Goal: Task Accomplishment & Management: Manage account settings

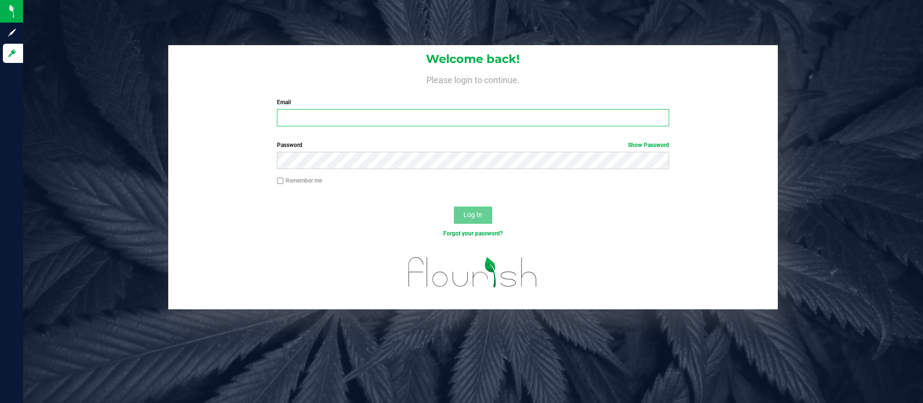
type input "[EMAIL_ADDRESS][DOMAIN_NAME]"
click at [482, 212] on span "Log In" at bounding box center [472, 215] width 19 height 8
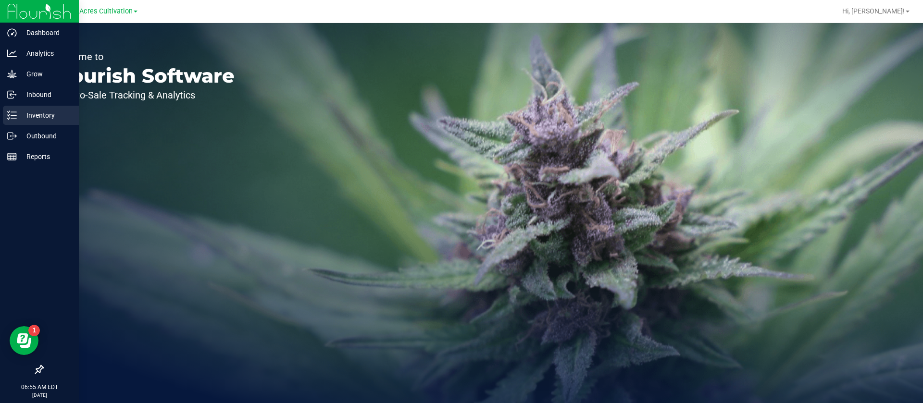
click at [14, 122] on div "Inventory" at bounding box center [41, 115] width 76 height 19
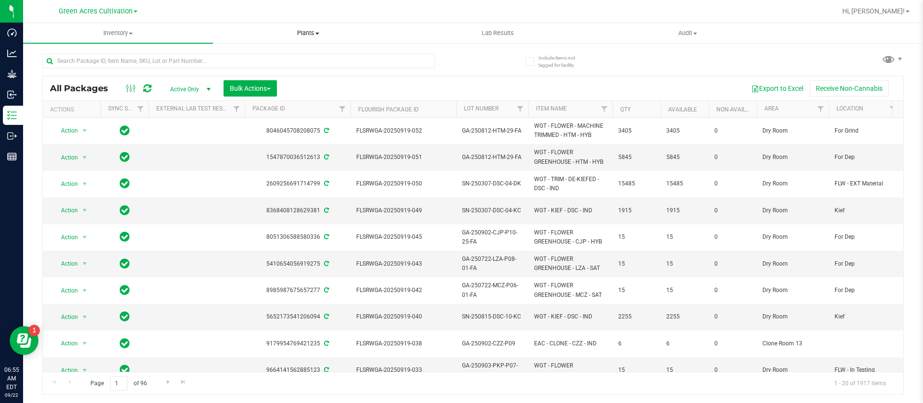
click at [268, 26] on uib-tab-heading "Plants All plants Waste log" at bounding box center [307, 33] width 189 height 19
click at [241, 55] on span "All plants" at bounding box center [240, 58] width 55 height 8
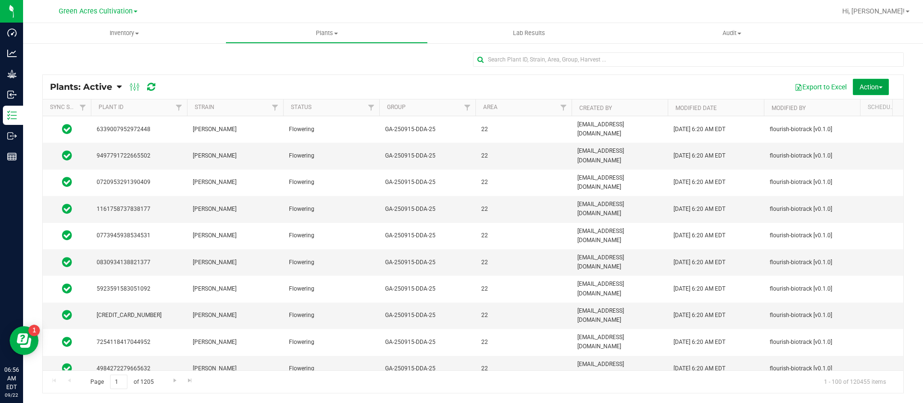
click at [879, 80] on button "Action" at bounding box center [871, 87] width 36 height 16
click at [875, 109] on span "Schedule destroy" at bounding box center [856, 109] width 49 height 8
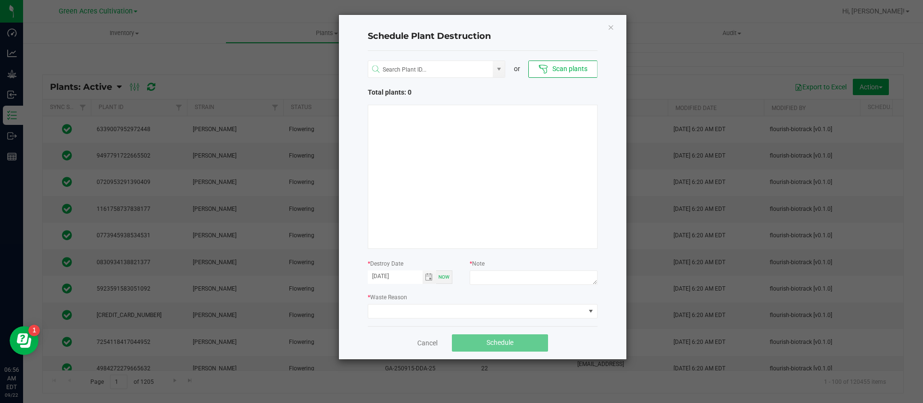
click at [505, 287] on div at bounding box center [533, 279] width 127 height 17
click at [509, 282] on textarea at bounding box center [533, 278] width 127 height 14
type textarea "waste"
click at [422, 311] on span at bounding box center [476, 311] width 217 height 13
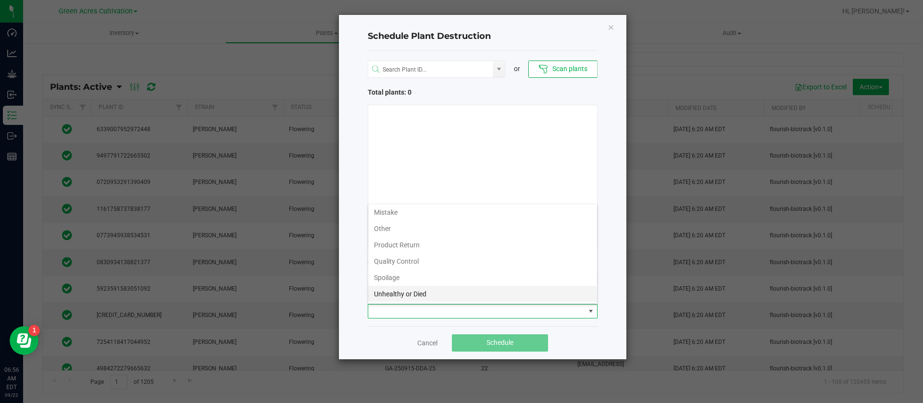
scroll to position [35, 0]
click at [401, 290] on li "Waste" at bounding box center [482, 293] width 229 height 16
click at [423, 212] on div at bounding box center [483, 177] width 230 height 144
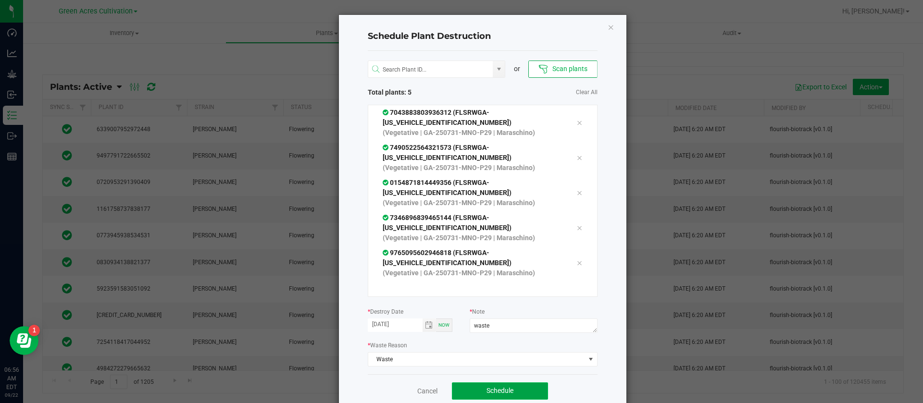
click at [492, 392] on span "Schedule" at bounding box center [499, 391] width 27 height 8
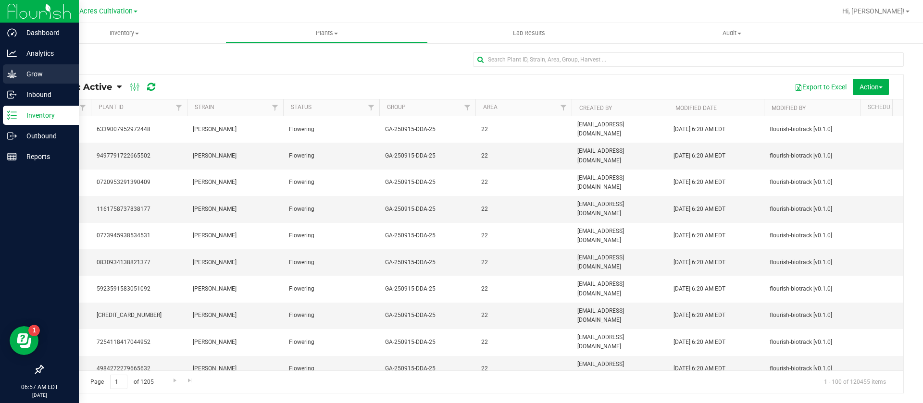
click at [27, 79] on p "Grow" at bounding box center [46, 74] width 58 height 12
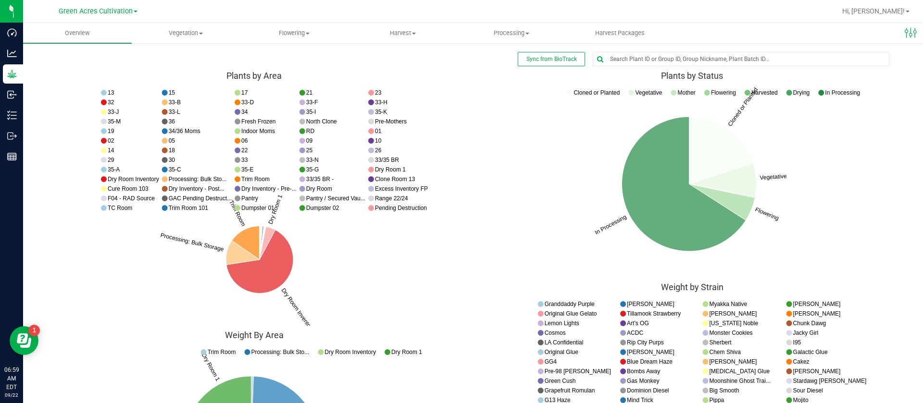
click at [481, 161] on icon "Cloned or Planted Vegetative Flowering In Processing Cloned or Planted Vegetati…" at bounding box center [691, 182] width 423 height 192
click at [188, 43] on ul "Overview Vegetation Veg groups Veg plants Mother groups Mother plants Apply to …" at bounding box center [484, 33] width 923 height 21
click at [193, 33] on span "Vegetation" at bounding box center [186, 33] width 108 height 9
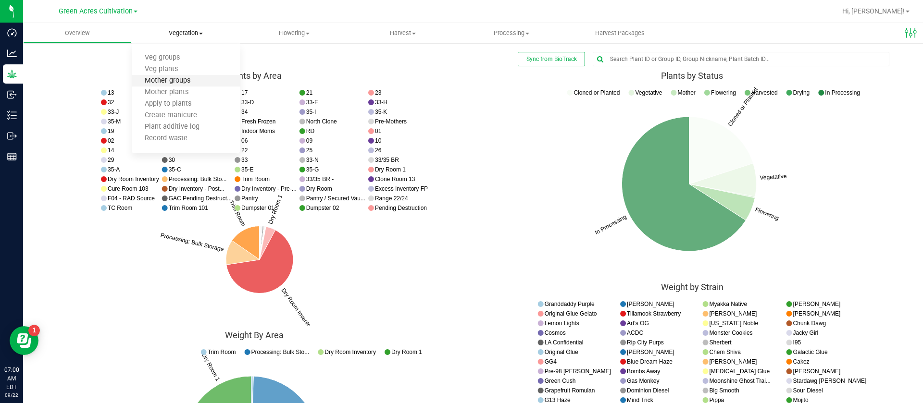
click at [178, 82] on span "Mother groups" at bounding box center [168, 81] width 72 height 8
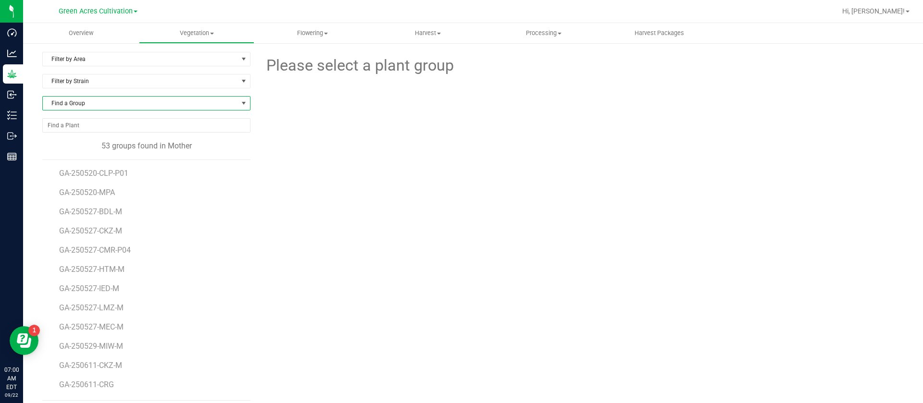
click at [102, 105] on span "Find a Group" at bounding box center [140, 103] width 195 height 13
click at [96, 125] on input at bounding box center [145, 123] width 197 height 15
type input "250701-ckz"
click at [104, 139] on li "GA-250701-CKZ-M" at bounding box center [145, 142] width 204 height 13
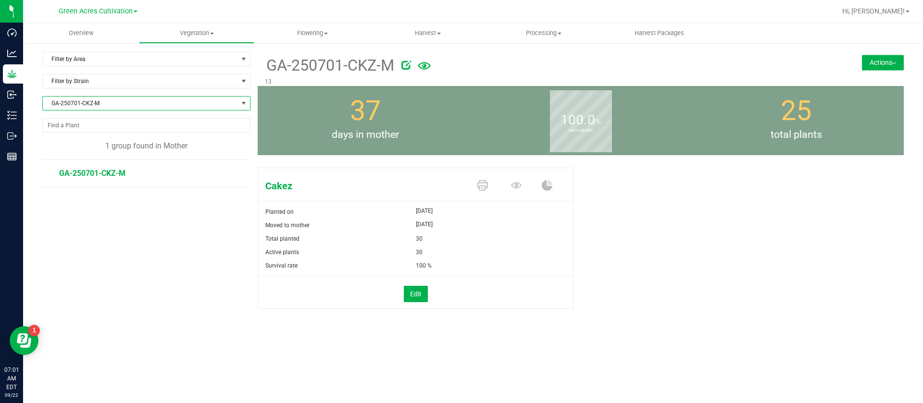
click at [856, 63] on div "GA-250701-CKZ-M 13 Actions Move group Split group" at bounding box center [581, 69] width 646 height 34
click at [885, 70] on div "GA-250701-CKZ-M 13 Actions Move group Split group" at bounding box center [581, 69] width 646 height 34
click at [872, 59] on button "Actions" at bounding box center [883, 62] width 42 height 15
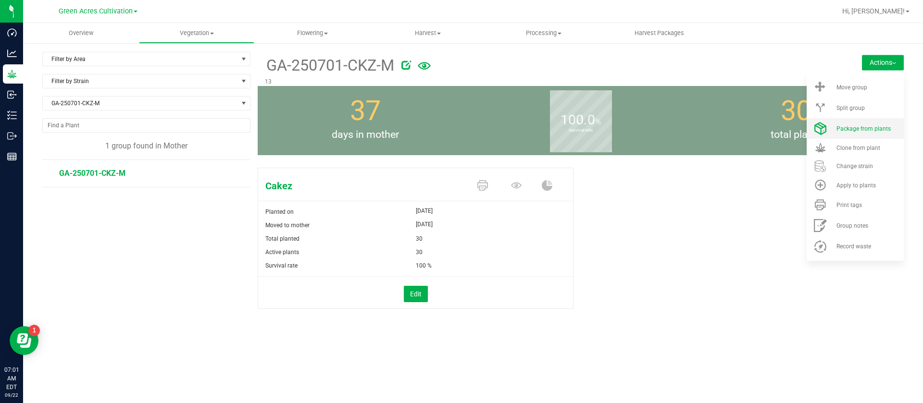
click at [874, 131] on span "Package from plants" at bounding box center [863, 128] width 54 height 7
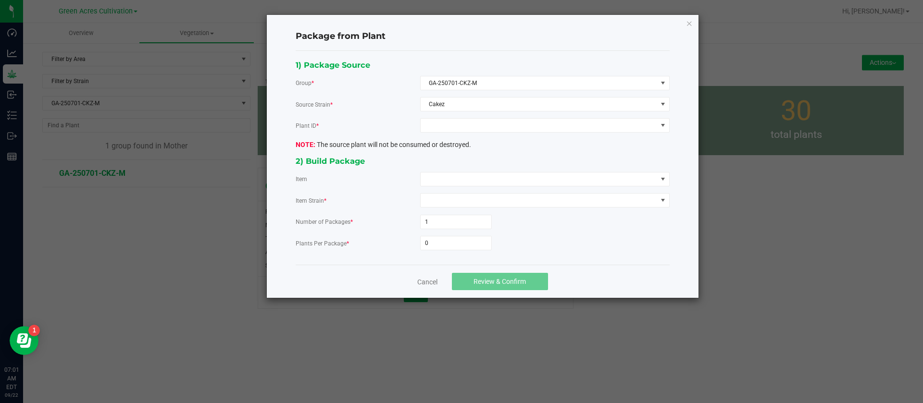
click at [453, 136] on div "1) Package Source Group * GA-250701-CKZ-M Source Strain * Cakez Plant ID * The …" at bounding box center [482, 158] width 388 height 199
click at [456, 126] on span at bounding box center [538, 125] width 236 height 13
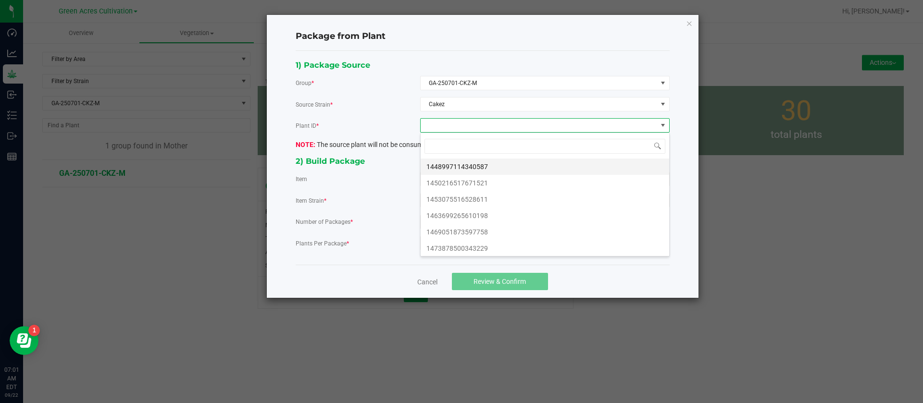
scroll to position [14, 249]
click at [469, 166] on li "1448997114340587" at bounding box center [544, 167] width 248 height 16
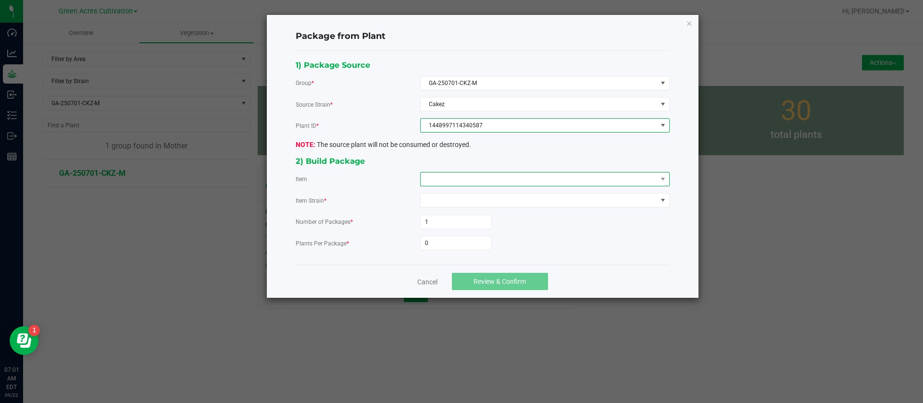
click at [457, 177] on span at bounding box center [538, 179] width 236 height 13
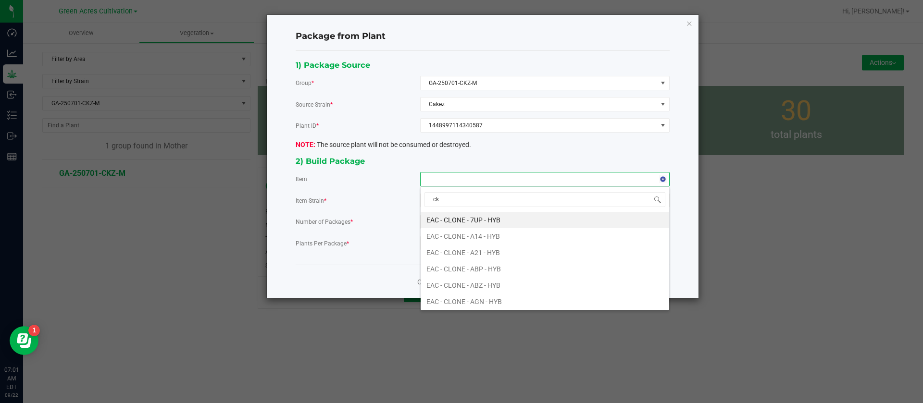
type input "ckz"
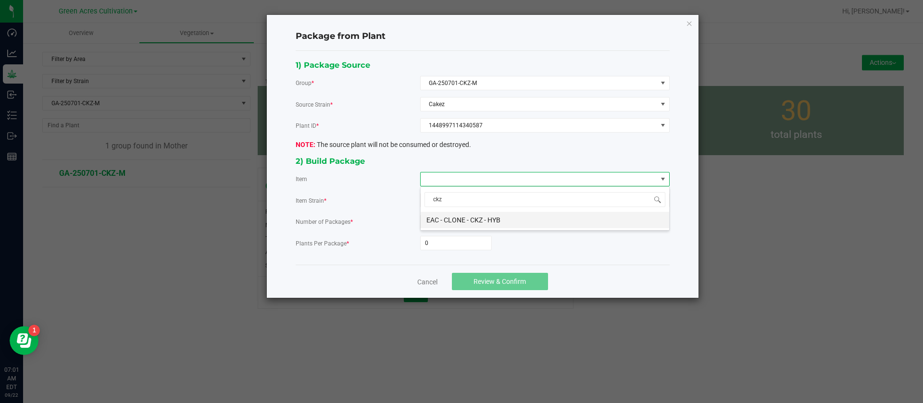
click at [471, 217] on HYB "EAC - CLONE - CKZ - HYB" at bounding box center [544, 220] width 248 height 16
click at [439, 238] on input "0" at bounding box center [455, 242] width 71 height 13
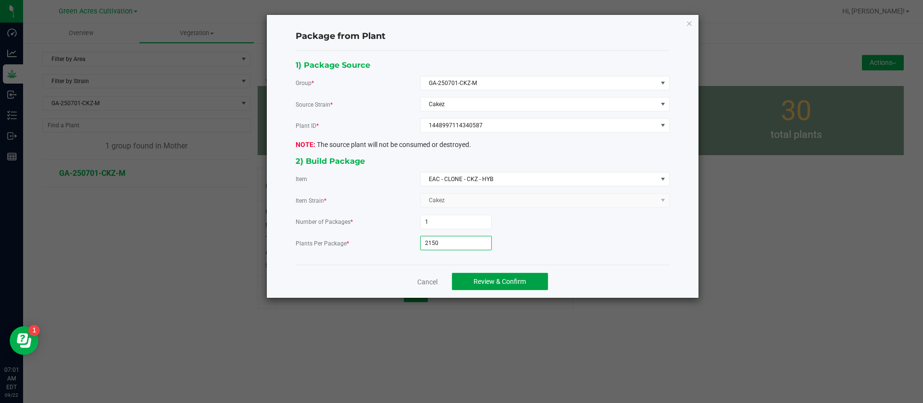
type input "2,150"
click at [496, 277] on button "Review & Confirm" at bounding box center [500, 281] width 96 height 17
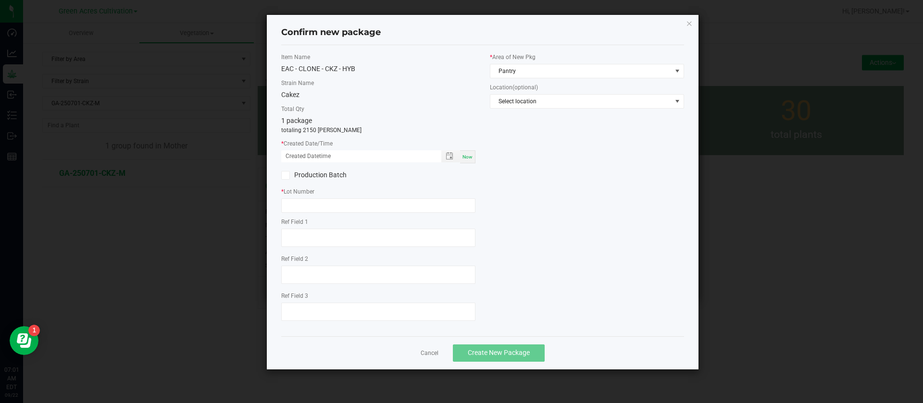
click at [470, 157] on span "Now" at bounding box center [467, 156] width 10 height 5
click at [297, 154] on input "09/22/2025 07:01 AM" at bounding box center [356, 156] width 150 height 12
type input "09/17/2025 07:01 AM"
click at [296, 202] on input "text" at bounding box center [378, 205] width 194 height 14
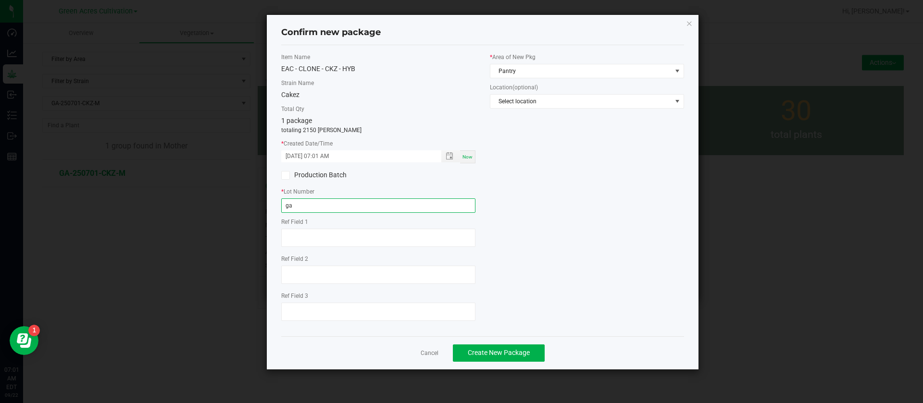
type input "g"
type input "GA-250917-CKZ"
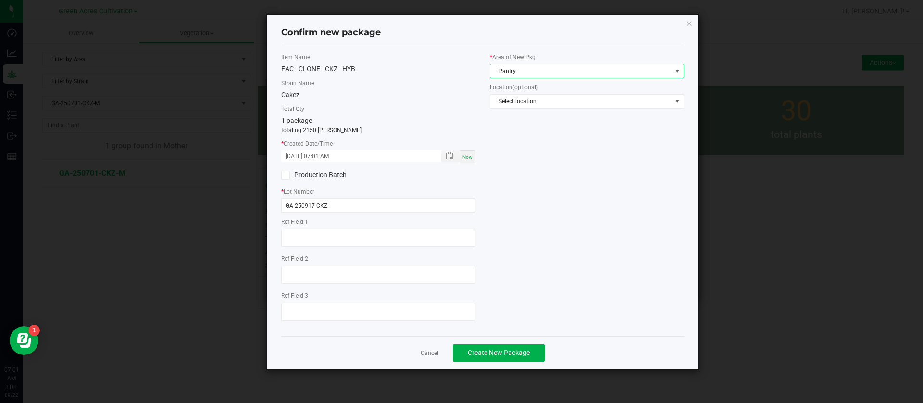
click at [511, 67] on span "Pantry" at bounding box center [580, 70] width 181 height 13
type input "T"
type input "CLNOE"
click at [511, 67] on span "Pantry" at bounding box center [580, 70] width 181 height 13
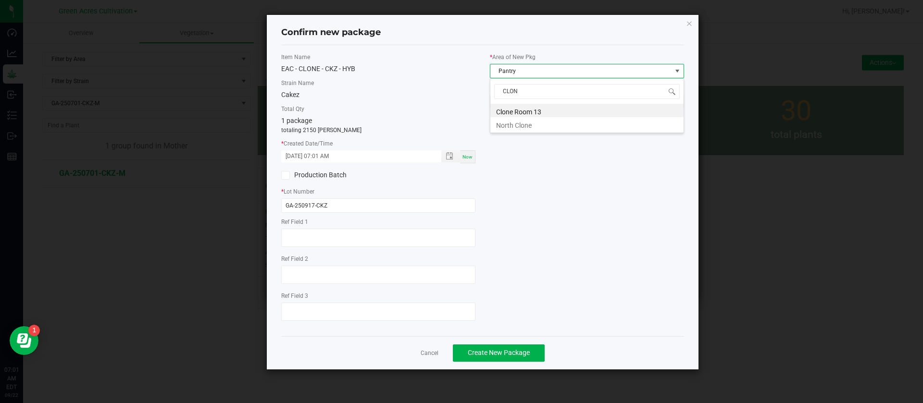
type input "CLONE"
click at [538, 107] on li "Clone Room 13" at bounding box center [586, 110] width 193 height 13
click at [558, 172] on div "Item Name EAC - CLONE - CKZ - HYB Strain Name Cakez Total Qty 1 package totalin…" at bounding box center [482, 191] width 417 height 276
click at [498, 349] on span "Create New Package" at bounding box center [499, 353] width 62 height 8
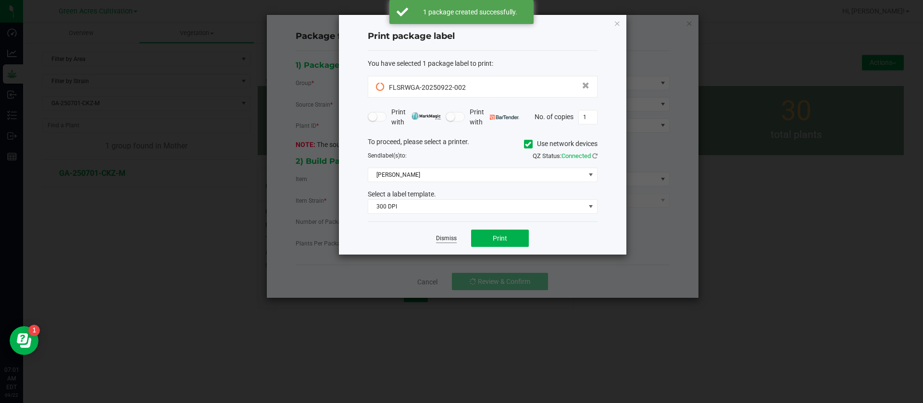
click at [445, 236] on link "Dismiss" at bounding box center [446, 239] width 21 height 8
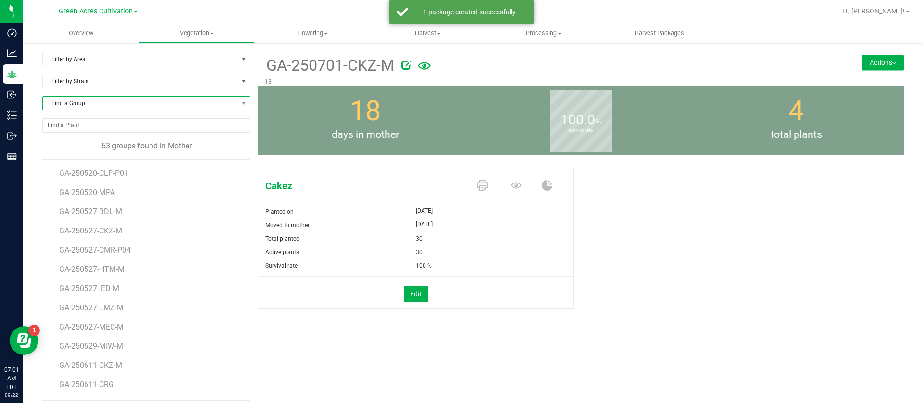
click at [88, 98] on span "Find a Group" at bounding box center [140, 103] width 195 height 13
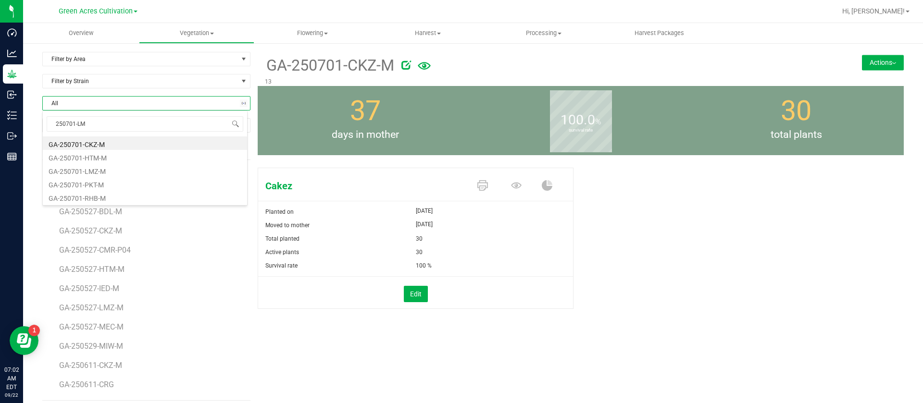
type input "250701-LMZ"
click at [92, 144] on li "GA-250701-LMZ-M" at bounding box center [145, 142] width 204 height 13
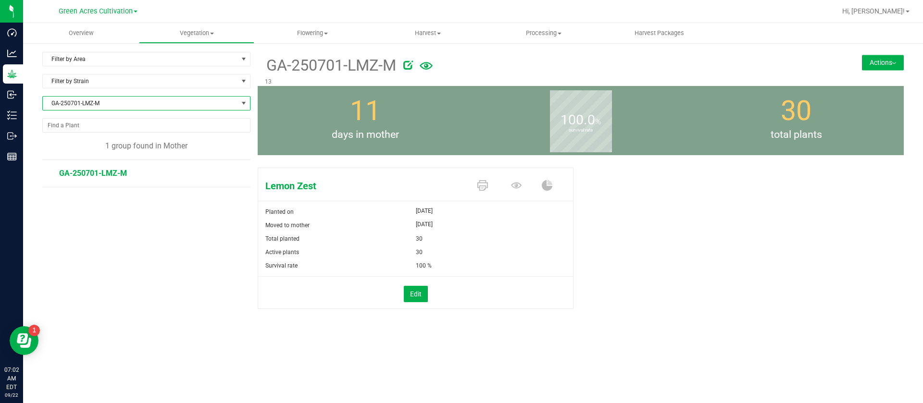
click at [879, 52] on div "Actions Move group Split group Package from plants" at bounding box center [850, 52] width 108 height 0
click at [870, 63] on button "Actions" at bounding box center [883, 62] width 42 height 15
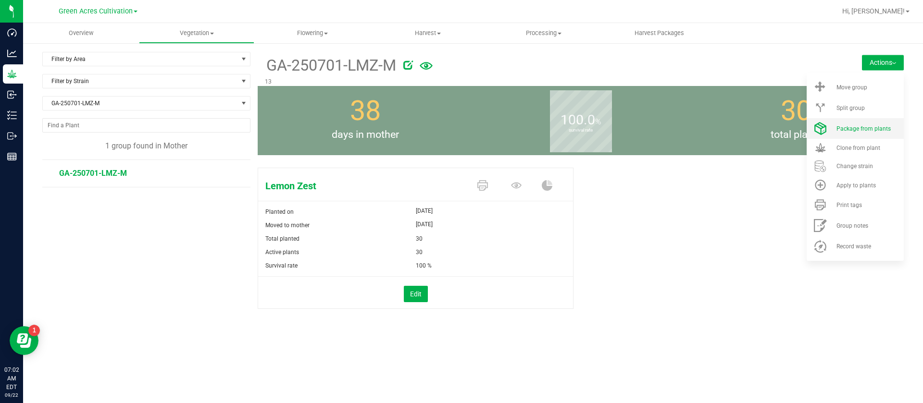
click at [878, 127] on span "Package from plants" at bounding box center [863, 128] width 54 height 7
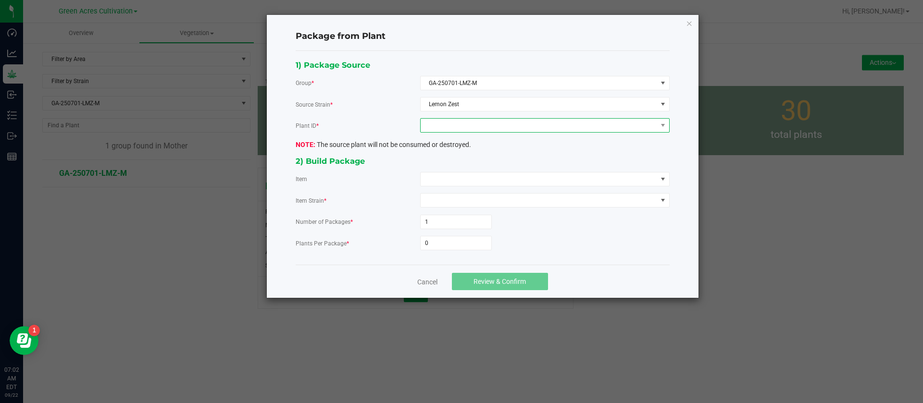
click at [465, 124] on span at bounding box center [538, 125] width 236 height 13
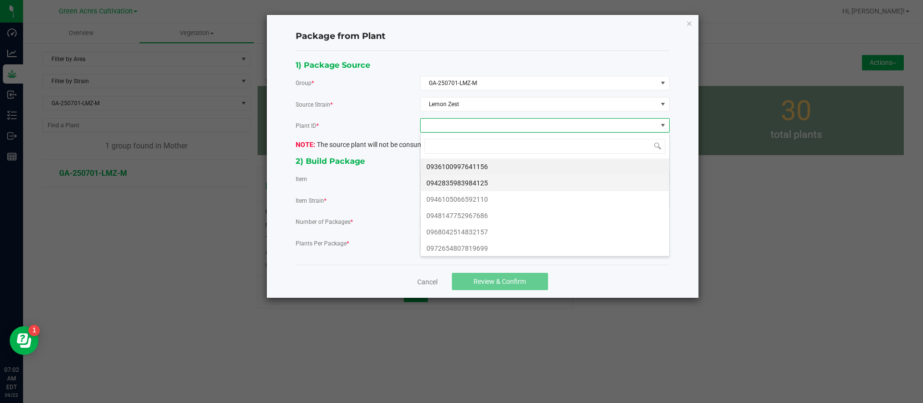
scroll to position [14, 249]
click at [470, 160] on li "0936100997641156" at bounding box center [544, 167] width 248 height 16
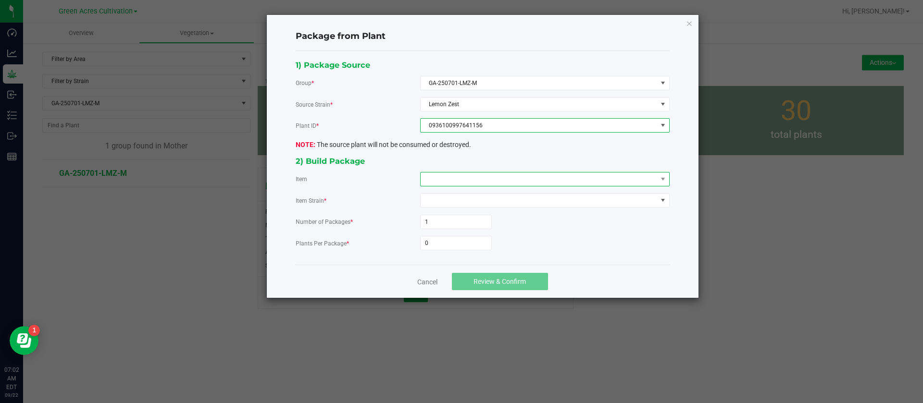
click at [468, 177] on span at bounding box center [538, 179] width 236 height 13
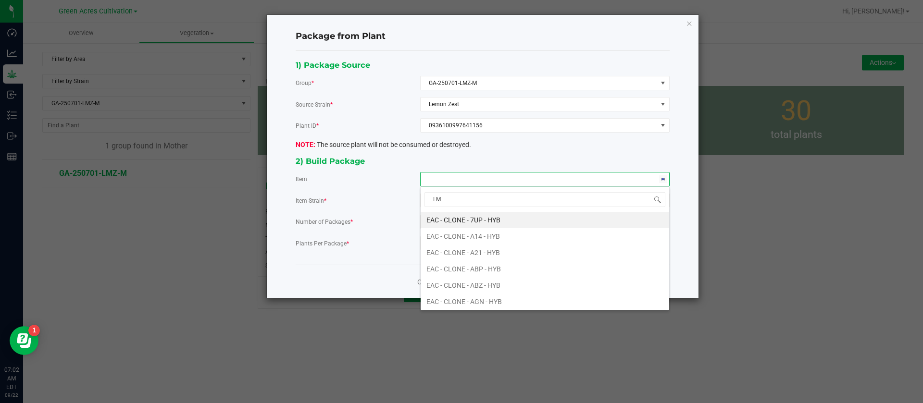
type input "LMZ"
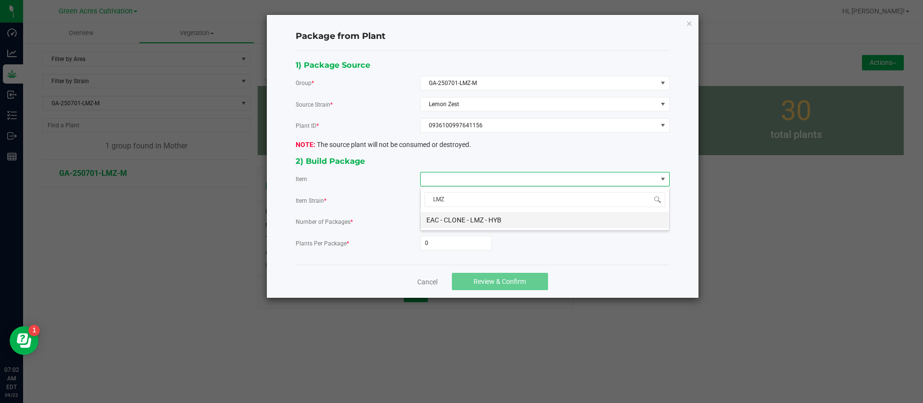
click at [481, 224] on HYB "EAC - CLONE - LMZ - HYB" at bounding box center [544, 220] width 248 height 16
click at [454, 233] on form "Number of Packages * 1 Plants Per Package * 0" at bounding box center [483, 233] width 374 height 36
click at [454, 245] on input "0" at bounding box center [455, 242] width 71 height 13
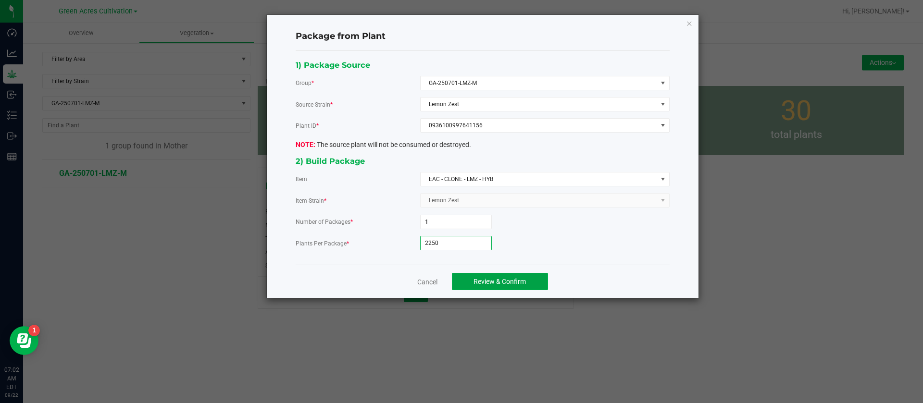
type input "2,250"
click at [516, 276] on button "Review & Confirm" at bounding box center [500, 281] width 96 height 17
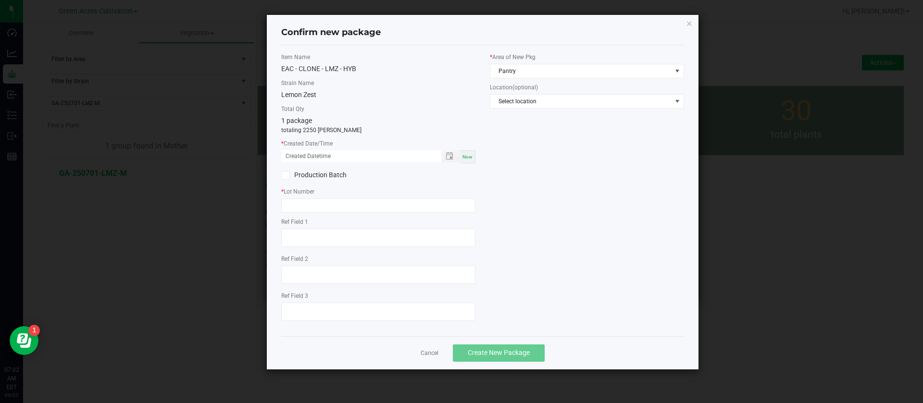
click at [469, 157] on span "Now" at bounding box center [467, 156] width 10 height 5
click at [297, 158] on input "09/22/2025 07:02 AM" at bounding box center [356, 156] width 150 height 12
type input "09/17/2025 07:02 AM"
click at [317, 210] on input "text" at bounding box center [378, 205] width 194 height 14
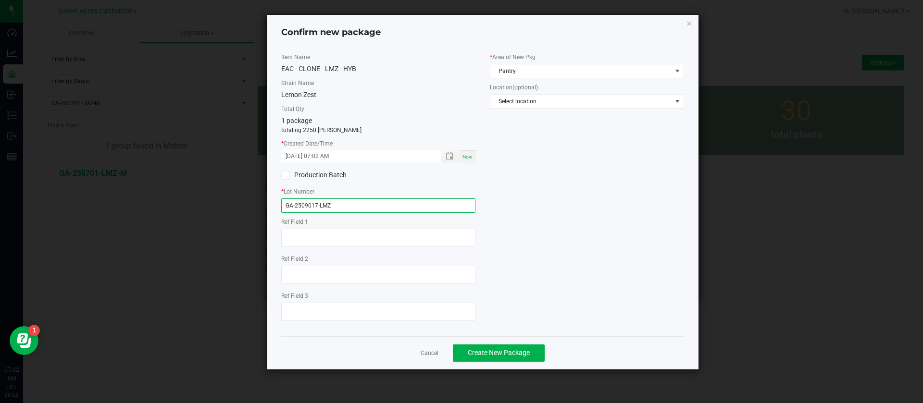
click at [310, 200] on input "GA-2509017-LMZ" at bounding box center [378, 205] width 194 height 14
type input "GA-250917-LMZ"
click at [538, 63] on div "* Area of New Pkg Pantry" at bounding box center [587, 65] width 194 height 25
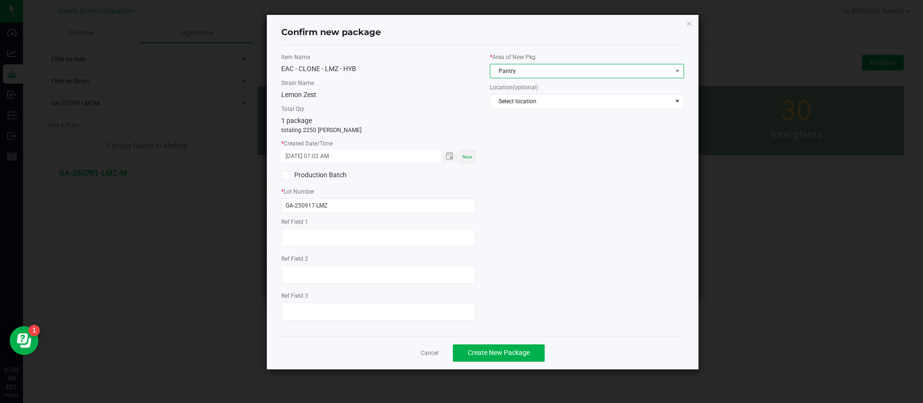
click at [535, 68] on span "Pantry" at bounding box center [580, 70] width 181 height 13
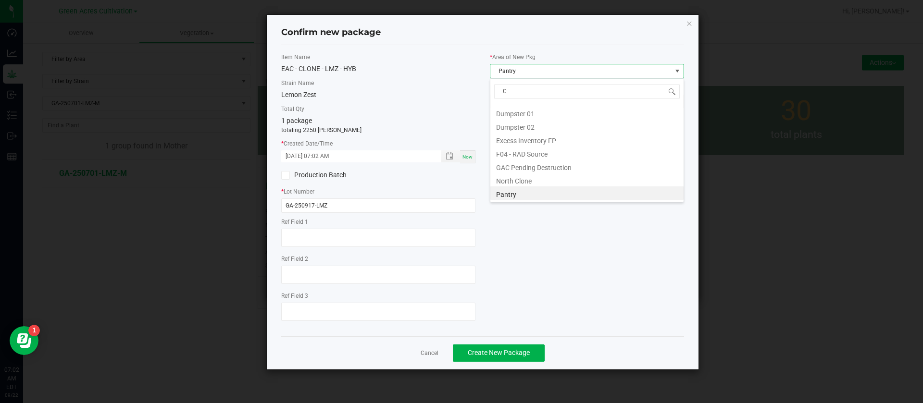
scroll to position [0, 0]
type input "CL"
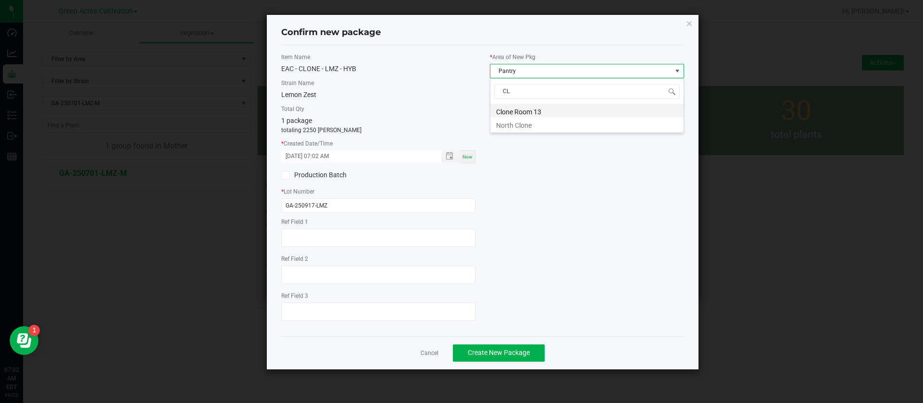
click at [539, 108] on li "Clone Room 13" at bounding box center [586, 110] width 193 height 13
click at [581, 201] on div "Item Name EAC - CLONE - LMZ - HYB Strain Name Lemon Zest Total Qty 1 package to…" at bounding box center [482, 191] width 417 height 276
click at [512, 362] on div "Cancel Create New Package" at bounding box center [482, 352] width 403 height 33
click at [512, 347] on button "Create New Package" at bounding box center [499, 353] width 92 height 17
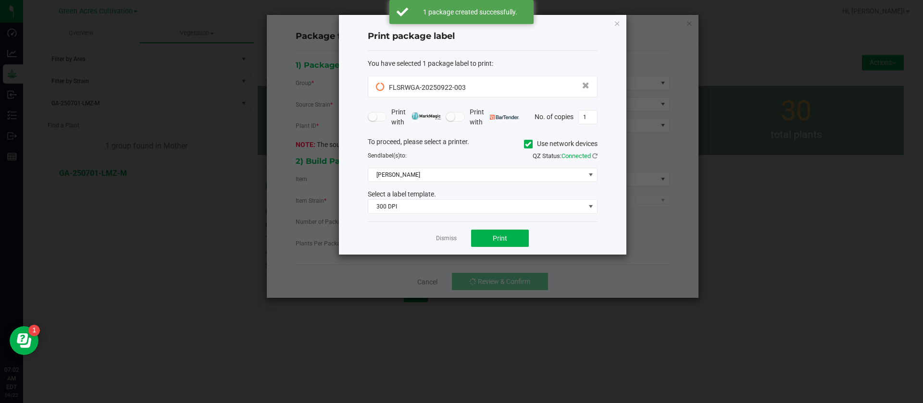
click at [445, 234] on app-cancel-button "Dismiss" at bounding box center [446, 239] width 21 height 10
click at [444, 242] on link "Dismiss" at bounding box center [446, 239] width 21 height 8
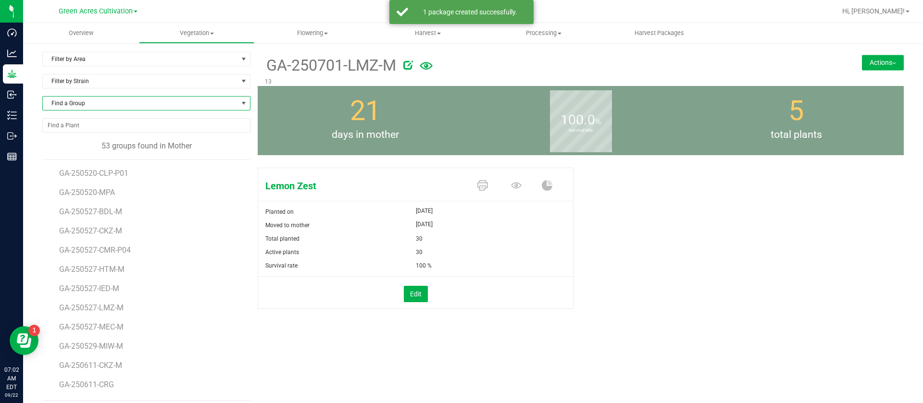
click at [90, 103] on span "Find a Group" at bounding box center [140, 103] width 195 height 13
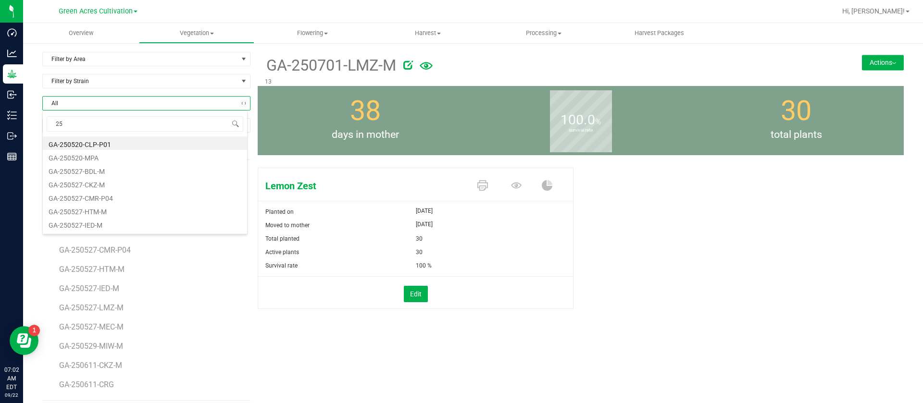
type input "2"
type input "250623-HTM"
click at [99, 144] on li "GA-250623-HTM-M" at bounding box center [145, 142] width 204 height 13
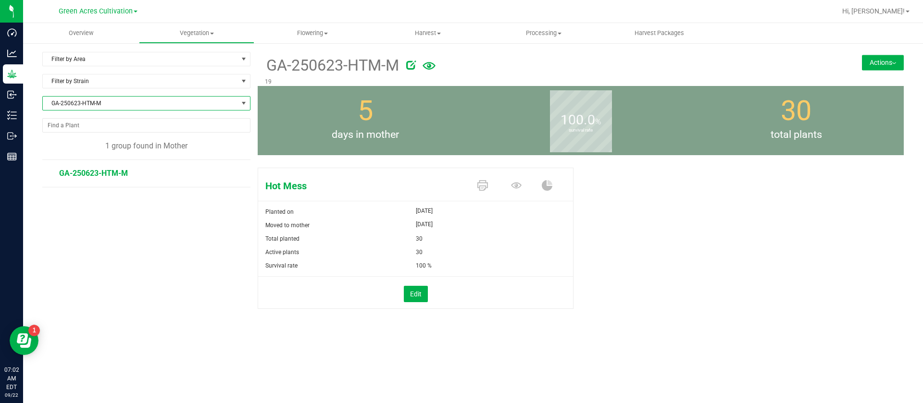
click at [888, 63] on button "Actions" at bounding box center [883, 62] width 42 height 15
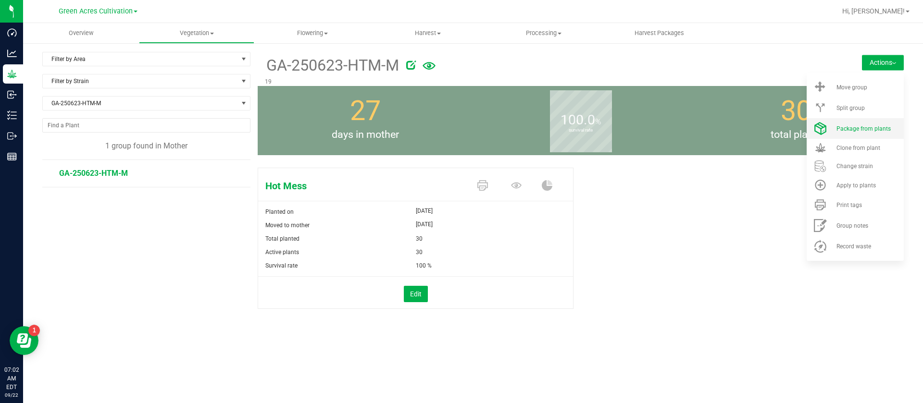
click at [866, 132] on span "Package from plants" at bounding box center [863, 128] width 54 height 7
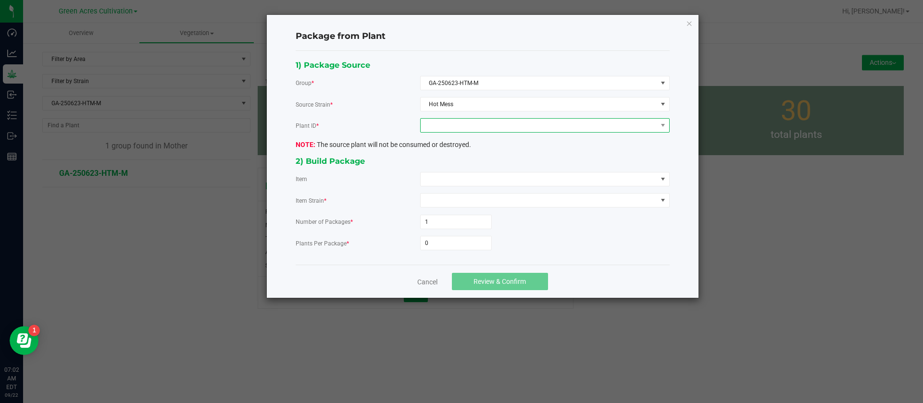
click at [468, 122] on span at bounding box center [538, 125] width 236 height 13
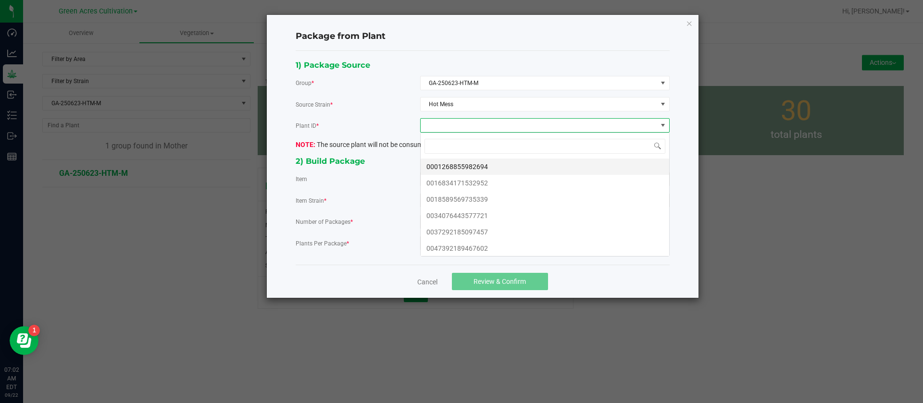
scroll to position [14, 249]
click at [475, 167] on li "0001268855982694" at bounding box center [544, 167] width 248 height 16
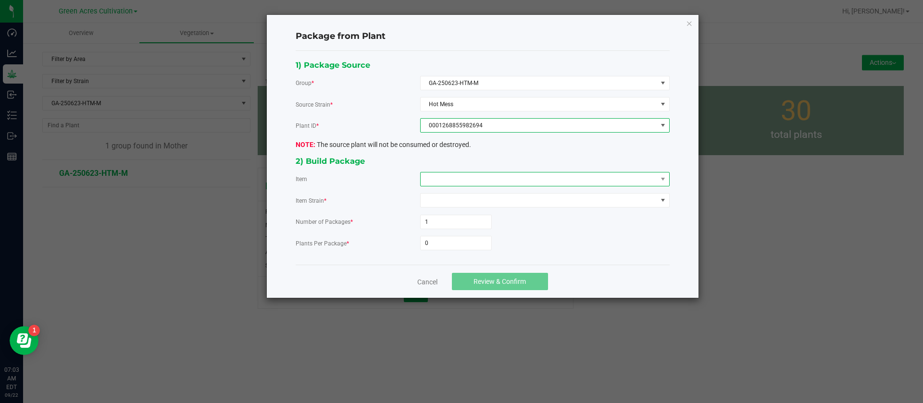
click at [458, 182] on span at bounding box center [538, 179] width 236 height 13
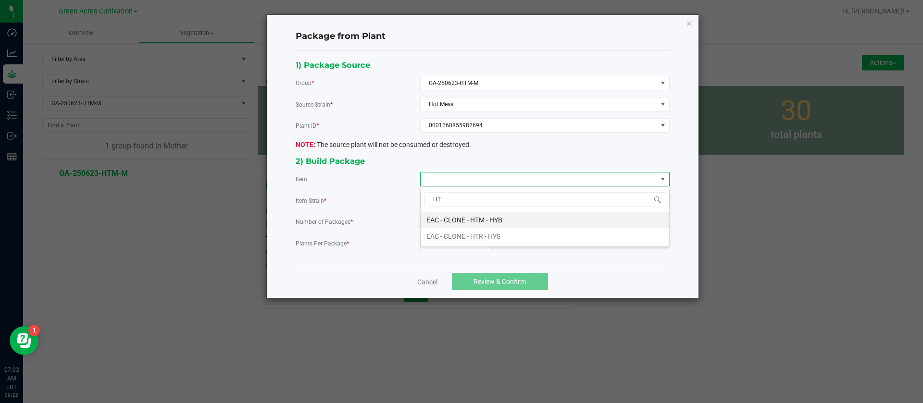
type input "HTM"
click at [473, 220] on HYB "EAC - CLONE - HTM - HYB" at bounding box center [544, 220] width 248 height 16
click at [441, 245] on input "0" at bounding box center [455, 242] width 71 height 13
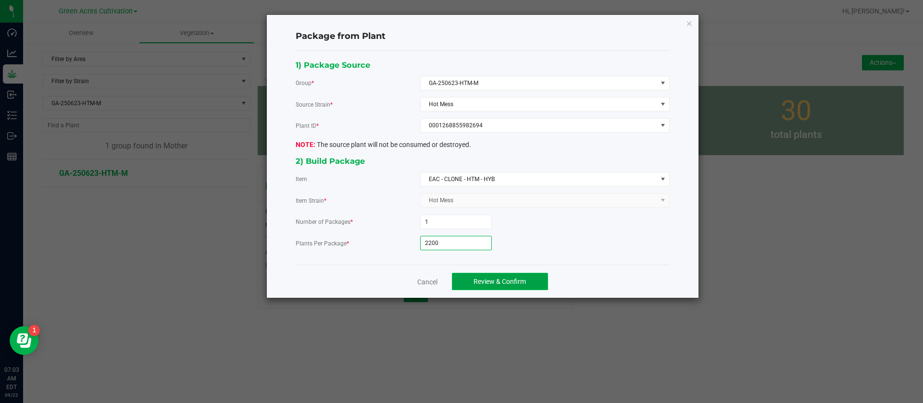
type input "2,200"
click at [476, 286] on button "Review & Confirm" at bounding box center [500, 281] width 96 height 17
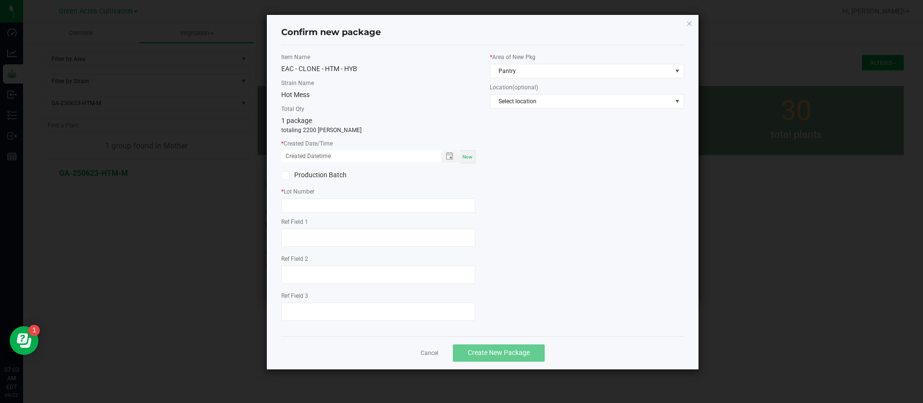
click at [476, 161] on div "Item Name EAC - CLONE - HTM - HYB Strain Name Hot Mess Total Qty 1 package tota…" at bounding box center [378, 191] width 209 height 276
click at [471, 157] on span "Now" at bounding box center [467, 156] width 10 height 5
click at [296, 158] on input "09/22/2025 07:03 AM" at bounding box center [356, 156] width 150 height 12
type input "09/18/2025 07:03 AM"
click at [309, 202] on input "text" at bounding box center [378, 205] width 194 height 14
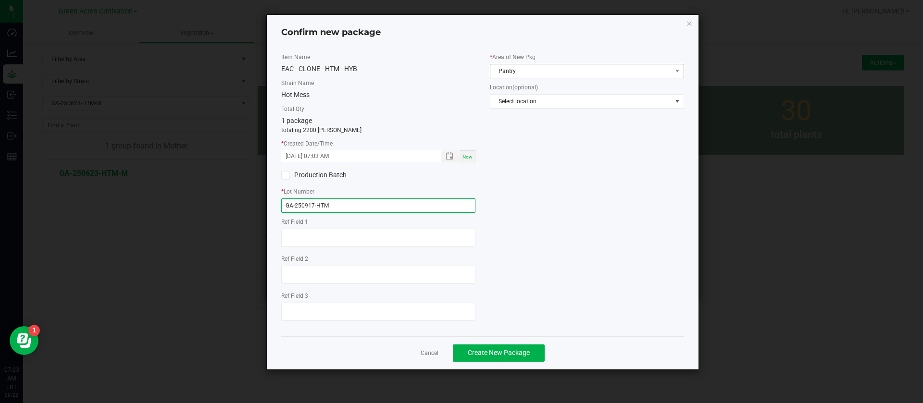
type input "GA-250917-HTM"
click at [515, 73] on span "Pantry" at bounding box center [580, 70] width 181 height 13
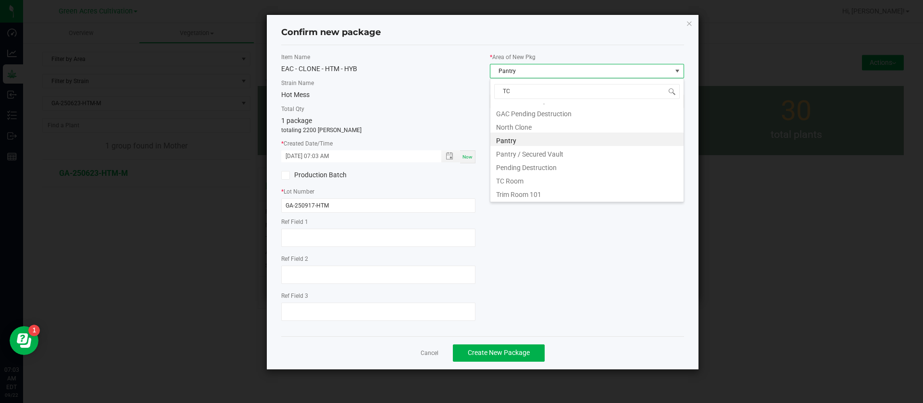
scroll to position [0, 0]
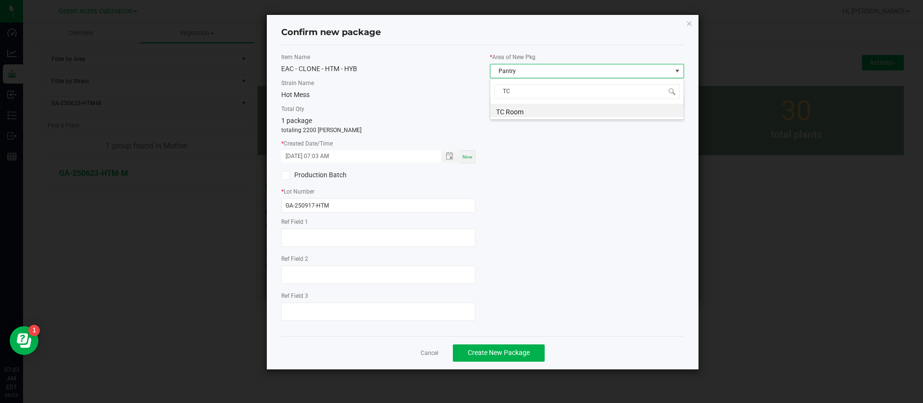
type input "T"
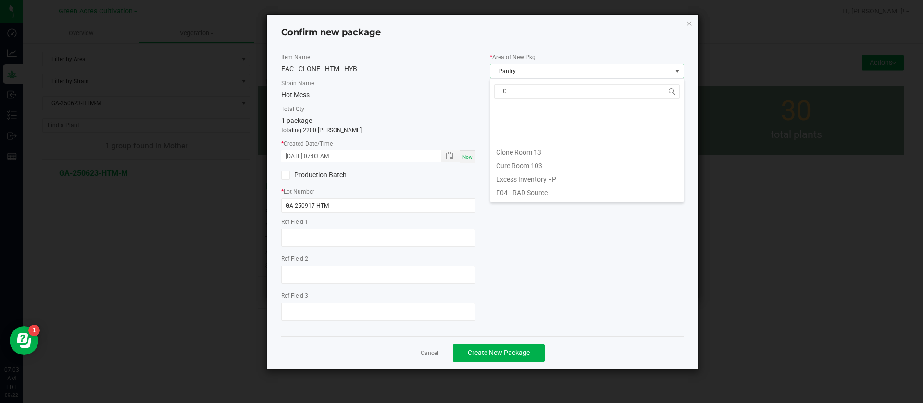
type input "CL"
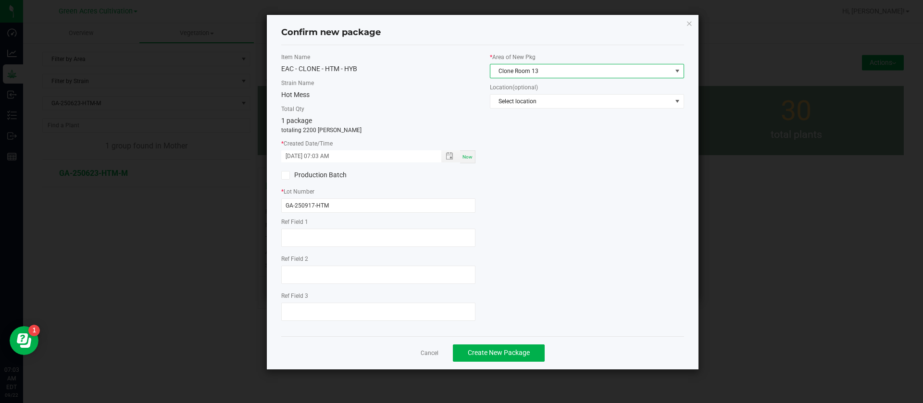
click at [580, 169] on div "Item Name EAC - CLONE - HTM - HYB Strain Name Hot Mess Total Qty 1 package tota…" at bounding box center [482, 191] width 417 height 276
click at [490, 345] on button "Create New Package" at bounding box center [499, 353] width 92 height 17
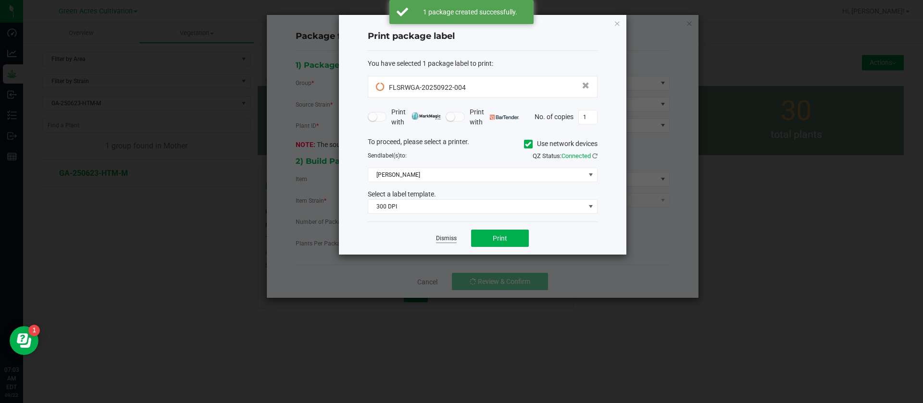
click at [442, 239] on link "Dismiss" at bounding box center [446, 239] width 21 height 8
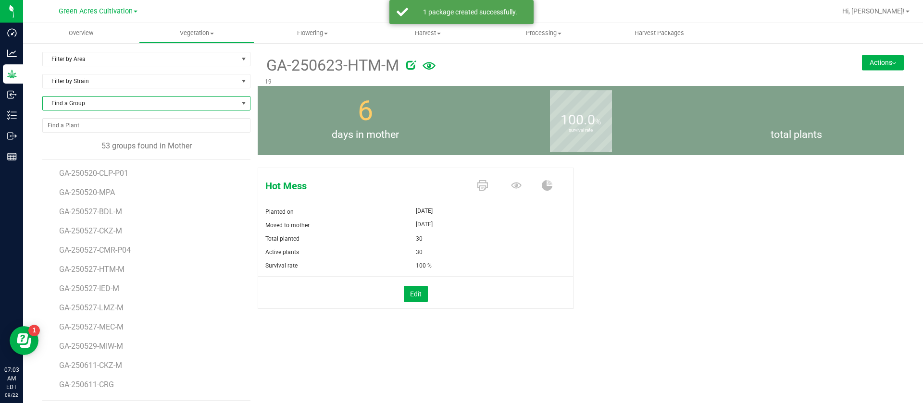
click at [85, 106] on span "Find a Group" at bounding box center [140, 103] width 195 height 13
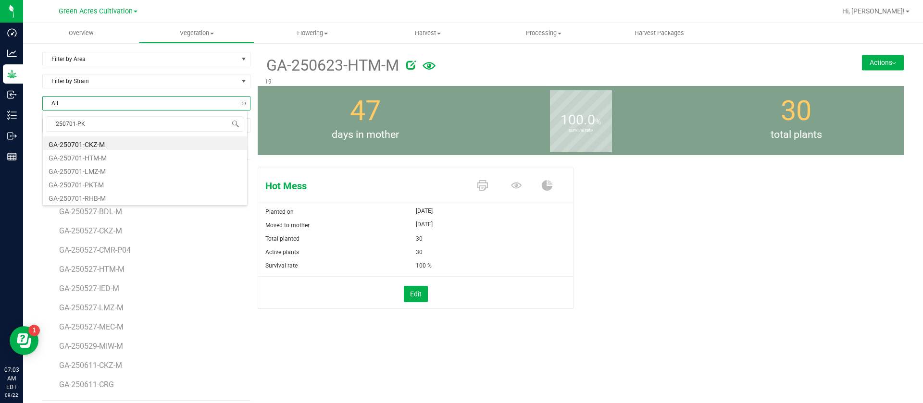
type input "250701-PKT"
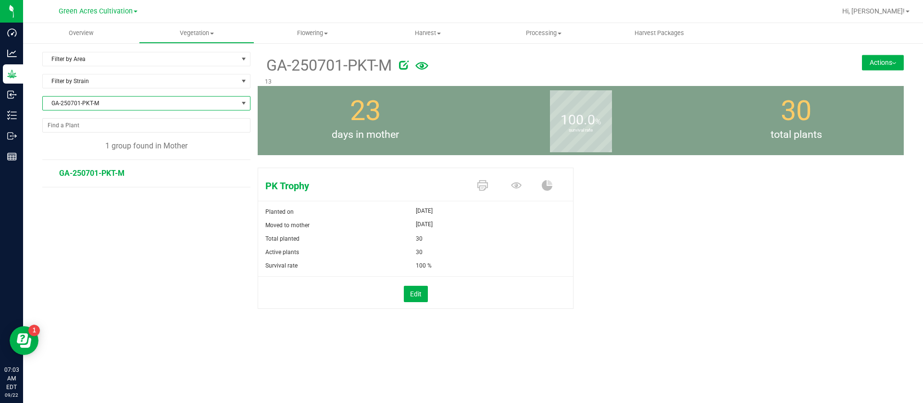
click at [890, 58] on button "Actions" at bounding box center [883, 62] width 42 height 15
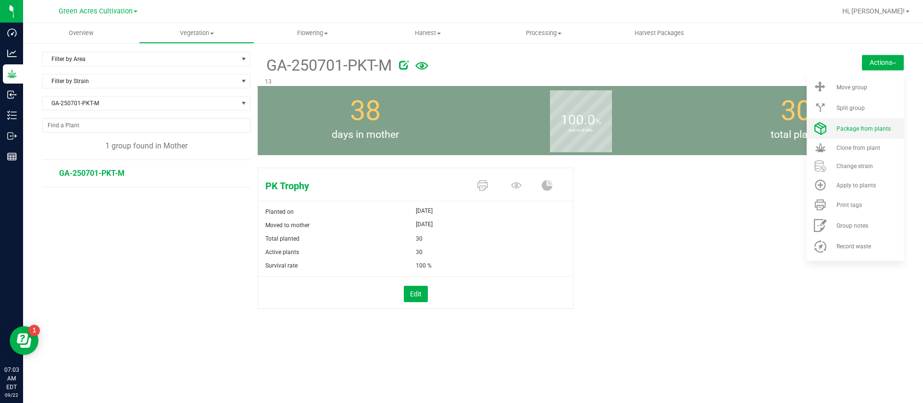
click at [863, 129] on span "Package from plants" at bounding box center [863, 128] width 54 height 7
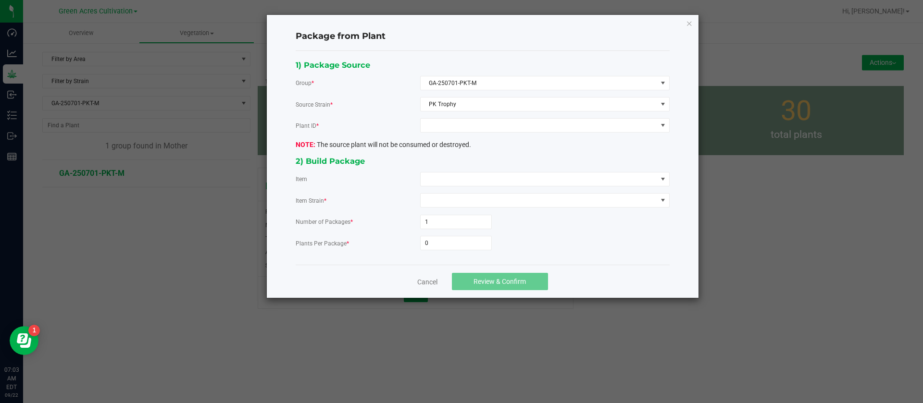
click at [450, 133] on div "1) Package Source Group * GA-250701-PKT-M Source Strain * PK Trophy Plant ID * …" at bounding box center [482, 158] width 388 height 199
click at [449, 123] on span at bounding box center [538, 125] width 236 height 13
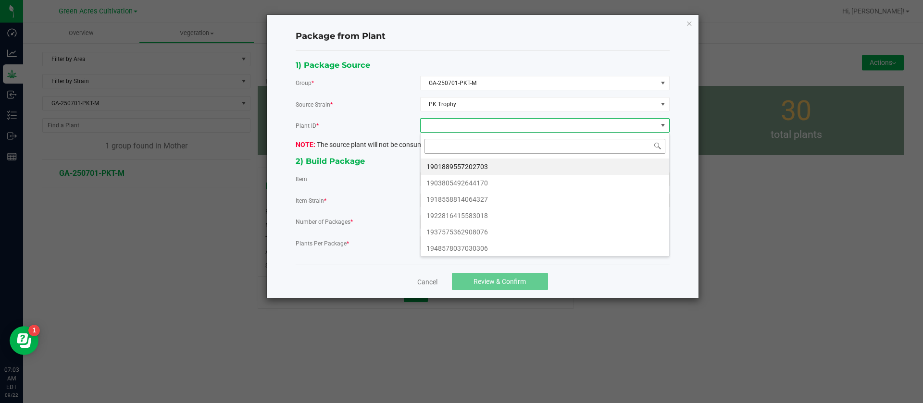
scroll to position [14, 249]
click at [461, 167] on li "1901889557202703" at bounding box center [544, 167] width 248 height 16
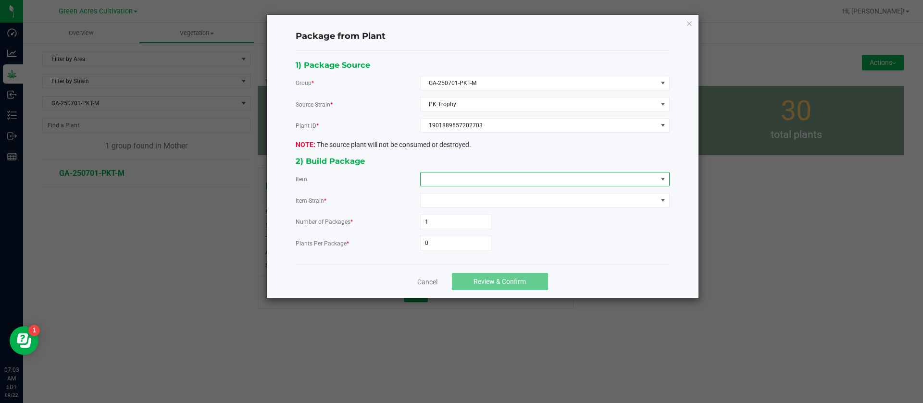
click at [443, 180] on span at bounding box center [538, 179] width 236 height 13
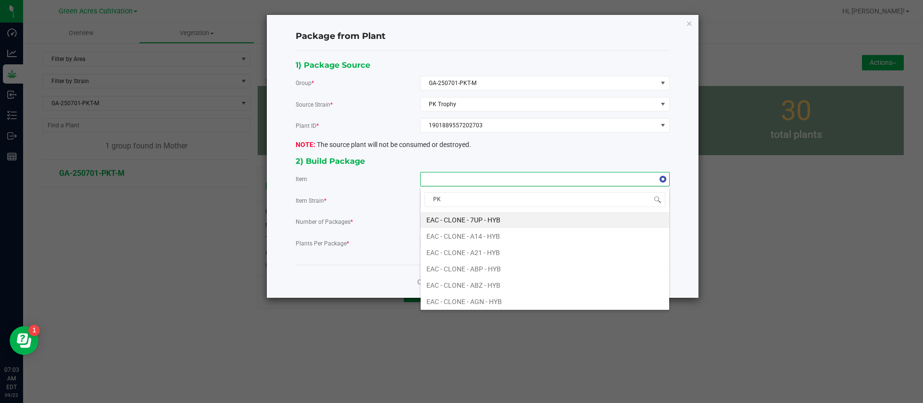
type input "PKT"
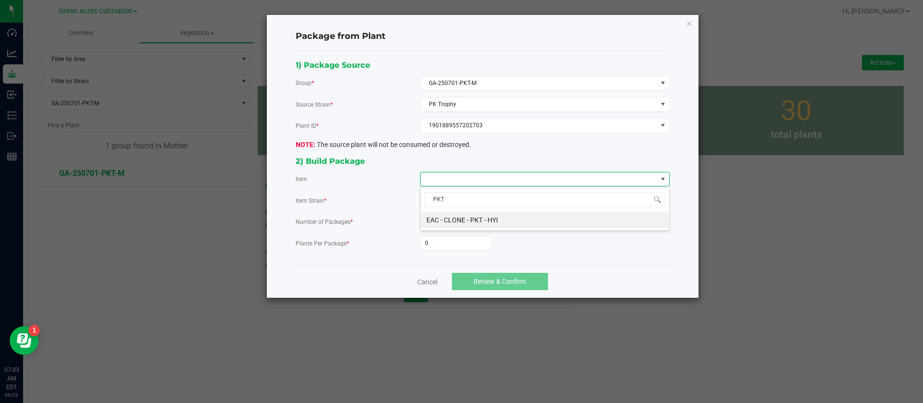
click at [445, 212] on HYI "EAC - CLONE - PKT - HYI" at bounding box center [544, 220] width 248 height 16
click at [439, 247] on input "0" at bounding box center [455, 242] width 71 height 13
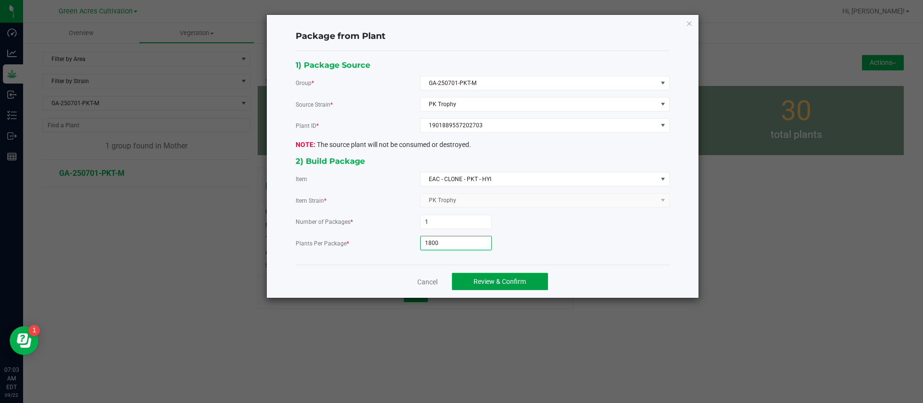
type input "1,800"
click at [515, 281] on span "Review & Confirm" at bounding box center [499, 282] width 52 height 8
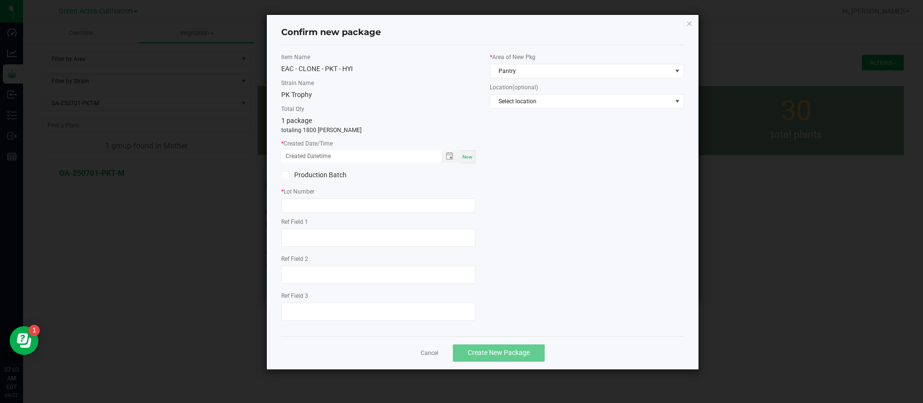
click at [473, 160] on div "Now" at bounding box center [467, 156] width 15 height 13
drag, startPoint x: 299, startPoint y: 155, endPoint x: 302, endPoint y: 184, distance: 29.5
click at [300, 155] on input "09/22/2025 07:03 AM" at bounding box center [356, 156] width 150 height 12
type input "09/18/2025 07:03 AM"
click at [296, 198] on input "text" at bounding box center [378, 205] width 194 height 14
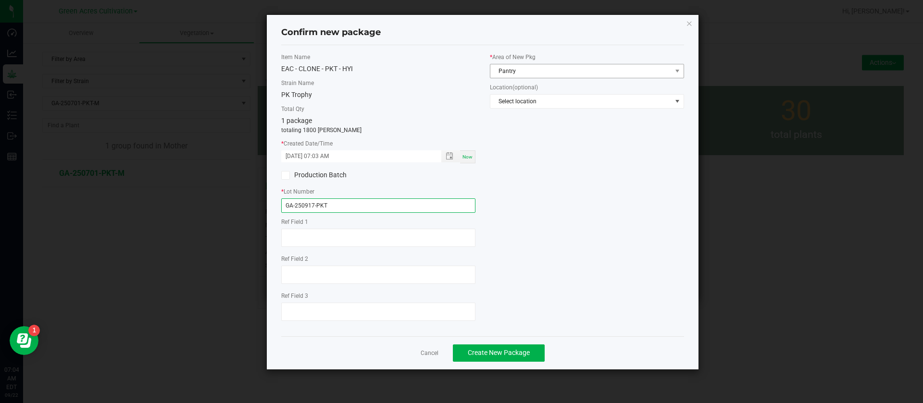
type input "GA-250917-PKT"
click at [524, 64] on span "Pantry" at bounding box center [580, 70] width 181 height 13
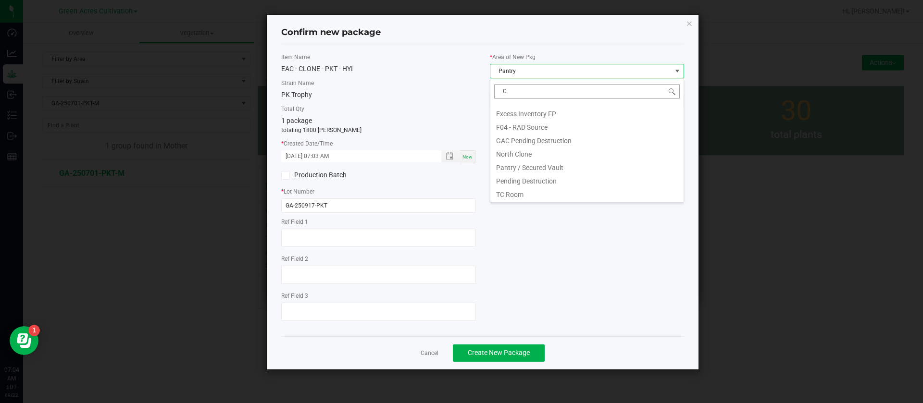
scroll to position [0, 0]
type input "CL"
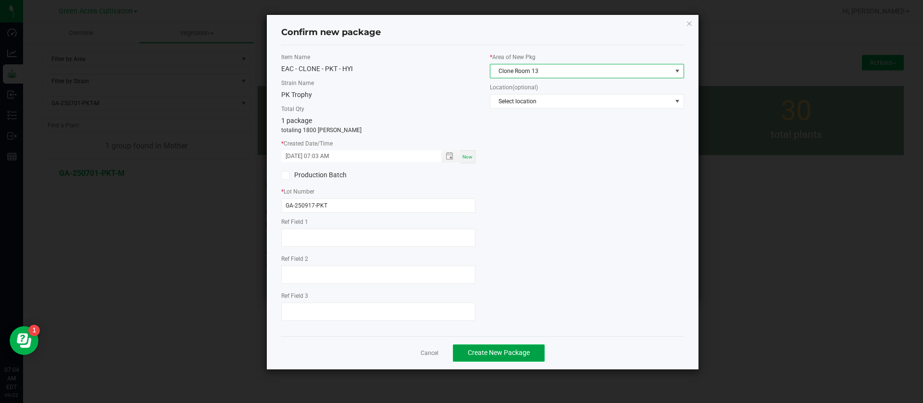
click at [493, 347] on button "Create New Package" at bounding box center [499, 353] width 92 height 17
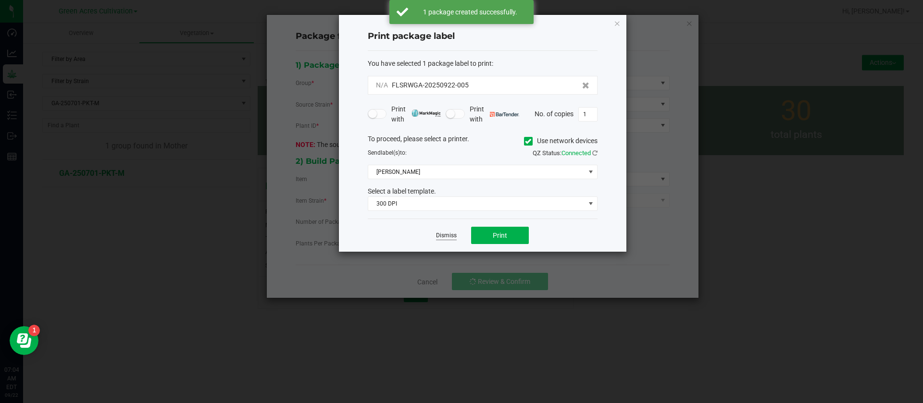
click at [438, 235] on link "Dismiss" at bounding box center [446, 236] width 21 height 8
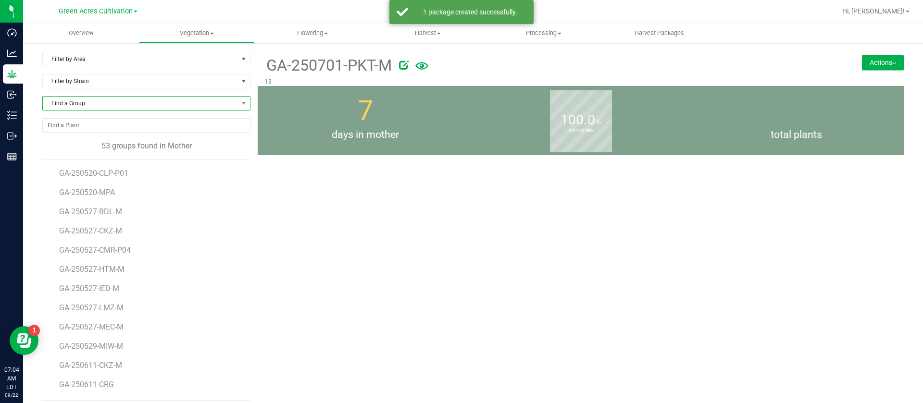
click at [97, 102] on span "Find a Group" at bounding box center [140, 103] width 195 height 13
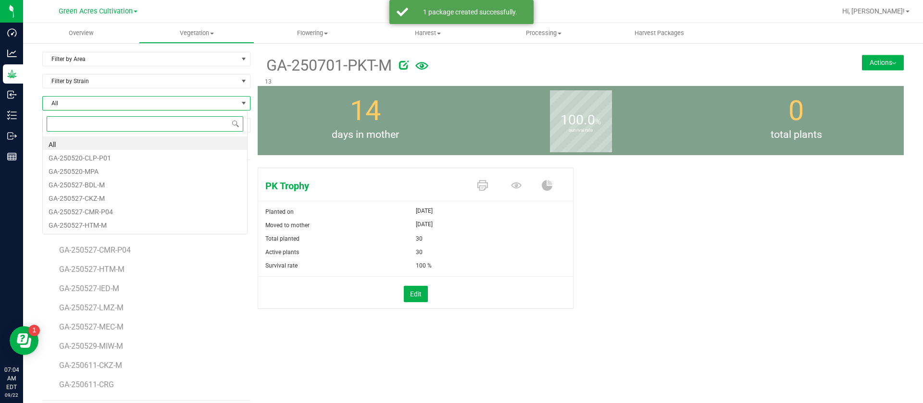
scroll to position [14, 206]
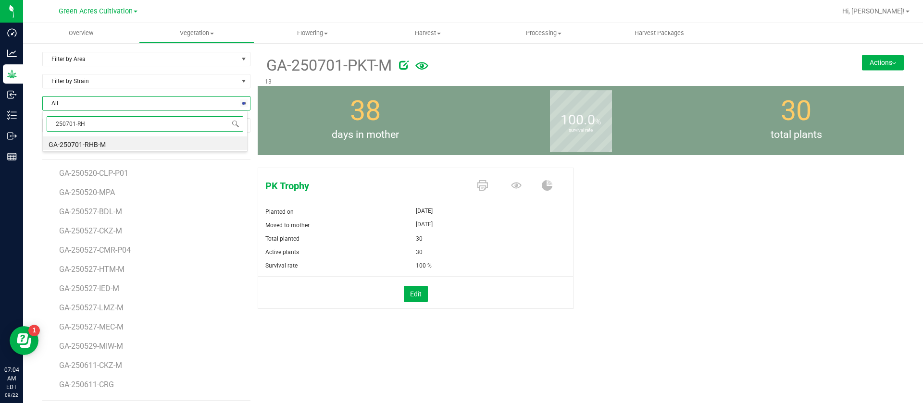
type input "250701-RHB"
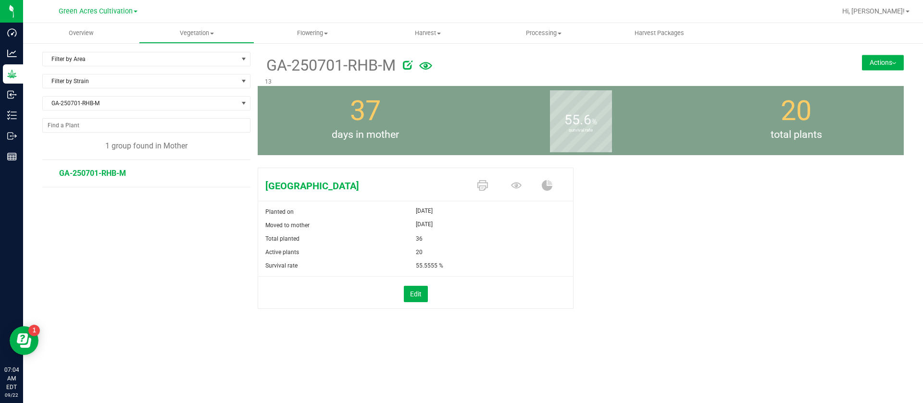
click at [876, 64] on button "Actions" at bounding box center [883, 62] width 42 height 15
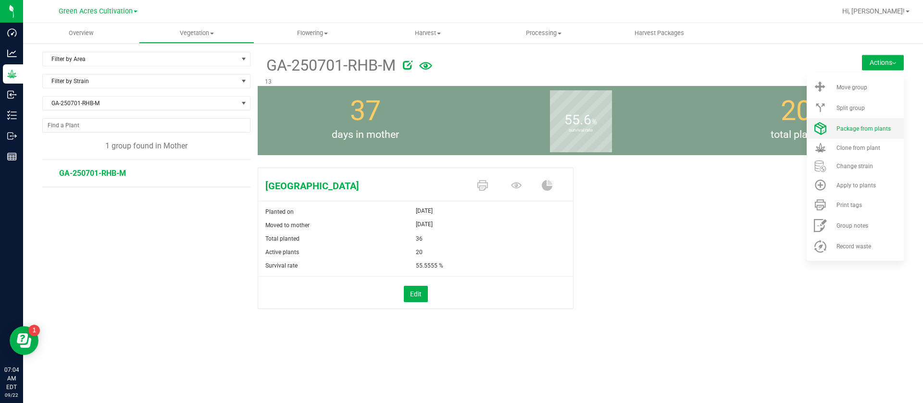
click at [859, 134] on li "Package from plants" at bounding box center [854, 128] width 97 height 21
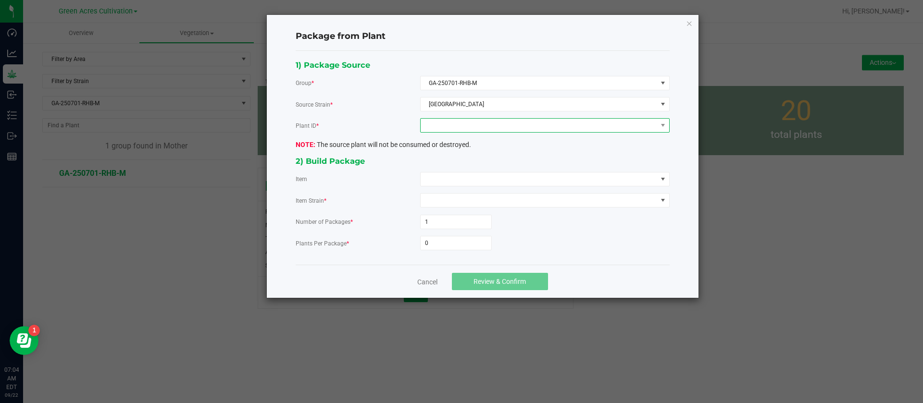
click at [452, 119] on span at bounding box center [538, 125] width 236 height 13
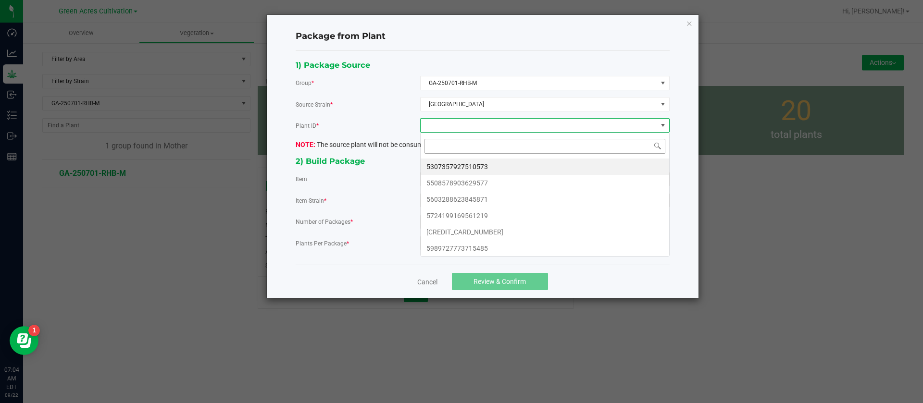
scroll to position [14, 249]
click at [462, 172] on li "5307357927510573" at bounding box center [544, 167] width 248 height 16
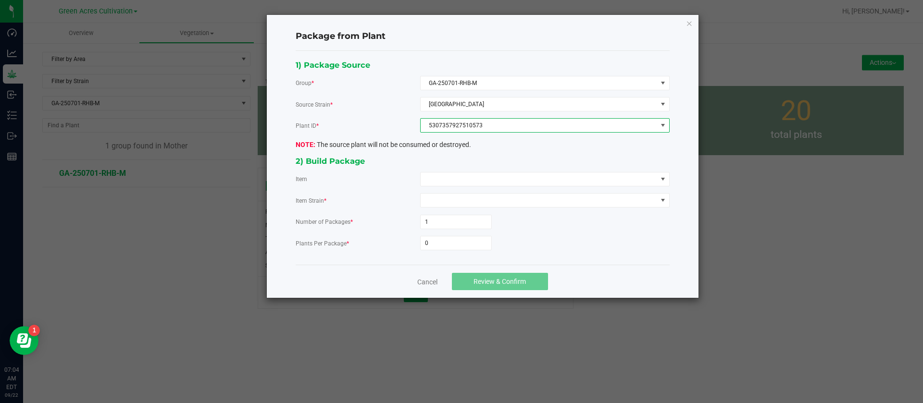
click at [462, 187] on div "1) Package Source Group * GA-250701-RHB-M Source Strain * Rainbow Harbor Plant …" at bounding box center [482, 158] width 388 height 199
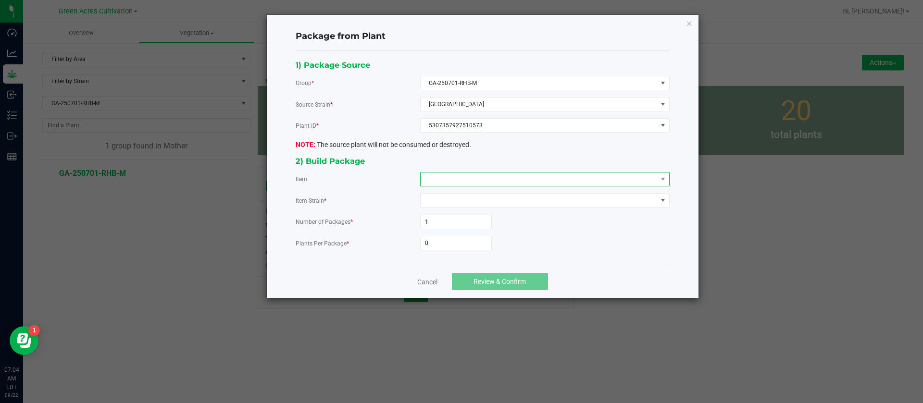
click at [463, 172] on span at bounding box center [544, 179] width 249 height 14
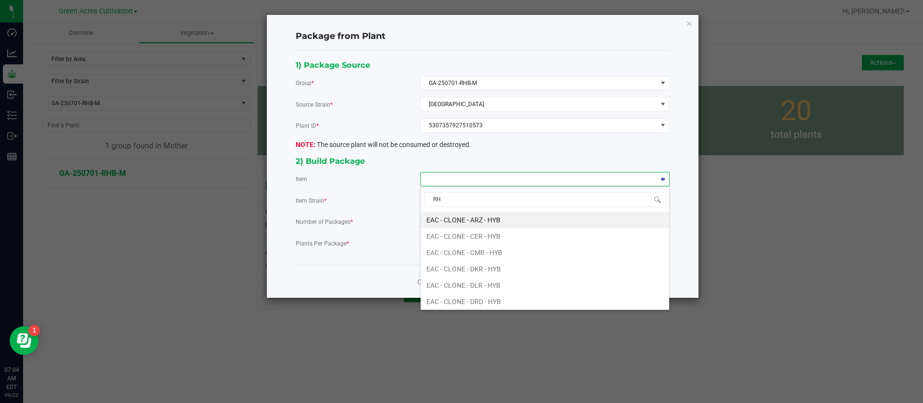
type input "RHB"
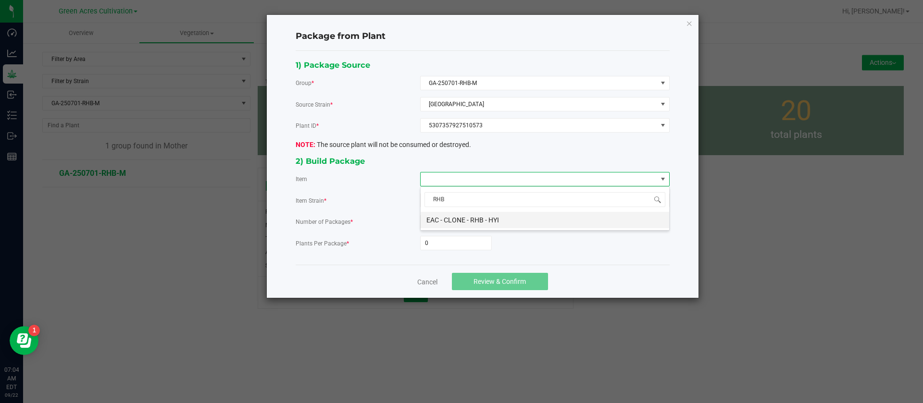
click at [462, 218] on HYI "EAC - CLONE - RHB - HYI" at bounding box center [544, 220] width 248 height 16
click at [447, 243] on input "0" at bounding box center [455, 242] width 71 height 13
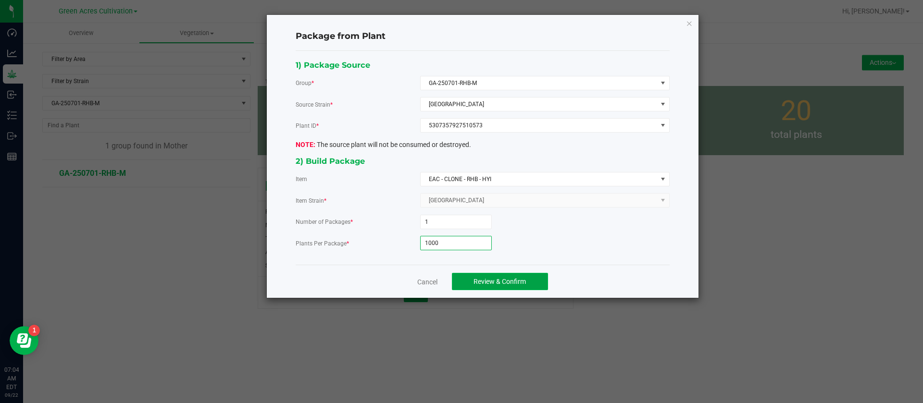
type input "1,000"
click at [479, 289] on button "Review & Confirm" at bounding box center [500, 281] width 96 height 17
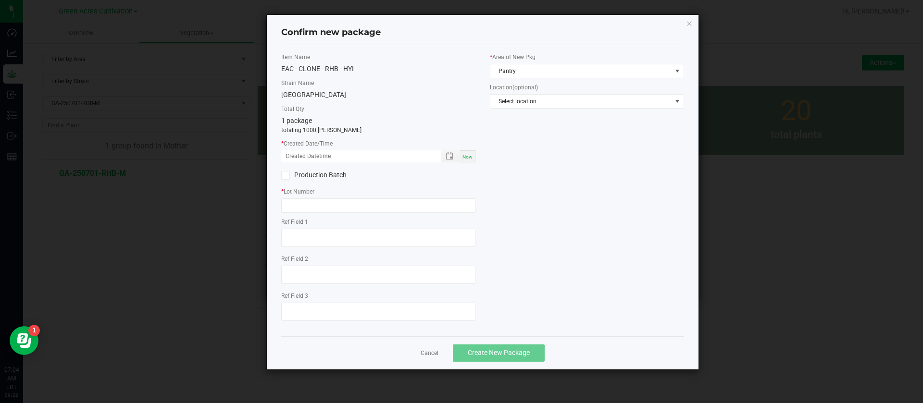
click at [469, 159] on span "Now" at bounding box center [467, 156] width 10 height 5
click at [294, 209] on input "text" at bounding box center [378, 205] width 194 height 14
drag, startPoint x: 301, startPoint y: 154, endPoint x: 300, endPoint y: 168, distance: 14.4
click at [301, 153] on input "09/22/2025 07:04 AM" at bounding box center [356, 156] width 150 height 12
type input "09/17/2025 07:04 AM"
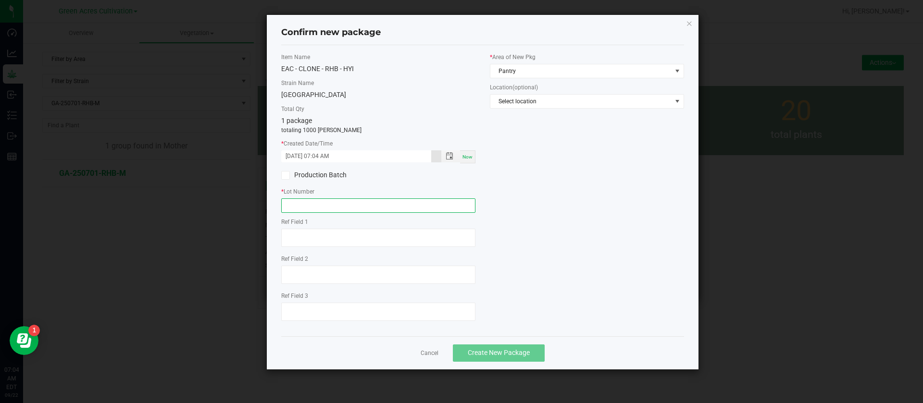
click at [313, 206] on input "text" at bounding box center [378, 205] width 194 height 14
type input "GA-250917-RHB"
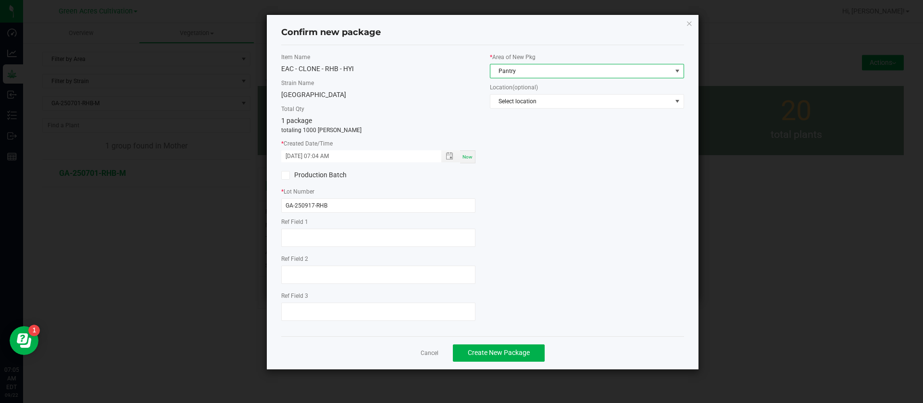
click at [507, 74] on span "Pantry" at bounding box center [580, 70] width 181 height 13
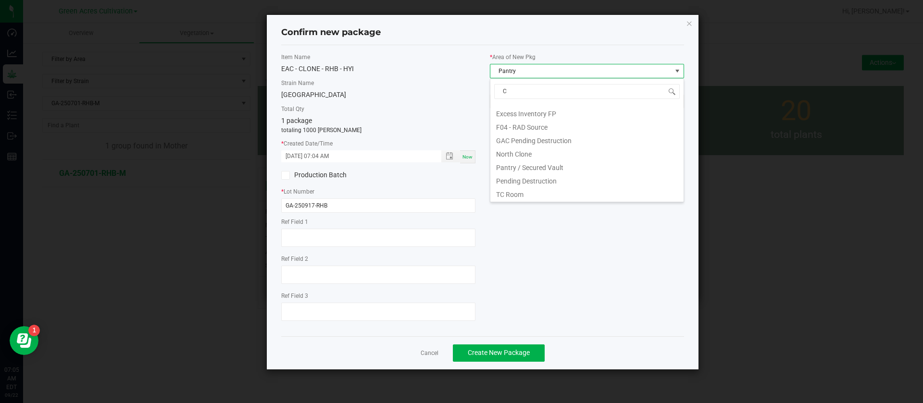
scroll to position [0, 0]
type input "CL"
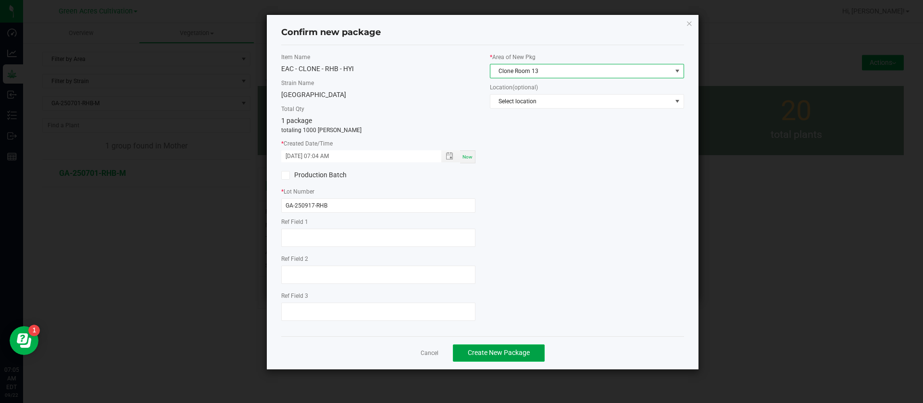
click at [491, 353] on span "Create New Package" at bounding box center [499, 353] width 62 height 8
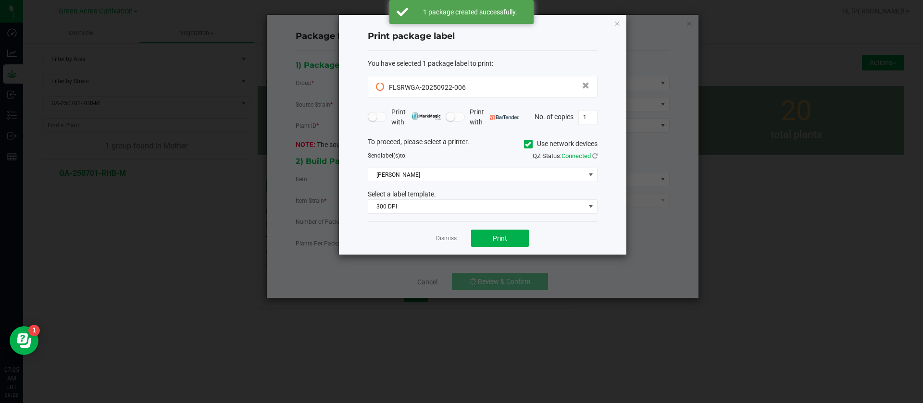
click at [451, 243] on link "Dismiss" at bounding box center [446, 239] width 21 height 8
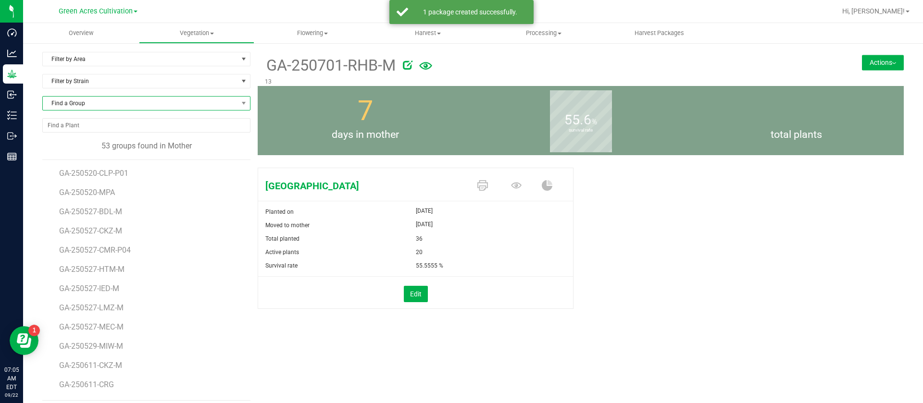
click at [81, 108] on span "Find a Group" at bounding box center [140, 103] width 195 height 13
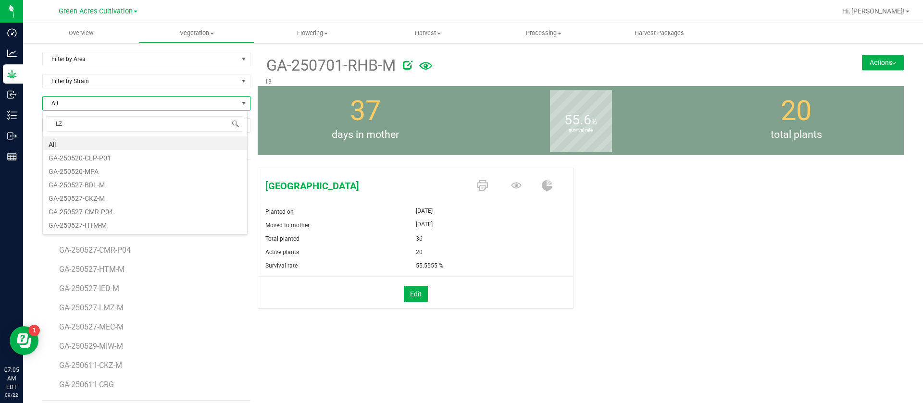
type input "LZA"
click at [109, 163] on li "GA-250618-LZA-P08-M" at bounding box center [145, 156] width 204 height 13
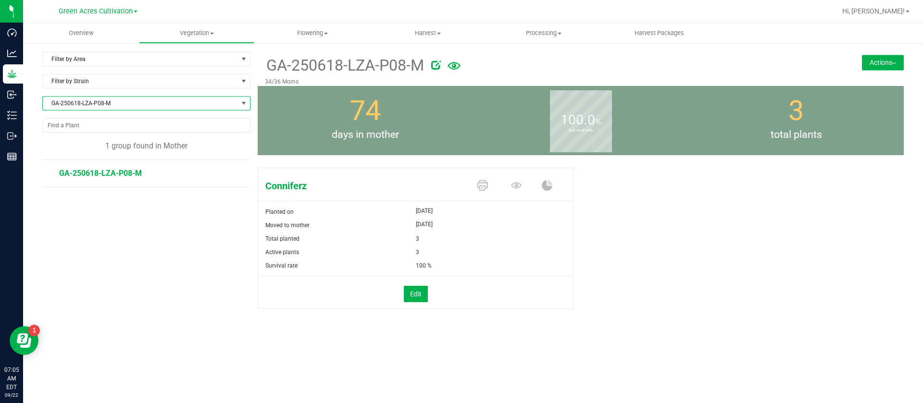
click at [881, 60] on button "Actions" at bounding box center [883, 62] width 42 height 15
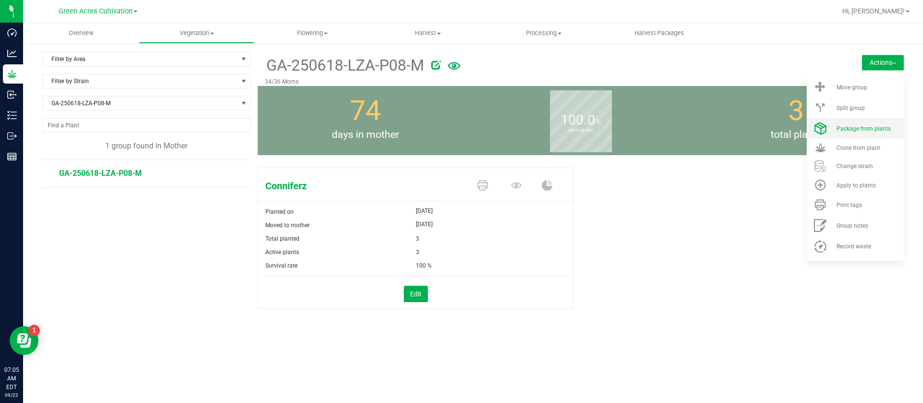
click at [853, 130] on span "Package from plants" at bounding box center [863, 128] width 54 height 7
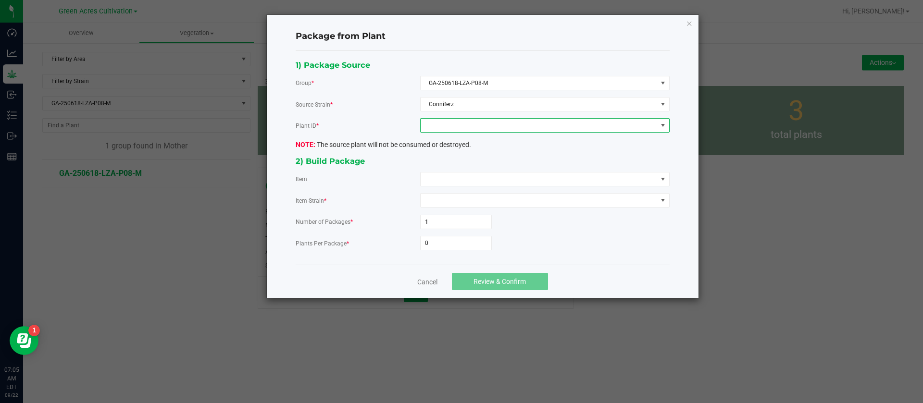
click at [466, 122] on span at bounding box center [538, 125] width 236 height 13
click at [460, 159] on li "2112607285490659" at bounding box center [544, 167] width 248 height 16
click at [460, 172] on div "1) Package Source Group * GA-250618-LZA-P08-M Source Strain * Conniferz Plant I…" at bounding box center [482, 158] width 388 height 199
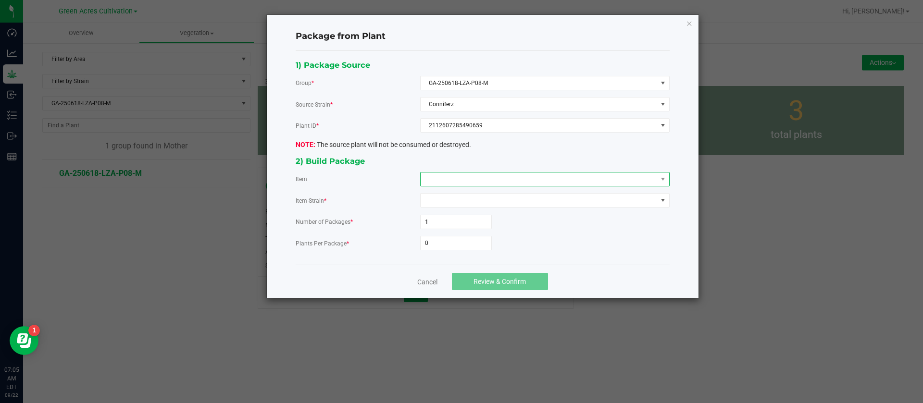
click at [467, 176] on span at bounding box center [538, 179] width 236 height 13
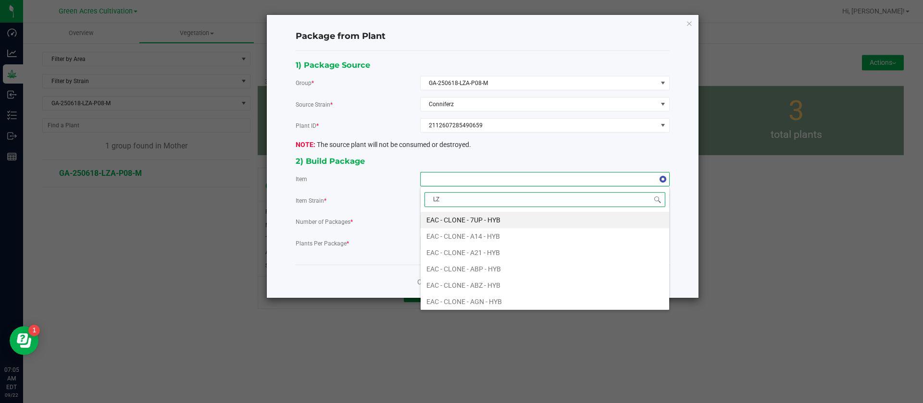
type input "LZA"
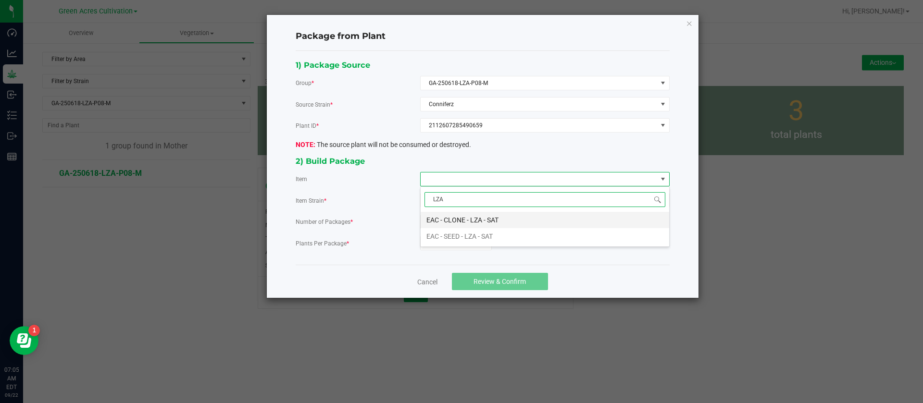
click at [465, 222] on SAT "EAC - CLONE - LZA - SAT" at bounding box center [544, 220] width 248 height 16
click at [459, 240] on input "0" at bounding box center [455, 242] width 71 height 13
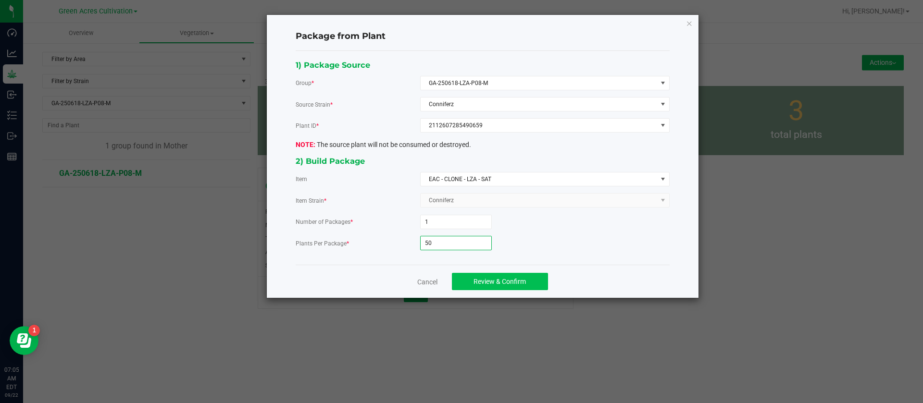
type input "50"
click at [496, 279] on span "Review & Confirm" at bounding box center [499, 282] width 52 height 8
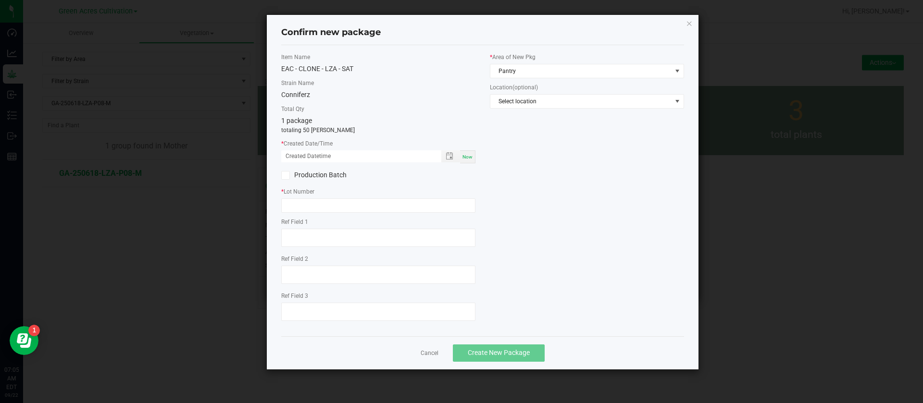
click at [470, 161] on div "Now" at bounding box center [467, 156] width 15 height 13
drag, startPoint x: 294, startPoint y: 157, endPoint x: 301, endPoint y: 181, distance: 25.1
click at [295, 156] on input "09/22/2025 07:05 AM" at bounding box center [356, 156] width 150 height 12
type input "09/17/2025 07:05 AM"
click at [308, 202] on input "text" at bounding box center [378, 205] width 194 height 14
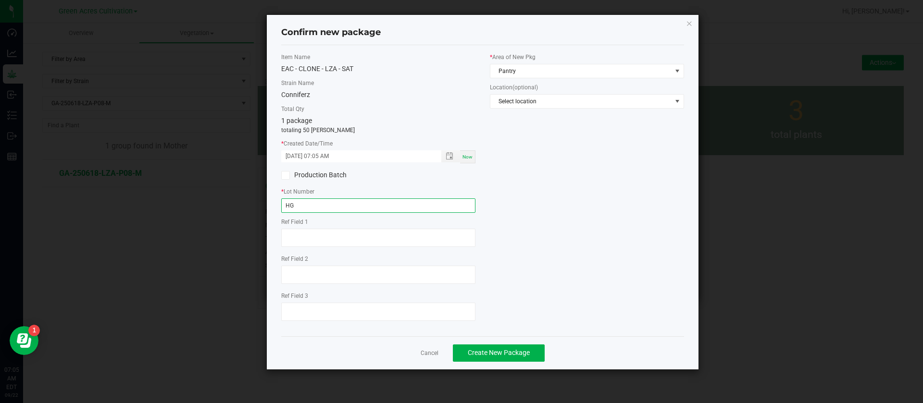
type input "H"
type input "GA-250917-LZA"
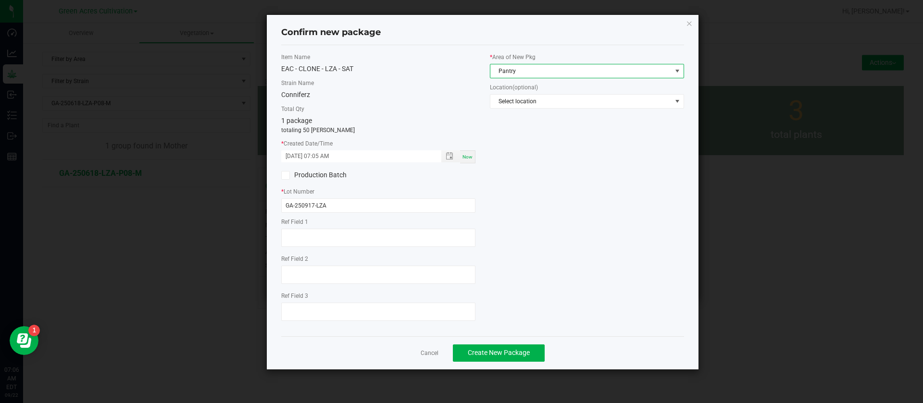
click at [520, 67] on span "Pantry" at bounding box center [580, 70] width 181 height 13
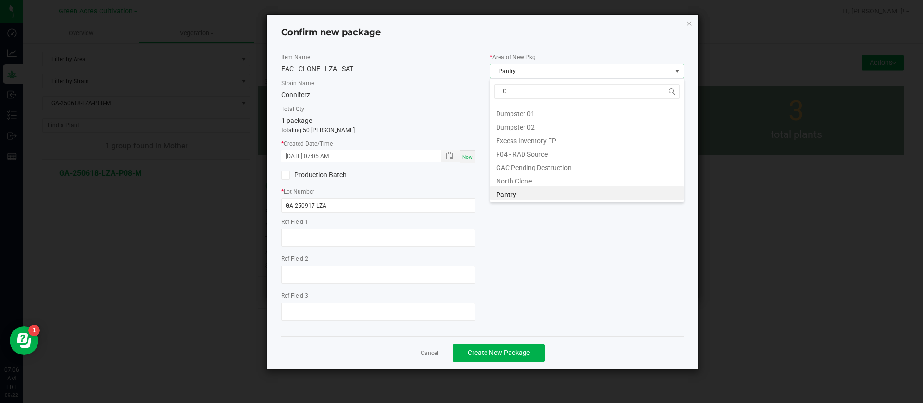
scroll to position [0, 0]
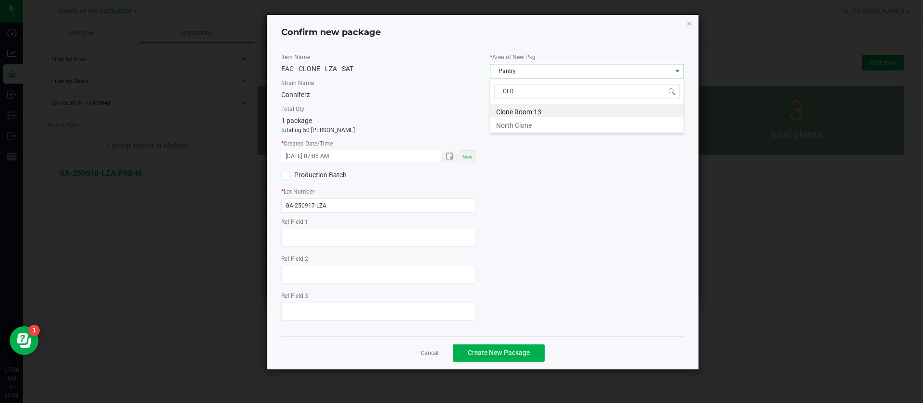
type input "CLON"
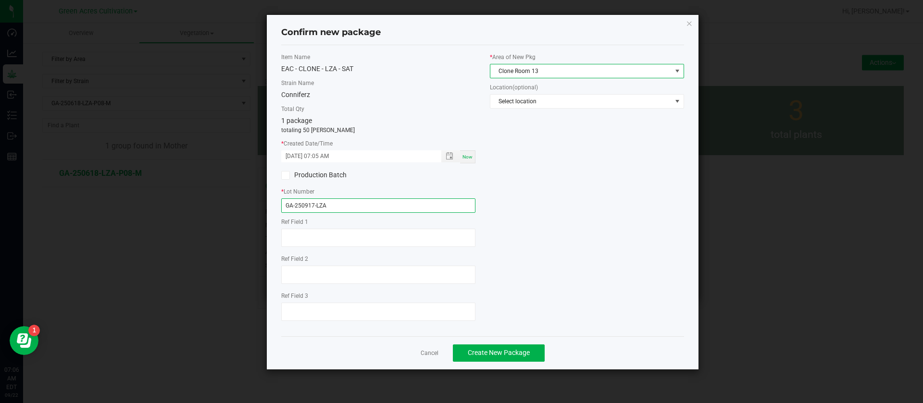
click at [374, 204] on input "GA-250917-LZA" at bounding box center [378, 205] width 194 height 14
type input "GA-250917-LZA-P08"
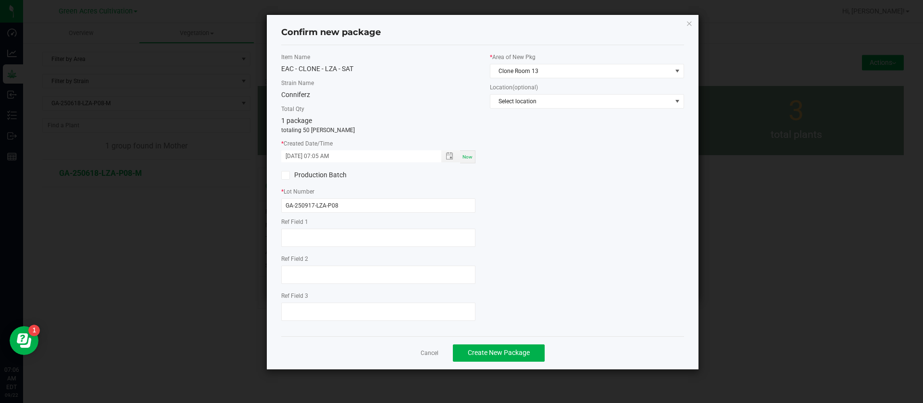
click at [470, 342] on div "Cancel Create New Package" at bounding box center [482, 352] width 403 height 33
click at [479, 349] on span "Create New Package" at bounding box center [499, 353] width 62 height 8
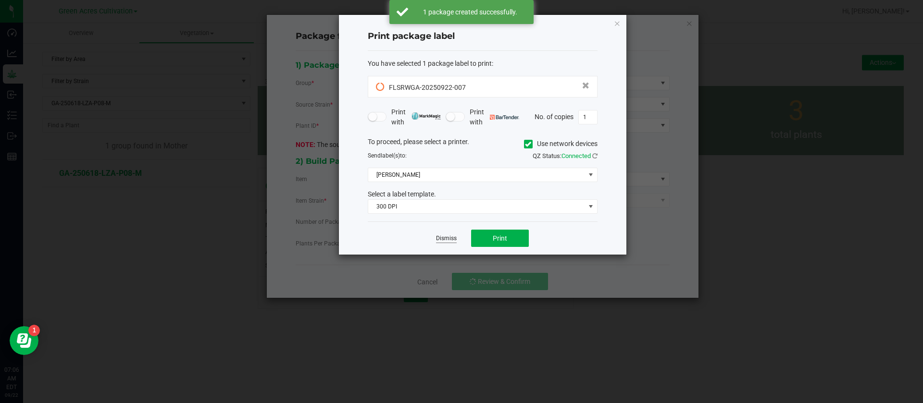
click at [445, 237] on link "Dismiss" at bounding box center [446, 239] width 21 height 8
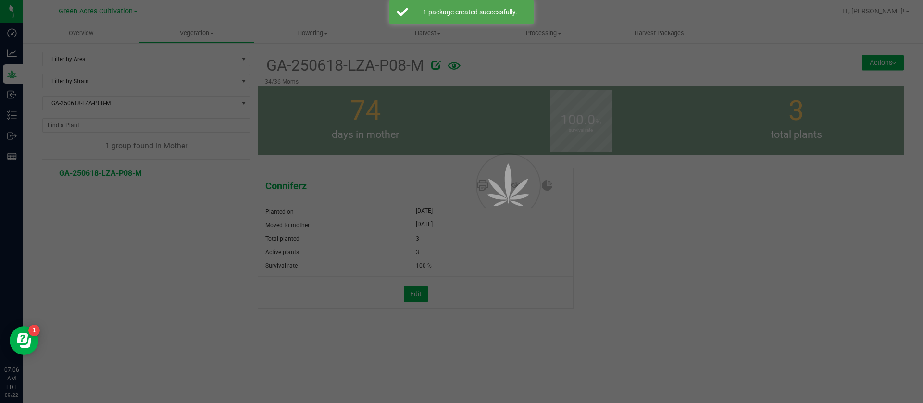
click at [88, 100] on div at bounding box center [461, 201] width 923 height 403
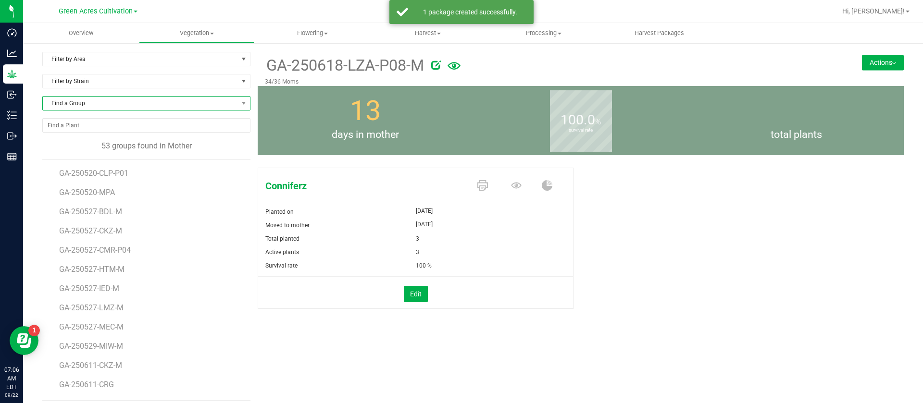
click at [88, 101] on span "Find a Group" at bounding box center [140, 103] width 195 height 13
type input "PBX"
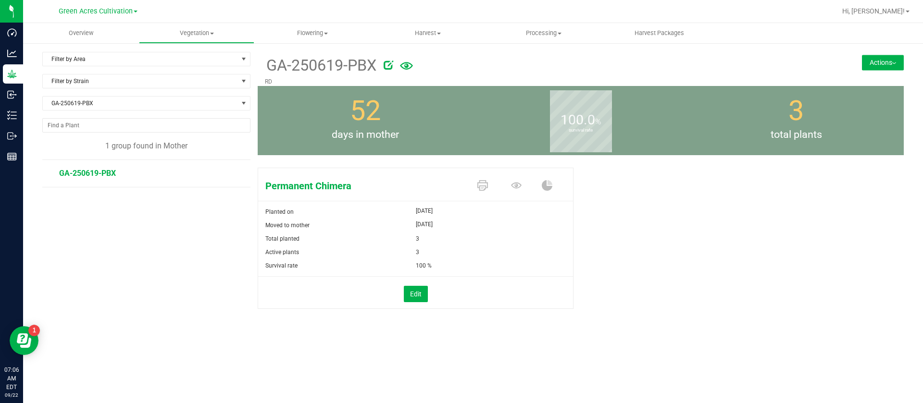
click at [879, 60] on button "Actions" at bounding box center [883, 62] width 42 height 15
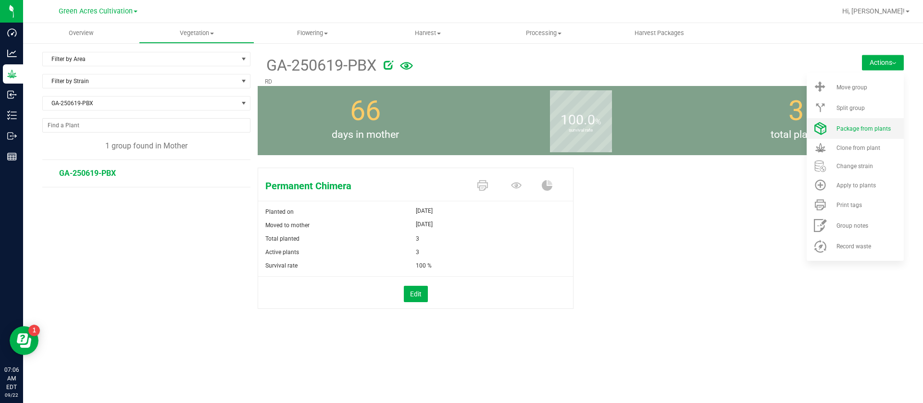
click at [869, 123] on li "Package from plants" at bounding box center [854, 128] width 97 height 21
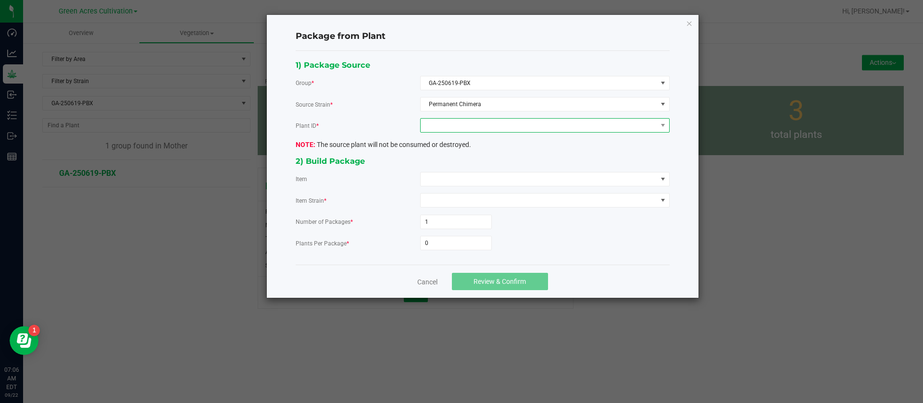
click at [445, 125] on span at bounding box center [538, 125] width 236 height 13
click at [473, 169] on li "2408906952934654" at bounding box center [544, 167] width 248 height 16
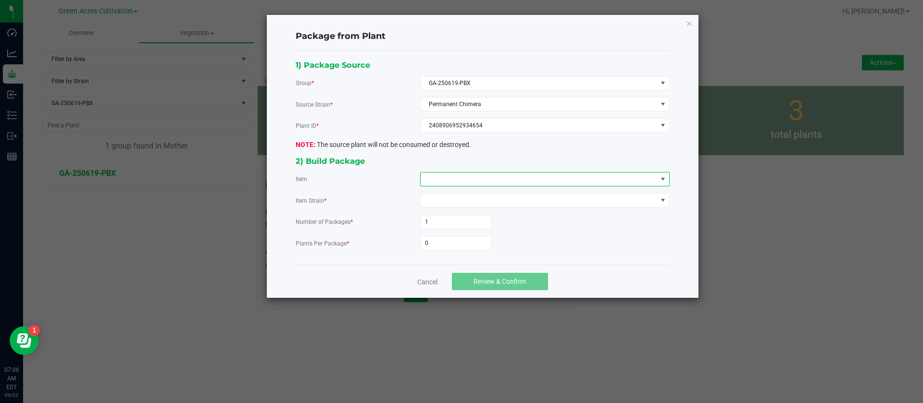
click at [458, 183] on span at bounding box center [538, 179] width 236 height 13
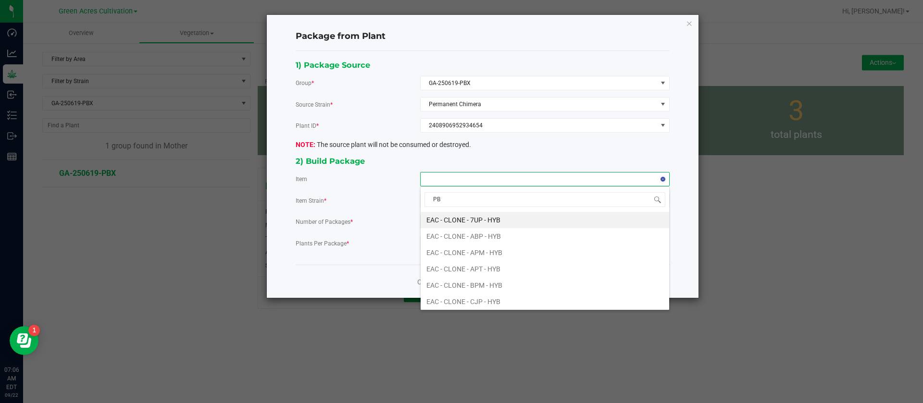
type input "PBX"
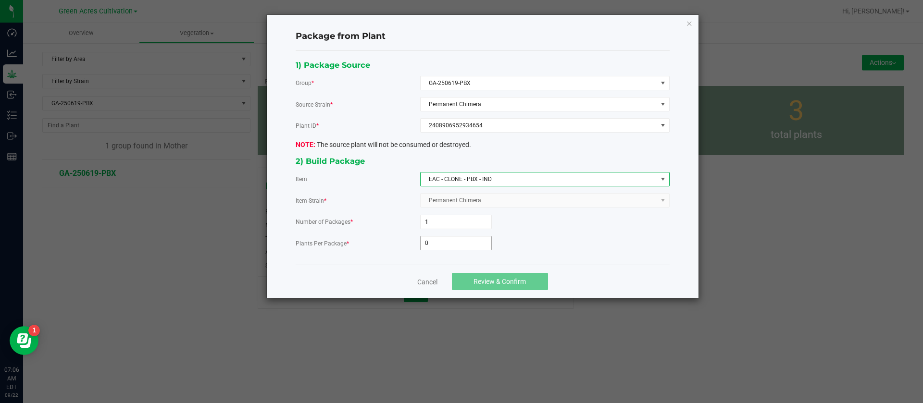
click at [437, 247] on input "0" at bounding box center [455, 242] width 71 height 13
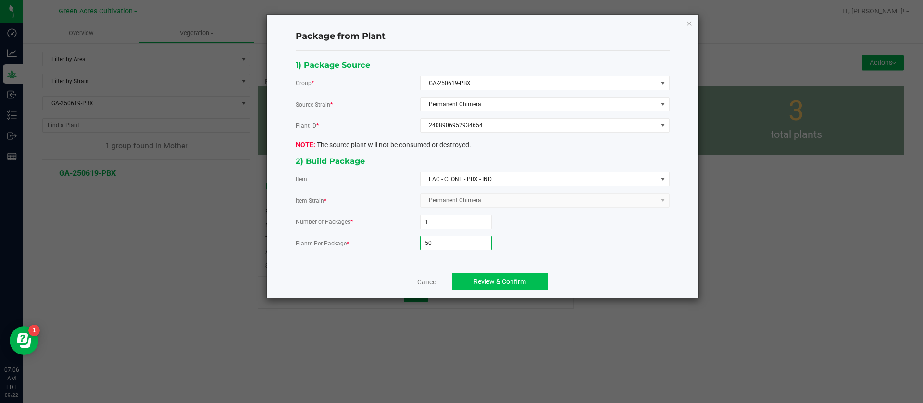
type input "50"
click at [496, 282] on span "Review & Confirm" at bounding box center [499, 282] width 52 height 8
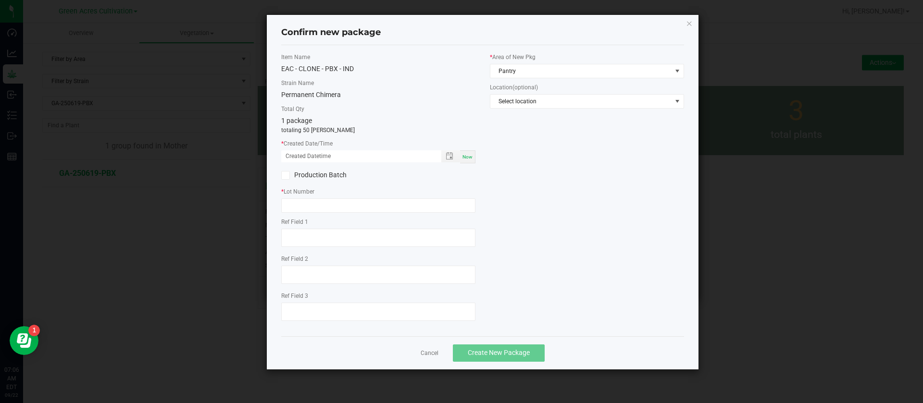
click at [471, 155] on span "Now" at bounding box center [467, 156] width 10 height 5
click at [300, 153] on input "09/22/2025 07:06 AM" at bounding box center [356, 156] width 150 height 12
type input "09/17/2025 07:06 AM"
click at [318, 202] on input "text" at bounding box center [378, 205] width 194 height 14
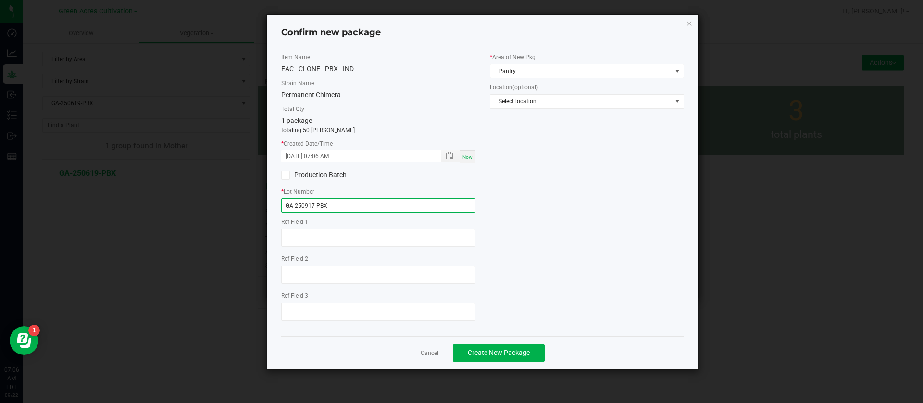
type input "GA-250917-PBX"
drag, startPoint x: 318, startPoint y: 202, endPoint x: 529, endPoint y: 69, distance: 250.1
click at [544, 138] on div "Item Name EAC - CLONE - PBX - IND Strain Name Permanent Chimera Total Qty 1 pac…" at bounding box center [482, 191] width 417 height 276
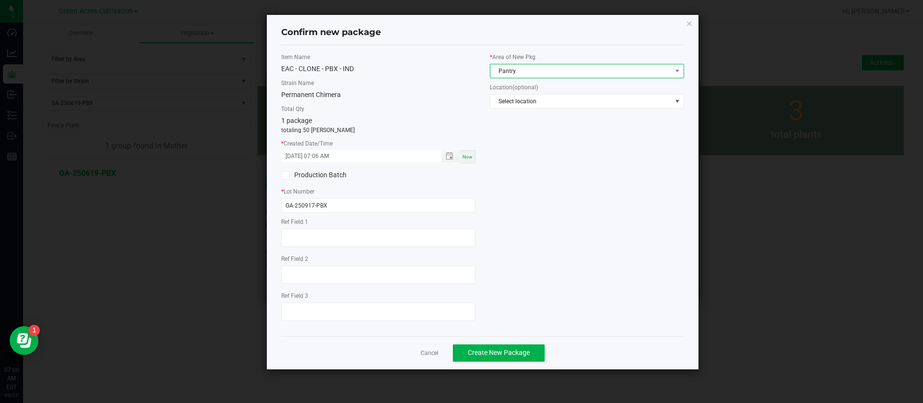
click at [525, 74] on span "Pantry" at bounding box center [580, 70] width 181 height 13
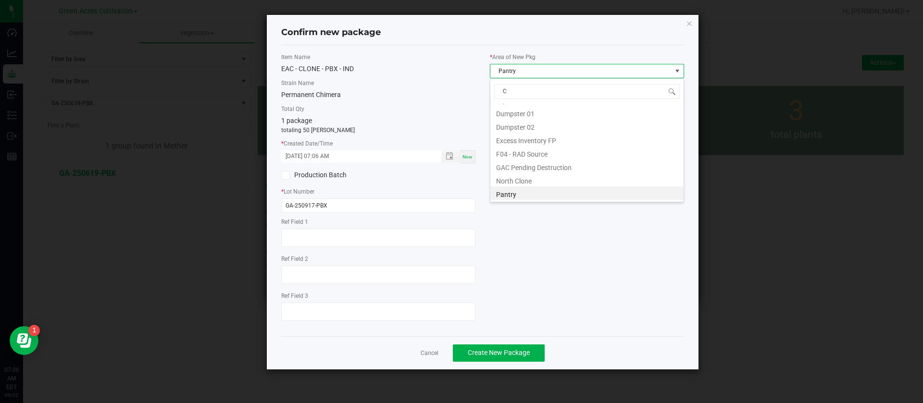
scroll to position [0, 0]
type input "CL"
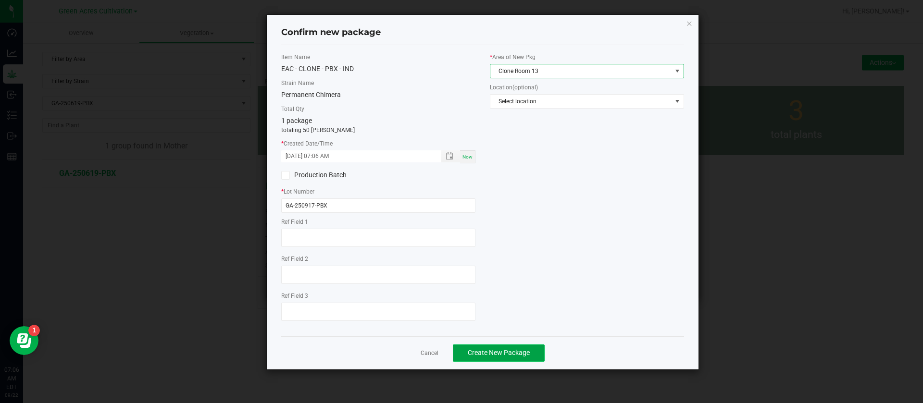
click at [491, 354] on span "Create New Package" at bounding box center [499, 353] width 62 height 8
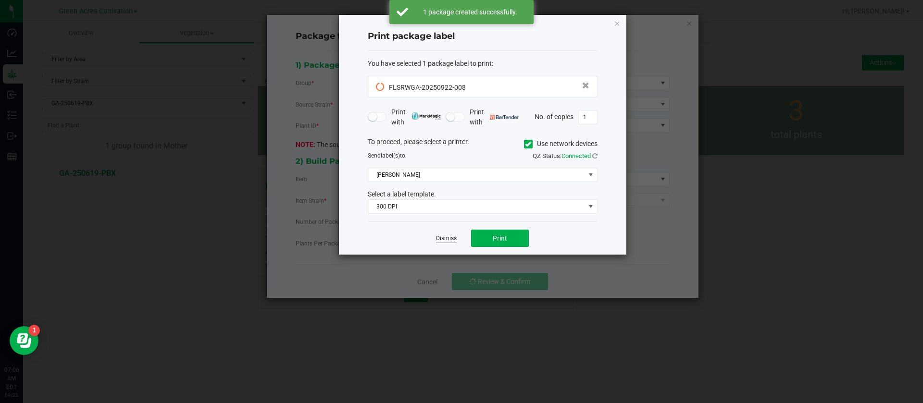
click at [444, 243] on app-cancel-button "Dismiss" at bounding box center [446, 239] width 21 height 10
click at [450, 245] on div "Dismiss Print" at bounding box center [483, 238] width 230 height 33
click at [452, 239] on link "Dismiss" at bounding box center [446, 239] width 21 height 8
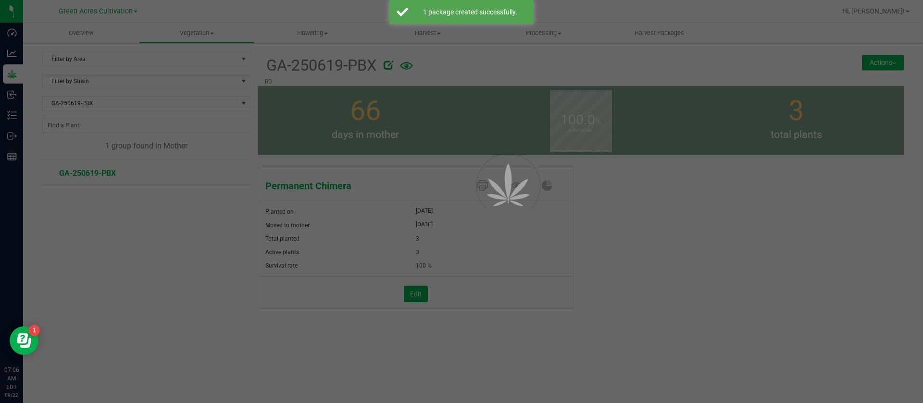
click at [105, 90] on div at bounding box center [461, 201] width 923 height 403
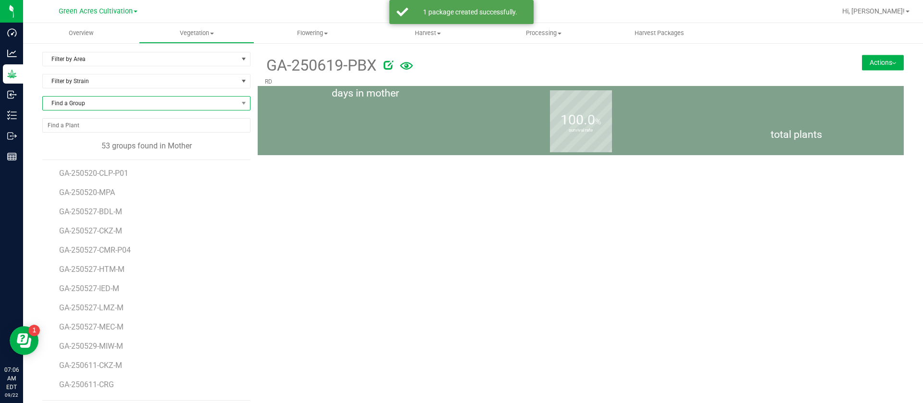
click at [99, 101] on span "Find a Group" at bounding box center [140, 103] width 195 height 13
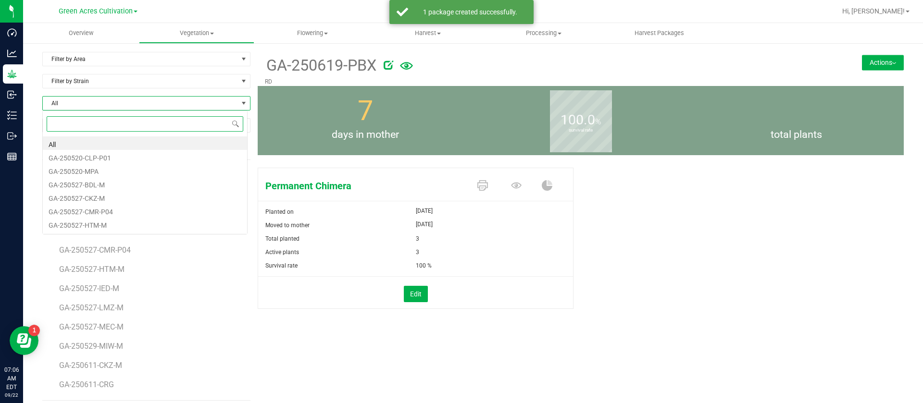
scroll to position [14, 206]
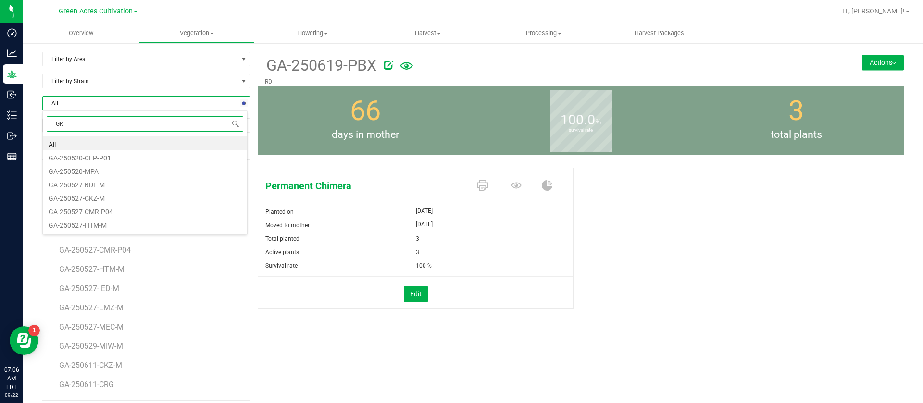
type input "GRW"
click at [116, 140] on li "GA-250619-GRW" at bounding box center [145, 142] width 204 height 13
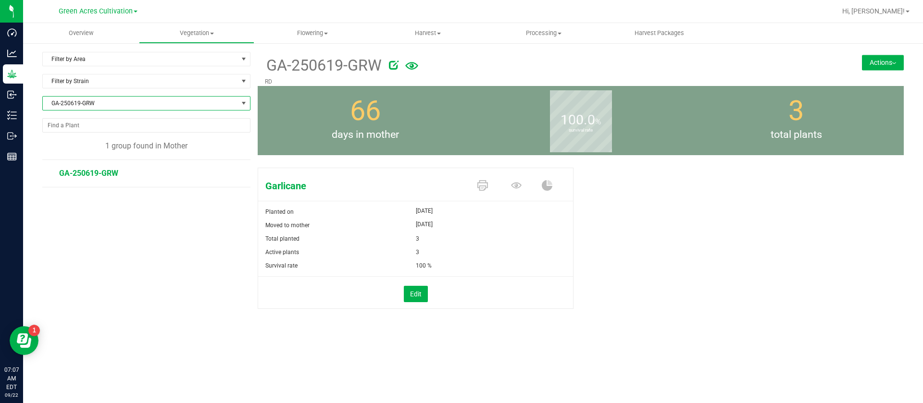
click at [890, 61] on button "Actions" at bounding box center [883, 62] width 42 height 15
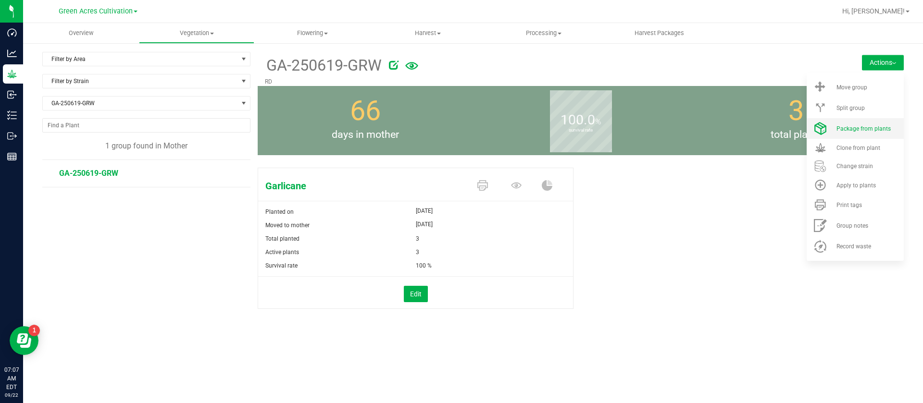
click at [873, 126] on span "Package from plants" at bounding box center [863, 128] width 54 height 7
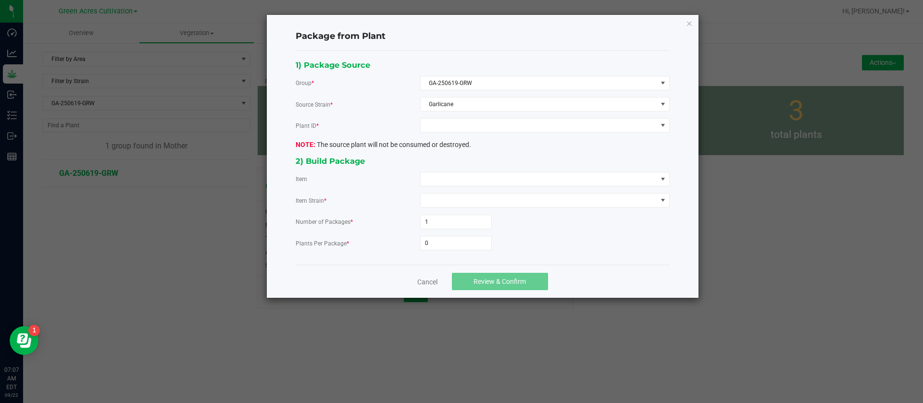
click at [458, 133] on div "1) Package Source Group * GA-250619-GRW Source Strain * Garlicane Plant ID * Th…" at bounding box center [482, 158] width 388 height 199
click at [458, 125] on span at bounding box center [538, 125] width 236 height 13
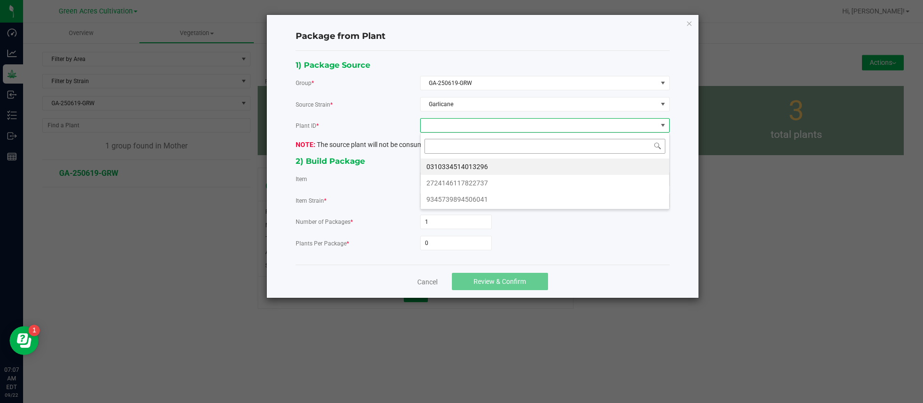
scroll to position [14, 249]
click at [453, 171] on li "0310334514013296" at bounding box center [544, 167] width 248 height 16
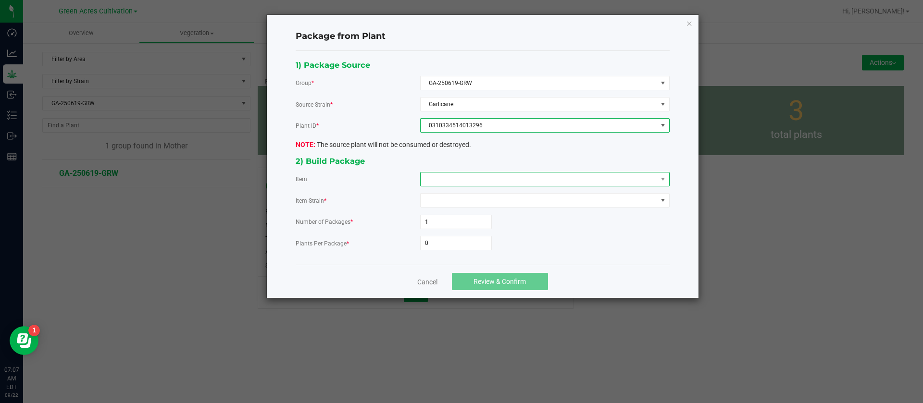
click at [425, 184] on span at bounding box center [538, 179] width 236 height 13
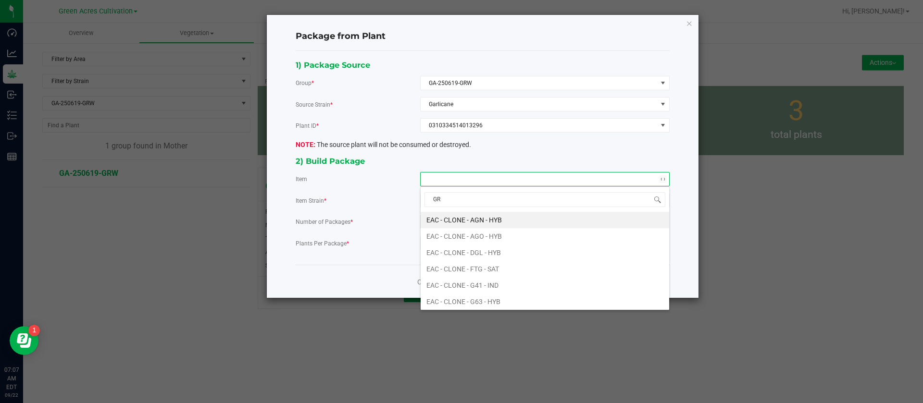
type input "GRW"
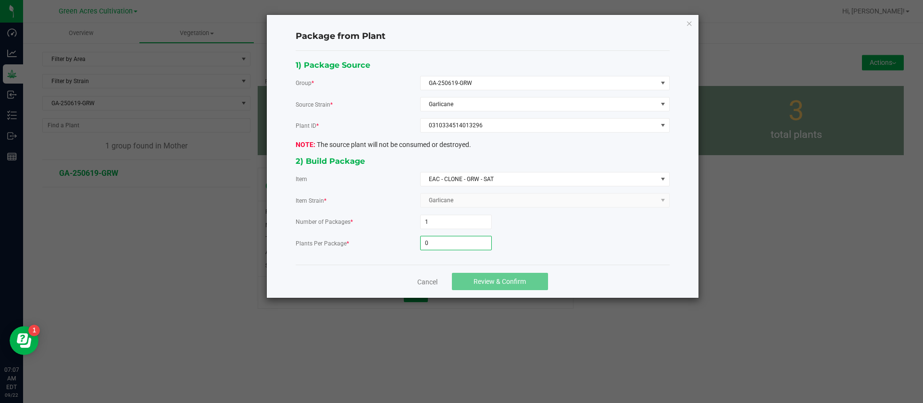
click at [448, 243] on input "0" at bounding box center [455, 242] width 71 height 13
type input "50"
click at [493, 289] on button "Review & Confirm" at bounding box center [500, 281] width 96 height 17
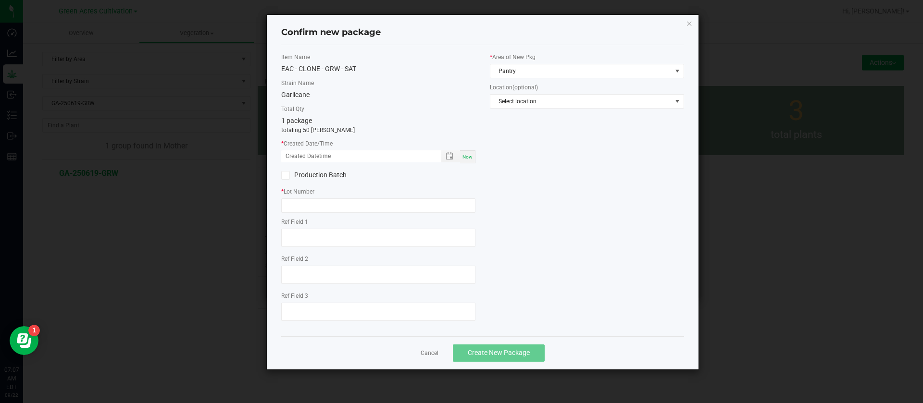
click at [467, 149] on div "* Created Date/Time Now" at bounding box center [378, 151] width 194 height 24
click at [467, 155] on span "Now" at bounding box center [467, 156] width 10 height 5
click at [296, 152] on input "09/22/2025 07:07 AM" at bounding box center [356, 156] width 150 height 12
type input "09/18/2025 07:07 AM"
click at [330, 200] on input "text" at bounding box center [378, 205] width 194 height 14
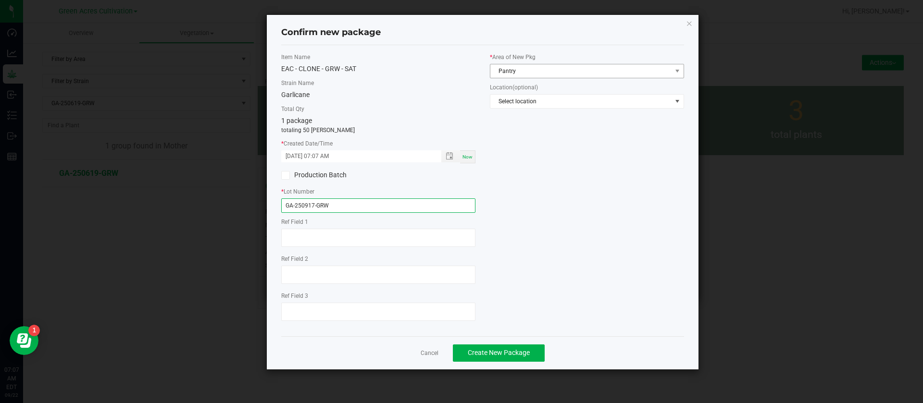
type input "GA-250917-GRW"
drag, startPoint x: 519, startPoint y: 69, endPoint x: 518, endPoint y: 74, distance: 5.0
click at [520, 70] on span "Pantry" at bounding box center [580, 70] width 181 height 13
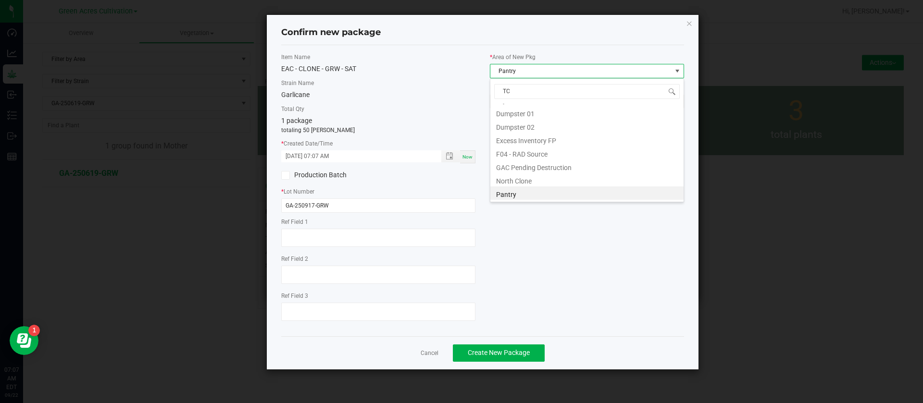
scroll to position [0, 0]
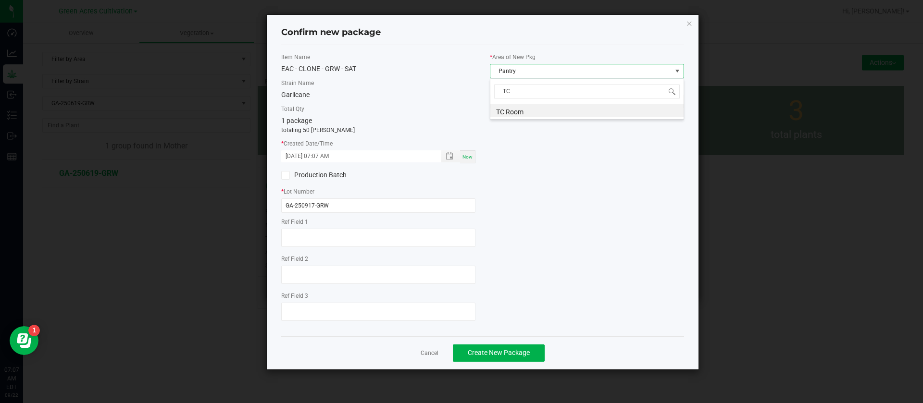
type input "T"
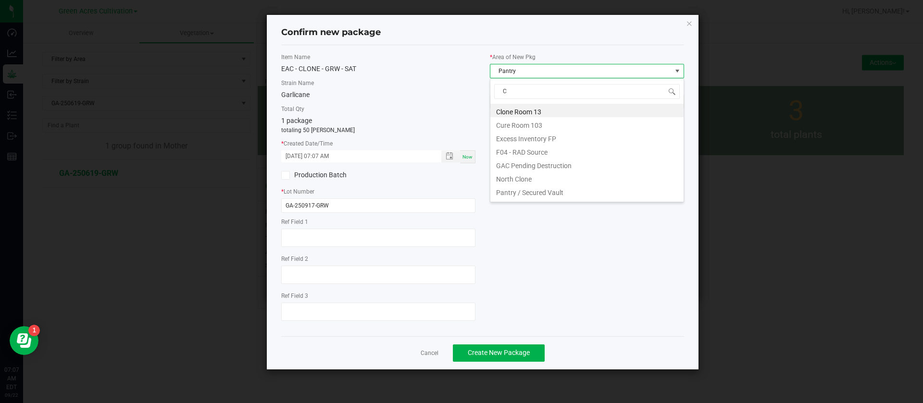
type input "CL"
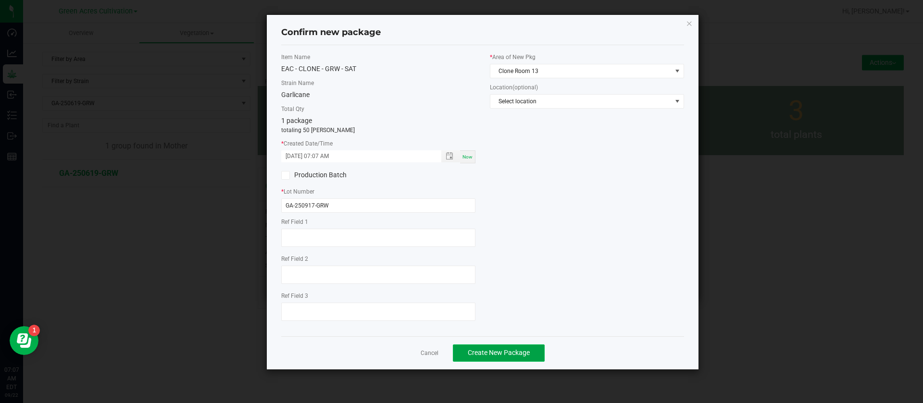
click at [507, 346] on button "Create New Package" at bounding box center [499, 353] width 92 height 17
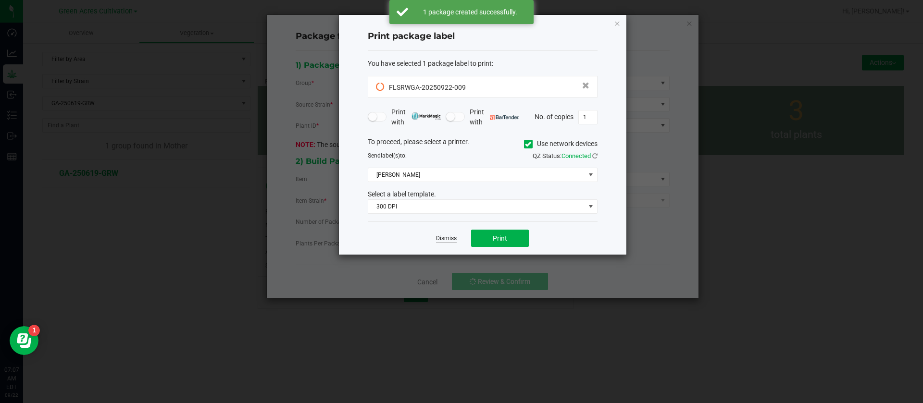
click at [446, 237] on link "Dismiss" at bounding box center [446, 239] width 21 height 8
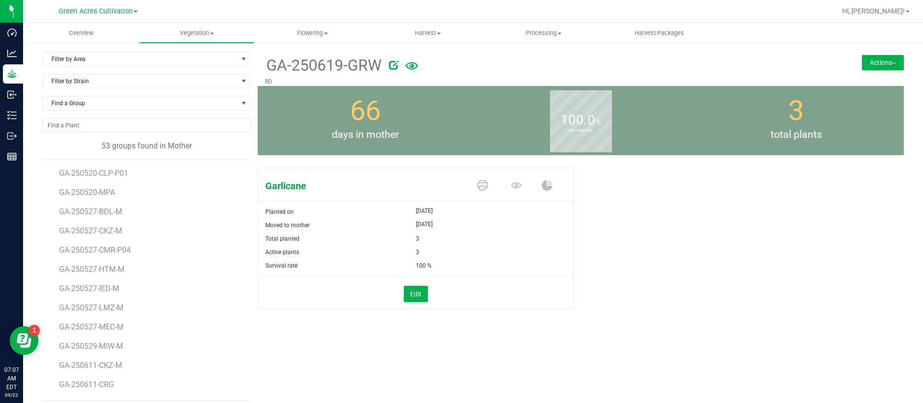
click at [130, 111] on div "Find a Group" at bounding box center [146, 107] width 208 height 22
click at [132, 106] on span "Find a Group" at bounding box center [140, 103] width 195 height 13
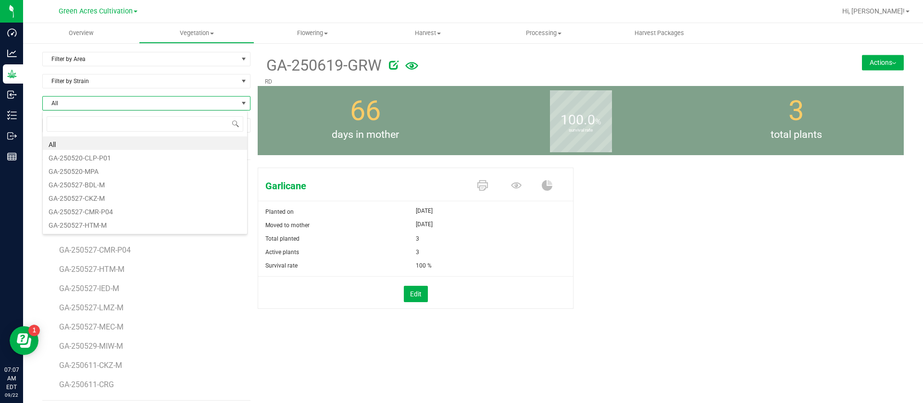
scroll to position [14, 206]
type input "MNO"
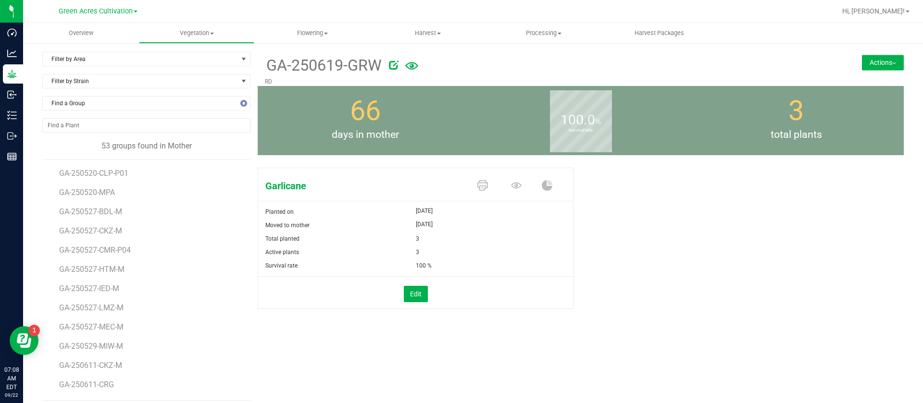
drag, startPoint x: 314, startPoint y: 102, endPoint x: 307, endPoint y: 88, distance: 15.5
click at [314, 100] on div "66 days in mother" at bounding box center [365, 120] width 215 height 69
click at [204, 32] on span "Vegetation" at bounding box center [196, 33] width 115 height 9
click at [185, 59] on span "Veg groups" at bounding box center [169, 58] width 61 height 8
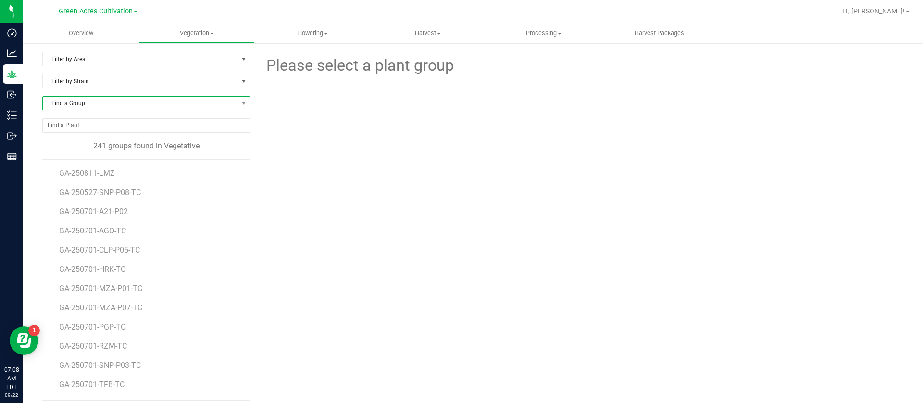
click at [87, 103] on span "Find a Group" at bounding box center [140, 103] width 195 height 13
type input "250723-"
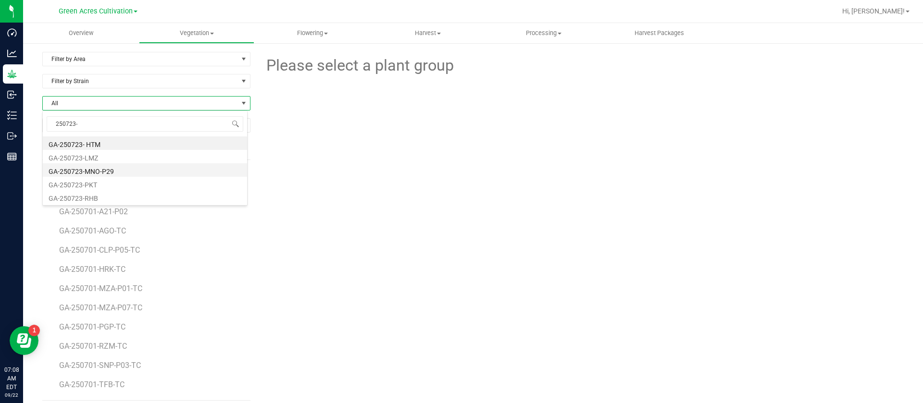
click at [111, 167] on li "GA-250723-MNO-P29" at bounding box center [145, 169] width 204 height 13
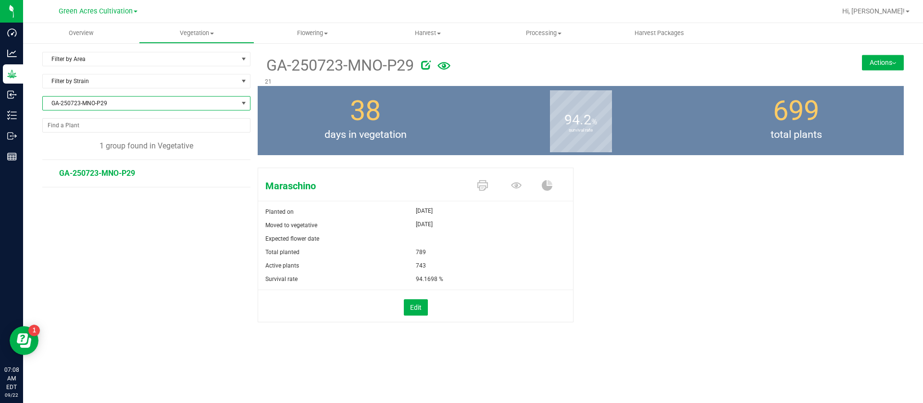
click at [893, 52] on div "Actions Move group Split group Package from plants" at bounding box center [850, 52] width 108 height 0
click at [893, 60] on button "Actions" at bounding box center [883, 62] width 42 height 15
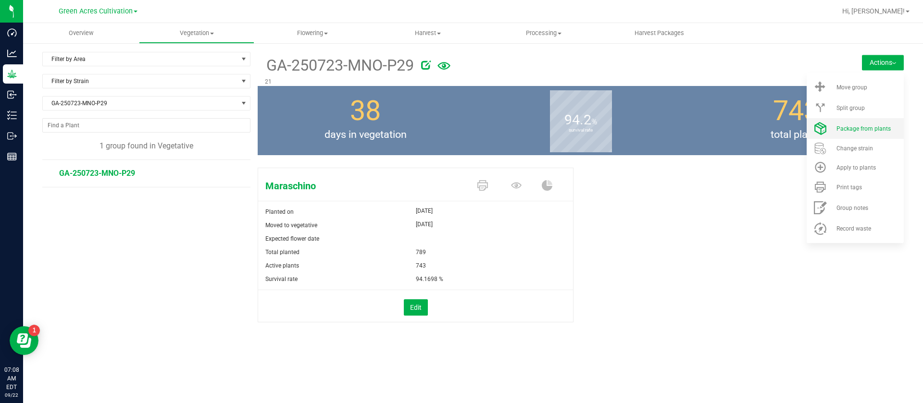
click at [862, 132] on li "Package from plants" at bounding box center [854, 128] width 97 height 21
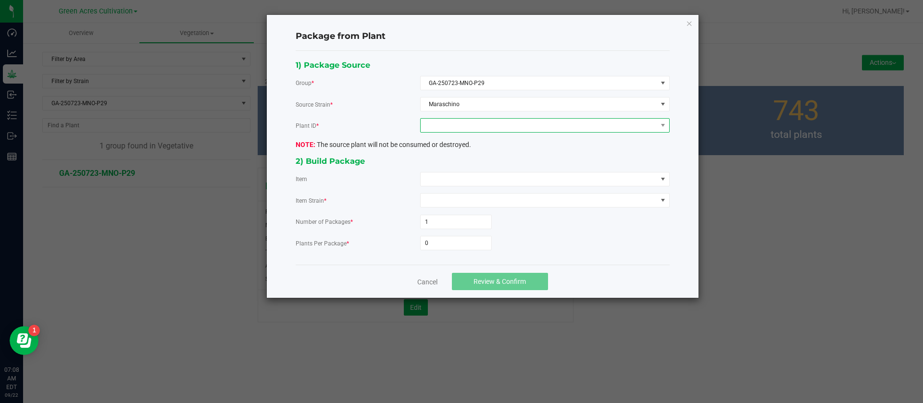
click at [440, 126] on span at bounding box center [538, 125] width 236 height 13
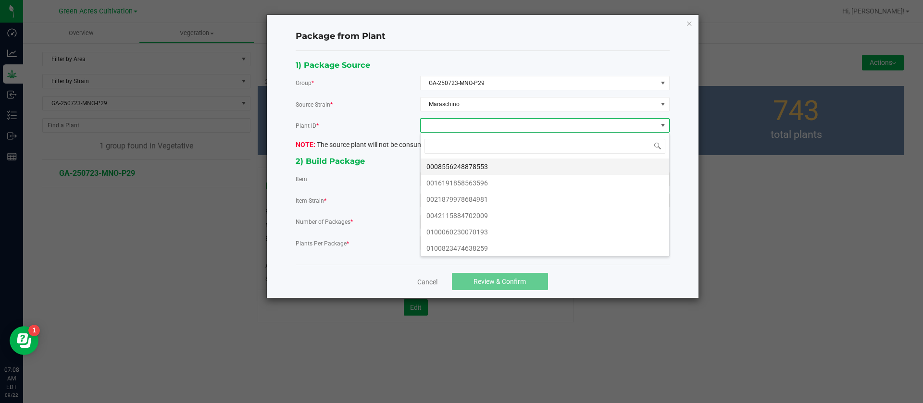
scroll to position [14, 249]
click at [464, 162] on li "0008556248878553" at bounding box center [544, 167] width 248 height 16
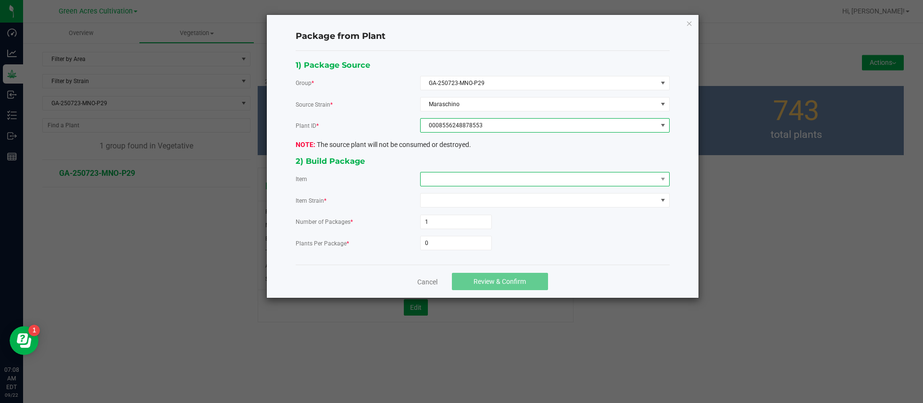
click at [445, 175] on span at bounding box center [538, 179] width 236 height 13
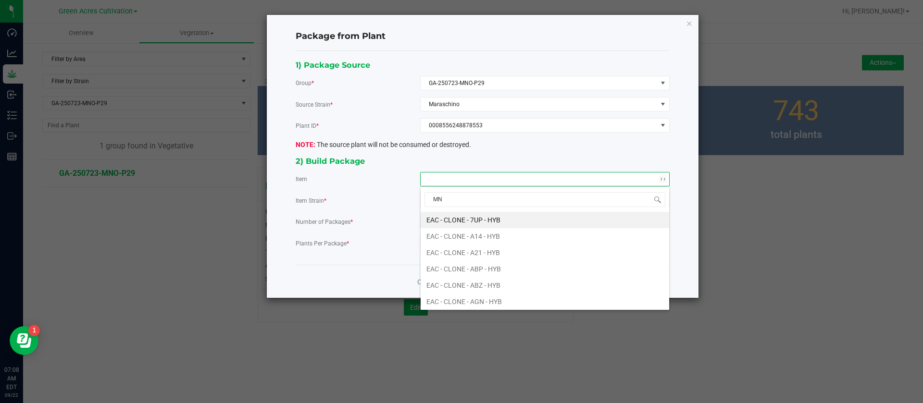
type input "MNO"
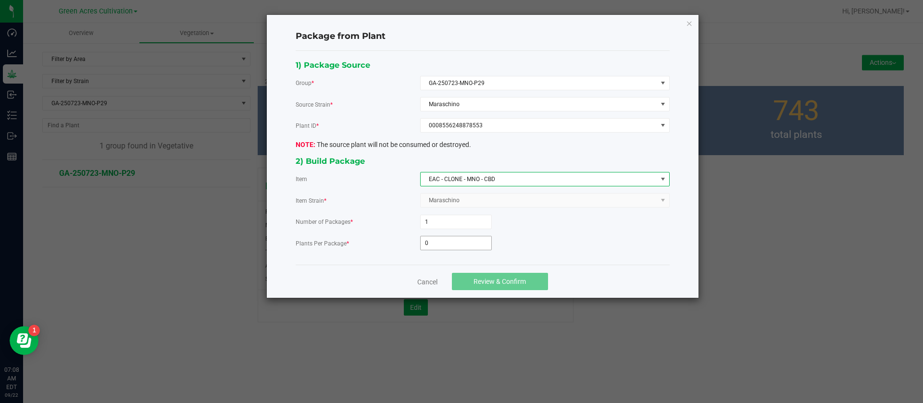
click at [435, 240] on input "0" at bounding box center [455, 242] width 71 height 13
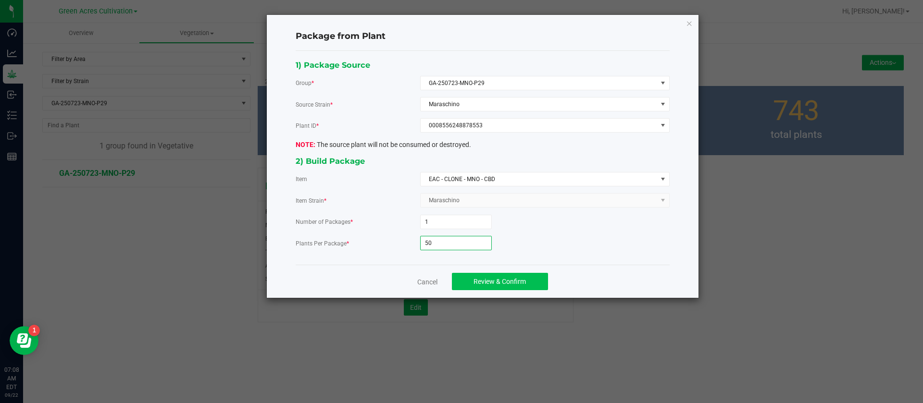
type input "50"
click at [491, 278] on span "Review & Confirm" at bounding box center [499, 282] width 52 height 8
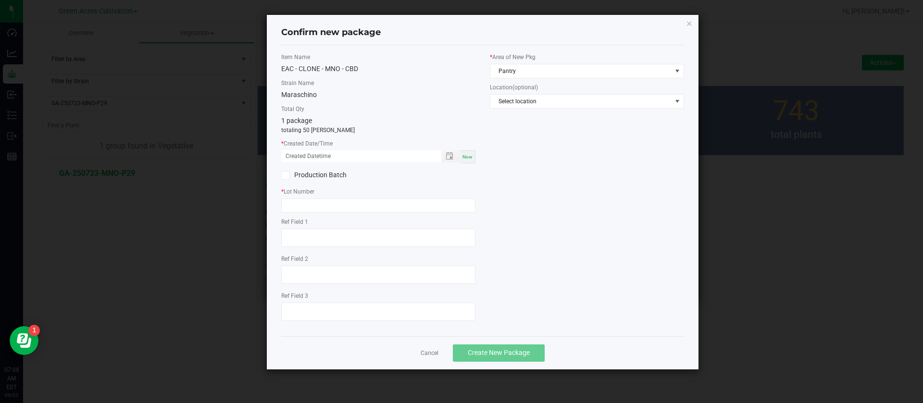
click at [462, 157] on div "Now" at bounding box center [467, 156] width 15 height 13
click at [297, 155] on input "09/22/2025 07:08 AM" at bounding box center [356, 156] width 150 height 12
type input "09/17/2025 07:08 AM"
click at [330, 205] on input "text" at bounding box center [378, 205] width 194 height 14
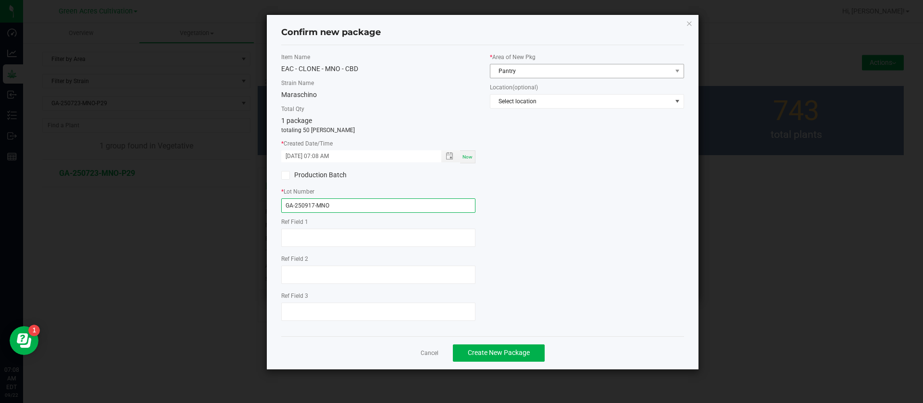
type input "GA-250917-MNO"
click at [531, 74] on span "Pantry" at bounding box center [580, 70] width 181 height 13
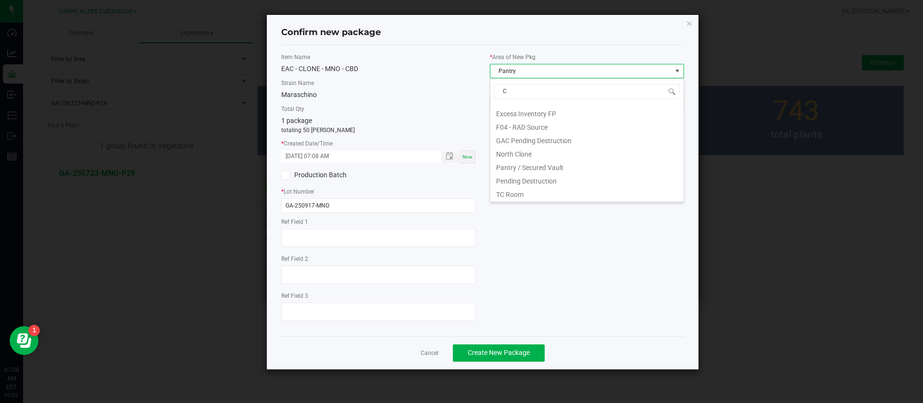
scroll to position [0, 0]
type input "CL"
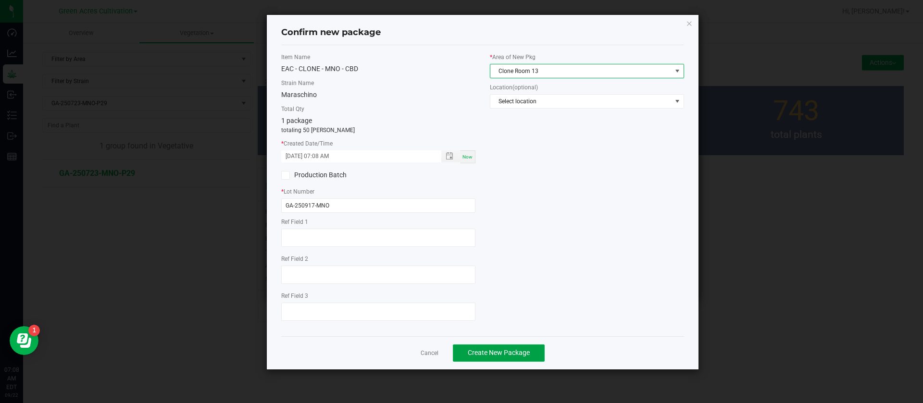
click at [521, 355] on span "Create New Package" at bounding box center [499, 353] width 62 height 8
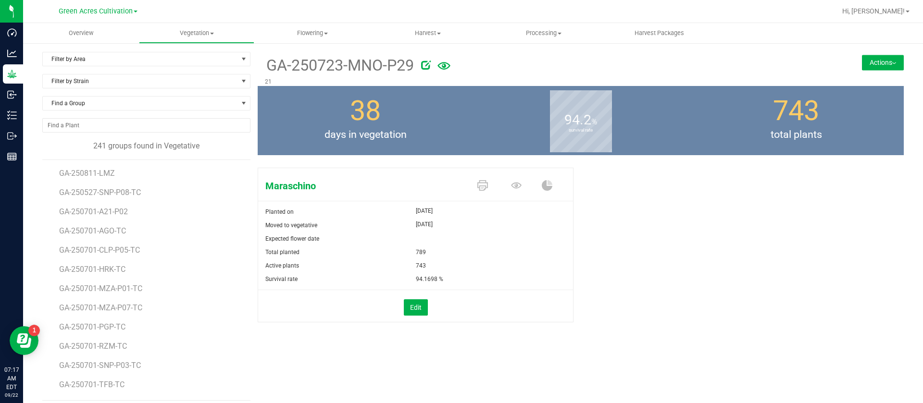
click at [688, 255] on div "Maraschino Planted on Aug 15, 2025 Moved to vegetative Aug 15, 2025 Expected fl…" at bounding box center [581, 255] width 646 height 183
click at [786, 317] on div "Maraschino Planted on Aug 15, 2025 Moved to vegetative Aug 15, 2025 Expected fl…" at bounding box center [581, 255] width 646 height 183
click at [206, 38] on uib-tab-heading "Vegetation Veg groups Veg plants Mother groups Mother plants Apply to plants Cr…" at bounding box center [196, 33] width 115 height 19
click at [200, 81] on span "Mother groups" at bounding box center [175, 81] width 72 height 8
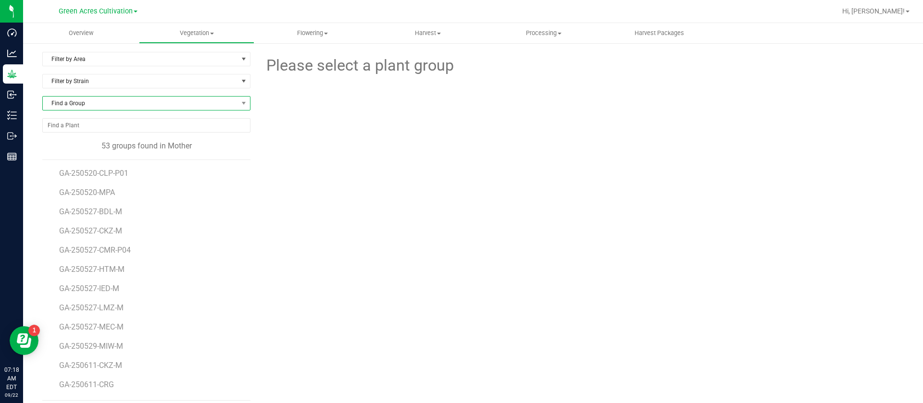
click at [100, 99] on span "Find a Group" at bounding box center [140, 103] width 195 height 13
type input "250611-RHB"
click at [137, 141] on li "GA-250611-RHB-M" at bounding box center [145, 142] width 204 height 13
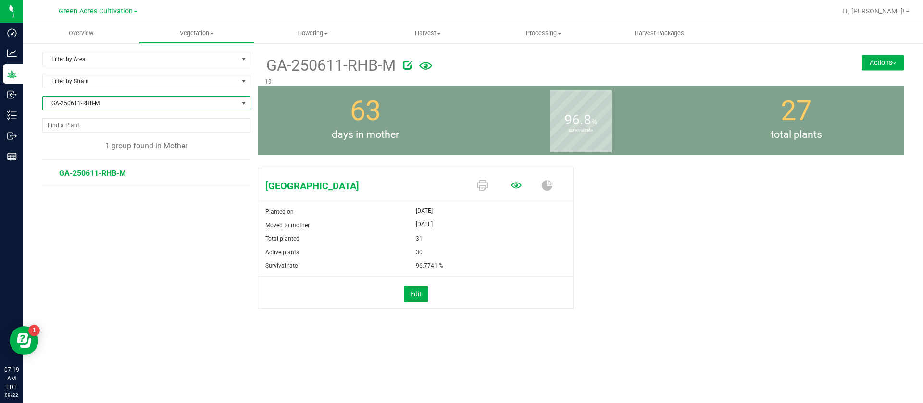
click at [517, 182] on icon at bounding box center [516, 185] width 11 height 6
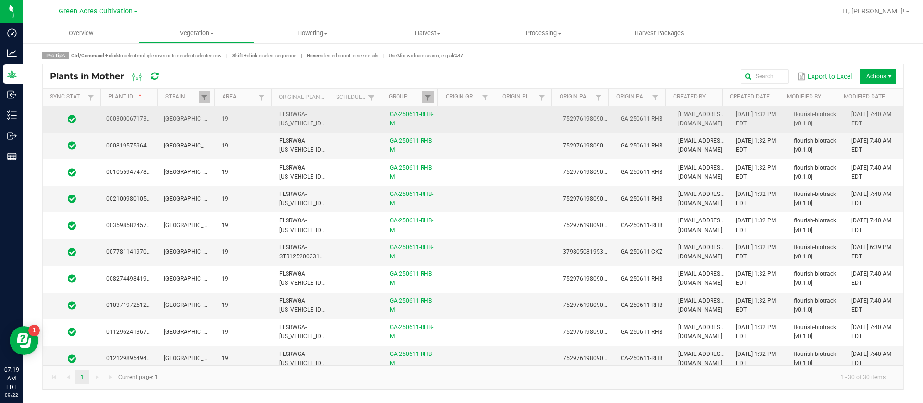
click at [516, 121] on td at bounding box center [528, 119] width 58 height 26
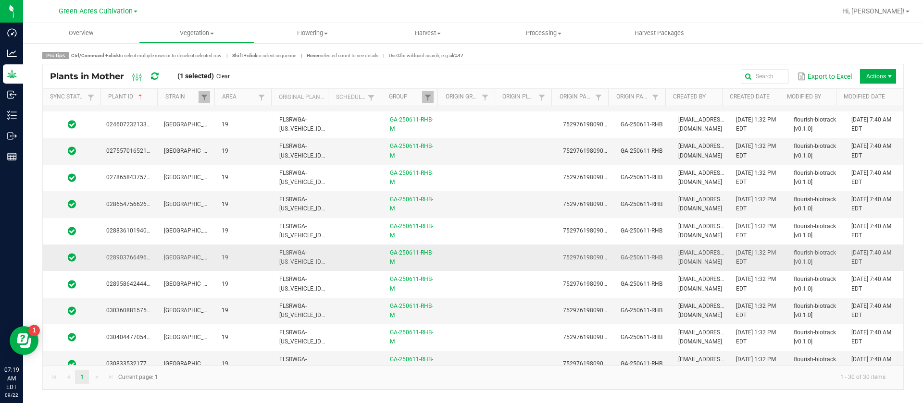
scroll to position [539, 0]
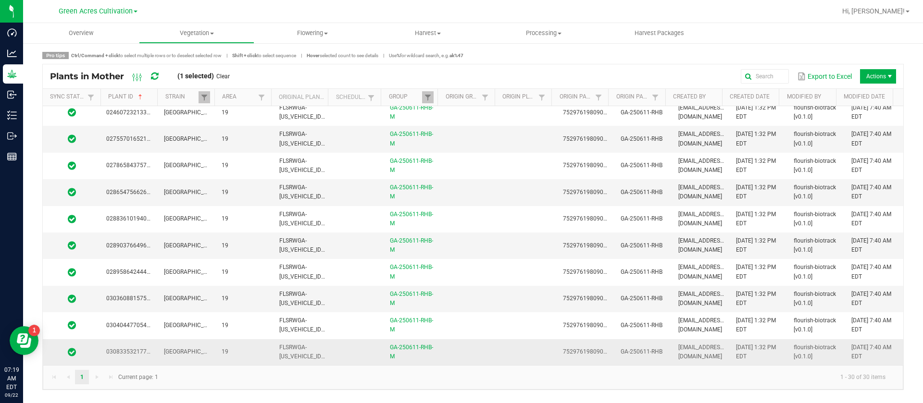
click at [509, 355] on td at bounding box center [528, 352] width 58 height 26
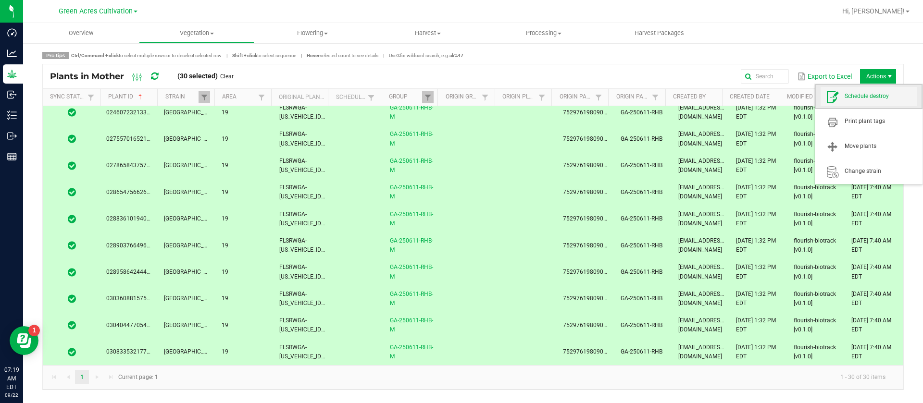
click at [873, 99] on span "Schedule destroy" at bounding box center [880, 96] width 72 height 8
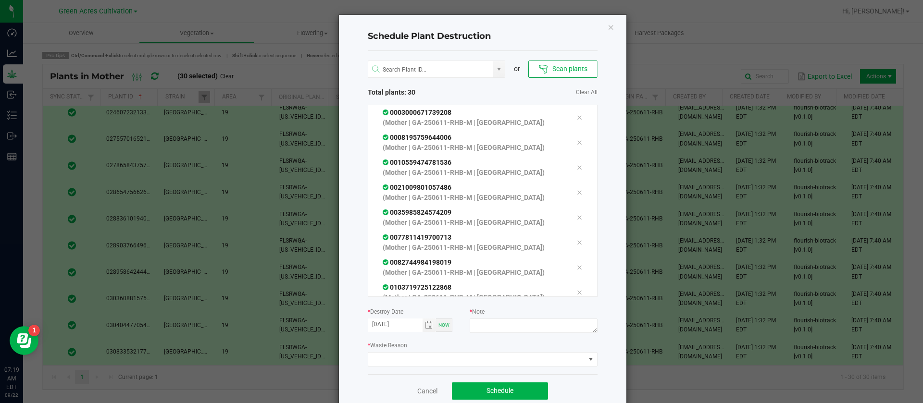
click at [485, 336] on div "or Scan plants Total plants: 30 Clear All 0003000671739208 (Mother | GA-250611-…" at bounding box center [483, 212] width 230 height 323
click at [491, 329] on textarea at bounding box center [533, 326] width 127 height 14
type textarea "WASTE"
click at [419, 359] on span at bounding box center [476, 359] width 217 height 13
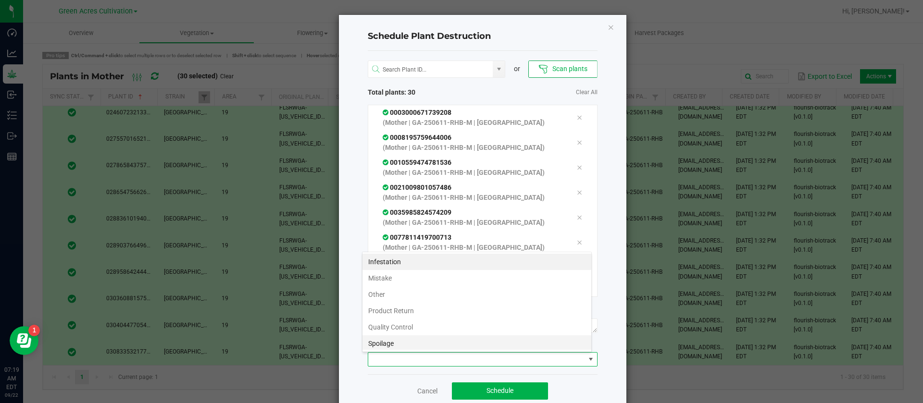
scroll to position [35, 0]
click at [375, 338] on li "Waste" at bounding box center [476, 342] width 229 height 16
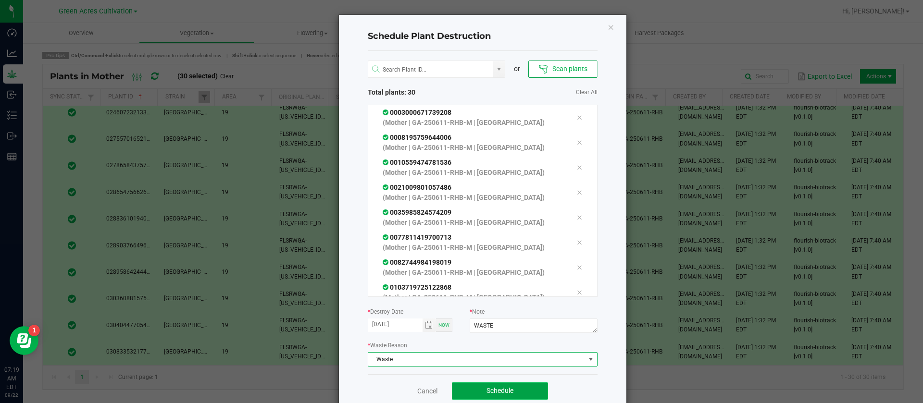
click at [501, 388] on span "Schedule" at bounding box center [499, 391] width 27 height 8
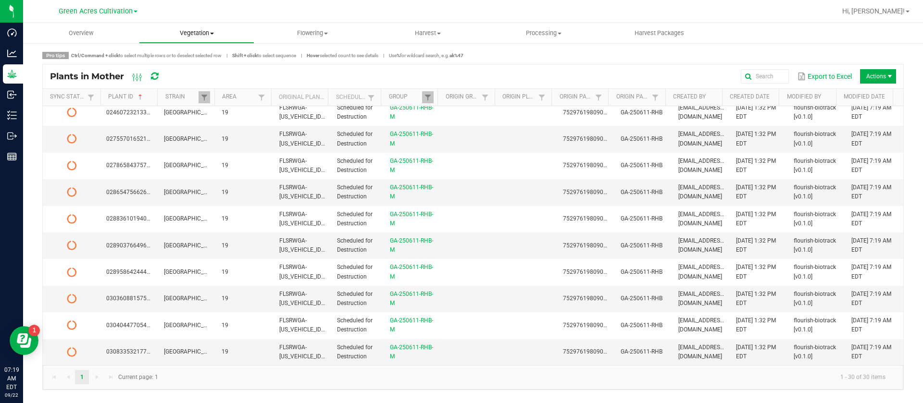
click at [159, 30] on span "Vegetation" at bounding box center [196, 33] width 115 height 9
click at [189, 84] on span "Mother groups" at bounding box center [175, 81] width 72 height 8
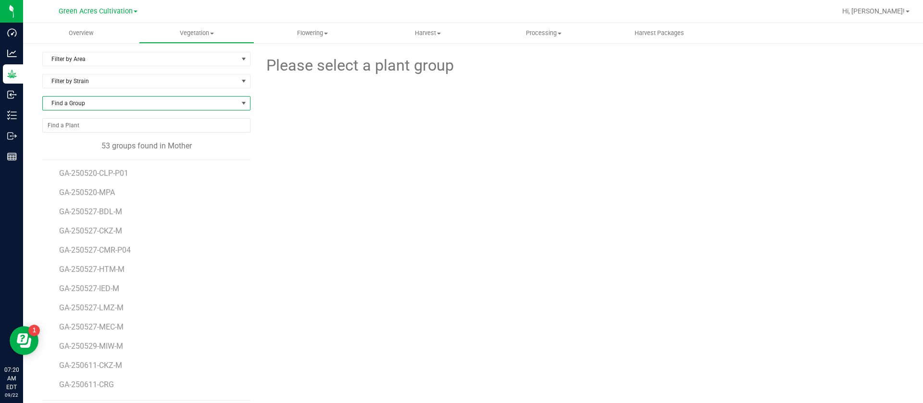
click at [87, 105] on span "Find a Group" at bounding box center [140, 103] width 195 height 13
type input "250618-CKZ"
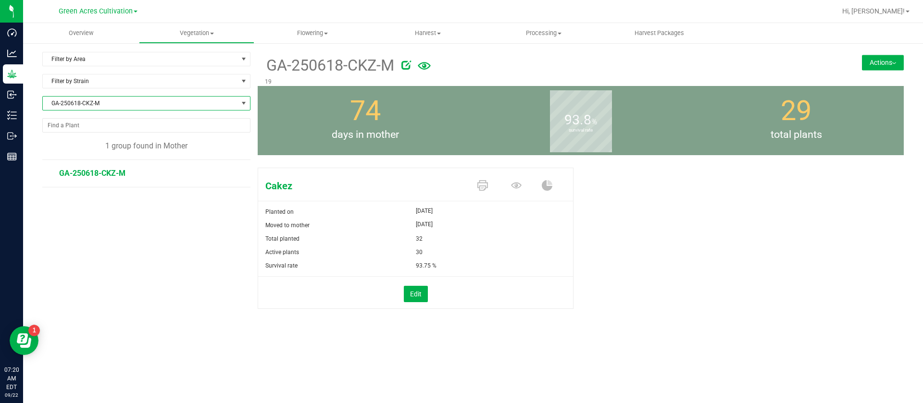
click at [524, 192] on span at bounding box center [518, 186] width 34 height 17
click at [519, 185] on icon at bounding box center [516, 185] width 11 height 11
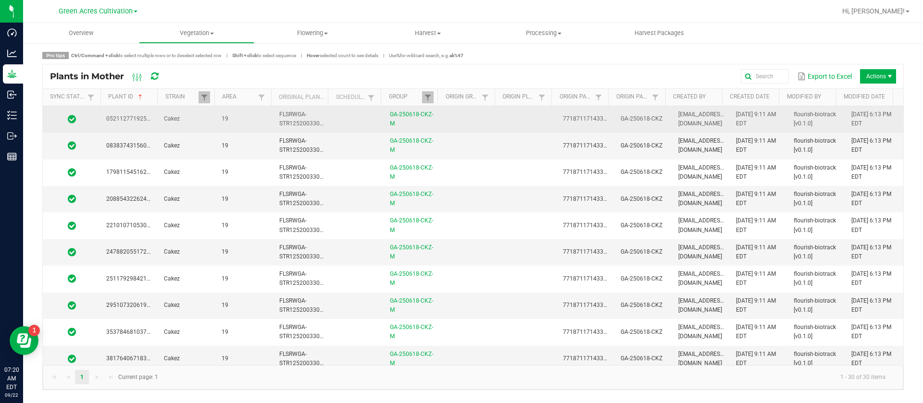
click at [471, 123] on td at bounding box center [471, 119] width 58 height 26
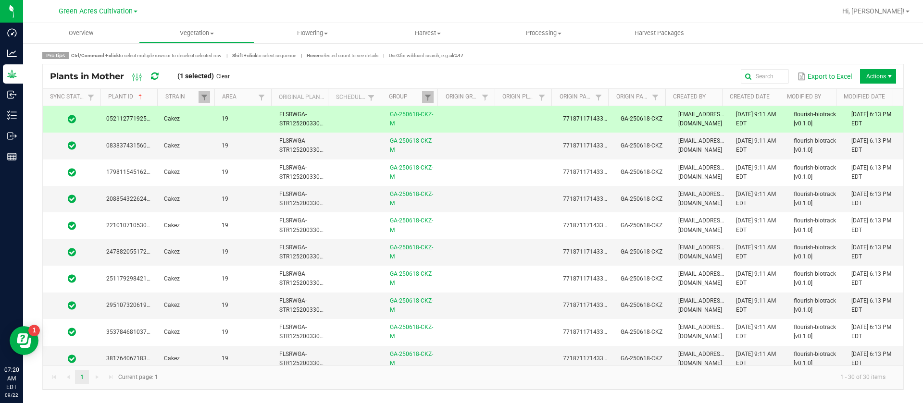
scroll to position [539, 0]
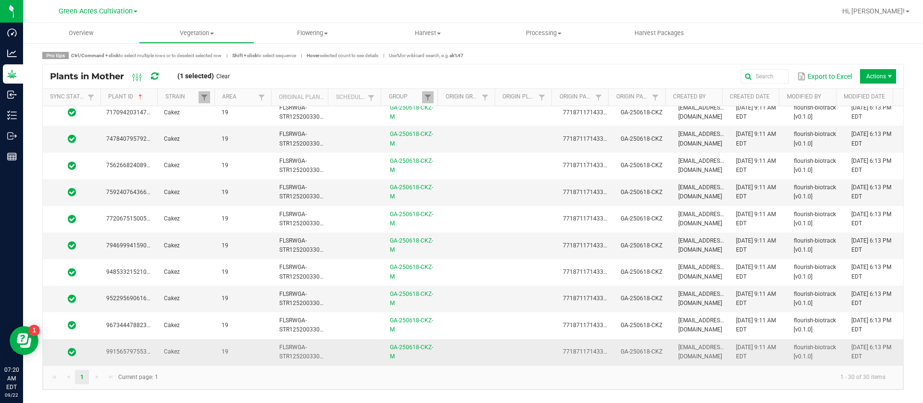
click at [464, 352] on td at bounding box center [471, 352] width 58 height 26
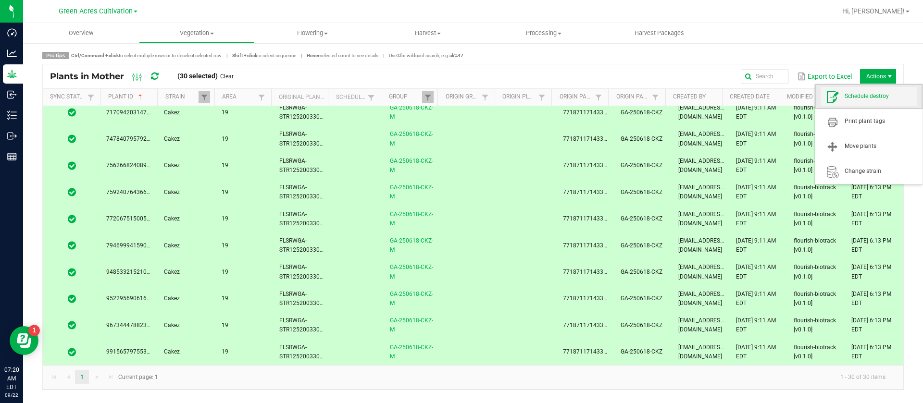
click at [878, 104] on span "Schedule destroy" at bounding box center [868, 96] width 96 height 19
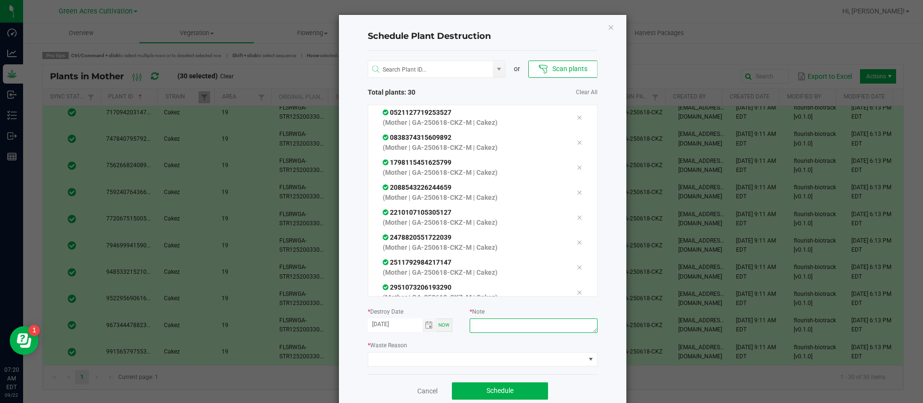
click at [513, 322] on textarea at bounding box center [533, 326] width 127 height 14
click at [399, 356] on span at bounding box center [476, 359] width 217 height 13
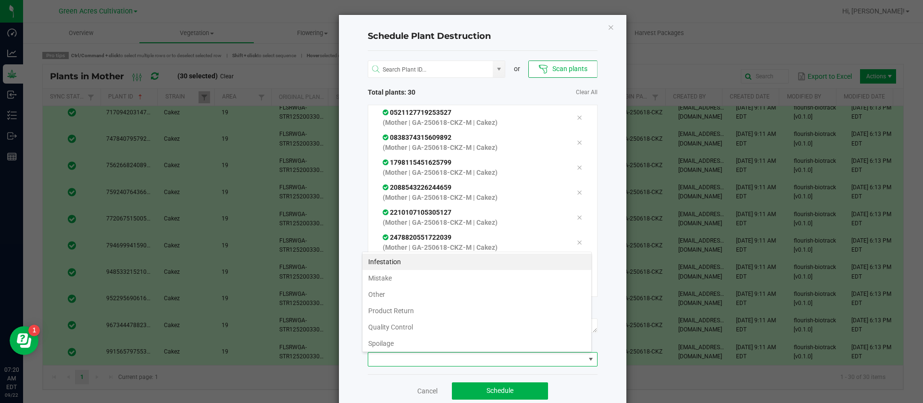
scroll to position [35, 0]
click at [397, 340] on li "Waste" at bounding box center [476, 342] width 229 height 16
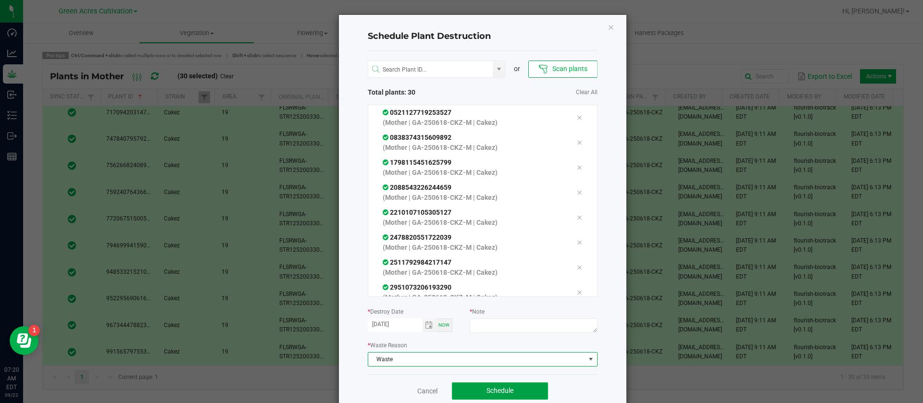
click at [494, 384] on button "Schedule" at bounding box center [500, 391] width 96 height 17
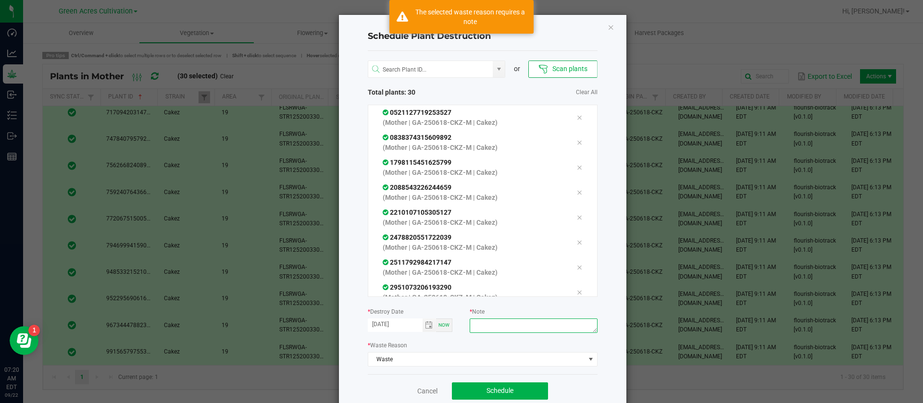
click at [497, 327] on textarea at bounding box center [533, 326] width 127 height 14
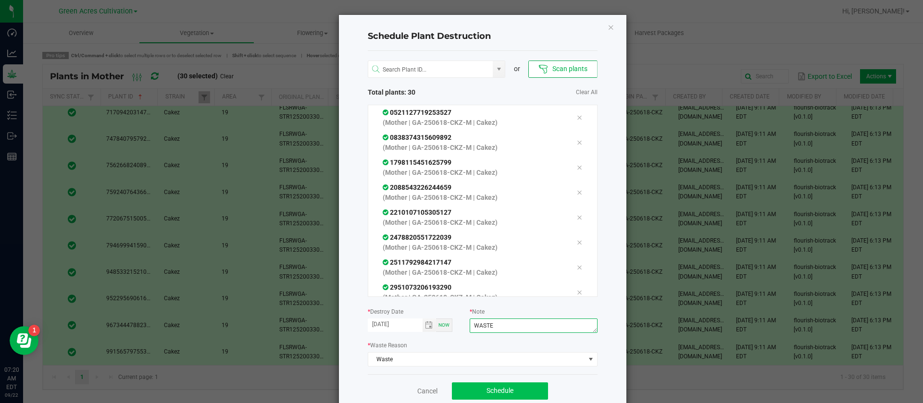
type textarea "WASTE"
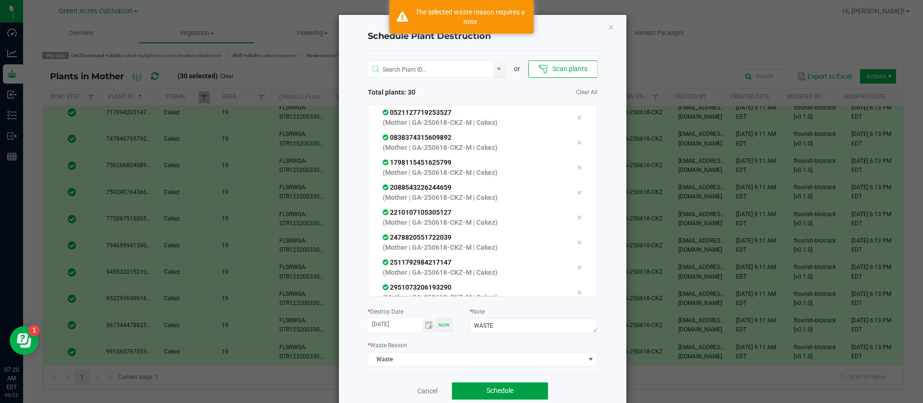
click at [479, 388] on button "Schedule" at bounding box center [500, 391] width 96 height 17
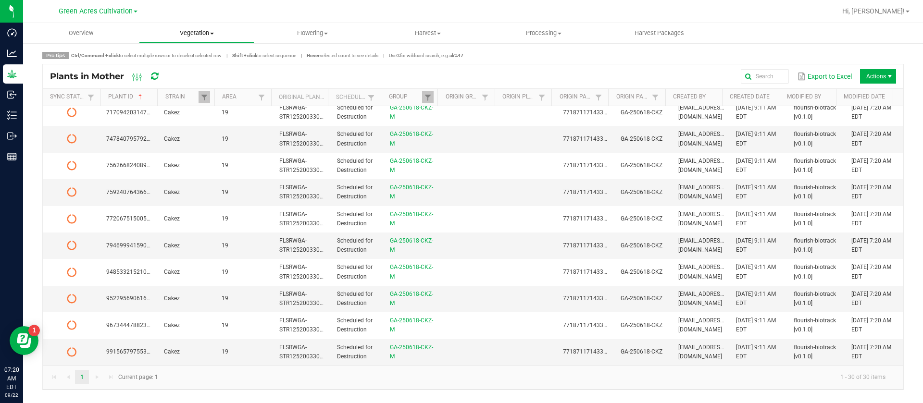
click at [209, 38] on uib-tab-heading "Vegetation Veg groups Veg plants Mother groups Mother plants Apply to plants Cr…" at bounding box center [196, 33] width 115 height 19
click at [210, 81] on li "Mother groups" at bounding box center [197, 81] width 116 height 12
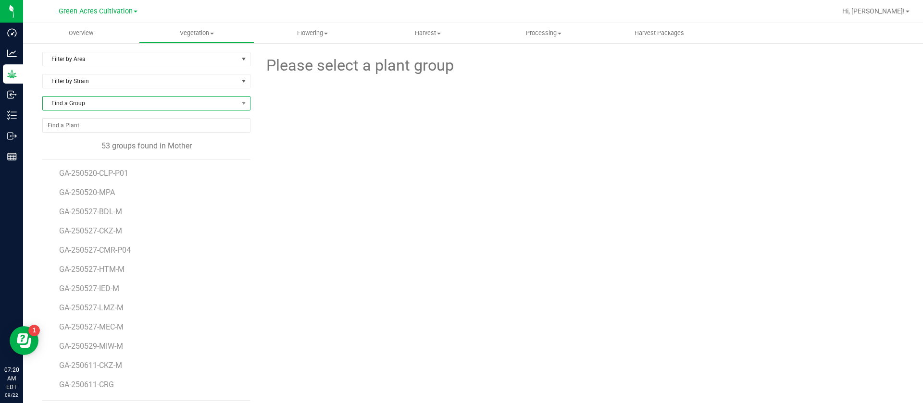
click at [89, 101] on span "Find a Group" at bounding box center [140, 103] width 195 height 13
type input "250618-HTM"
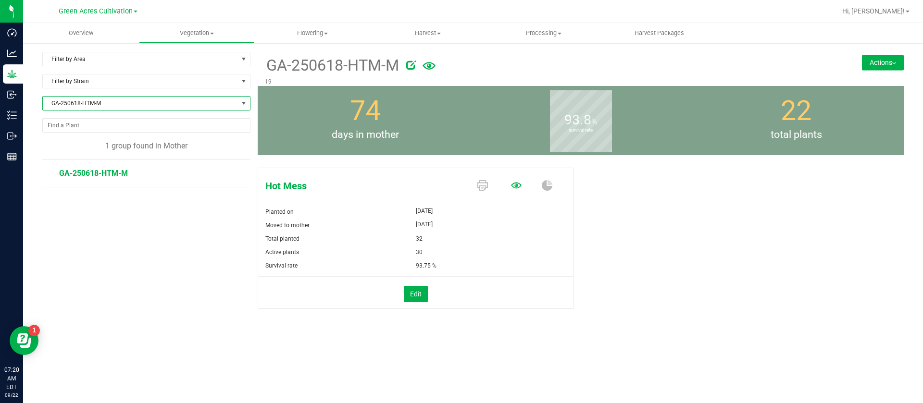
click at [520, 184] on icon at bounding box center [516, 185] width 11 height 6
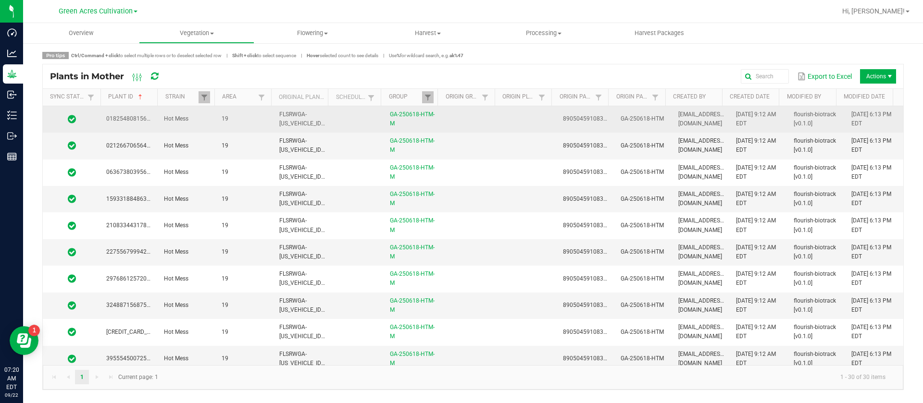
click at [458, 110] on td at bounding box center [471, 119] width 58 height 26
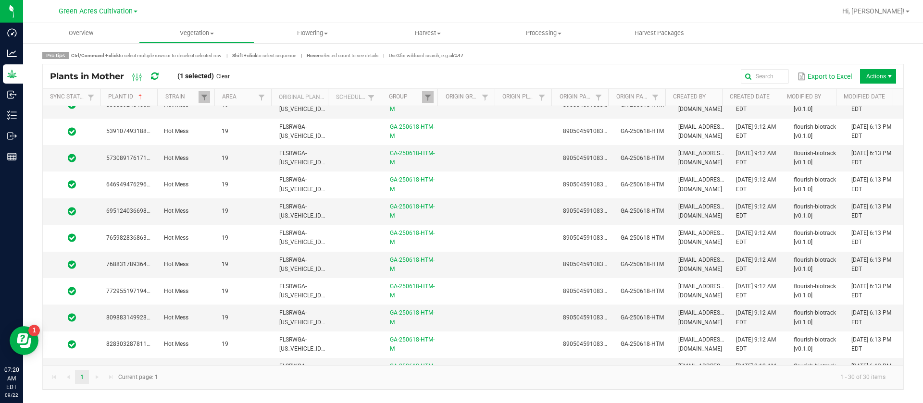
scroll to position [539, 0]
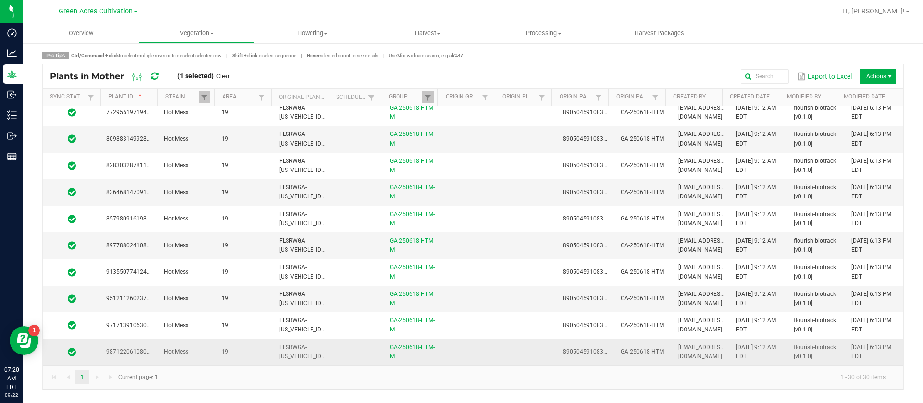
click at [508, 346] on td at bounding box center [528, 352] width 58 height 26
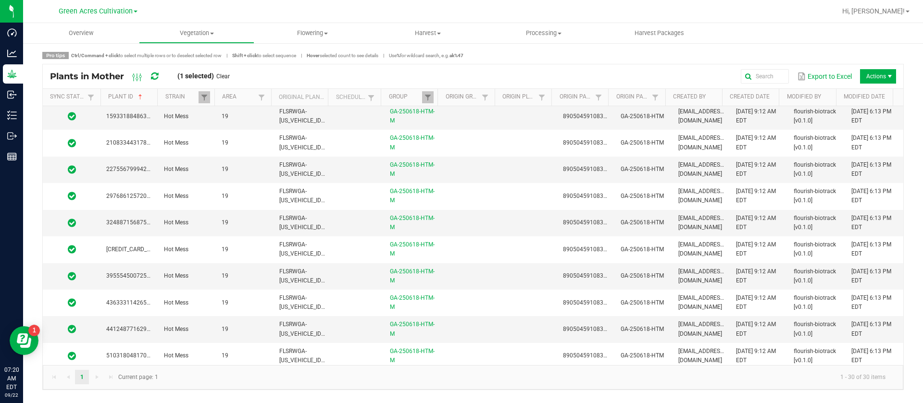
scroll to position [0, 0]
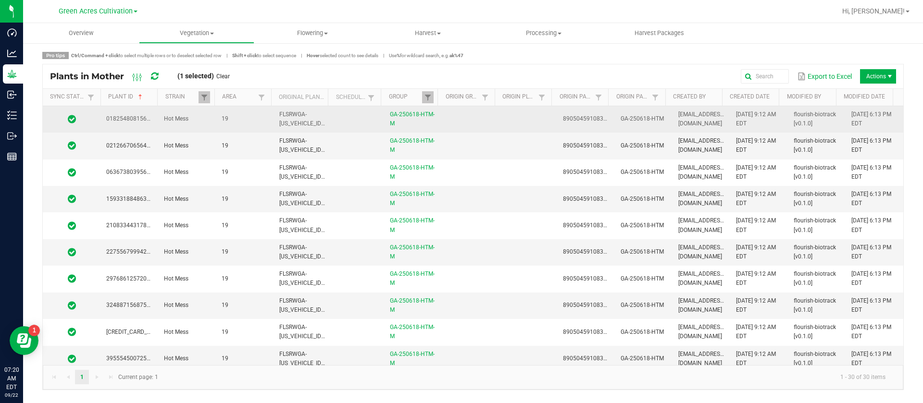
click at [499, 124] on td at bounding box center [528, 119] width 58 height 26
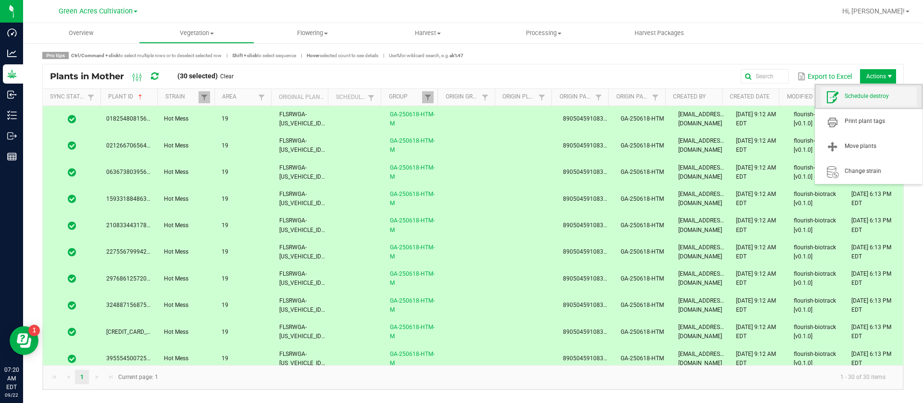
click at [870, 98] on span "Schedule destroy" at bounding box center [880, 96] width 72 height 8
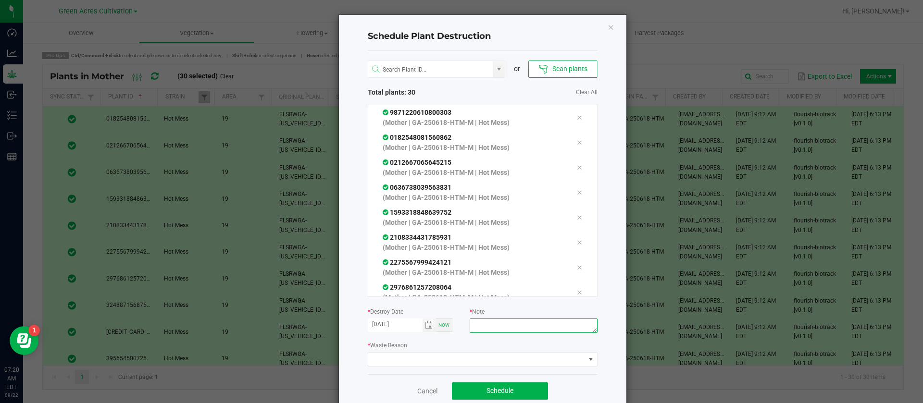
click at [512, 326] on textarea at bounding box center [533, 326] width 127 height 14
type textarea "WASTE"
click at [433, 353] on span at bounding box center [476, 359] width 217 height 13
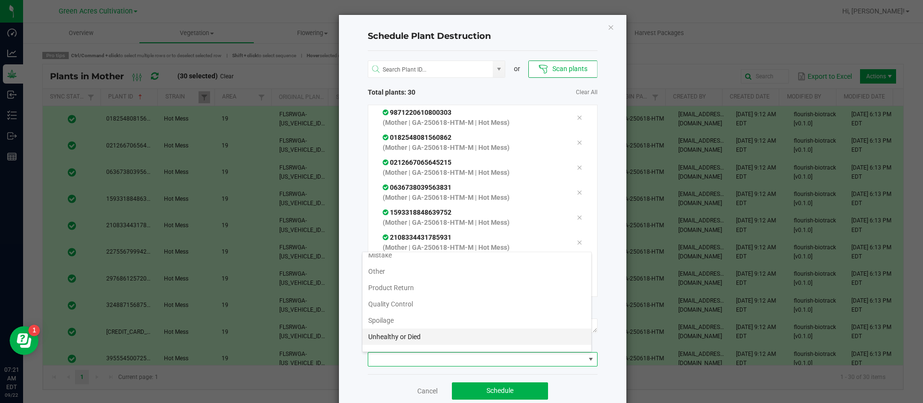
scroll to position [35, 0]
click at [391, 338] on li "Waste" at bounding box center [476, 342] width 229 height 16
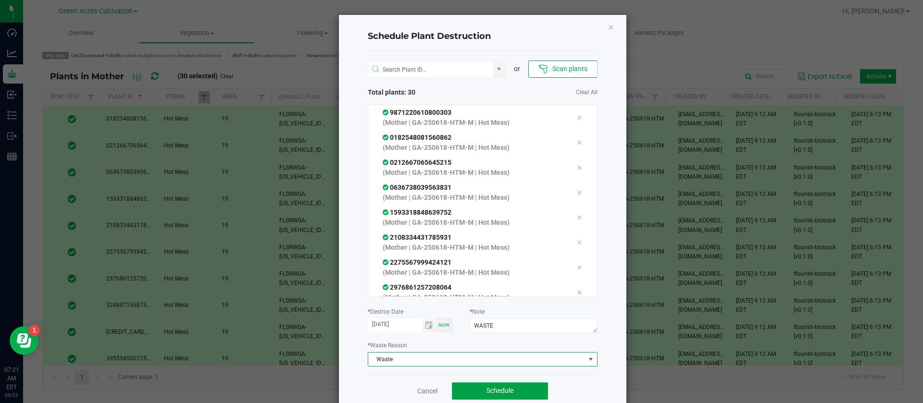
click at [508, 394] on button "Schedule" at bounding box center [500, 391] width 96 height 17
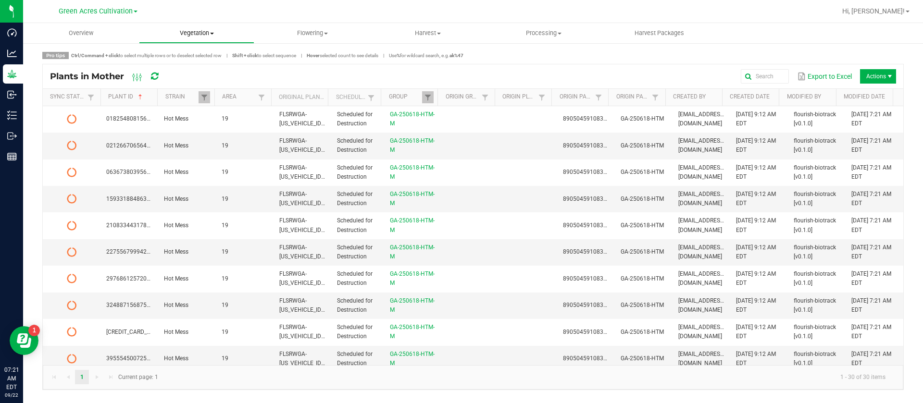
click at [214, 29] on span "Vegetation" at bounding box center [196, 33] width 115 height 9
click at [217, 80] on li "Mother groups" at bounding box center [197, 81] width 116 height 12
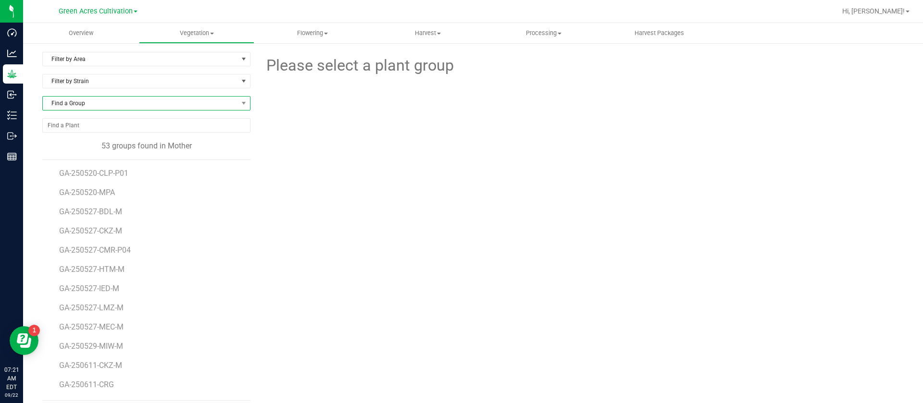
click at [96, 103] on span "Find a Group" at bounding box center [140, 103] width 195 height 13
type input "250618-IED"
click at [99, 146] on li "GA-250618-IED-M" at bounding box center [145, 142] width 204 height 13
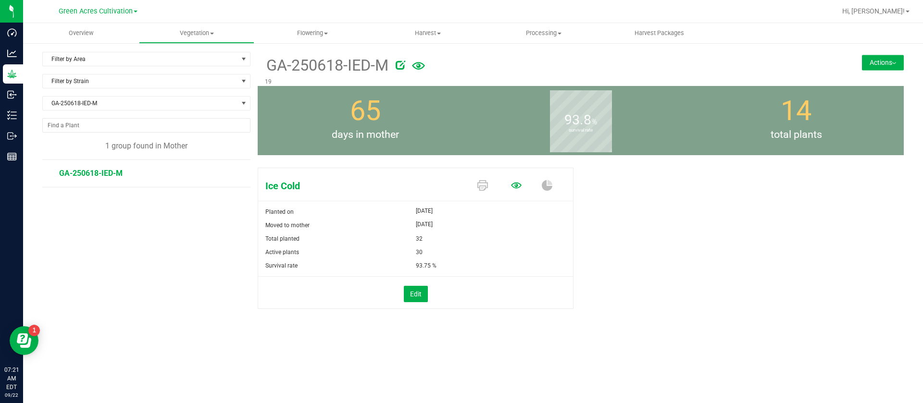
click at [520, 182] on icon at bounding box center [516, 185] width 11 height 11
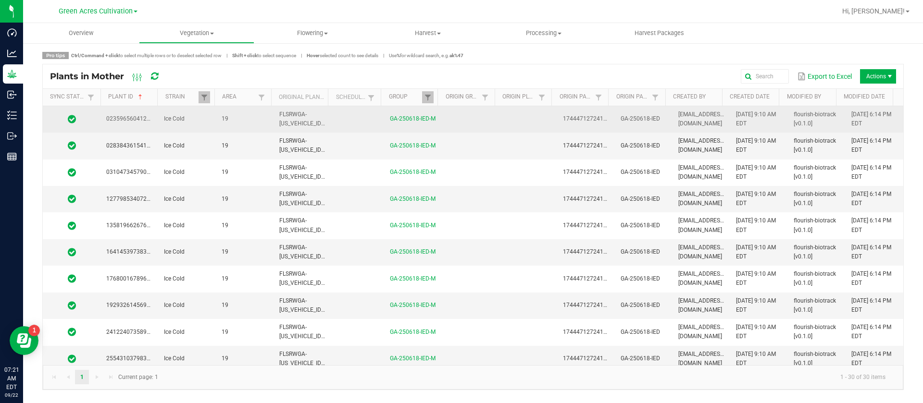
click at [499, 120] on td at bounding box center [528, 119] width 58 height 26
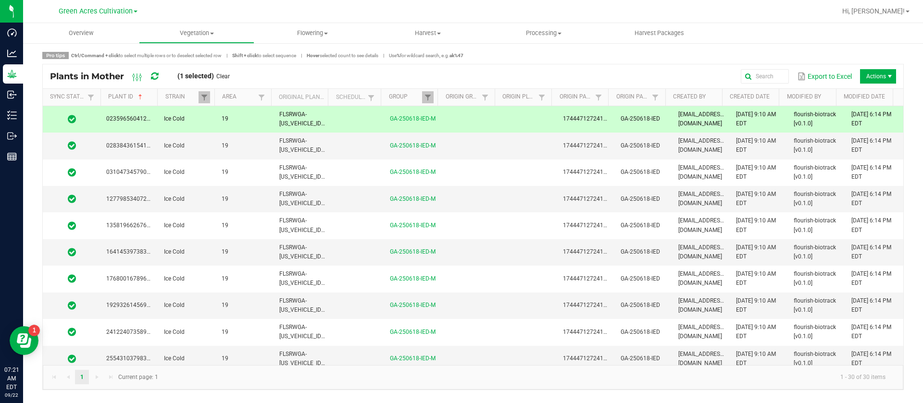
scroll to position [539, 0]
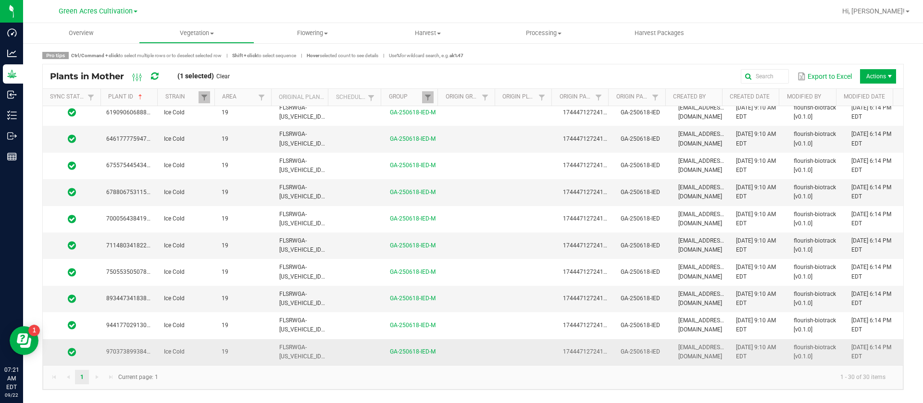
click at [527, 351] on td at bounding box center [528, 352] width 58 height 26
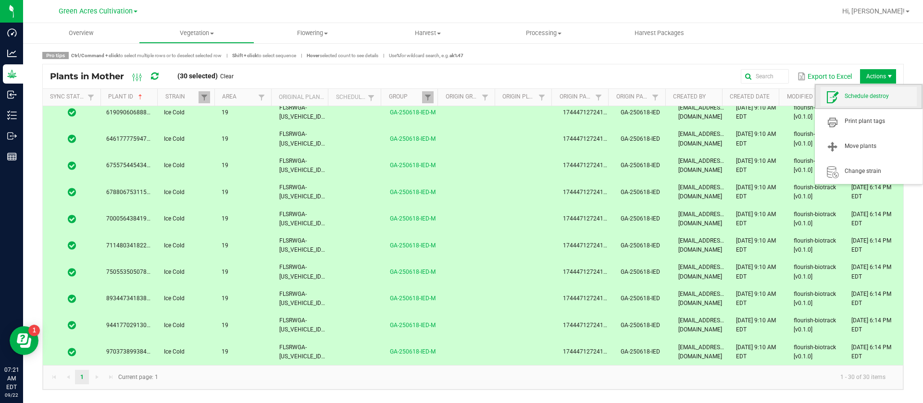
click at [868, 91] on span "Schedule destroy" at bounding box center [868, 96] width 96 height 19
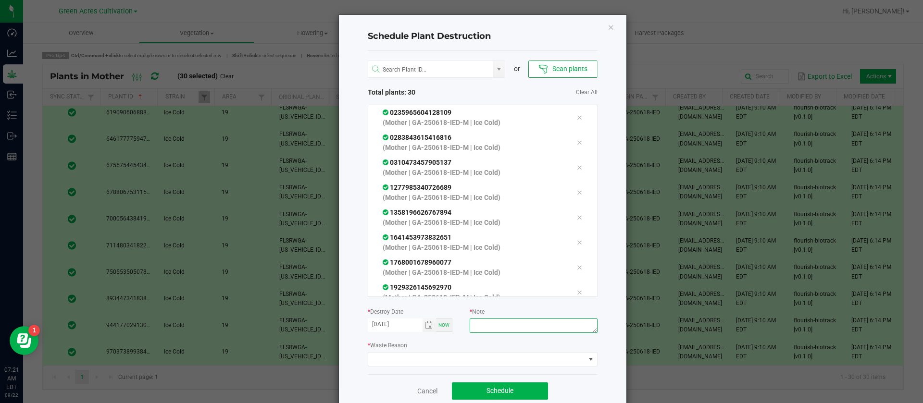
click at [518, 321] on textarea at bounding box center [533, 326] width 127 height 14
type textarea "W"
type textarea "WASTE"
click at [435, 349] on div "* Waste Reason" at bounding box center [483, 353] width 230 height 26
click at [429, 358] on span at bounding box center [476, 359] width 217 height 13
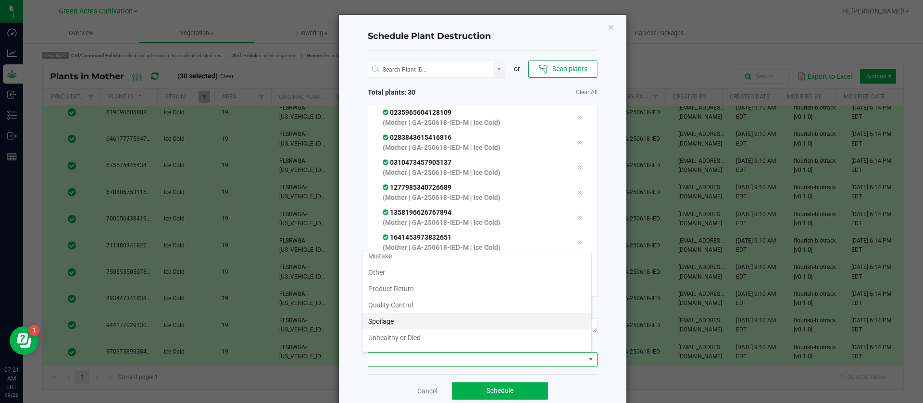
scroll to position [35, 0]
click at [411, 345] on li "Waste" at bounding box center [476, 342] width 229 height 16
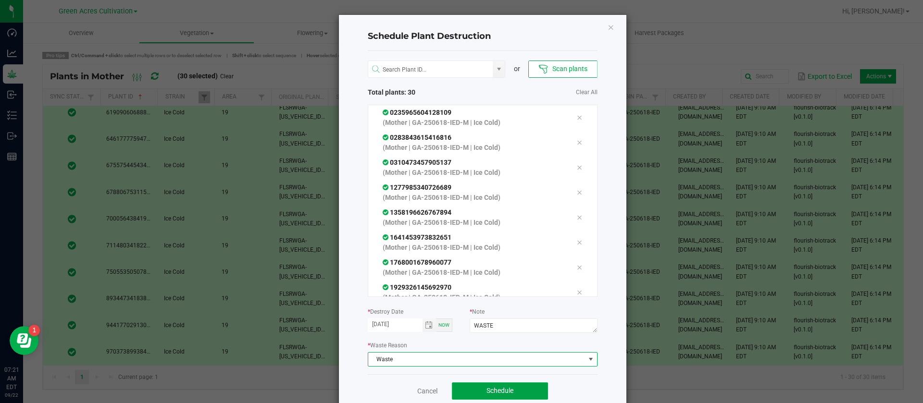
click at [501, 389] on span "Schedule" at bounding box center [499, 391] width 27 height 8
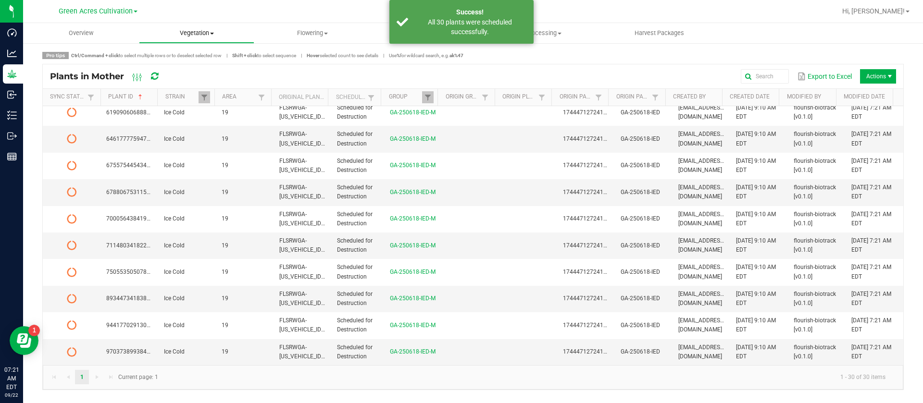
click at [222, 36] on span "Vegetation" at bounding box center [196, 33] width 115 height 9
click at [165, 60] on span "Veg groups" at bounding box center [169, 58] width 61 height 8
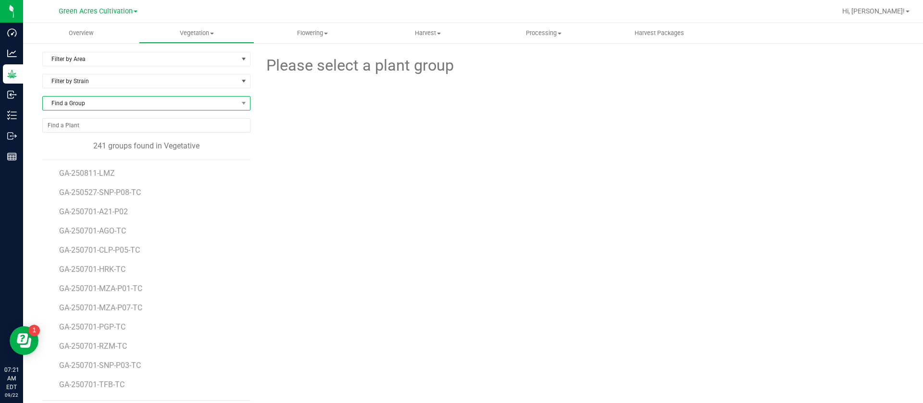
click at [121, 102] on span "Find a Group" at bounding box center [140, 103] width 195 height 13
type input "2"
type input "250618"
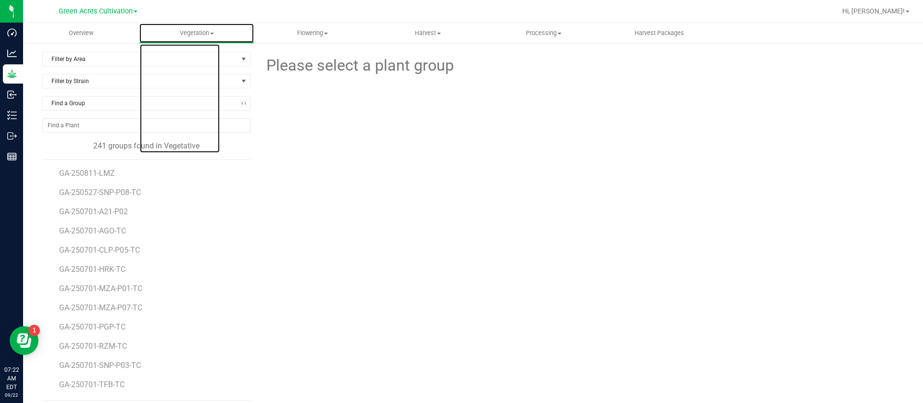
click at [196, 23] on link "Vegetation Veg groups Veg plants Mother groups Mother plants Apply to plants Cr…" at bounding box center [197, 33] width 116 height 20
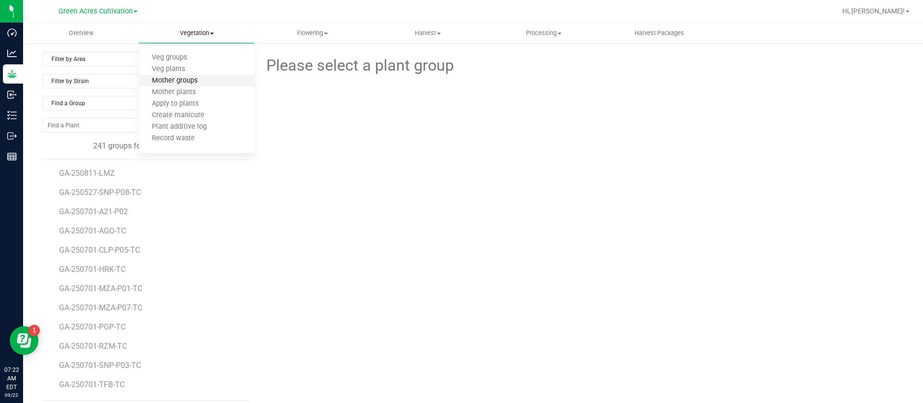
click at [190, 81] on span "Mother groups" at bounding box center [175, 81] width 72 height 8
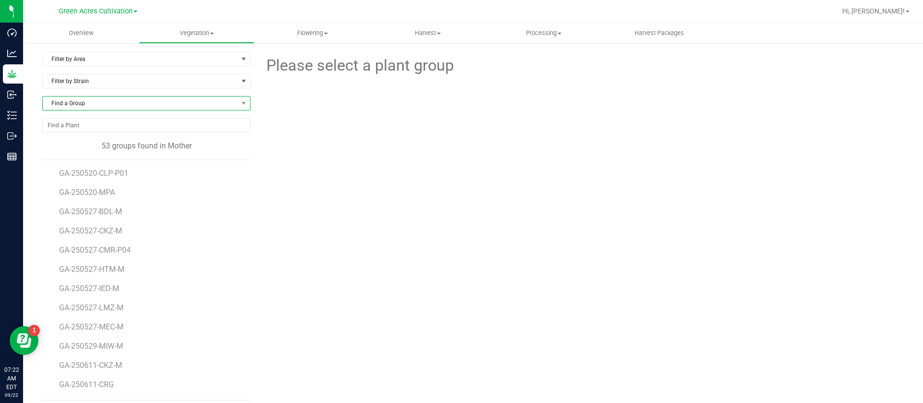
click at [71, 102] on span "Find a Group" at bounding box center [140, 103] width 195 height 13
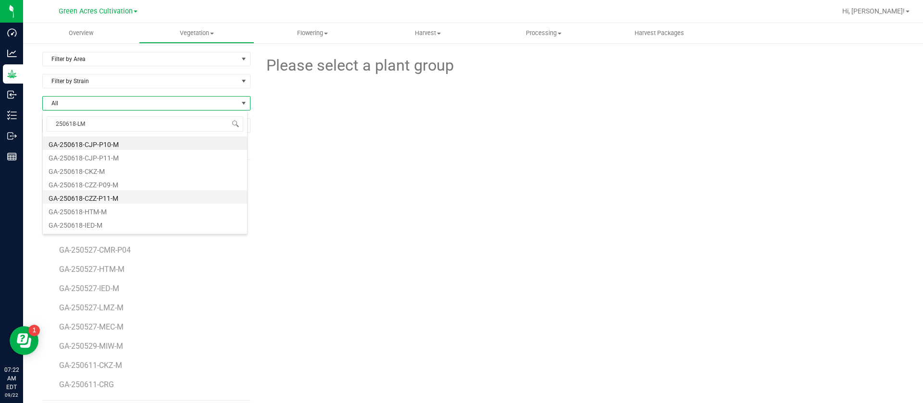
type input "250618-LMZ"
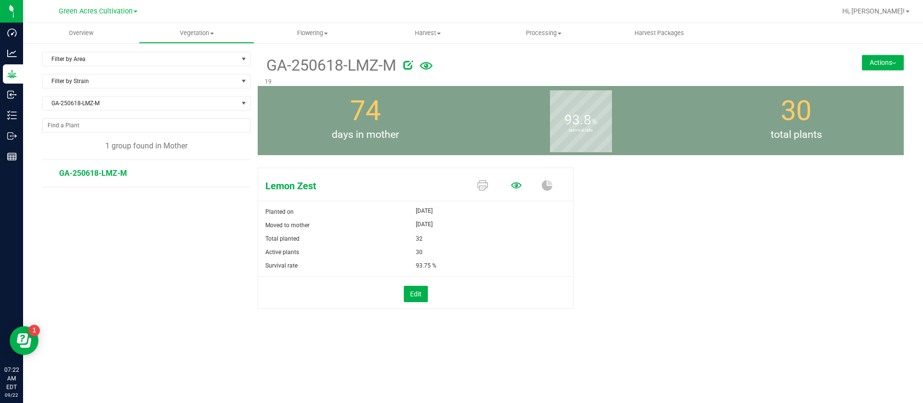
click at [517, 186] on icon at bounding box center [516, 185] width 11 height 6
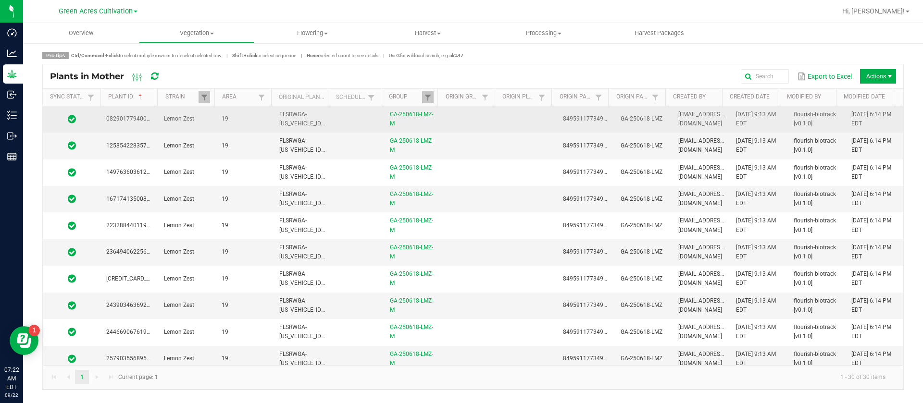
click at [517, 122] on td at bounding box center [528, 119] width 58 height 26
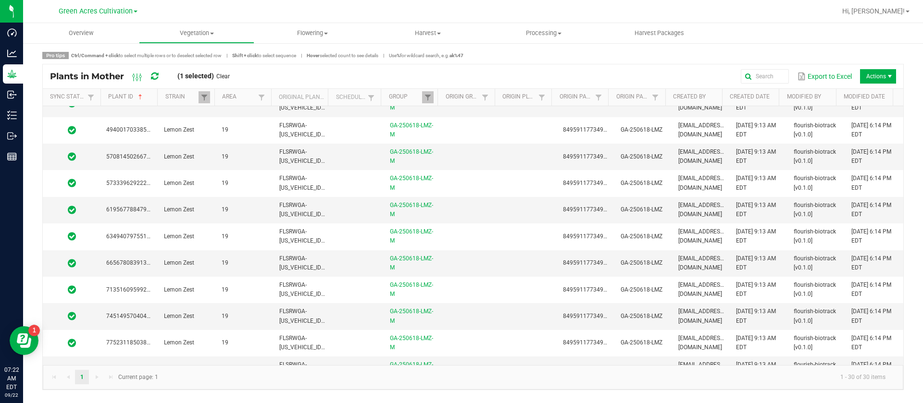
scroll to position [433, 0]
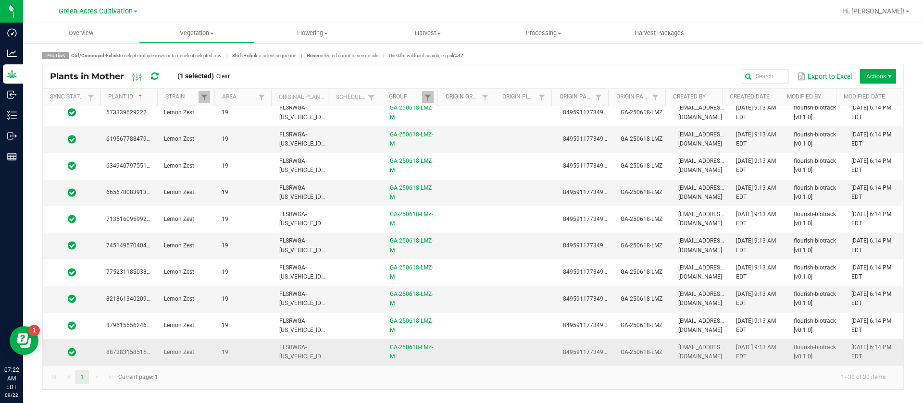
click at [469, 349] on td at bounding box center [471, 352] width 58 height 26
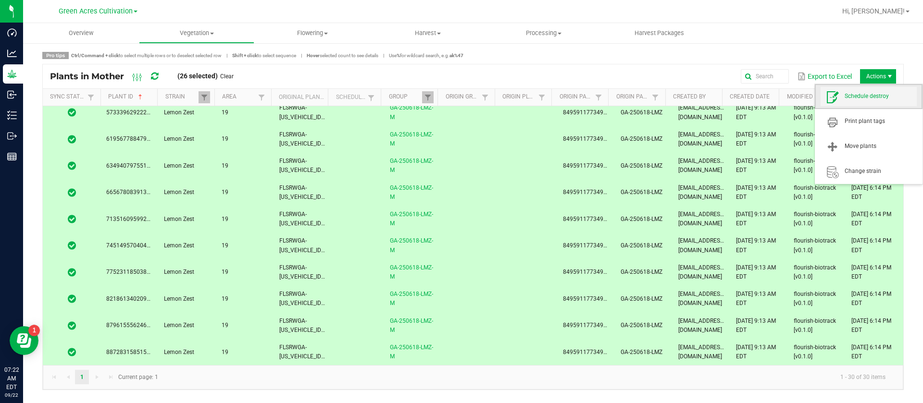
click at [870, 98] on span "Schedule destroy" at bounding box center [880, 96] width 72 height 8
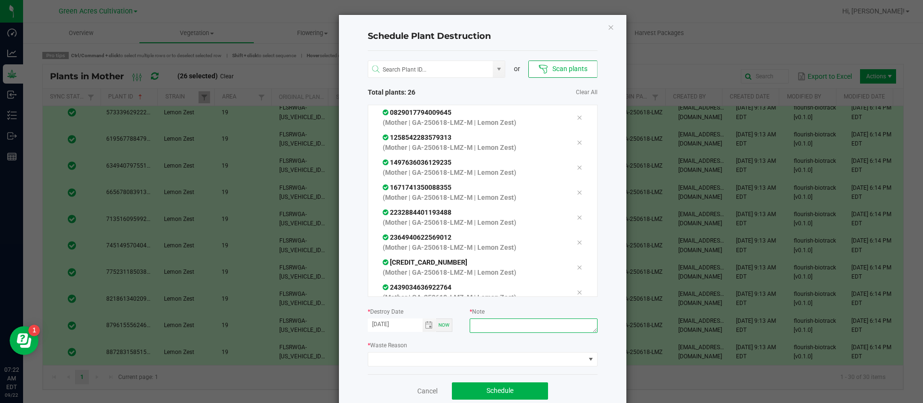
click at [517, 323] on textarea at bounding box center [533, 326] width 127 height 14
type textarea "WASTE"
click at [409, 359] on span at bounding box center [476, 359] width 217 height 13
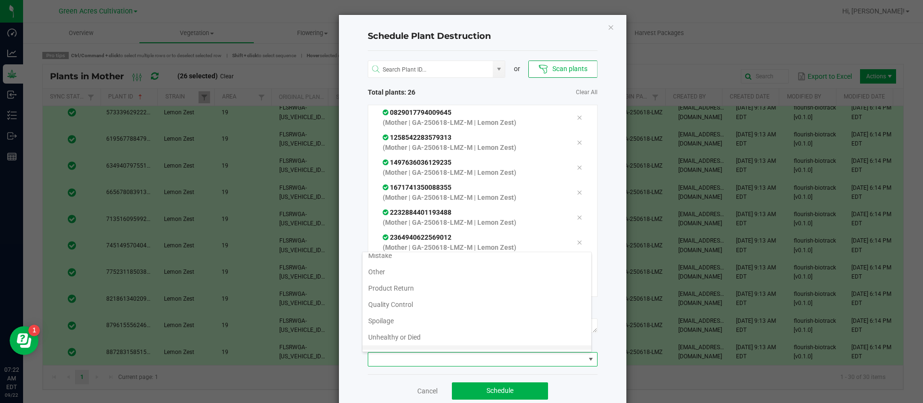
scroll to position [35, 0]
click at [388, 342] on li "Waste" at bounding box center [476, 342] width 229 height 16
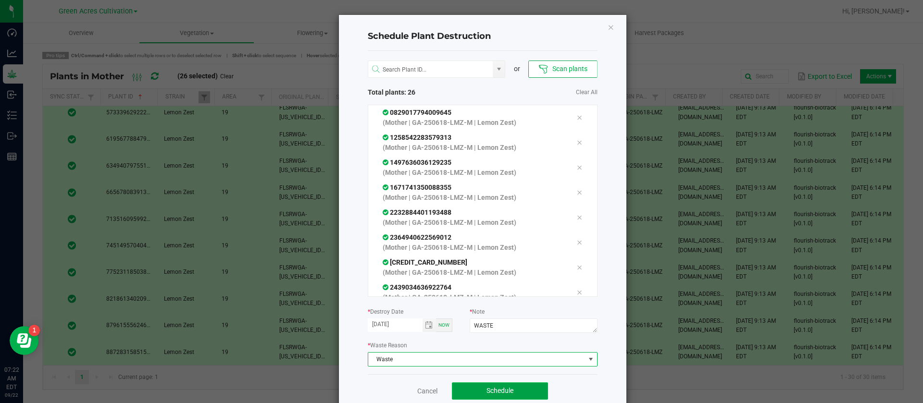
click at [504, 386] on button "Schedule" at bounding box center [500, 391] width 96 height 17
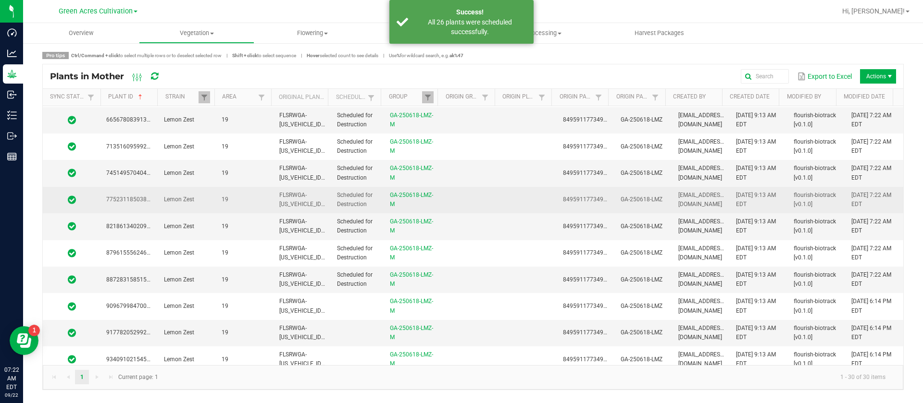
scroll to position [539, 0]
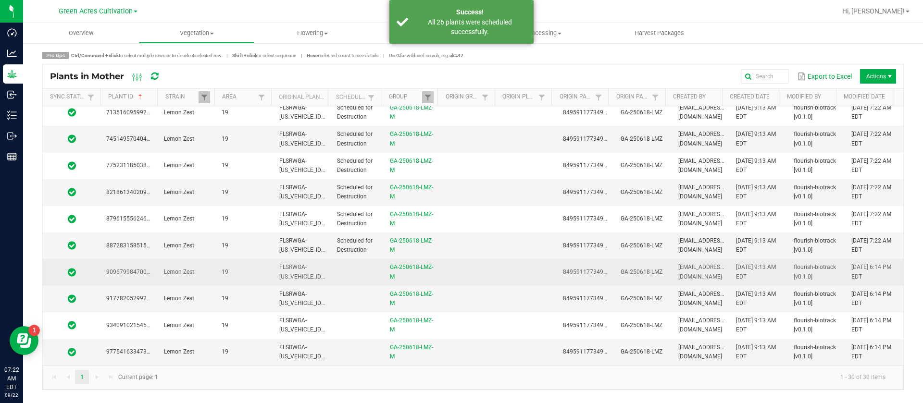
click at [355, 262] on td at bounding box center [357, 272] width 53 height 26
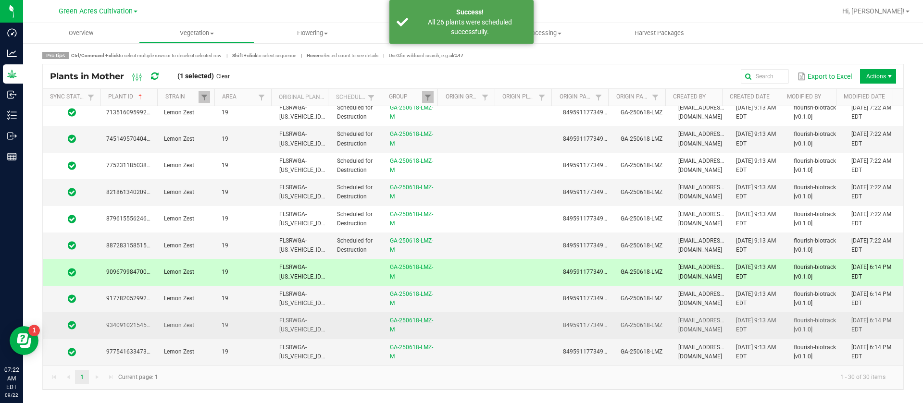
click at [337, 338] on td at bounding box center [357, 325] width 53 height 26
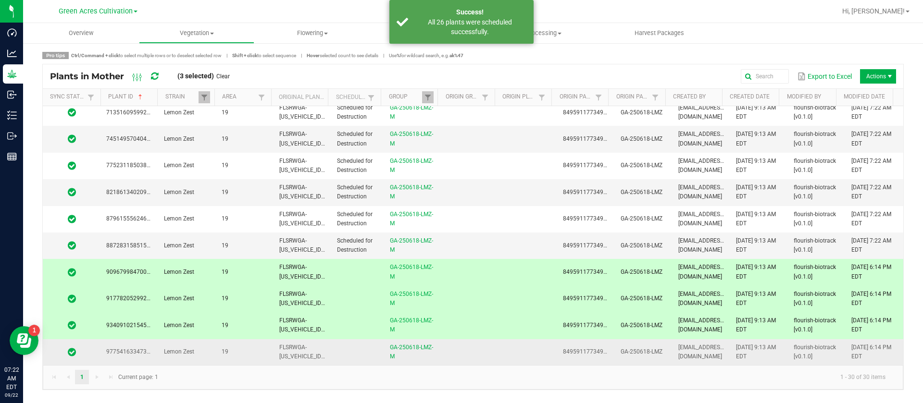
click at [295, 362] on td "FLSRWGA-STR56682100159038" at bounding box center [302, 352] width 58 height 26
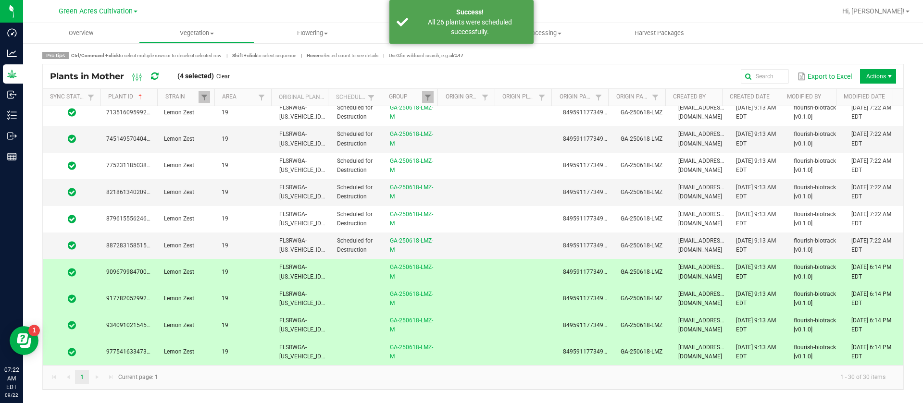
click at [321, 352] on td "FLSRWGA-STR56682100159038" at bounding box center [302, 352] width 58 height 26
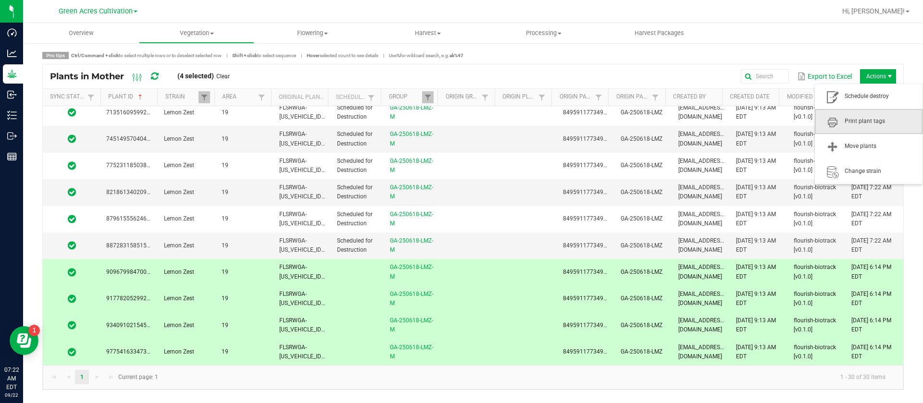
click at [881, 110] on span "Print plant tags" at bounding box center [869, 121] width 108 height 25
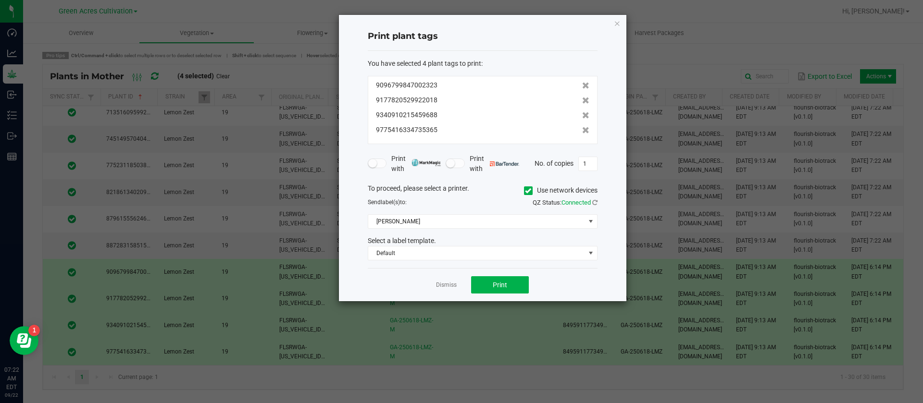
click at [450, 281] on link "Dismiss" at bounding box center [446, 285] width 21 height 8
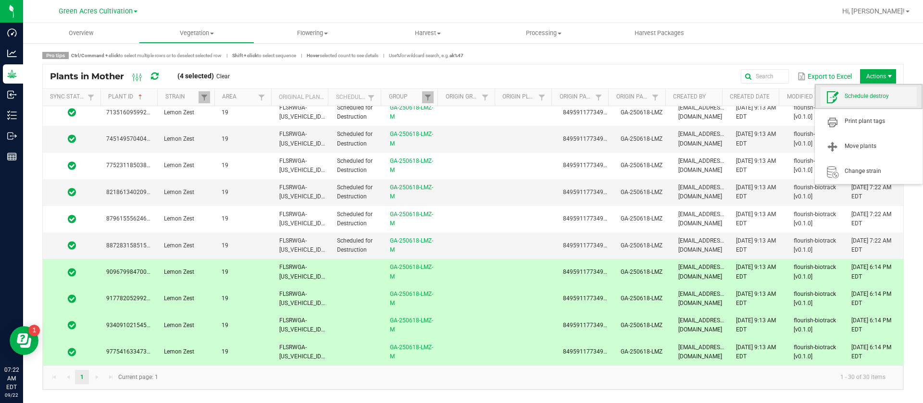
click at [870, 99] on span "Schedule destroy" at bounding box center [880, 96] width 72 height 8
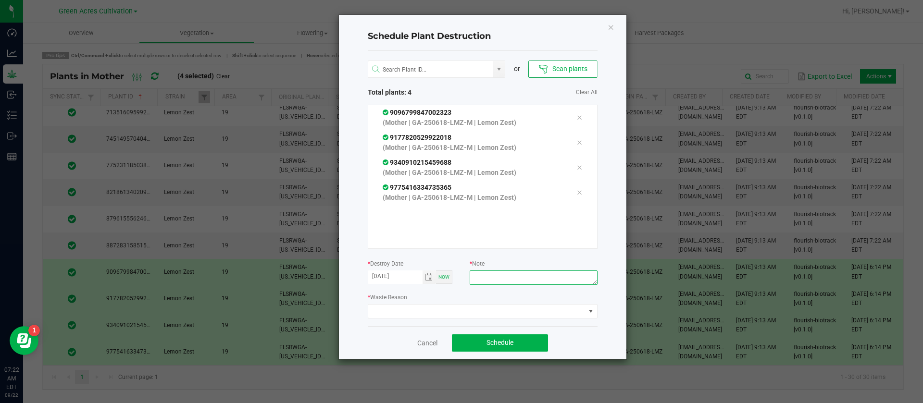
click at [492, 275] on textarea at bounding box center [533, 278] width 127 height 14
type textarea "WASTE"
click at [433, 309] on span at bounding box center [476, 311] width 217 height 13
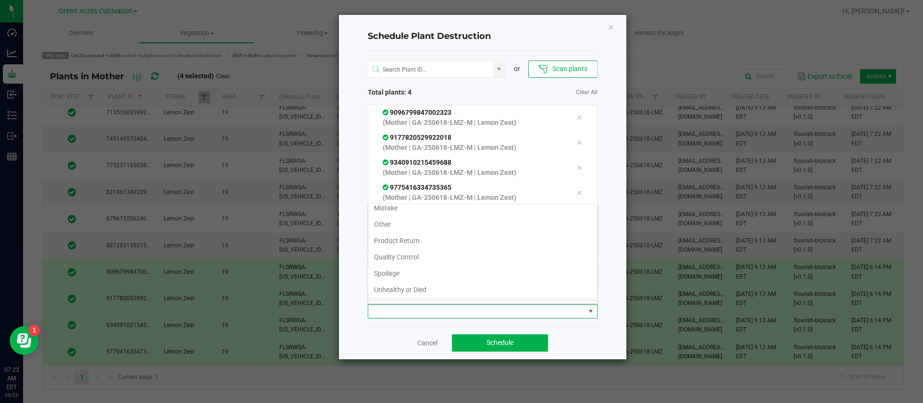
scroll to position [35, 0]
click at [415, 289] on li "Waste" at bounding box center [482, 293] width 229 height 16
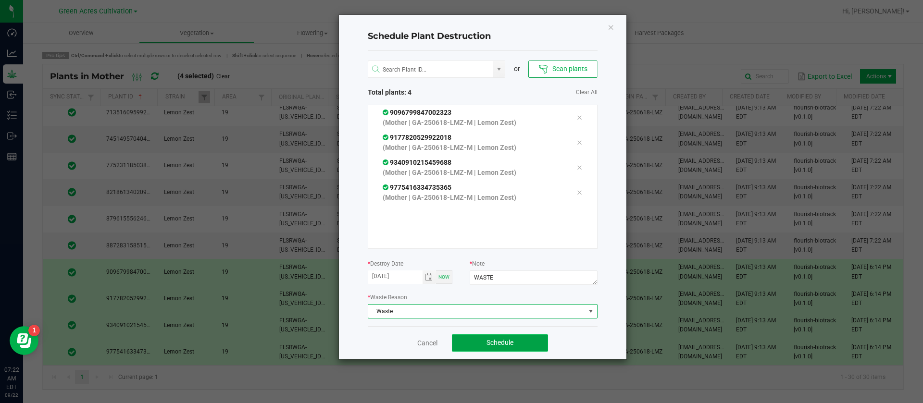
click at [505, 349] on button "Schedule" at bounding box center [500, 342] width 96 height 17
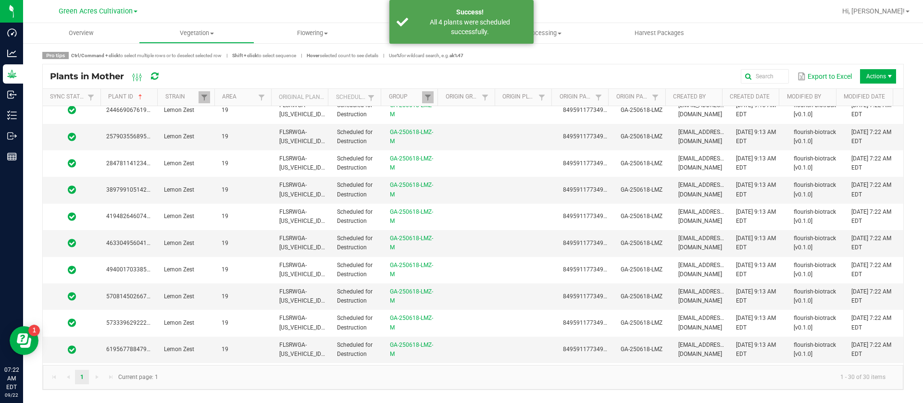
scroll to position [0, 0]
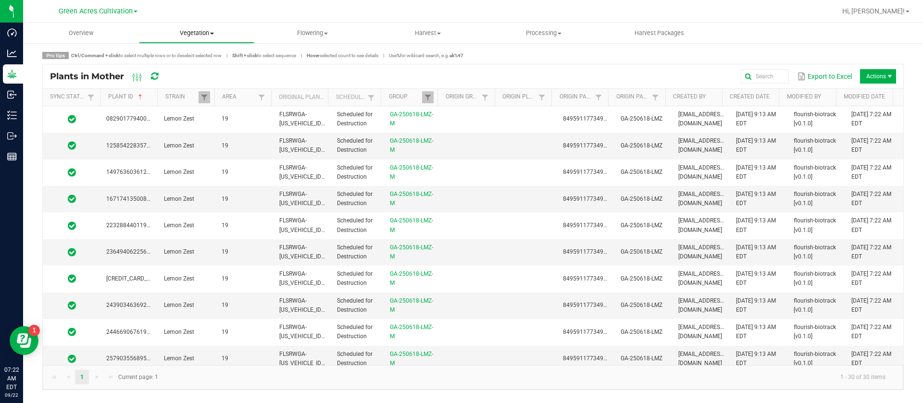
click at [201, 35] on span "Vegetation" at bounding box center [196, 33] width 115 height 9
click at [204, 81] on span "Mother groups" at bounding box center [175, 81] width 72 height 8
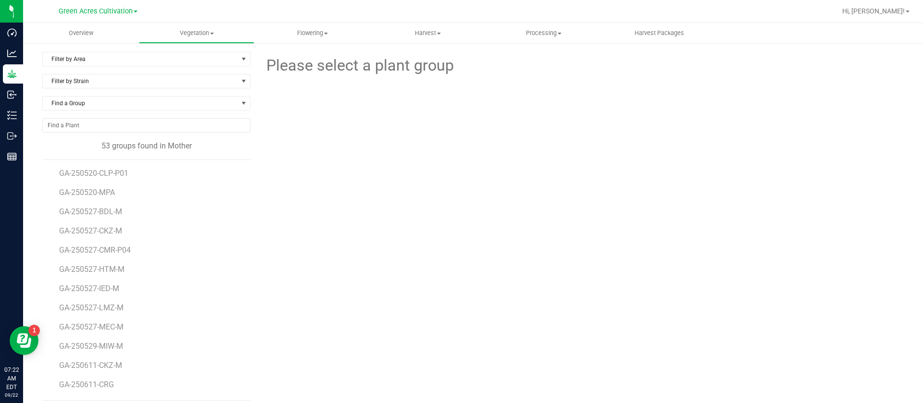
click at [103, 112] on div "Find a Group" at bounding box center [146, 107] width 208 height 22
click at [100, 105] on span "Find a Group" at bounding box center [140, 103] width 195 height 13
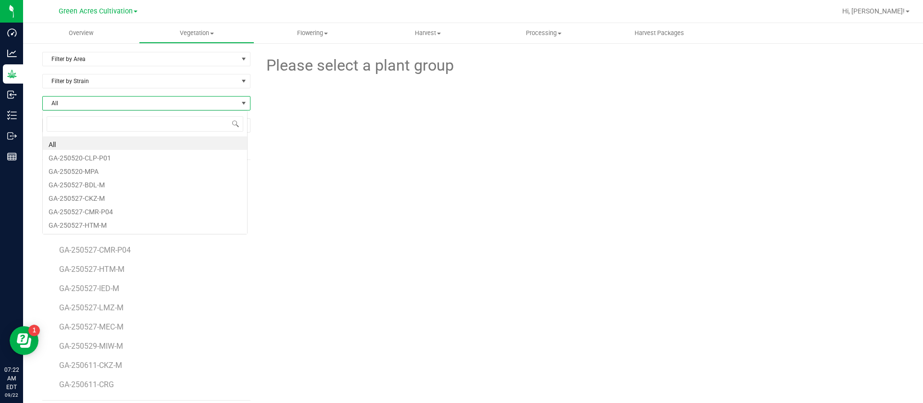
scroll to position [14, 206]
type input "CMR"
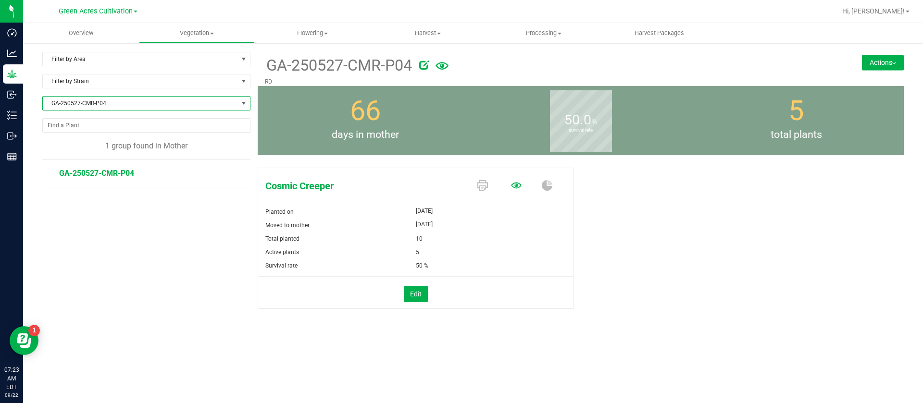
click at [518, 189] on icon at bounding box center [516, 185] width 11 height 11
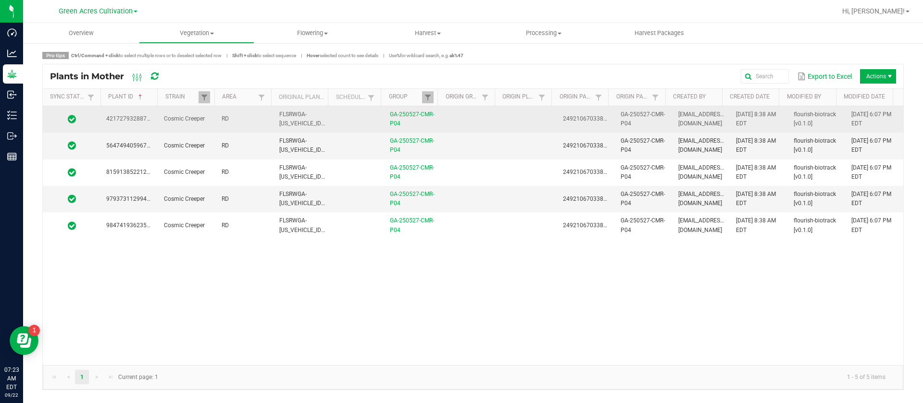
click at [499, 125] on td at bounding box center [528, 119] width 58 height 26
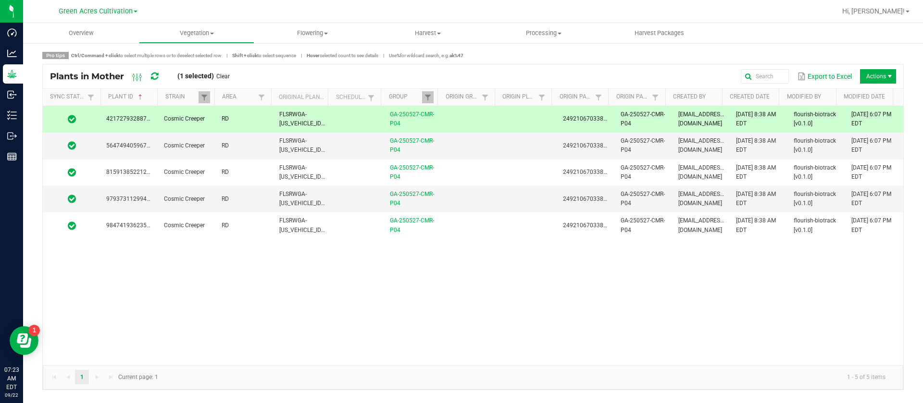
click at [495, 245] on div "4217279328872473 Cosmic Creeper RD FLSRWGA-STR87034900000058 GA-250527-CMR-P04 …" at bounding box center [473, 235] width 860 height 259
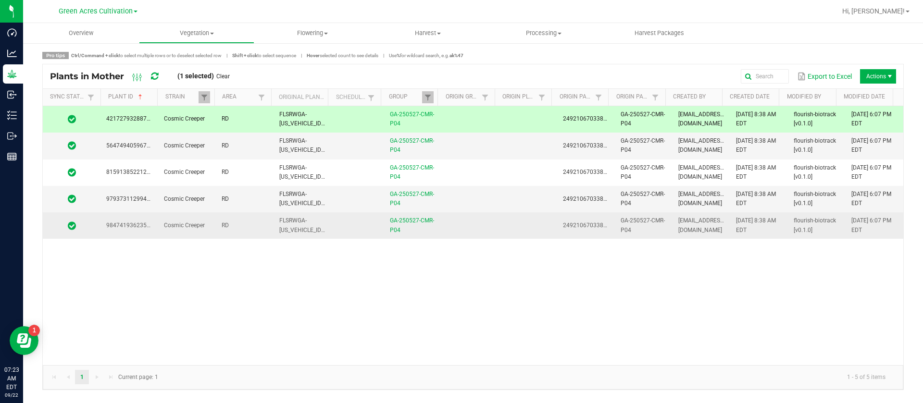
click at [494, 218] on td at bounding box center [471, 225] width 58 height 26
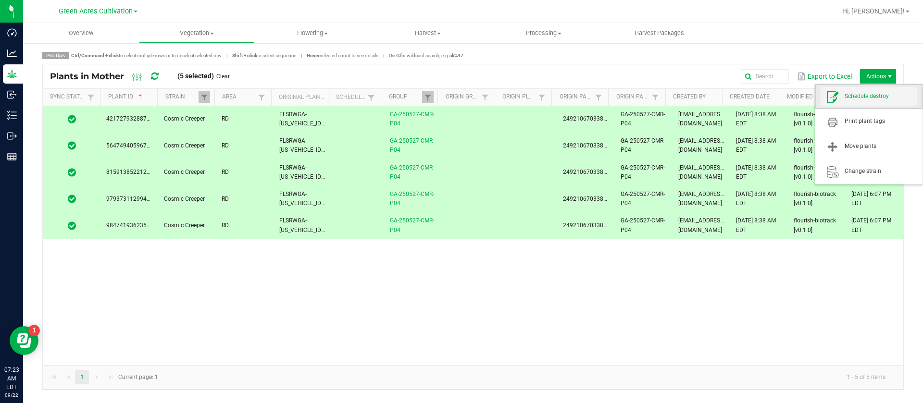
click at [872, 99] on span "Schedule destroy" at bounding box center [880, 96] width 72 height 8
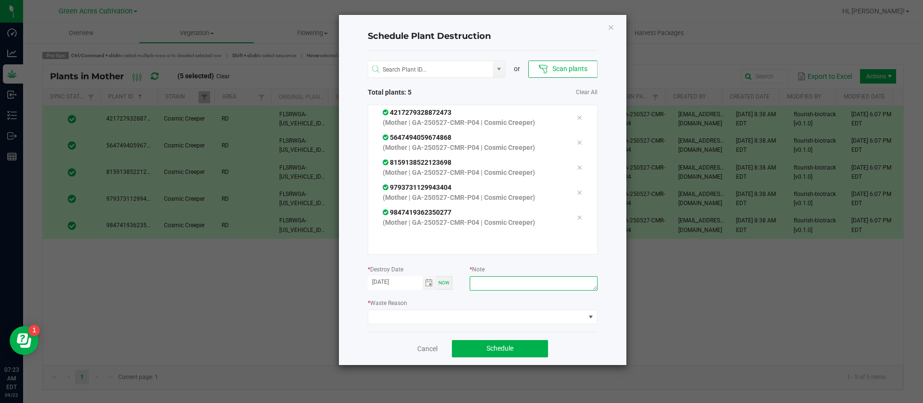
click at [528, 283] on textarea at bounding box center [533, 283] width 127 height 14
type textarea "WASTE"
click at [394, 307] on label "* Waste Reason" at bounding box center [387, 303] width 39 height 9
click at [389, 319] on span at bounding box center [476, 316] width 217 height 13
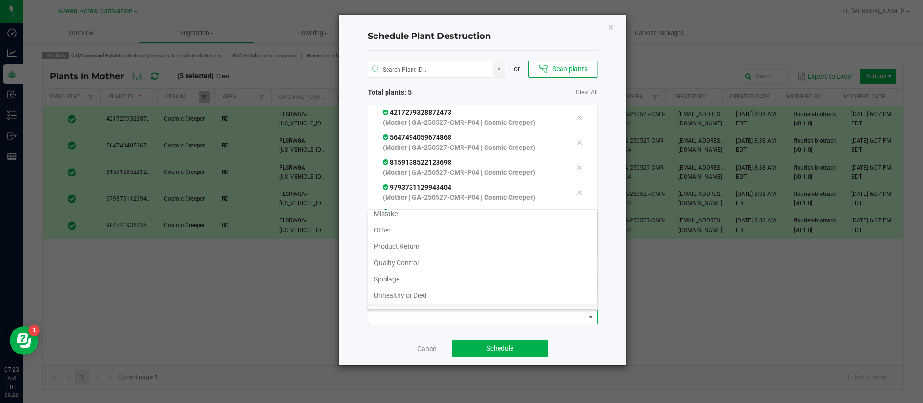
scroll to position [35, 0]
click at [391, 303] on li "Waste" at bounding box center [482, 299] width 229 height 16
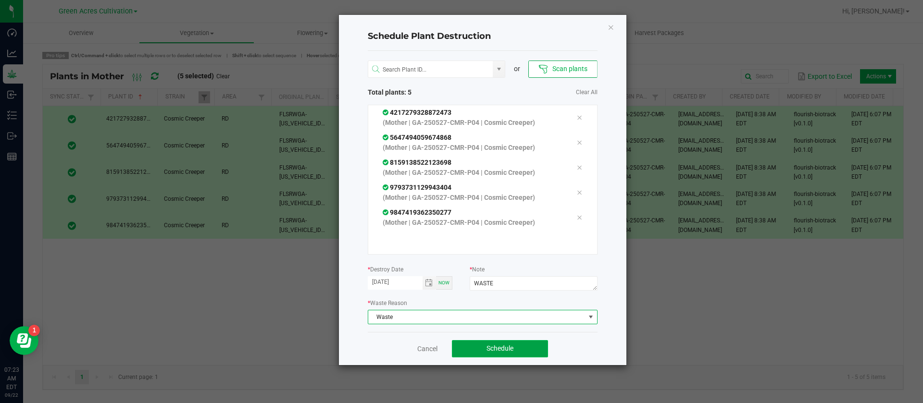
click at [485, 344] on button "Schedule" at bounding box center [500, 348] width 96 height 17
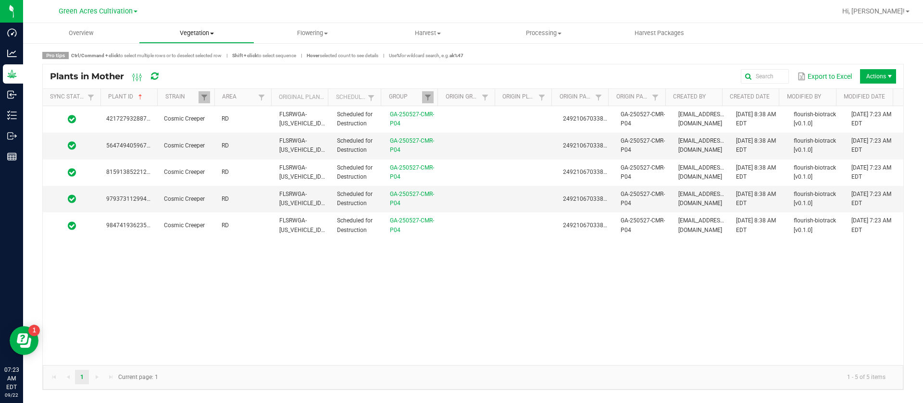
click at [222, 29] on span "Vegetation" at bounding box center [196, 33] width 115 height 9
click at [201, 58] on li "Veg groups" at bounding box center [197, 58] width 116 height 12
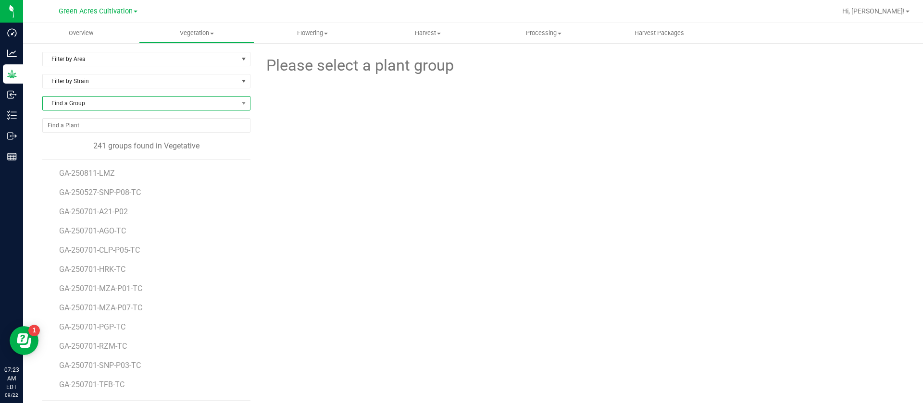
click at [143, 104] on span "Find a Group" at bounding box center [140, 103] width 195 height 13
type input "25"
click at [197, 32] on span "Vegetation" at bounding box center [196, 33] width 115 height 9
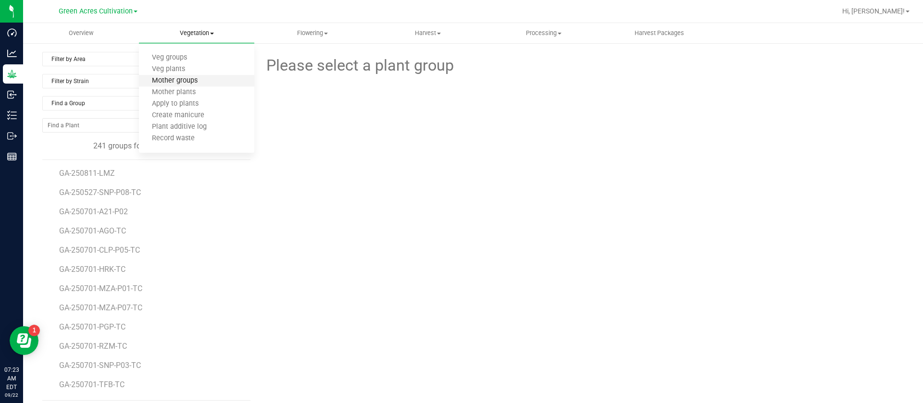
click at [187, 78] on span "Mother groups" at bounding box center [175, 81] width 72 height 8
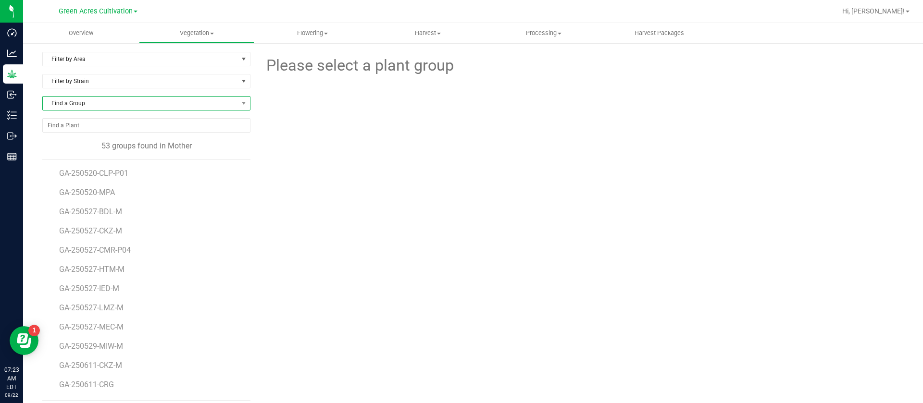
click at [98, 103] on span "Find a Group" at bounding box center [140, 103] width 195 height 13
type input "250618"
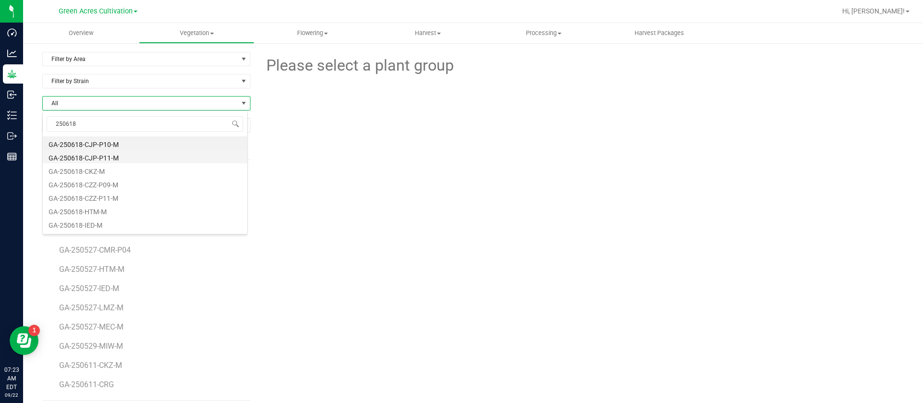
click at [132, 154] on li "GA-250618-CJP-P11-M" at bounding box center [145, 156] width 204 height 13
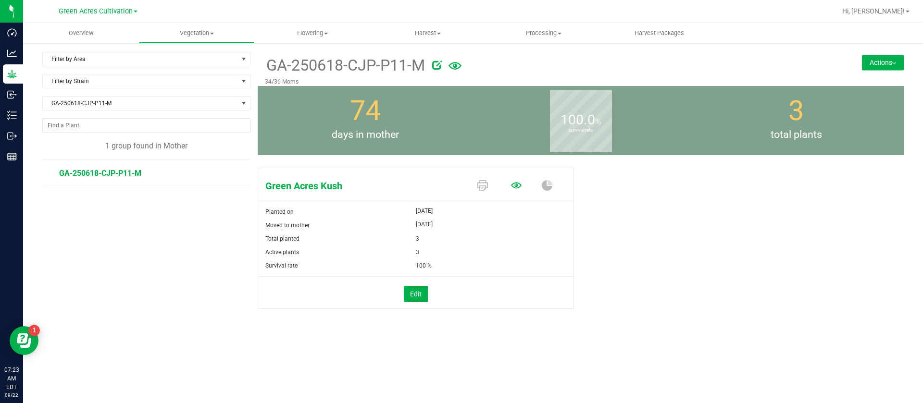
click at [520, 183] on icon at bounding box center [516, 185] width 11 height 11
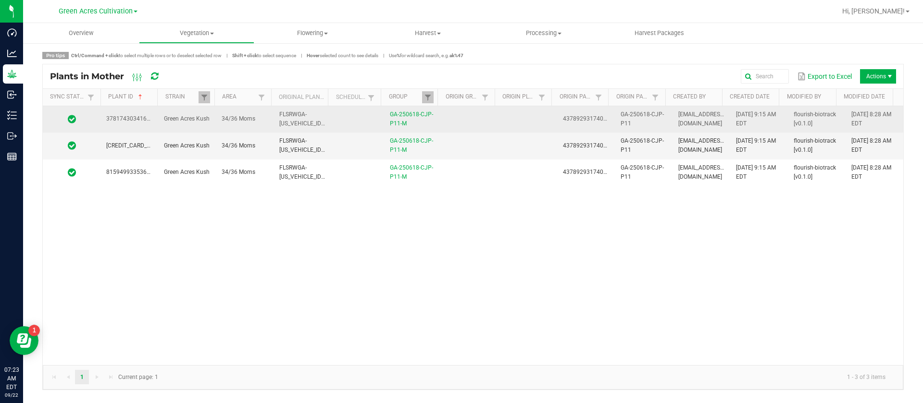
click at [486, 120] on td at bounding box center [471, 119] width 58 height 26
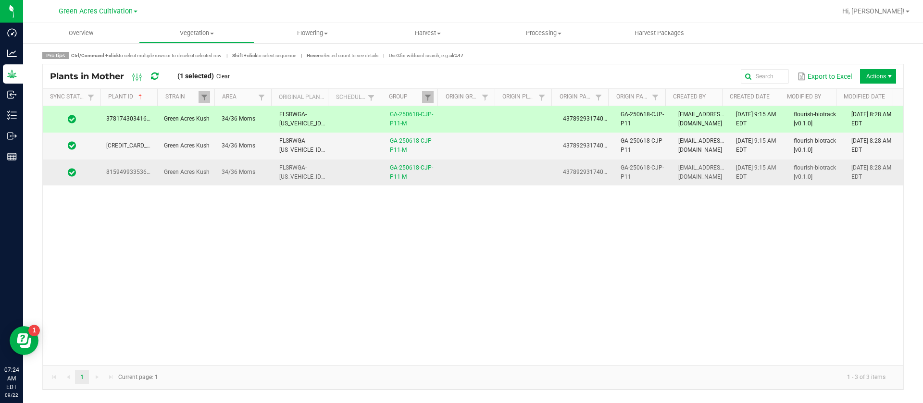
click at [492, 168] on td at bounding box center [471, 173] width 58 height 26
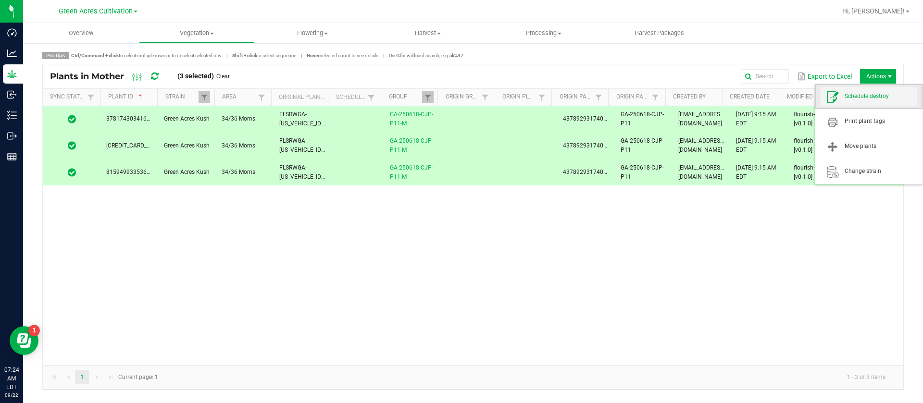
click at [880, 91] on span "Schedule destroy" at bounding box center [868, 96] width 96 height 19
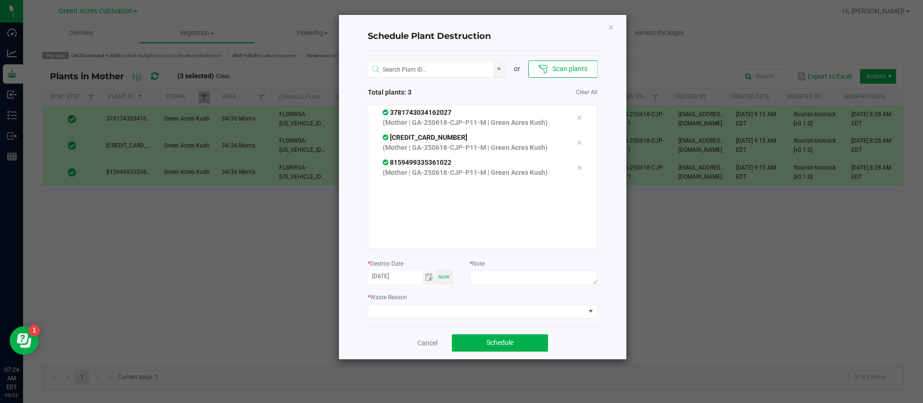
click at [533, 270] on div "* Note" at bounding box center [533, 273] width 127 height 29
click at [530, 284] on textarea at bounding box center [533, 278] width 127 height 14
type textarea "WASTE"
click at [395, 311] on span at bounding box center [476, 311] width 217 height 13
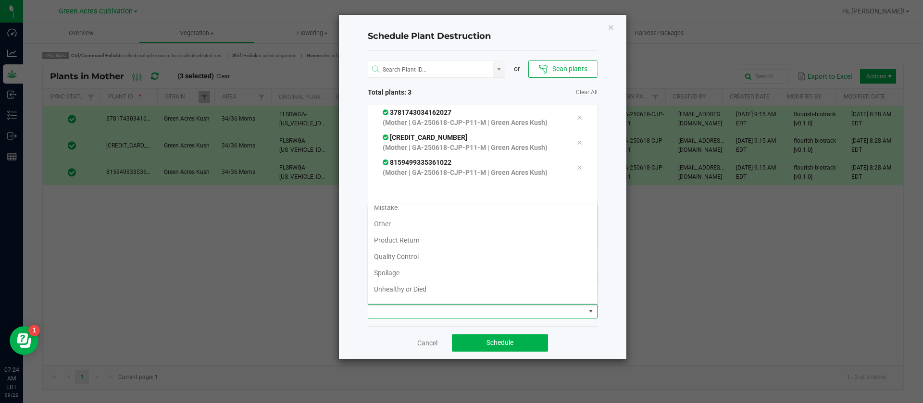
scroll to position [35, 0]
click at [389, 302] on div "Infestation Mistake Other Product Return Quality Control Spoilage Unhealthy or …" at bounding box center [483, 254] width 230 height 100
click at [389, 294] on li "Waste" at bounding box center [482, 293] width 229 height 16
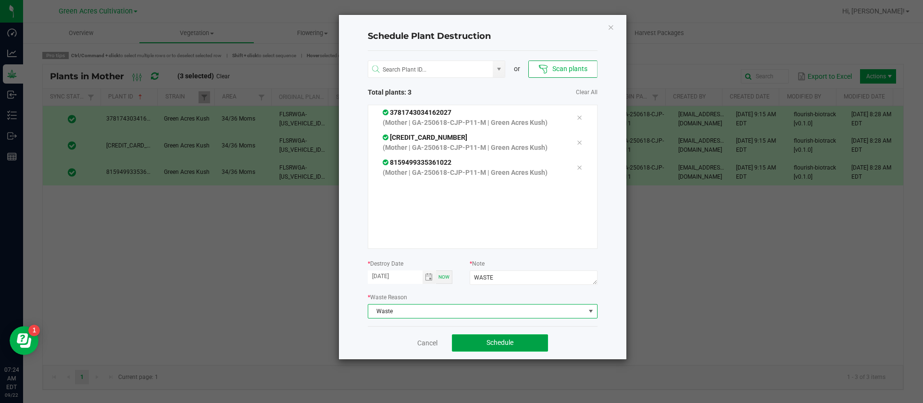
click at [488, 336] on button "Schedule" at bounding box center [500, 342] width 96 height 17
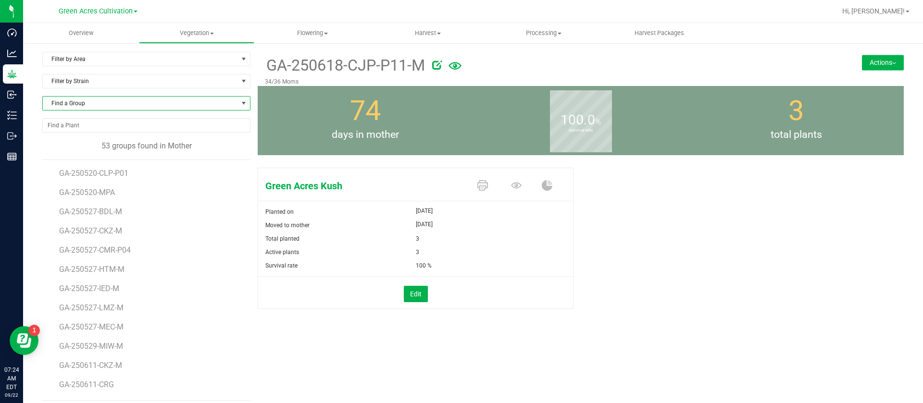
click at [110, 108] on span "Find a Group" at bounding box center [140, 103] width 195 height 13
type input "PKP-"
click at [94, 136] on li "GA-250618-PKP-P05-M" at bounding box center [145, 142] width 204 height 13
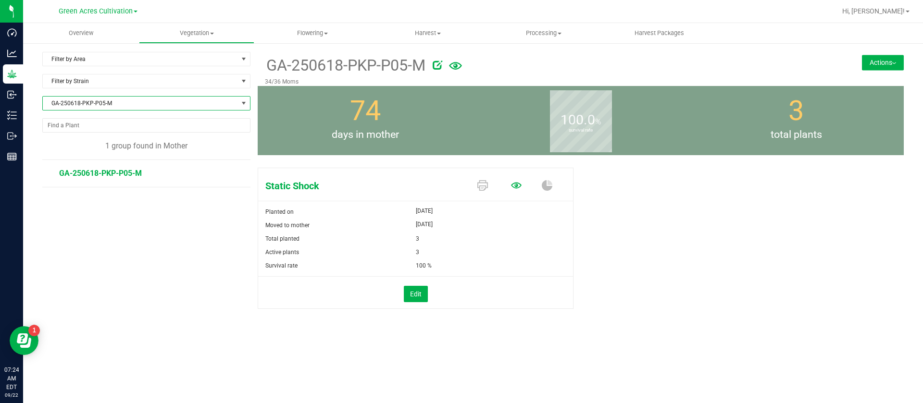
click at [511, 186] on icon at bounding box center [516, 185] width 11 height 11
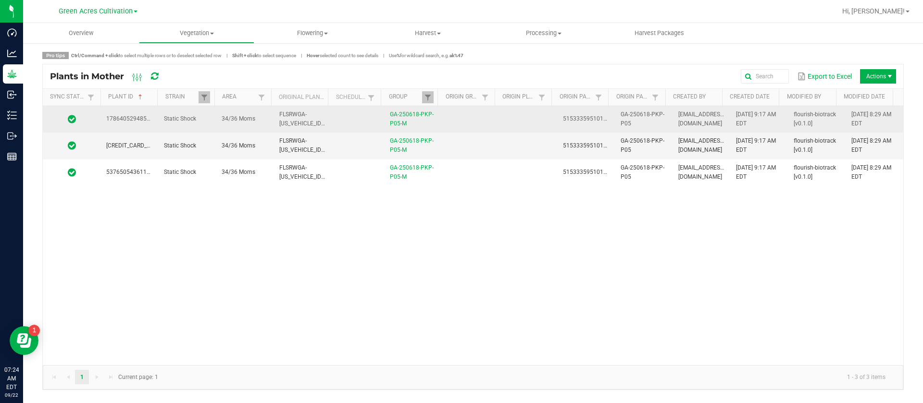
click at [487, 122] on td at bounding box center [471, 119] width 58 height 26
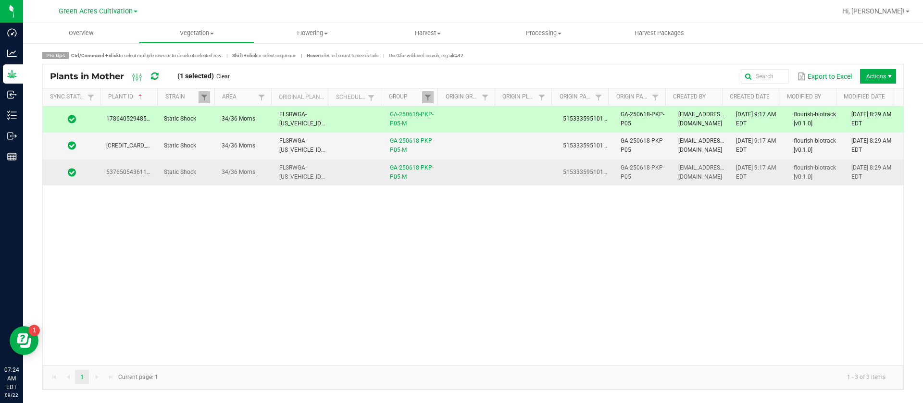
click at [489, 181] on td at bounding box center [471, 173] width 58 height 26
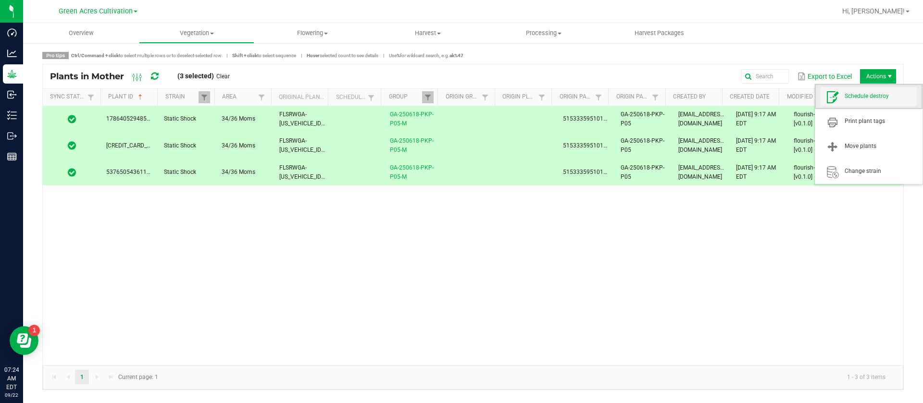
click at [867, 90] on span "Schedule destroy" at bounding box center [868, 96] width 96 height 19
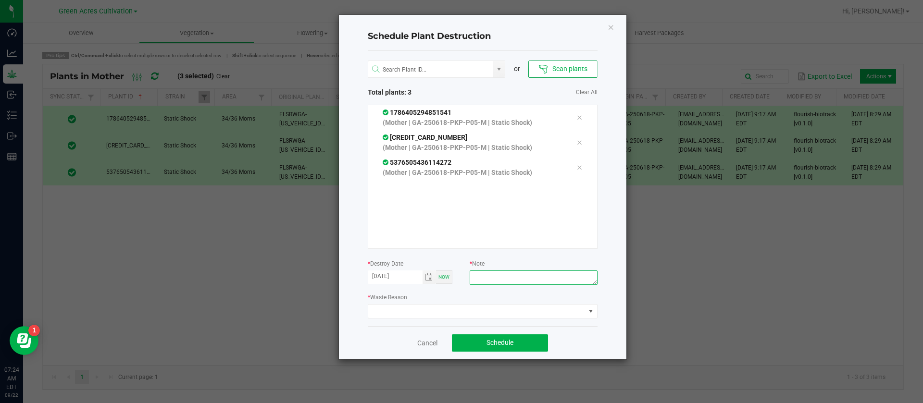
click at [534, 279] on textarea at bounding box center [533, 278] width 127 height 14
type textarea "WASTE"
click at [426, 320] on div "or Scan plants Total plants: 3 Clear All 1786405294851541 (Mother | GA-250618-P…" at bounding box center [483, 188] width 230 height 275
click at [409, 312] on span at bounding box center [476, 311] width 217 height 13
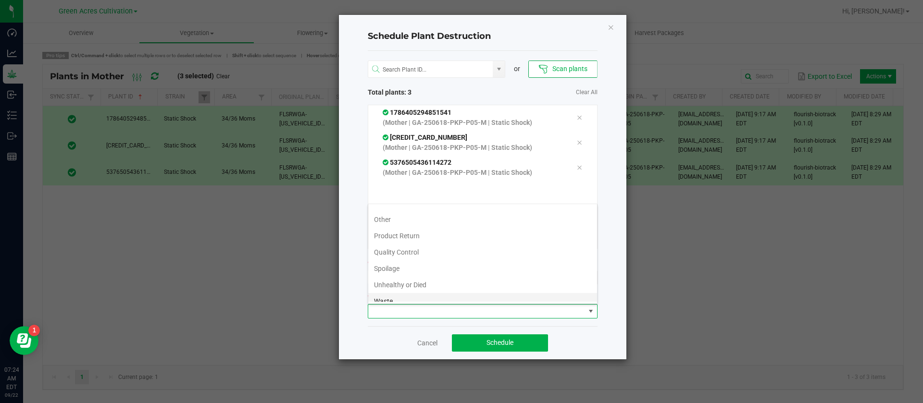
scroll to position [35, 0]
click at [405, 298] on li "Waste" at bounding box center [482, 293] width 229 height 16
click at [499, 353] on div "Cancel Schedule" at bounding box center [483, 342] width 230 height 33
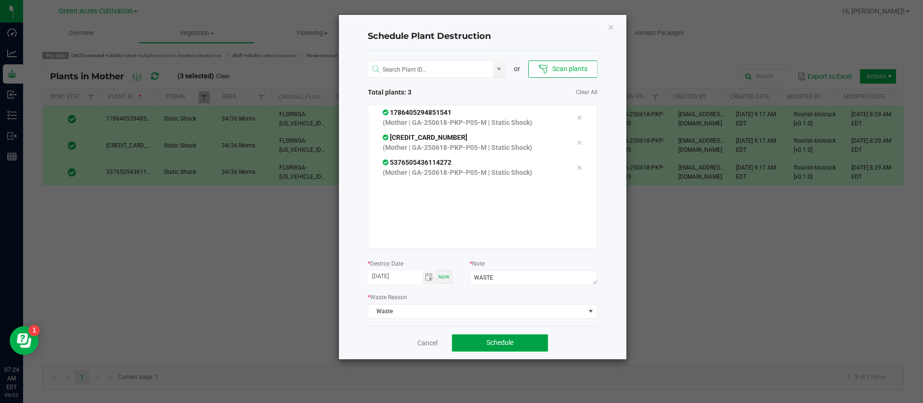
click at [500, 345] on span "Schedule" at bounding box center [499, 343] width 27 height 8
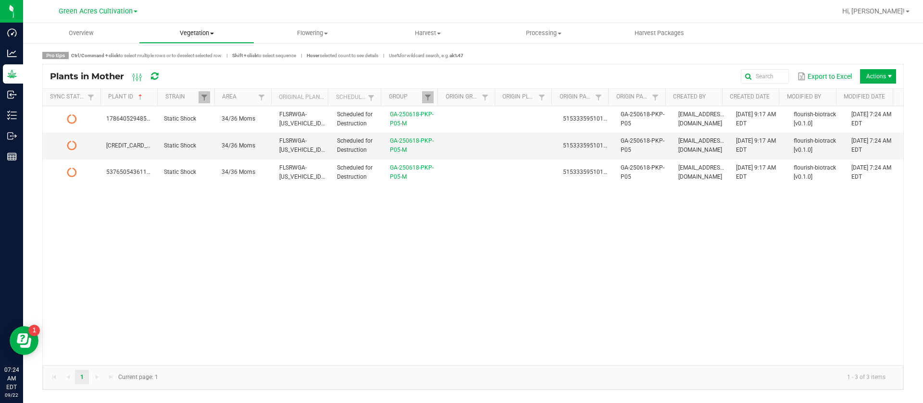
click at [217, 35] on span "Vegetation" at bounding box center [196, 33] width 115 height 9
click at [187, 79] on span "Mother groups" at bounding box center [175, 81] width 72 height 8
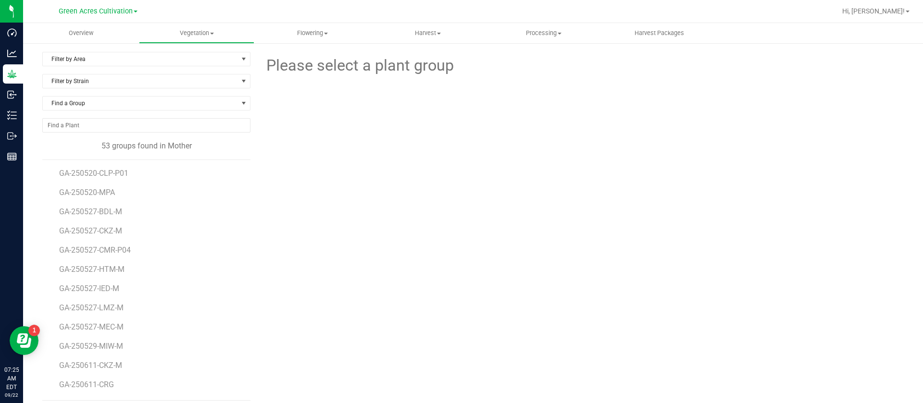
click at [82, 113] on div "Find a Group" at bounding box center [146, 107] width 208 height 22
click at [84, 109] on span "Find a Group" at bounding box center [140, 103] width 195 height 13
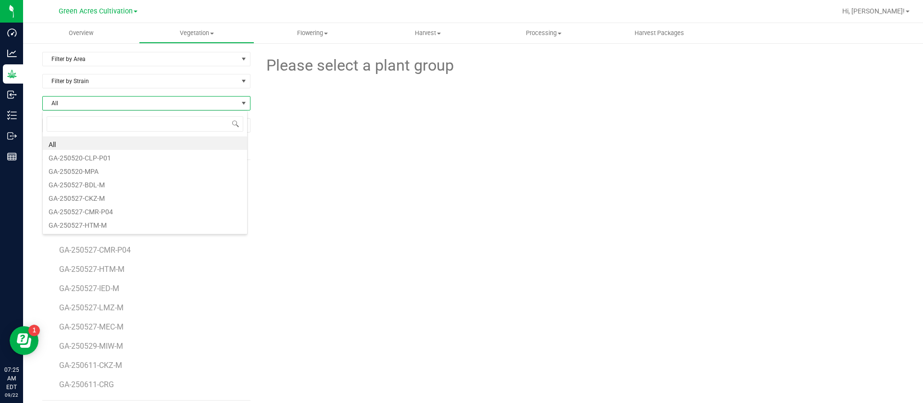
scroll to position [14, 206]
type input "250618-MCZ"
click at [132, 144] on li "GA-250618-MCZ-P01-M" at bounding box center [145, 142] width 204 height 13
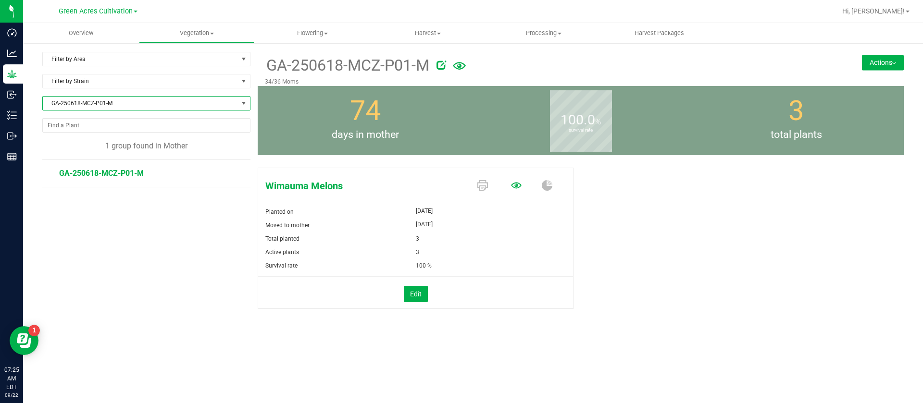
click at [511, 190] on icon at bounding box center [516, 185] width 11 height 11
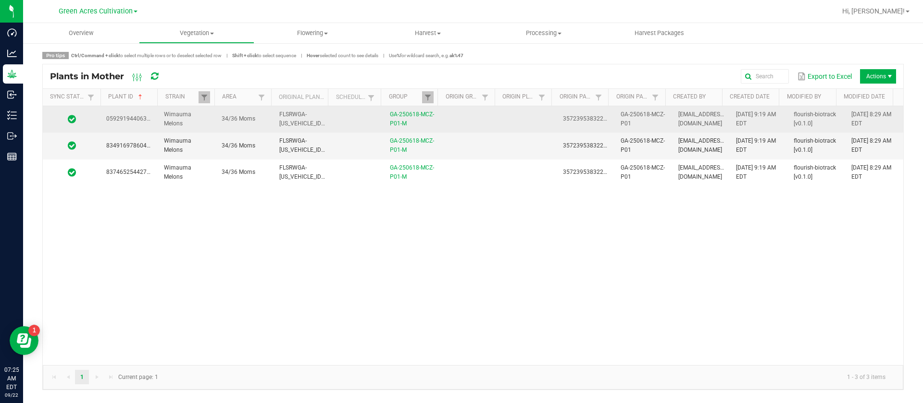
click at [507, 118] on td at bounding box center [528, 119] width 58 height 26
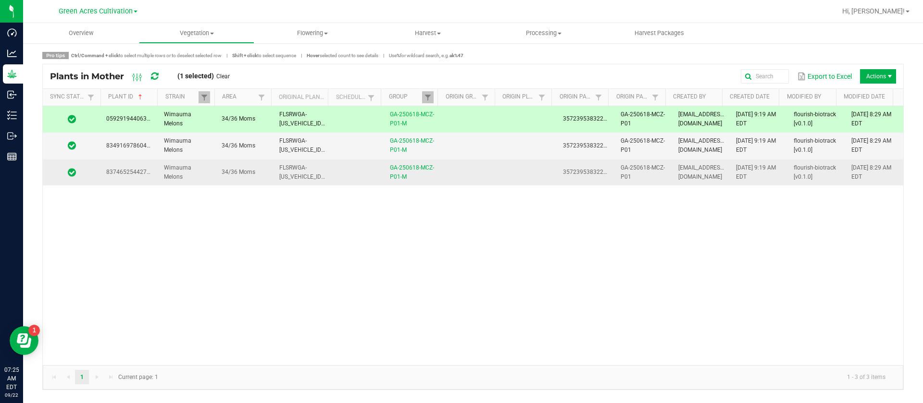
click at [511, 162] on td at bounding box center [528, 173] width 58 height 26
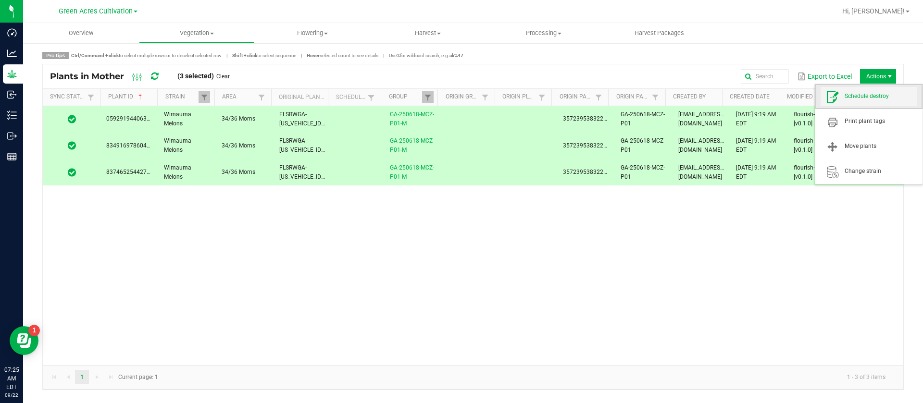
click at [873, 98] on span "Schedule destroy" at bounding box center [880, 96] width 72 height 8
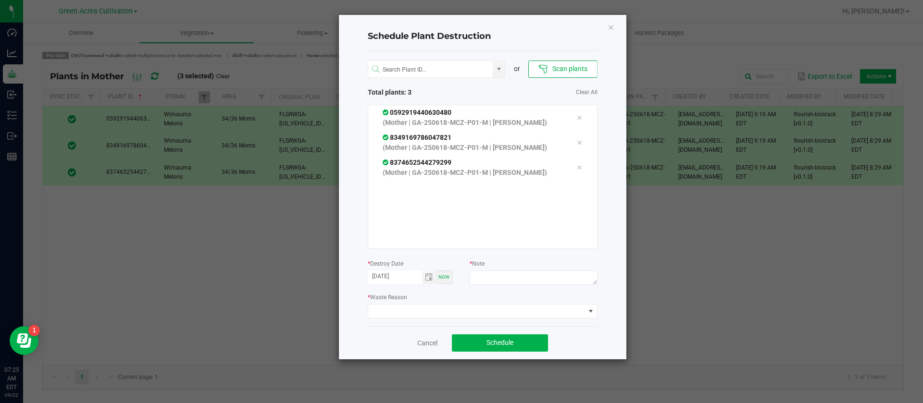
click at [502, 285] on div at bounding box center [533, 279] width 127 height 17
click at [510, 277] on textarea at bounding box center [533, 278] width 127 height 14
type textarea "WASTE"
click at [510, 314] on span at bounding box center [476, 311] width 217 height 13
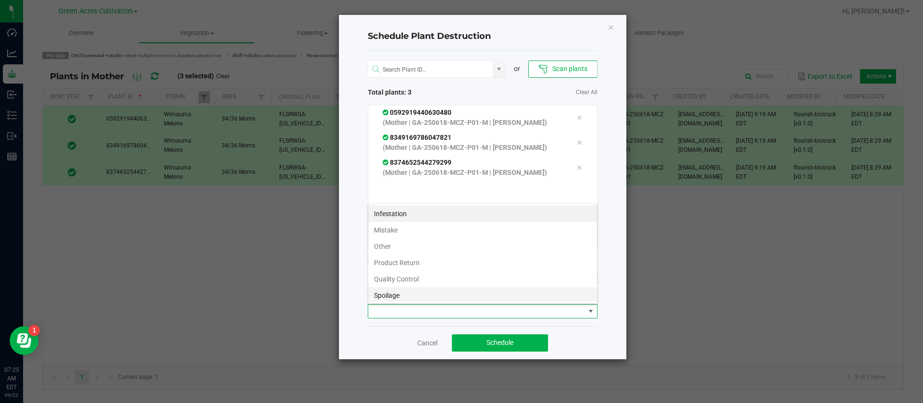
scroll to position [35, 0]
click at [384, 291] on li "Waste" at bounding box center [482, 293] width 229 height 16
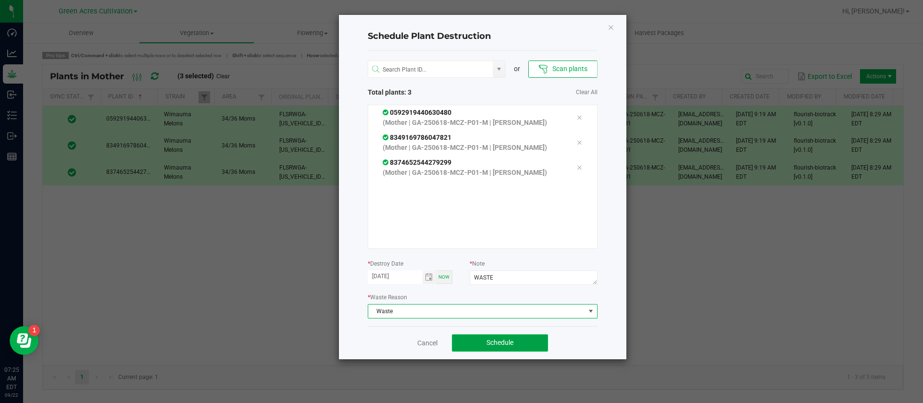
click at [517, 337] on button "Schedule" at bounding box center [500, 342] width 96 height 17
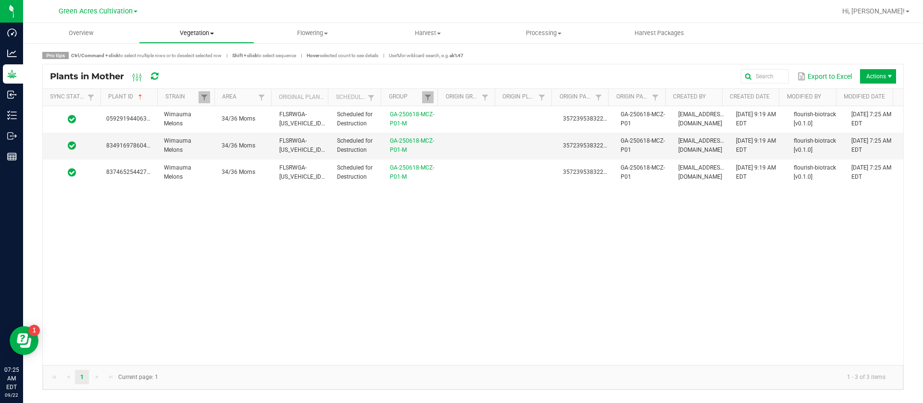
click at [197, 32] on span "Vegetation" at bounding box center [196, 33] width 115 height 9
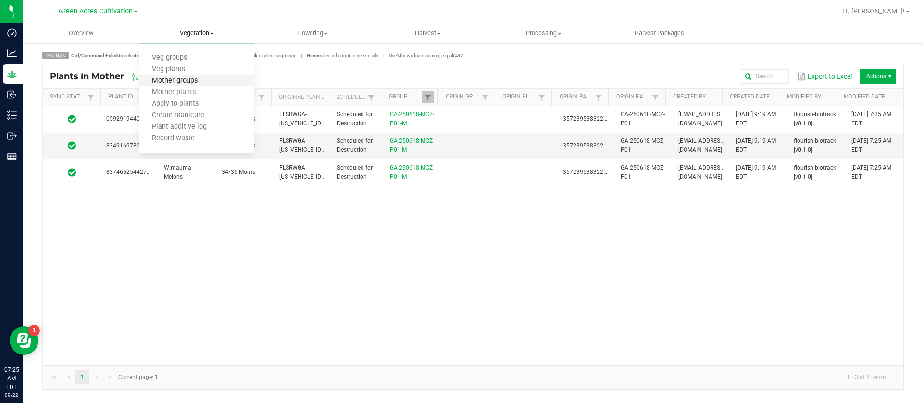
click at [201, 82] on span "Mother groups" at bounding box center [175, 81] width 72 height 8
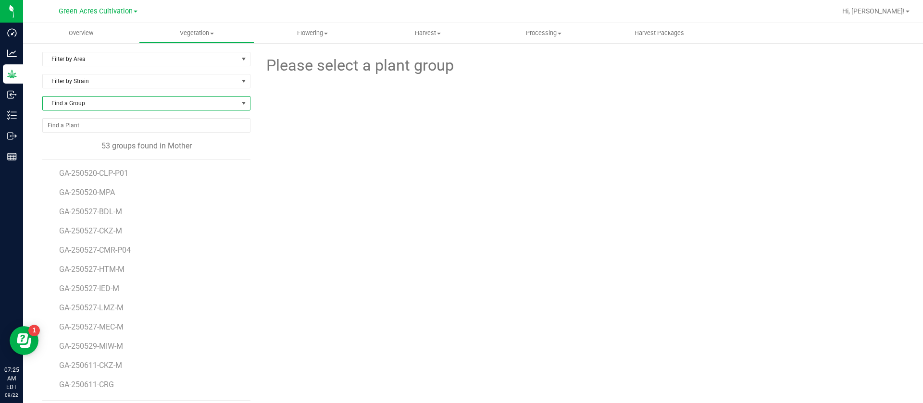
click at [82, 99] on span "Find a Group" at bounding box center [140, 103] width 195 height 13
type input "LZA"
click at [122, 139] on li "GA-250618-LZA-P07-M" at bounding box center [145, 142] width 204 height 13
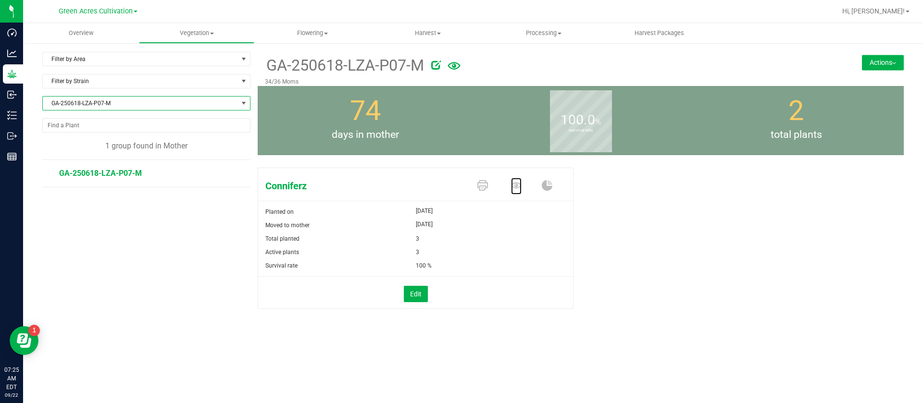
click at [512, 185] on icon at bounding box center [516, 185] width 11 height 6
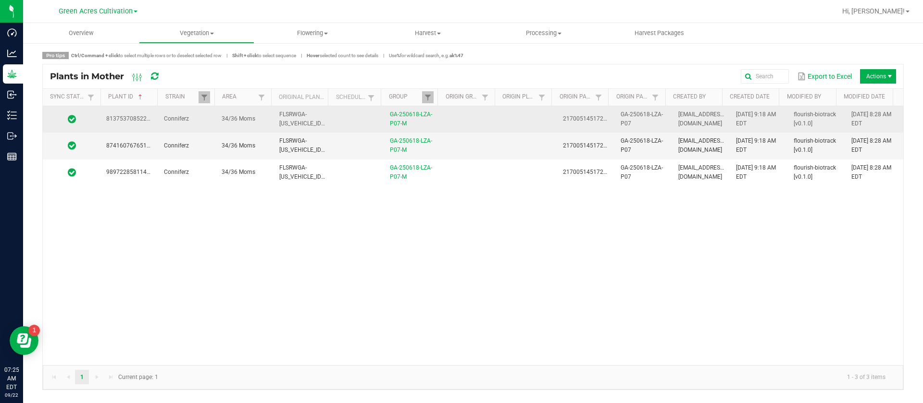
click at [517, 119] on td at bounding box center [528, 119] width 58 height 26
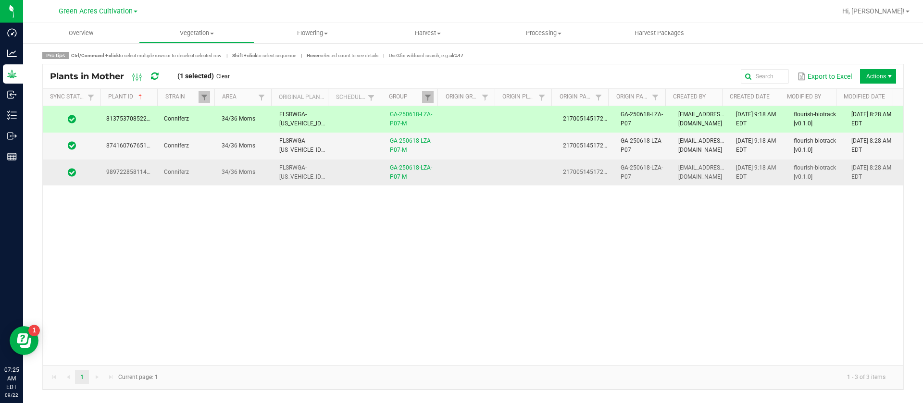
click at [521, 173] on td at bounding box center [528, 173] width 58 height 26
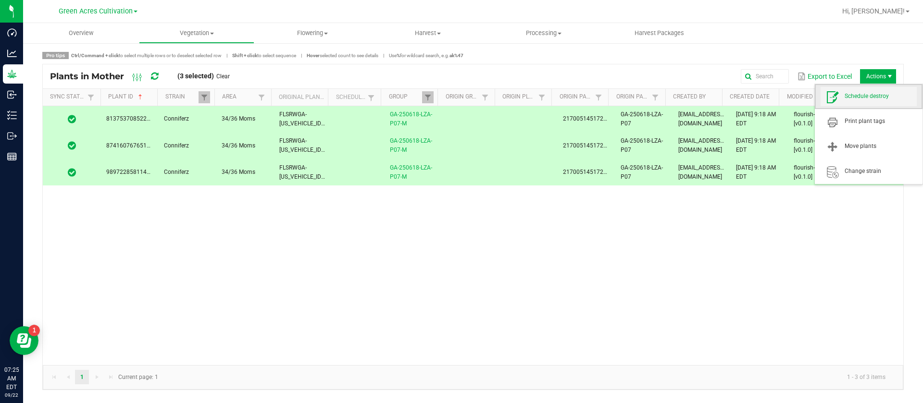
click at [866, 97] on span "Schedule destroy" at bounding box center [880, 96] width 72 height 8
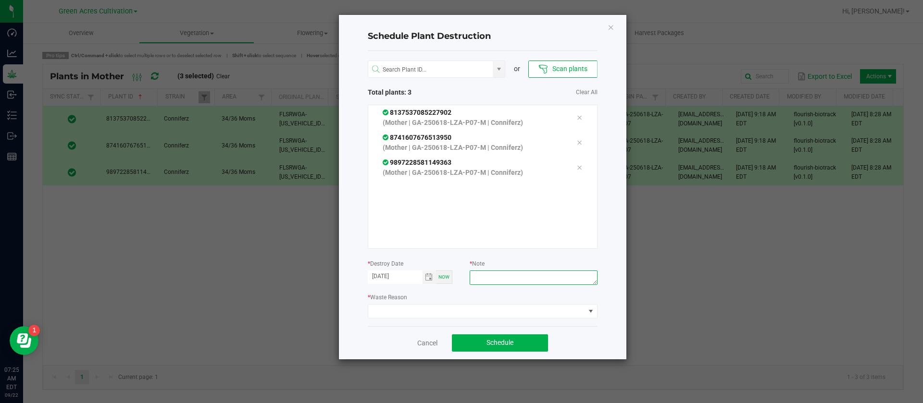
click at [507, 277] on textarea at bounding box center [533, 278] width 127 height 14
type textarea "WASTE"
click at [421, 309] on span at bounding box center [476, 311] width 217 height 13
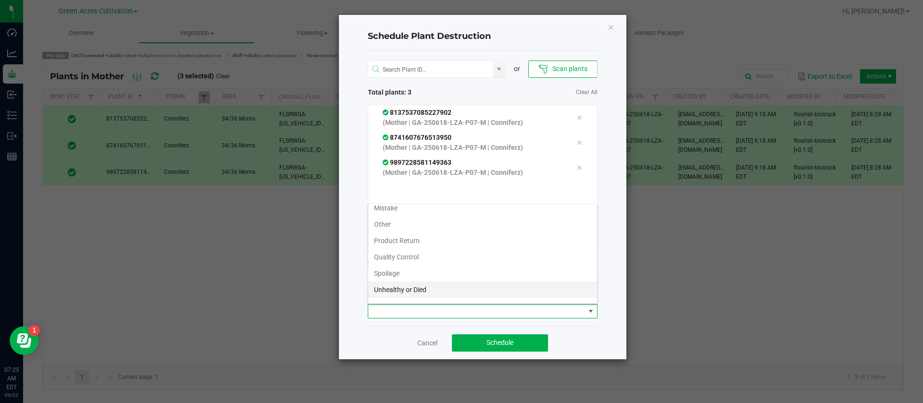
scroll to position [35, 0]
click at [408, 290] on li "Waste" at bounding box center [482, 293] width 229 height 16
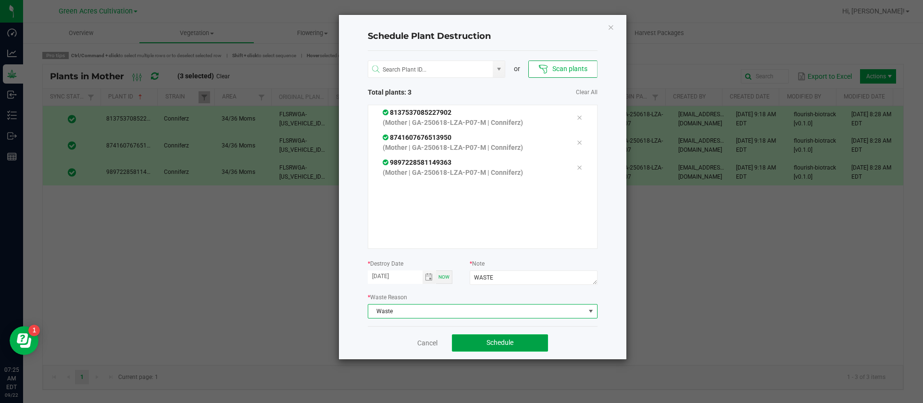
click at [490, 342] on span "Schedule" at bounding box center [499, 343] width 27 height 8
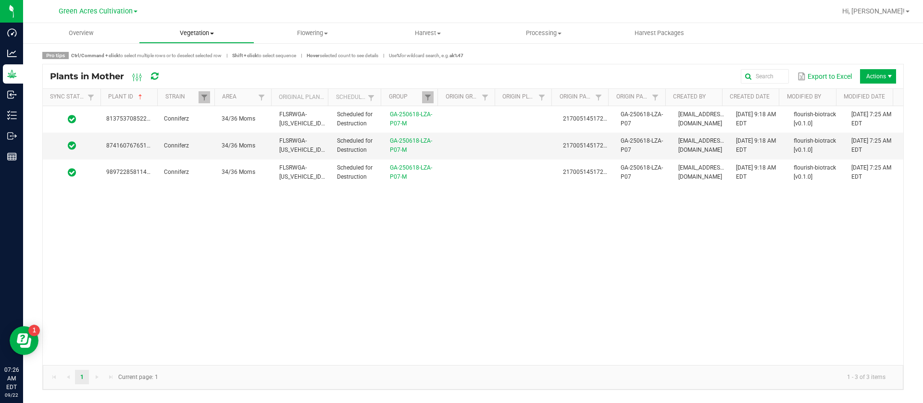
click at [185, 41] on uib-tab-heading "Vegetation Veg groups Veg plants Mother groups Mother plants Apply to plants Cr…" at bounding box center [196, 33] width 115 height 19
click at [188, 85] on span "Mother groups" at bounding box center [175, 81] width 72 height 8
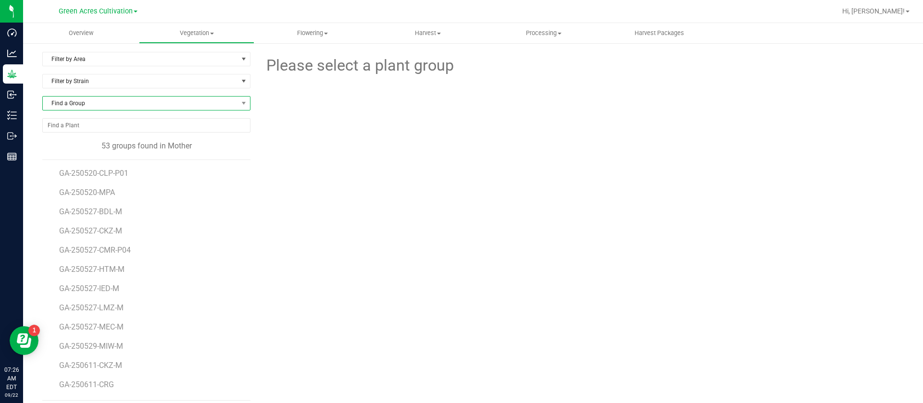
click at [63, 100] on span "Find a Group" at bounding box center [140, 103] width 195 height 13
type input "250618-CZZ"
click at [119, 138] on li "GA-250618-CZZ-P09-M" at bounding box center [145, 142] width 204 height 13
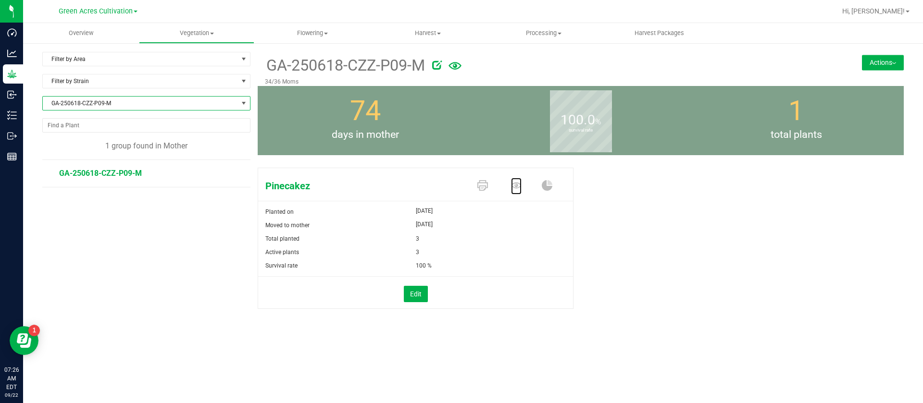
click at [516, 187] on icon at bounding box center [516, 185] width 11 height 6
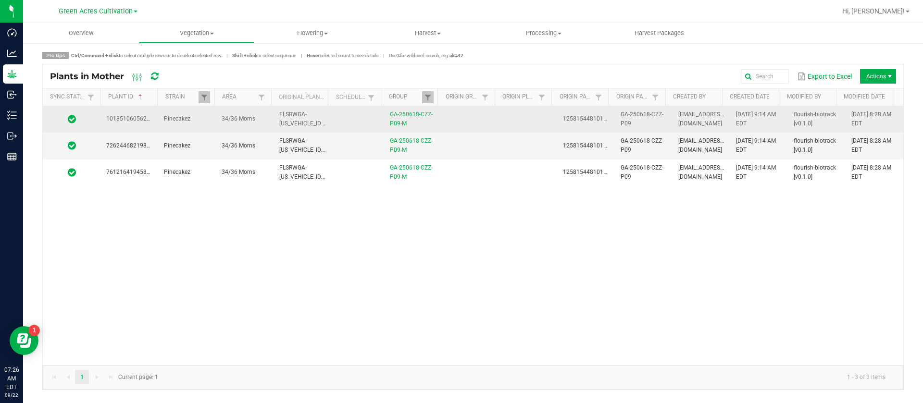
click at [519, 124] on td at bounding box center [528, 119] width 58 height 26
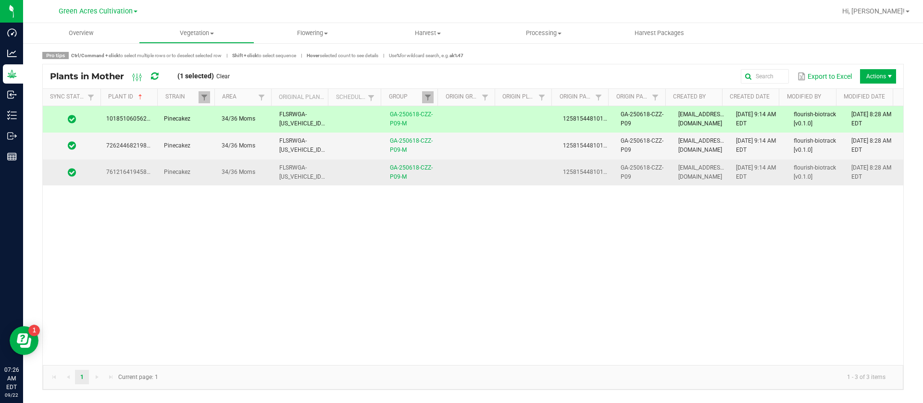
click at [518, 173] on td at bounding box center [528, 173] width 58 height 26
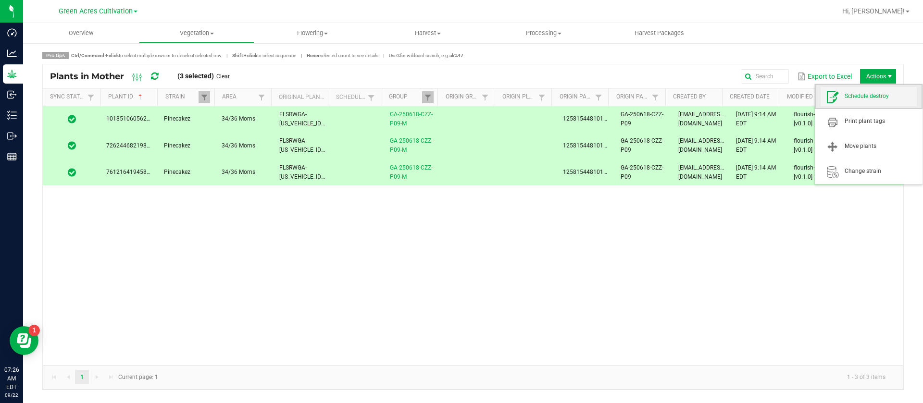
click at [874, 98] on span "Schedule destroy" at bounding box center [880, 96] width 72 height 8
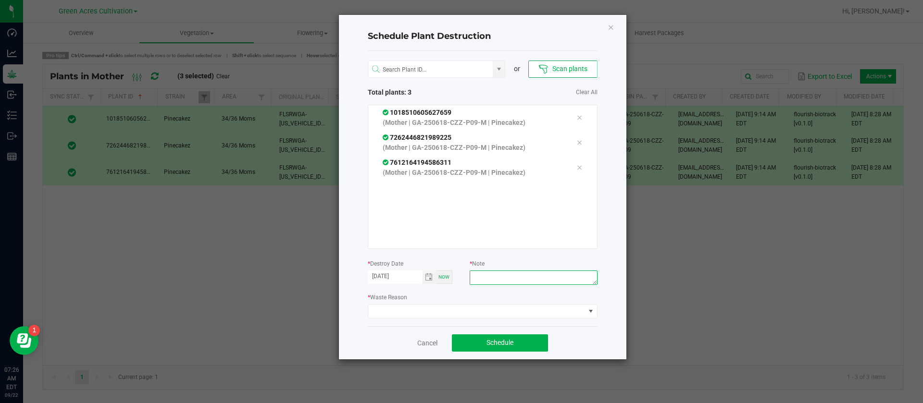
click at [511, 284] on textarea at bounding box center [533, 278] width 127 height 14
type textarea "WASTE"
click at [401, 318] on span at bounding box center [476, 311] width 217 height 13
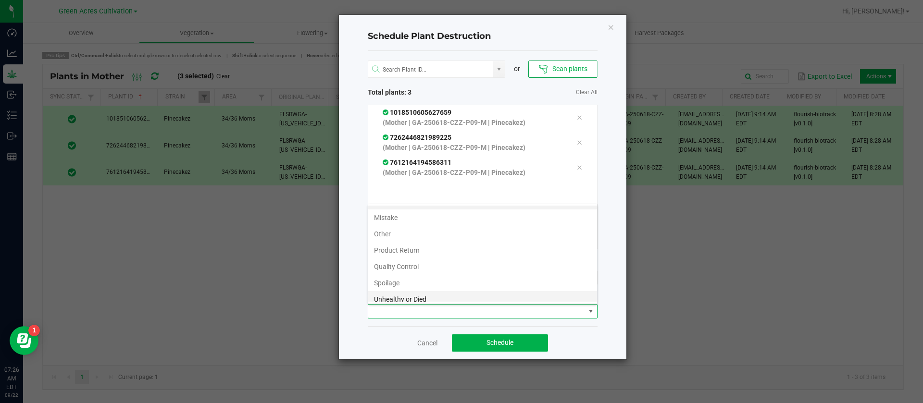
scroll to position [35, 0]
click at [404, 293] on li "Waste" at bounding box center [482, 293] width 229 height 16
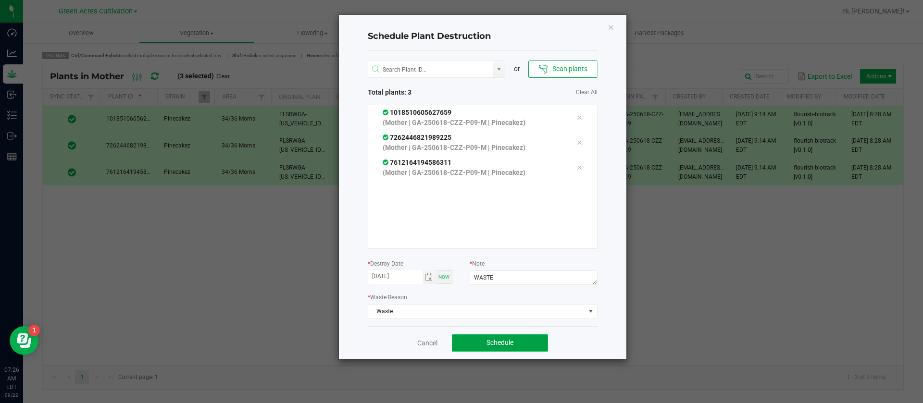
click at [499, 337] on button "Schedule" at bounding box center [500, 342] width 96 height 17
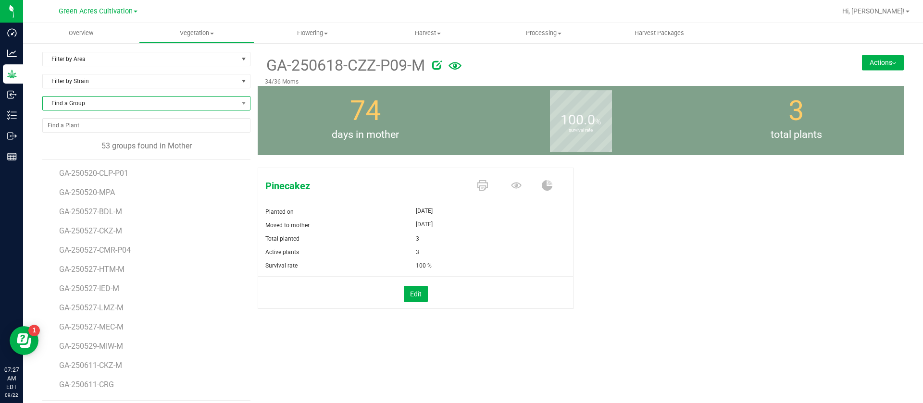
click at [115, 102] on span "Find a Group" at bounding box center [140, 103] width 195 height 13
type input "250618-HTM"
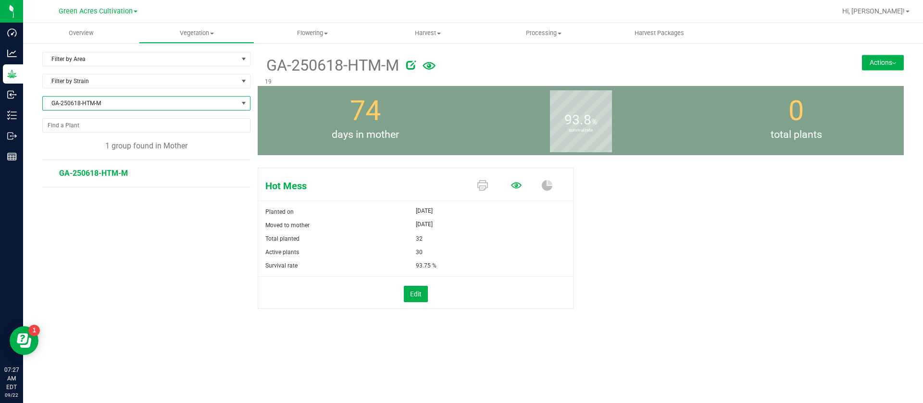
click at [515, 183] on icon at bounding box center [516, 185] width 11 height 6
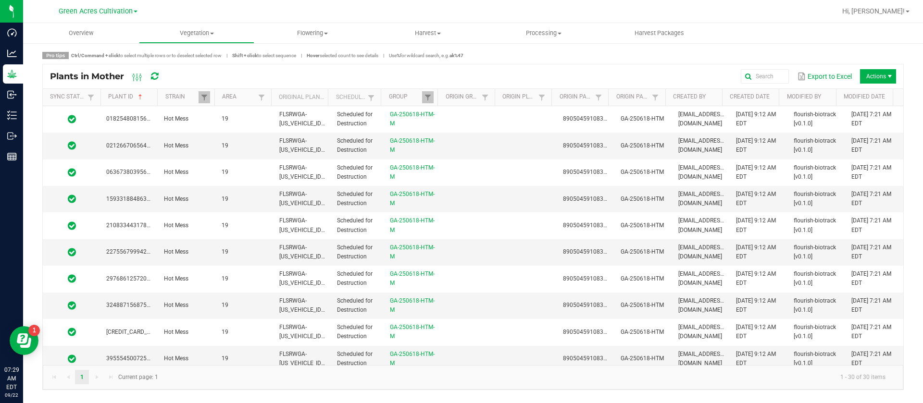
click at [337, 77] on div "Export to Excel Actions" at bounding box center [535, 76] width 721 height 16
click at [337, 76] on div "Export to Excel Actions" at bounding box center [535, 76] width 721 height 16
click at [381, 76] on div "Export to Excel Actions" at bounding box center [535, 76] width 721 height 16
click at [382, 75] on div "Export to Excel Actions" at bounding box center [535, 76] width 721 height 16
click at [201, 26] on uib-tab-heading "Vegetation Veg groups Veg plants Mother groups Mother plants Apply to plants Cr…" at bounding box center [196, 33] width 115 height 19
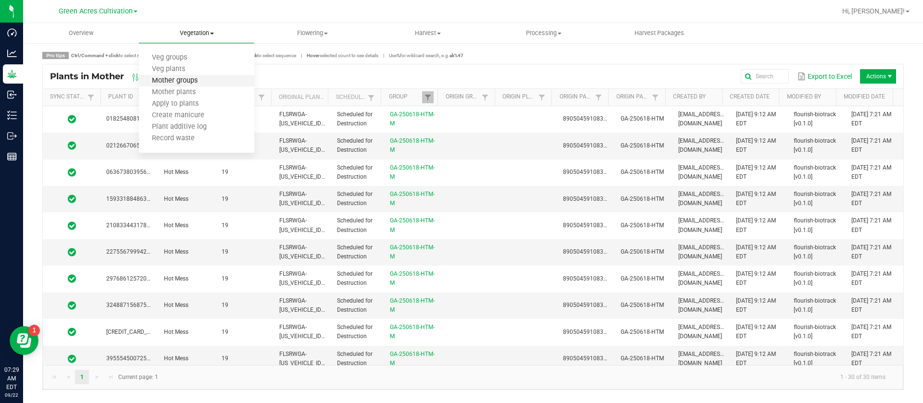
click at [198, 78] on span "Mother groups" at bounding box center [175, 81] width 72 height 8
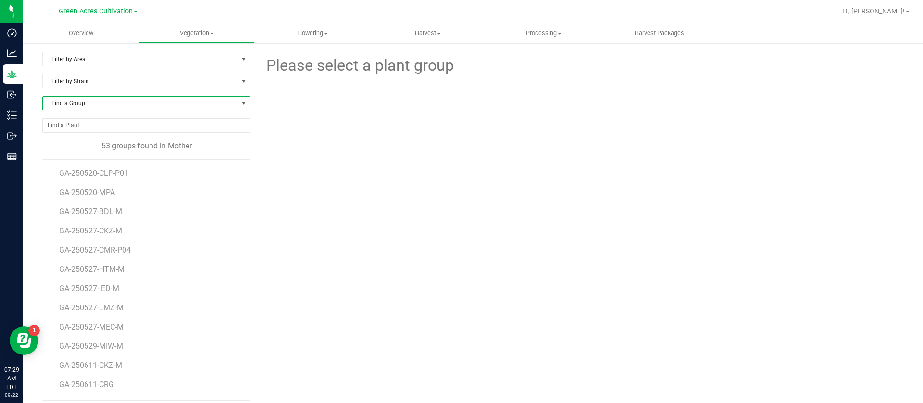
click at [104, 108] on span "Find a Group" at bounding box center [140, 103] width 195 height 13
type input "2"
type input "250623-HTM"
click at [145, 139] on li "GA-250623-HTM-M" at bounding box center [145, 142] width 204 height 13
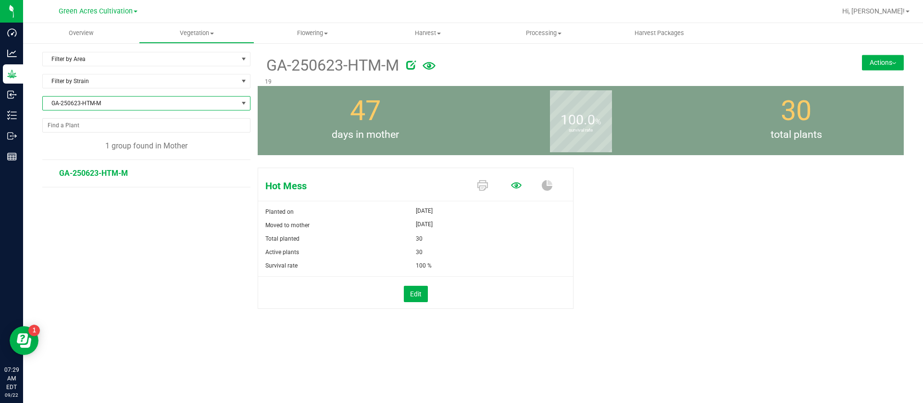
click at [519, 185] on icon at bounding box center [516, 185] width 11 height 11
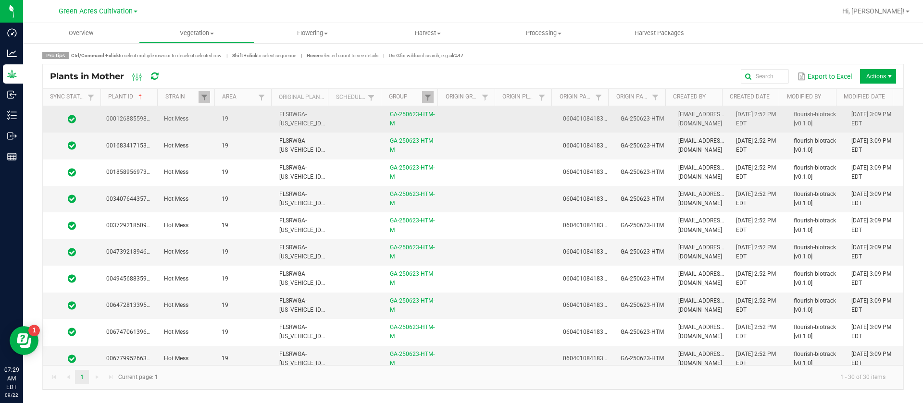
click at [546, 125] on td at bounding box center [528, 119] width 58 height 26
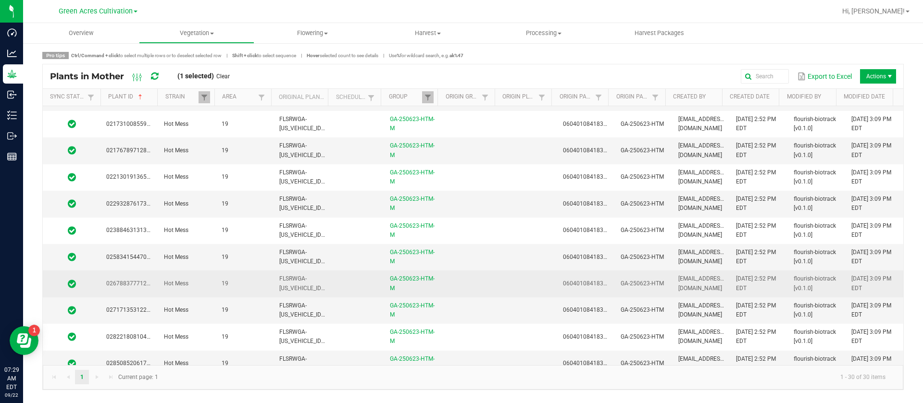
scroll to position [539, 0]
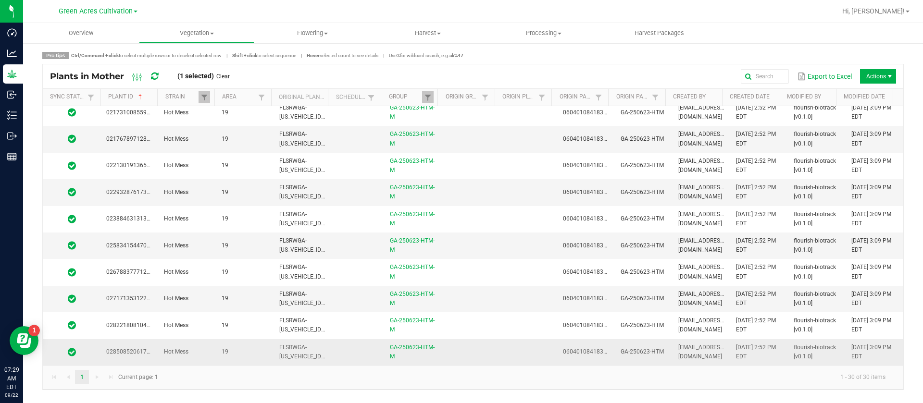
click at [549, 345] on td at bounding box center [528, 352] width 58 height 26
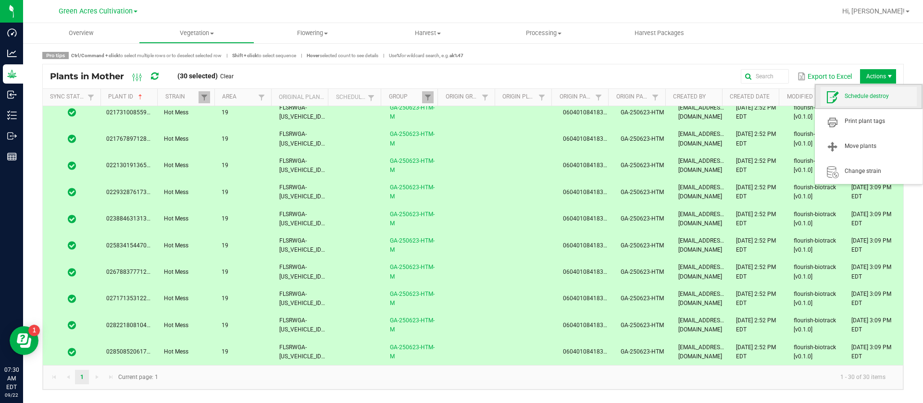
click at [873, 94] on span "Schedule destroy" at bounding box center [880, 96] width 72 height 8
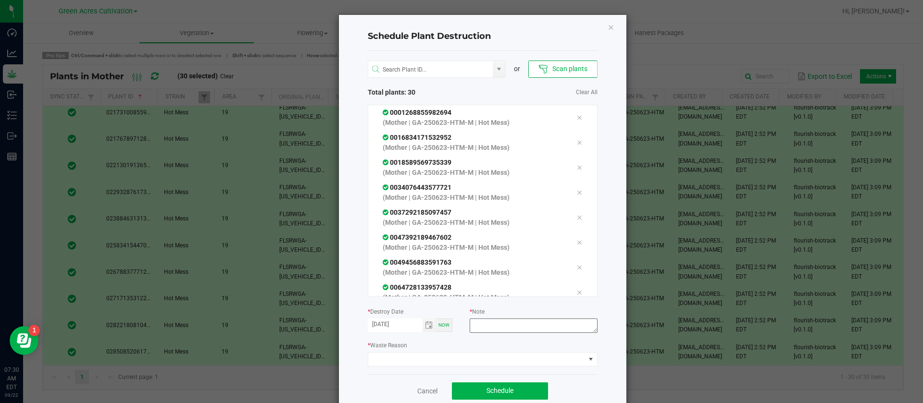
drag, startPoint x: 520, startPoint y: 315, endPoint x: 506, endPoint y: 329, distance: 20.4
click at [517, 318] on div "* Note" at bounding box center [533, 321] width 127 height 29
click at [506, 329] on textarea at bounding box center [533, 326] width 127 height 14
type textarea "WASTE"
click at [447, 355] on span at bounding box center [476, 359] width 217 height 13
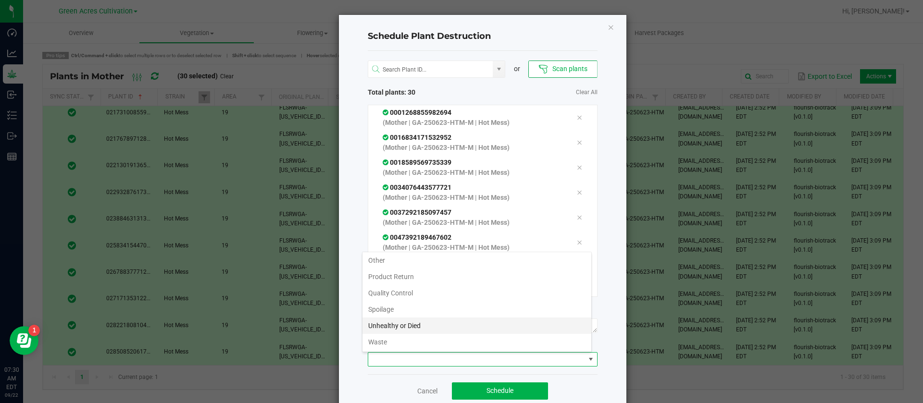
scroll to position [35, 0]
click at [401, 343] on li "Waste" at bounding box center [476, 342] width 229 height 16
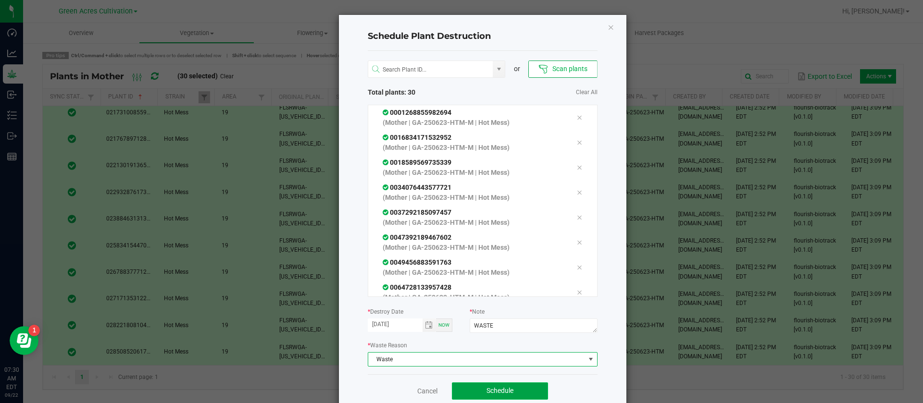
click at [505, 387] on span "Schedule" at bounding box center [499, 391] width 27 height 8
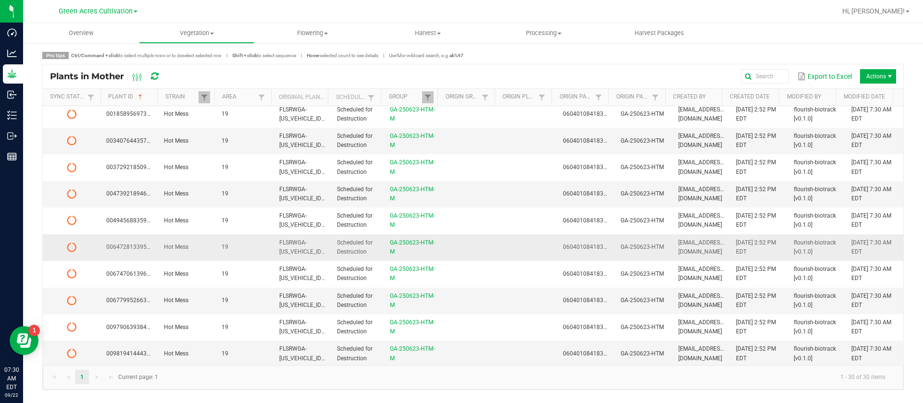
scroll to position [0, 0]
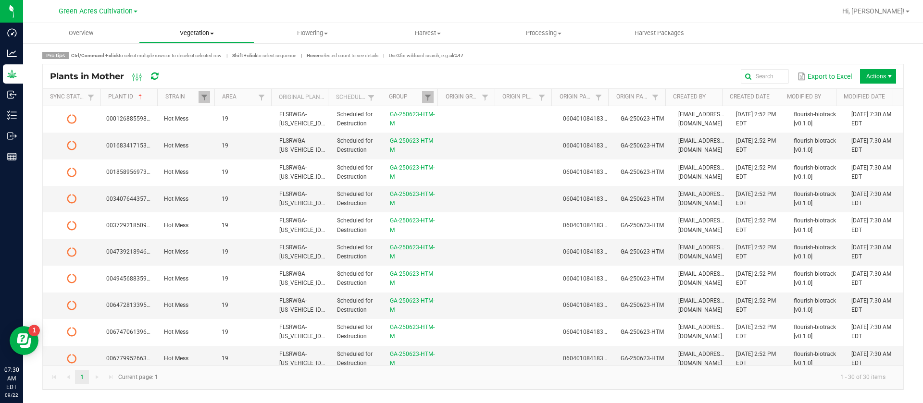
click at [210, 24] on uib-tab-heading "Vegetation Veg groups Veg plants Mother groups Mother plants Apply to plants Cr…" at bounding box center [196, 33] width 115 height 19
click at [180, 80] on span "Mother groups" at bounding box center [175, 81] width 72 height 8
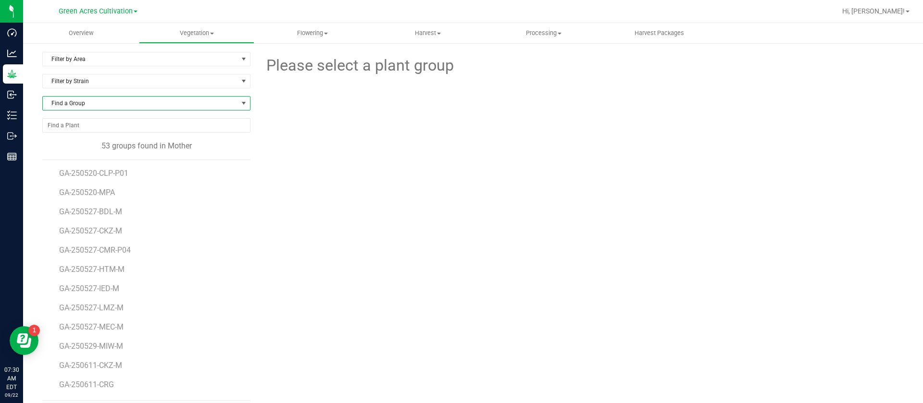
click at [100, 102] on span "Find a Group" at bounding box center [140, 103] width 195 height 13
type input "250701-"
click at [114, 145] on li "GA-250701-CKZ-M" at bounding box center [145, 142] width 204 height 13
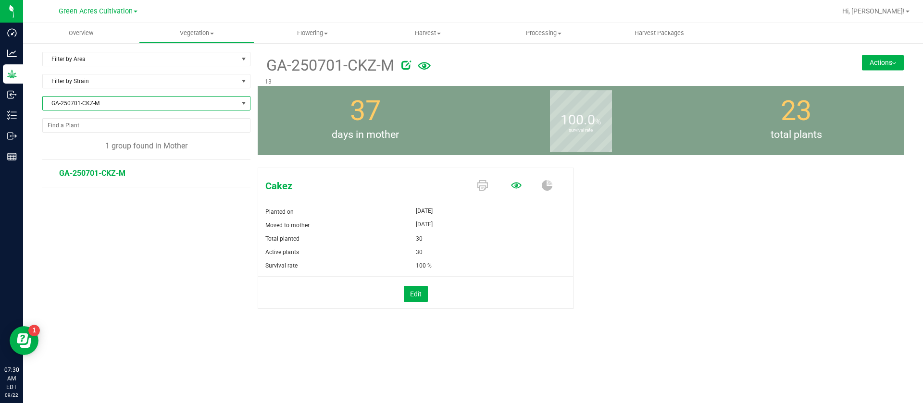
click at [518, 186] on icon at bounding box center [516, 185] width 11 height 11
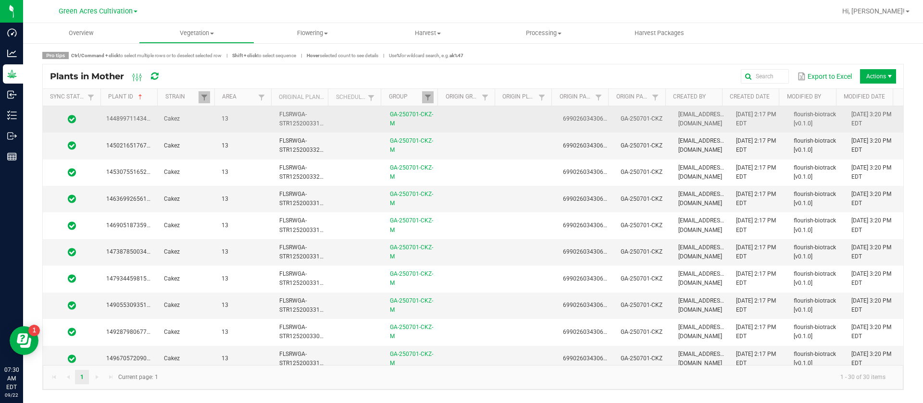
click at [499, 111] on td at bounding box center [528, 119] width 58 height 26
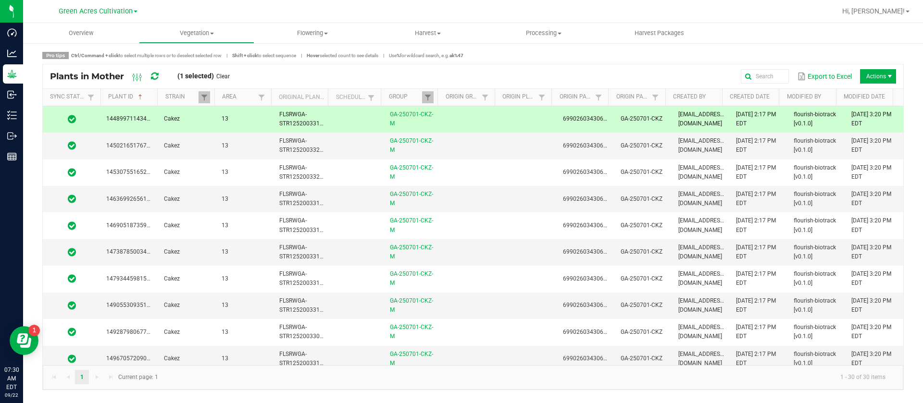
scroll to position [539, 0]
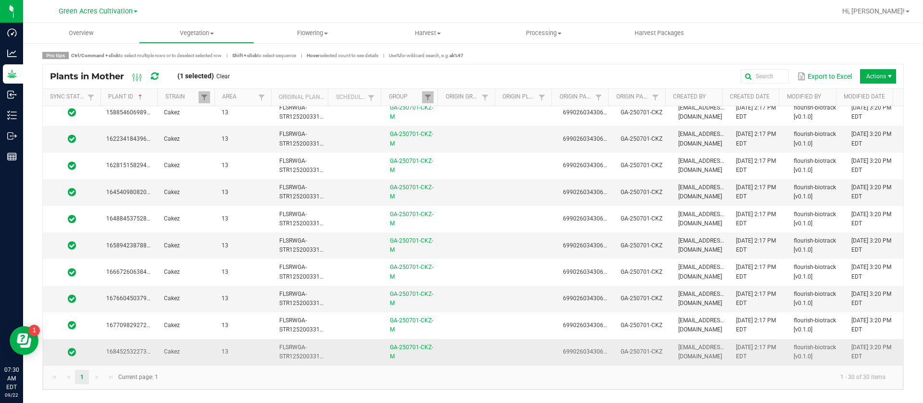
click at [450, 348] on td at bounding box center [471, 352] width 58 height 26
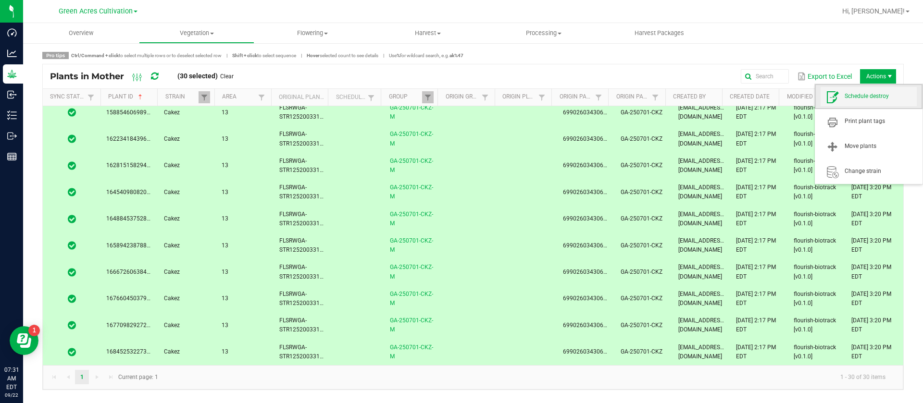
click at [862, 103] on span "Schedule destroy" at bounding box center [868, 96] width 96 height 19
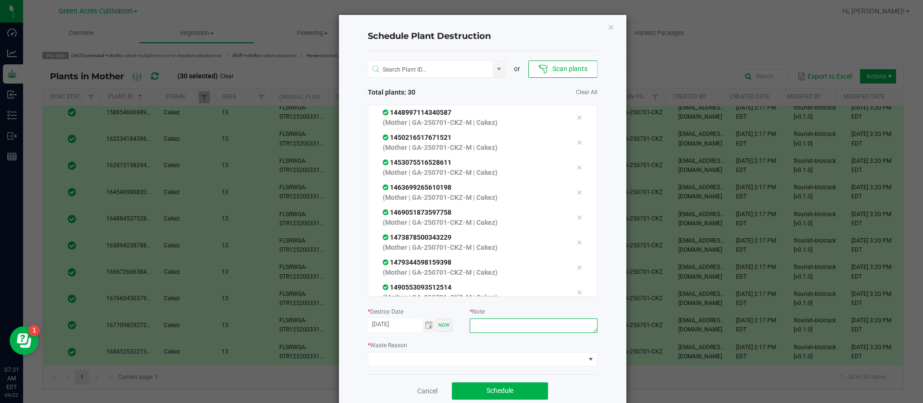
click at [503, 323] on textarea at bounding box center [533, 326] width 127 height 14
type textarea "WASTE"
click at [400, 360] on span at bounding box center [476, 359] width 217 height 13
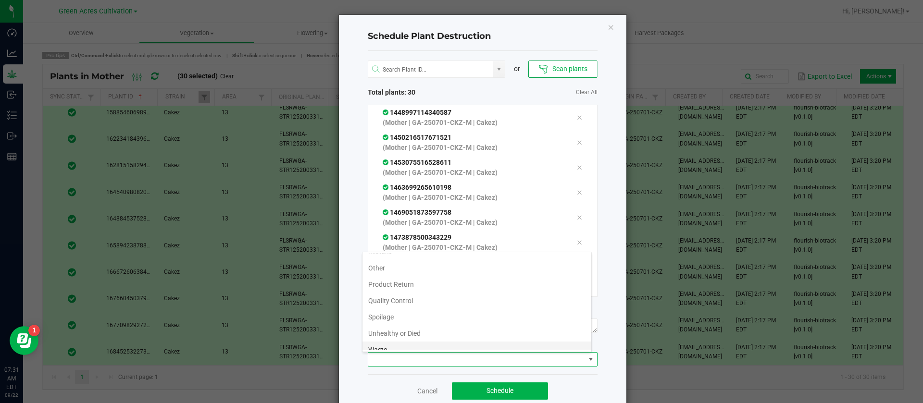
scroll to position [35, 0]
click at [385, 341] on li "Waste" at bounding box center [476, 342] width 229 height 16
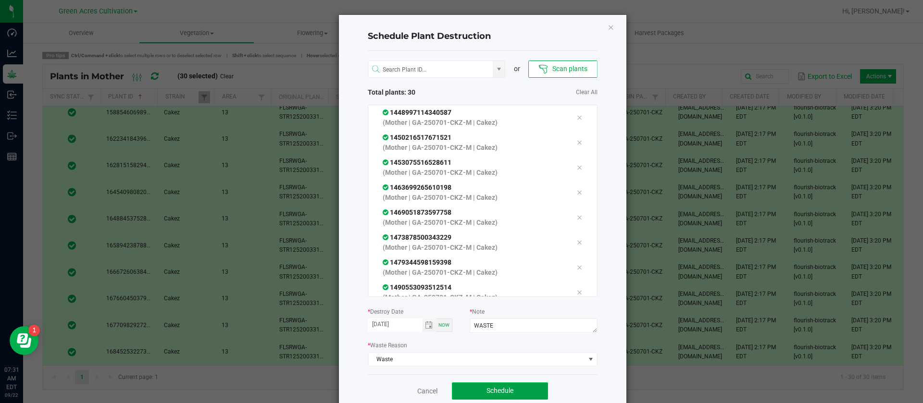
click at [515, 390] on button "Schedule" at bounding box center [500, 391] width 96 height 17
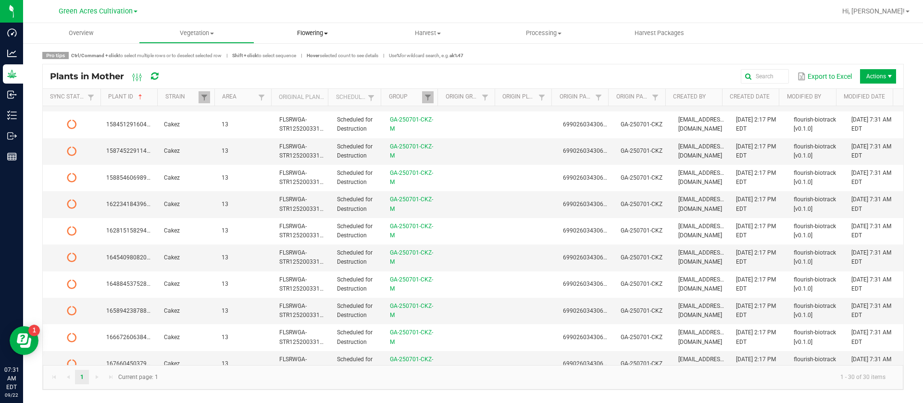
scroll to position [467, 0]
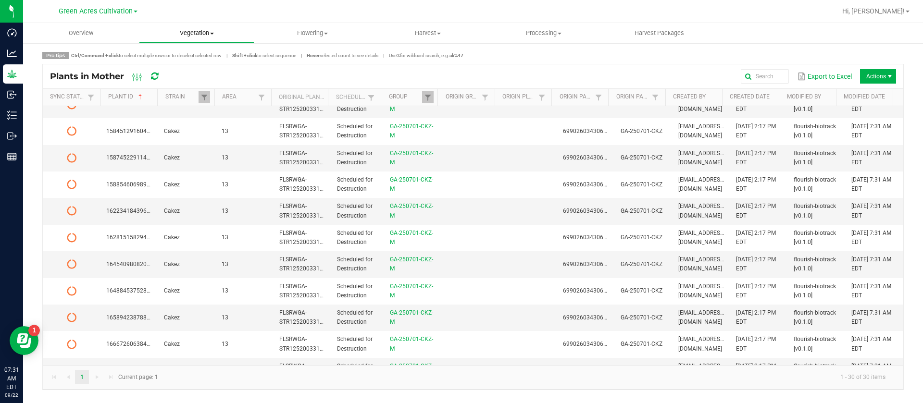
click at [226, 31] on span "Vegetation" at bounding box center [196, 33] width 115 height 9
click at [193, 79] on span "Mother groups" at bounding box center [175, 81] width 72 height 8
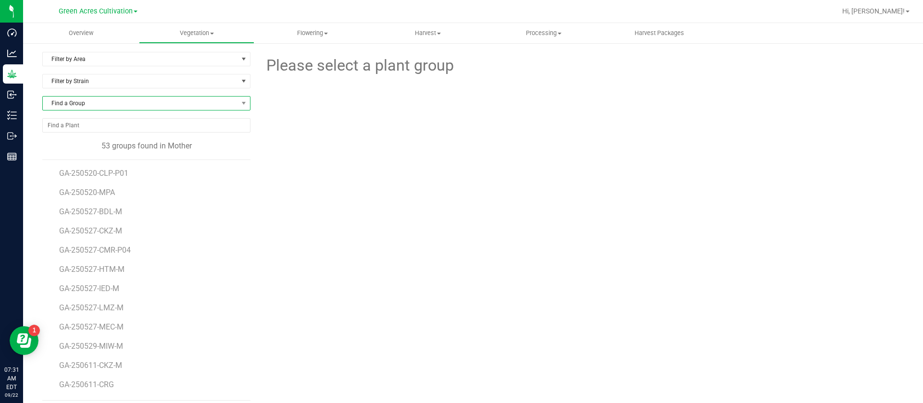
click at [123, 99] on span "Find a Group" at bounding box center [140, 103] width 195 height 13
type input "250701-PKT"
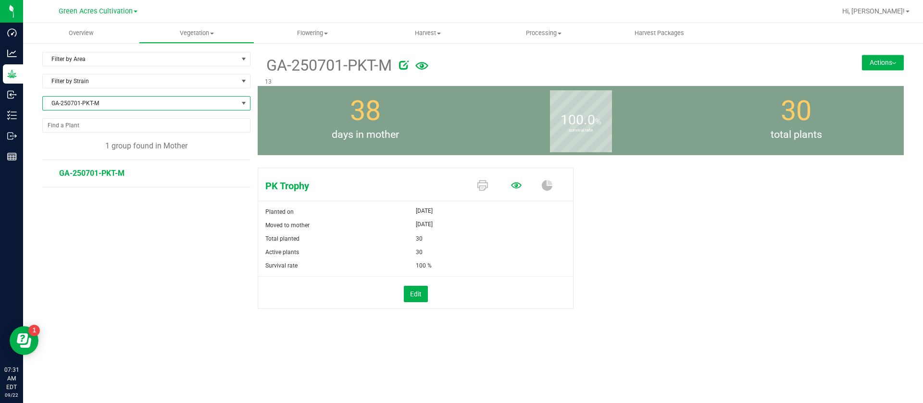
click at [519, 183] on icon at bounding box center [516, 185] width 11 height 6
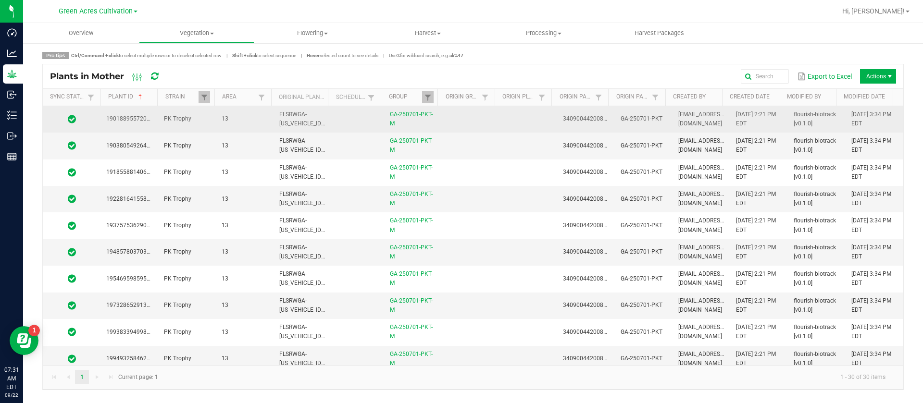
click at [568, 129] on td "3409004420083090" at bounding box center [586, 119] width 58 height 26
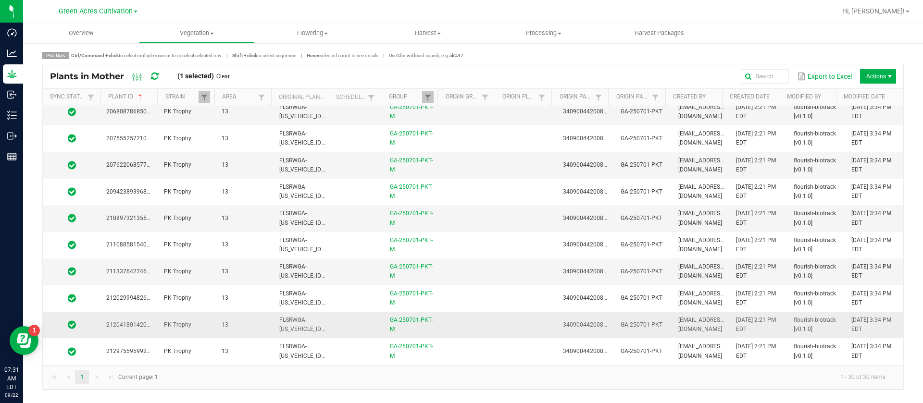
scroll to position [539, 0]
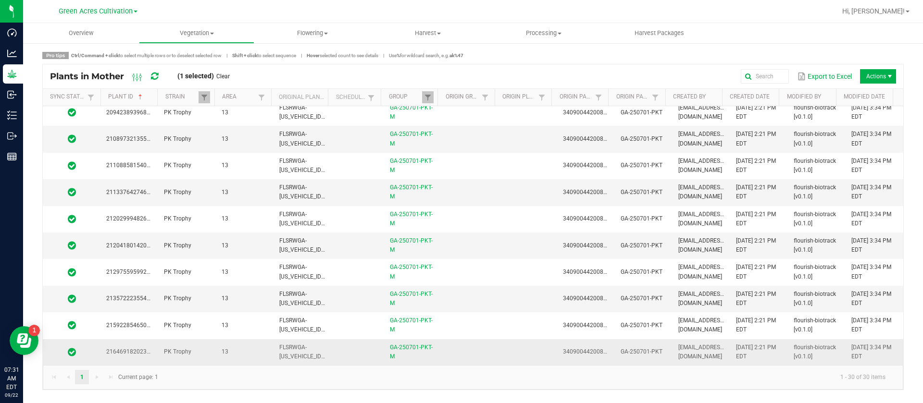
click at [493, 347] on td at bounding box center [471, 352] width 58 height 26
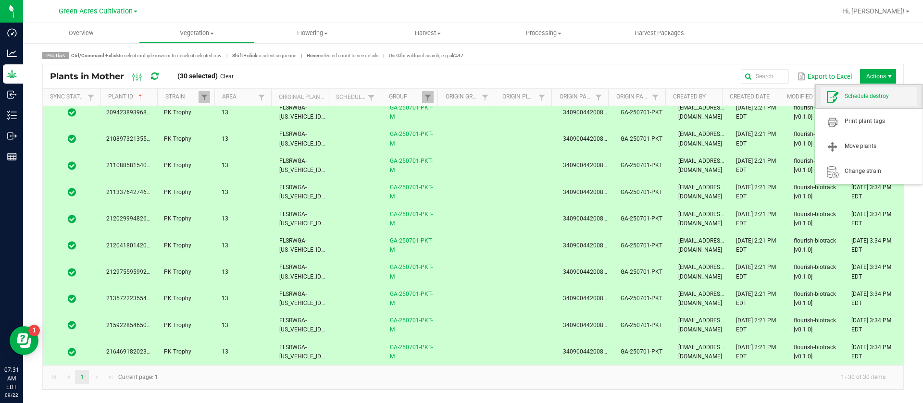
click at [880, 96] on span "Schedule destroy" at bounding box center [880, 96] width 72 height 8
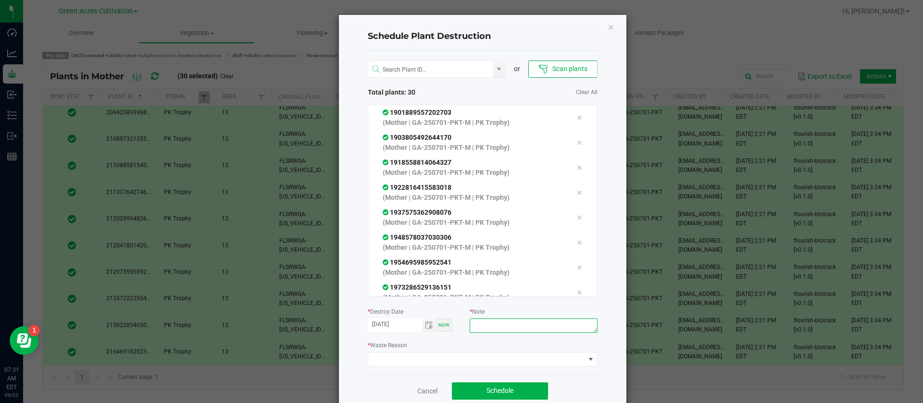
click at [543, 320] on textarea at bounding box center [533, 326] width 127 height 14
type textarea "WASTE"
click at [406, 357] on span at bounding box center [476, 359] width 217 height 13
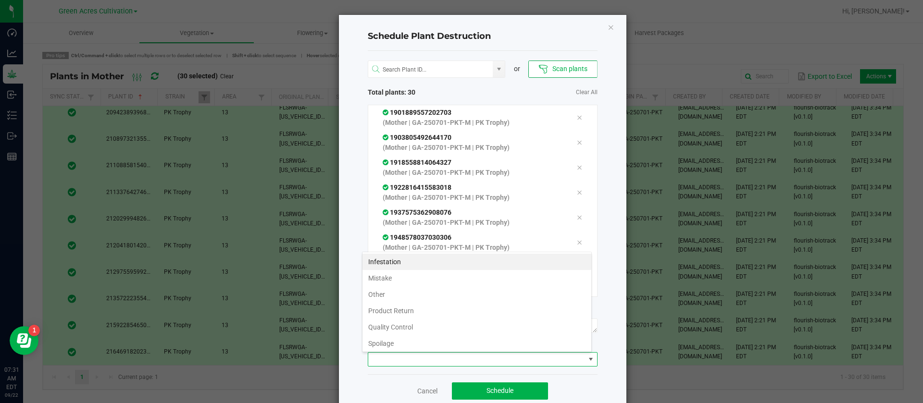
scroll to position [35, 0]
click at [416, 339] on li "Waste" at bounding box center [476, 342] width 229 height 16
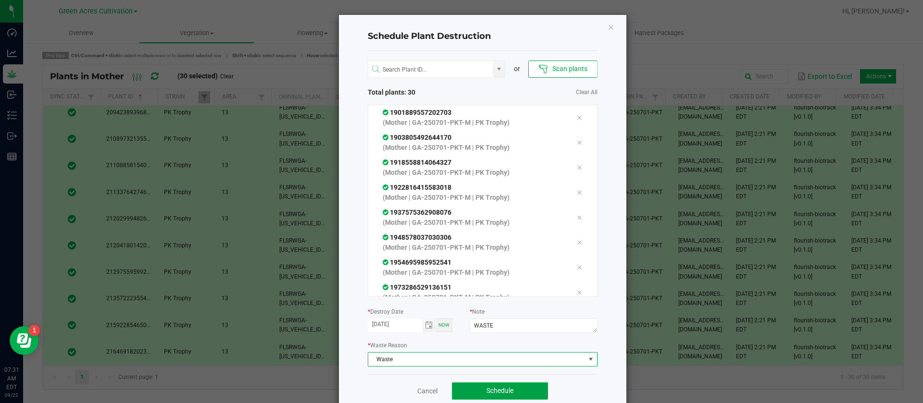
click at [493, 387] on span "Schedule" at bounding box center [499, 391] width 27 height 8
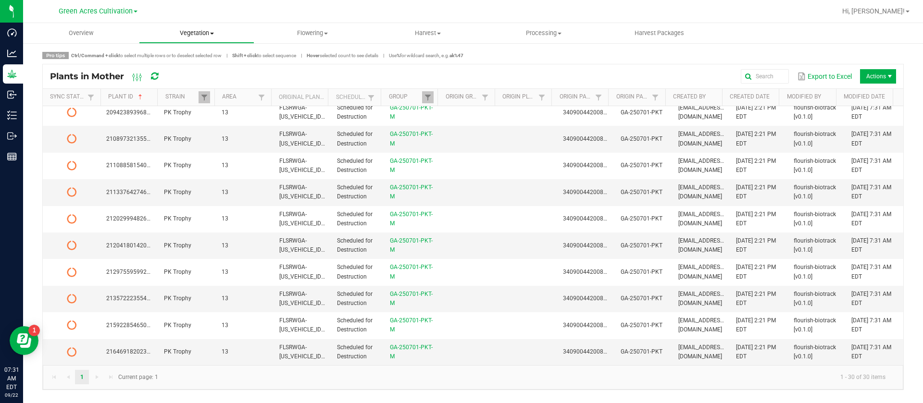
click at [182, 25] on uib-tab-heading "Vegetation Veg groups Veg plants Mother groups Mother plants Apply to plants Cr…" at bounding box center [196, 33] width 115 height 19
click at [185, 84] on span "Mother groups" at bounding box center [175, 81] width 72 height 8
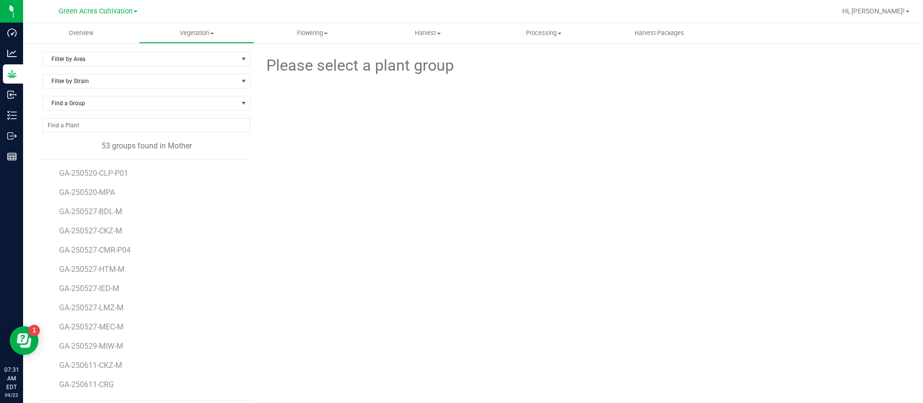
click at [119, 111] on div "Find a Group" at bounding box center [146, 107] width 208 height 22
click at [123, 102] on span "Find a Group" at bounding box center [140, 103] width 195 height 13
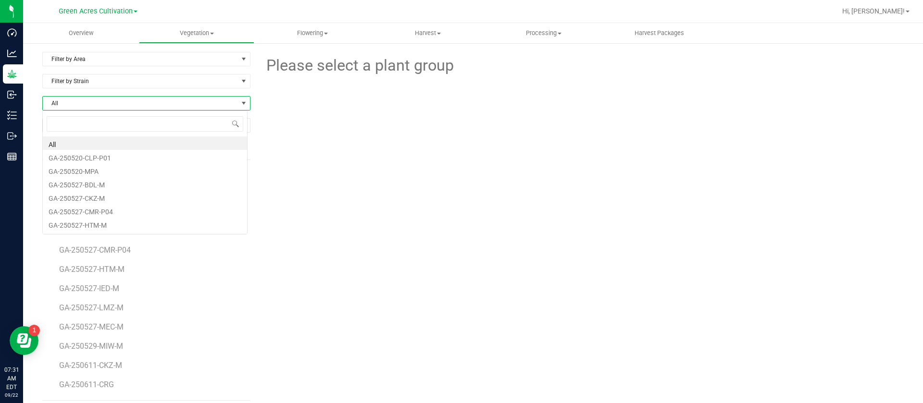
scroll to position [14, 206]
type input "250701-RHB"
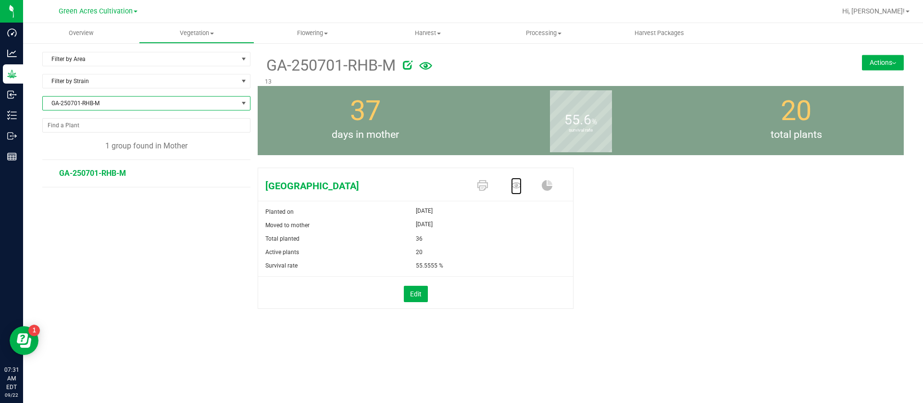
click at [519, 187] on icon at bounding box center [516, 185] width 11 height 11
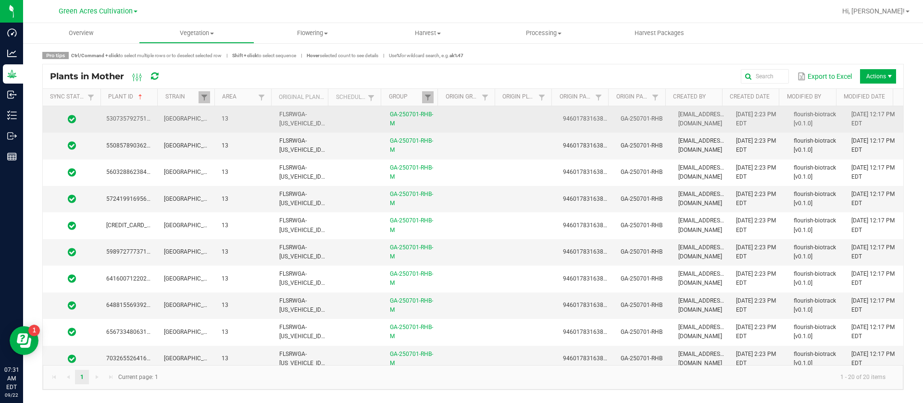
click at [598, 121] on span "9460178316384597" at bounding box center [590, 118] width 54 height 7
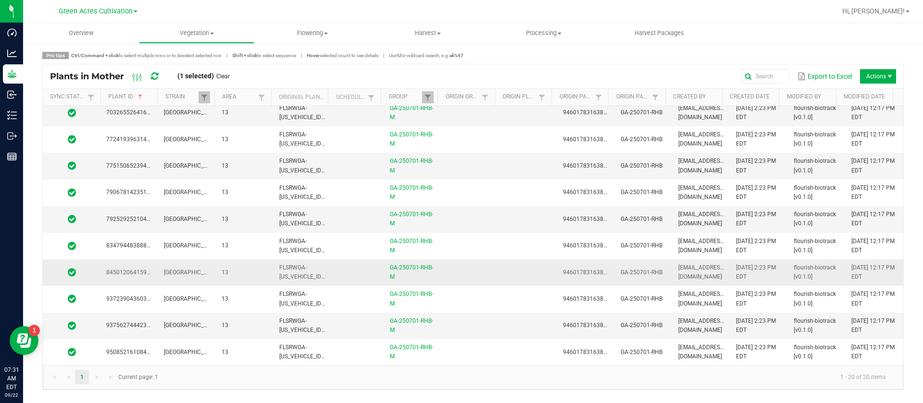
scroll to position [273, 0]
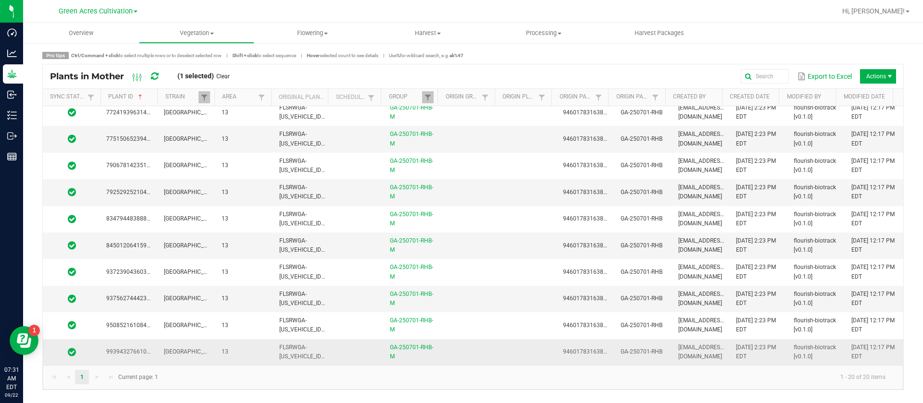
click at [499, 350] on td at bounding box center [528, 352] width 58 height 26
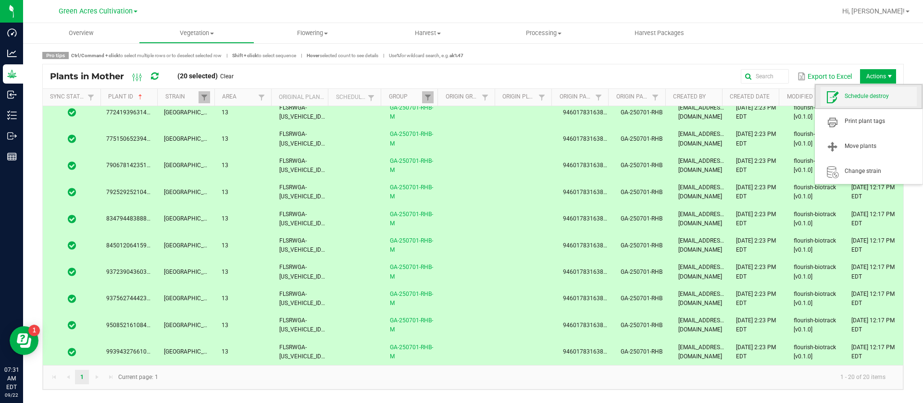
click at [873, 101] on span "Schedule destroy" at bounding box center [868, 96] width 96 height 19
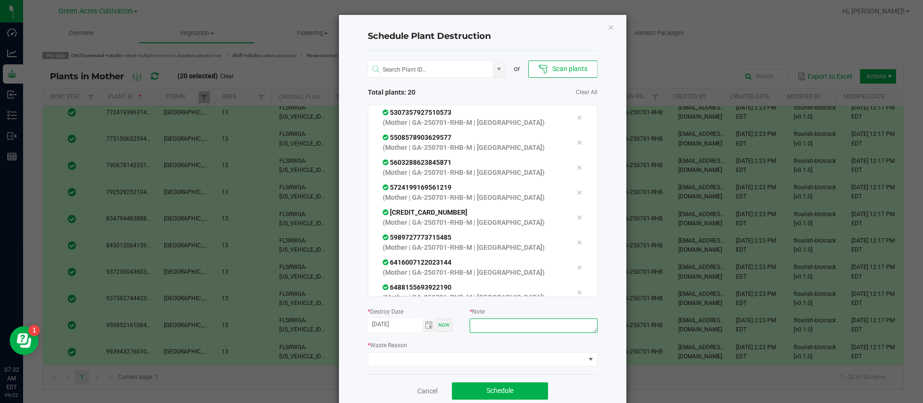
click at [502, 326] on textarea at bounding box center [533, 326] width 127 height 14
type textarea "waste"
click at [457, 362] on span at bounding box center [476, 359] width 217 height 13
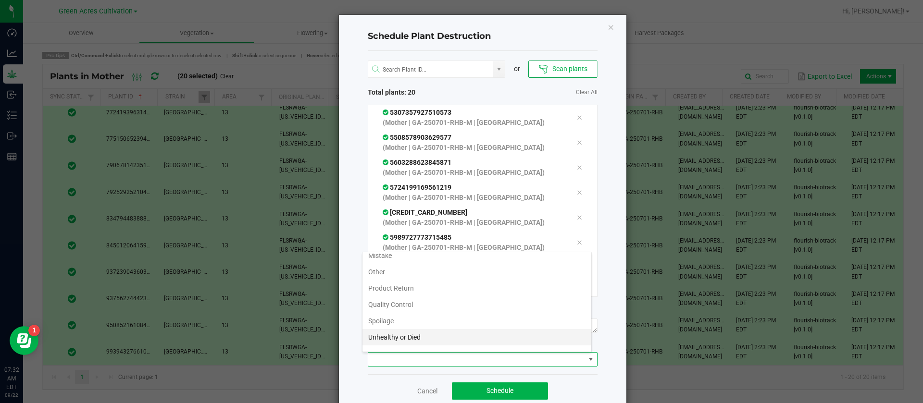
scroll to position [35, 0]
click at [411, 339] on li "Waste" at bounding box center [476, 342] width 229 height 16
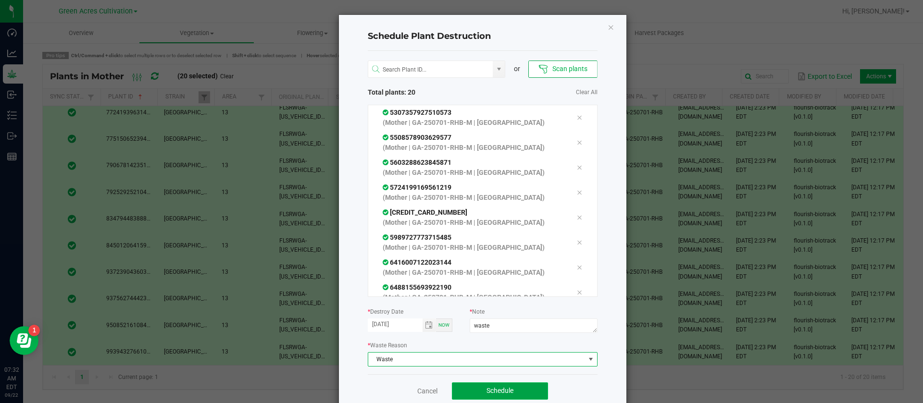
click at [503, 384] on button "Schedule" at bounding box center [500, 391] width 96 height 17
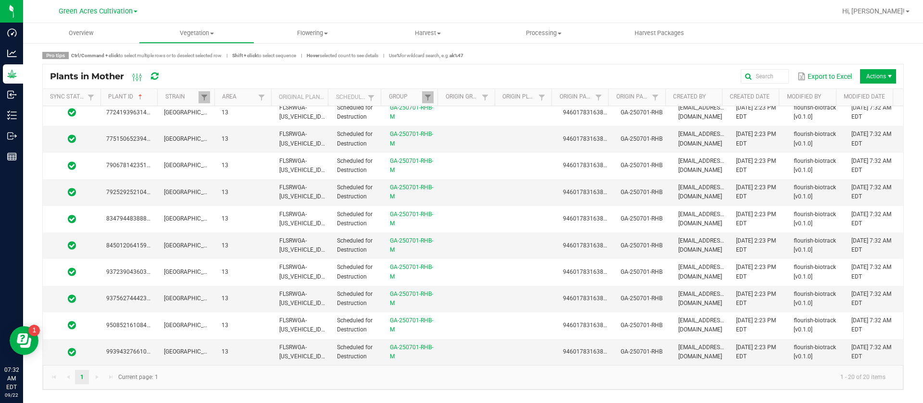
click at [519, 74] on div "Export to Excel Actions" at bounding box center [535, 76] width 721 height 16
click at [208, 32] on span "Vegetation" at bounding box center [196, 33] width 115 height 9
click at [200, 80] on span "Mother groups" at bounding box center [175, 81] width 72 height 8
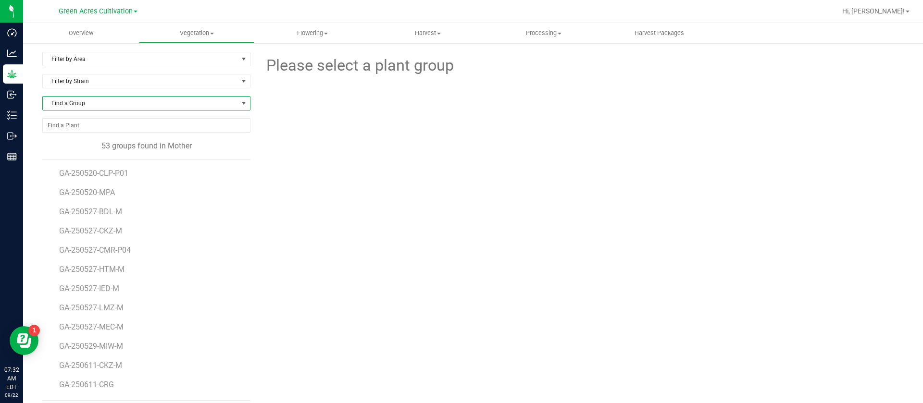
click at [77, 106] on span "Find a Group" at bounding box center [140, 103] width 195 height 13
type input "250701-lmz"
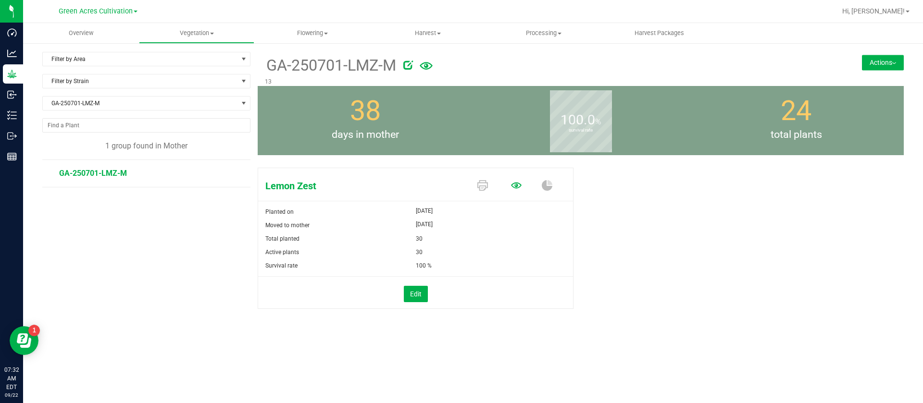
click at [511, 186] on icon at bounding box center [516, 185] width 11 height 11
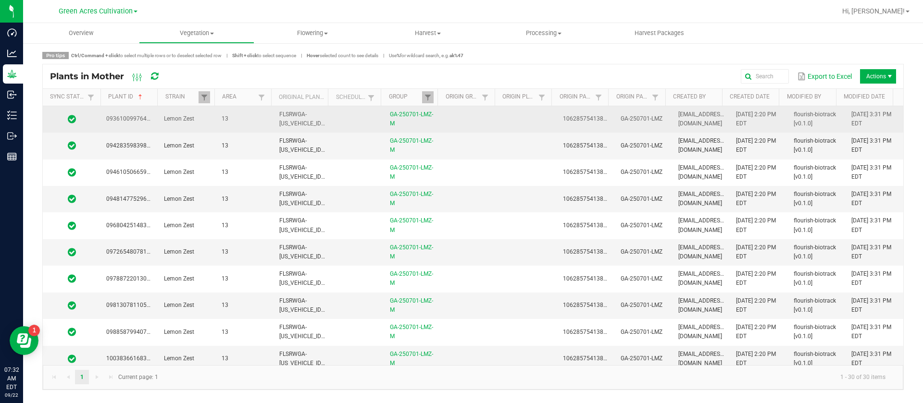
click at [509, 125] on td at bounding box center [528, 119] width 58 height 26
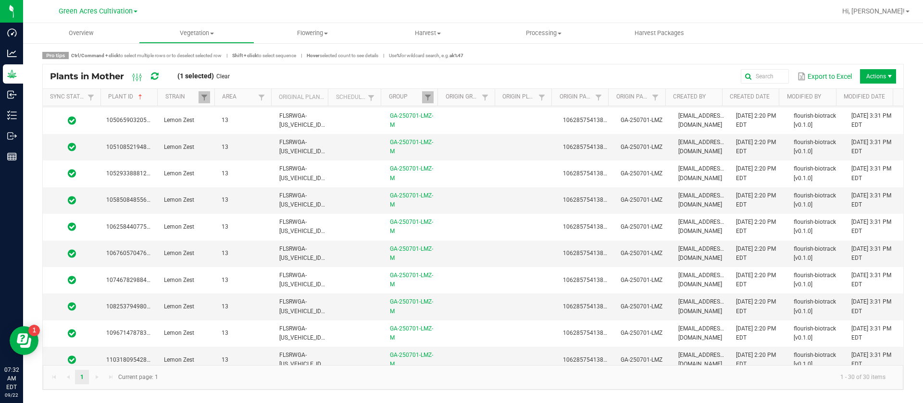
scroll to position [539, 0]
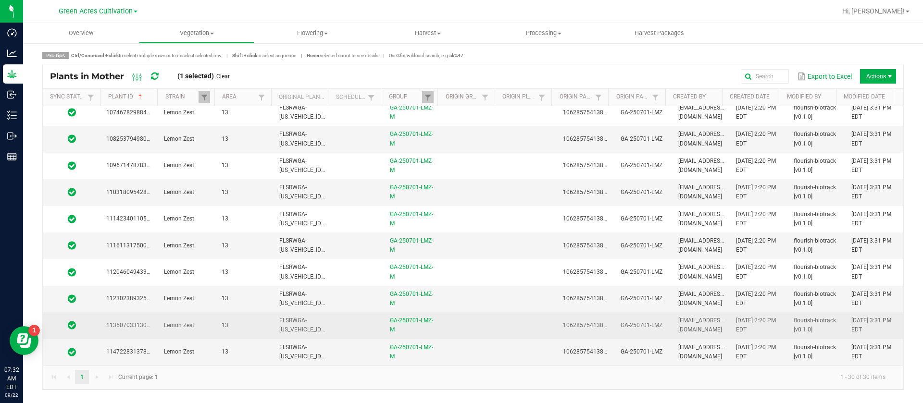
click at [484, 338] on td at bounding box center [471, 325] width 58 height 26
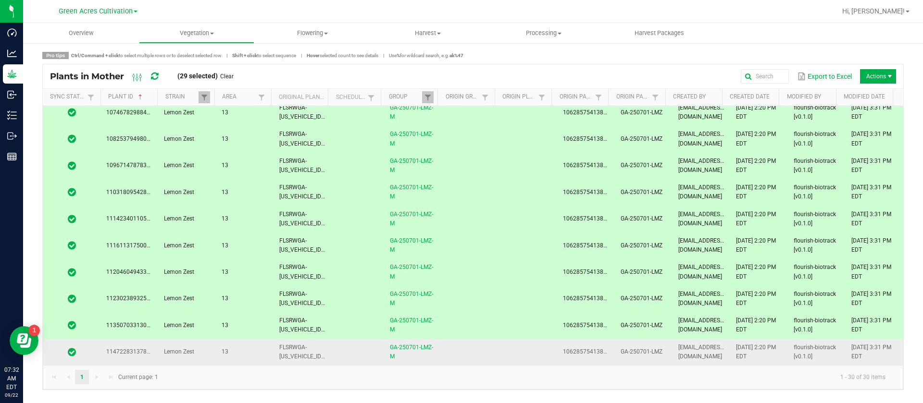
click at [481, 356] on td at bounding box center [471, 352] width 58 height 26
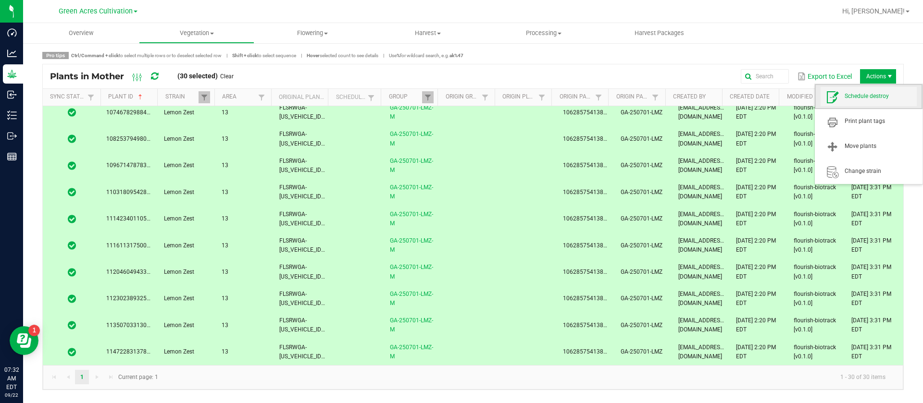
click at [866, 95] on span "Schedule destroy" at bounding box center [880, 96] width 72 height 8
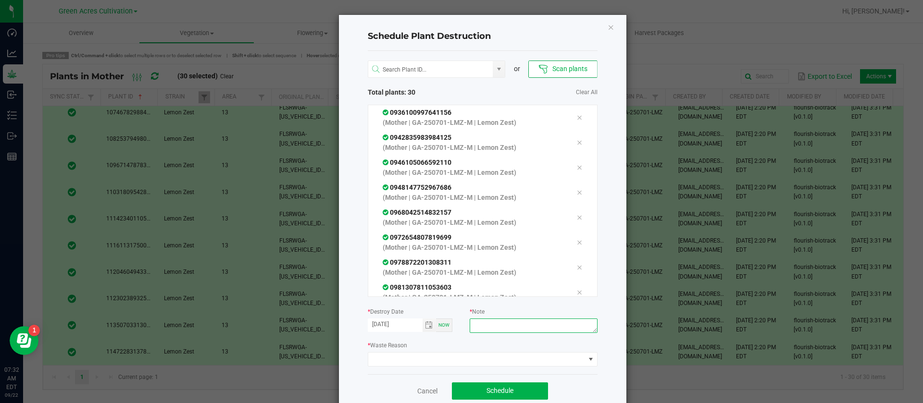
click at [521, 329] on textarea at bounding box center [533, 326] width 127 height 14
type textarea "waste"
click at [406, 367] on div "or Scan plants Total plants: 30 Clear All 0936100997641156 (Mother | GA-250701-…" at bounding box center [483, 212] width 230 height 323
click at [410, 357] on span at bounding box center [476, 359] width 217 height 13
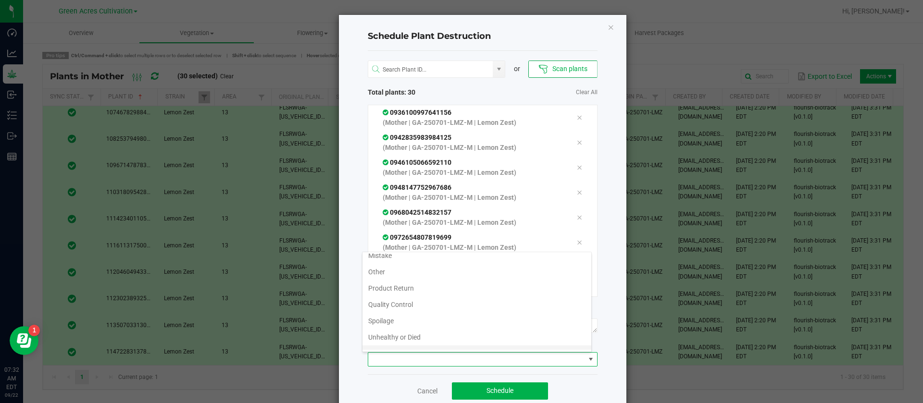
scroll to position [35, 0]
click at [388, 344] on li "Waste" at bounding box center [476, 342] width 229 height 16
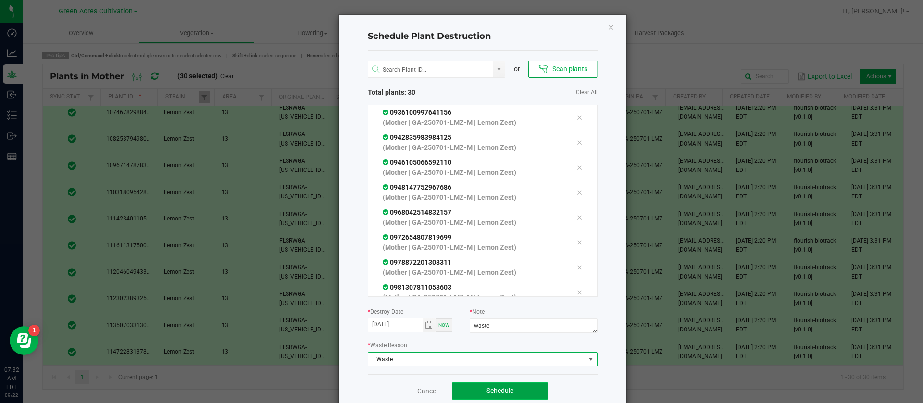
click at [495, 385] on button "Schedule" at bounding box center [500, 391] width 96 height 17
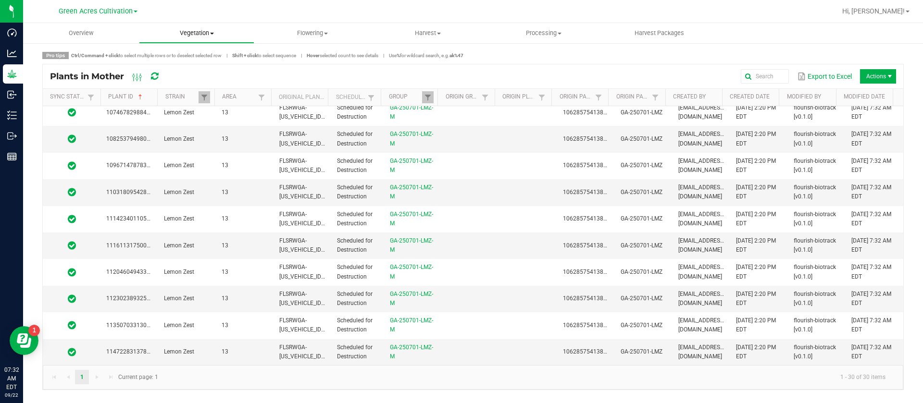
click at [183, 41] on uib-tab-heading "Vegetation Veg groups Veg plants Mother groups Mother plants Apply to plants Cr…" at bounding box center [196, 33] width 115 height 19
click at [193, 84] on span "Mother groups" at bounding box center [175, 81] width 72 height 8
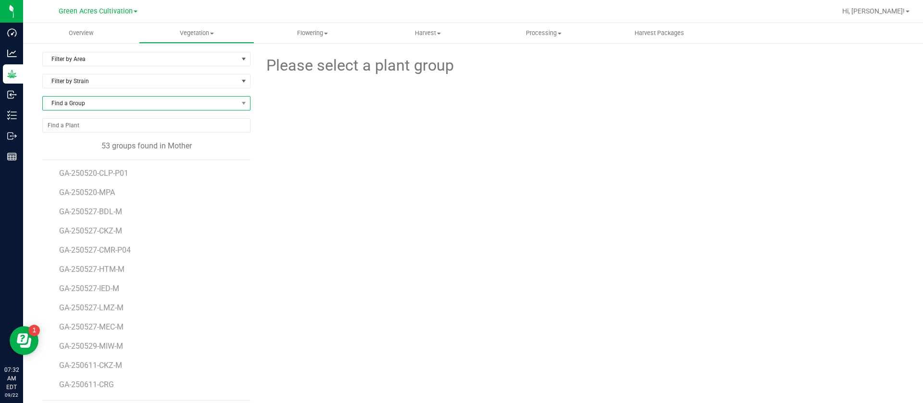
click at [105, 104] on span "Find a Group" at bounding box center [140, 103] width 195 height 13
type input "2"
type input "250701-lmz"
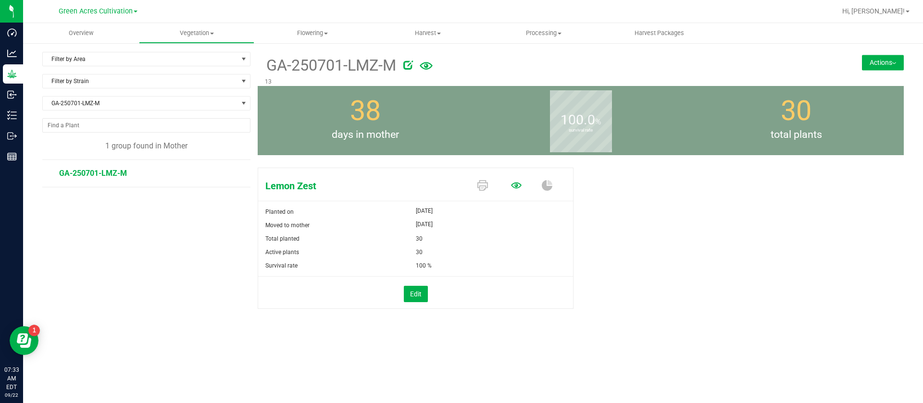
click at [519, 189] on icon at bounding box center [516, 185] width 11 height 11
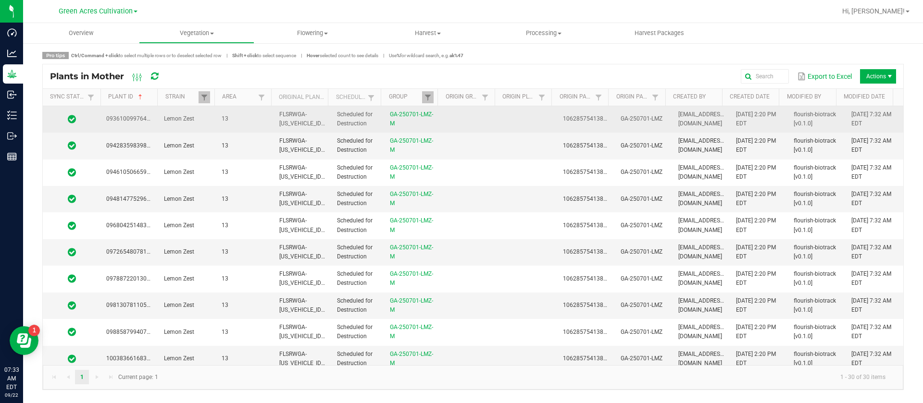
click at [511, 122] on td at bounding box center [528, 119] width 58 height 26
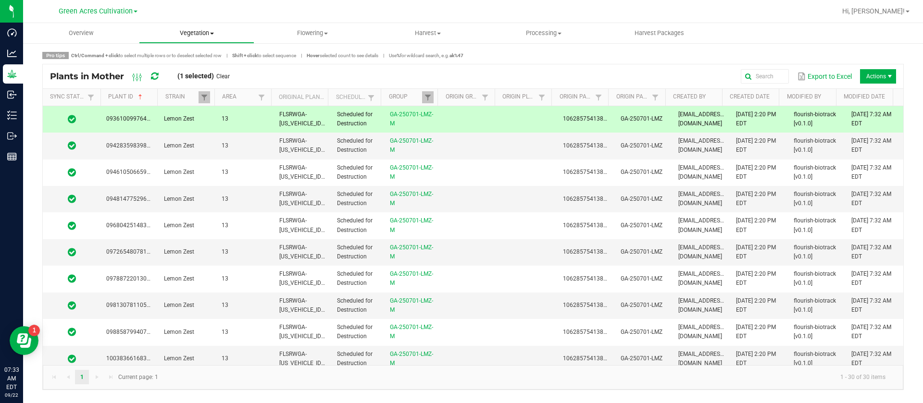
click at [186, 27] on uib-tab-heading "Vegetation Veg groups Veg plants Mother groups Mother plants Apply to plants Cr…" at bounding box center [196, 33] width 115 height 19
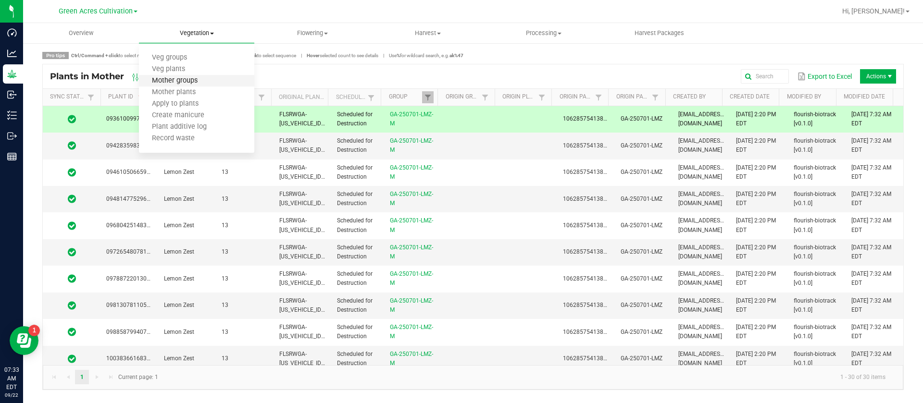
click at [185, 84] on span "Mother groups" at bounding box center [175, 81] width 72 height 8
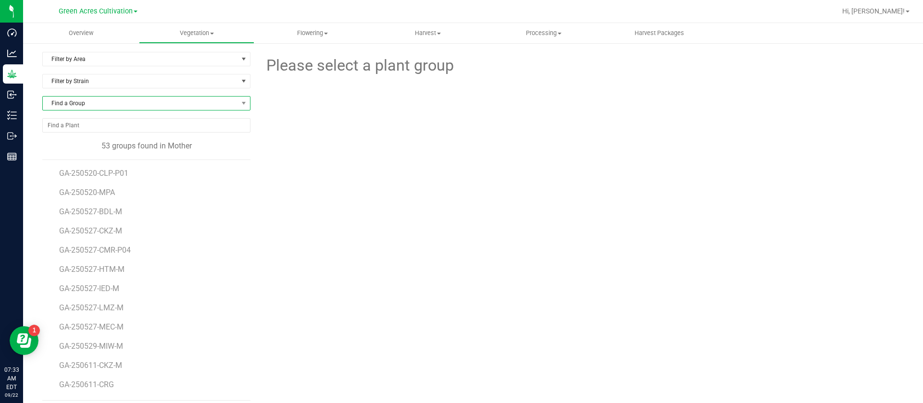
click at [89, 104] on span "Find a Group" at bounding box center [140, 103] width 195 height 13
type input "250701-rhb"
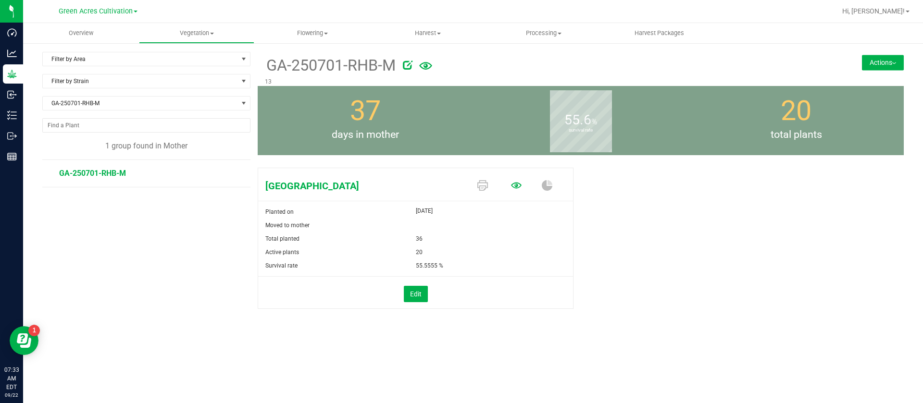
click at [521, 184] on icon at bounding box center [516, 185] width 11 height 11
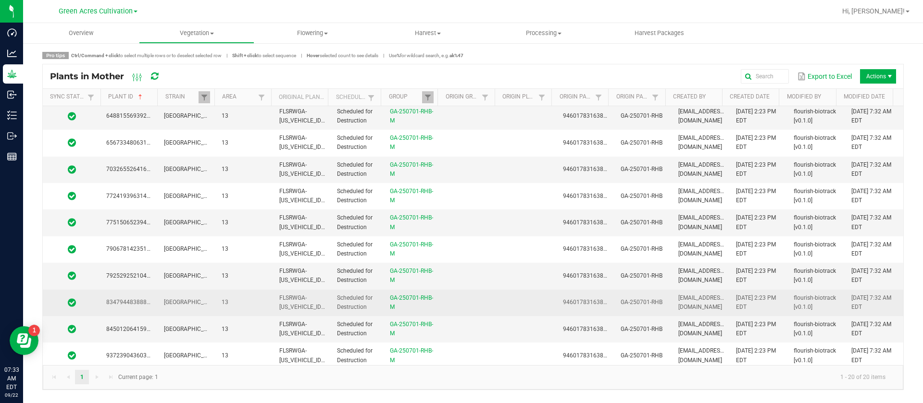
scroll to position [273, 0]
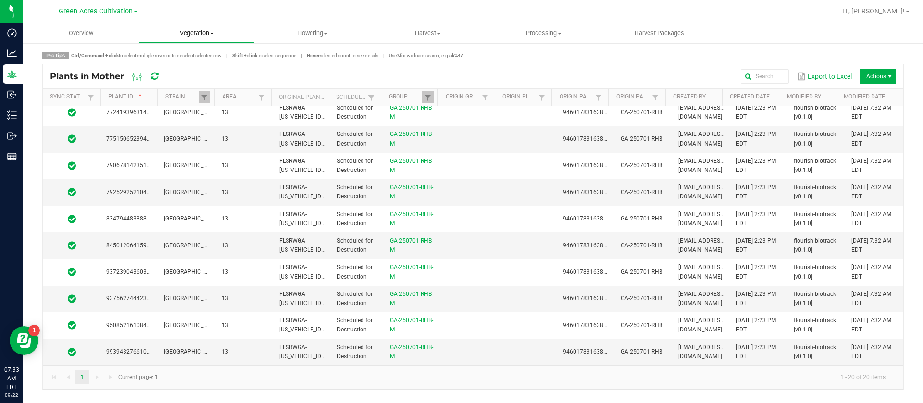
click at [187, 24] on uib-tab-heading "Vegetation Veg groups Veg plants Mother groups Mother plants Apply to plants Cr…" at bounding box center [196, 33] width 115 height 19
click at [193, 82] on span "Mother groups" at bounding box center [175, 81] width 72 height 8
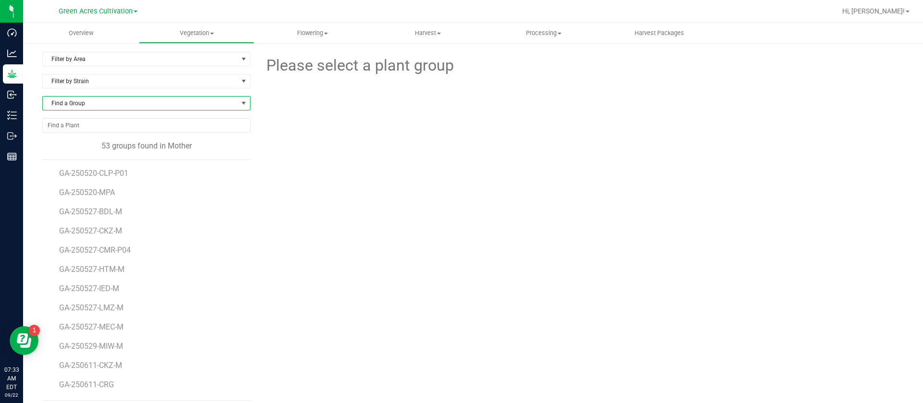
click at [98, 106] on span "Find a Group" at bounding box center [140, 103] width 195 height 13
type input "250701-pkt"
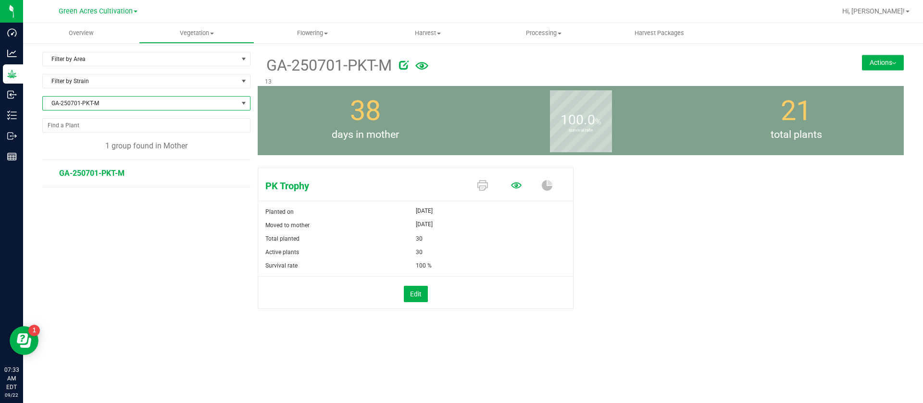
click at [518, 189] on icon at bounding box center [516, 185] width 11 height 11
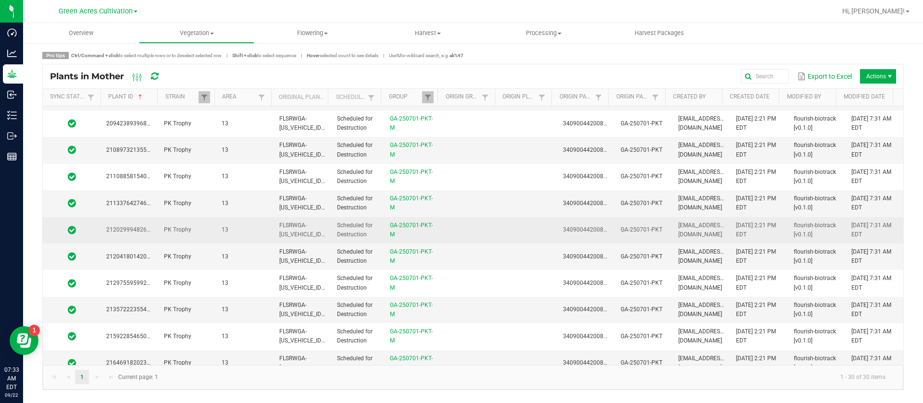
scroll to position [539, 0]
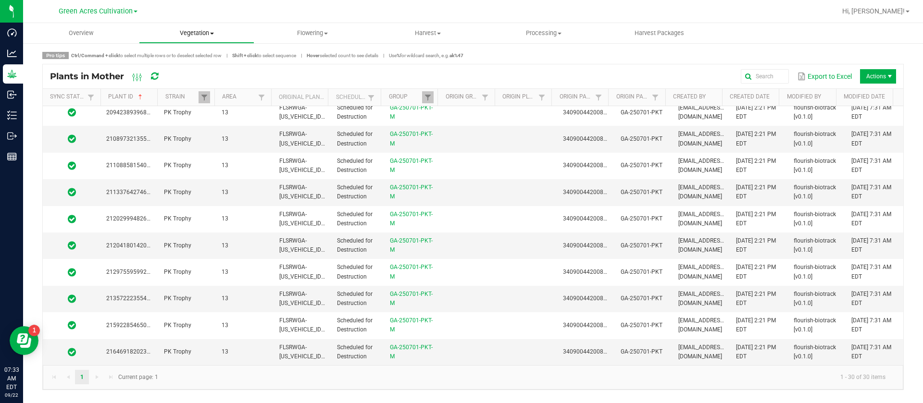
click at [202, 31] on span "Vegetation" at bounding box center [196, 33] width 115 height 9
click at [196, 80] on span "Mother groups" at bounding box center [175, 81] width 72 height 8
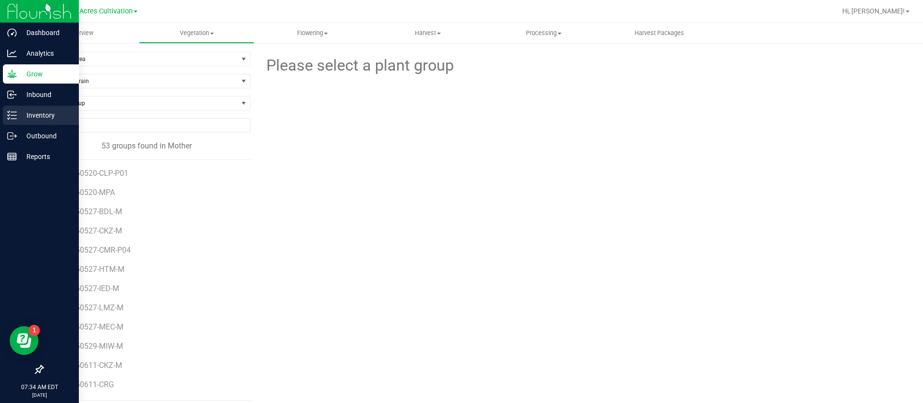
click at [19, 116] on p "Inventory" at bounding box center [46, 116] width 58 height 12
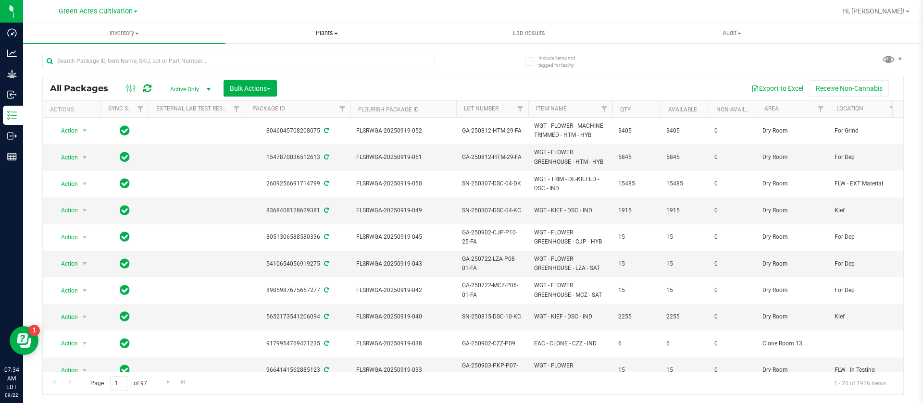
click at [327, 27] on uib-tab-heading "Plants All plants Waste log" at bounding box center [326, 33] width 201 height 19
click at [263, 54] on span "All plants" at bounding box center [252, 58] width 55 height 8
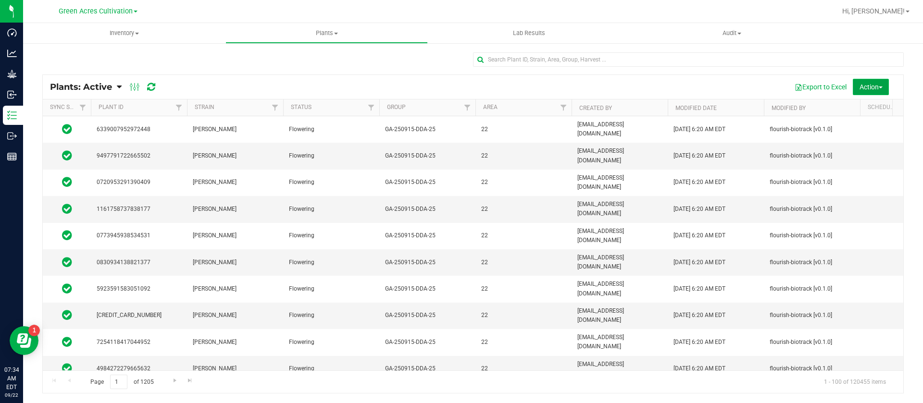
click at [866, 86] on span "Action" at bounding box center [870, 87] width 23 height 8
click at [856, 114] on div "Schedule destroy" at bounding box center [863, 109] width 62 height 15
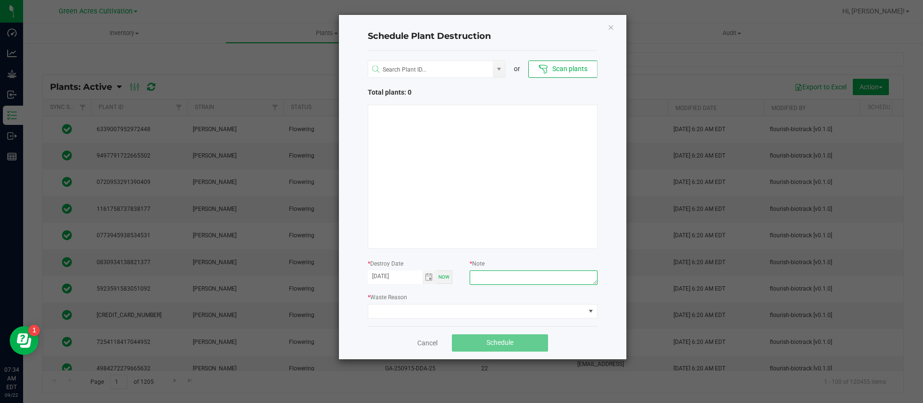
click at [508, 276] on textarea at bounding box center [533, 278] width 127 height 14
type textarea "waste"
click at [437, 309] on span at bounding box center [476, 311] width 217 height 13
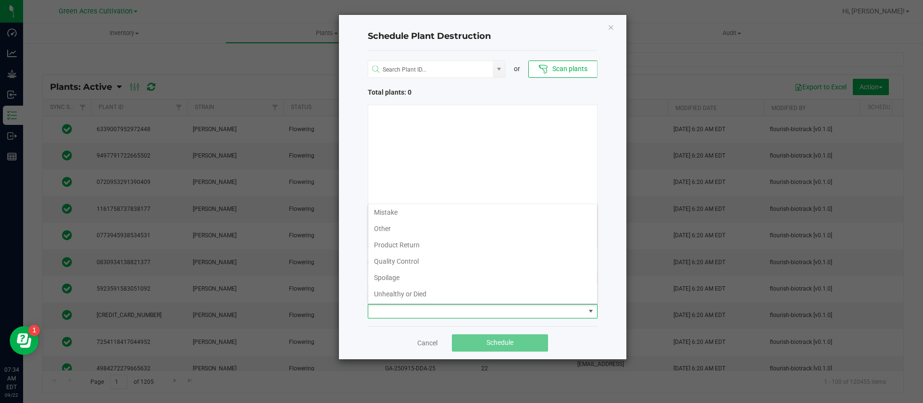
scroll to position [35, 0]
click at [422, 295] on li "Waste" at bounding box center [482, 293] width 229 height 16
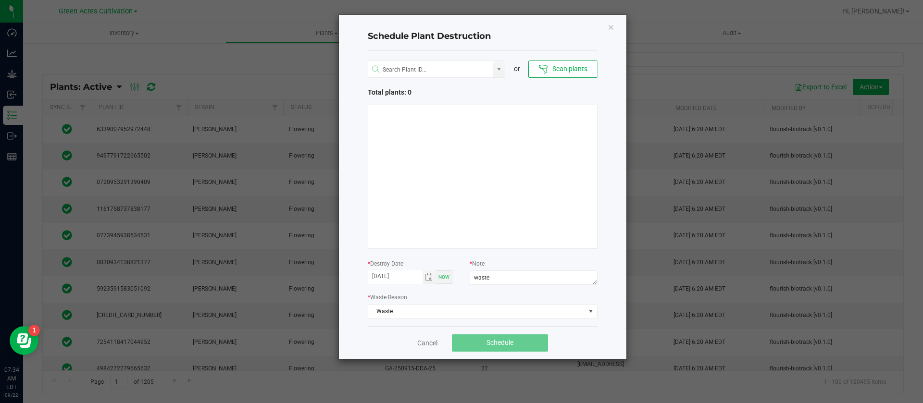
click at [420, 202] on div at bounding box center [483, 177] width 230 height 144
click at [482, 173] on div at bounding box center [483, 177] width 230 height 144
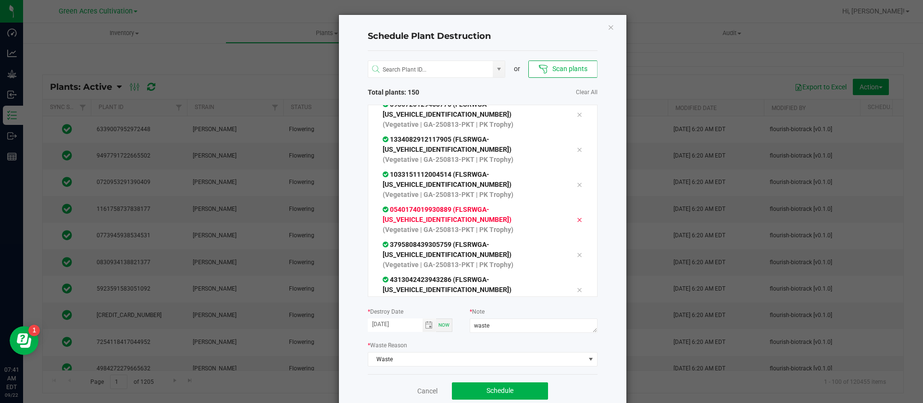
scroll to position [5050, 0]
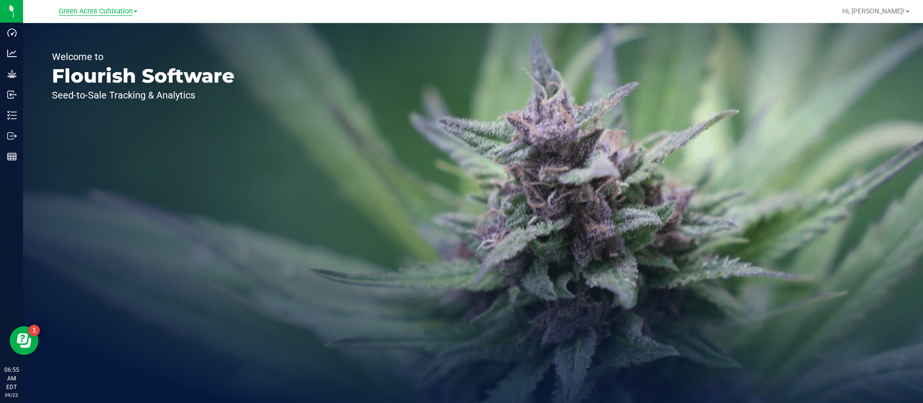
click at [79, 13] on span "Green Acres Cultivation" at bounding box center [96, 11] width 74 height 9
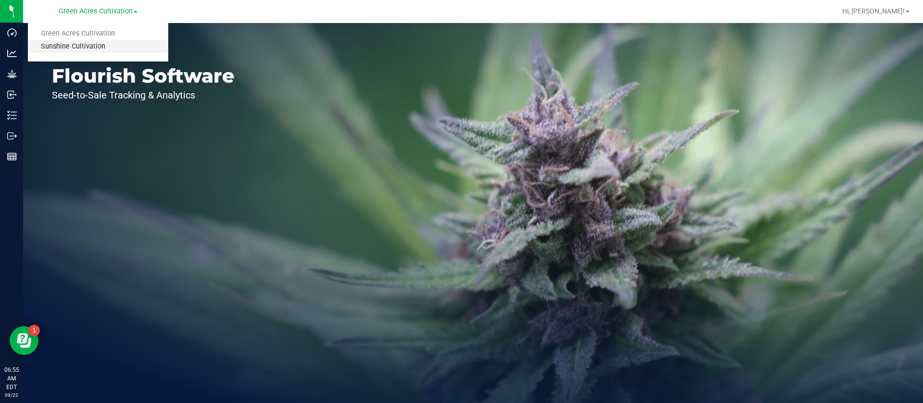
click at [82, 44] on link "Sunshine Cultivation" at bounding box center [98, 46] width 140 height 13
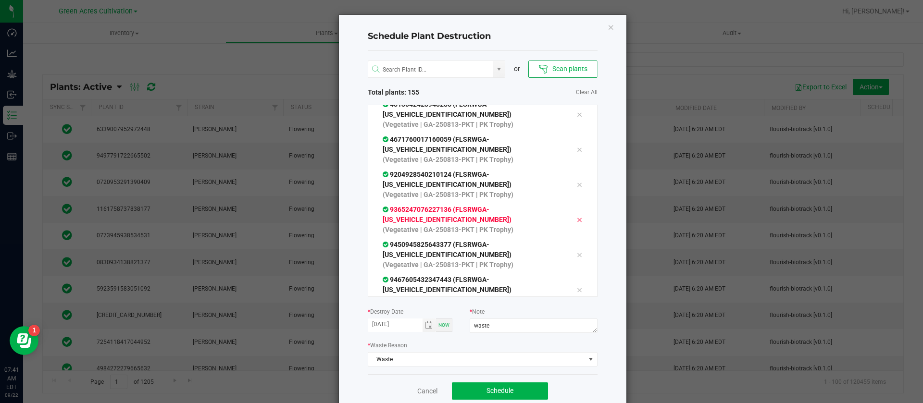
scroll to position [5225, 0]
click at [504, 398] on button "Schedule" at bounding box center [500, 391] width 96 height 17
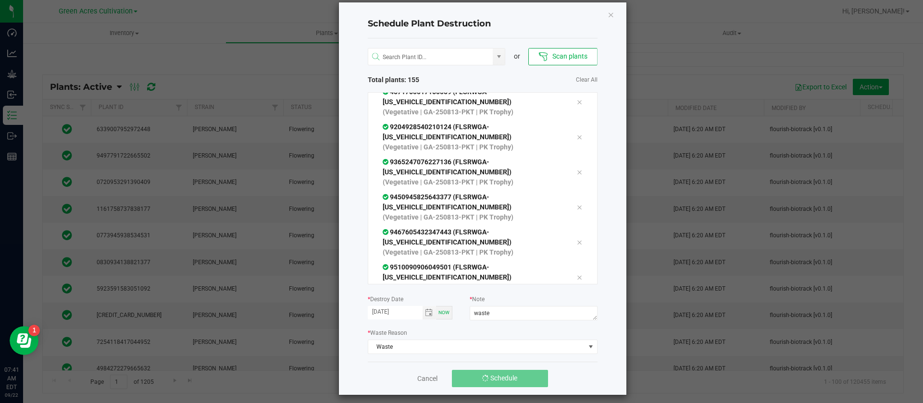
scroll to position [19, 0]
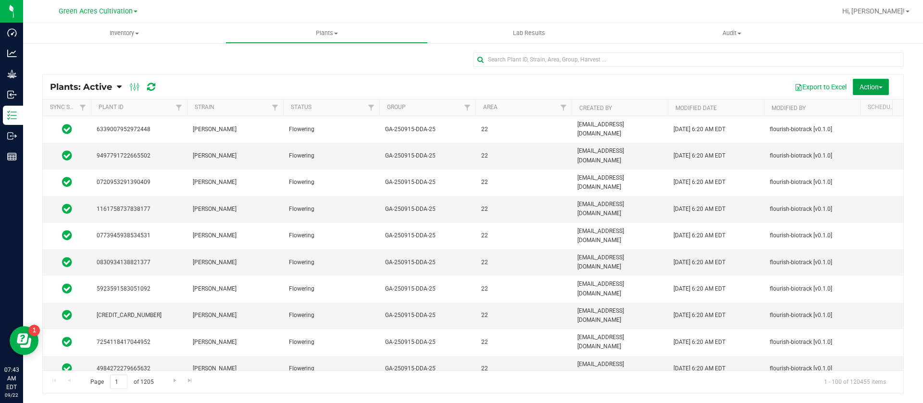
click at [882, 79] on button "Action" at bounding box center [871, 87] width 36 height 16
click at [860, 110] on span "Schedule destroy" at bounding box center [856, 109] width 49 height 8
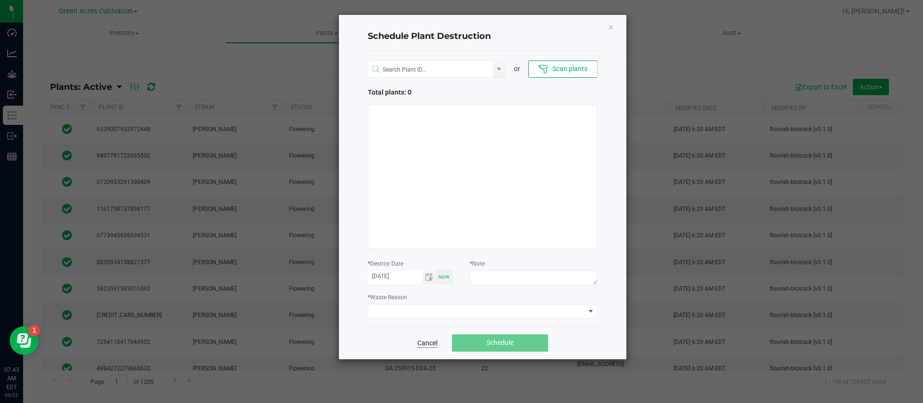
click at [431, 346] on link "Cancel" at bounding box center [427, 343] width 20 height 10
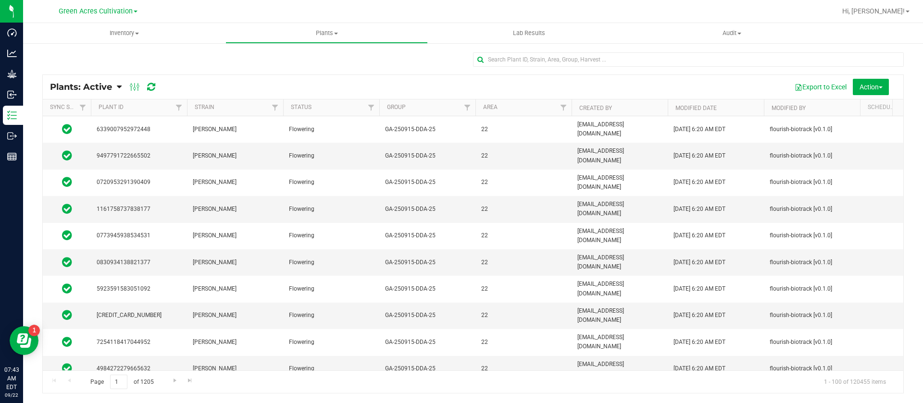
click at [219, 68] on div at bounding box center [472, 63] width 861 height 22
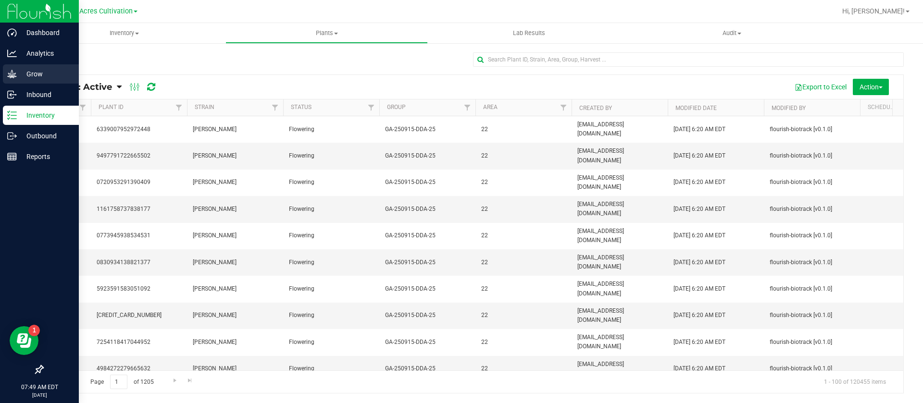
click at [11, 77] on icon at bounding box center [11, 74] width 9 height 8
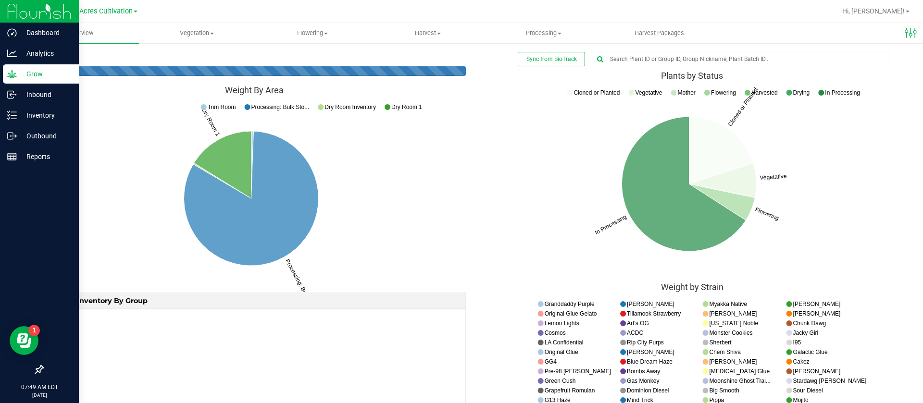
click at [209, 49] on div "Sync from BioTrack Edit dashboard loading ... Weight By Area Processing: Bulk S…" at bounding box center [473, 381] width 900 height 679
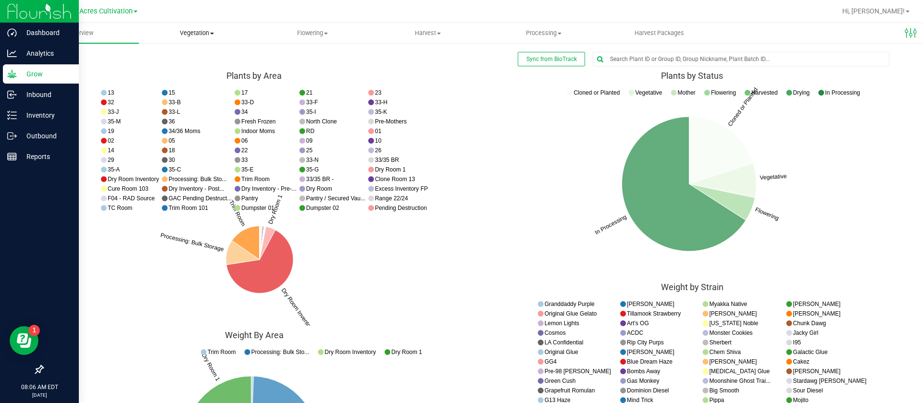
click at [205, 31] on span "Vegetation" at bounding box center [196, 33] width 115 height 9
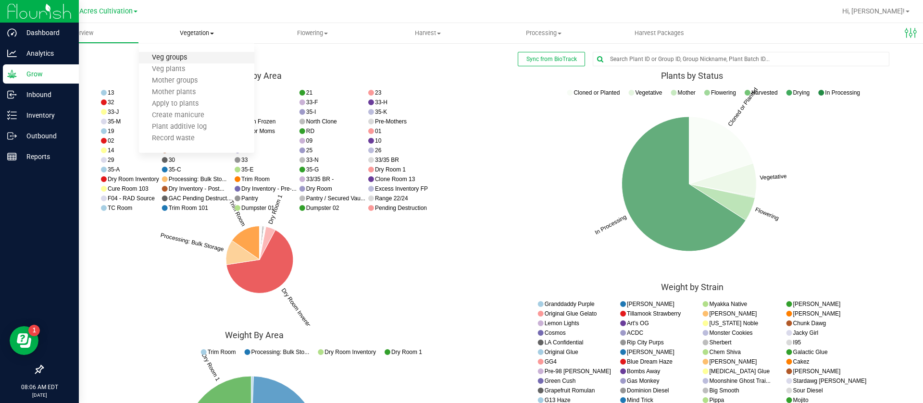
click at [180, 60] on span "Veg groups" at bounding box center [169, 58] width 61 height 8
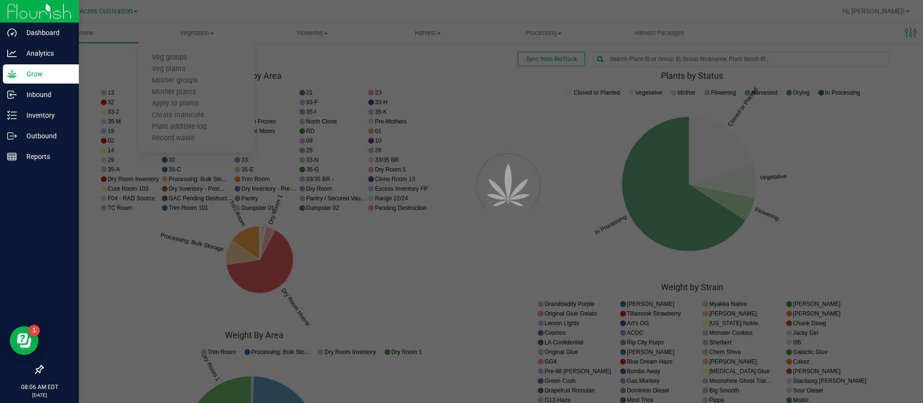
click at [73, 57] on div at bounding box center [461, 201] width 923 height 403
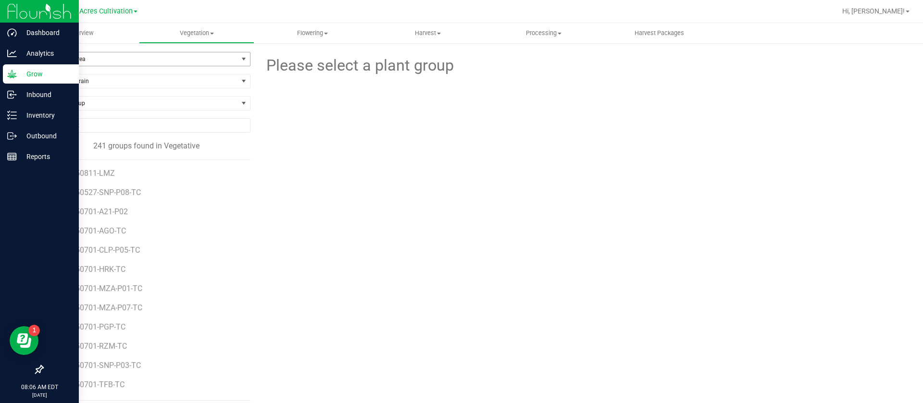
click at [73, 57] on span "Filter by Area" at bounding box center [140, 58] width 195 height 13
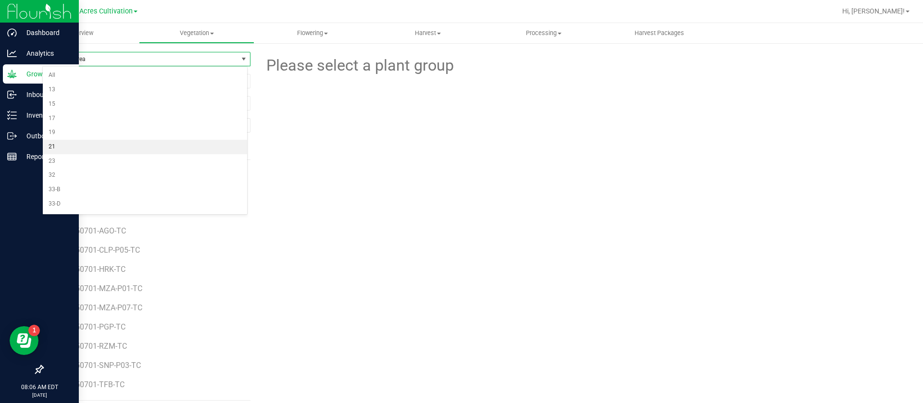
click at [74, 143] on li "21" at bounding box center [145, 147] width 204 height 14
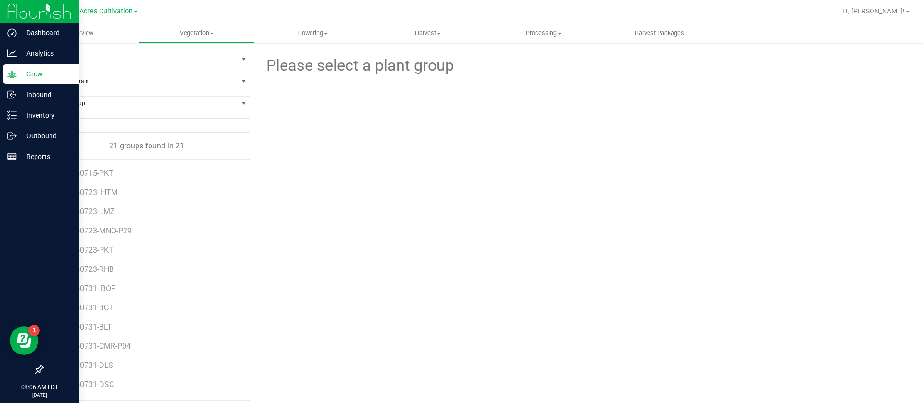
click at [99, 217] on li "GA-250723-LMZ" at bounding box center [151, 207] width 185 height 19
click at [100, 214] on span "GA-250723-LMZ" at bounding box center [88, 211] width 58 height 9
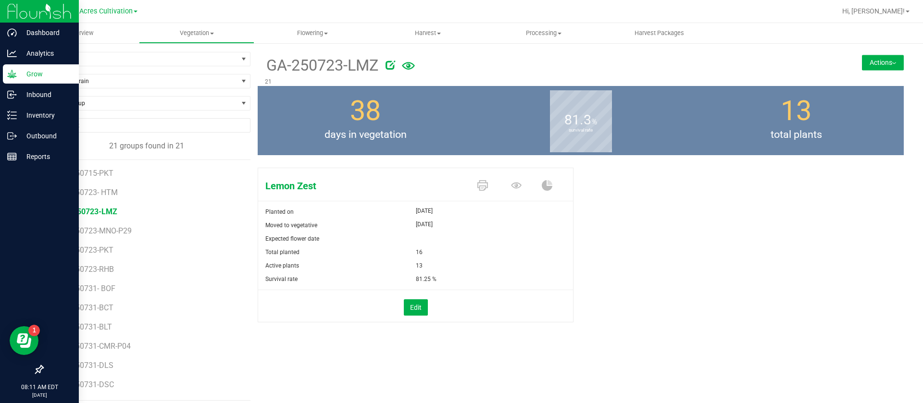
click at [631, 203] on div "Lemon Zest Planted on Aug 15, 2025 Moved to vegetative Aug 15, 2025 Expected fl…" at bounding box center [581, 255] width 646 height 183
click at [550, 277] on div "81.25 %" at bounding box center [495, 278] width 158 height 13
click at [112, 59] on span "21" at bounding box center [140, 58] width 195 height 13
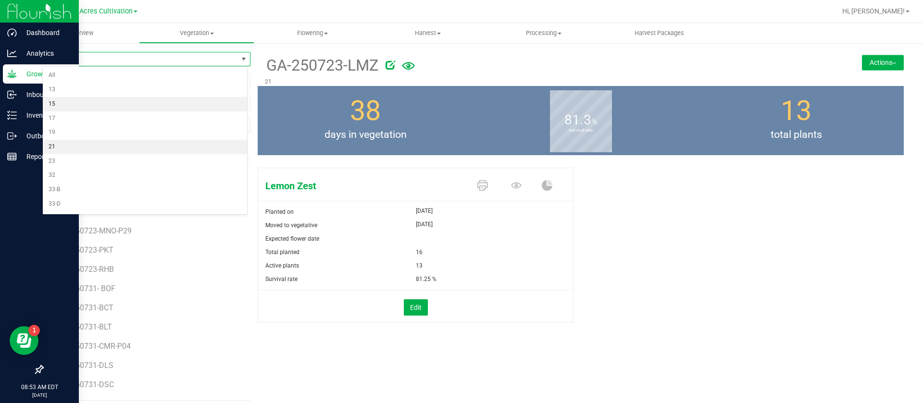
click at [74, 99] on li "15" at bounding box center [145, 104] width 204 height 14
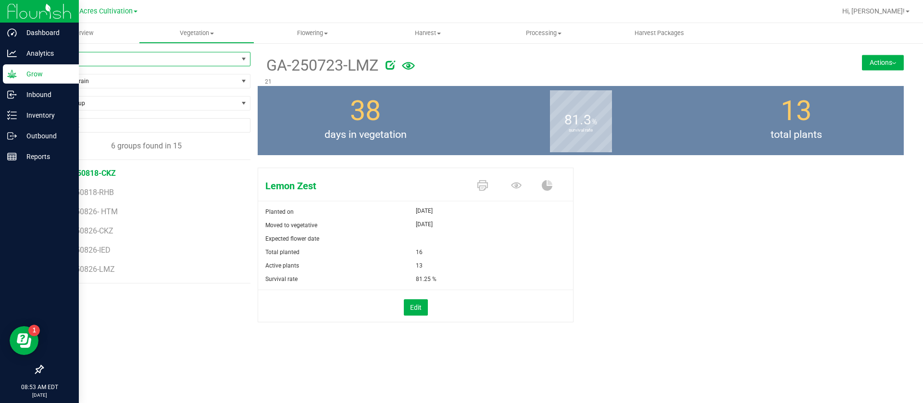
click at [99, 173] on span "GA-250818-CKZ" at bounding box center [87, 173] width 57 height 9
click at [338, 219] on div "Moved to vegetative" at bounding box center [337, 225] width 158 height 13
click at [516, 182] on icon at bounding box center [516, 185] width 11 height 11
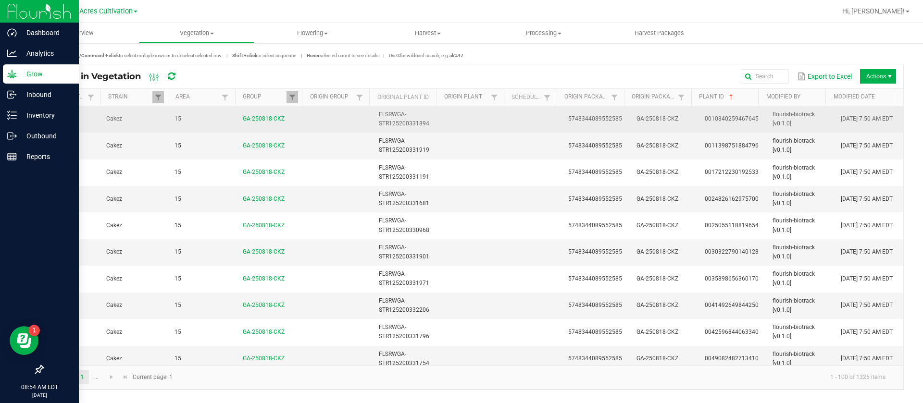
click at [509, 124] on td at bounding box center [535, 119] width 53 height 26
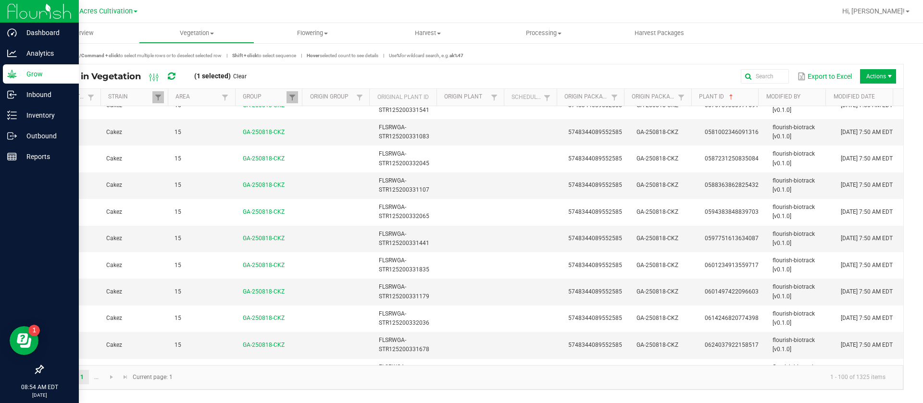
scroll to position [2403, 0]
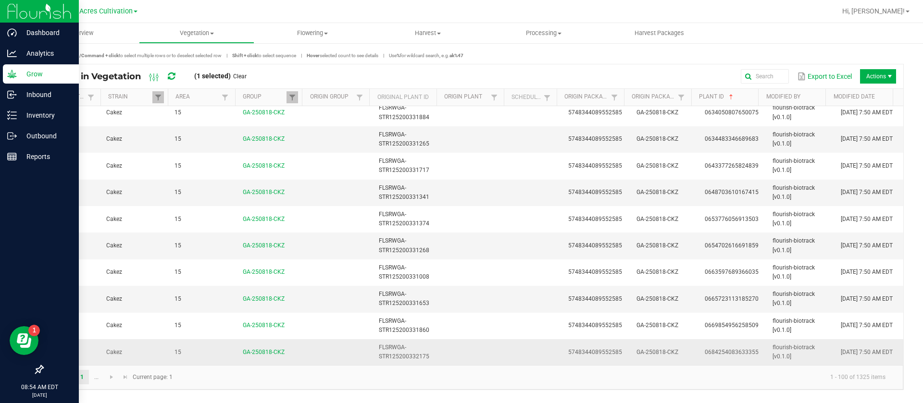
click at [482, 350] on td at bounding box center [475, 352] width 68 height 26
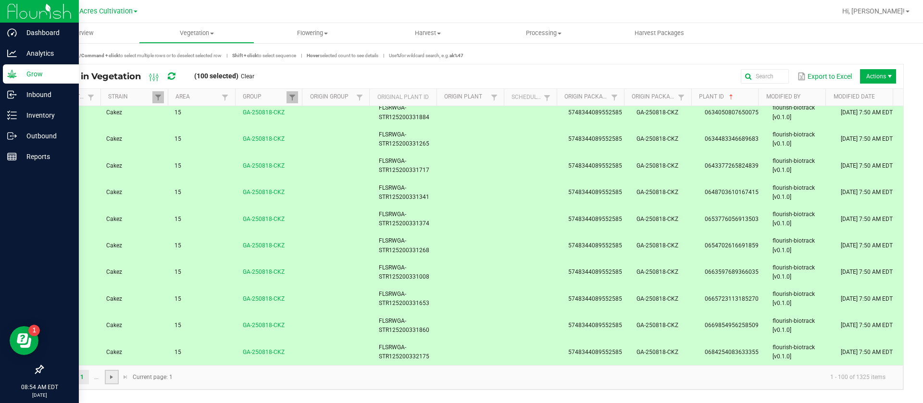
click at [110, 378] on span "Go to the next page" at bounding box center [112, 377] width 8 height 8
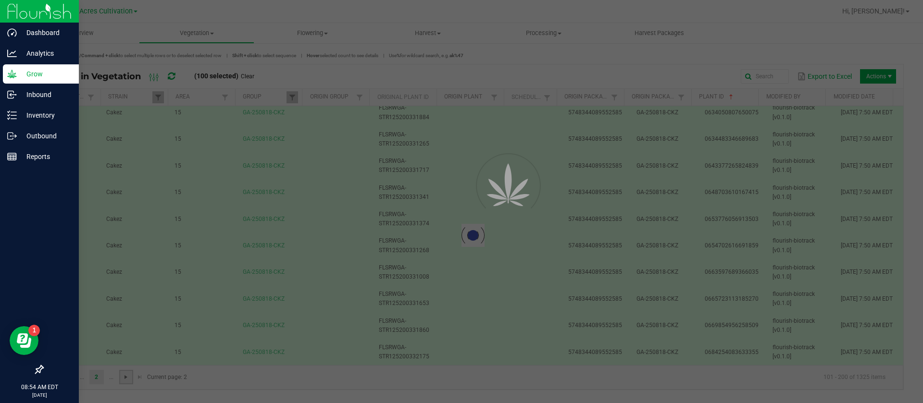
scroll to position [0, 0]
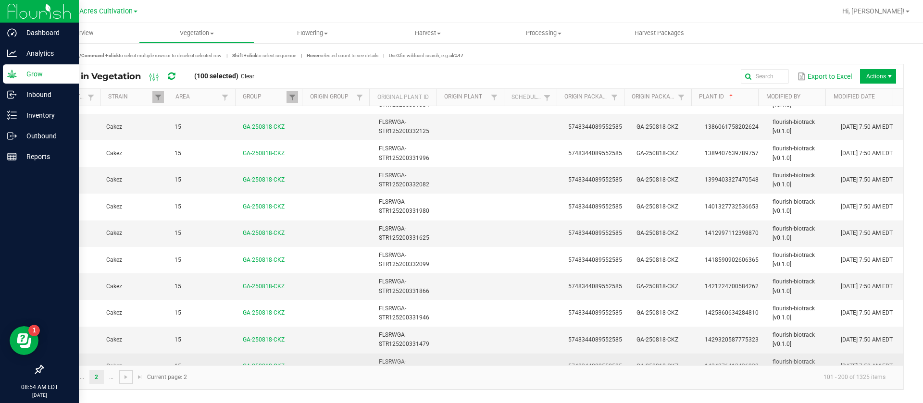
scroll to position [2403, 0]
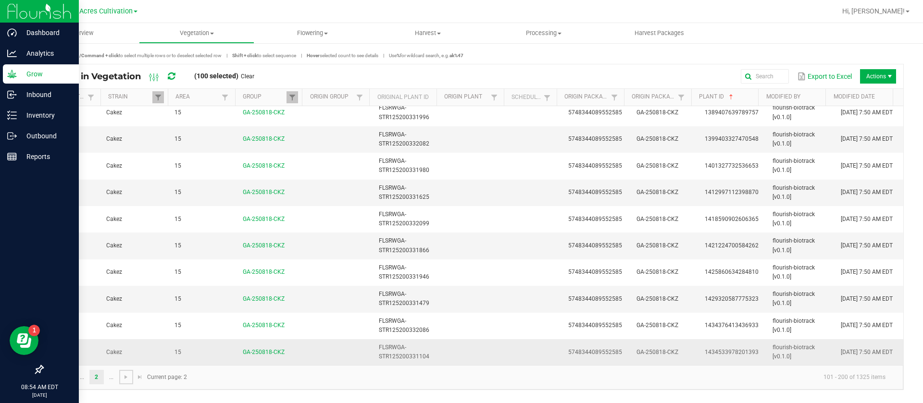
click at [485, 355] on td at bounding box center [475, 352] width 68 height 26
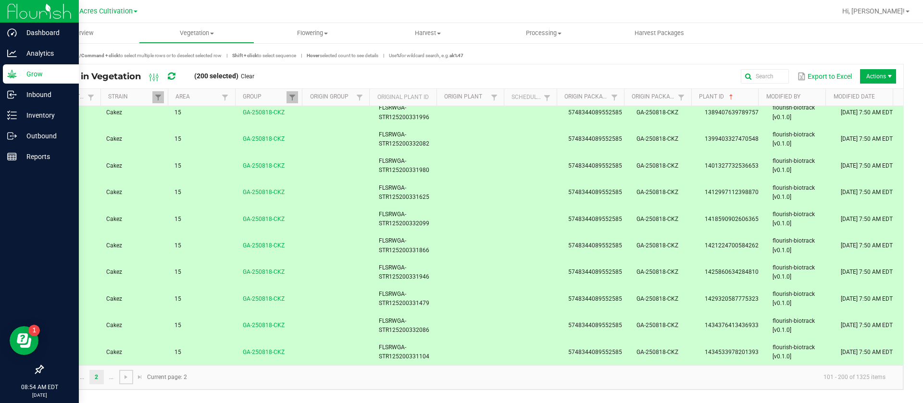
click at [126, 378] on span "Go to the next page" at bounding box center [126, 377] width 8 height 8
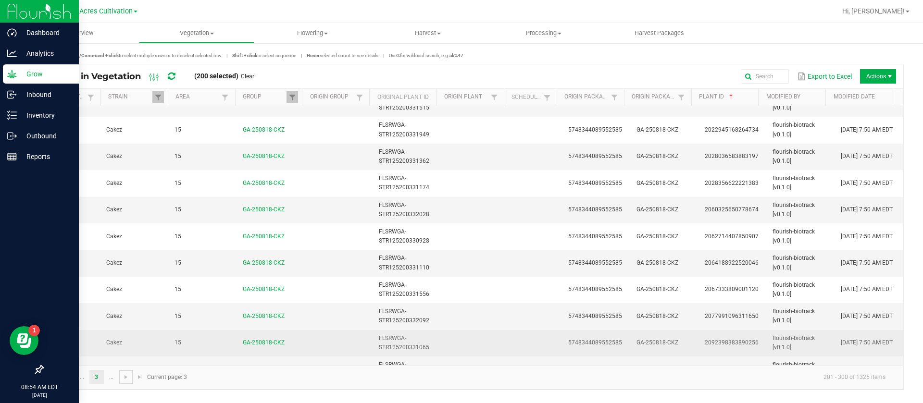
scroll to position [2403, 0]
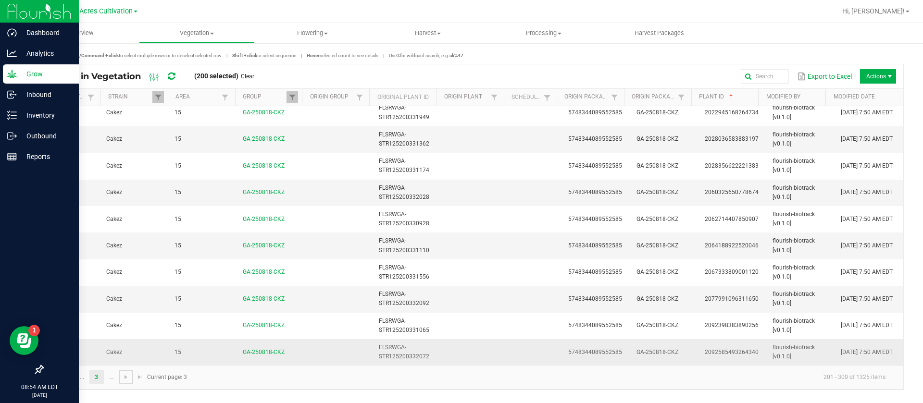
click at [524, 344] on td at bounding box center [535, 352] width 53 height 26
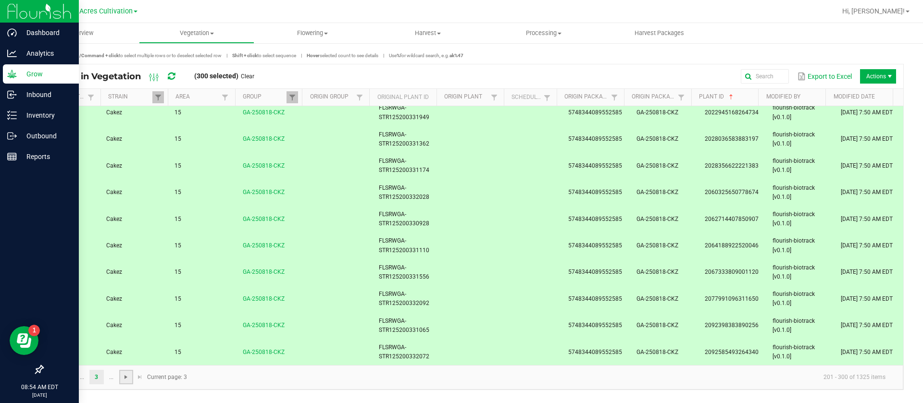
click at [123, 379] on span "Go to the next page" at bounding box center [126, 377] width 8 height 8
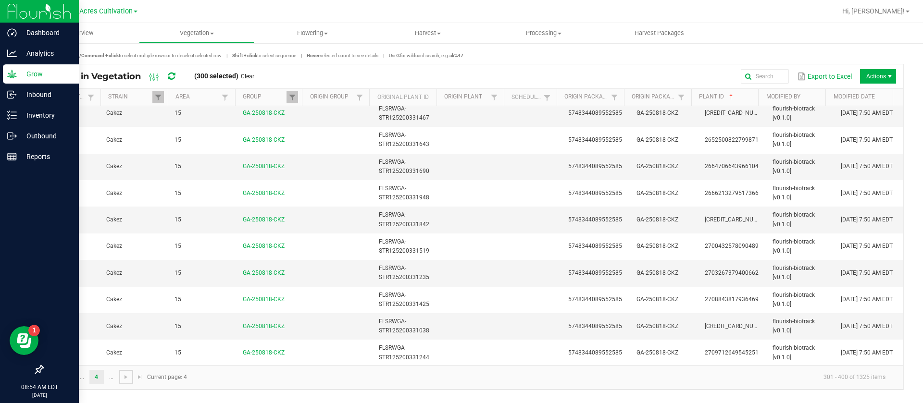
scroll to position [2403, 0]
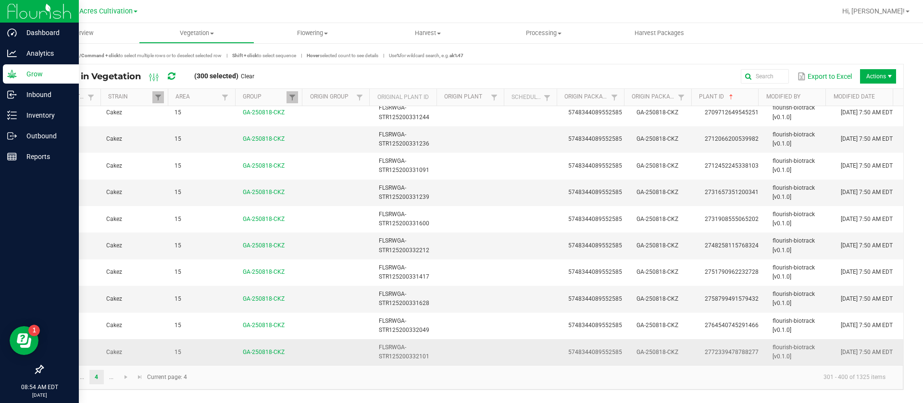
drag, startPoint x: 475, startPoint y: 345, endPoint x: 264, endPoint y: 364, distance: 211.8
click at [477, 345] on td at bounding box center [475, 352] width 68 height 26
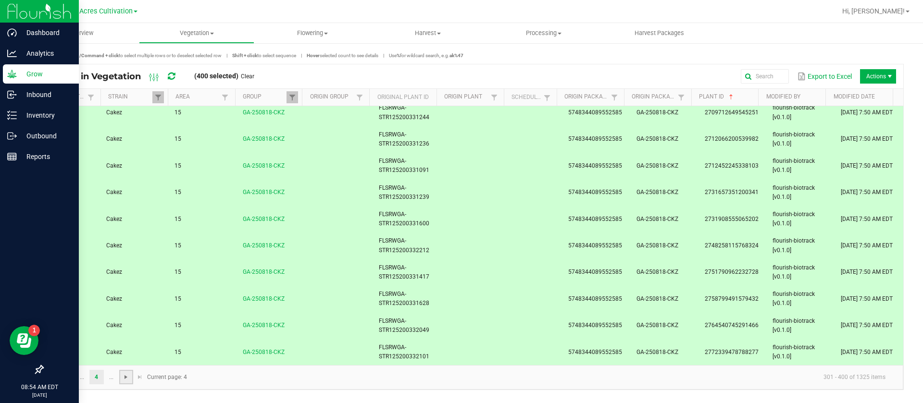
click at [124, 381] on span "Go to the next page" at bounding box center [126, 377] width 8 height 8
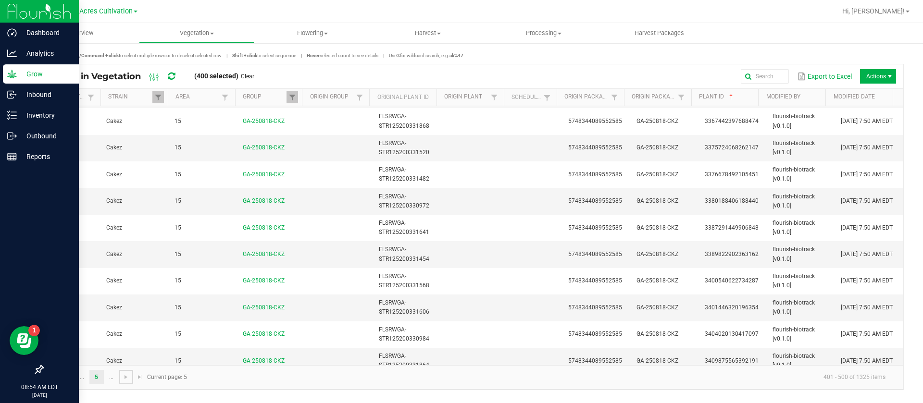
scroll to position [2403, 0]
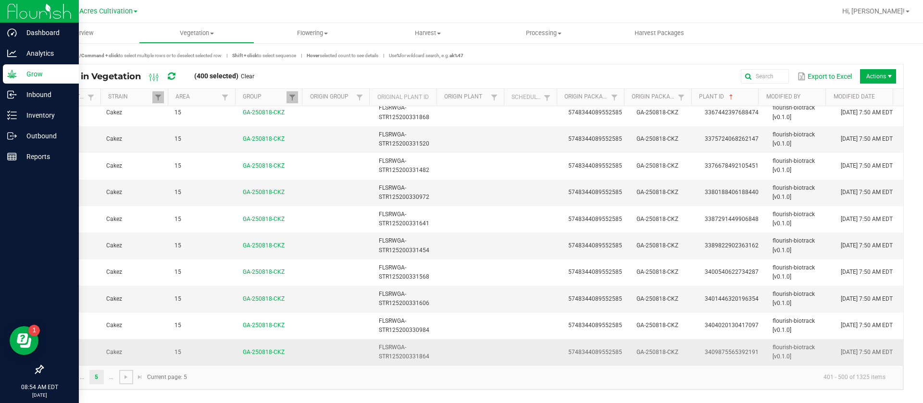
click at [490, 346] on td at bounding box center [475, 352] width 68 height 26
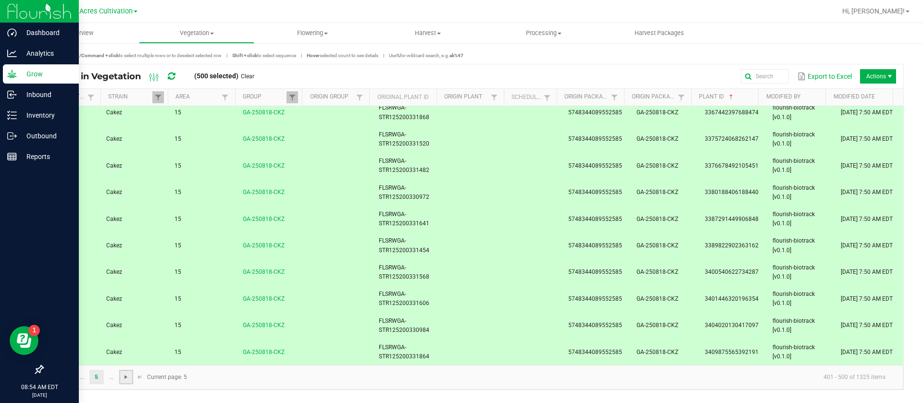
click at [123, 381] on span "Go to the next page" at bounding box center [126, 377] width 8 height 8
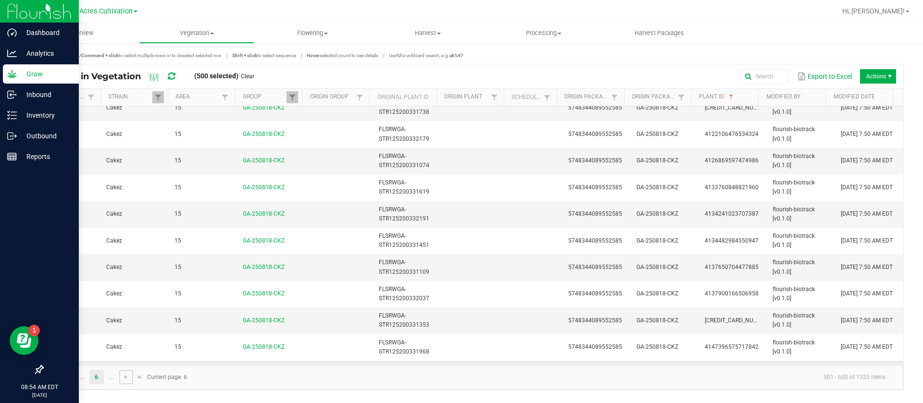
scroll to position [2403, 0]
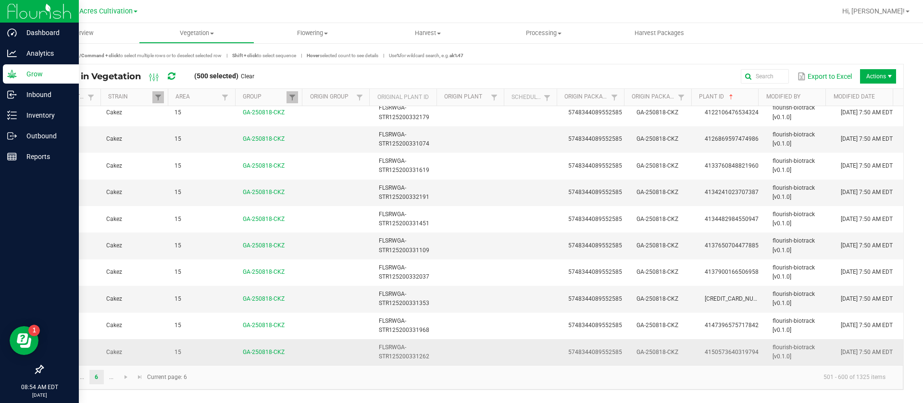
click at [553, 352] on td at bounding box center [535, 352] width 53 height 26
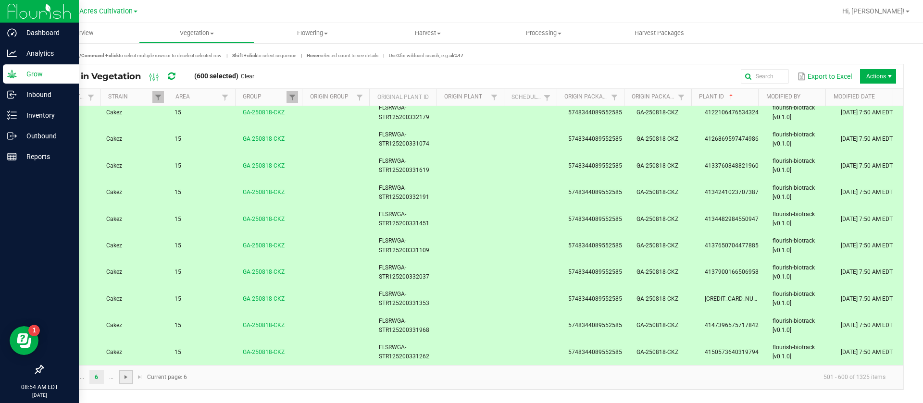
click at [125, 380] on span "Go to the next page" at bounding box center [126, 377] width 8 height 8
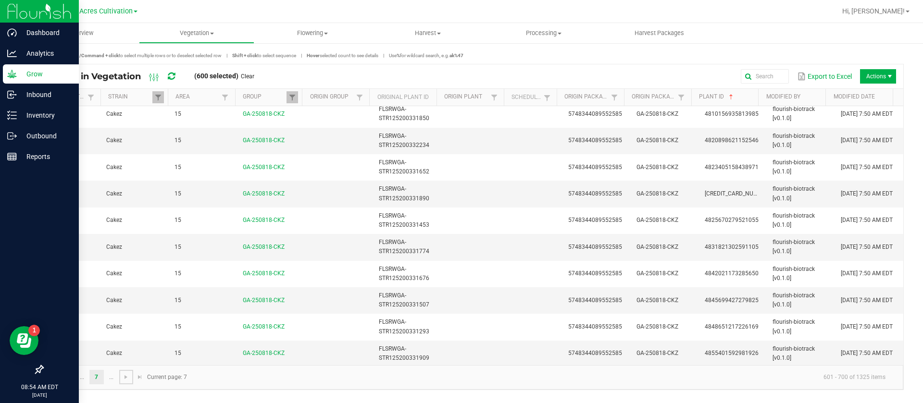
scroll to position [2403, 0]
click at [448, 349] on td at bounding box center [475, 352] width 68 height 26
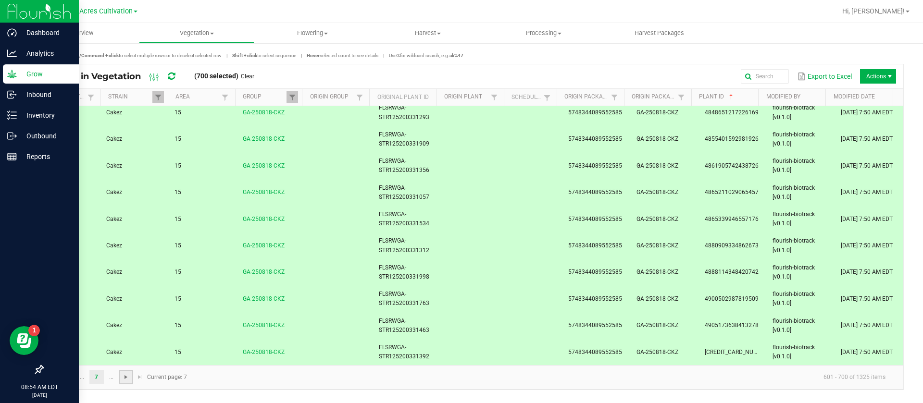
click at [124, 376] on span "Go to the next page" at bounding box center [126, 377] width 8 height 8
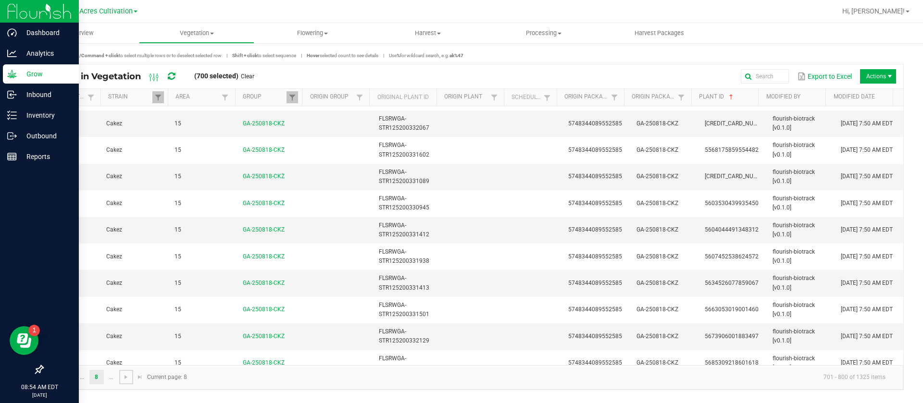
scroll to position [2403, 0]
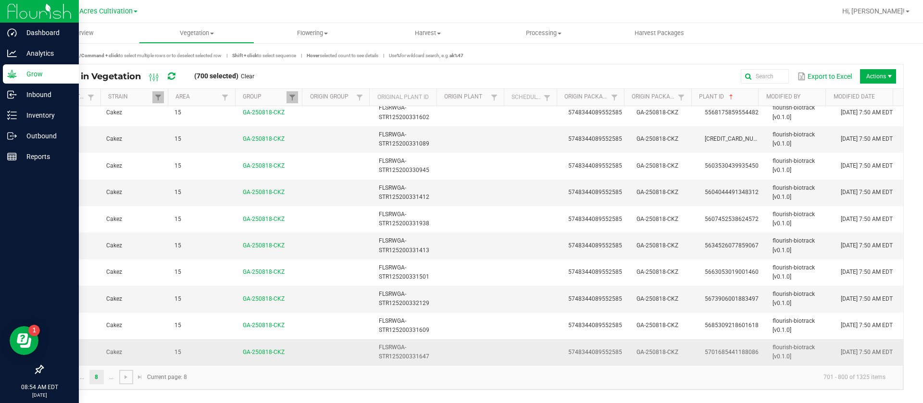
click at [522, 356] on td at bounding box center [535, 352] width 53 height 26
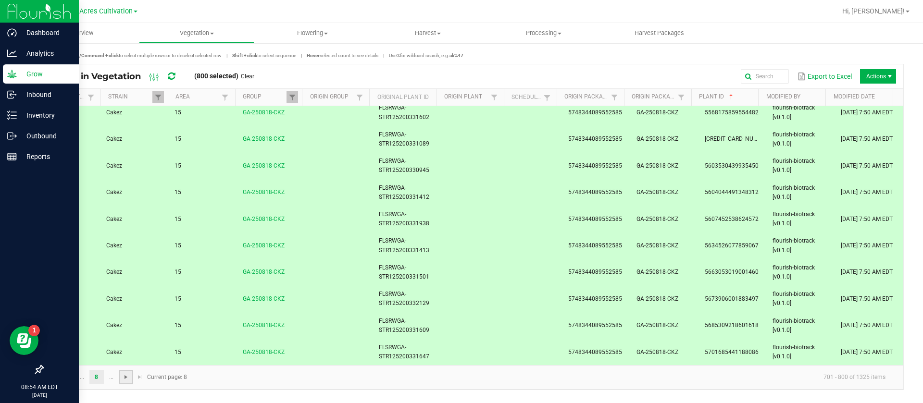
click at [129, 378] on span "Go to the next page" at bounding box center [126, 377] width 8 height 8
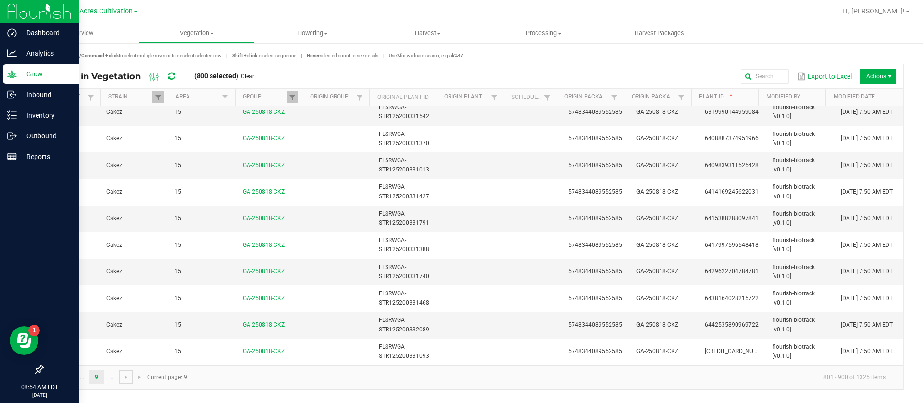
scroll to position [2403, 0]
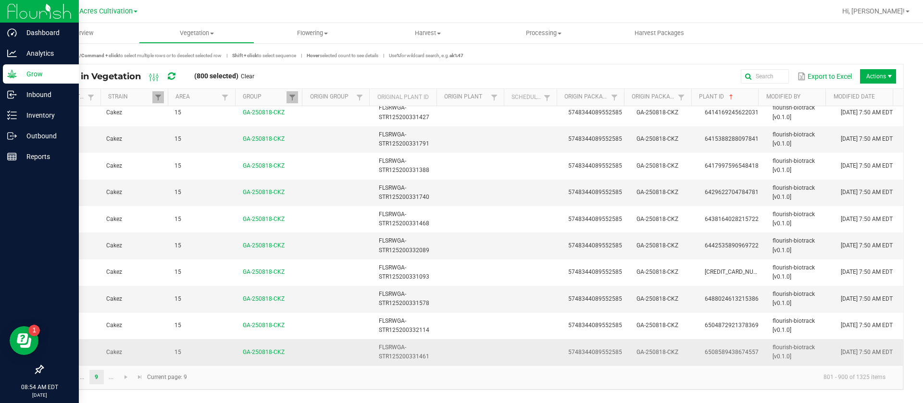
click at [458, 352] on td at bounding box center [475, 352] width 68 height 26
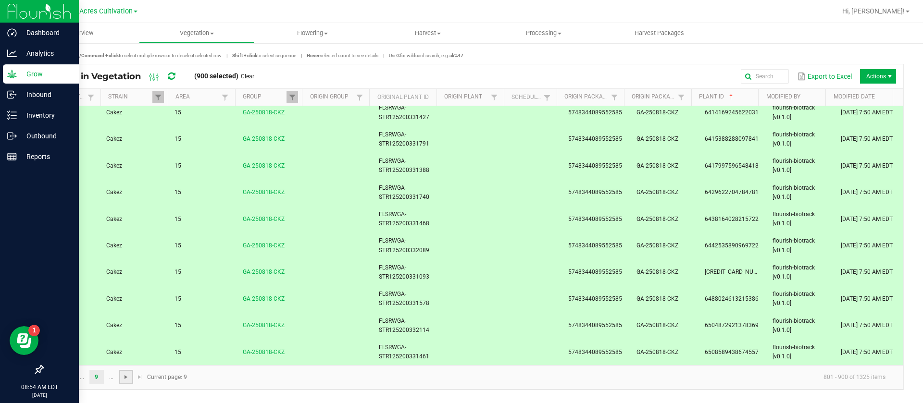
click at [124, 378] on span "Go to the next page" at bounding box center [126, 377] width 8 height 8
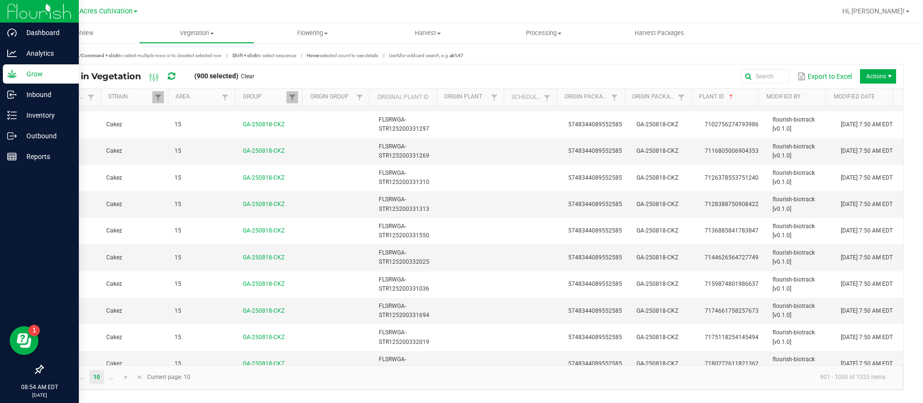
scroll to position [2403, 0]
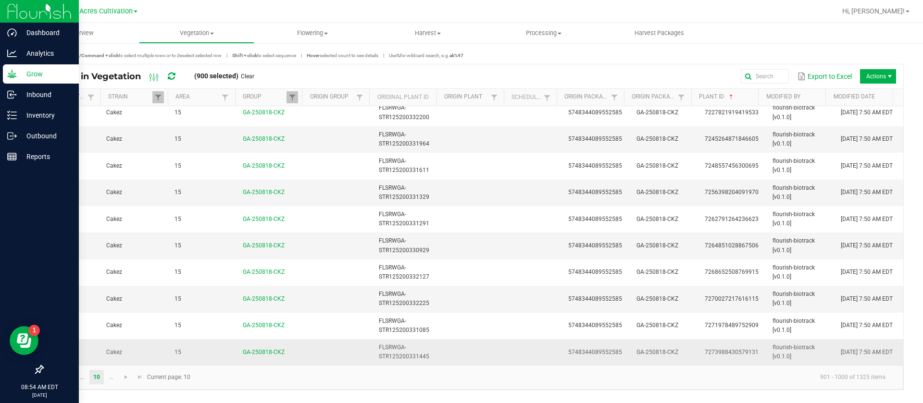
click at [881, 353] on td "09/19/2025 7:50 AM EDT" at bounding box center [869, 352] width 68 height 26
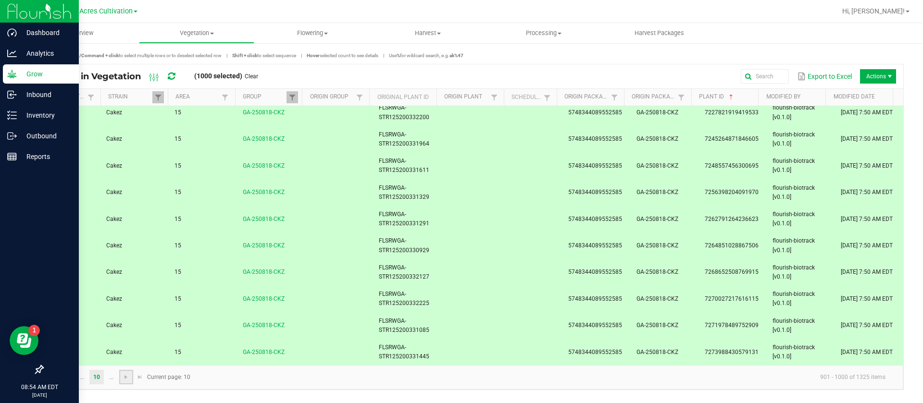
click at [123, 381] on link at bounding box center [126, 377] width 14 height 14
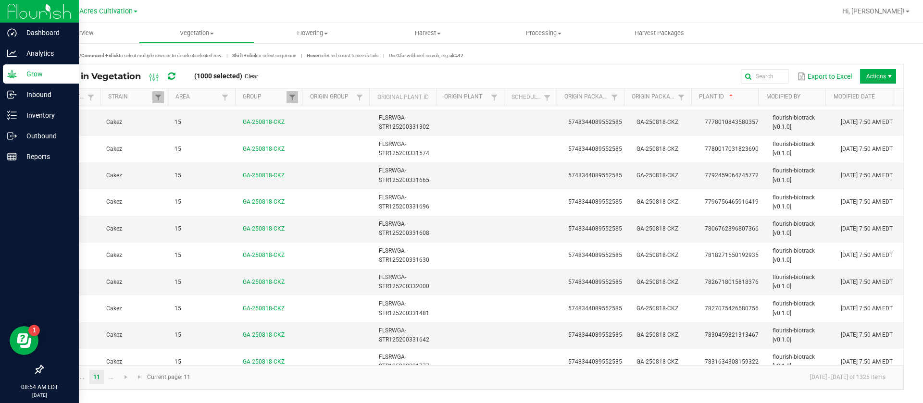
scroll to position [2403, 0]
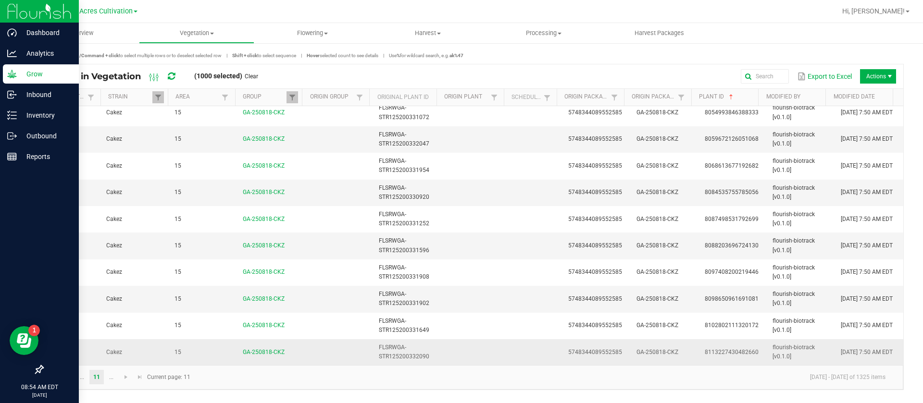
click at [861, 353] on td "09/19/2025 7:50 AM EDT" at bounding box center [869, 352] width 68 height 26
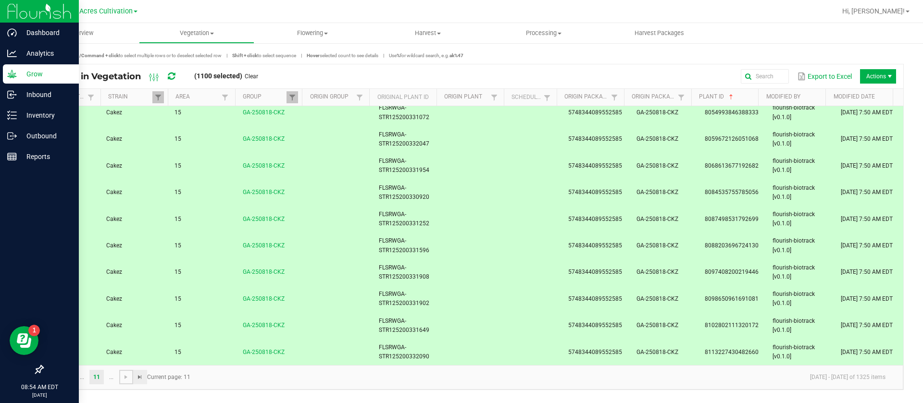
drag, startPoint x: 129, startPoint y: 376, endPoint x: 136, endPoint y: 373, distance: 7.6
click at [129, 376] on span "Go to the next page" at bounding box center [126, 377] width 8 height 8
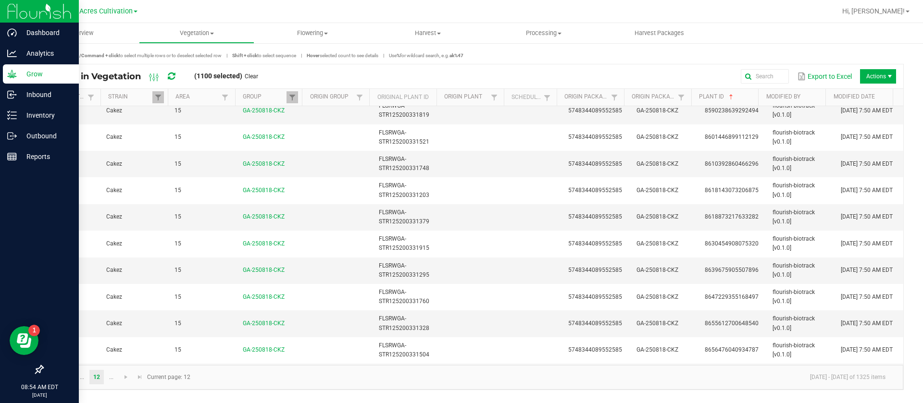
scroll to position [2403, 0]
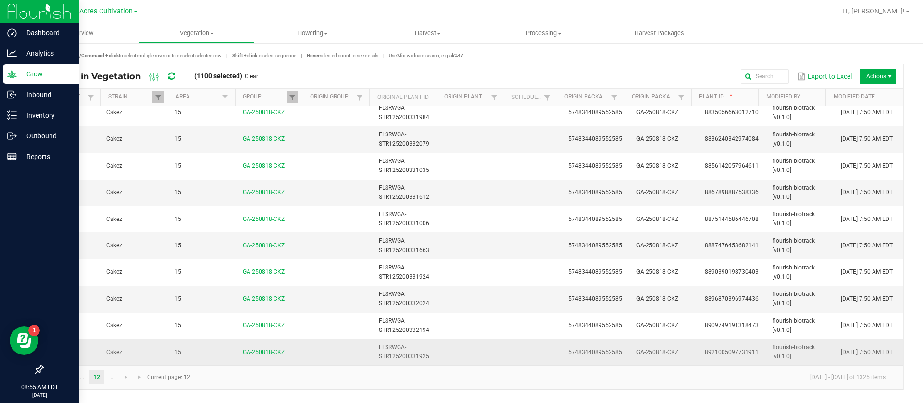
click at [876, 349] on span "09/19/2025 7:50 AM EDT" at bounding box center [867, 352] width 52 height 7
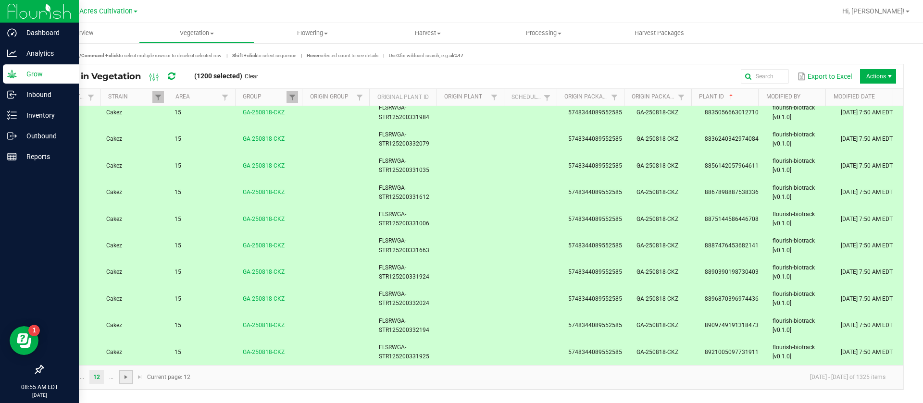
click at [130, 381] on span "Go to the next page" at bounding box center [126, 377] width 8 height 8
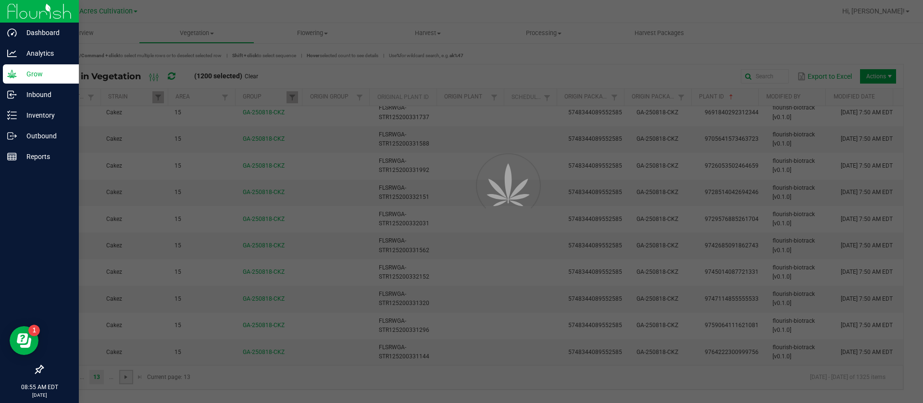
scroll to position [0, 0]
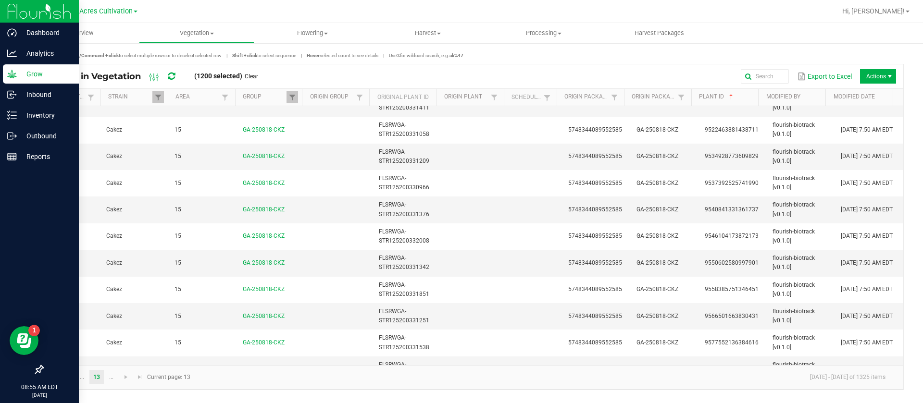
scroll to position [2403, 0]
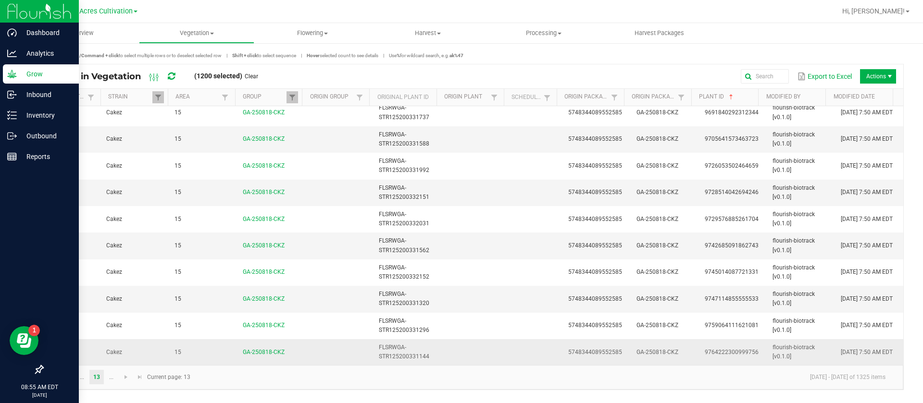
click at [871, 357] on td "09/19/2025 7:50 AM EDT" at bounding box center [869, 352] width 68 height 26
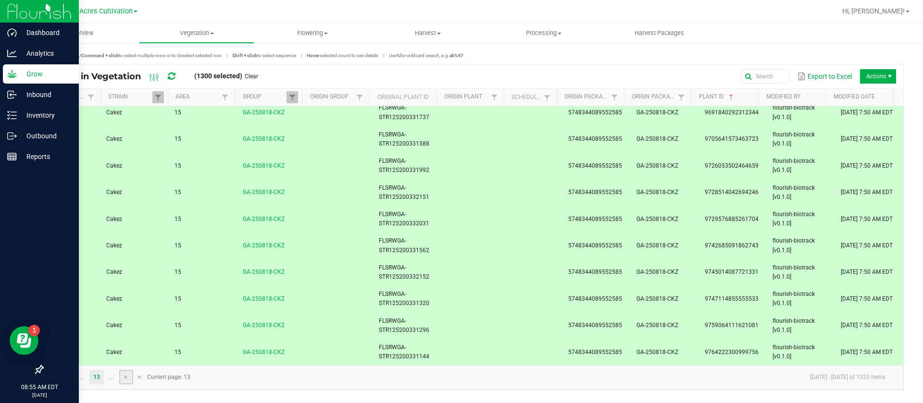
click at [130, 380] on link at bounding box center [126, 377] width 14 height 14
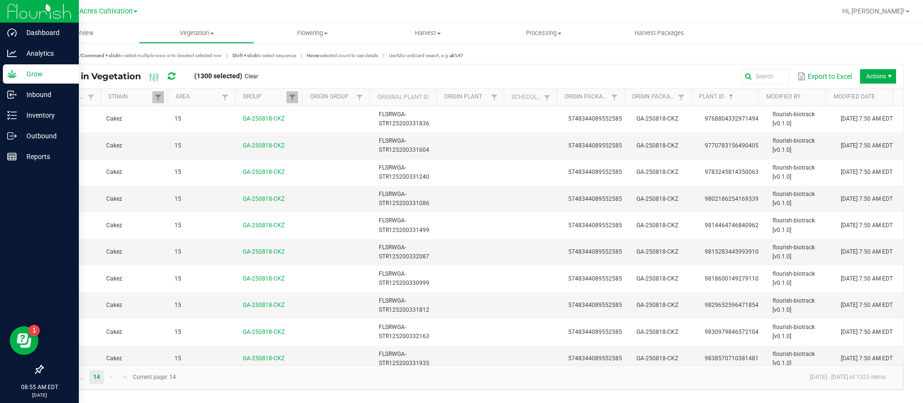
scroll to position [406, 0]
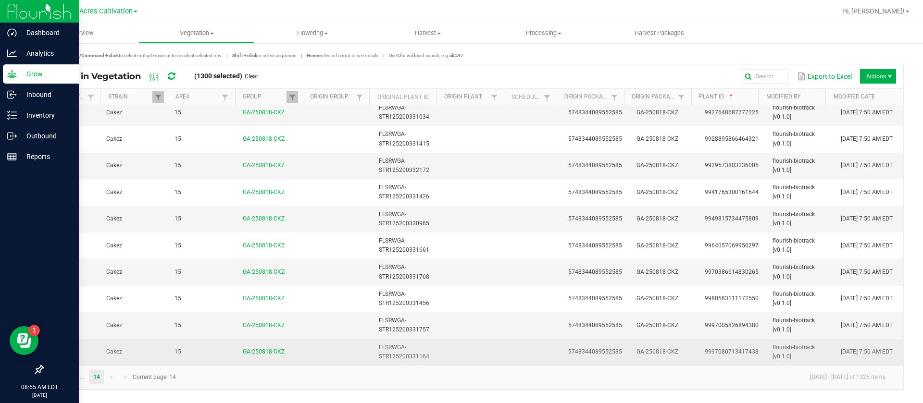
click at [847, 351] on td "09/19/2025 7:50 AM EDT" at bounding box center [869, 352] width 68 height 26
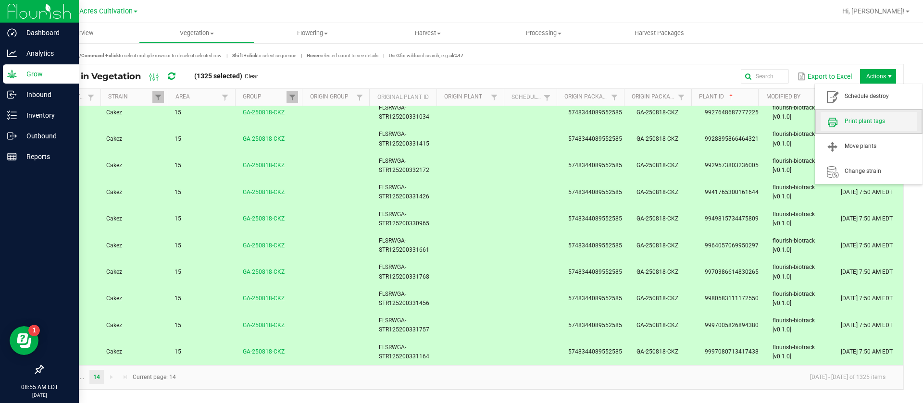
click at [886, 116] on span "Print plant tags" at bounding box center [868, 121] width 96 height 19
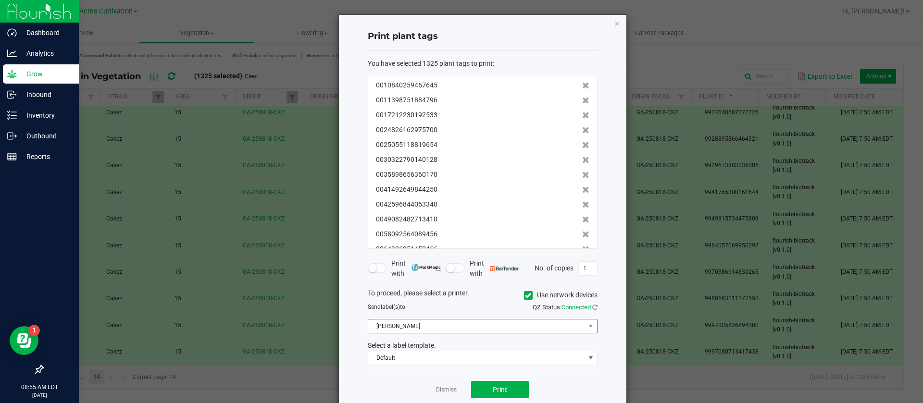
click at [430, 320] on span "Christine_TEST" at bounding box center [476, 326] width 217 height 13
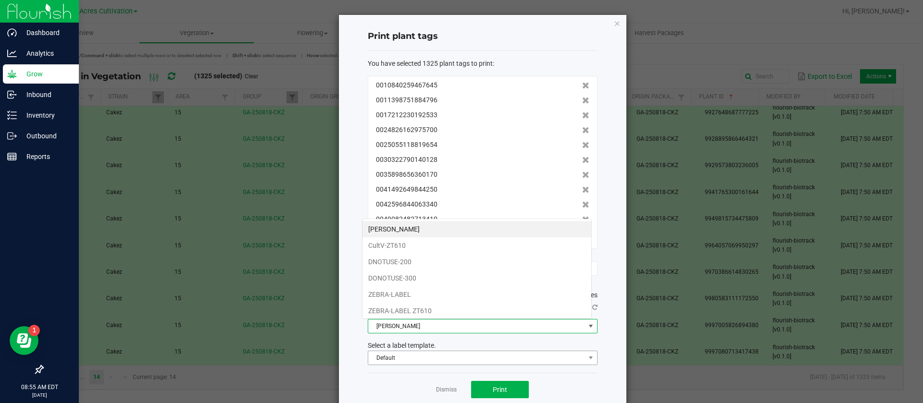
scroll to position [14, 230]
click at [412, 246] on li "CultV-ZT610" at bounding box center [476, 245] width 229 height 16
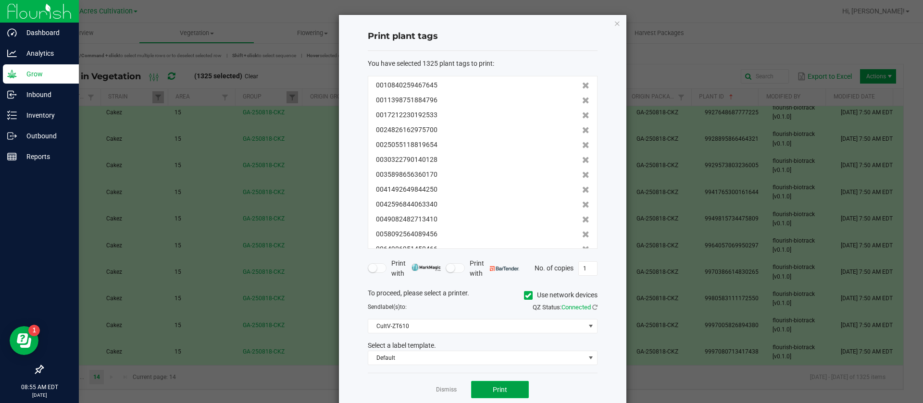
click at [493, 384] on button "Print" at bounding box center [500, 389] width 58 height 17
click at [445, 389] on link "Dismiss" at bounding box center [446, 390] width 21 height 8
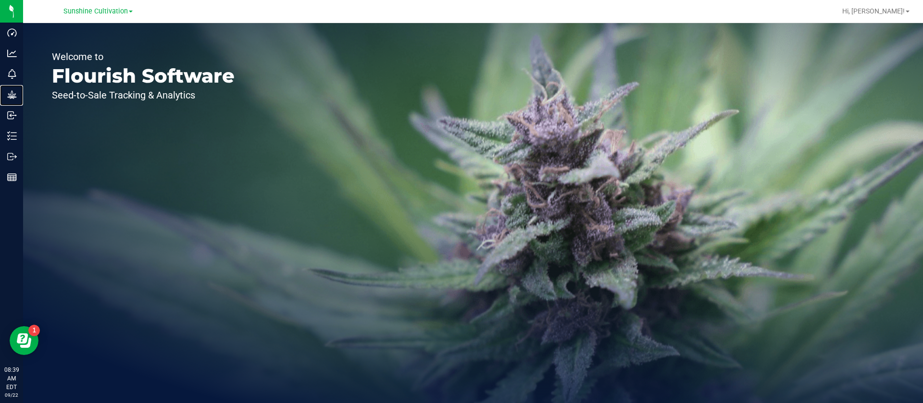
click at [23, 101] on div "Grow" at bounding box center [13, 94] width 20 height 19
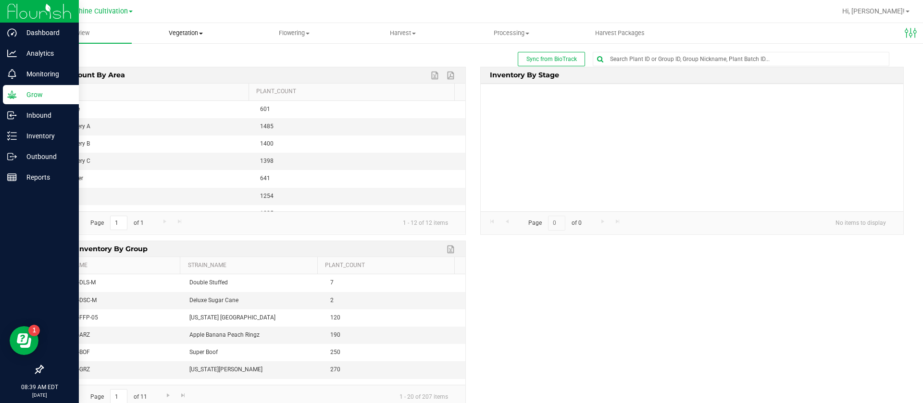
click at [179, 33] on span "Vegetation" at bounding box center [186, 33] width 108 height 9
click at [179, 52] on li "Veg groups" at bounding box center [186, 58] width 109 height 12
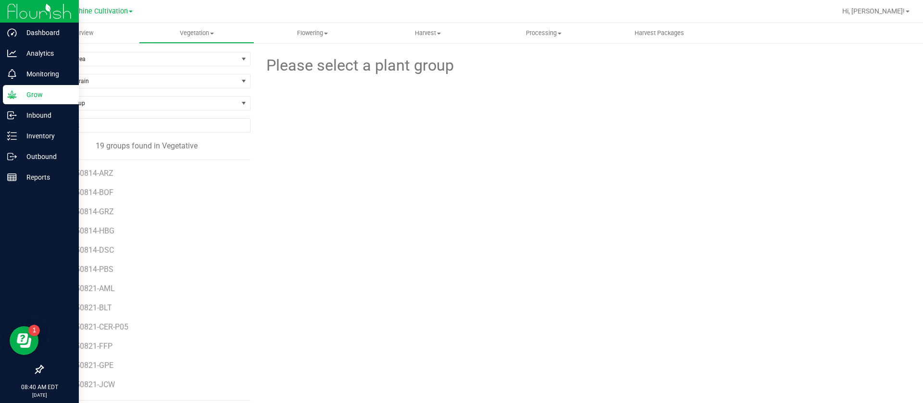
click at [753, 170] on div at bounding box center [580, 130] width 660 height 106
click at [87, 107] on span "Find a Group" at bounding box center [140, 103] width 195 height 13
click at [78, 62] on span "Filter by Area" at bounding box center [140, 58] width 195 height 13
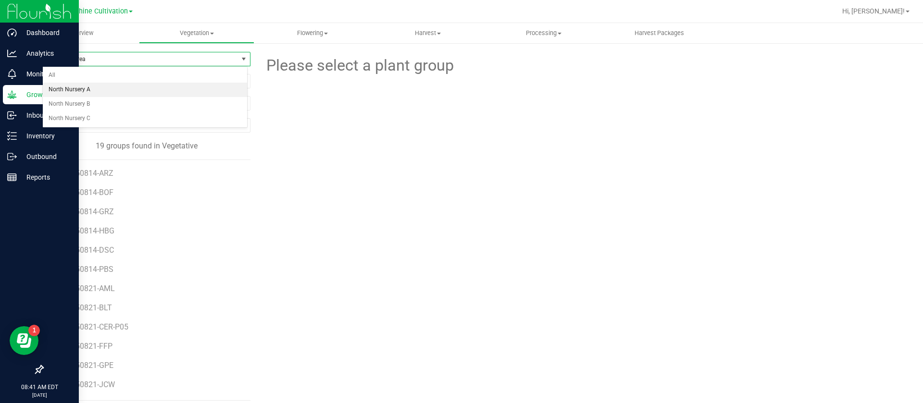
click at [87, 91] on li "North Nursery A" at bounding box center [145, 90] width 204 height 14
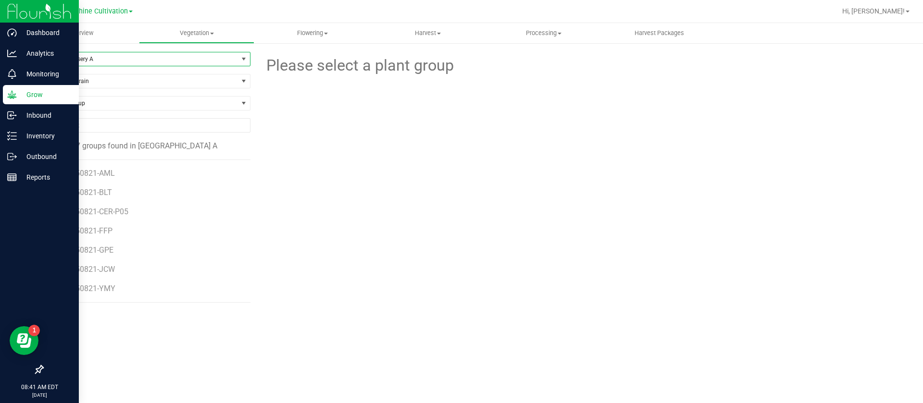
click at [99, 57] on span "North Nursery A" at bounding box center [140, 58] width 195 height 13
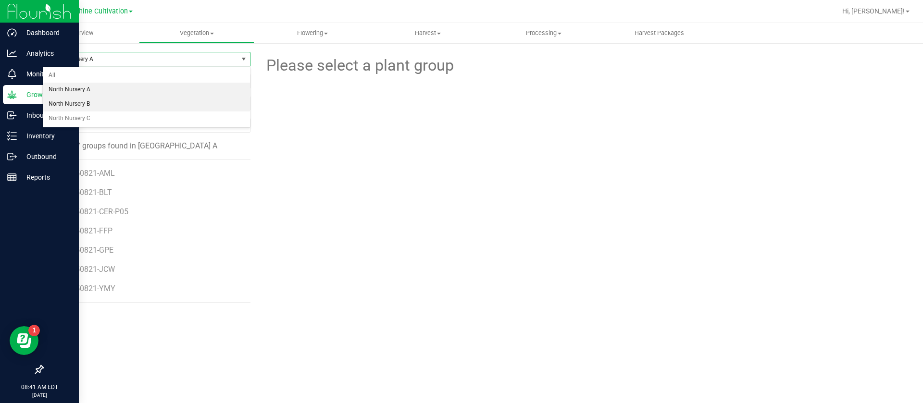
click at [89, 99] on li "North Nursery B" at bounding box center [146, 104] width 207 height 14
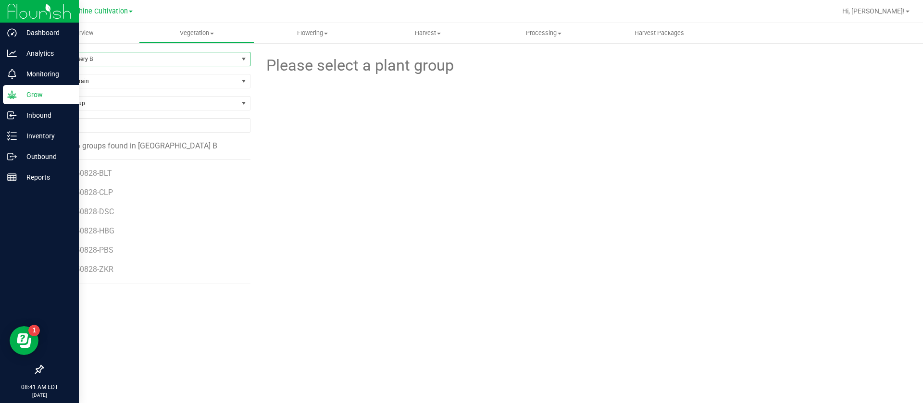
click at [111, 59] on span "North Nursery B" at bounding box center [140, 58] width 195 height 13
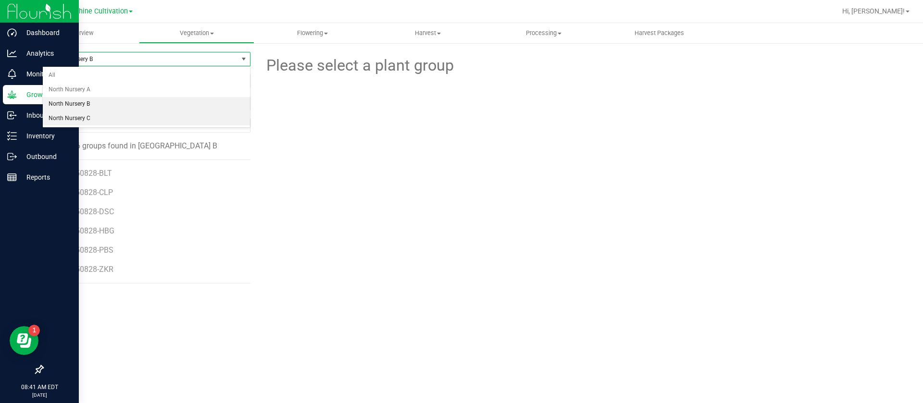
click at [101, 113] on li "North Nursery C" at bounding box center [146, 118] width 207 height 14
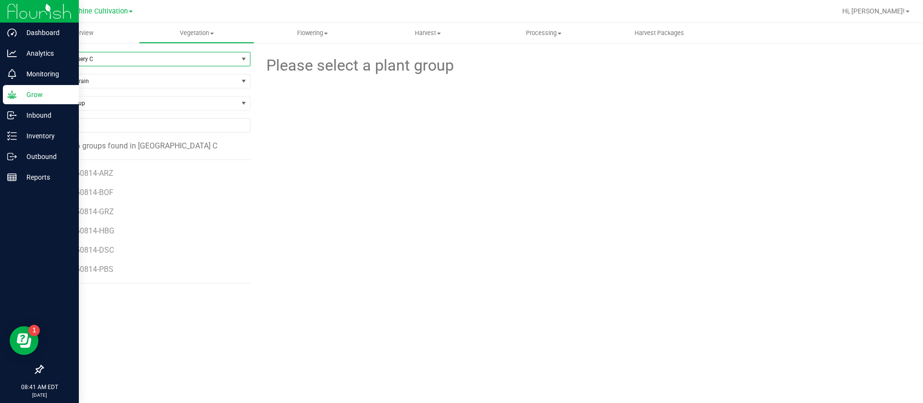
click at [105, 166] on li "GA-250814-ARZ" at bounding box center [151, 169] width 185 height 19
click at [106, 172] on span "GA-250814-ARZ" at bounding box center [87, 173] width 57 height 9
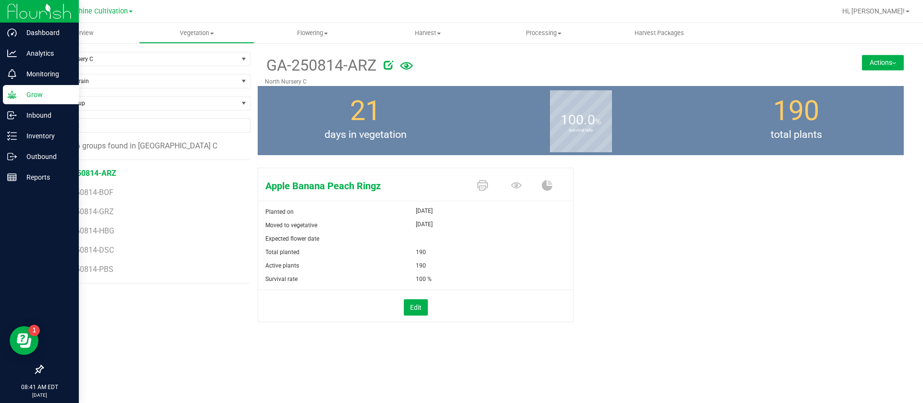
click at [391, 63] on icon at bounding box center [388, 65] width 10 height 10
click at [371, 66] on input "GA-250814-ARZ" at bounding box center [489, 65] width 449 height 14
click at [276, 61] on input "GA-250814-ARZ-7" at bounding box center [489, 65] width 449 height 14
type input "SN-250814-ARZ-7"
click at [100, 175] on span "GA-250814-BOF" at bounding box center [87, 173] width 57 height 9
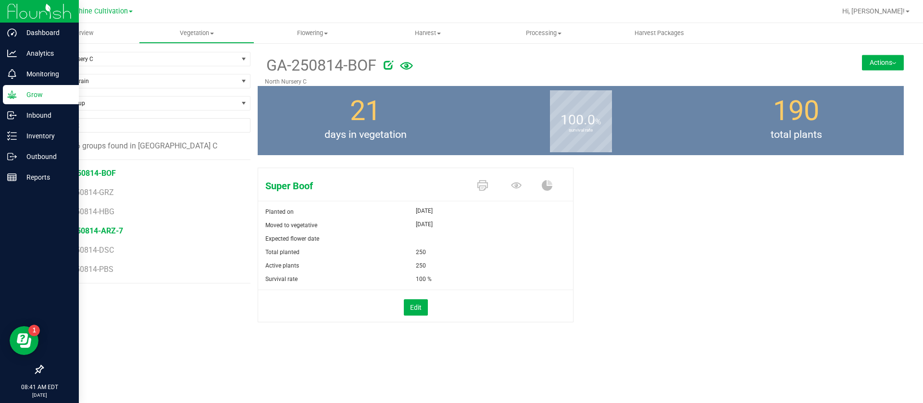
click at [105, 226] on span "SN-250814-ARZ-7" at bounding box center [91, 230] width 64 height 9
click at [402, 66] on icon at bounding box center [401, 65] width 10 height 10
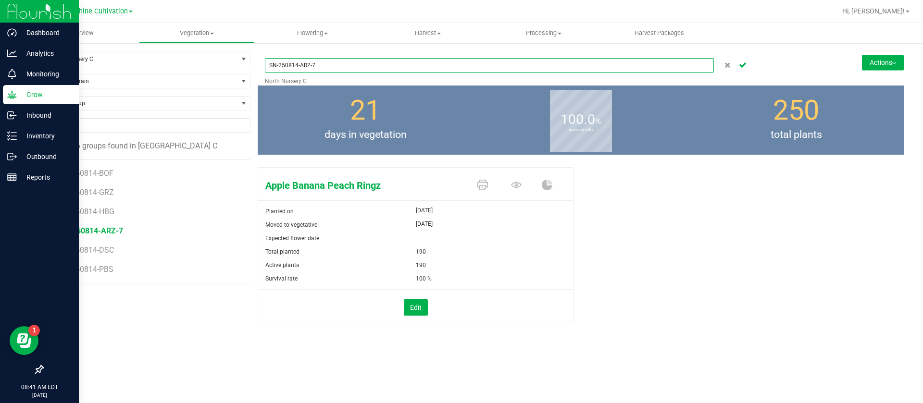
click at [355, 65] on input "SN-250814-ARZ-7" at bounding box center [489, 65] width 449 height 14
type input "SN-250814-ARZ"
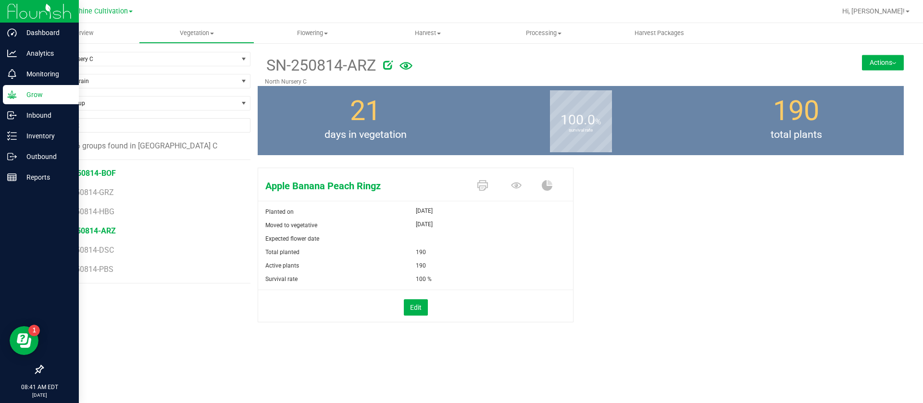
click at [87, 169] on span "GA-250814-BOF" at bounding box center [87, 173] width 57 height 9
click at [390, 64] on icon at bounding box center [388, 65] width 10 height 10
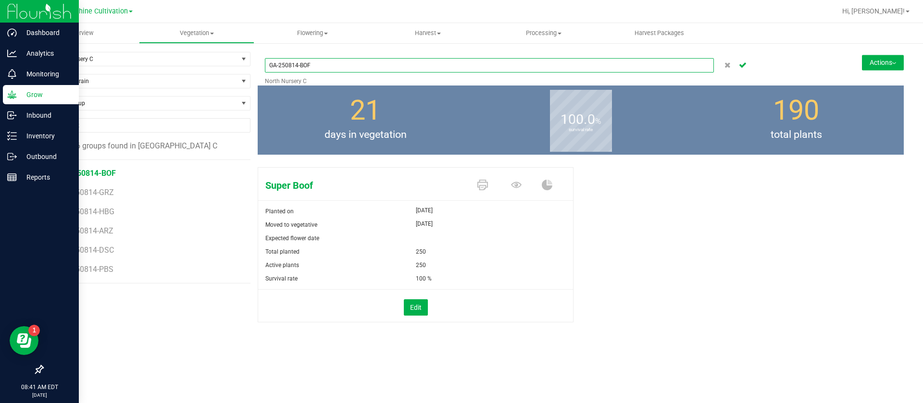
click at [371, 67] on input "GA-250814-BOF" at bounding box center [489, 65] width 449 height 14
type input "SN-250814-BOF"
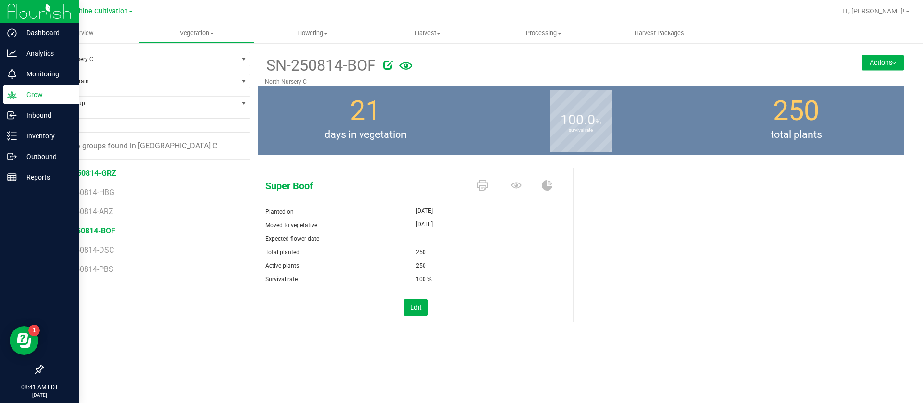
click at [95, 176] on span "GA-250814-GRZ" at bounding box center [87, 173] width 57 height 9
click at [386, 67] on icon at bounding box center [389, 65] width 10 height 10
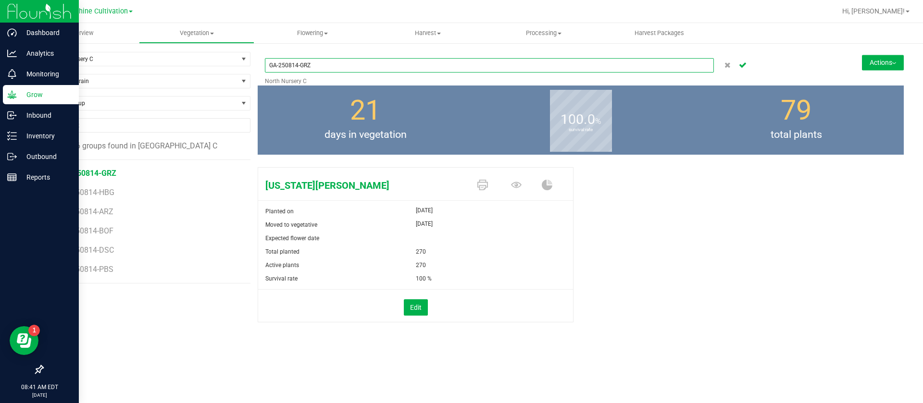
click at [274, 65] on input "GA-250814-GRZ" at bounding box center [489, 65] width 449 height 14
type input "SN-250814-GRZ"
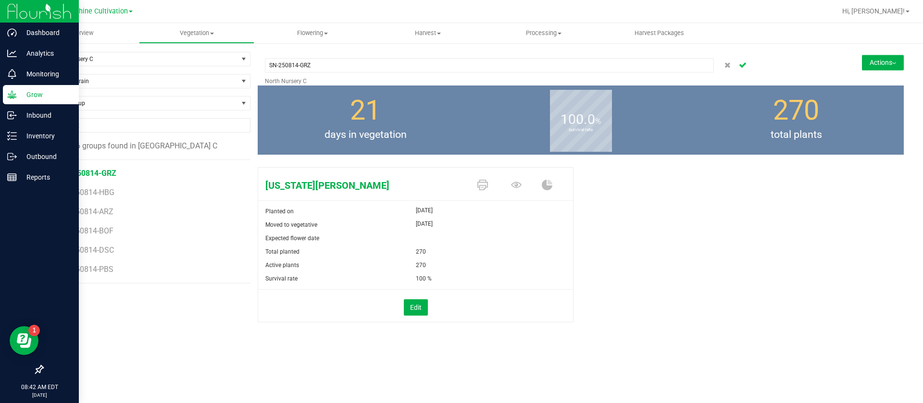
click at [742, 62] on icon "Cancel button" at bounding box center [743, 65] width 8 height 6
click at [99, 177] on span "GA-250814-HBG" at bounding box center [88, 173] width 58 height 9
click at [393, 65] on icon at bounding box center [391, 65] width 10 height 10
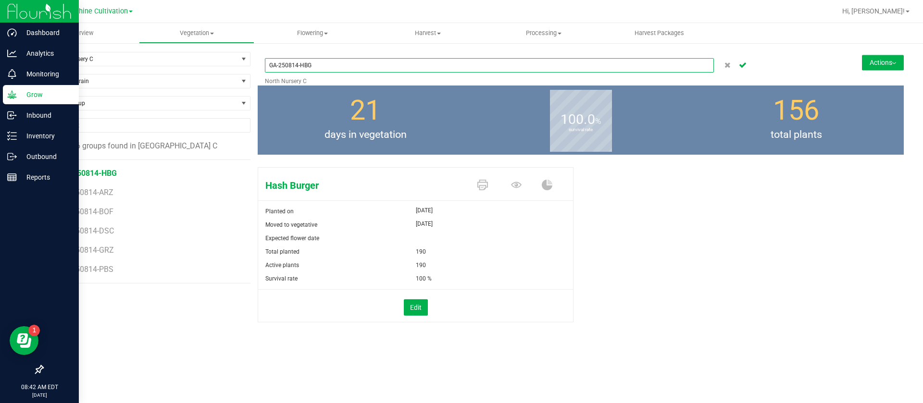
click at [275, 64] on input "GA-250814-HBG" at bounding box center [489, 65] width 449 height 14
type input "SN-250814-HBG"
click at [746, 63] on button "Cancel button" at bounding box center [742, 65] width 13 height 14
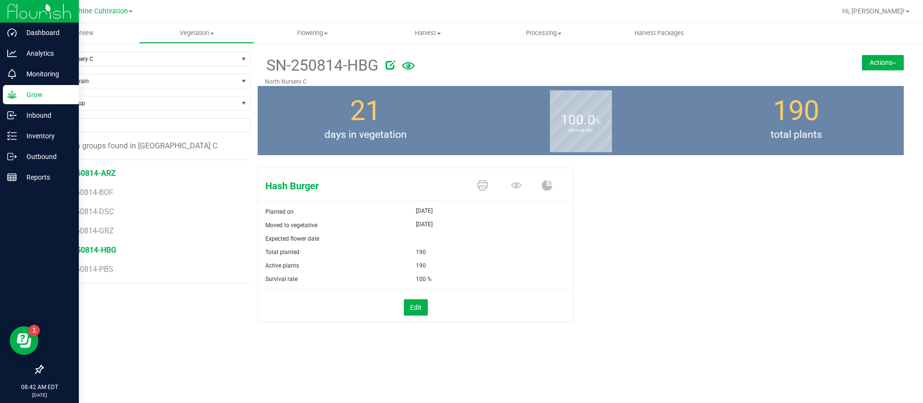
click at [74, 171] on span "SN-250814-ARZ" at bounding box center [87, 173] width 57 height 9
click at [390, 67] on icon at bounding box center [388, 65] width 10 height 10
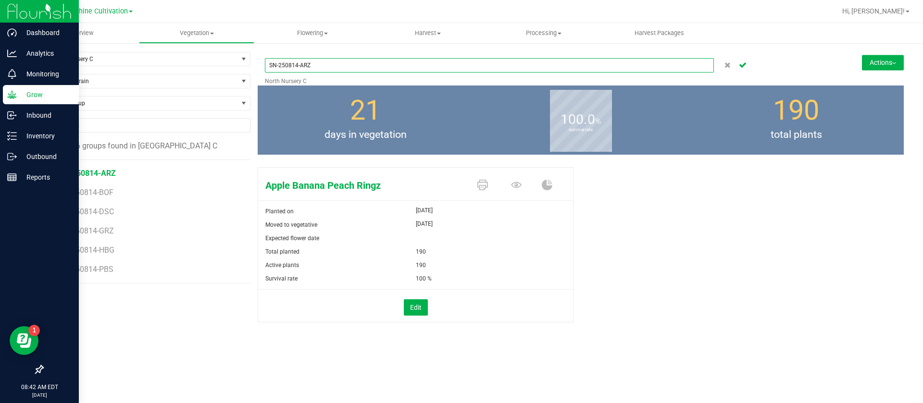
click at [357, 62] on input "SN-250814-ARZ" at bounding box center [489, 65] width 449 height 14
type input "SN-250814-ARZ-07"
click at [741, 64] on icon "Cancel button" at bounding box center [743, 65] width 8 height 6
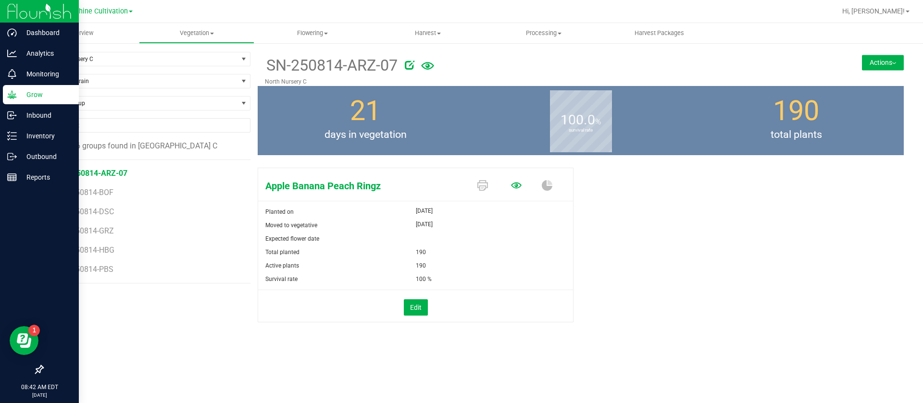
click at [519, 183] on icon at bounding box center [516, 185] width 11 height 6
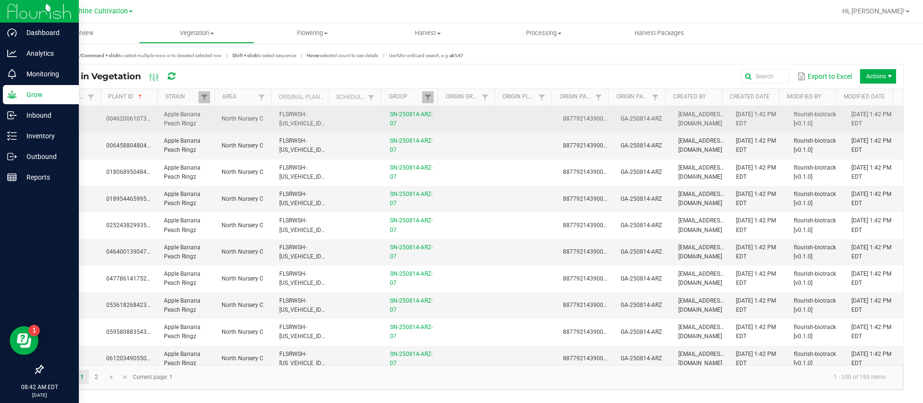
click at [499, 117] on td at bounding box center [528, 119] width 58 height 26
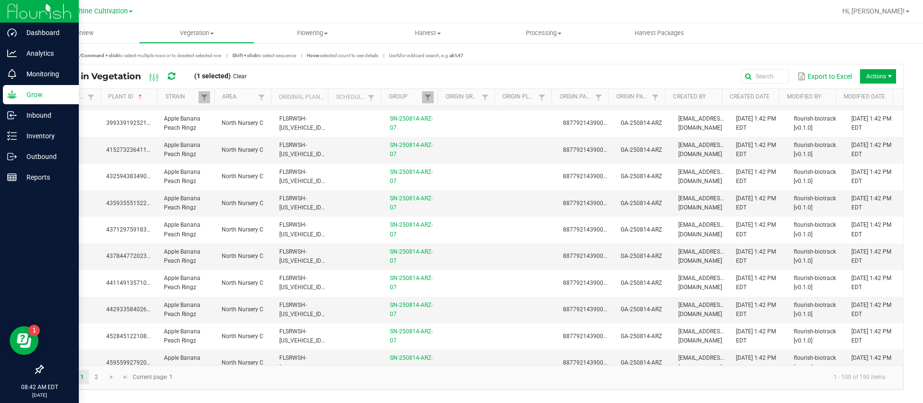
scroll to position [2403, 0]
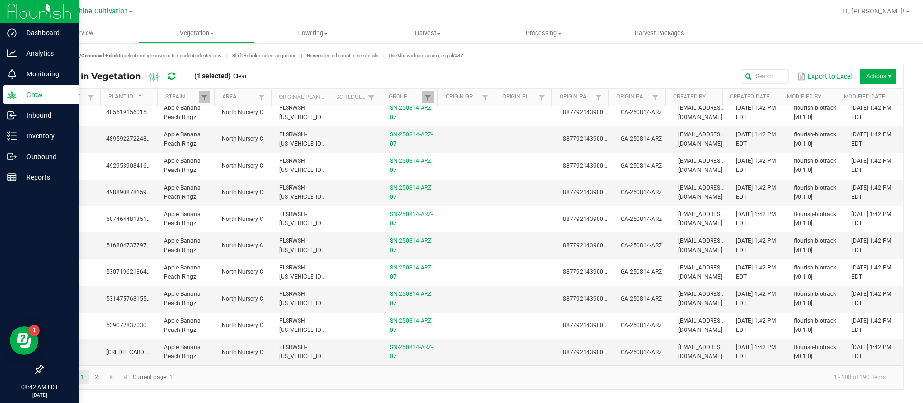
drag, startPoint x: 476, startPoint y: 347, endPoint x: 195, endPoint y: 383, distance: 283.0
click at [477, 347] on td at bounding box center [471, 352] width 58 height 26
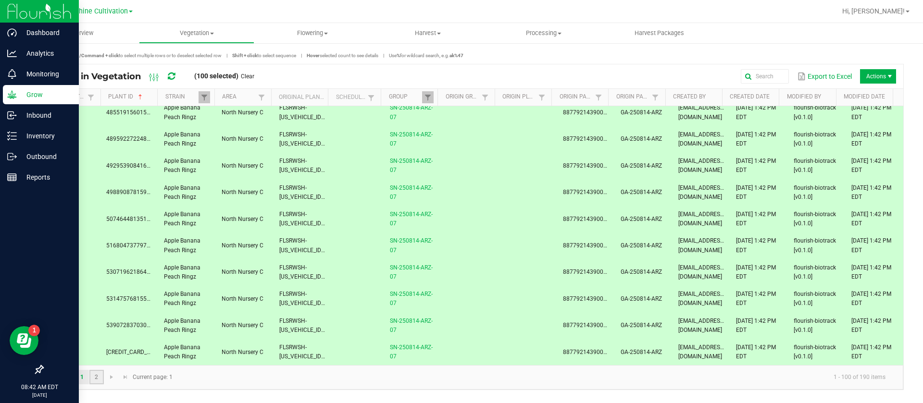
click at [99, 376] on link "2" at bounding box center [96, 377] width 14 height 14
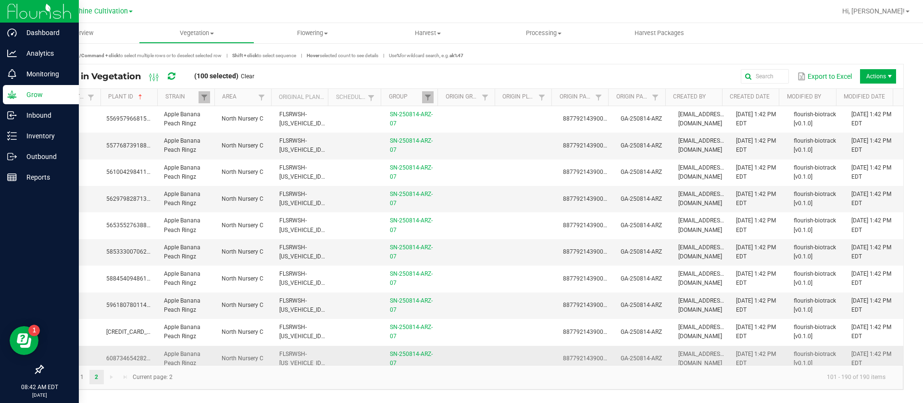
click at [493, 356] on td at bounding box center [471, 359] width 58 height 26
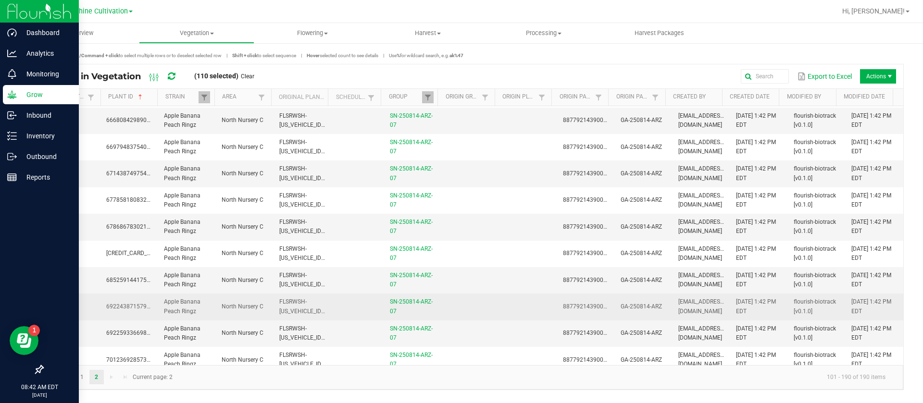
click at [509, 312] on td at bounding box center [528, 307] width 58 height 26
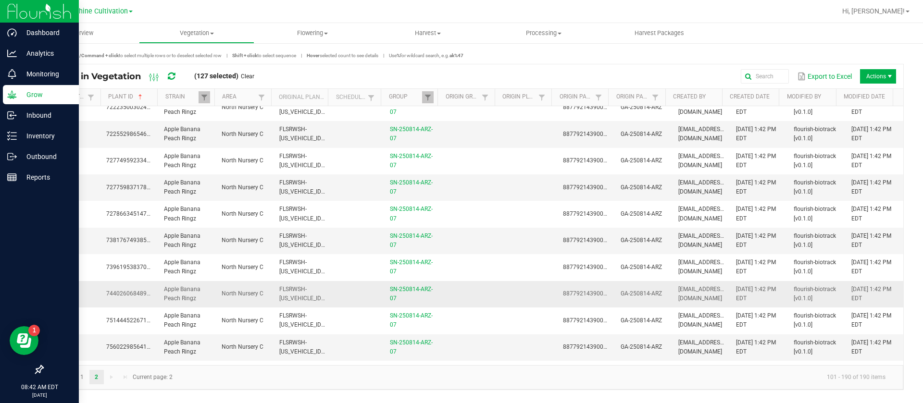
click at [508, 305] on td at bounding box center [528, 294] width 58 height 26
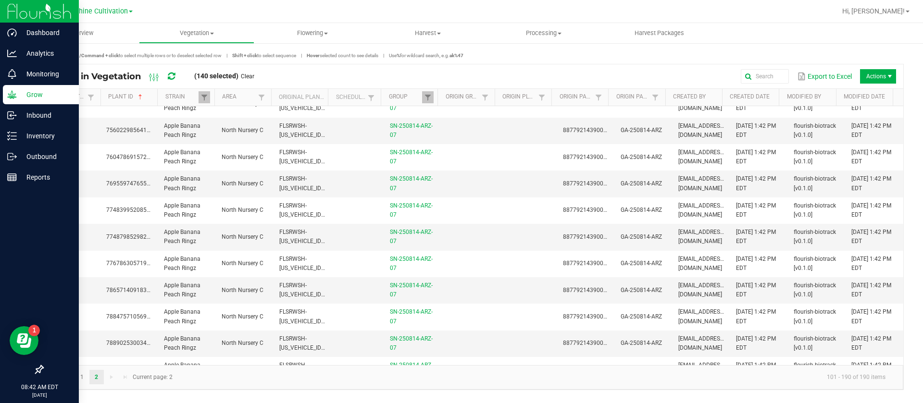
click at [508, 305] on td at bounding box center [528, 317] width 58 height 26
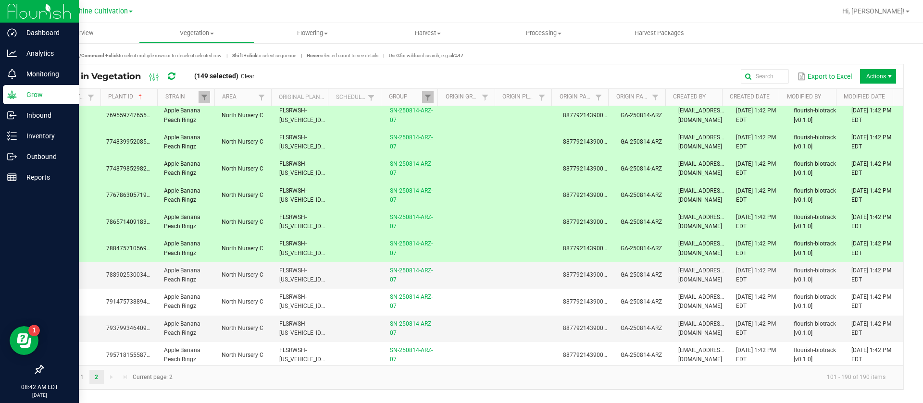
click at [509, 305] on tbody "5569579668156205 Apple Banana Peach Ringz North Nursery C FLSRWSH-STR8698110000…" at bounding box center [473, 156] width 860 height 2396
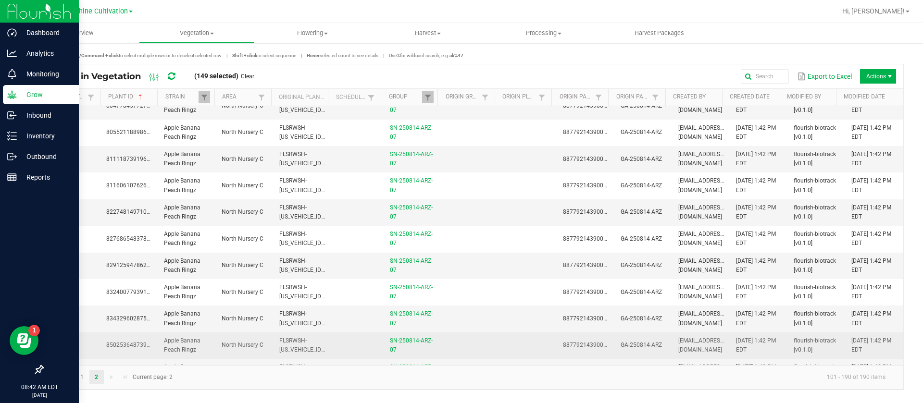
scroll to position [1514, 0]
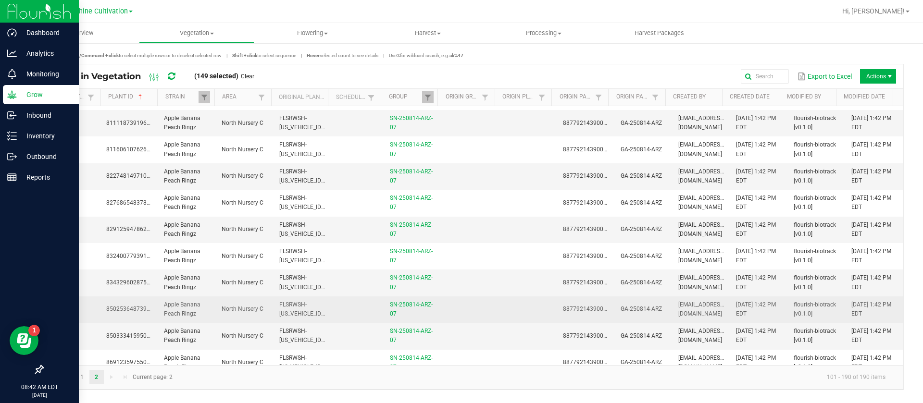
click at [509, 303] on td at bounding box center [528, 310] width 58 height 26
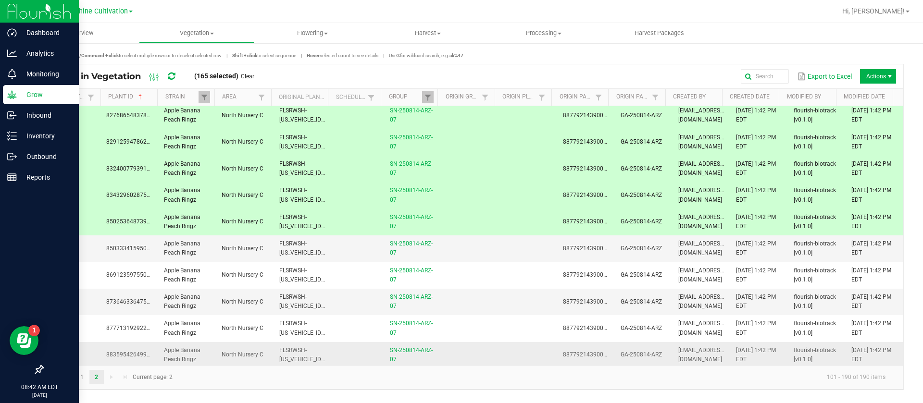
scroll to position [1658, 0]
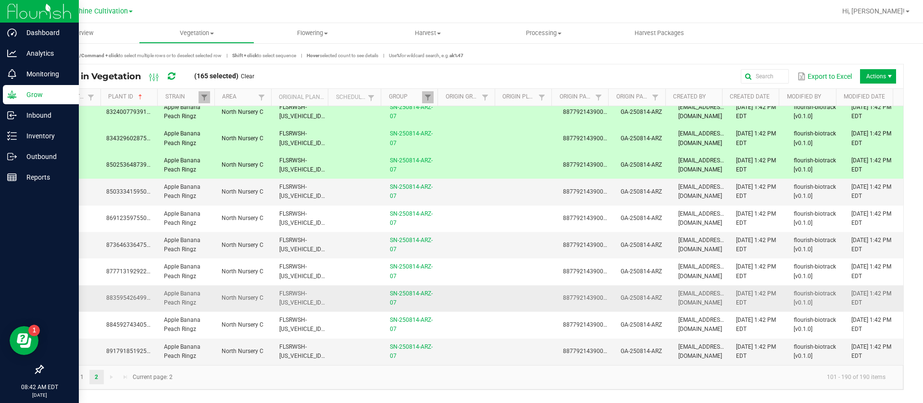
click at [508, 299] on td at bounding box center [528, 298] width 58 height 26
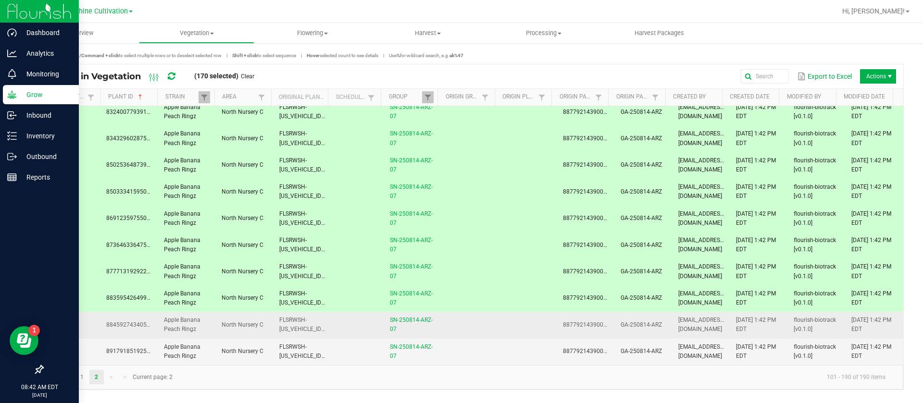
click at [482, 322] on td at bounding box center [471, 325] width 58 height 26
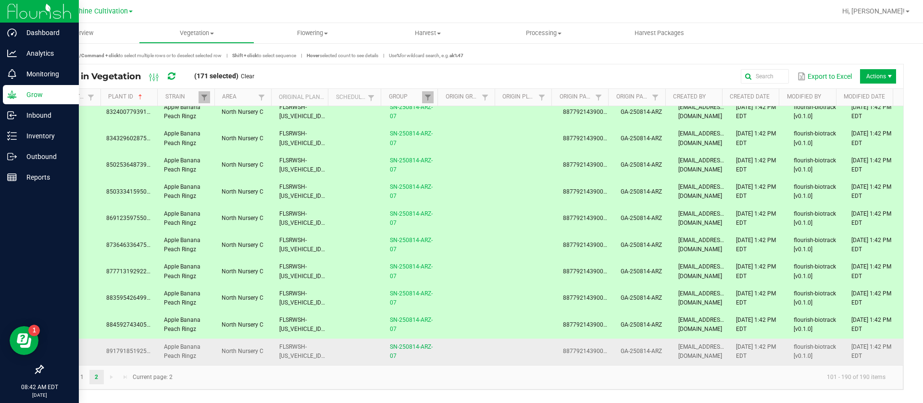
click at [482, 341] on td at bounding box center [471, 352] width 58 height 26
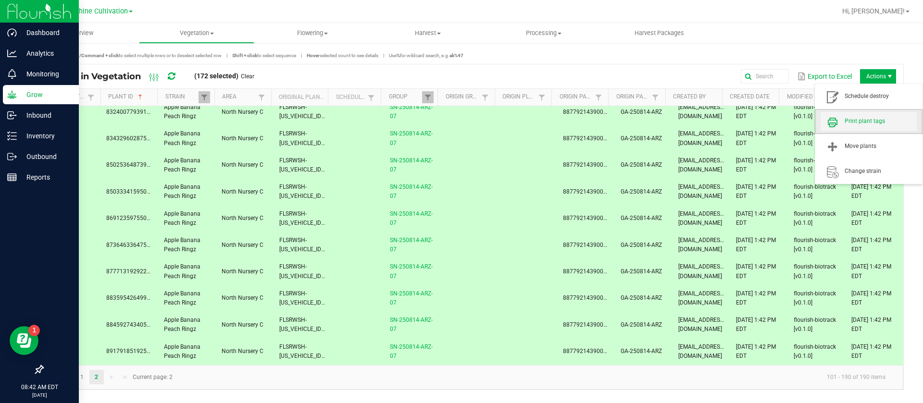
click at [875, 117] on span "Print plant tags" at bounding box center [880, 121] width 72 height 8
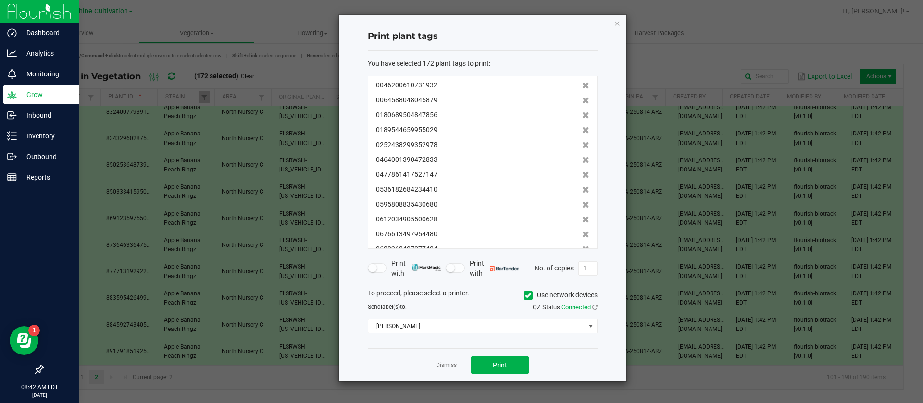
click at [433, 335] on div "You have selected 172 plant tags to print : 0046200610731932 0064588048045879 0…" at bounding box center [483, 200] width 230 height 298
click at [429, 328] on span "Christine_TEST" at bounding box center [476, 326] width 217 height 13
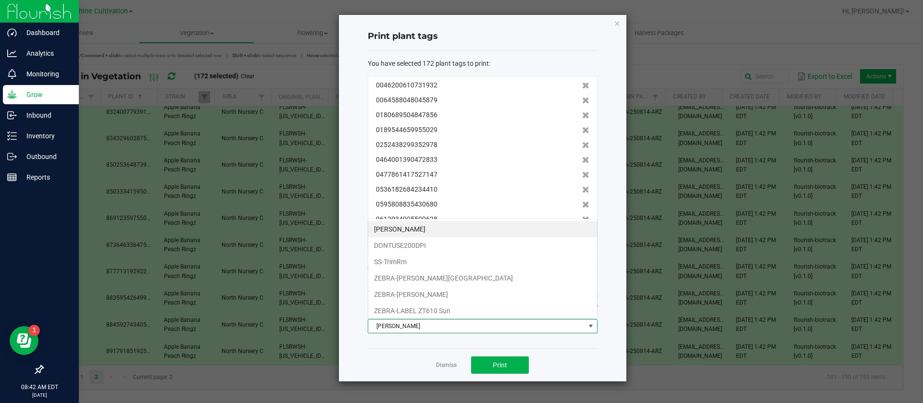
scroll to position [14, 230]
drag, startPoint x: 401, startPoint y: 305, endPoint x: 413, endPoint y: 315, distance: 15.4
click at [402, 305] on li "ZEBRA-LABEL ZT610 Sun" at bounding box center [482, 311] width 229 height 16
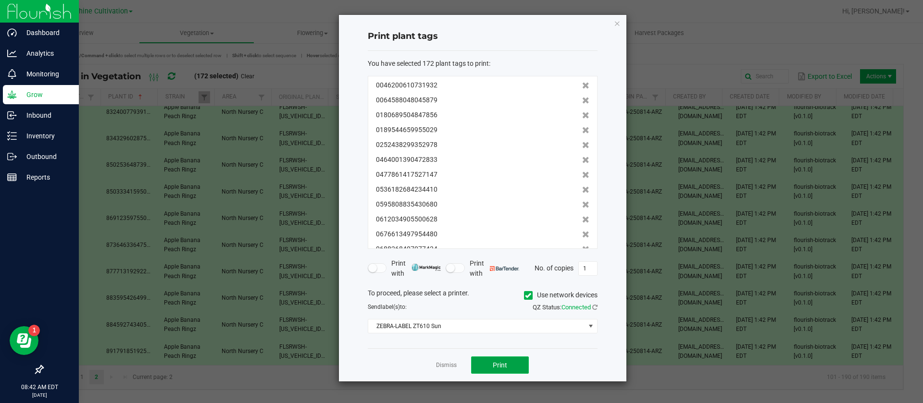
click at [499, 359] on button "Print" at bounding box center [500, 365] width 58 height 17
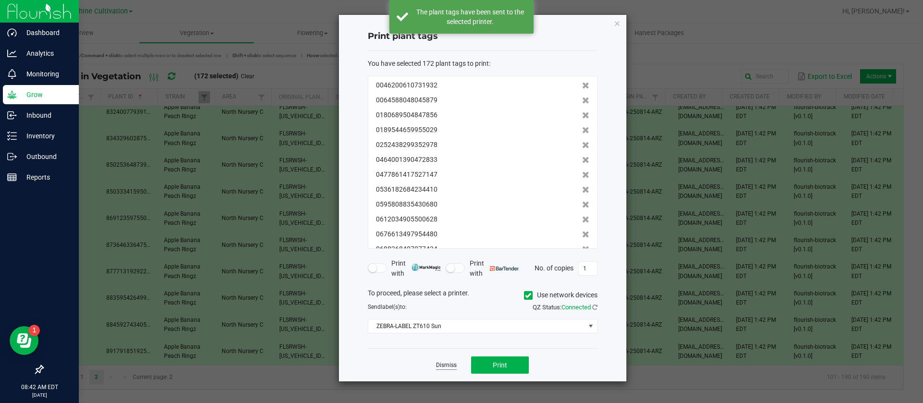
click at [441, 363] on link "Dismiss" at bounding box center [446, 365] width 21 height 8
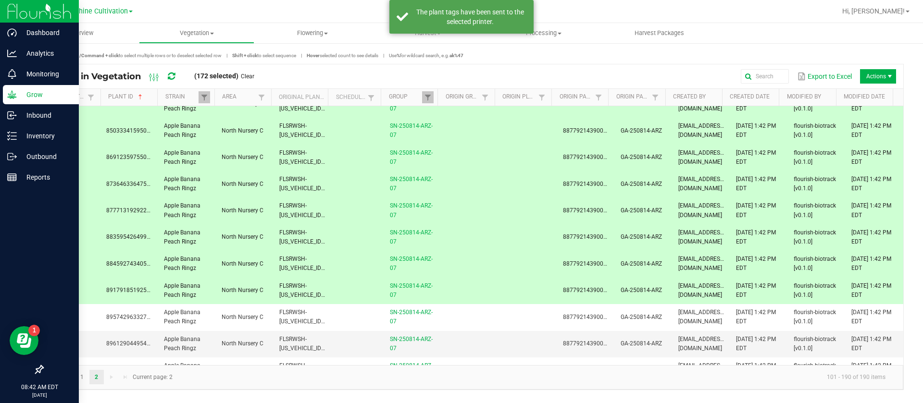
scroll to position [1802, 0]
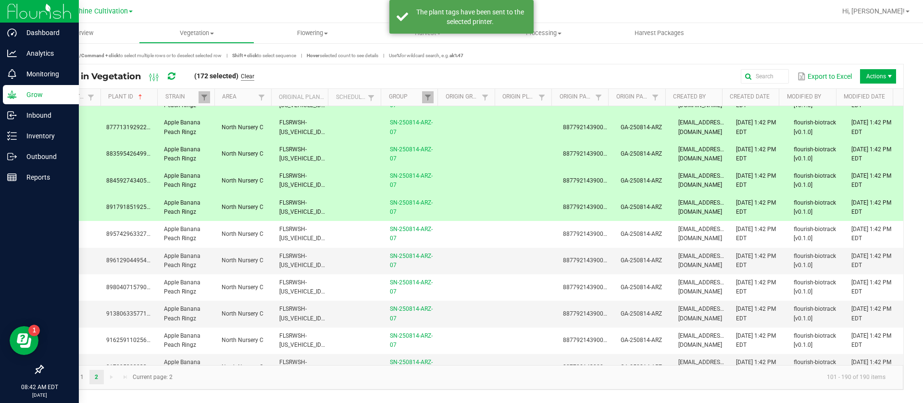
click at [249, 74] on link "Clear" at bounding box center [247, 77] width 13 height 8
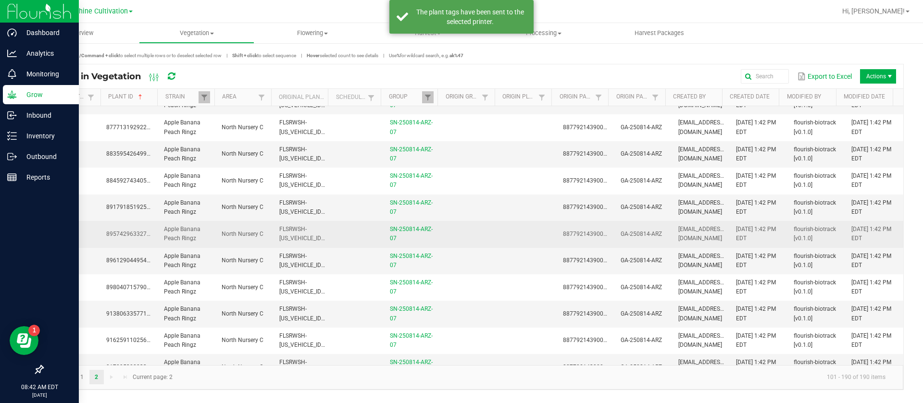
click at [306, 232] on td "FLSRWSH-[US_VEHICLE_IDENTIFICATION_NUMBER]" at bounding box center [302, 234] width 58 height 26
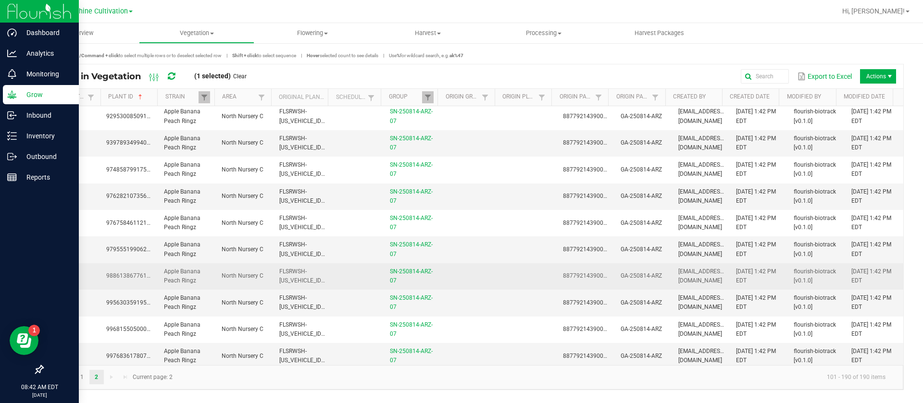
scroll to position [2137, 0]
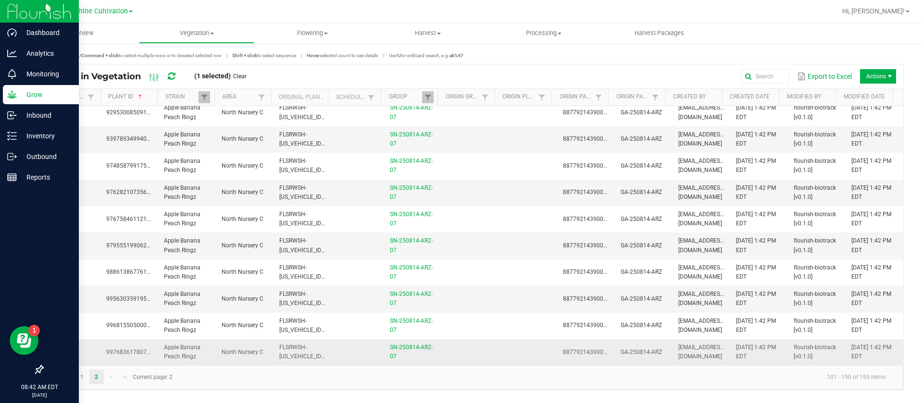
click at [288, 350] on span "FLSRWSH-[US_VEHICLE_IDENTIFICATION_NUMBER]" at bounding box center [332, 352] width 106 height 16
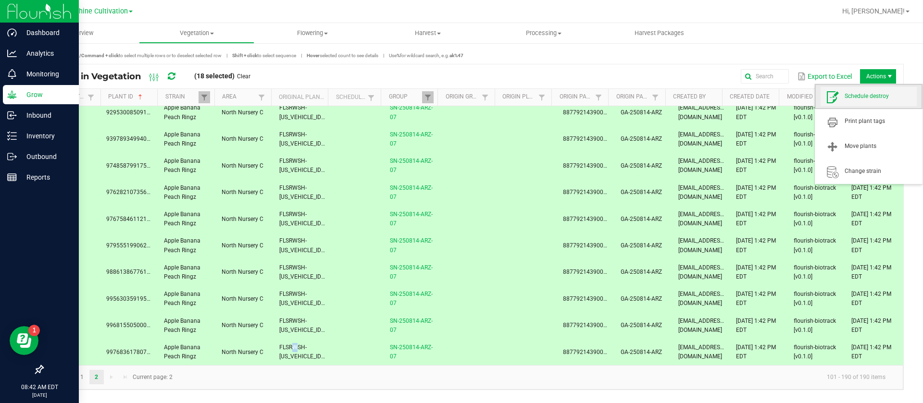
click at [872, 99] on span "Schedule destroy" at bounding box center [880, 96] width 72 height 8
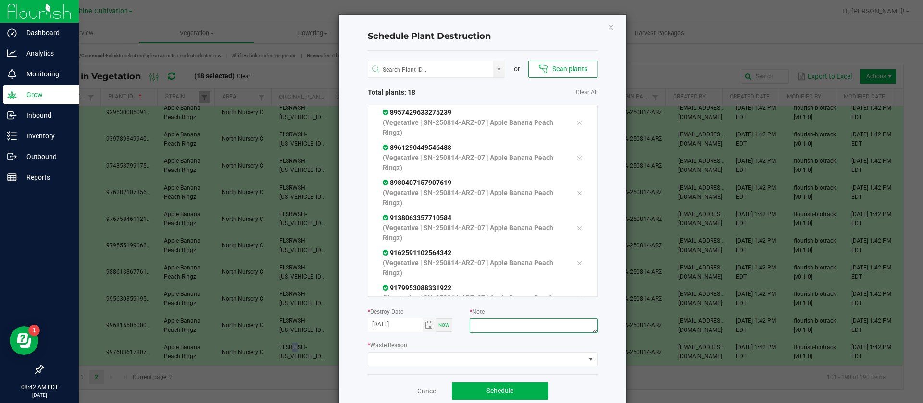
click at [516, 331] on textarea at bounding box center [533, 326] width 127 height 14
type textarea "WASTE"
click at [444, 356] on span at bounding box center [476, 359] width 217 height 13
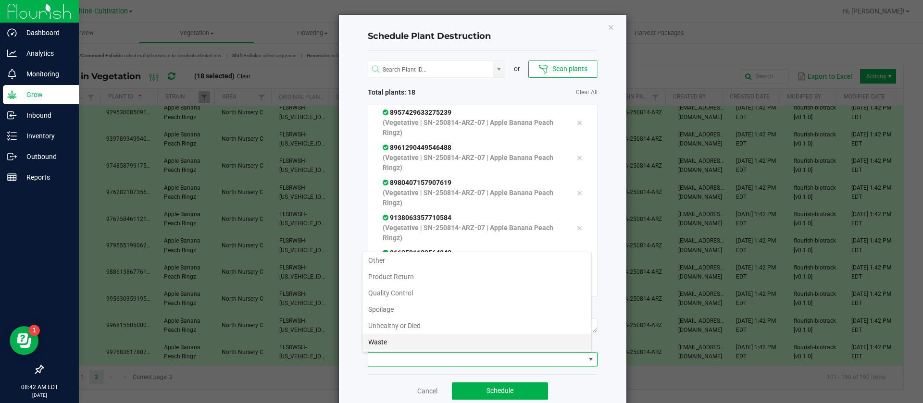
scroll to position [35, 0]
click at [397, 338] on li "Waste" at bounding box center [476, 342] width 229 height 16
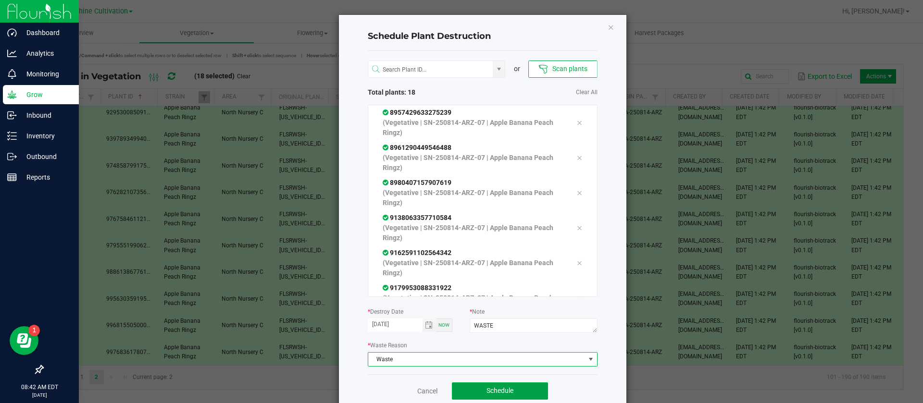
click at [498, 383] on button "Schedule" at bounding box center [500, 391] width 96 height 17
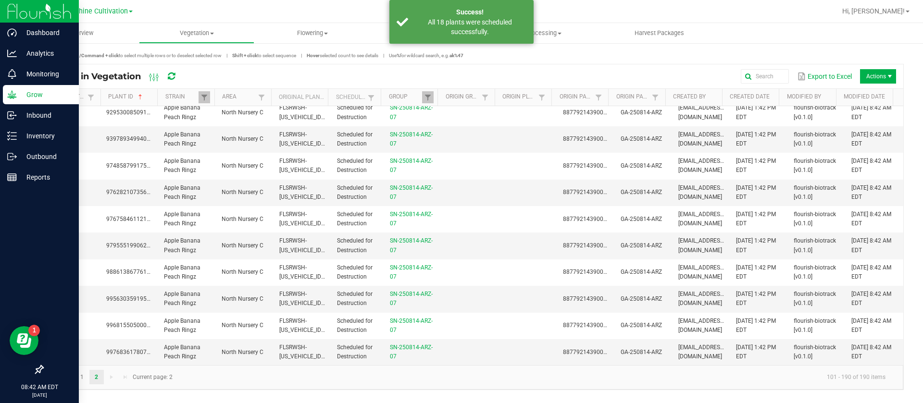
scroll to position [1920, 0]
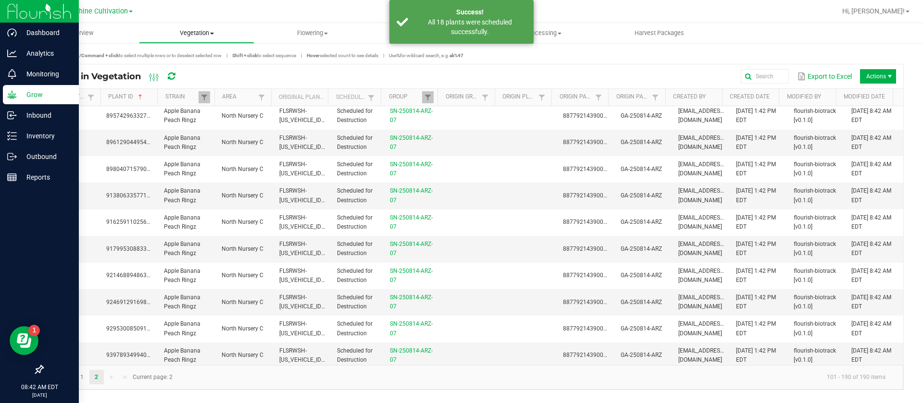
click at [196, 33] on span "Vegetation" at bounding box center [196, 33] width 115 height 9
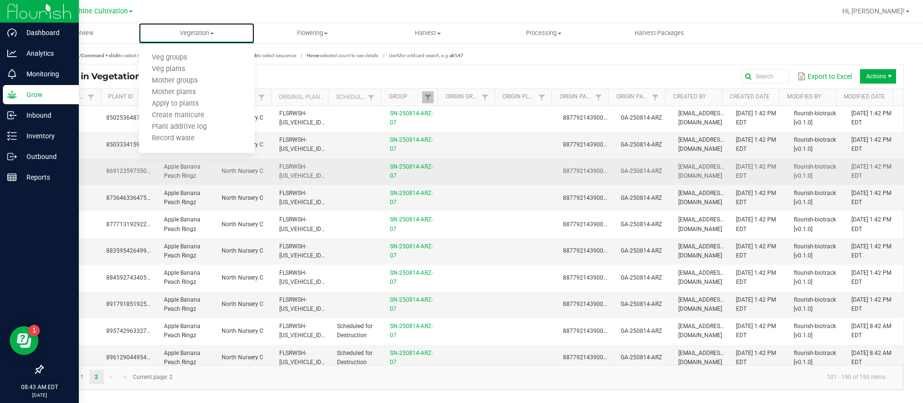
scroll to position [1704, 0]
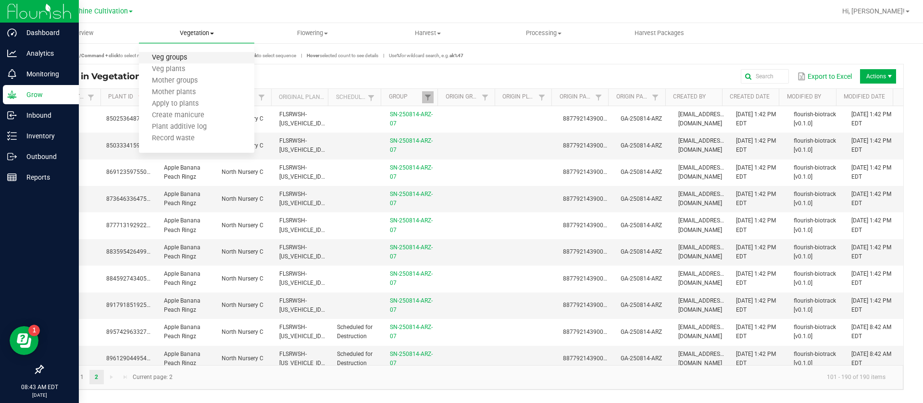
click at [172, 60] on span "Veg groups" at bounding box center [169, 58] width 61 height 8
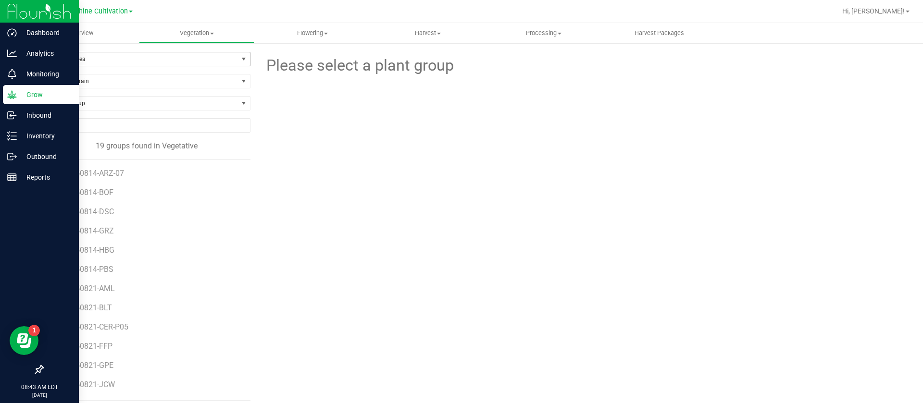
click at [109, 58] on span "Filter by Area" at bounding box center [140, 58] width 195 height 13
click at [107, 118] on li "North Nursery C" at bounding box center [145, 118] width 204 height 14
click at [95, 197] on span "SN-250814-BOF" at bounding box center [87, 192] width 56 height 9
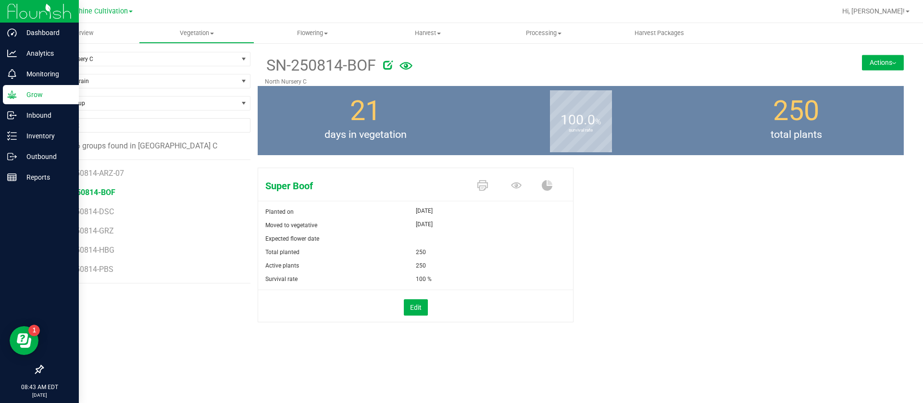
click at [387, 61] on icon at bounding box center [388, 65] width 10 height 10
click at [383, 63] on input "SN-250814-BOF" at bounding box center [489, 65] width 449 height 14
type input "SN-250814-BOF-07"
click at [518, 190] on icon at bounding box center [516, 185] width 11 height 11
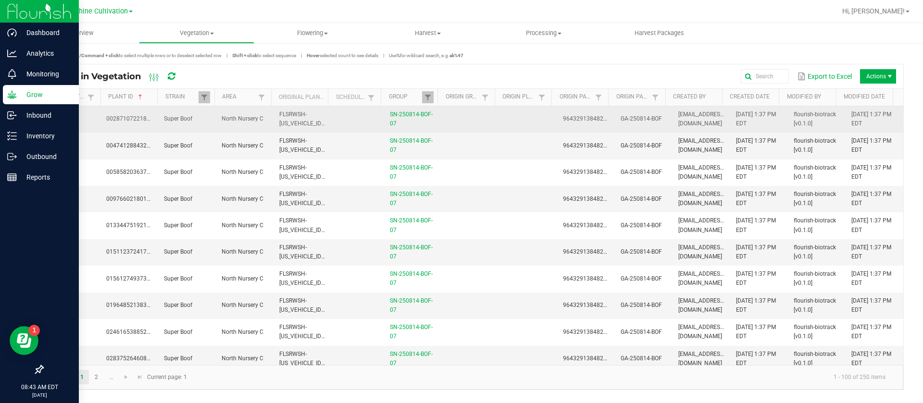
click at [483, 107] on td at bounding box center [471, 119] width 58 height 26
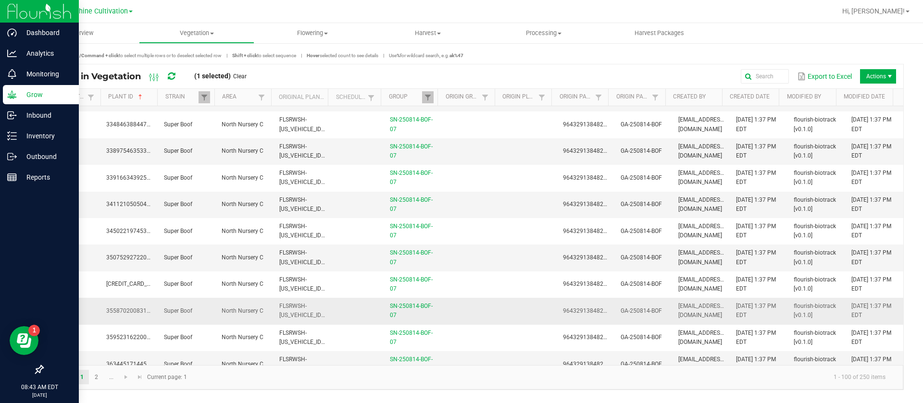
scroll to position [2403, 0]
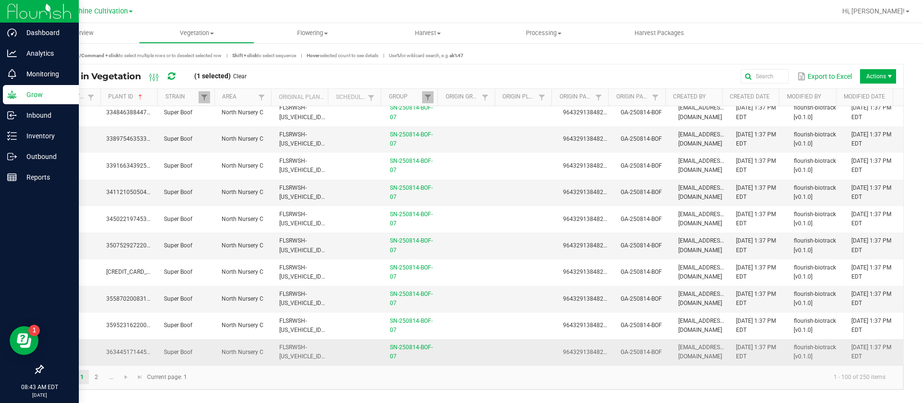
click at [453, 361] on td at bounding box center [471, 352] width 58 height 26
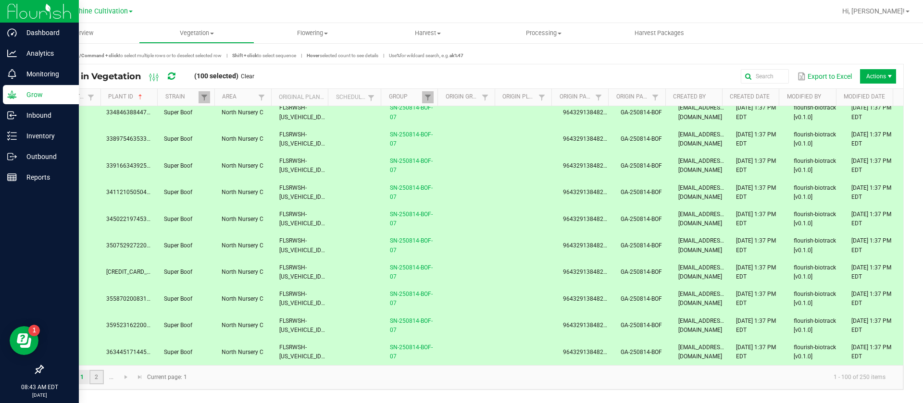
click at [97, 380] on link "2" at bounding box center [96, 377] width 14 height 14
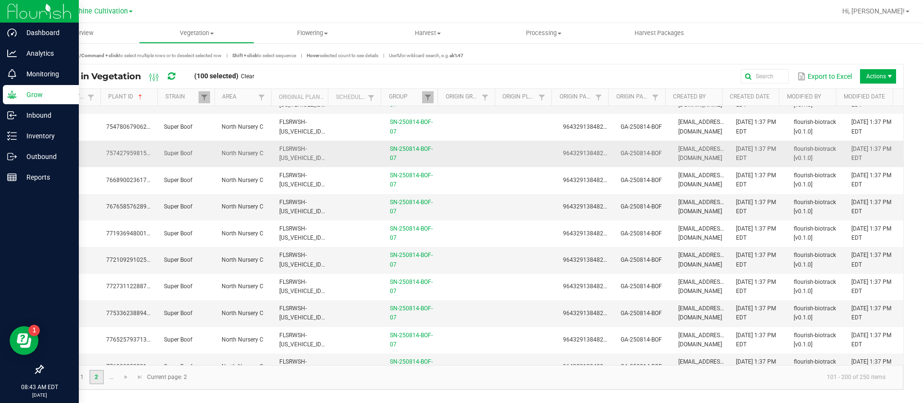
scroll to position [2403, 0]
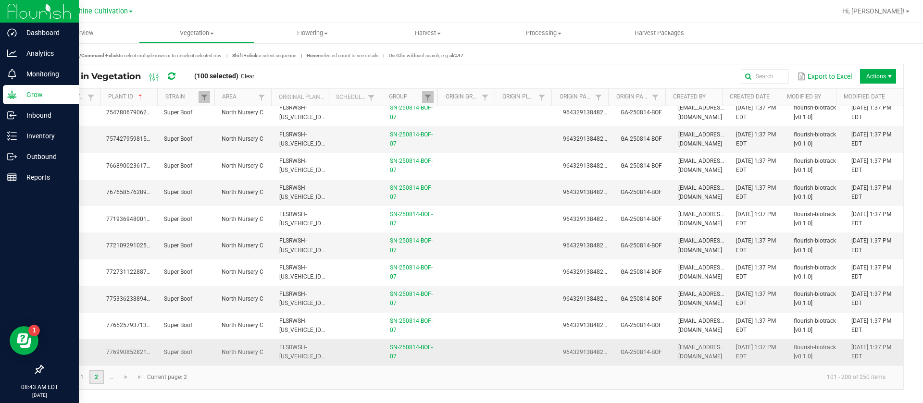
click at [468, 345] on td at bounding box center [471, 352] width 58 height 26
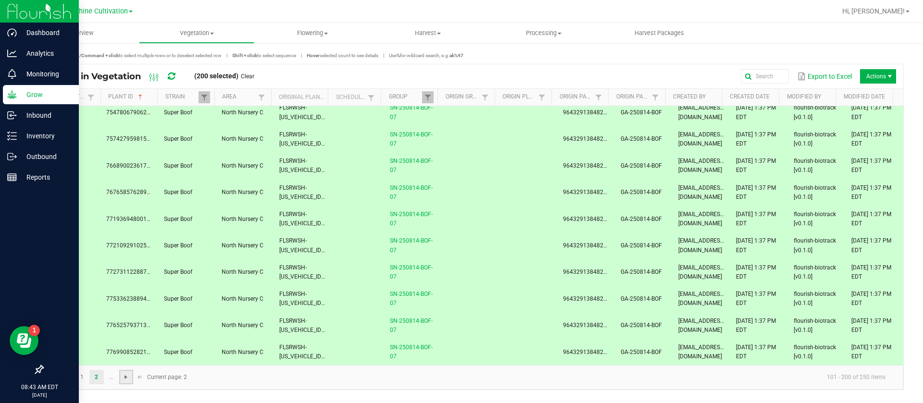
click at [126, 379] on span "Go to the next page" at bounding box center [126, 377] width 8 height 8
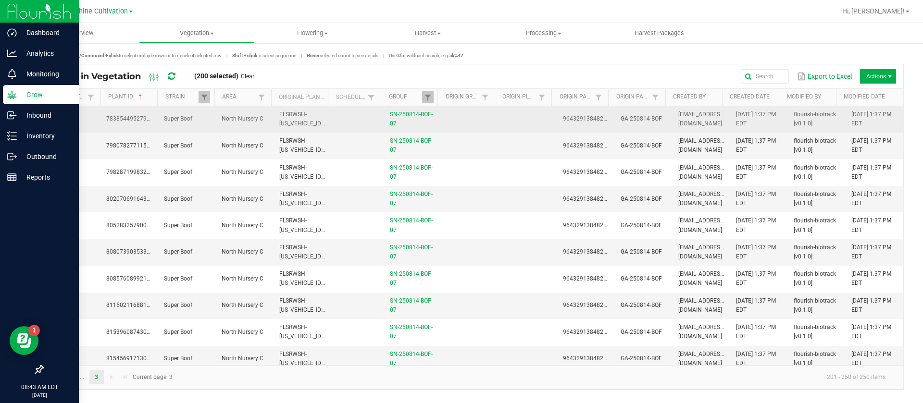
click at [532, 123] on td at bounding box center [528, 119] width 58 height 26
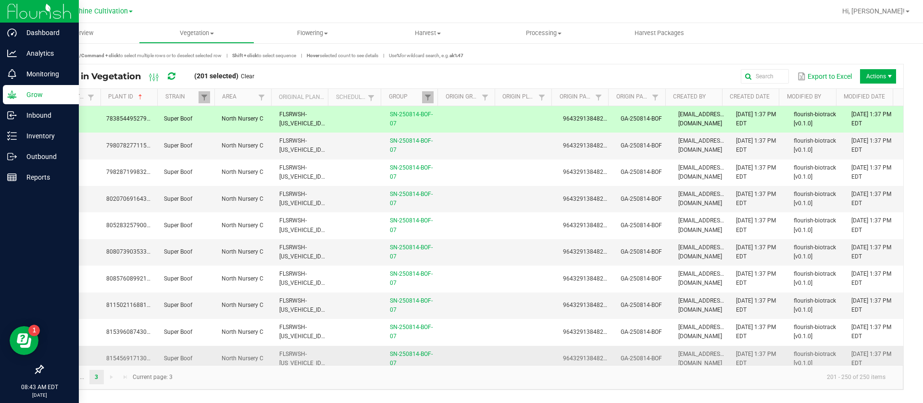
click at [484, 353] on td at bounding box center [471, 359] width 58 height 26
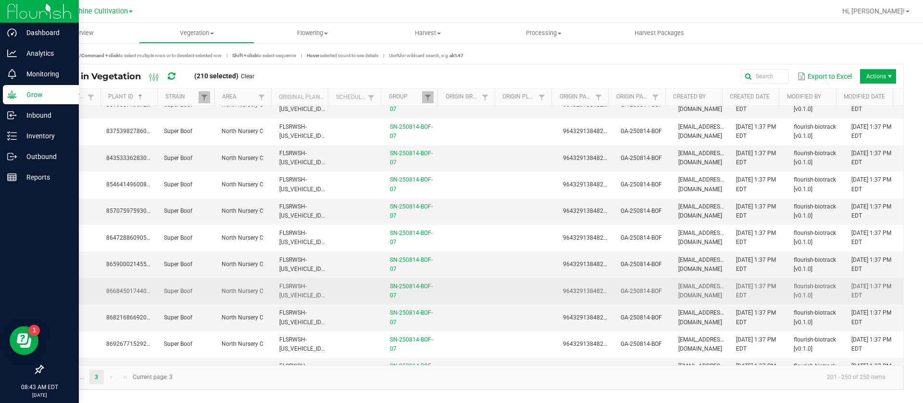
click at [490, 300] on td at bounding box center [471, 291] width 58 height 26
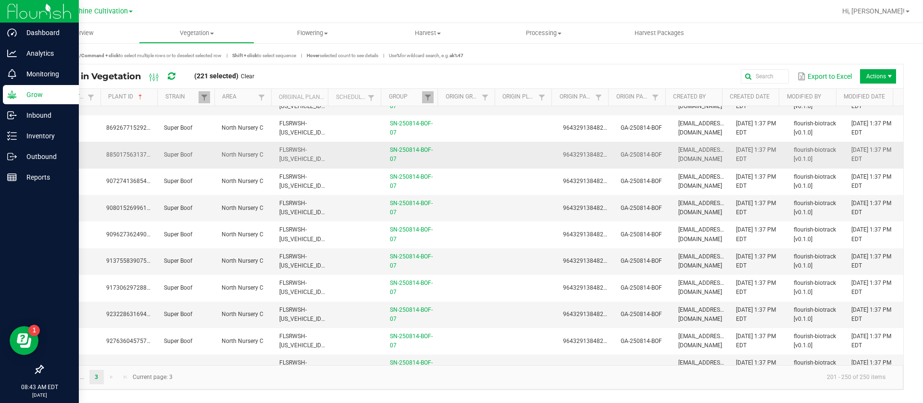
click at [493, 292] on td at bounding box center [471, 288] width 58 height 26
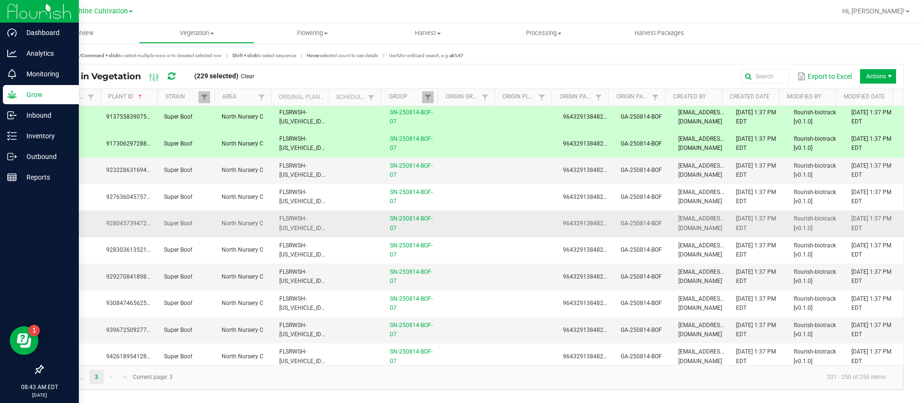
click at [499, 282] on td at bounding box center [528, 277] width 58 height 26
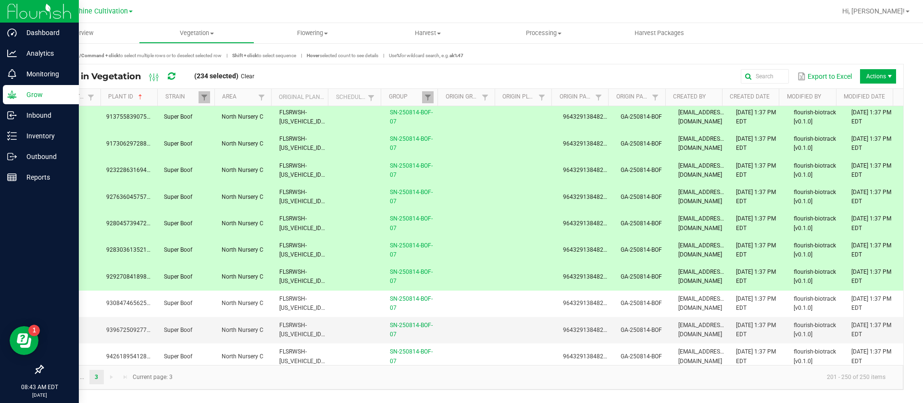
scroll to position [793, 0]
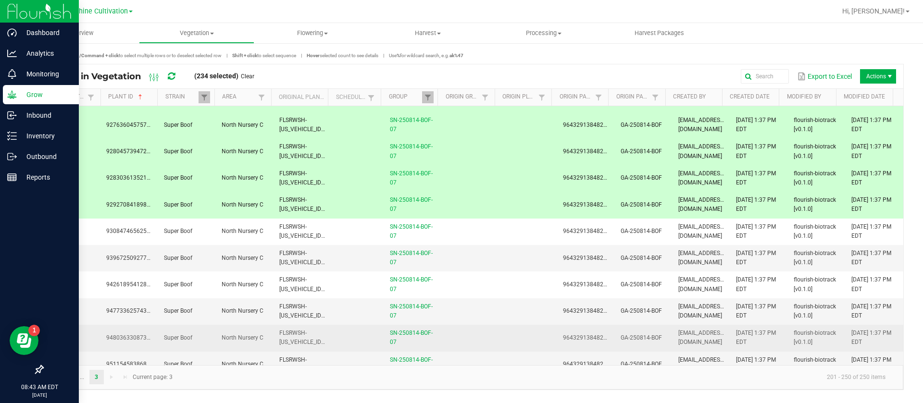
click at [499, 333] on td at bounding box center [528, 338] width 58 height 26
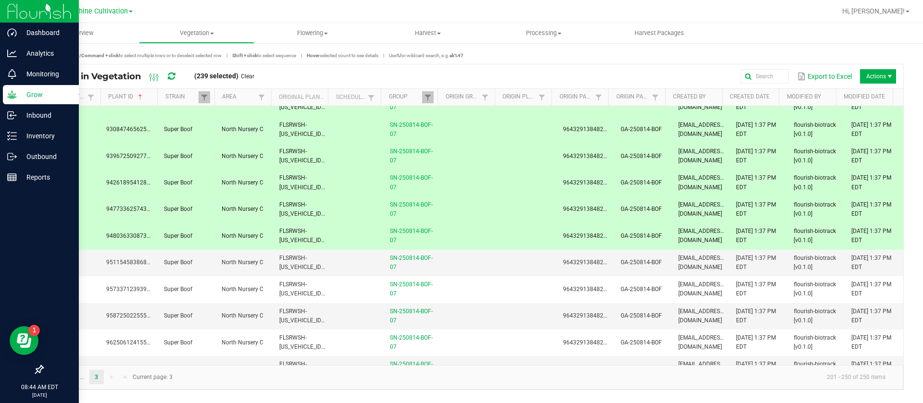
scroll to position [937, 0]
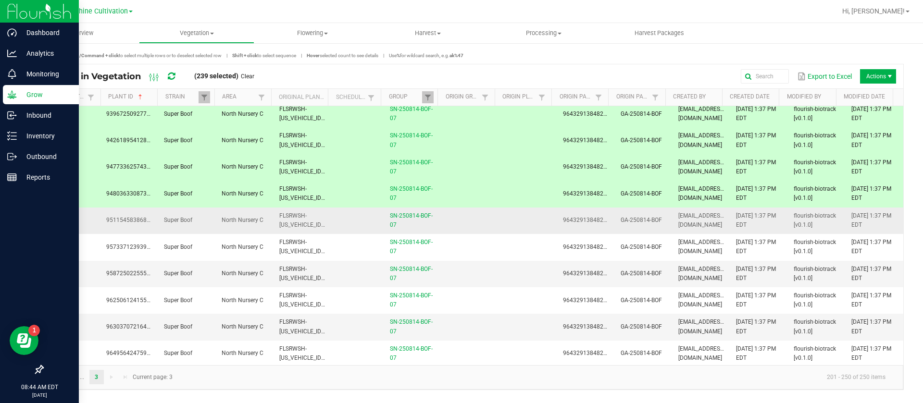
click at [461, 221] on td at bounding box center [471, 221] width 58 height 26
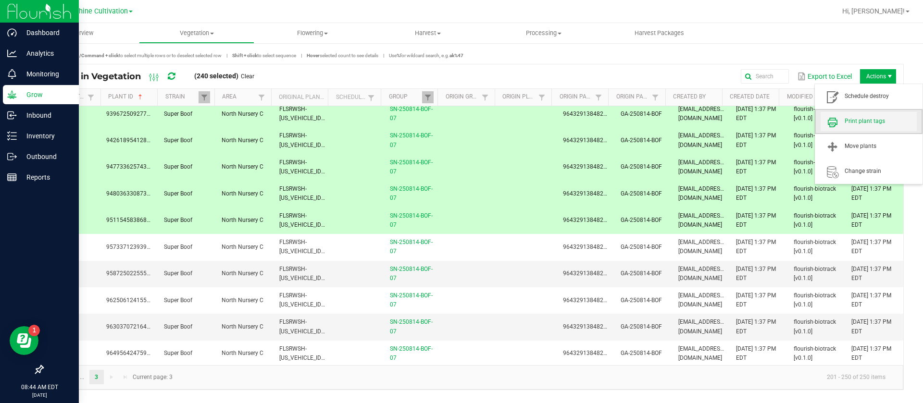
click at [865, 115] on span "Print plant tags" at bounding box center [868, 121] width 96 height 19
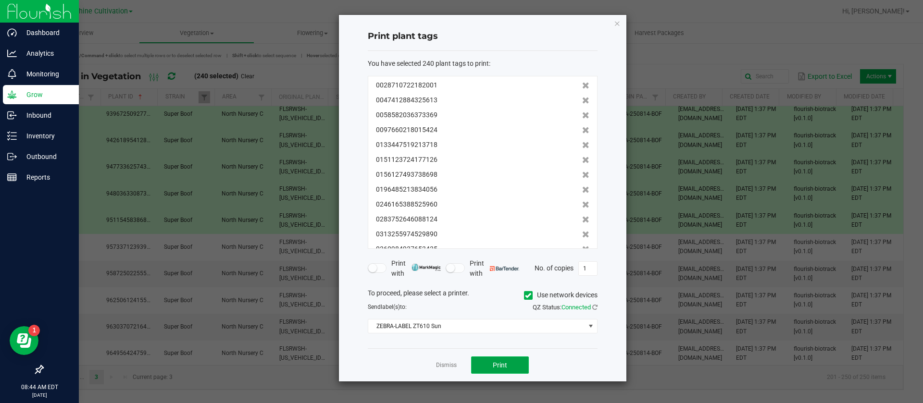
click at [496, 364] on span "Print" at bounding box center [500, 365] width 14 height 8
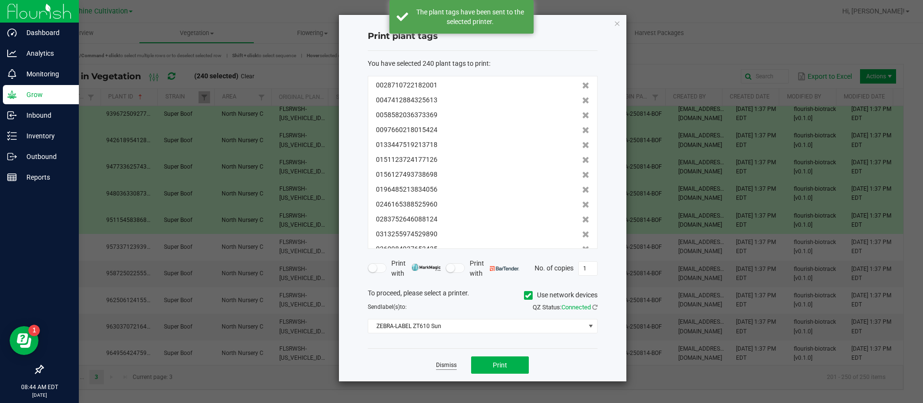
click at [442, 363] on link "Dismiss" at bounding box center [446, 365] width 21 height 8
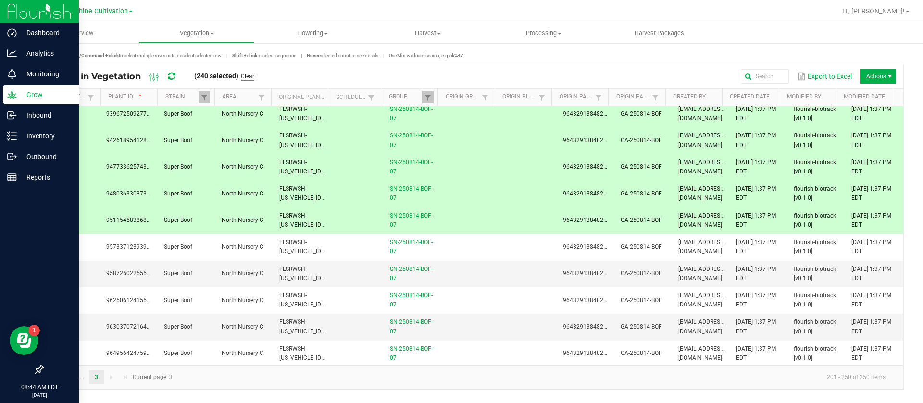
click at [251, 75] on link "Clear" at bounding box center [247, 77] width 13 height 8
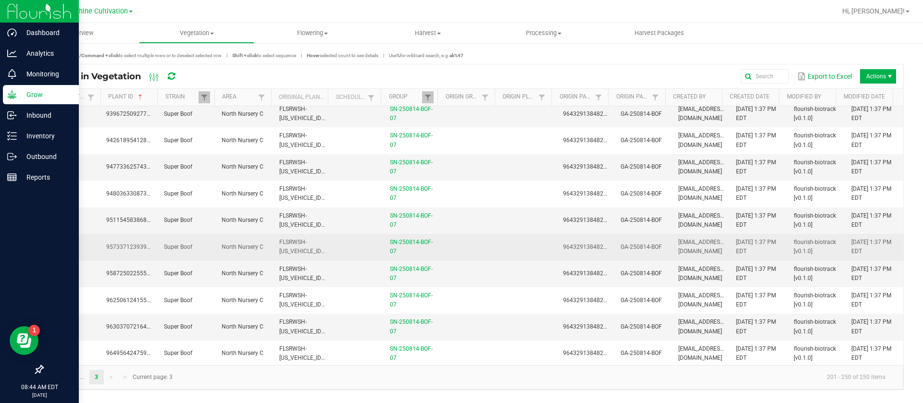
click at [315, 247] on td "FLSRWSH-[US_VEHICLE_IDENTIFICATION_NUMBER]" at bounding box center [302, 247] width 58 height 26
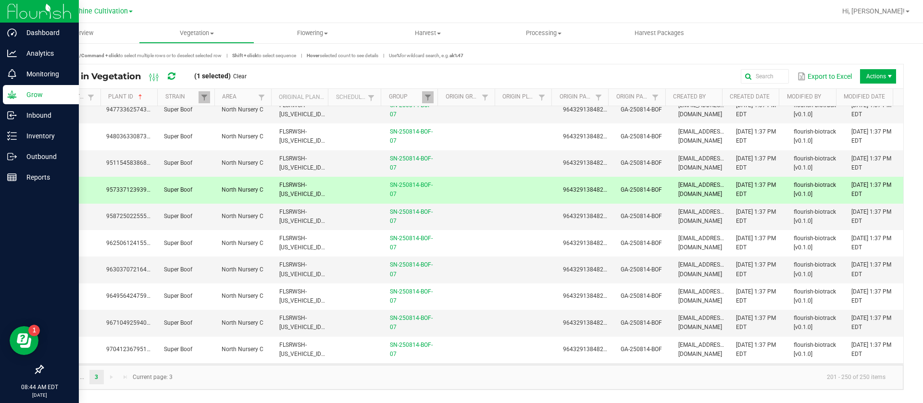
scroll to position [1072, 0]
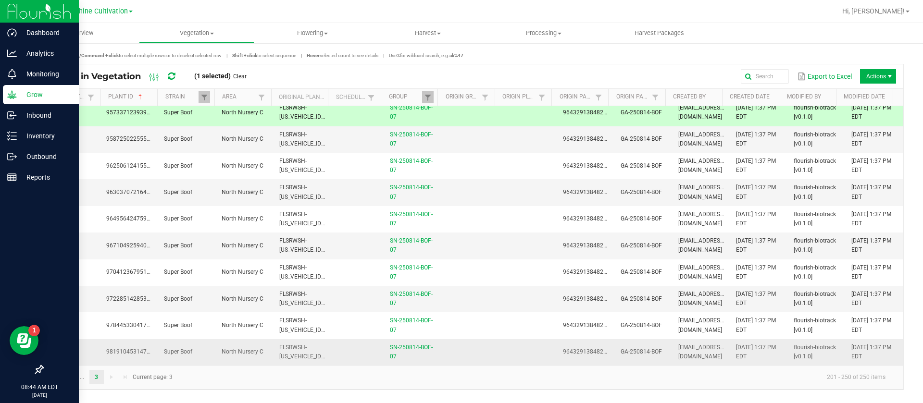
click at [322, 355] on span "FLSRWSH-[US_VEHICLE_IDENTIFICATION_NUMBER]" at bounding box center [332, 352] width 106 height 16
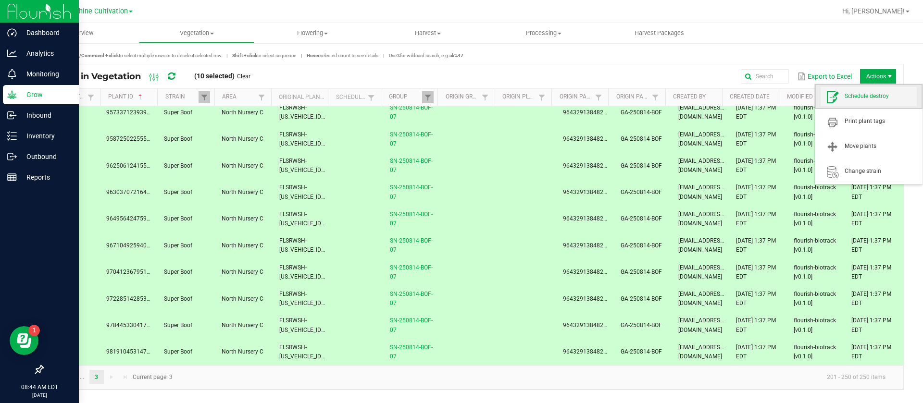
click at [868, 96] on span "Schedule destroy" at bounding box center [880, 96] width 72 height 8
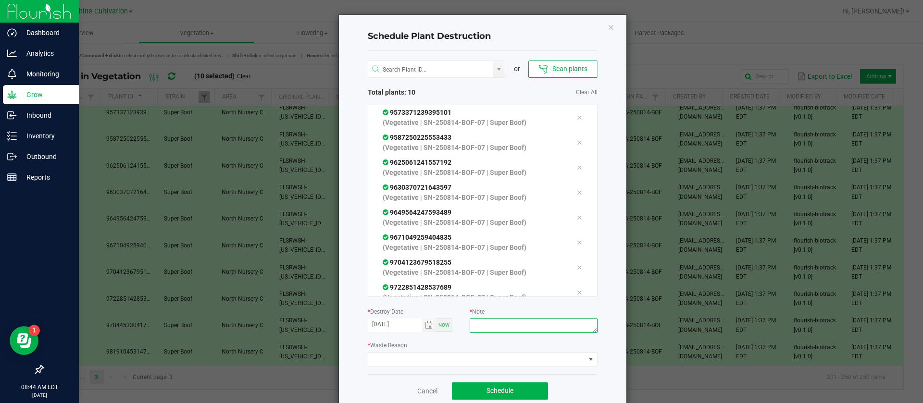
click at [524, 330] on textarea at bounding box center [533, 326] width 127 height 14
type textarea "WASTE"
click at [414, 354] on span at bounding box center [476, 359] width 217 height 13
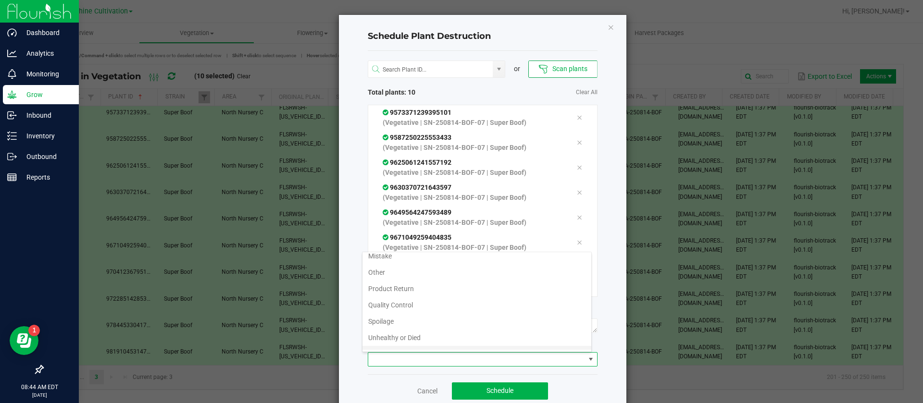
scroll to position [35, 0]
click at [402, 344] on li "Waste" at bounding box center [476, 342] width 229 height 16
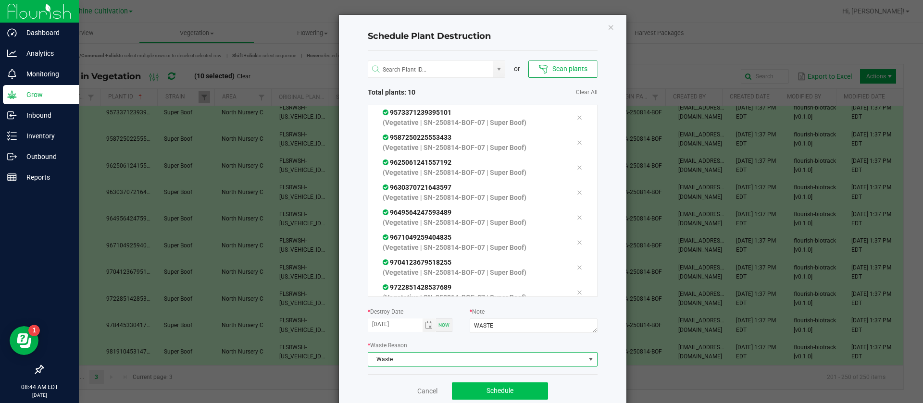
click at [480, 381] on div "Cancel Schedule" at bounding box center [483, 390] width 230 height 33
click at [482, 384] on button "Schedule" at bounding box center [500, 391] width 96 height 17
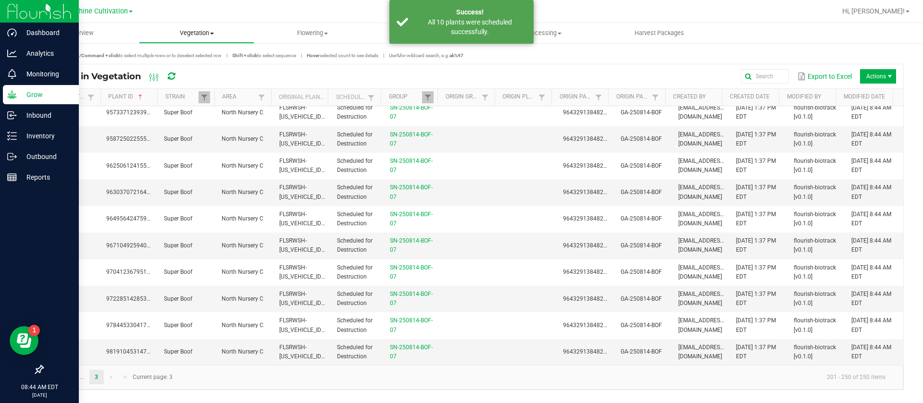
click at [211, 30] on span "Vegetation" at bounding box center [196, 33] width 115 height 9
click at [185, 60] on span "Veg groups" at bounding box center [169, 58] width 61 height 8
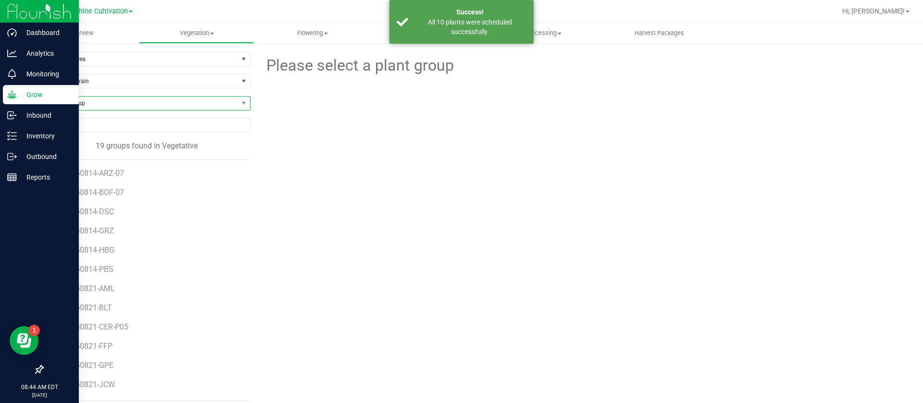
click at [95, 108] on span "Find a Group" at bounding box center [140, 103] width 195 height 13
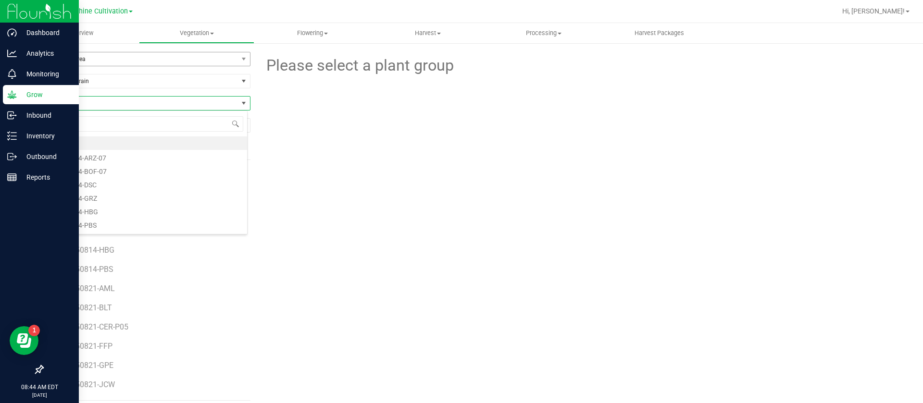
click at [92, 54] on span "Filter by Area" at bounding box center [140, 58] width 195 height 13
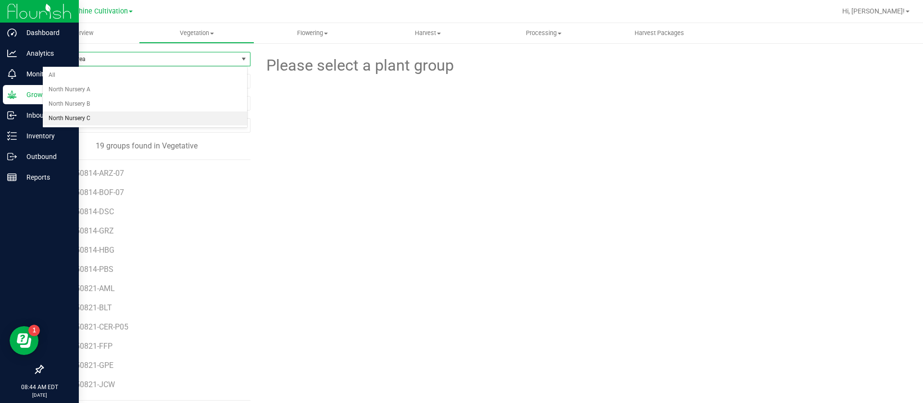
click at [81, 119] on li "North Nursery C" at bounding box center [145, 118] width 204 height 14
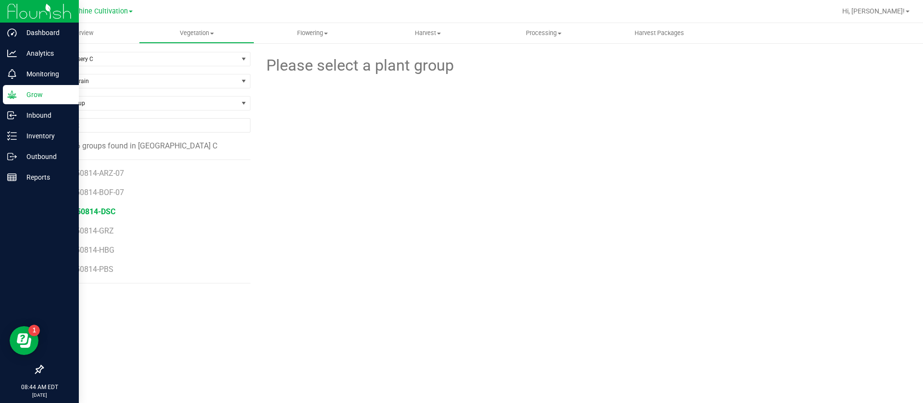
click at [102, 214] on span "SN-250814-DSC" at bounding box center [87, 211] width 56 height 9
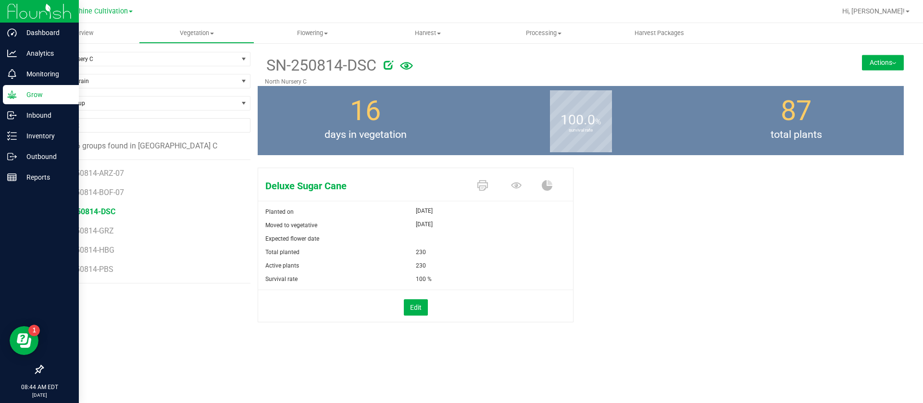
click at [392, 66] on icon at bounding box center [388, 65] width 10 height 10
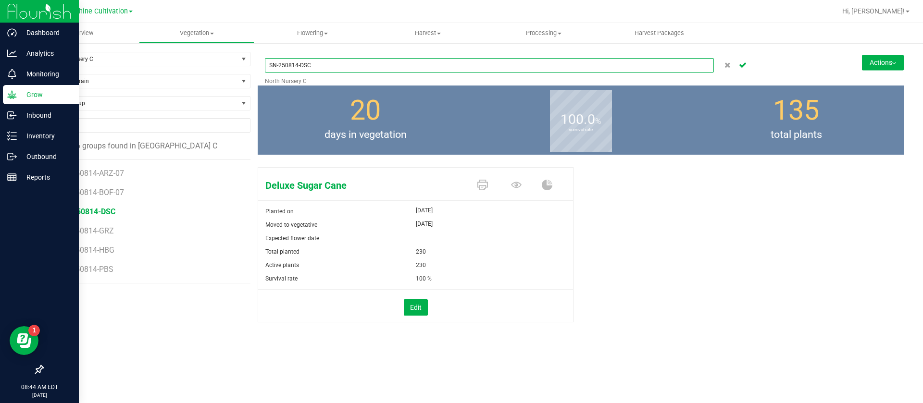
click at [330, 66] on input "SN-250814-DSC" at bounding box center [489, 65] width 449 height 14
type input "SN-250814-DSC-07"
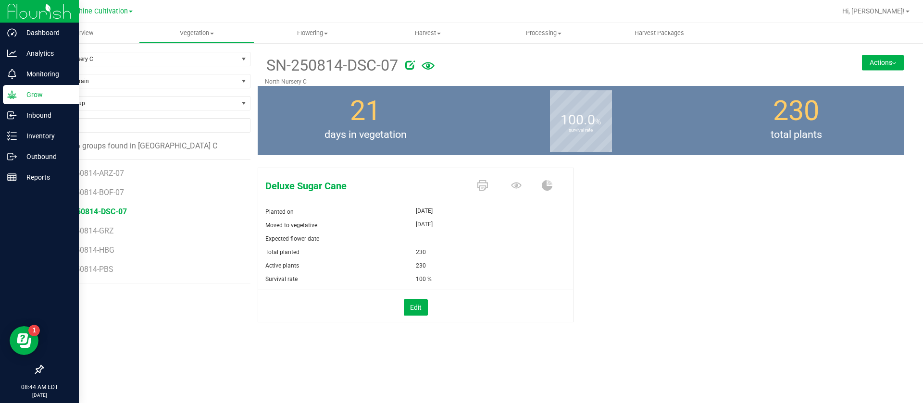
drag, startPoint x: 398, startPoint y: 115, endPoint x: 403, endPoint y: 115, distance: 5.3
click at [400, 115] on div "21 days in vegetation" at bounding box center [365, 120] width 215 height 69
click at [440, 116] on div "21 days in vegetation" at bounding box center [365, 120] width 215 height 69
click at [428, 131] on span "days in vegetation" at bounding box center [365, 134] width 215 height 15
drag, startPoint x: 393, startPoint y: 233, endPoint x: 373, endPoint y: 224, distance: 21.5
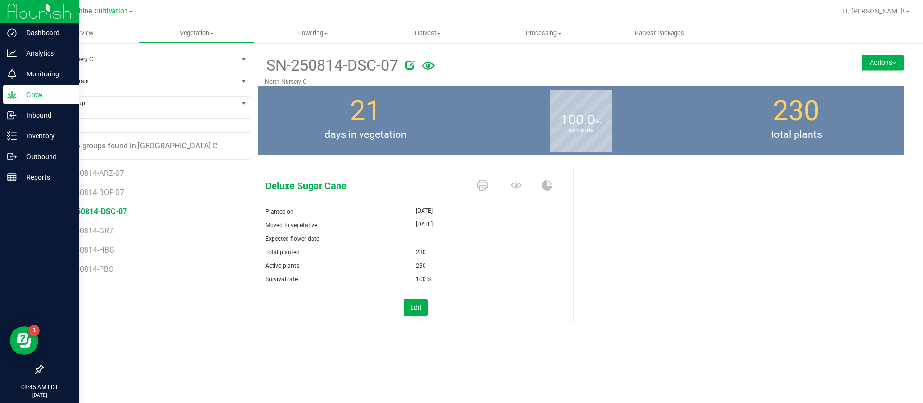
click at [387, 233] on div "Expected flower date" at bounding box center [337, 238] width 158 height 13
click at [334, 207] on div "Planted on" at bounding box center [337, 211] width 158 height 13
click at [317, 33] on span "Flowering" at bounding box center [312, 33] width 115 height 9
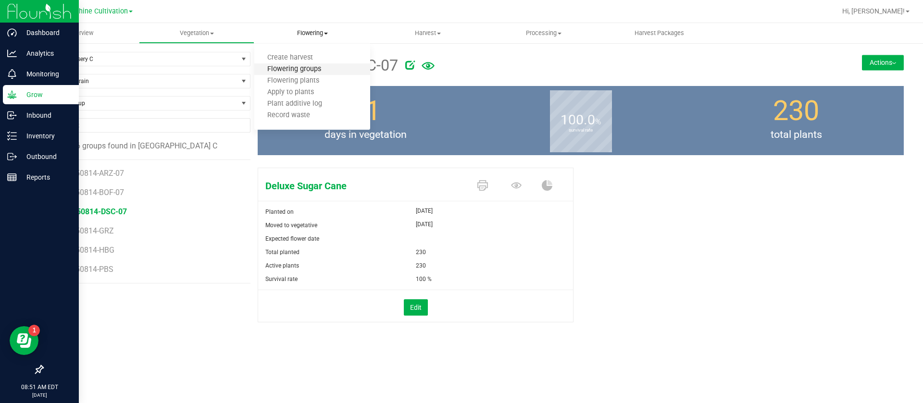
click at [307, 73] on span "Flowering groups" at bounding box center [294, 69] width 80 height 8
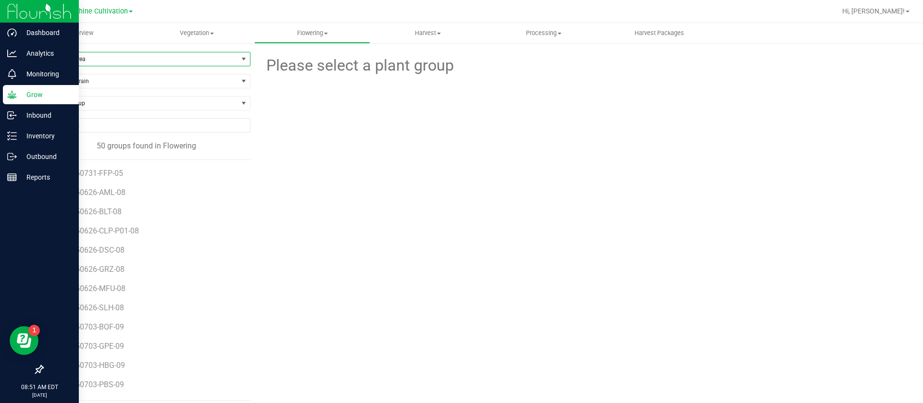
click at [80, 61] on span "Filter by Area" at bounding box center [140, 58] width 195 height 13
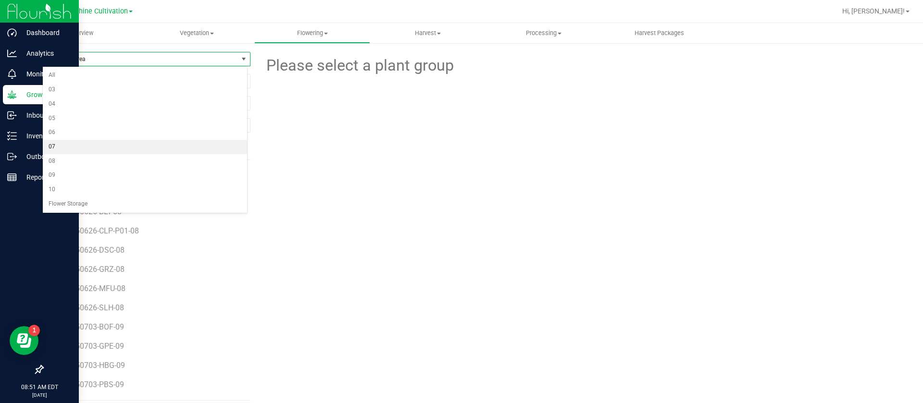
click at [74, 140] on li "07" at bounding box center [145, 147] width 204 height 14
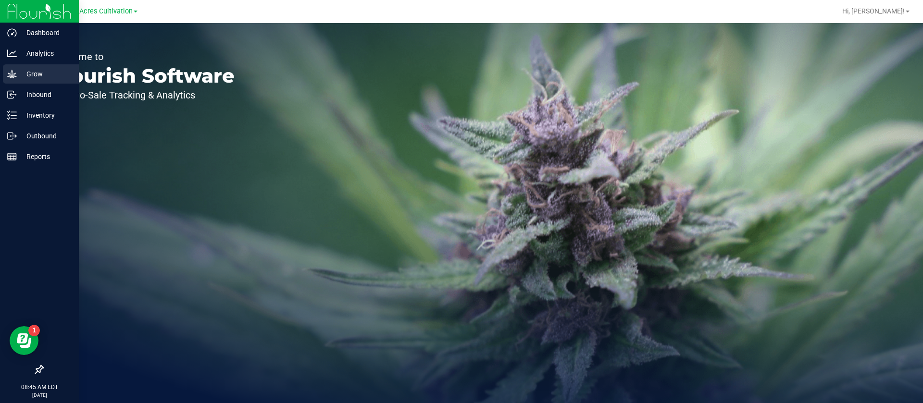
click at [13, 72] on icon at bounding box center [12, 74] width 10 height 10
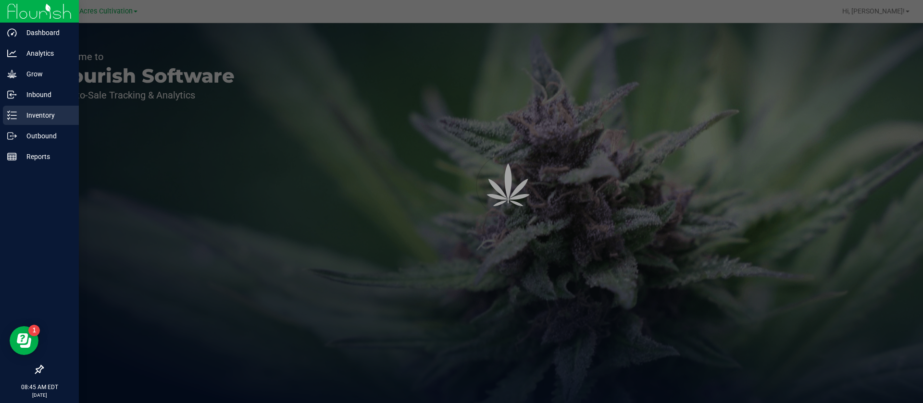
click at [20, 117] on p "Inventory" at bounding box center [46, 116] width 58 height 12
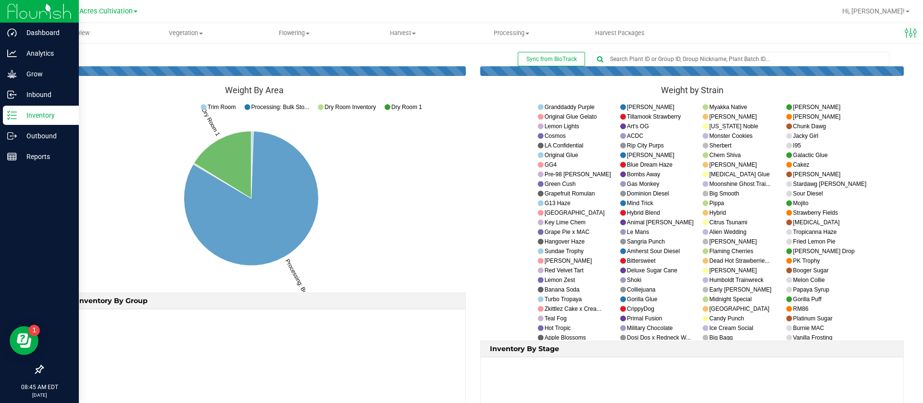
click at [22, 117] on p "Inventory" at bounding box center [46, 116] width 58 height 12
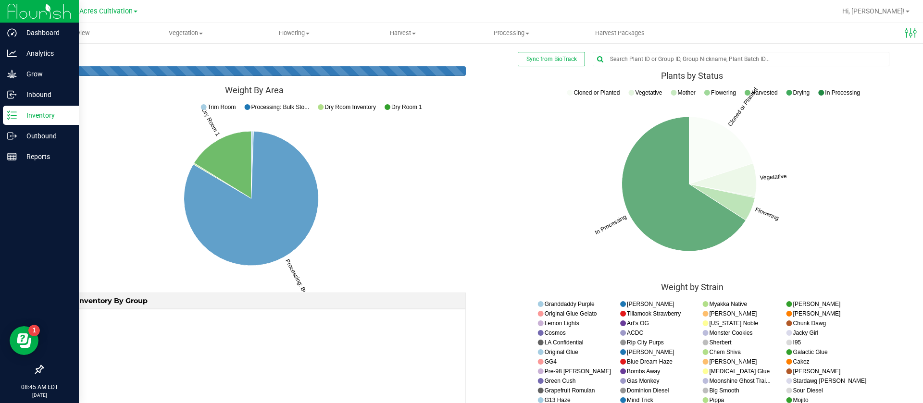
click at [22, 117] on p "Inventory" at bounding box center [46, 116] width 58 height 12
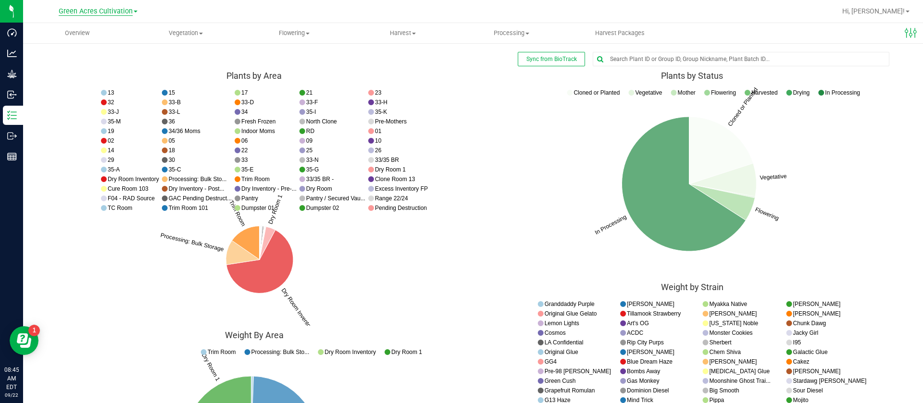
click at [114, 9] on span "Green Acres Cultivation" at bounding box center [96, 11] width 74 height 9
click at [99, 49] on link "Sunshine Cultivation" at bounding box center [98, 46] width 140 height 13
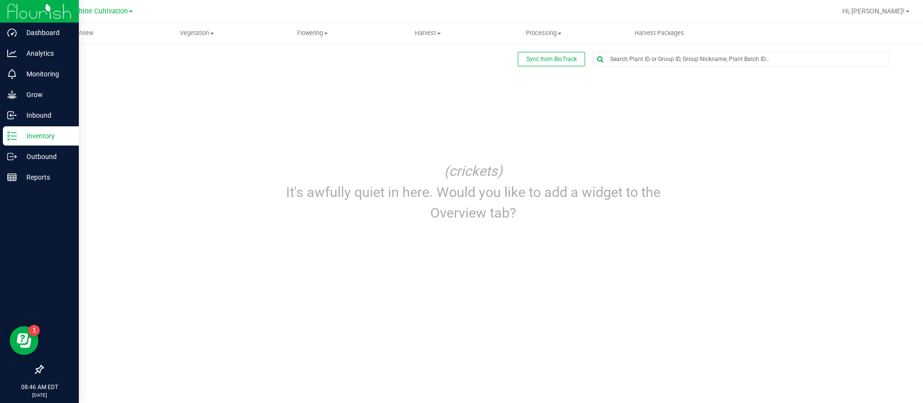
click at [23, 134] on p "Inventory" at bounding box center [46, 136] width 58 height 12
click at [32, 93] on p "Grow" at bounding box center [46, 95] width 58 height 12
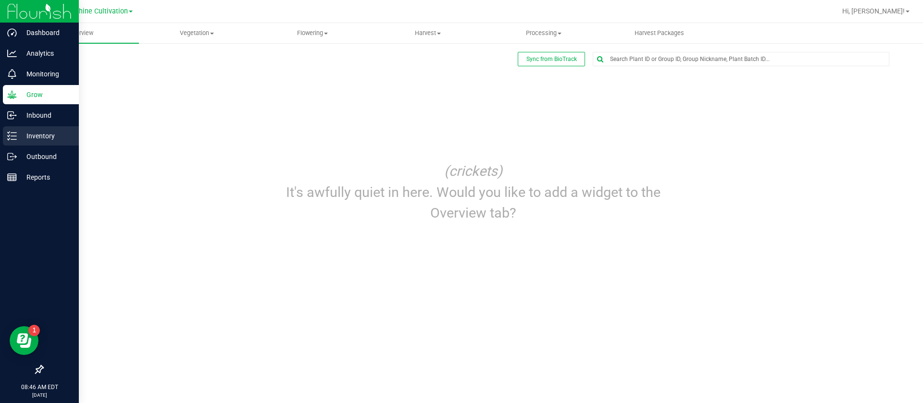
click at [28, 136] on p "Inventory" at bounding box center [46, 136] width 58 height 12
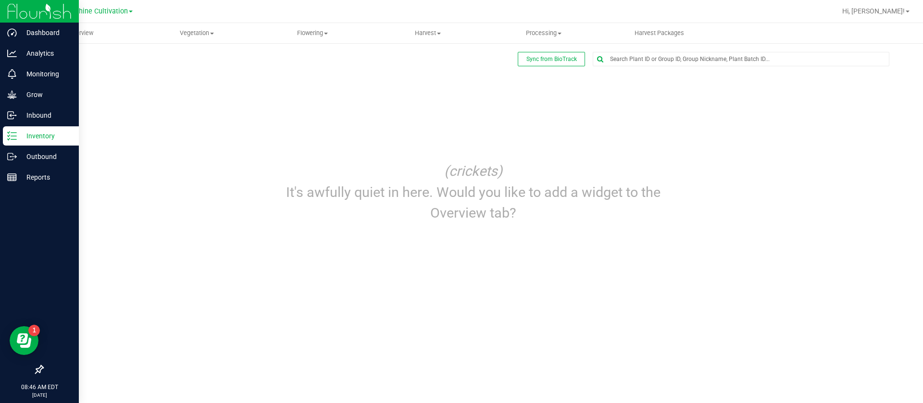
click at [29, 136] on p "Inventory" at bounding box center [46, 136] width 58 height 12
click at [30, 136] on p "Inventory" at bounding box center [46, 136] width 58 height 12
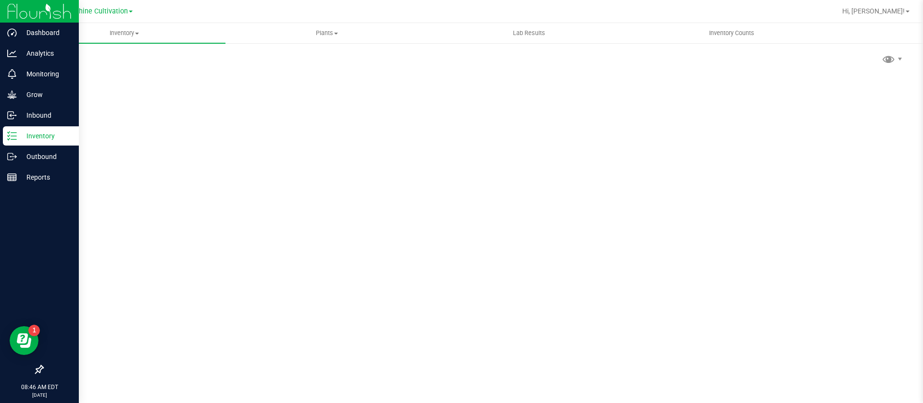
click at [12, 138] on icon at bounding box center [12, 136] width 10 height 10
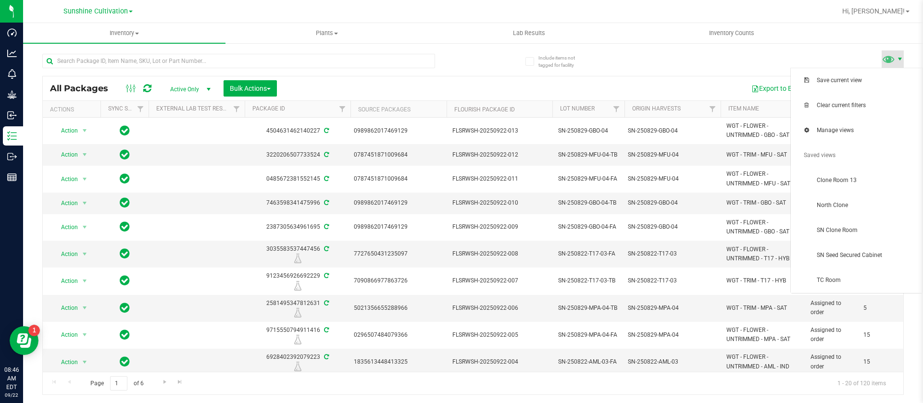
click at [896, 56] on span at bounding box center [900, 59] width 8 height 8
click at [860, 230] on span "SN Clone Room" at bounding box center [866, 230] width 100 height 8
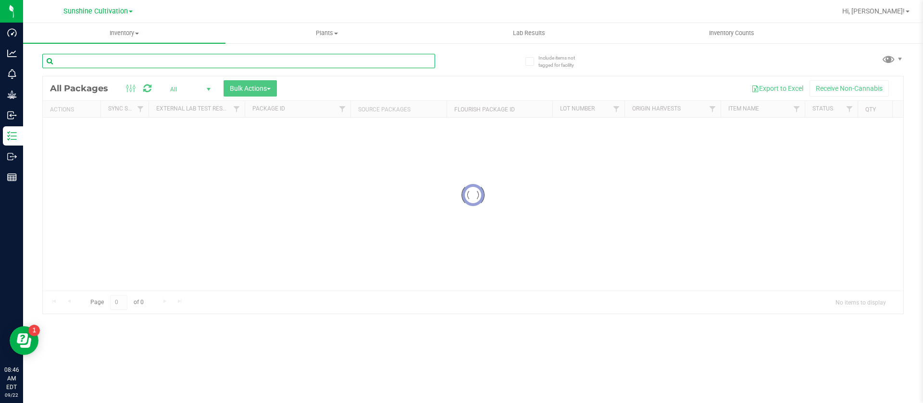
click at [106, 66] on input "text" at bounding box center [238, 61] width 393 height 14
type input "2"
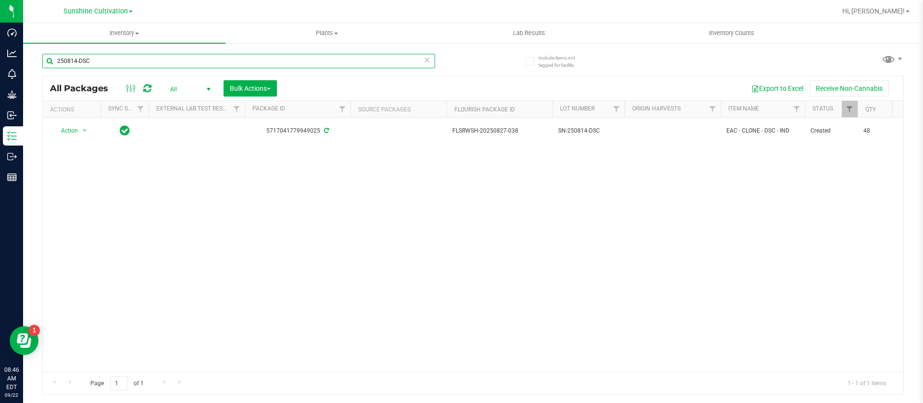
type input "250814-DSC"
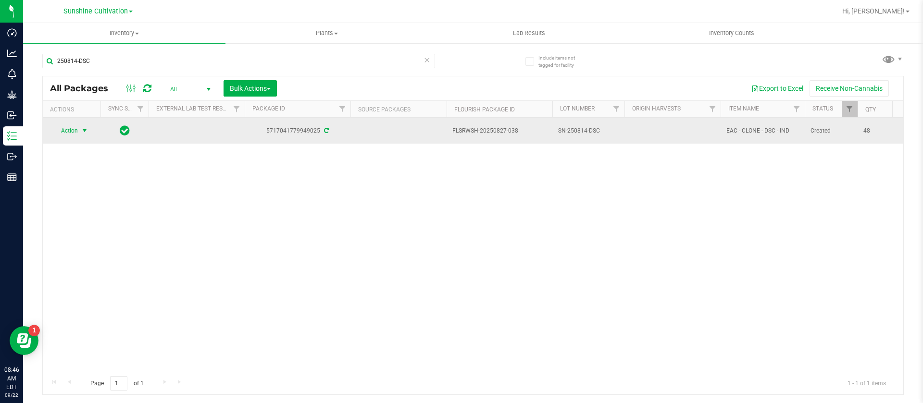
click at [69, 128] on span "Action" at bounding box center [65, 130] width 26 height 13
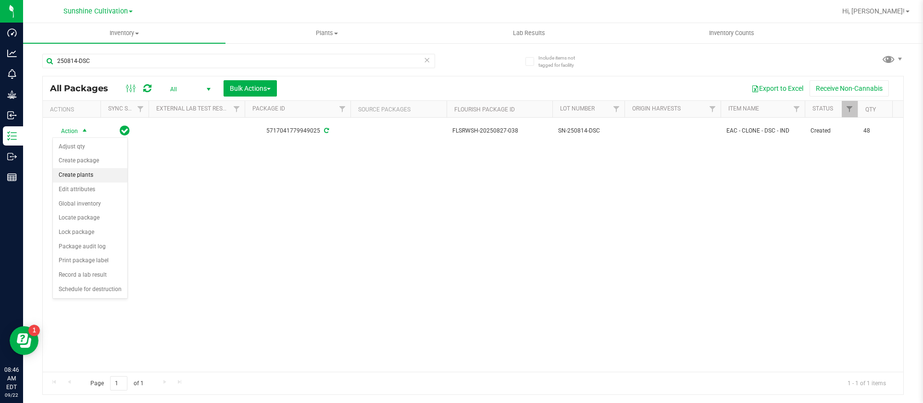
click at [93, 173] on li "Create plants" at bounding box center [90, 175] width 74 height 14
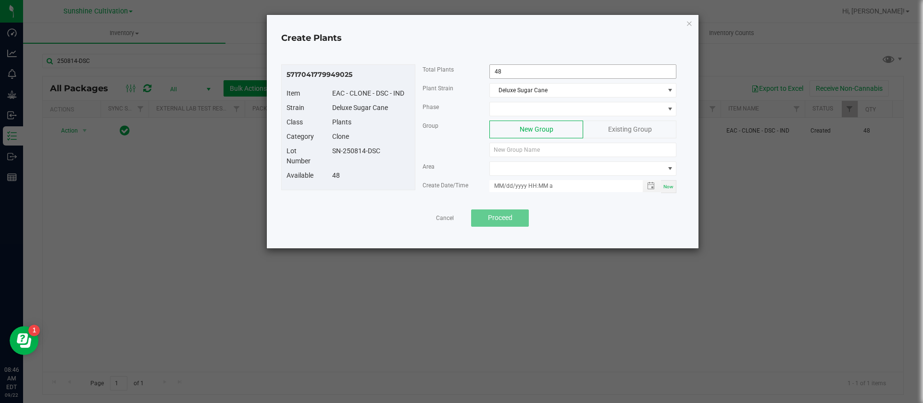
click at [537, 65] on input "48" at bounding box center [583, 71] width 186 height 13
type input "40"
click at [540, 107] on span at bounding box center [577, 108] width 174 height 13
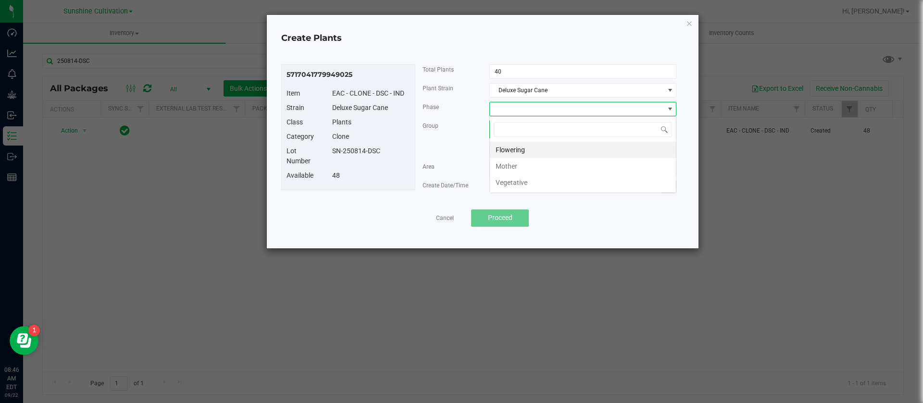
scroll to position [14, 187]
click at [528, 182] on li "Vegetative" at bounding box center [583, 182] width 186 height 16
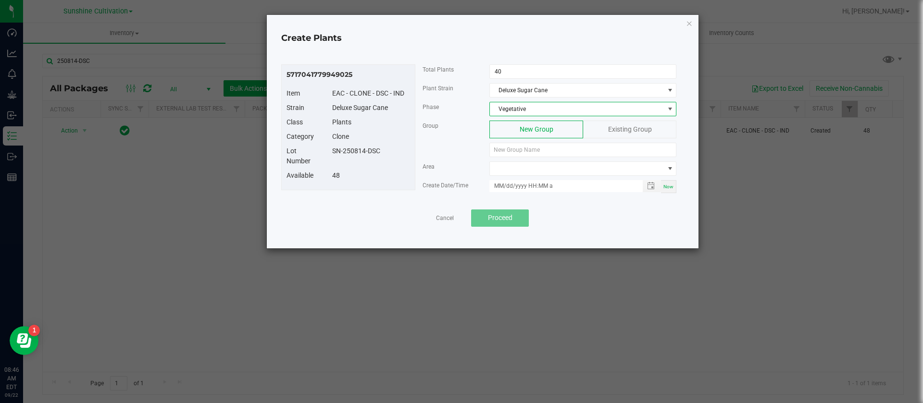
drag, startPoint x: 632, startPoint y: 132, endPoint x: 618, endPoint y: 138, distance: 15.5
click at [632, 132] on span "Existing Group" at bounding box center [630, 129] width 44 height 8
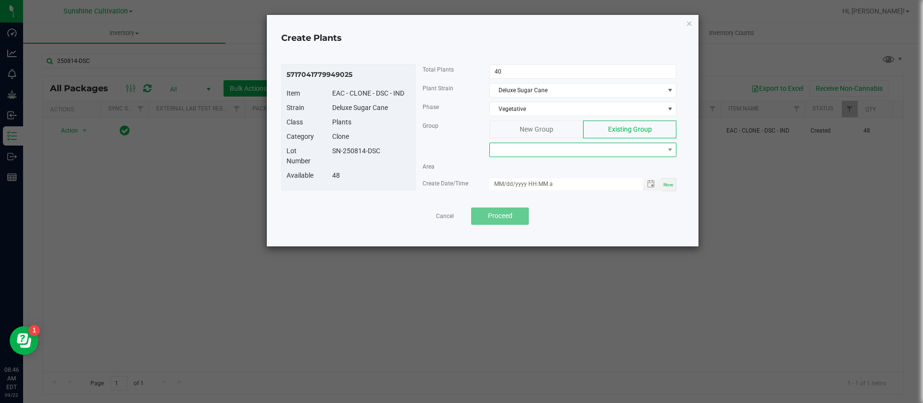
click at [574, 151] on span at bounding box center [577, 149] width 174 height 13
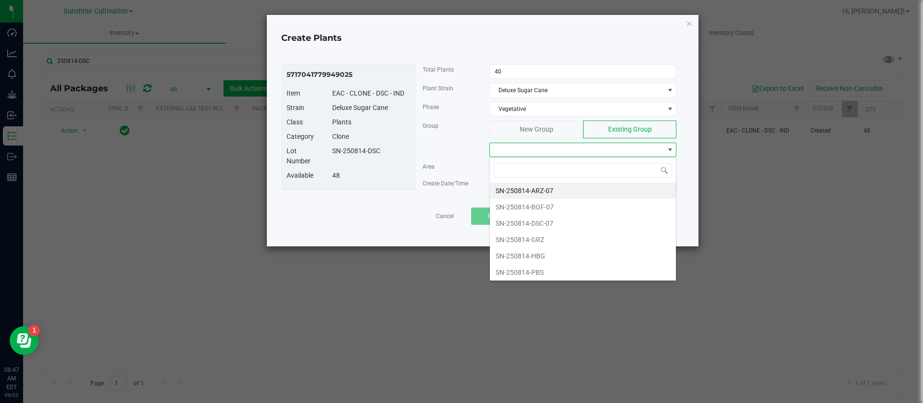
click at [381, 155] on div "SN-250814-DSC" at bounding box center [371, 151] width 92 height 10
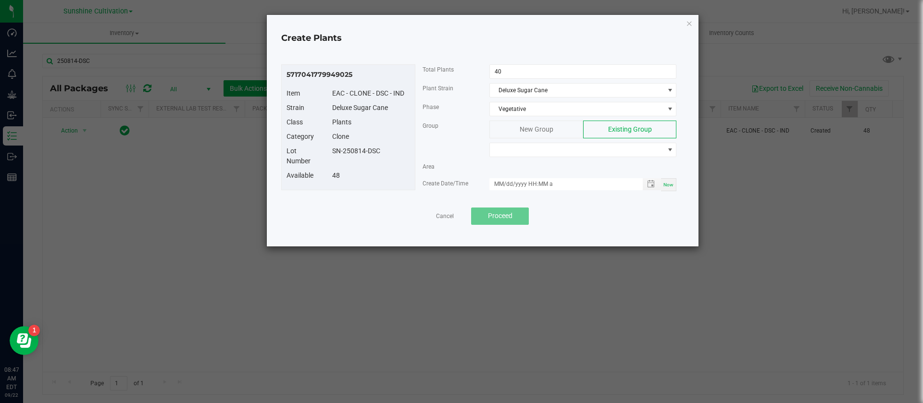
click at [388, 149] on div "SN-250814-DSC" at bounding box center [371, 151] width 92 height 10
drag, startPoint x: 384, startPoint y: 153, endPoint x: 333, endPoint y: 153, distance: 51.9
click at [333, 153] on div "SN-250814-DSC" at bounding box center [371, 151] width 92 height 10
copy div "SN-250814-DSC"
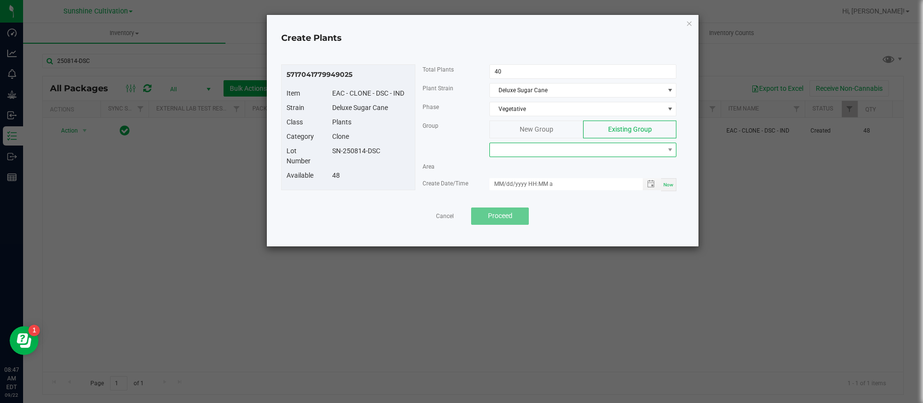
click at [535, 157] on span at bounding box center [582, 150] width 187 height 14
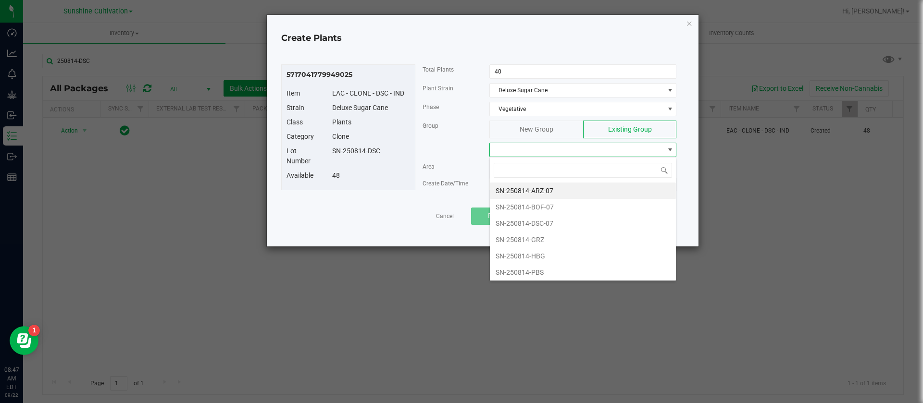
click at [538, 144] on span at bounding box center [577, 149] width 174 height 13
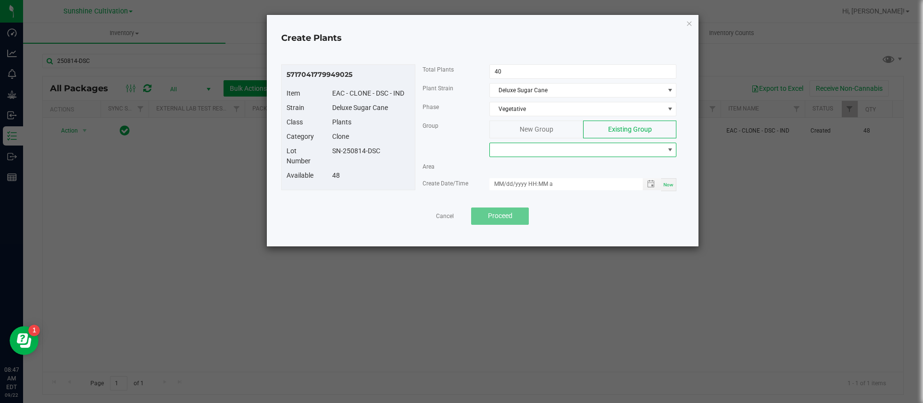
click at [536, 147] on span at bounding box center [577, 149] width 174 height 13
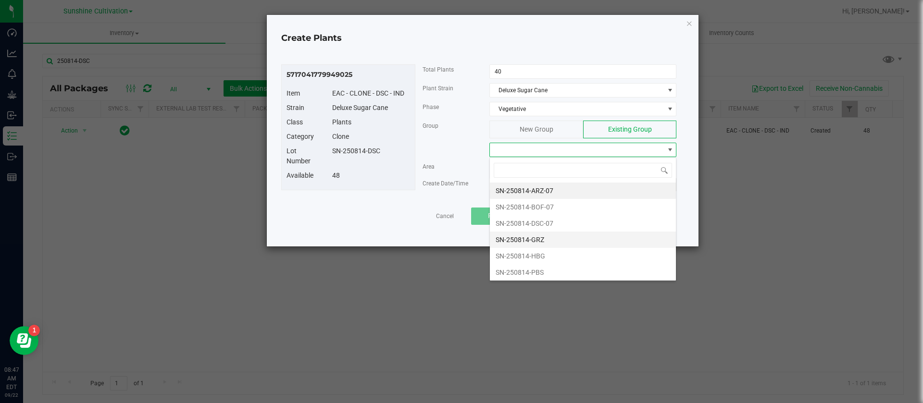
type input "SN-250814-DSC"
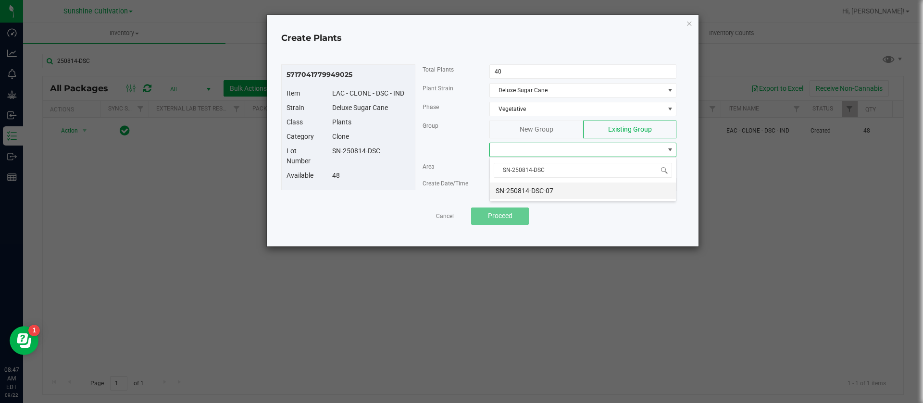
click at [582, 186] on li "SN-250814-DSC-07" at bounding box center [583, 191] width 186 height 16
click at [678, 178] on div "Now" at bounding box center [582, 184] width 201 height 13
click at [675, 179] on div "Now" at bounding box center [668, 184] width 15 height 13
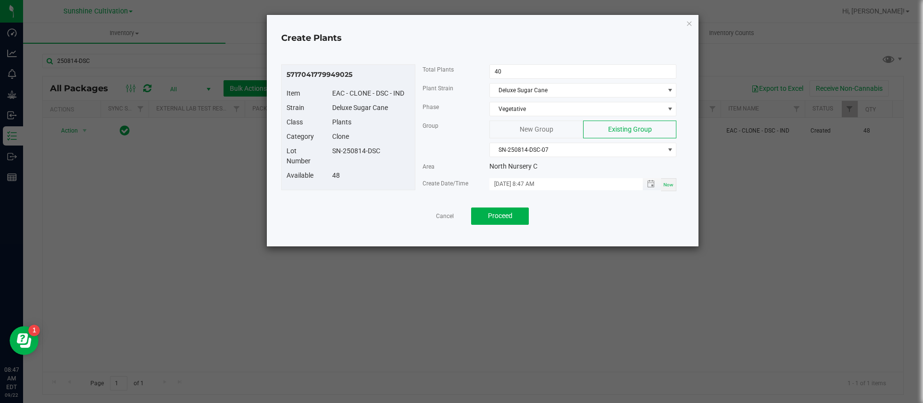
click at [505, 185] on input "[DATE] 8:47 AM" at bounding box center [560, 184] width 143 height 12
type input "[DATE] 8:47 AM"
click at [584, 218] on div "Cancel Proceed" at bounding box center [482, 216] width 388 height 17
click at [505, 215] on span "Proceed" at bounding box center [500, 216] width 25 height 8
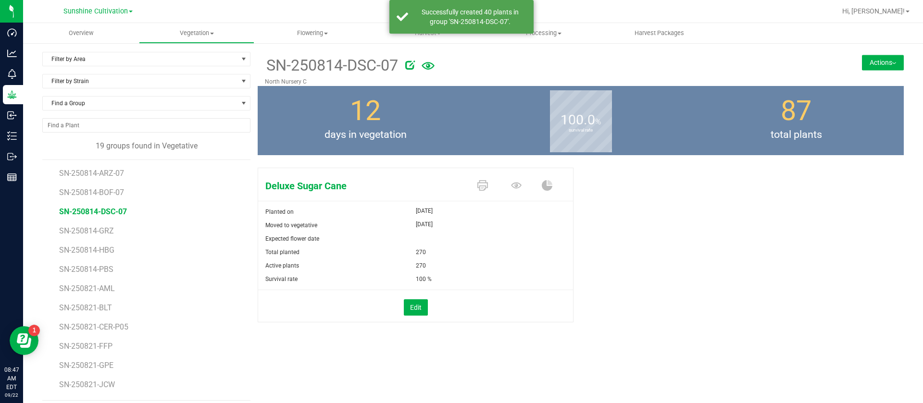
click at [638, 232] on div "Deluxe Sugar Cane Planted on [DATE] Moved to vegetative [DATE] Expected flower …" at bounding box center [581, 255] width 646 height 183
click at [107, 53] on span "Filter by Area" at bounding box center [140, 58] width 195 height 13
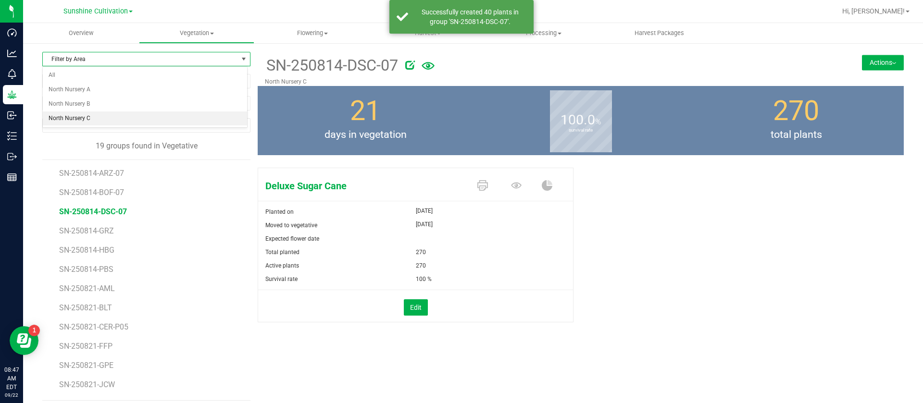
click at [88, 119] on li "North Nursery C" at bounding box center [145, 118] width 204 height 14
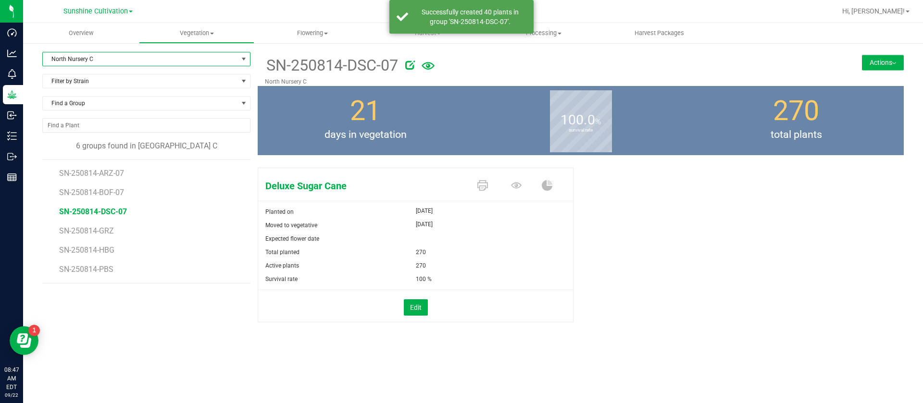
click at [248, 213] on ul "SN-250814-ARZ-07 SN-250814-BOF-07 SN-250814-DSC-07 SN-250814-GRZ SN-250814-HBG …" at bounding box center [154, 221] width 191 height 123
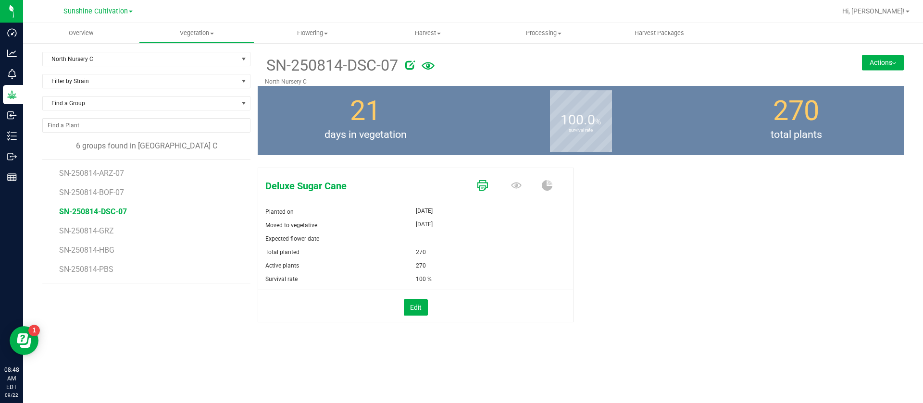
click at [481, 187] on icon at bounding box center [482, 185] width 11 height 11
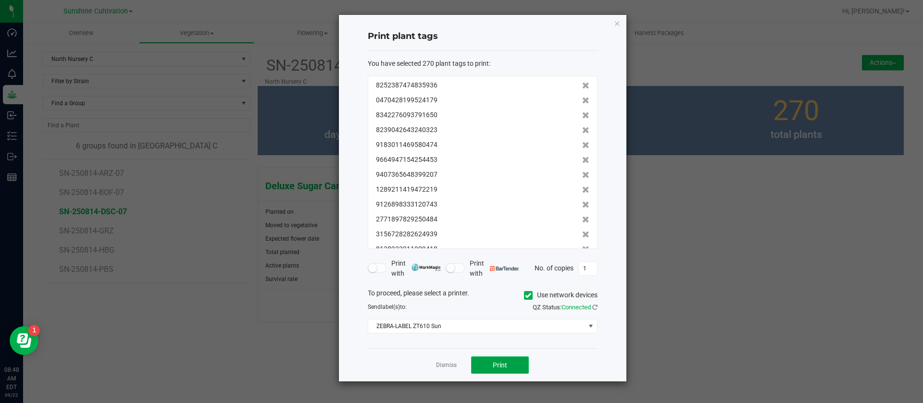
click at [501, 371] on button "Print" at bounding box center [500, 365] width 58 height 17
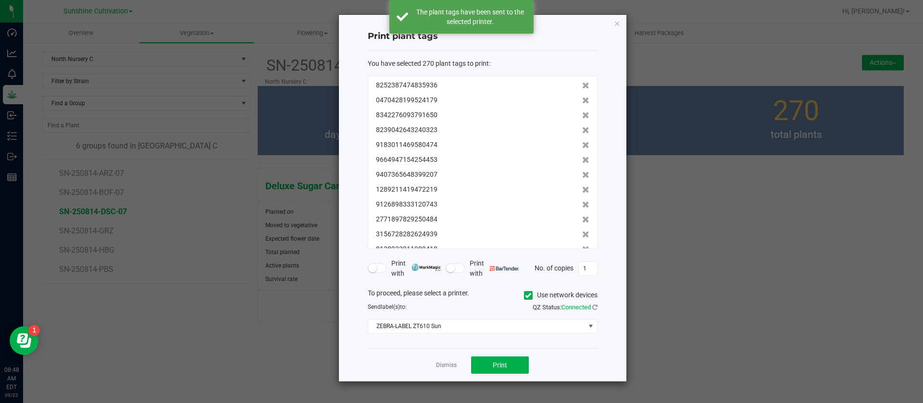
drag, startPoint x: 445, startPoint y: 363, endPoint x: 440, endPoint y: 360, distance: 6.3
click at [446, 363] on link "Dismiss" at bounding box center [446, 365] width 21 height 8
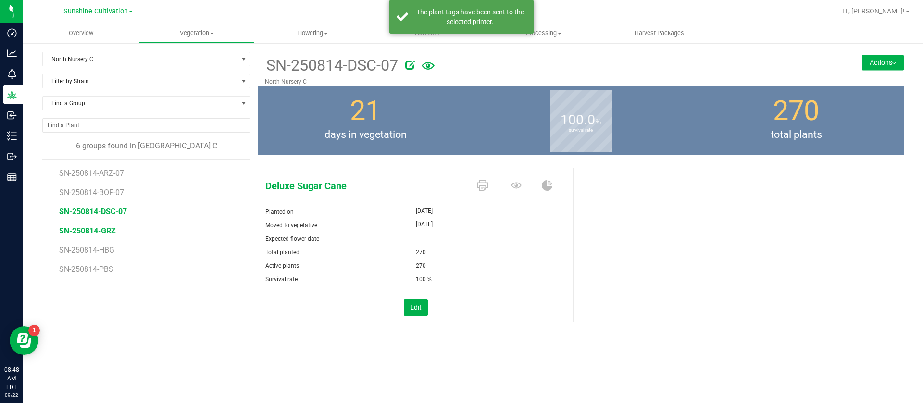
click at [86, 226] on span "SN-250814-GRZ" at bounding box center [87, 230] width 57 height 9
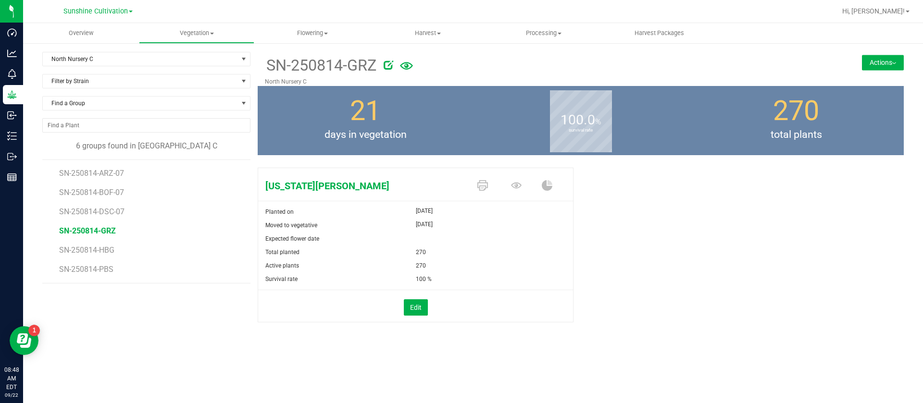
click at [390, 62] on icon at bounding box center [388, 65] width 10 height 10
click at [387, 63] on input "SN-250814-GRZ" at bounding box center [489, 65] width 449 height 14
type input "SN-250814-GRZ-07"
click at [521, 183] on icon at bounding box center [516, 185] width 11 height 11
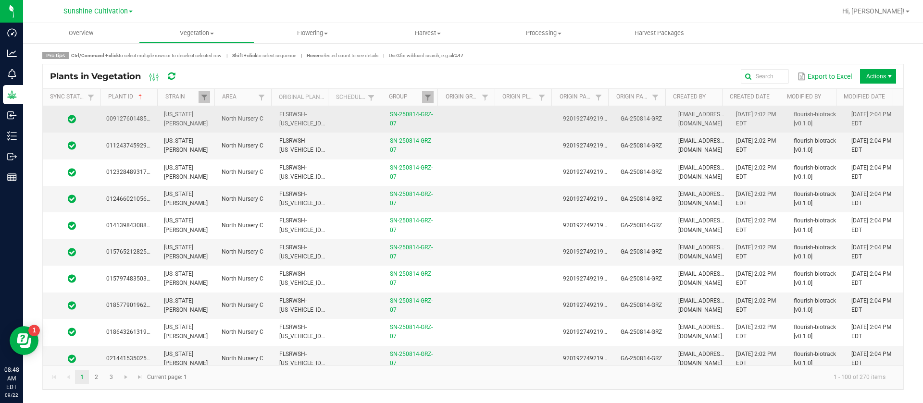
click at [485, 117] on td at bounding box center [471, 119] width 58 height 26
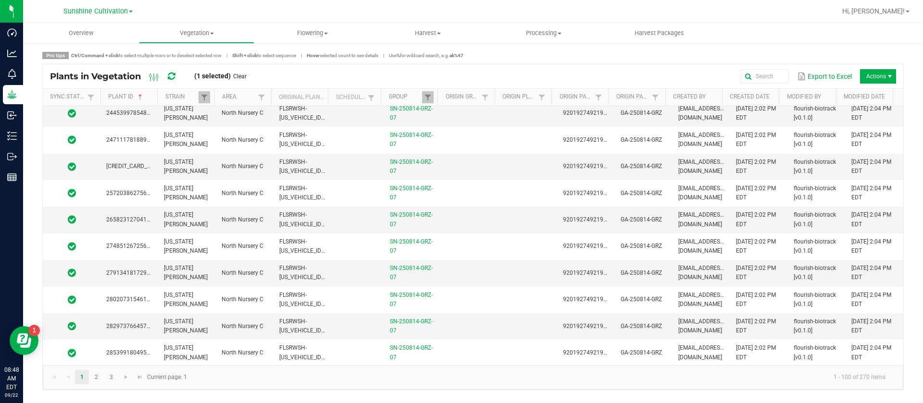
scroll to position [2403, 0]
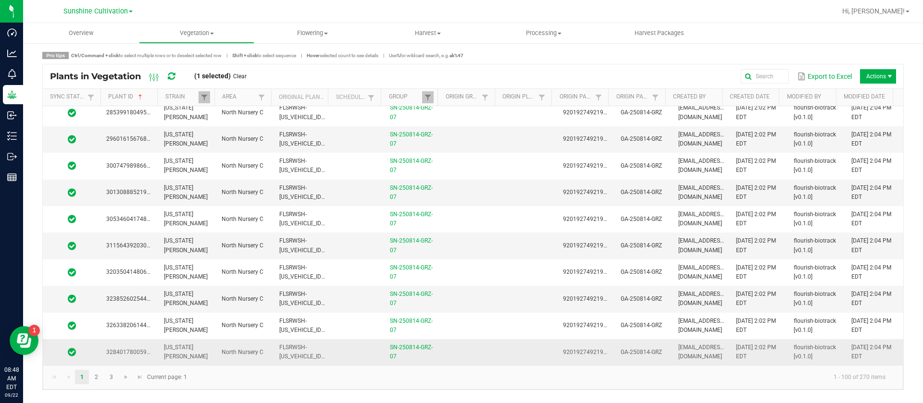
drag, startPoint x: 456, startPoint y: 359, endPoint x: 420, endPoint y: 359, distance: 35.6
click at [456, 359] on td at bounding box center [471, 352] width 58 height 26
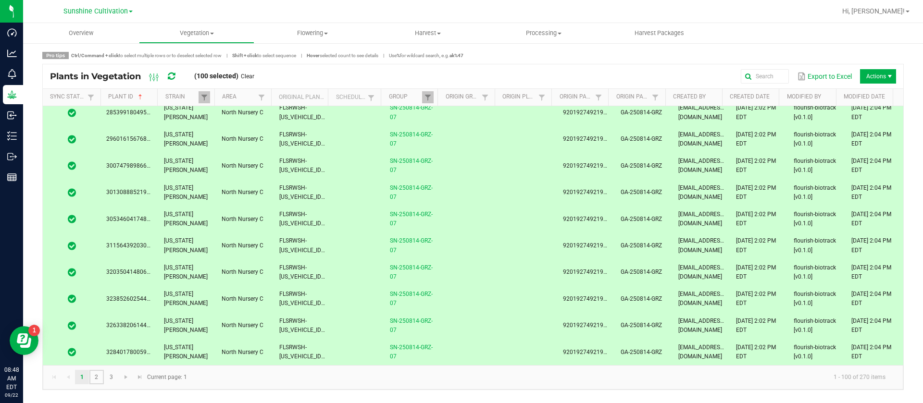
click at [96, 377] on link "2" at bounding box center [96, 377] width 14 height 14
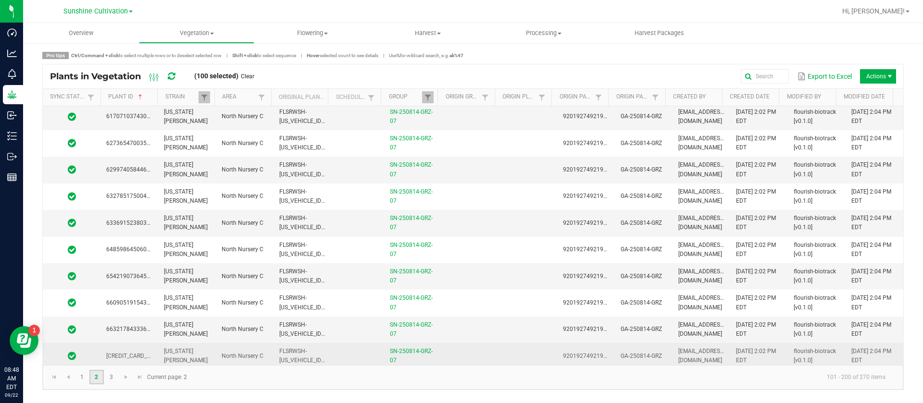
scroll to position [2403, 0]
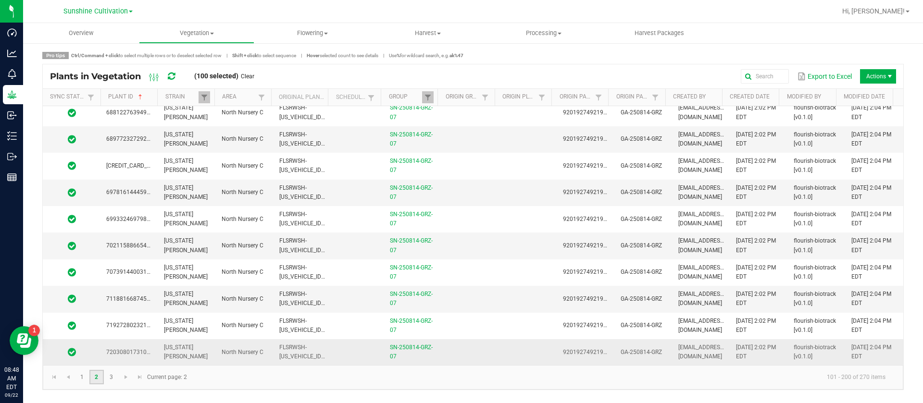
drag, startPoint x: 462, startPoint y: 354, endPoint x: 70, endPoint y: 357, distance: 392.2
click at [464, 354] on td at bounding box center [471, 352] width 58 height 26
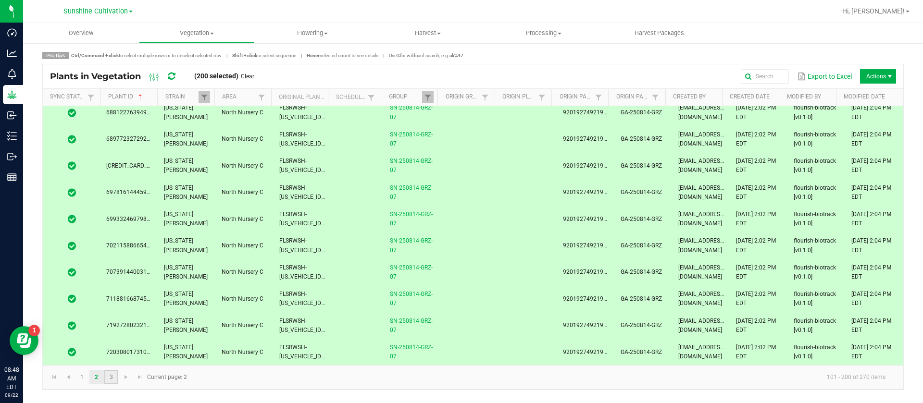
click at [111, 382] on link "3" at bounding box center [111, 377] width 14 height 14
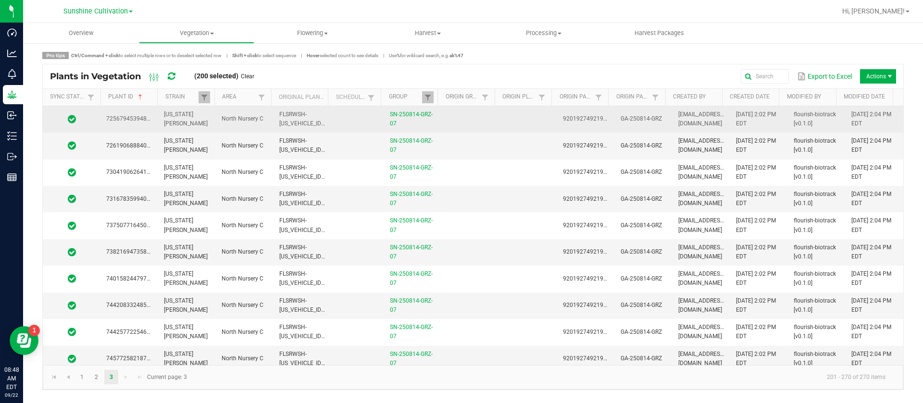
click at [463, 121] on td at bounding box center [471, 119] width 58 height 26
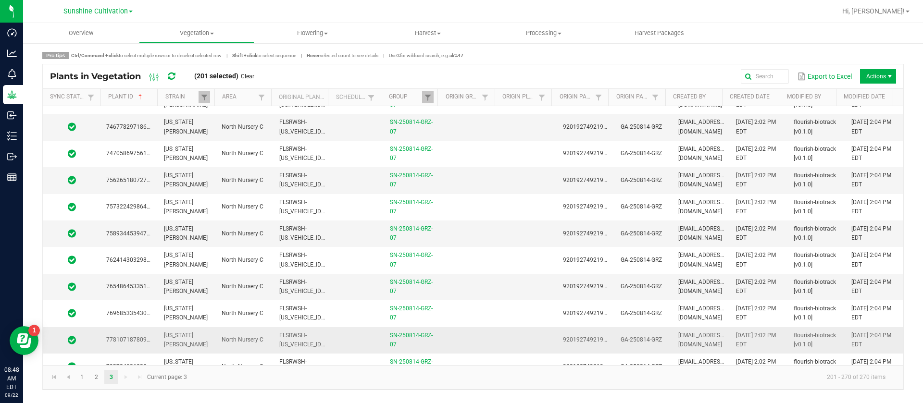
scroll to position [288, 0]
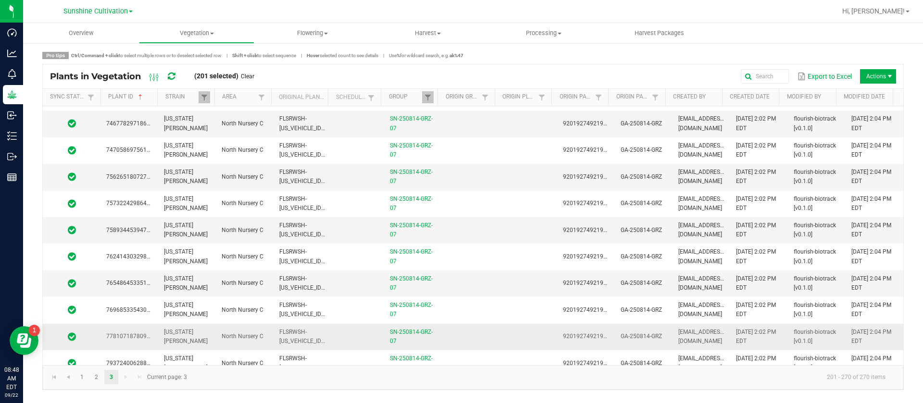
click at [499, 342] on td at bounding box center [528, 337] width 58 height 26
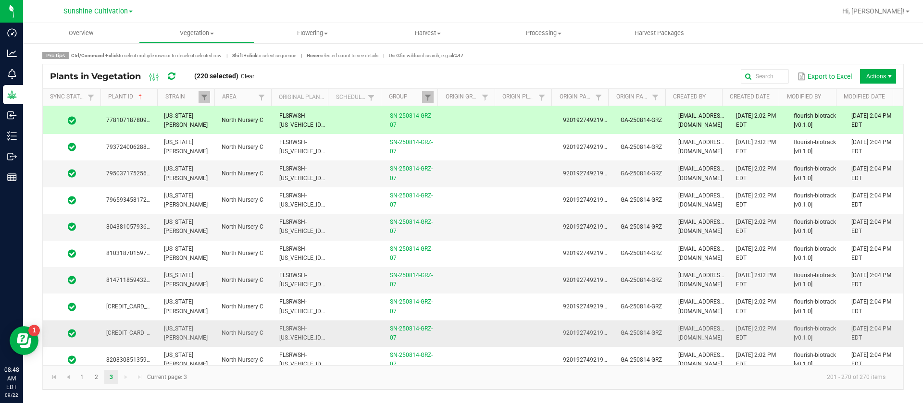
click at [482, 332] on td at bounding box center [471, 334] width 58 height 26
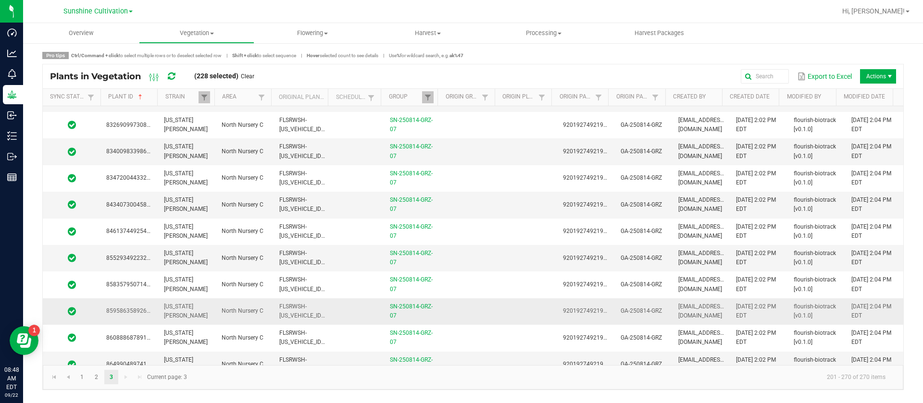
click at [487, 313] on td at bounding box center [471, 311] width 58 height 26
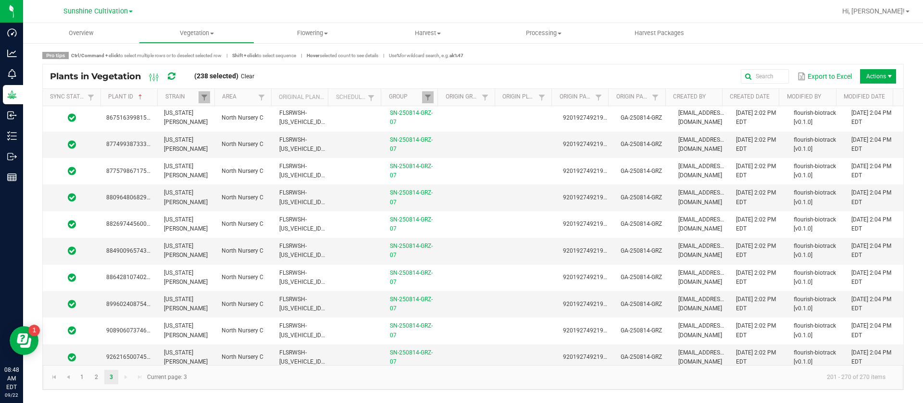
scroll to position [1081, 0]
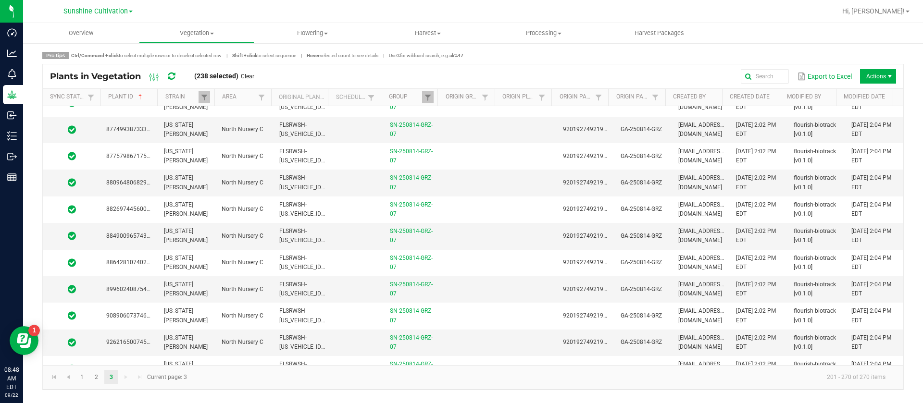
click at [487, 313] on td at bounding box center [471, 316] width 58 height 26
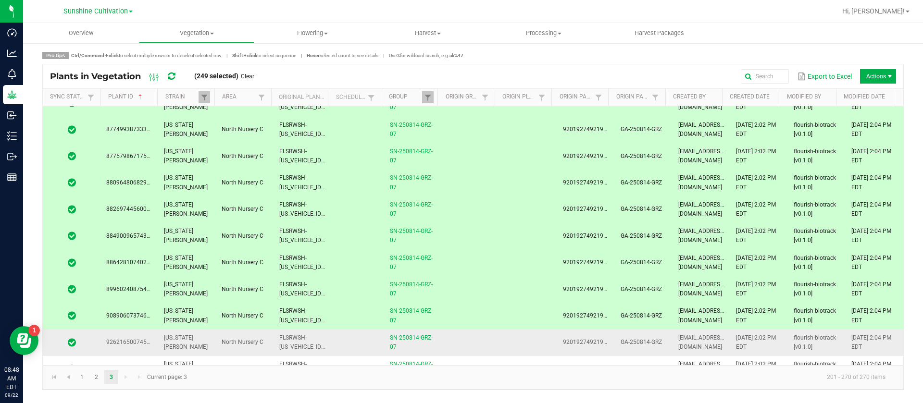
click at [470, 343] on td at bounding box center [471, 343] width 58 height 26
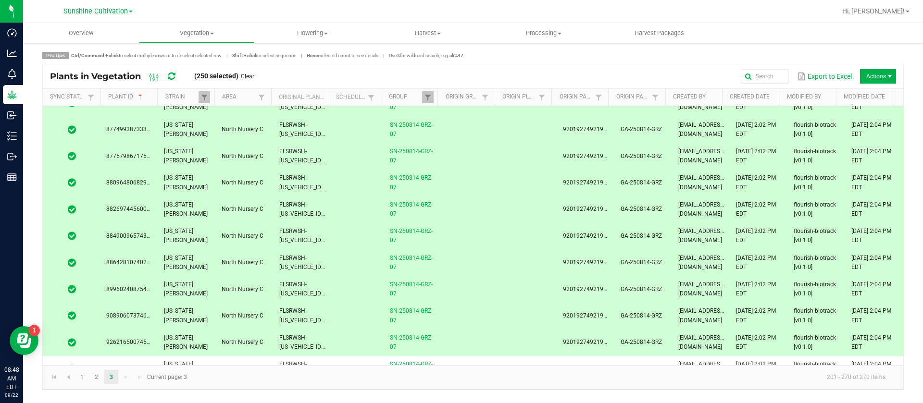
click at [464, 354] on td at bounding box center [471, 343] width 58 height 26
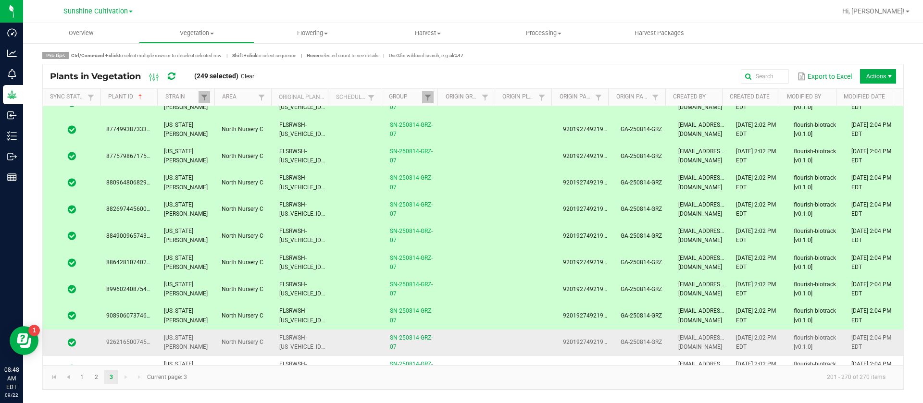
click at [458, 346] on td at bounding box center [471, 343] width 58 height 26
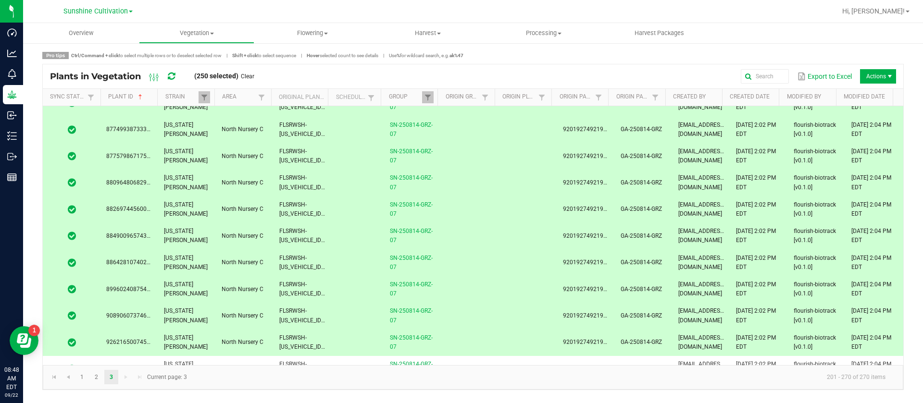
scroll to position [1153, 0]
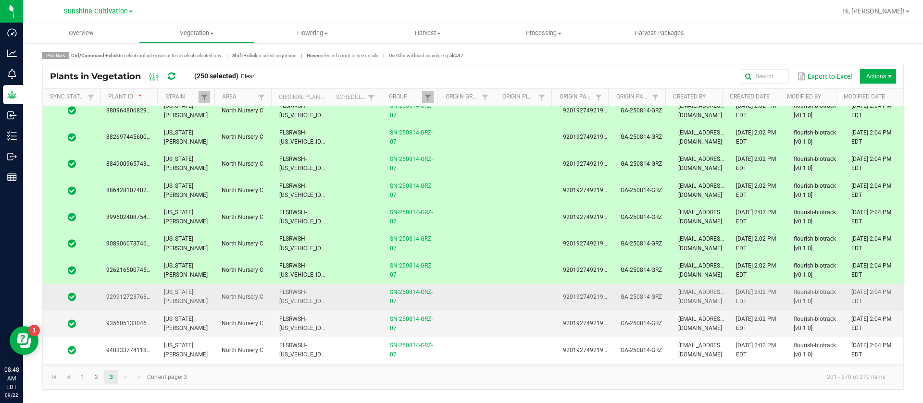
click at [454, 299] on td at bounding box center [471, 297] width 58 height 26
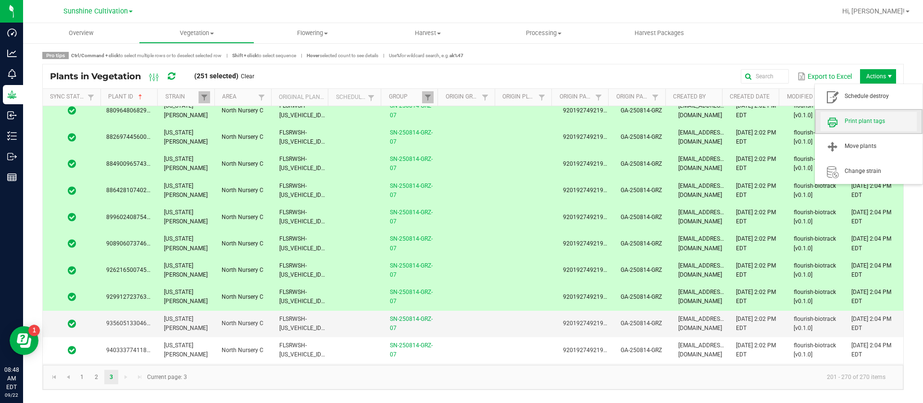
click at [880, 114] on span "Print plant tags" at bounding box center [868, 121] width 96 height 19
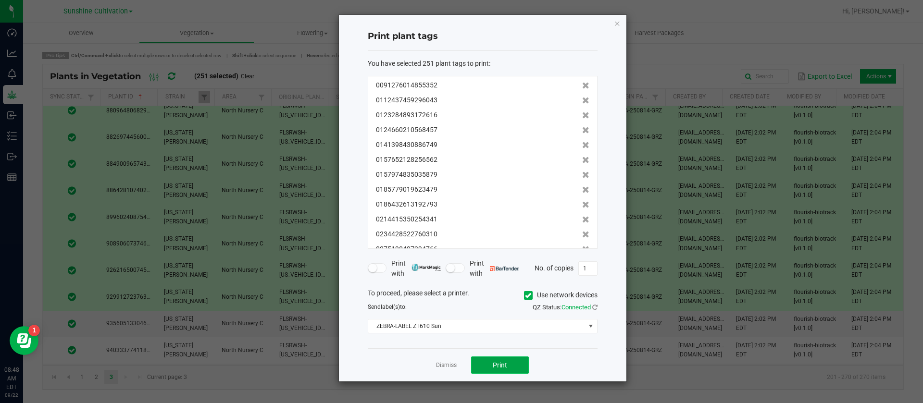
click at [507, 366] on button "Print" at bounding box center [500, 365] width 58 height 17
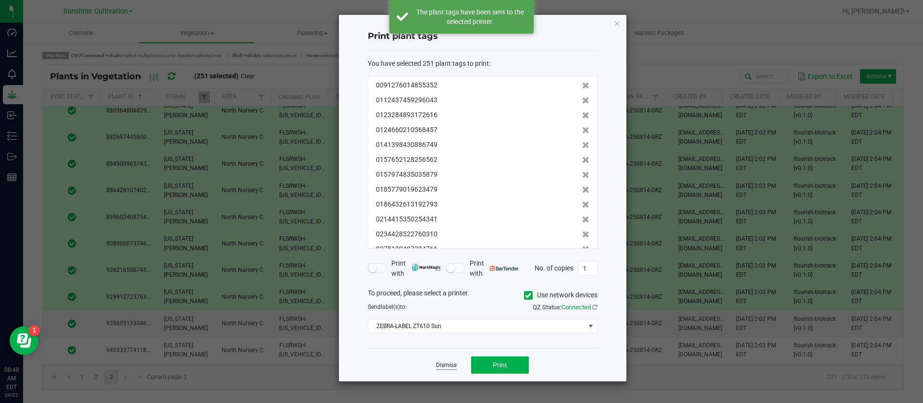
click at [439, 365] on link "Dismiss" at bounding box center [446, 365] width 21 height 8
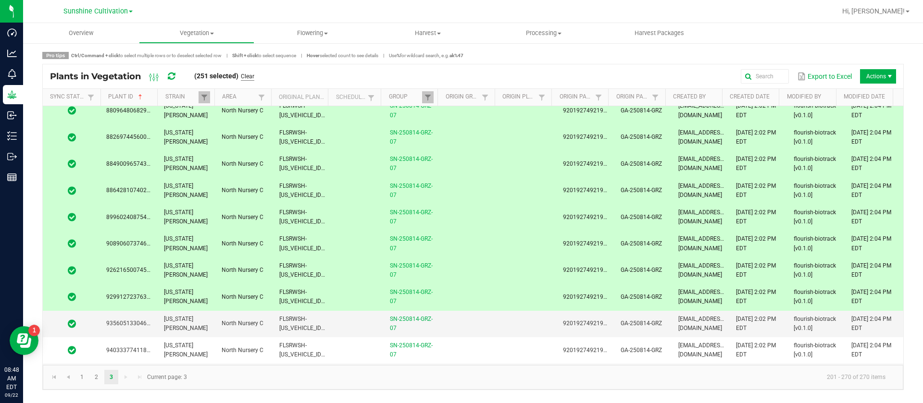
click at [251, 75] on link "Clear" at bounding box center [247, 77] width 13 height 8
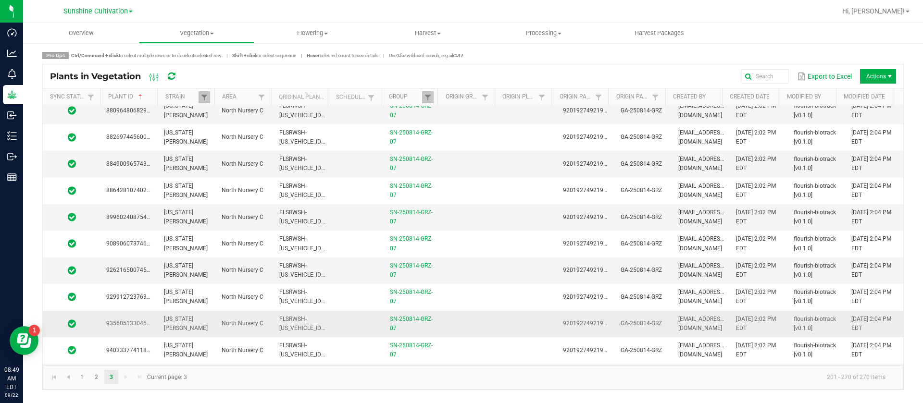
click at [464, 329] on td at bounding box center [471, 324] width 58 height 26
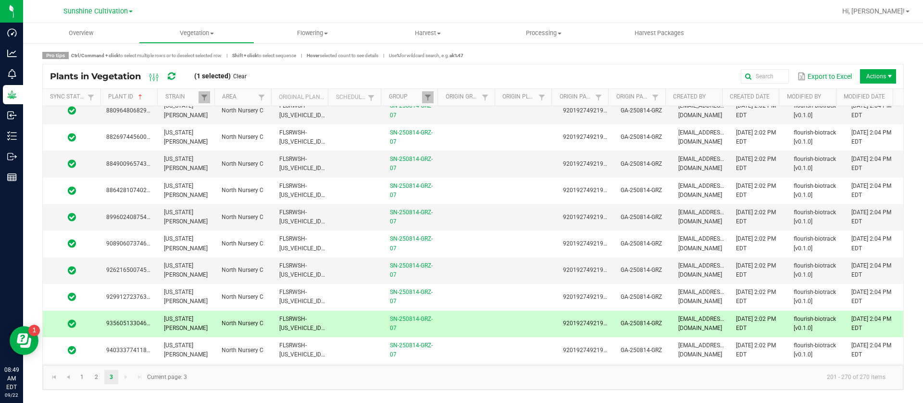
scroll to position [1604, 0]
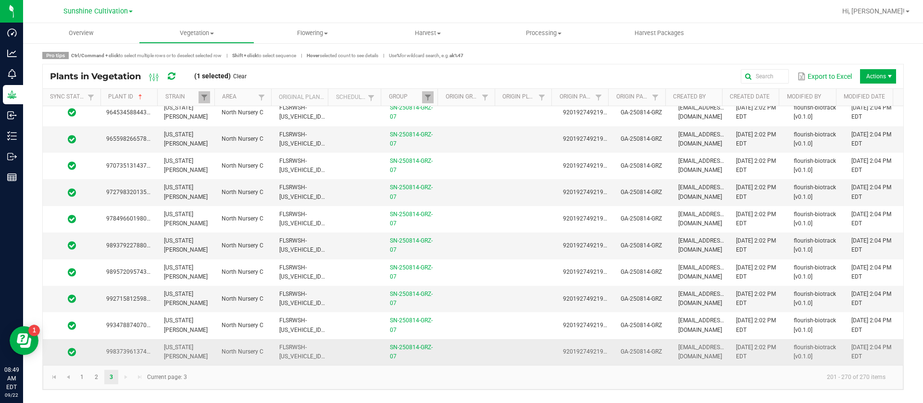
click at [449, 345] on td at bounding box center [471, 352] width 58 height 26
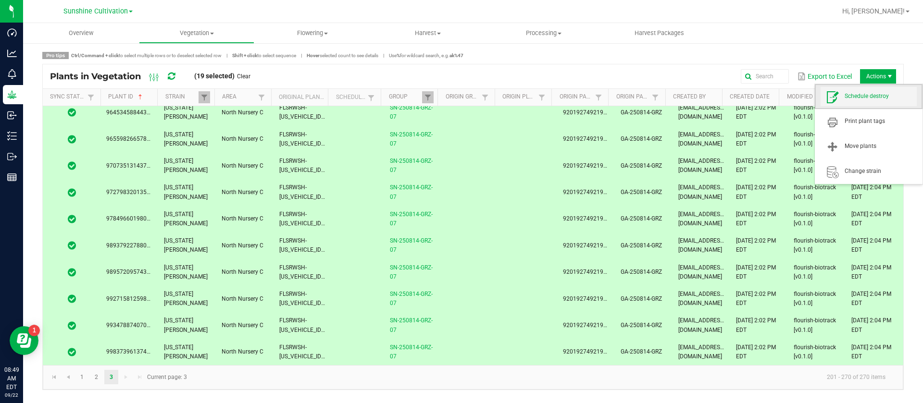
click at [873, 95] on span "Schedule destroy" at bounding box center [880, 96] width 72 height 8
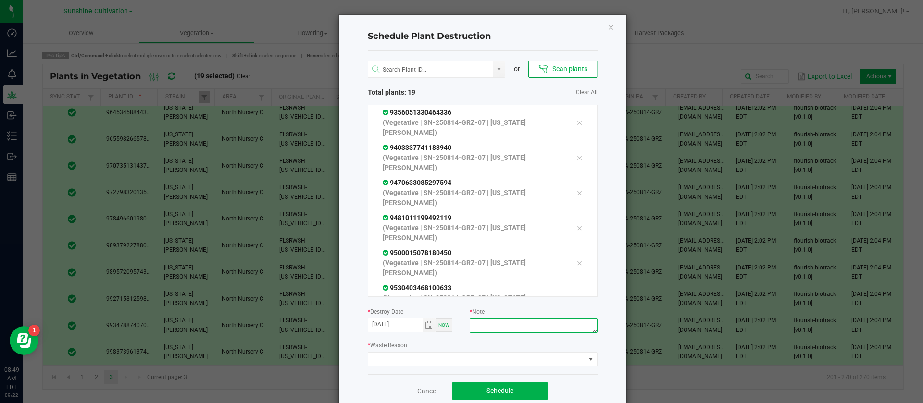
click at [511, 327] on textarea at bounding box center [533, 326] width 127 height 14
type textarea "WASTE"
click at [463, 352] on span at bounding box center [483, 359] width 230 height 14
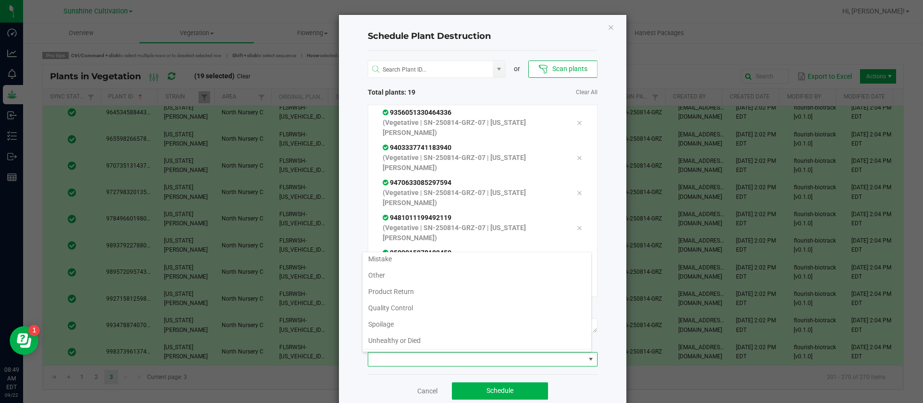
scroll to position [35, 0]
click at [388, 348] on li "Waste" at bounding box center [476, 342] width 229 height 16
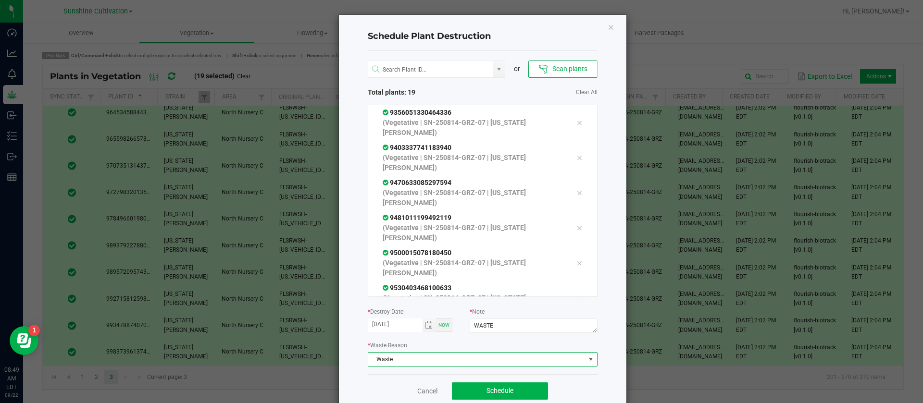
click at [483, 379] on div "Cancel Schedule" at bounding box center [483, 390] width 230 height 33
click at [482, 385] on button "Schedule" at bounding box center [500, 391] width 96 height 17
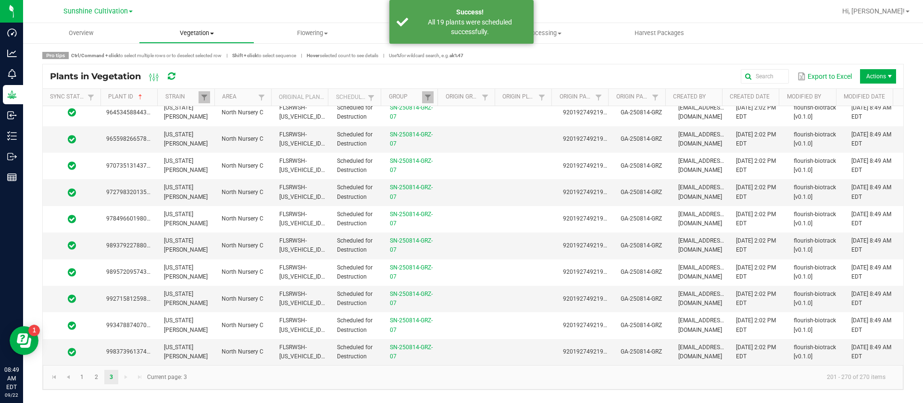
click at [206, 30] on span "Vegetation" at bounding box center [196, 33] width 115 height 9
click at [195, 61] on span "Veg groups" at bounding box center [169, 58] width 61 height 8
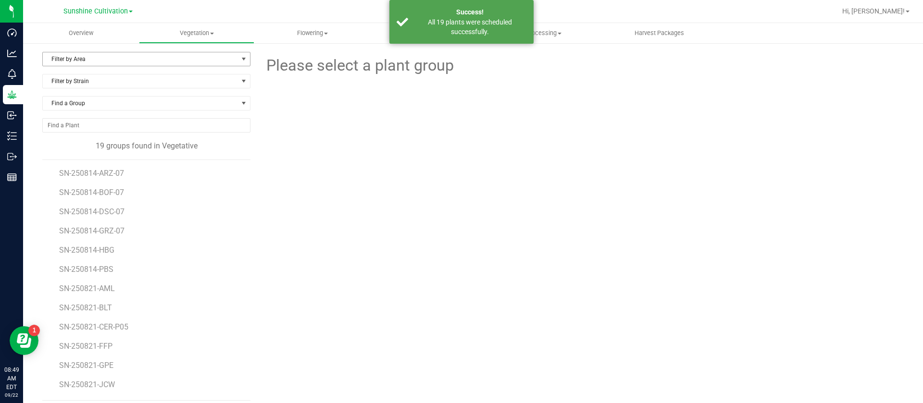
click at [130, 57] on span "Filter by Area" at bounding box center [140, 58] width 195 height 13
click at [102, 114] on li "North Nursery C" at bounding box center [145, 118] width 204 height 14
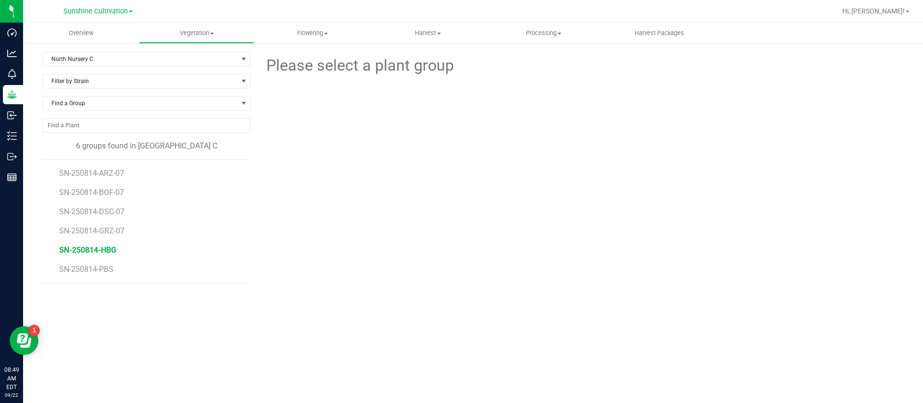
click at [107, 249] on span "SN-250814-HBG" at bounding box center [87, 250] width 57 height 9
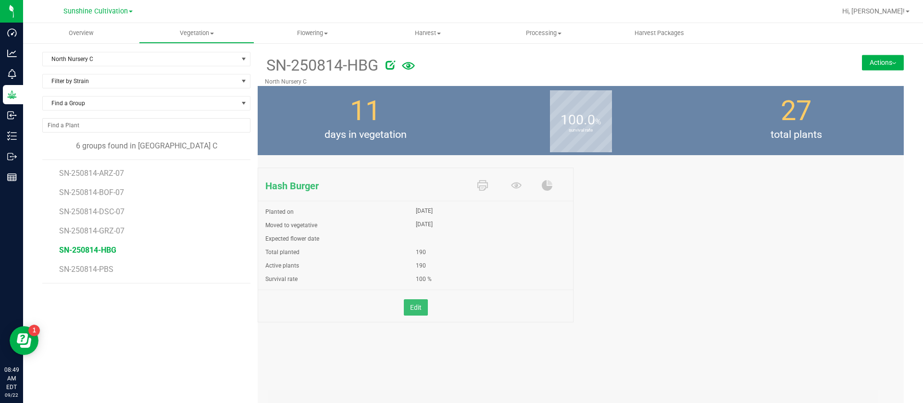
click at [386, 65] on icon at bounding box center [390, 65] width 10 height 10
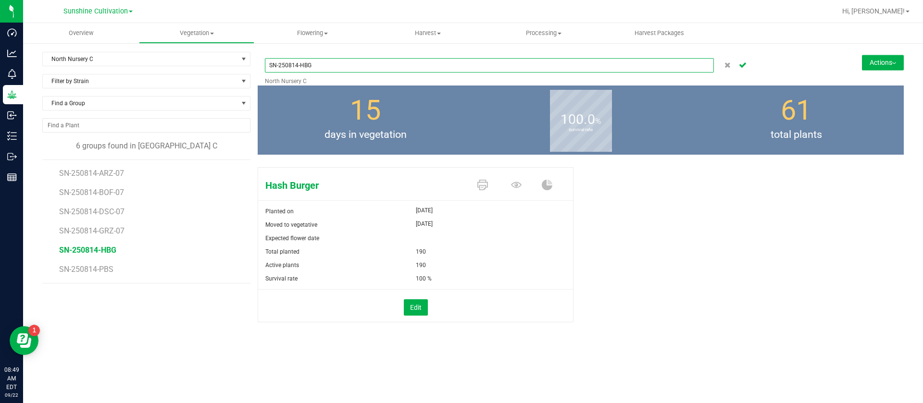
click at [378, 67] on input "SN-250814-HBG" at bounding box center [489, 65] width 449 height 14
type input "SN-250814-HBG-07"
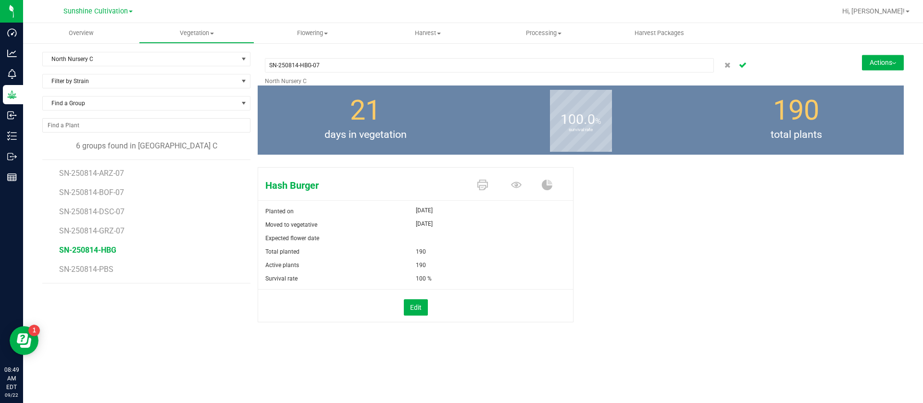
click at [741, 62] on icon "Cancel button" at bounding box center [743, 65] width 8 height 6
click at [522, 185] on span at bounding box center [518, 186] width 34 height 17
click at [512, 186] on icon at bounding box center [516, 185] width 11 height 6
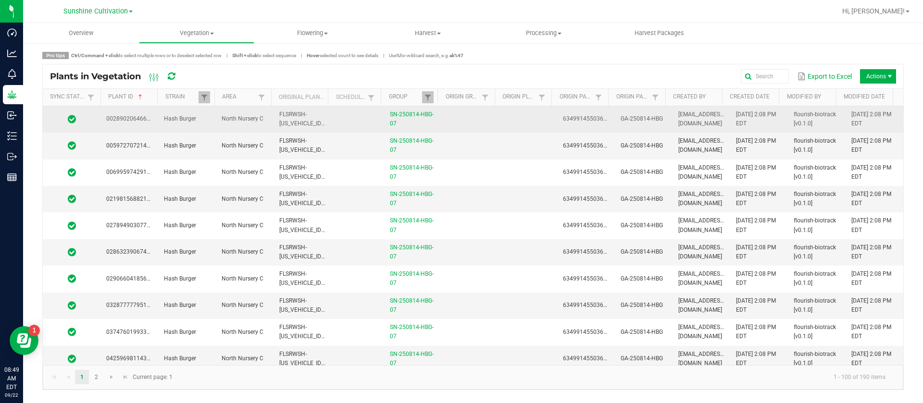
click at [597, 125] on td "6349914550367506" at bounding box center [586, 119] width 58 height 26
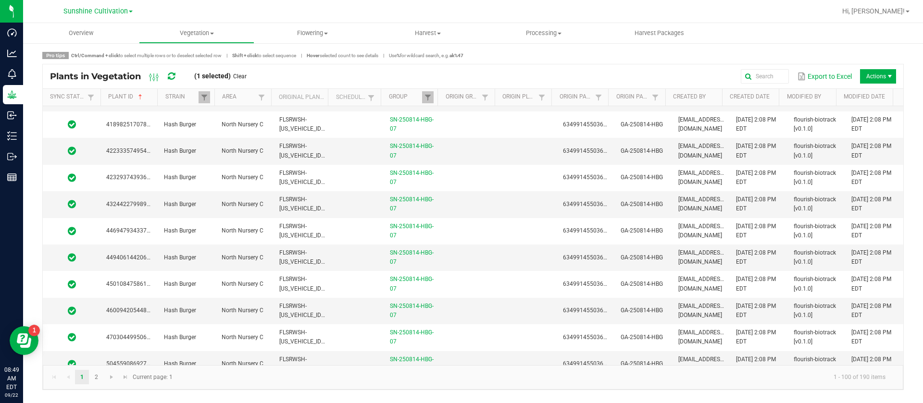
scroll to position [2403, 0]
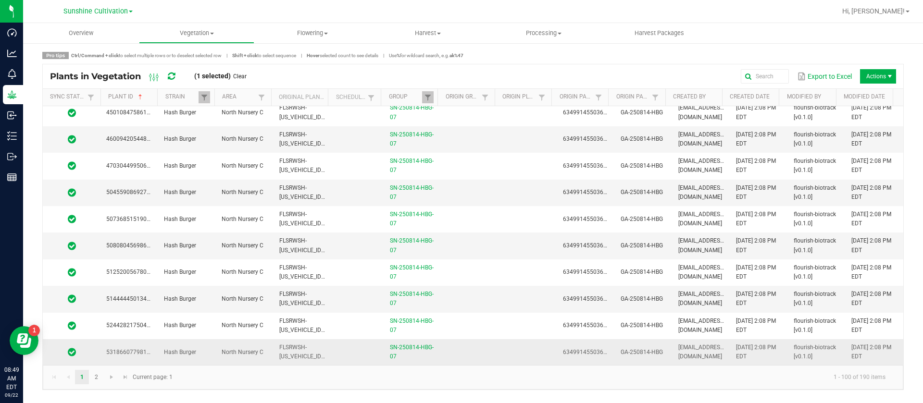
click at [457, 348] on td at bounding box center [471, 352] width 58 height 26
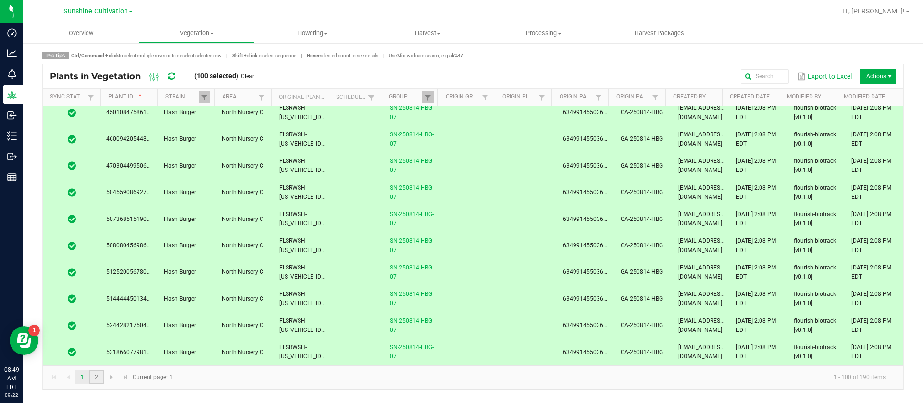
click at [96, 377] on link "2" at bounding box center [96, 377] width 14 height 14
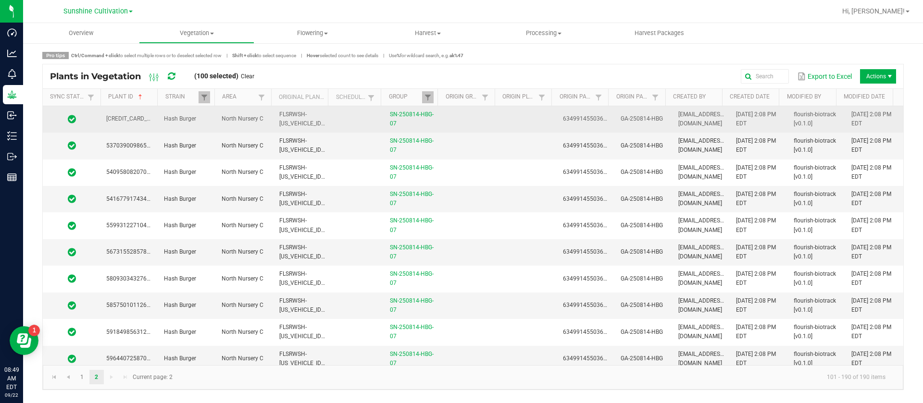
click at [511, 116] on td at bounding box center [528, 119] width 58 height 26
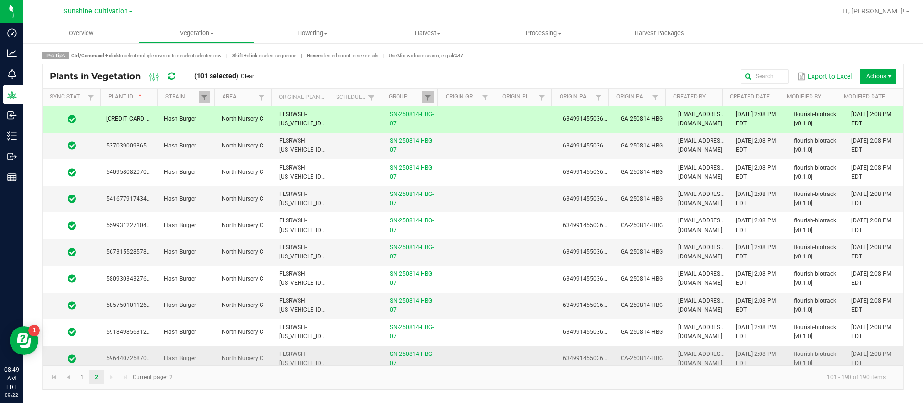
click at [470, 353] on td at bounding box center [471, 359] width 58 height 26
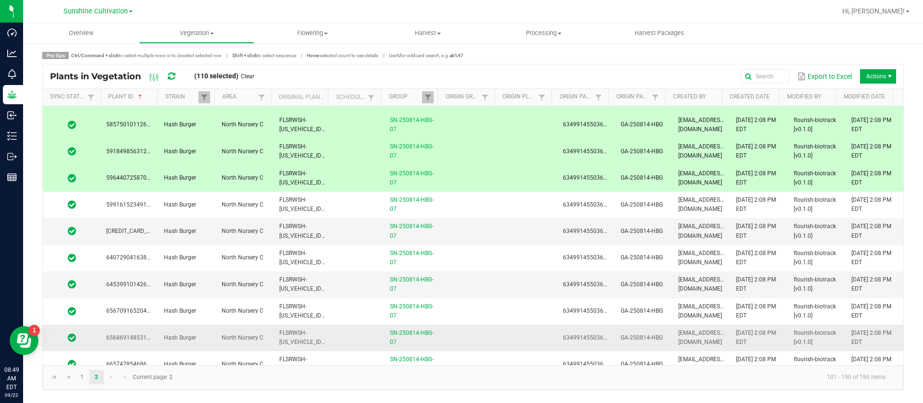
scroll to position [216, 0]
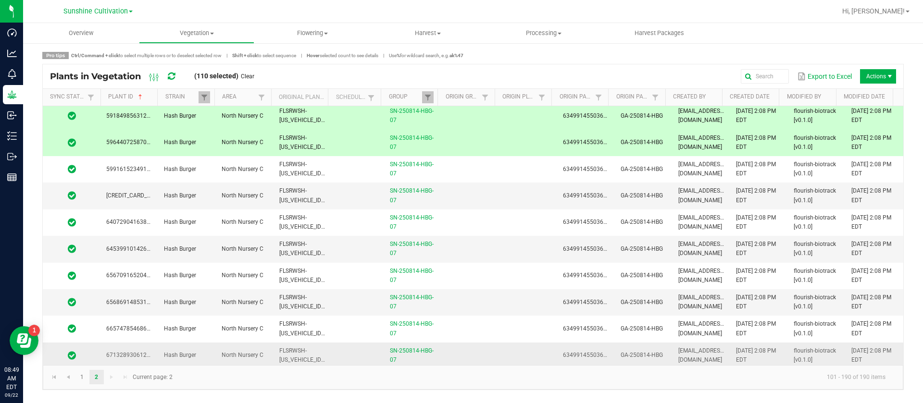
click at [504, 344] on td at bounding box center [528, 356] width 58 height 26
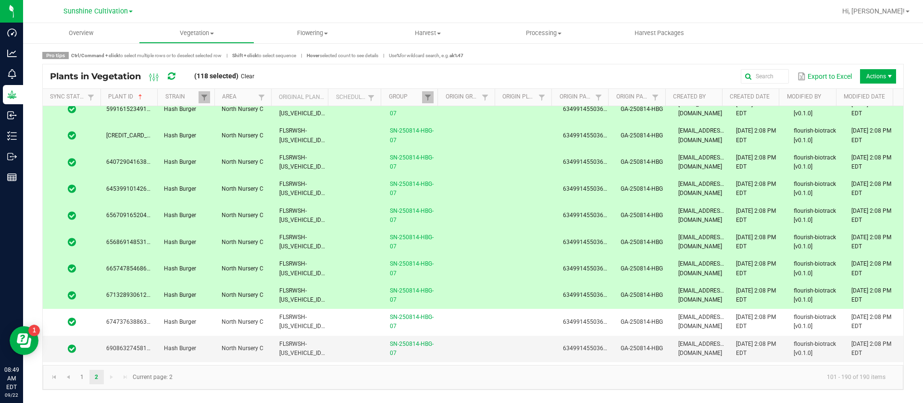
scroll to position [288, 0]
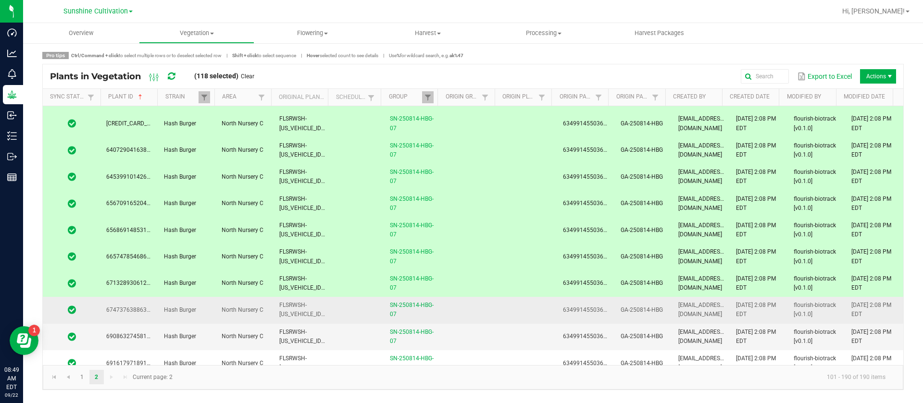
click at [476, 313] on td at bounding box center [471, 310] width 58 height 26
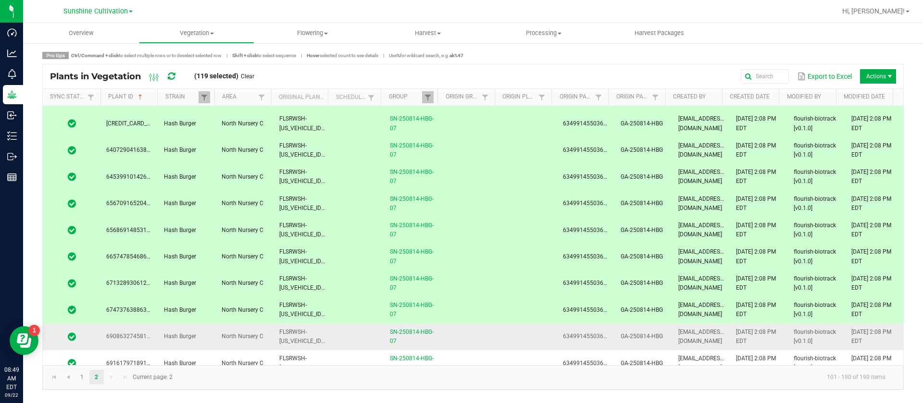
click at [471, 345] on td at bounding box center [471, 337] width 58 height 26
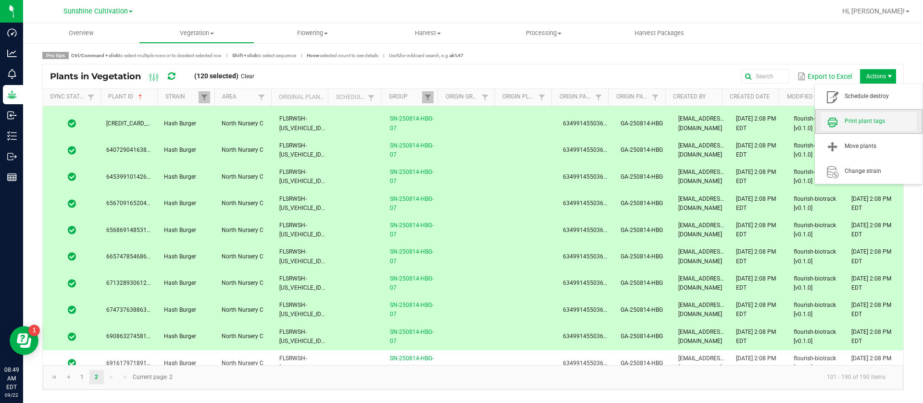
click at [869, 124] on span "Print plant tags" at bounding box center [880, 121] width 72 height 8
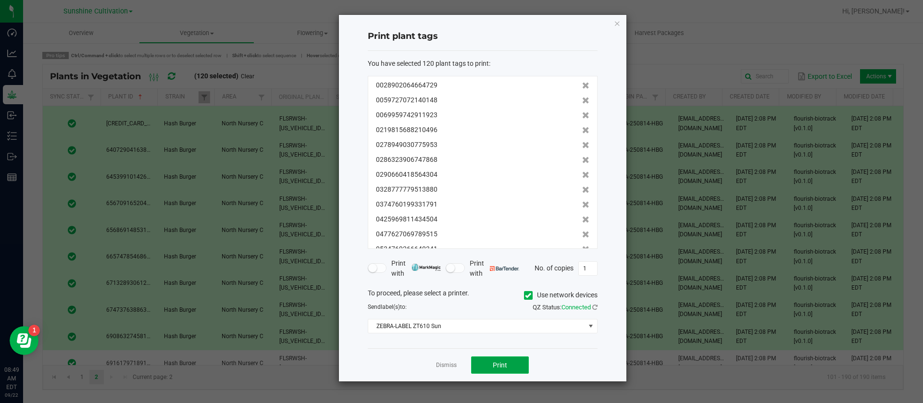
click at [506, 370] on button "Print" at bounding box center [500, 365] width 58 height 17
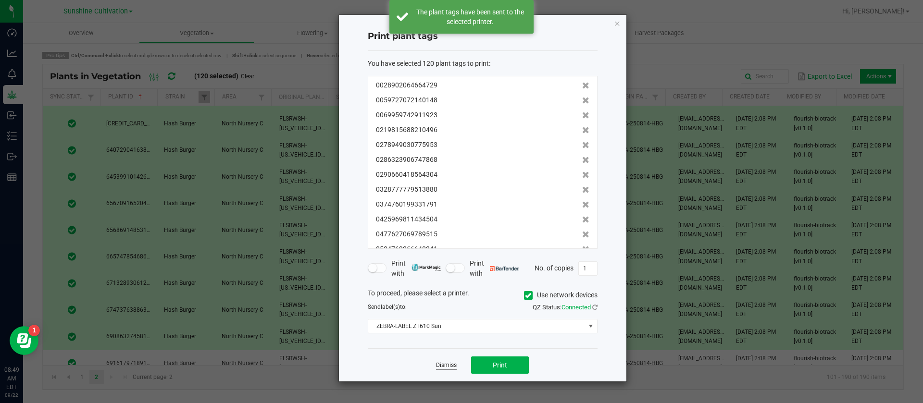
click at [454, 363] on link "Dismiss" at bounding box center [446, 365] width 21 height 8
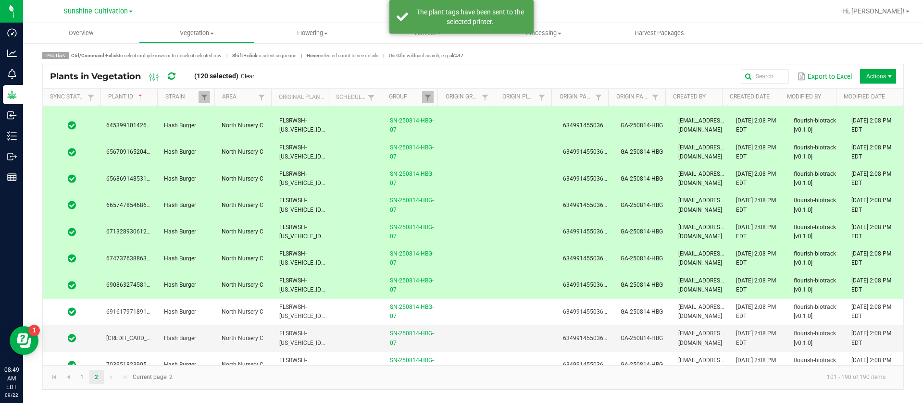
scroll to position [360, 0]
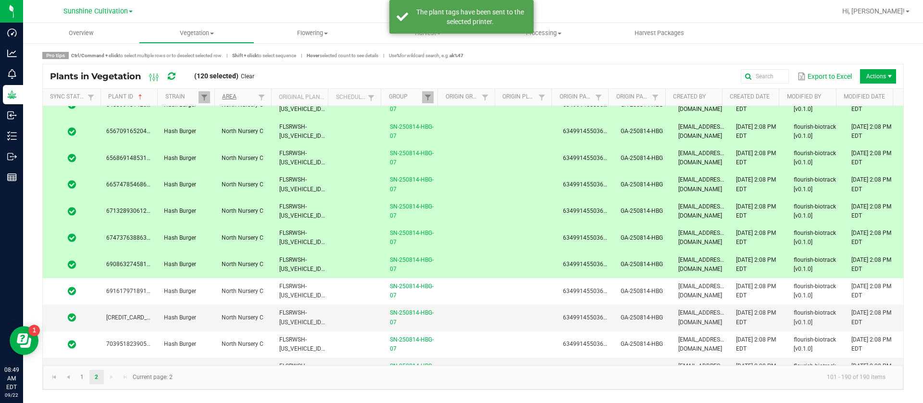
drag, startPoint x: 249, startPoint y: 75, endPoint x: 250, endPoint y: 94, distance: 18.7
click at [250, 74] on link "Clear" at bounding box center [247, 77] width 13 height 8
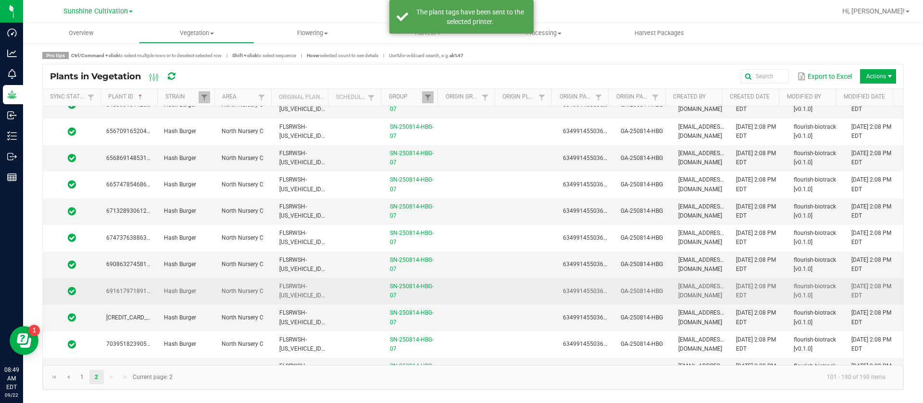
click at [309, 294] on span "FLSRWSH-[US_VEHICLE_IDENTIFICATION_NUMBER]" at bounding box center [332, 291] width 106 height 16
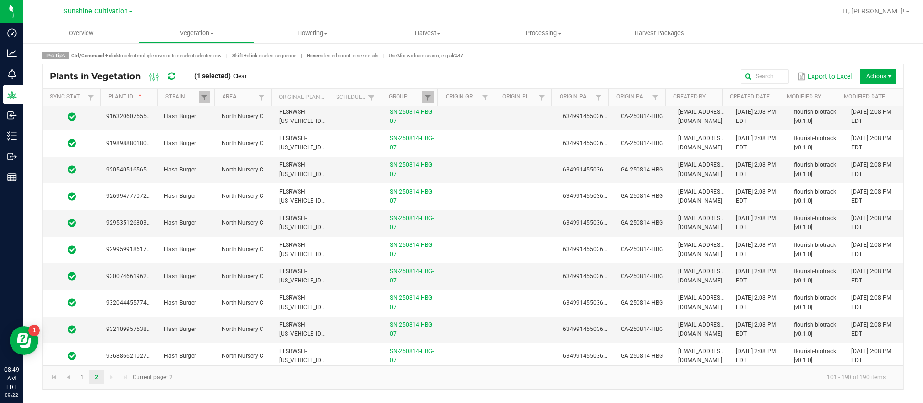
scroll to position [2137, 0]
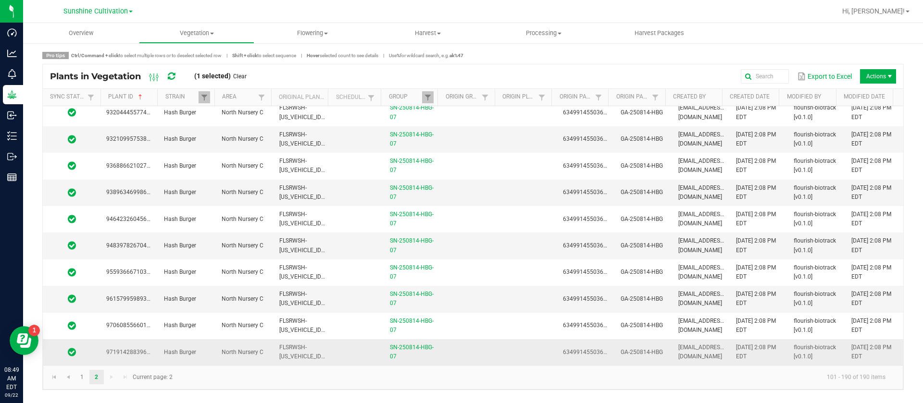
click at [312, 347] on td "FLSRWSH-[US_VEHICLE_IDENTIFICATION_NUMBER]" at bounding box center [302, 352] width 58 height 26
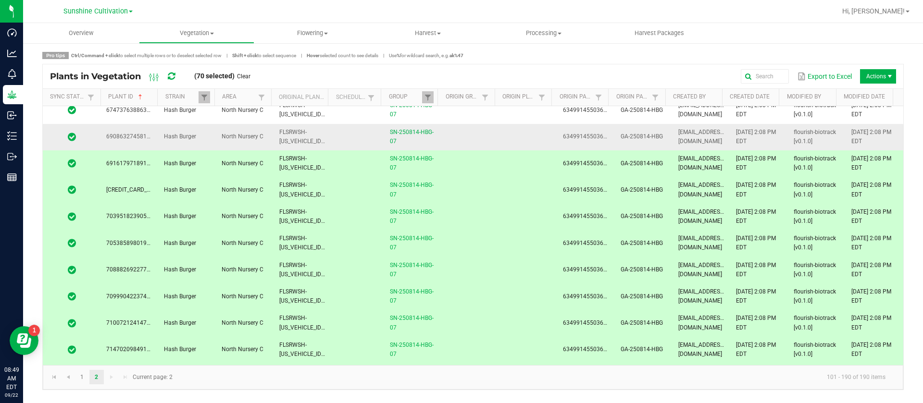
scroll to position [262, 0]
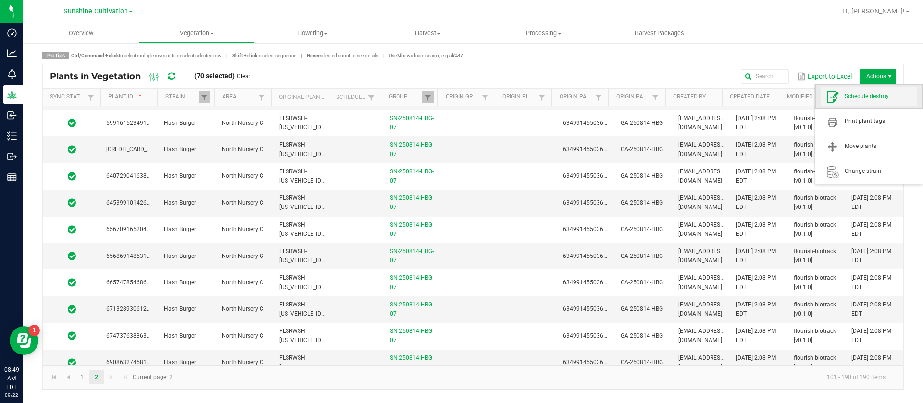
click at [871, 93] on span "Schedule destroy" at bounding box center [880, 96] width 72 height 8
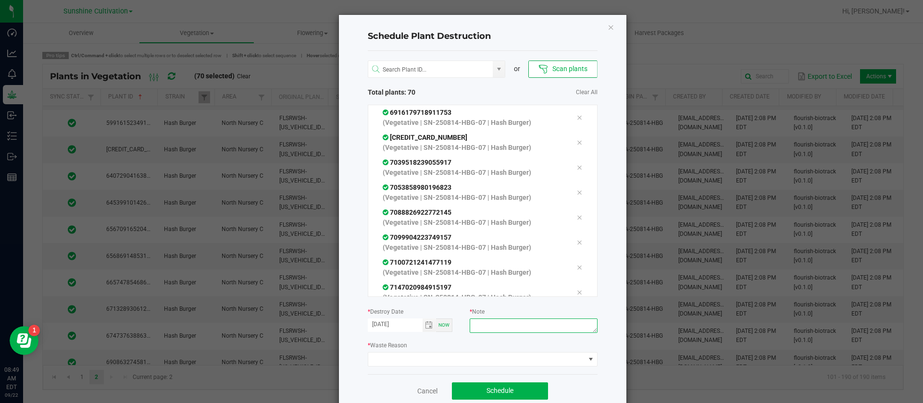
click at [487, 325] on textarea at bounding box center [533, 326] width 127 height 14
type textarea "WASTE"
click at [451, 362] on span at bounding box center [476, 359] width 217 height 13
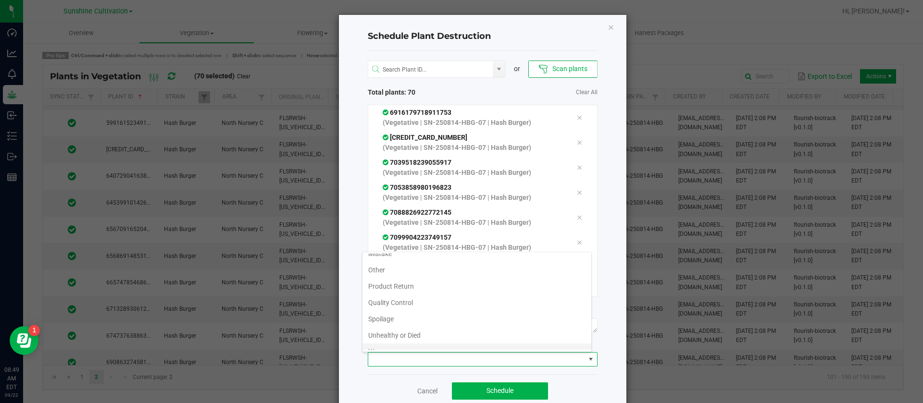
scroll to position [35, 0]
click at [388, 344] on li "Waste" at bounding box center [476, 342] width 229 height 16
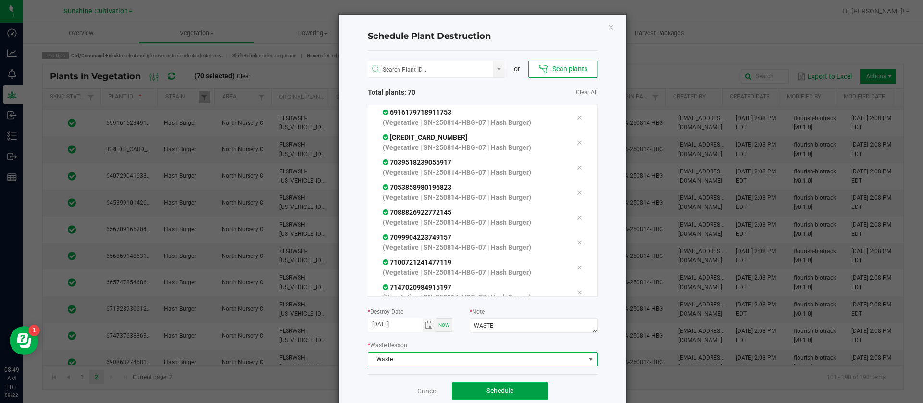
click at [486, 387] on span "Schedule" at bounding box center [499, 391] width 27 height 8
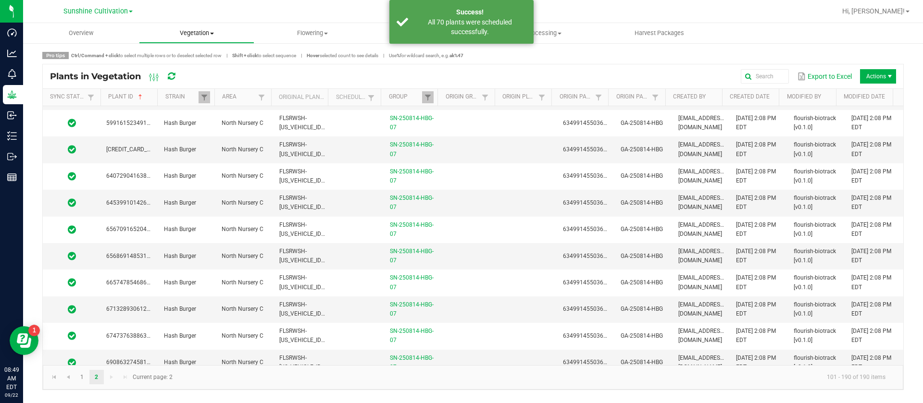
click at [190, 24] on uib-tab-heading "Vegetation Veg groups Veg plants Mother groups Mother plants Apply to plants Cr…" at bounding box center [196, 33] width 115 height 19
click at [194, 56] on span "Veg groups" at bounding box center [169, 58] width 61 height 8
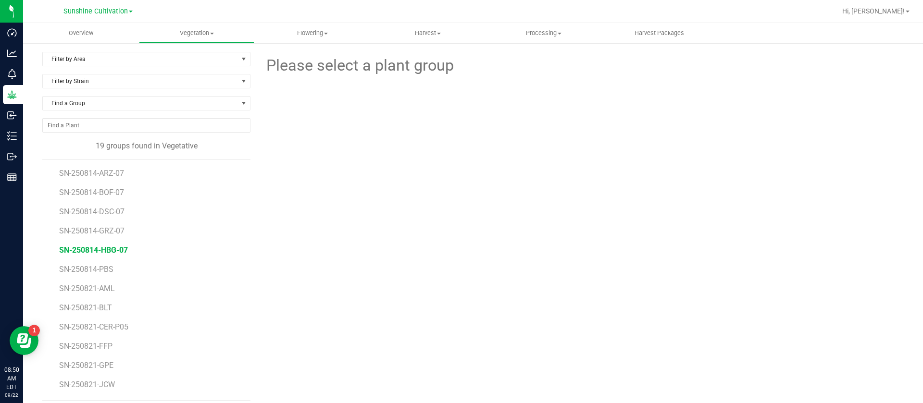
click at [118, 250] on span "SN-250814-HBG-07" at bounding box center [93, 250] width 69 height 9
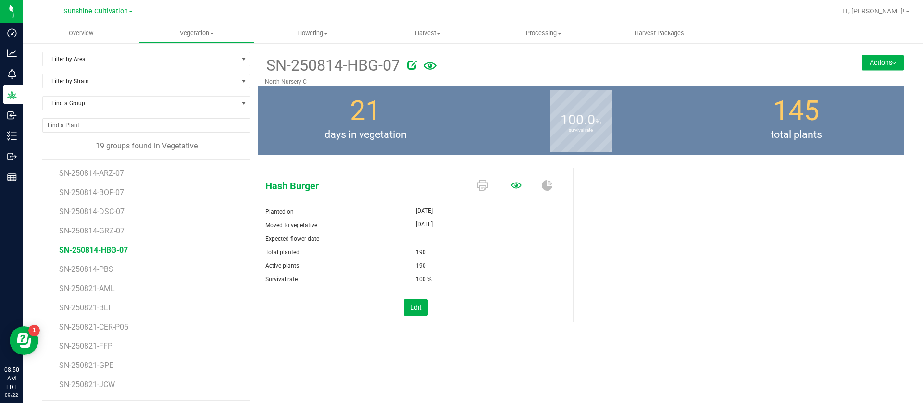
click at [511, 186] on icon at bounding box center [516, 185] width 11 height 11
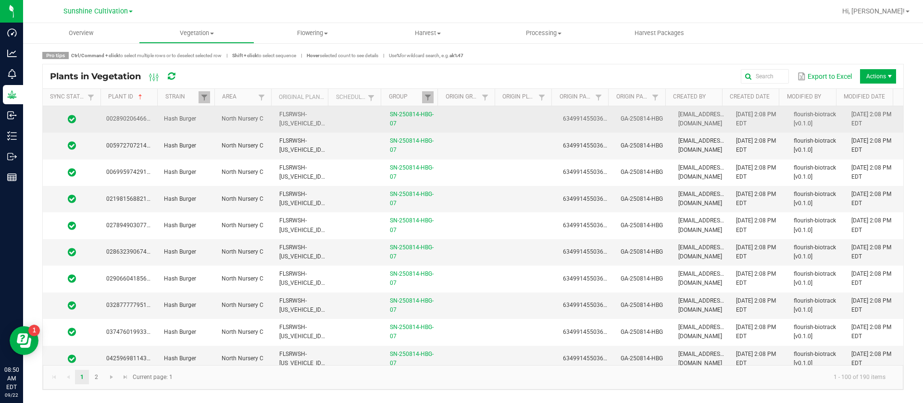
click at [519, 115] on td at bounding box center [528, 119] width 58 height 26
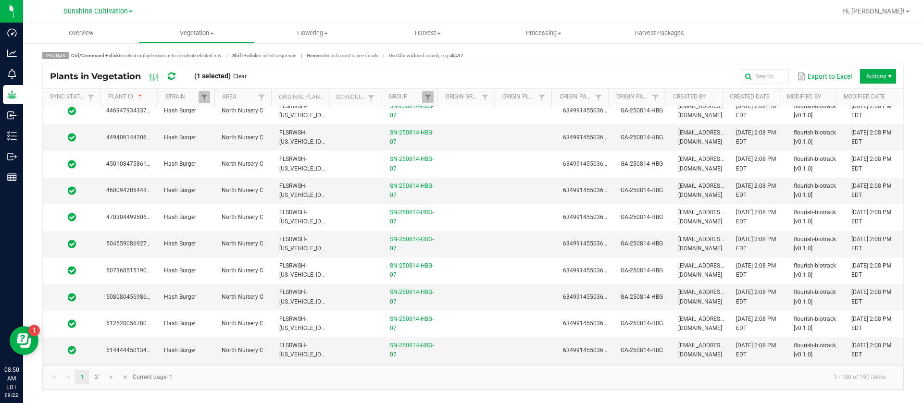
scroll to position [2403, 0]
click at [499, 351] on td at bounding box center [528, 352] width 58 height 26
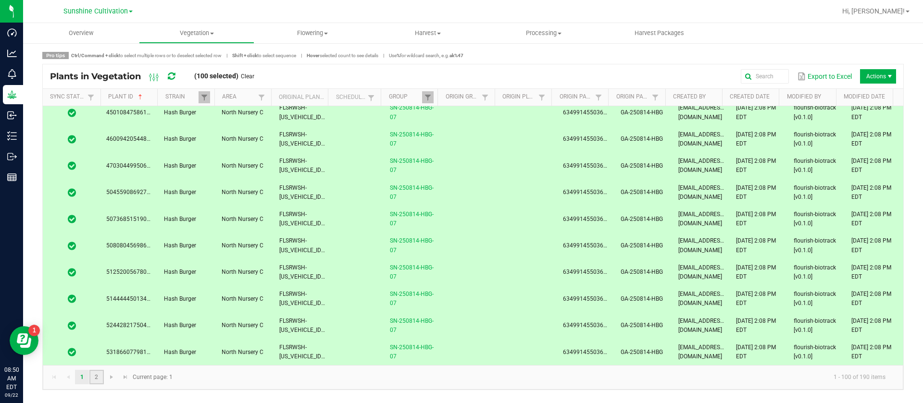
click at [99, 379] on link "2" at bounding box center [96, 377] width 14 height 14
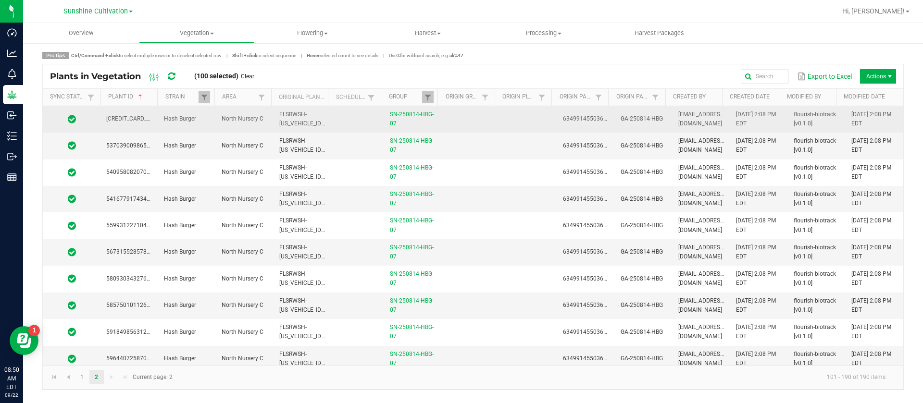
click at [515, 118] on td at bounding box center [528, 119] width 58 height 26
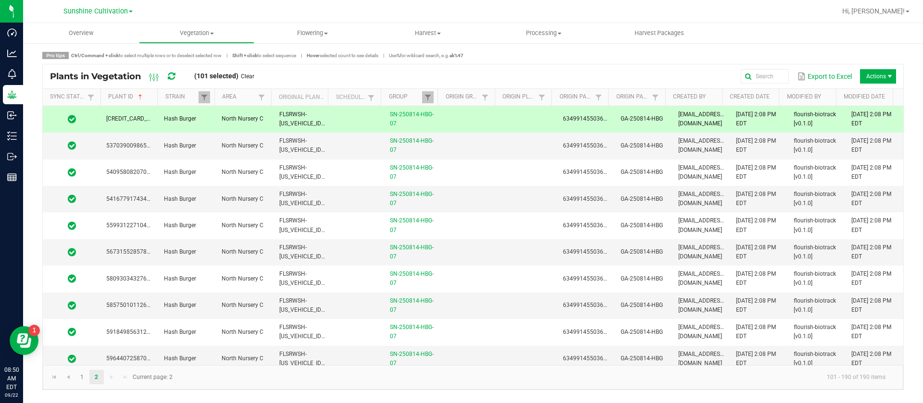
scroll to position [433, 0]
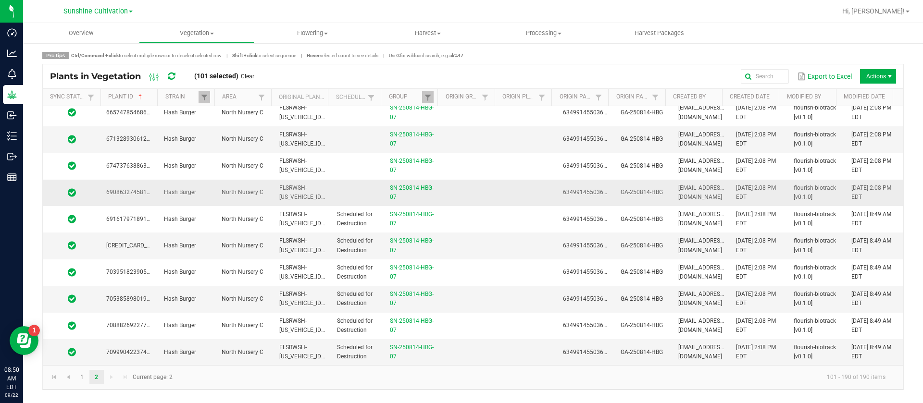
click at [494, 196] on td at bounding box center [471, 193] width 58 height 26
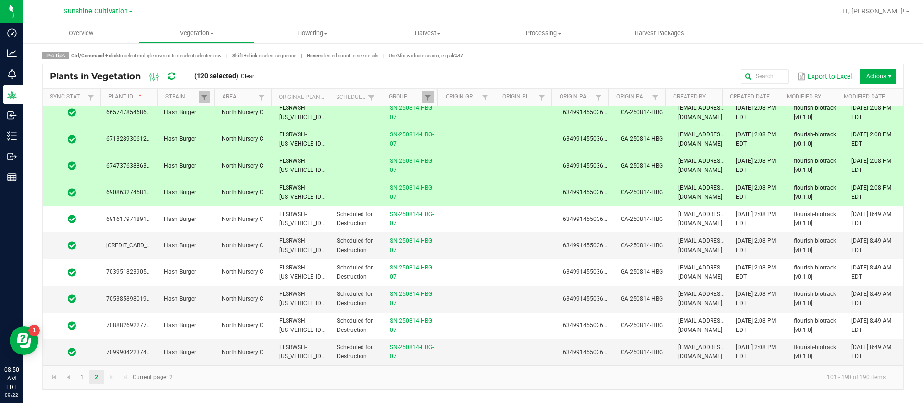
click at [197, 19] on div at bounding box center [504, 11] width 664 height 19
click at [194, 36] on span "Vegetation" at bounding box center [196, 33] width 115 height 9
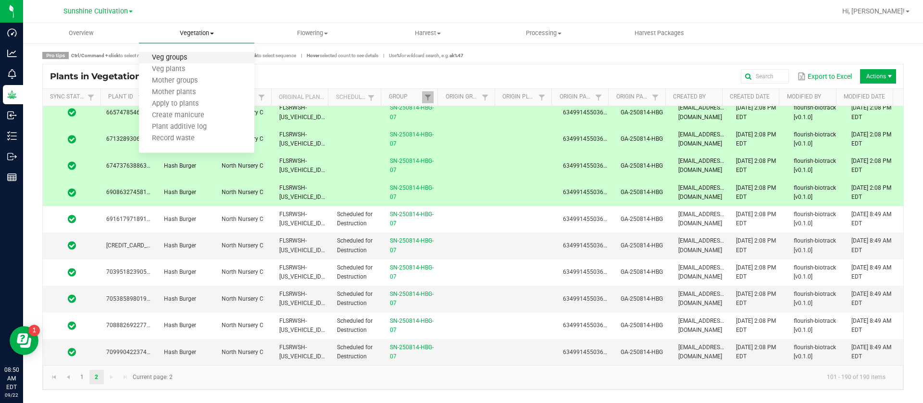
click at [194, 54] on span "Veg groups" at bounding box center [169, 58] width 61 height 8
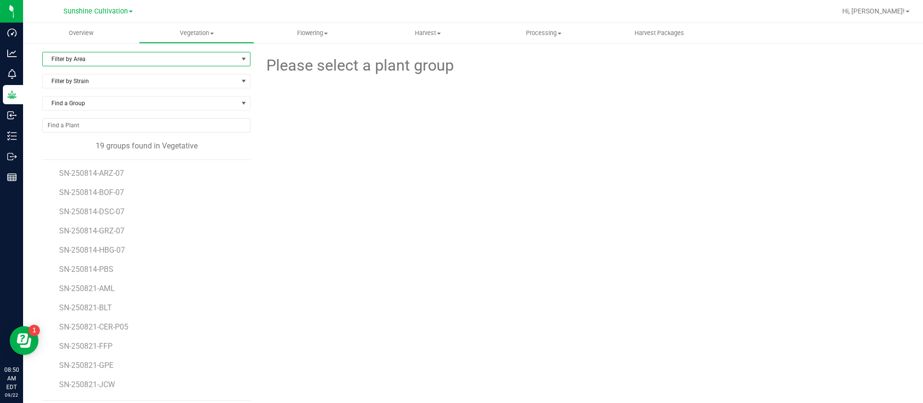
click at [194, 54] on span "Filter by Area" at bounding box center [140, 58] width 195 height 13
click at [121, 115] on li "North Nursery C" at bounding box center [145, 118] width 204 height 14
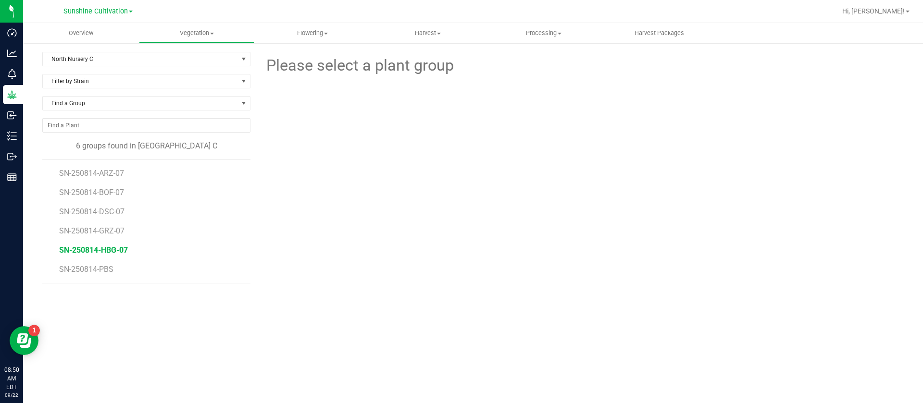
click at [110, 254] on span "SN-250814-HBG-07" at bounding box center [93, 250] width 69 height 9
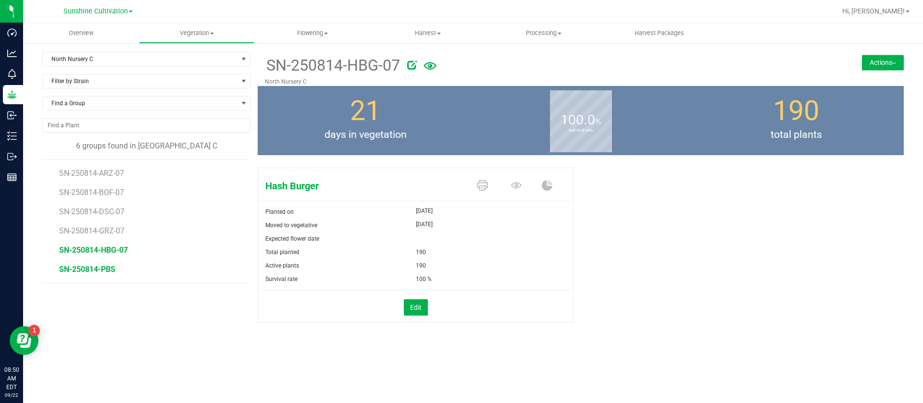
click at [91, 266] on span "SN-250814-PBS" at bounding box center [87, 269] width 56 height 9
click at [385, 69] on icon at bounding box center [388, 65] width 10 height 10
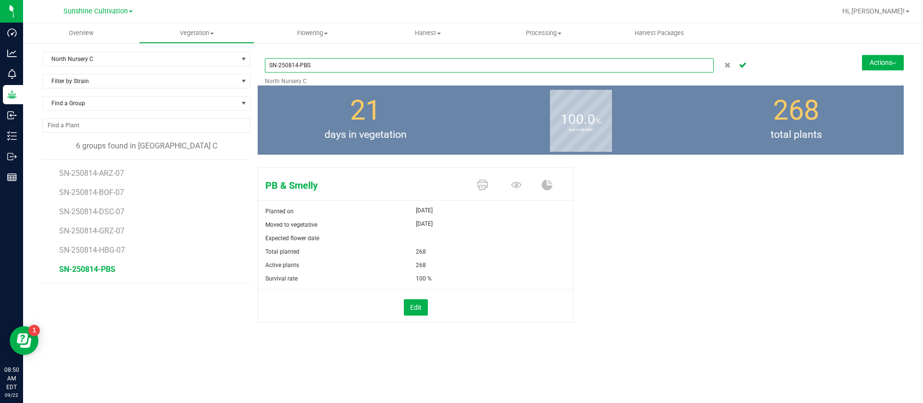
click at [377, 67] on input "SN-250814-PBS" at bounding box center [489, 65] width 449 height 14
type input "SN-250814-PBS-07"
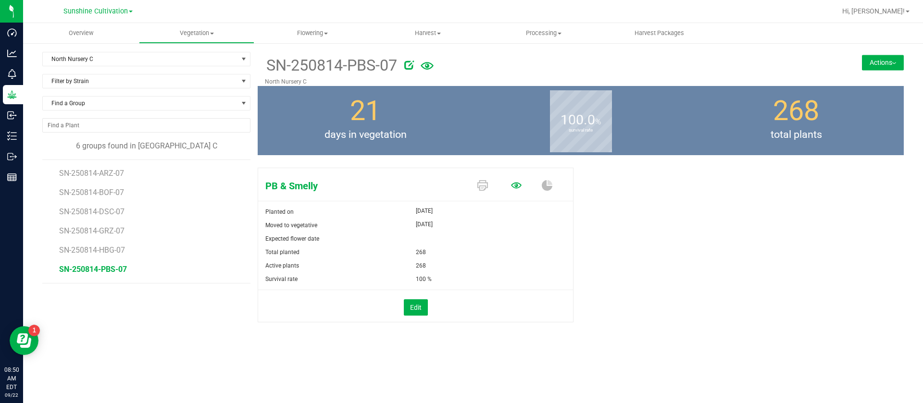
click at [521, 184] on span at bounding box center [518, 186] width 34 height 17
click at [515, 184] on icon at bounding box center [516, 185] width 11 height 6
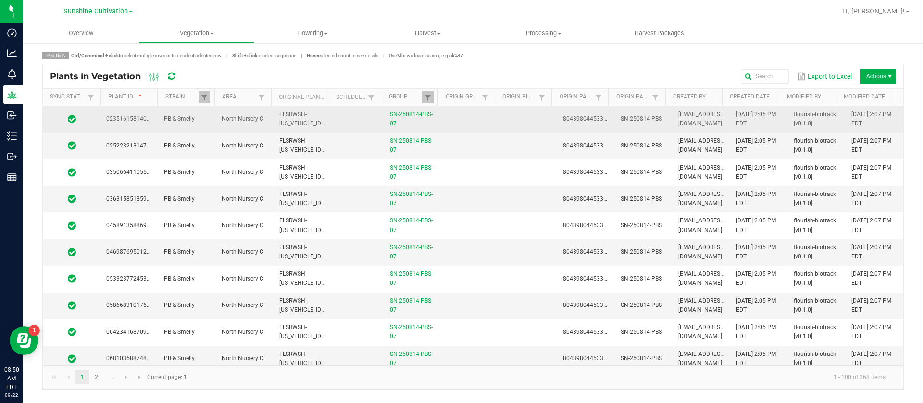
click at [502, 115] on td at bounding box center [528, 119] width 58 height 26
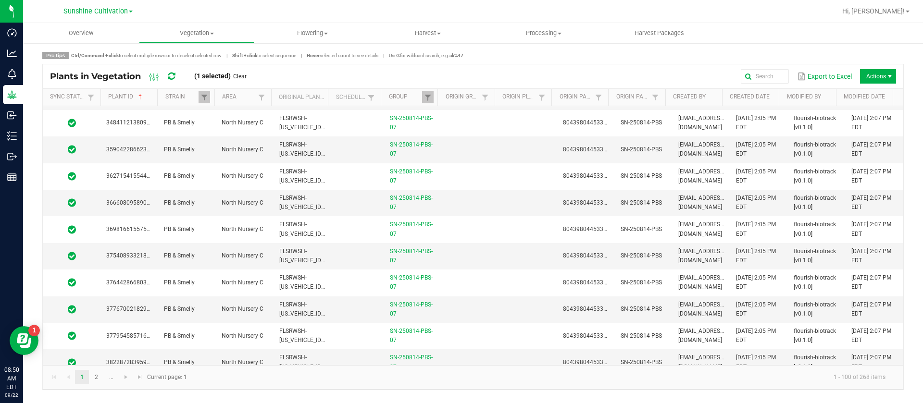
scroll to position [2403, 0]
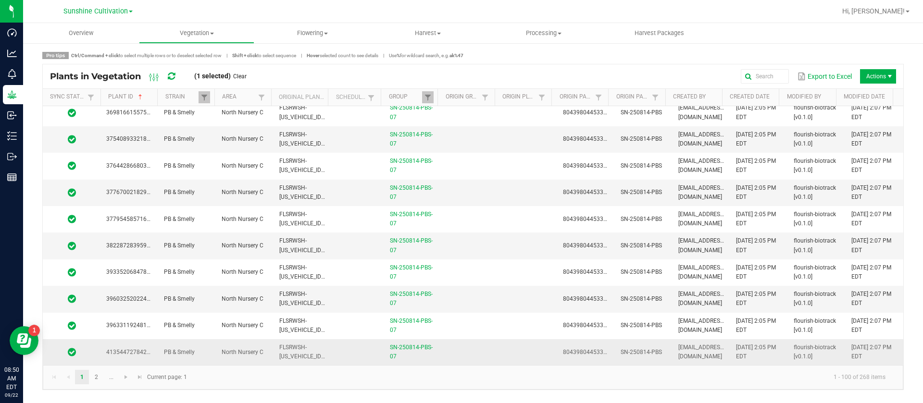
click at [459, 343] on td at bounding box center [471, 352] width 58 height 26
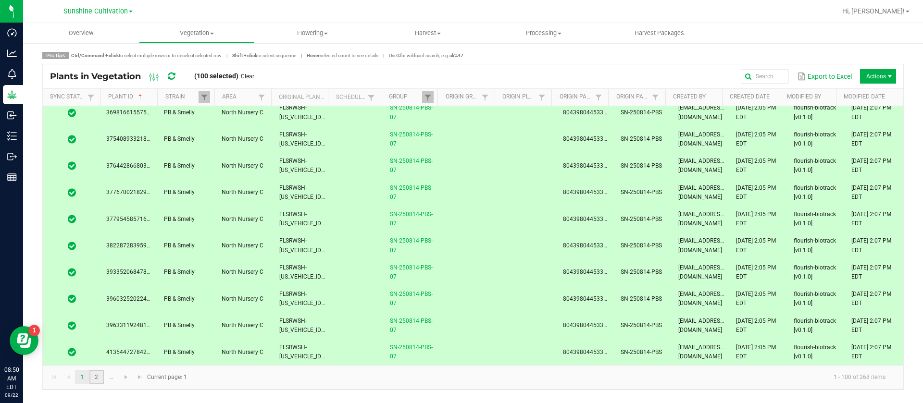
click at [94, 377] on link "2" at bounding box center [96, 377] width 14 height 14
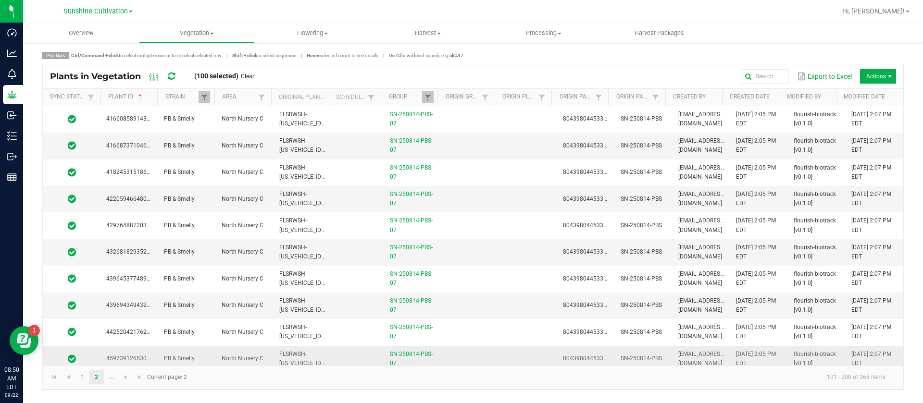
click at [481, 352] on td at bounding box center [471, 359] width 58 height 26
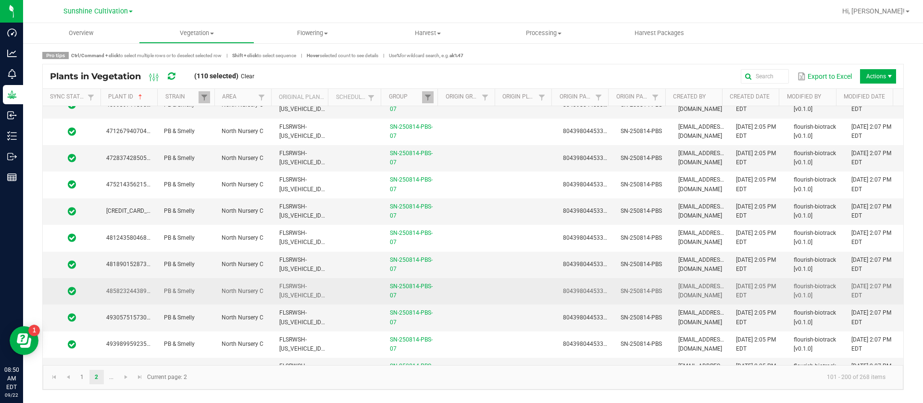
click at [499, 294] on td at bounding box center [528, 291] width 58 height 26
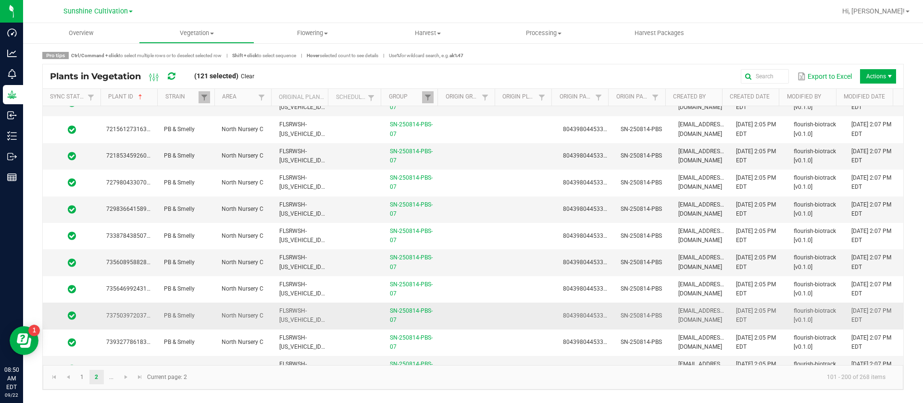
scroll to position [2403, 0]
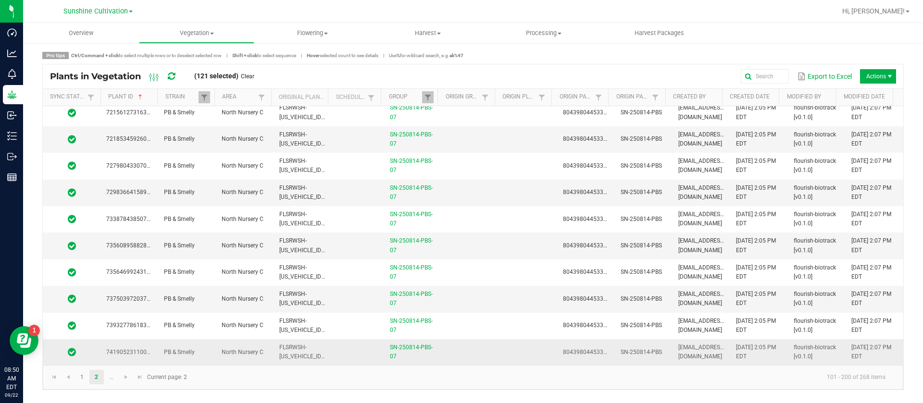
click at [465, 360] on td at bounding box center [471, 352] width 58 height 26
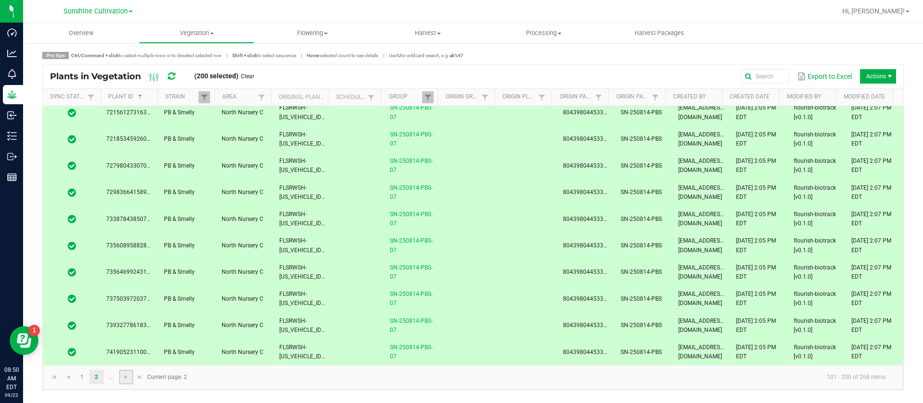
click at [132, 380] on link at bounding box center [126, 377] width 14 height 14
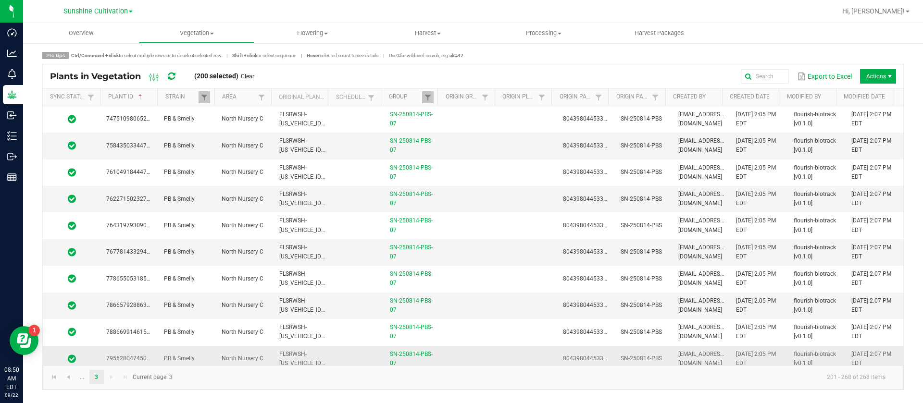
click at [488, 359] on td at bounding box center [471, 359] width 58 height 26
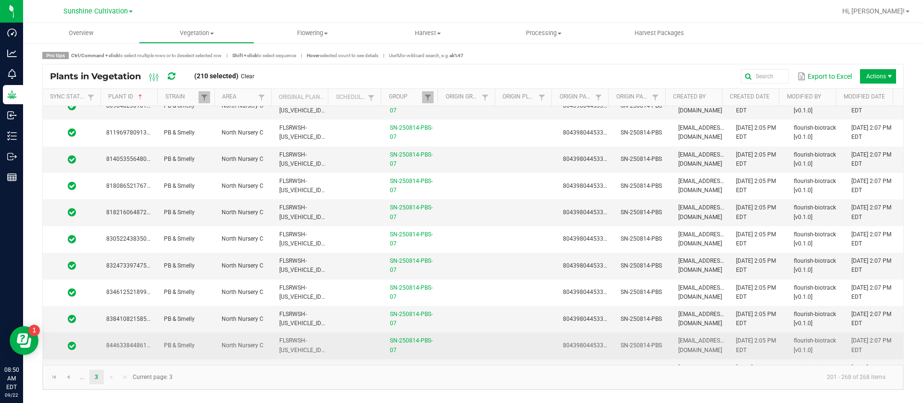
scroll to position [505, 0]
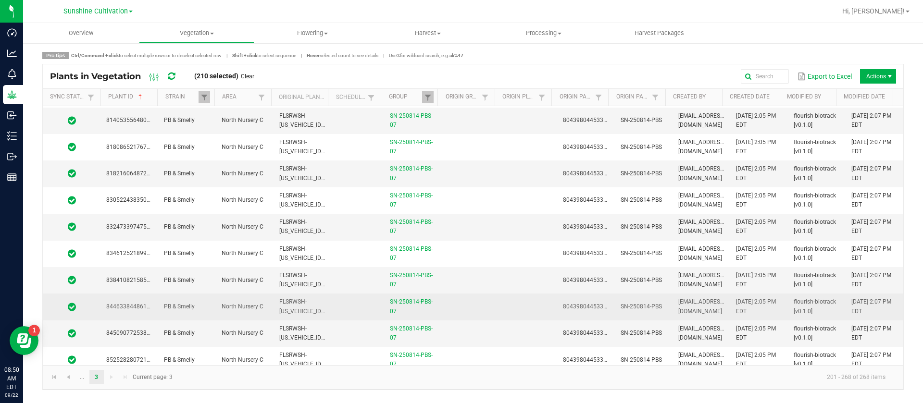
click at [499, 317] on td at bounding box center [528, 307] width 58 height 26
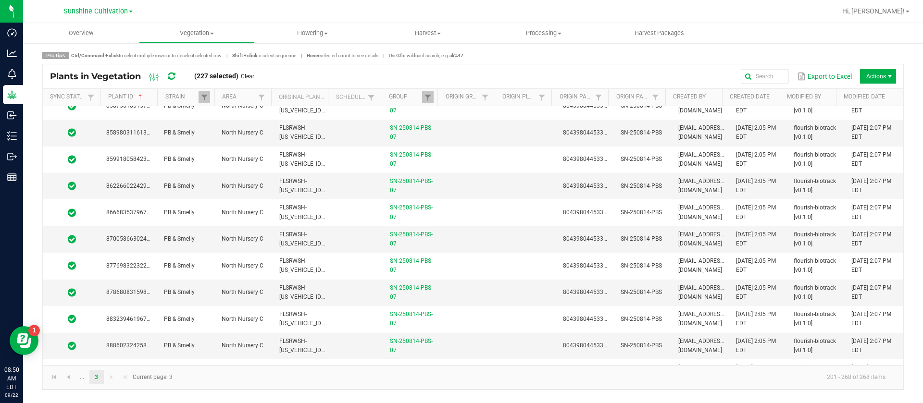
click at [499, 313] on td at bounding box center [528, 319] width 58 height 26
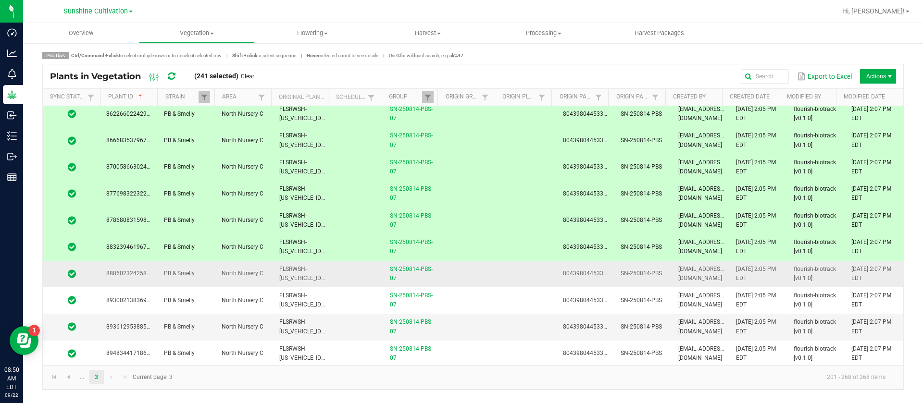
scroll to position [1153, 0]
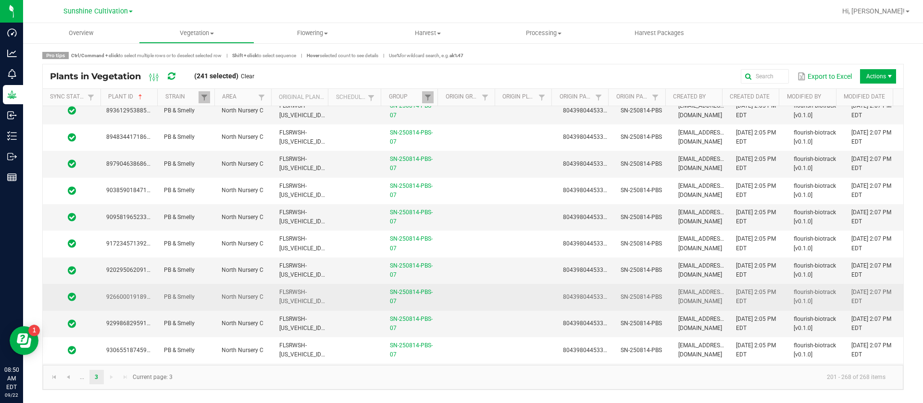
click at [486, 289] on td at bounding box center [471, 297] width 58 height 26
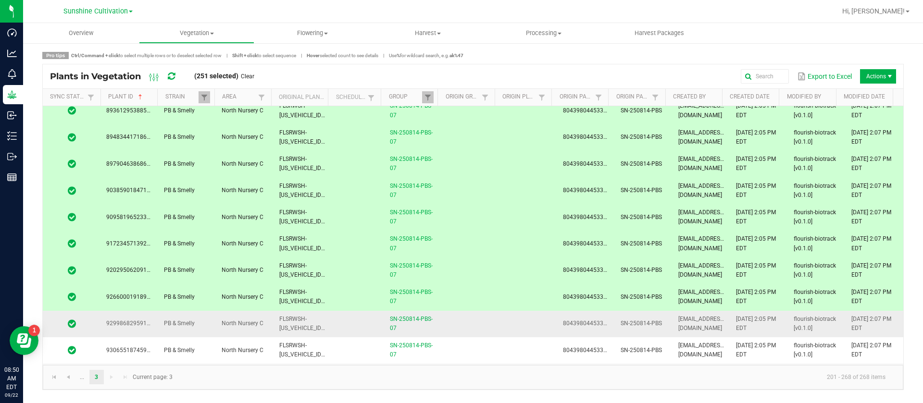
click at [482, 324] on td at bounding box center [471, 324] width 58 height 26
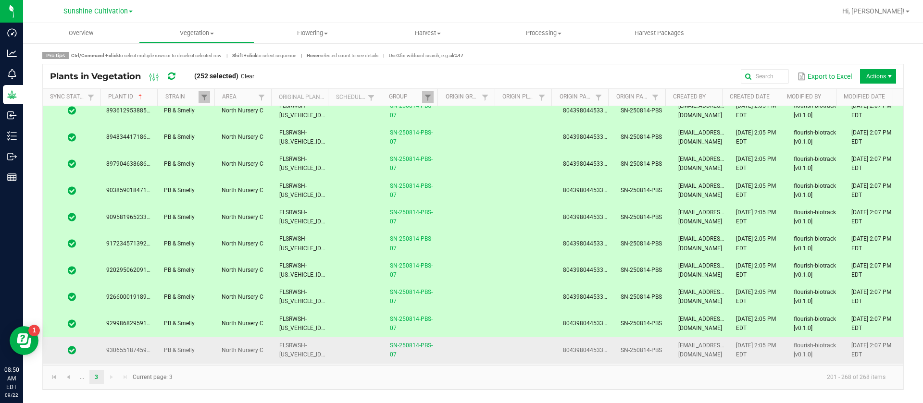
click at [473, 345] on td at bounding box center [471, 350] width 58 height 26
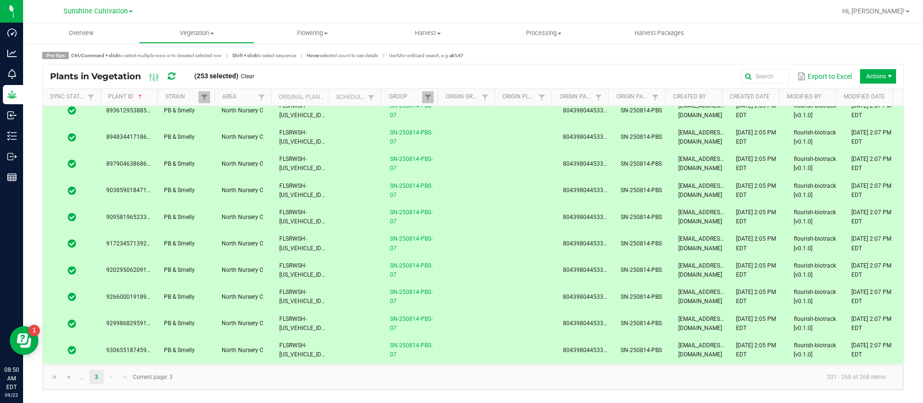
scroll to position [1370, 0]
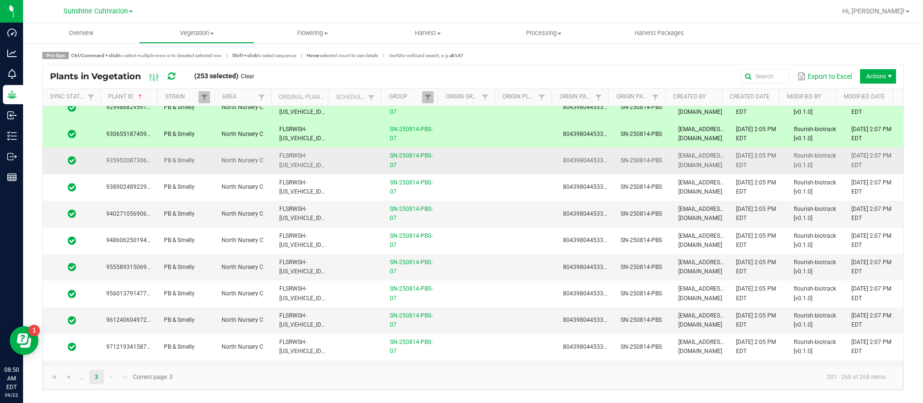
click at [488, 160] on td at bounding box center [471, 161] width 58 height 26
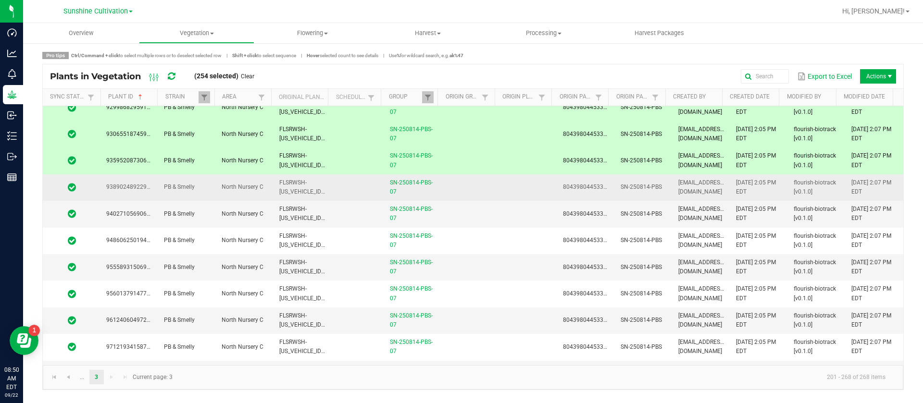
click at [474, 193] on td at bounding box center [471, 187] width 58 height 26
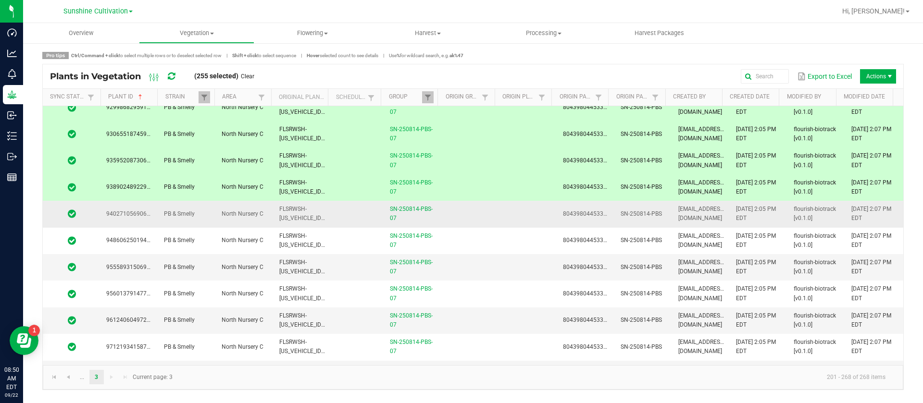
click at [473, 220] on td at bounding box center [471, 214] width 58 height 26
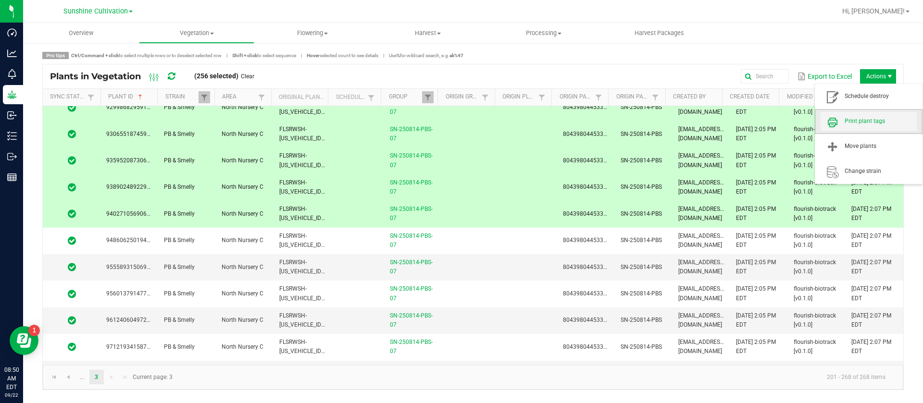
click at [868, 114] on span "Print plant tags" at bounding box center [868, 121] width 96 height 19
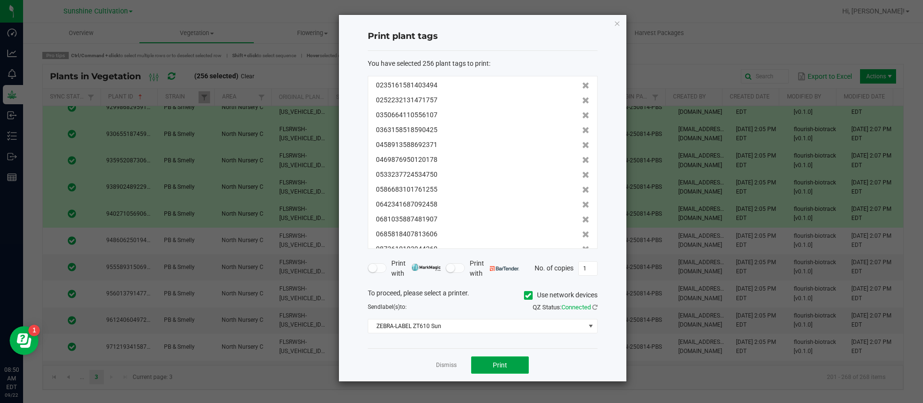
click at [507, 368] on button "Print" at bounding box center [500, 365] width 58 height 17
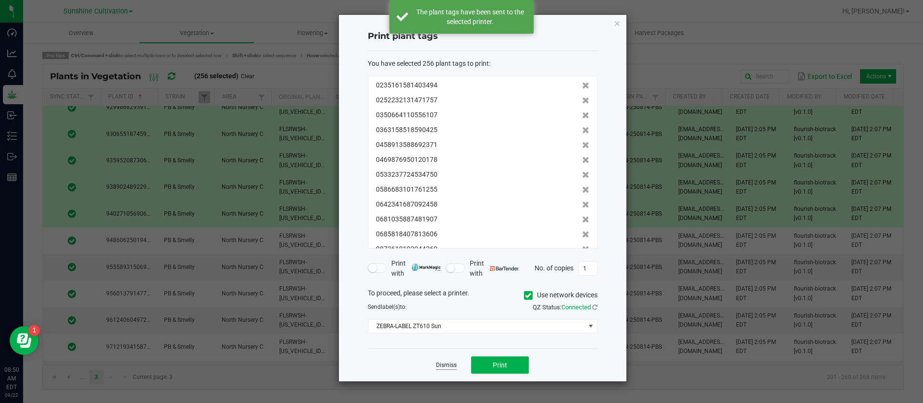
click at [448, 364] on link "Dismiss" at bounding box center [446, 365] width 21 height 8
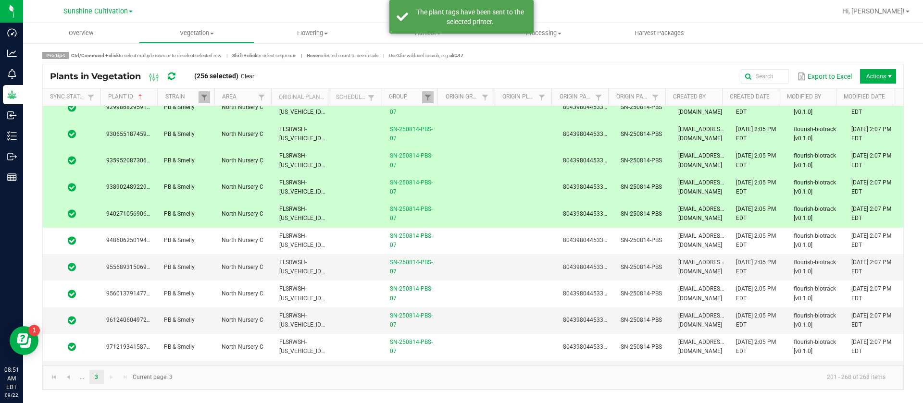
click at [250, 76] on link "Clear" at bounding box center [247, 77] width 13 height 8
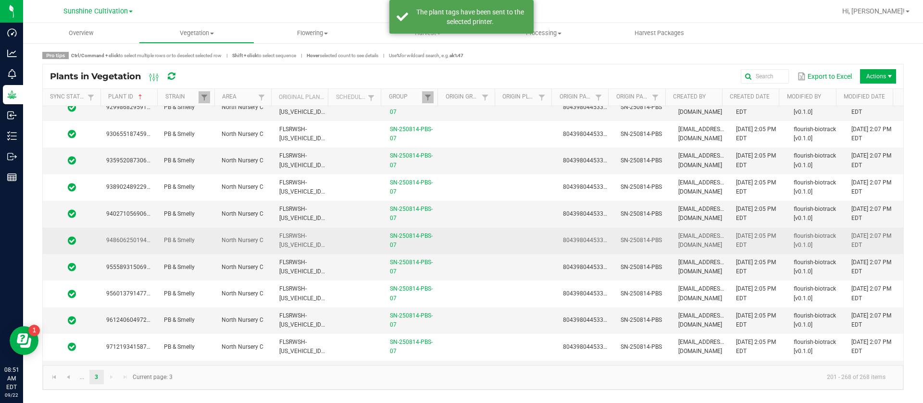
click at [349, 235] on td at bounding box center [357, 241] width 53 height 26
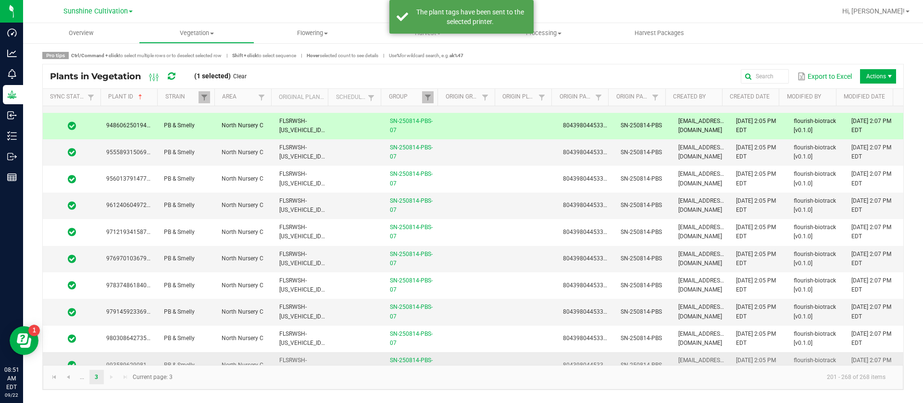
scroll to position [1551, 0]
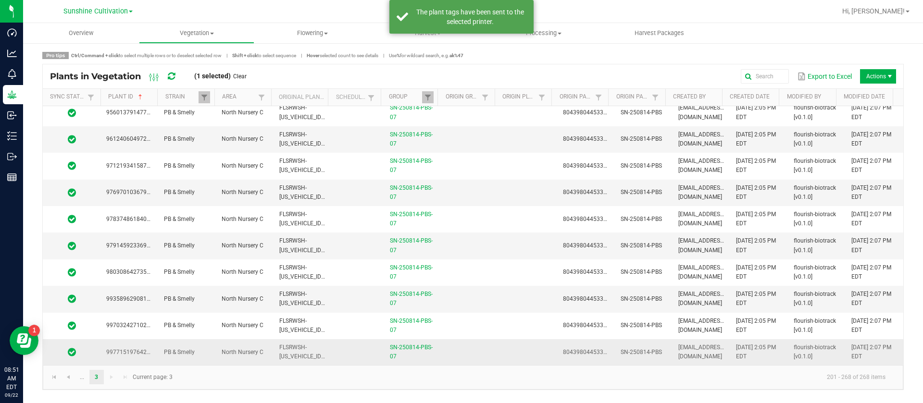
click at [301, 351] on td "FLSRWSH-[US_VEHICLE_IDENTIFICATION_NUMBER]" at bounding box center [302, 352] width 58 height 26
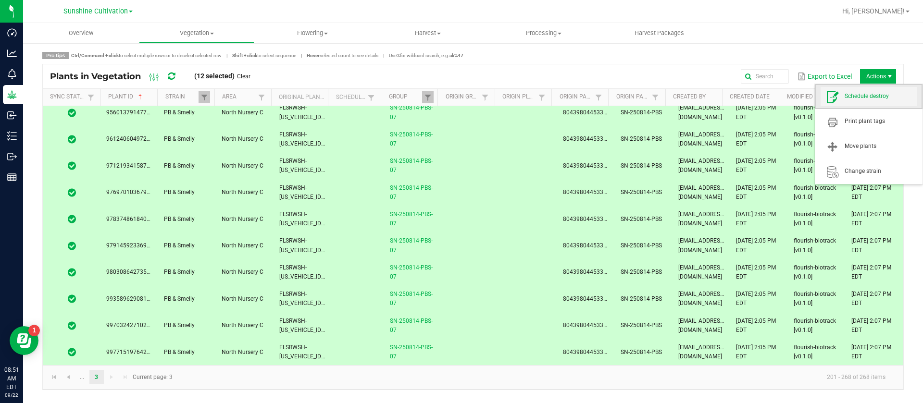
click at [877, 99] on span "Schedule destroy" at bounding box center [880, 96] width 72 height 8
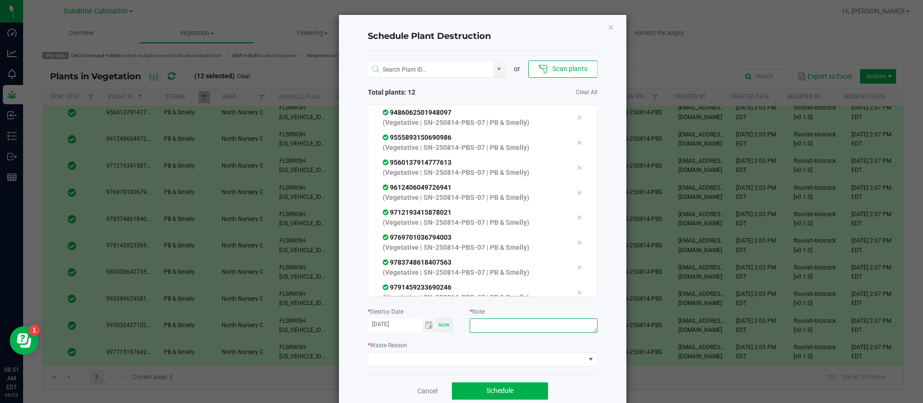
click at [495, 333] on textarea at bounding box center [533, 326] width 127 height 14
type textarea "WASTE"
click at [458, 351] on div "* Waste Reason" at bounding box center [483, 353] width 230 height 26
click at [383, 357] on span at bounding box center [476, 359] width 217 height 13
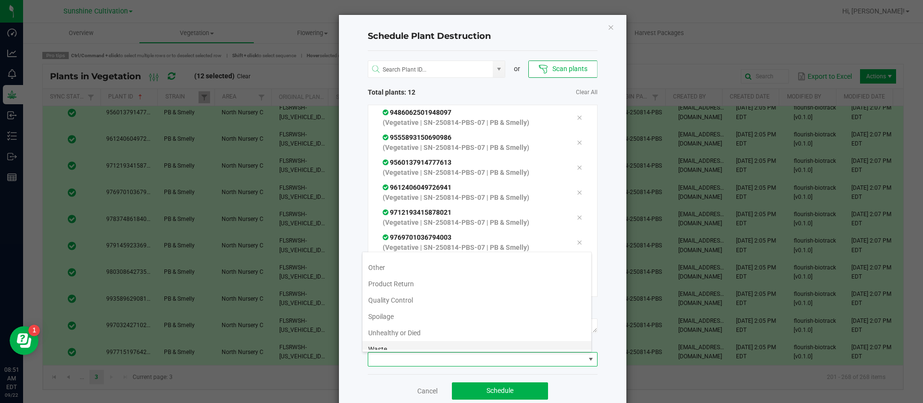
scroll to position [35, 0]
drag, startPoint x: 385, startPoint y: 342, endPoint x: 388, endPoint y: 347, distance: 5.8
click at [387, 344] on li "Waste" at bounding box center [476, 342] width 229 height 16
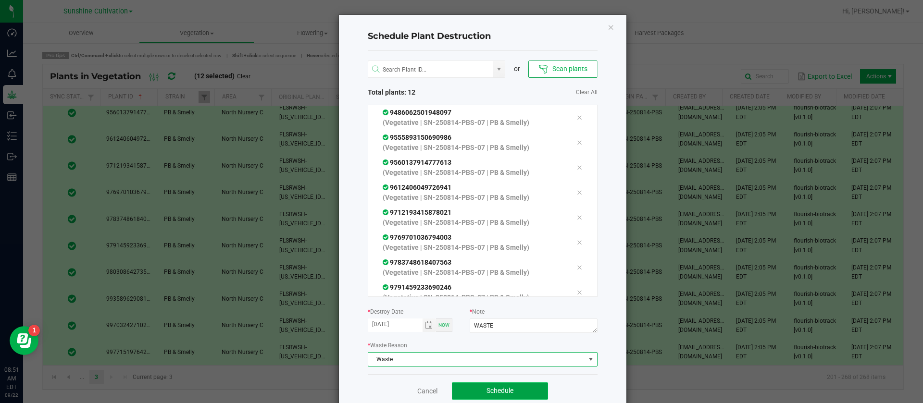
click at [492, 390] on span "Schedule" at bounding box center [499, 391] width 27 height 8
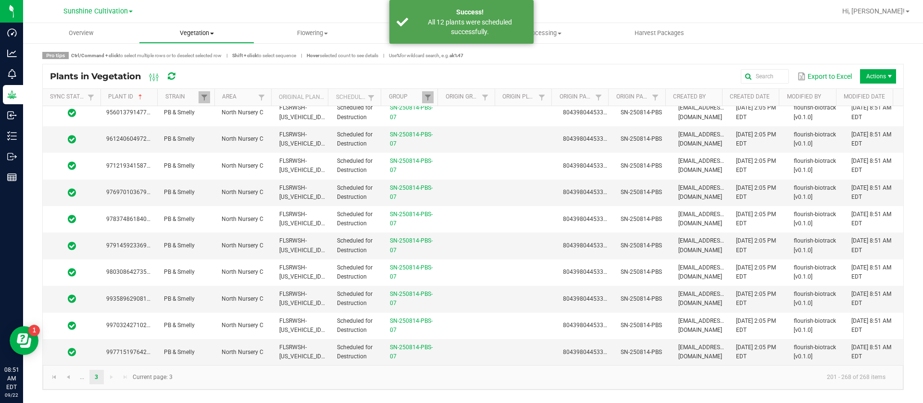
click at [204, 26] on uib-tab-heading "Vegetation Veg groups Veg plants Mother groups Mother plants Apply to plants Cr…" at bounding box center [196, 33] width 115 height 19
click at [182, 55] on span "Veg groups" at bounding box center [169, 58] width 61 height 8
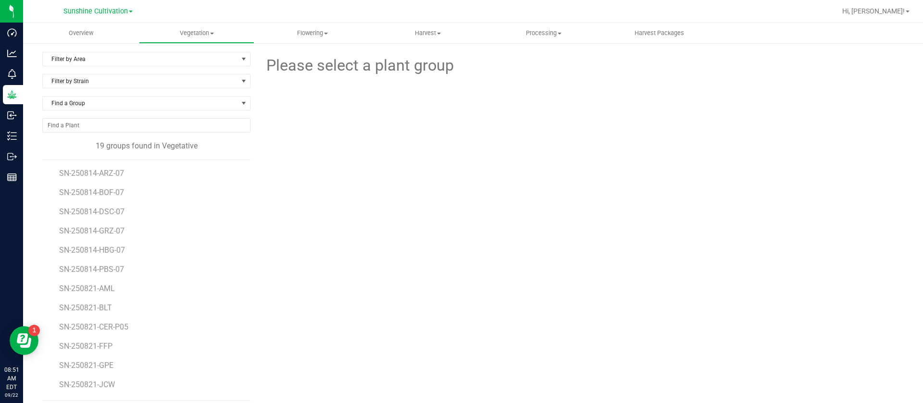
click at [409, 166] on div at bounding box center [580, 130] width 660 height 106
click at [134, 55] on span "Filter by Area" at bounding box center [140, 58] width 195 height 13
click at [325, 29] on span "Flowering" at bounding box center [312, 33] width 115 height 9
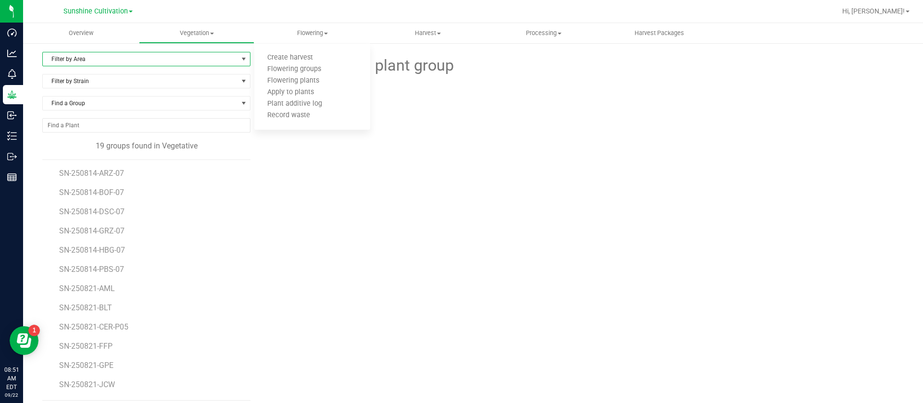
click at [97, 61] on span "Filter by Area" at bounding box center [140, 58] width 195 height 13
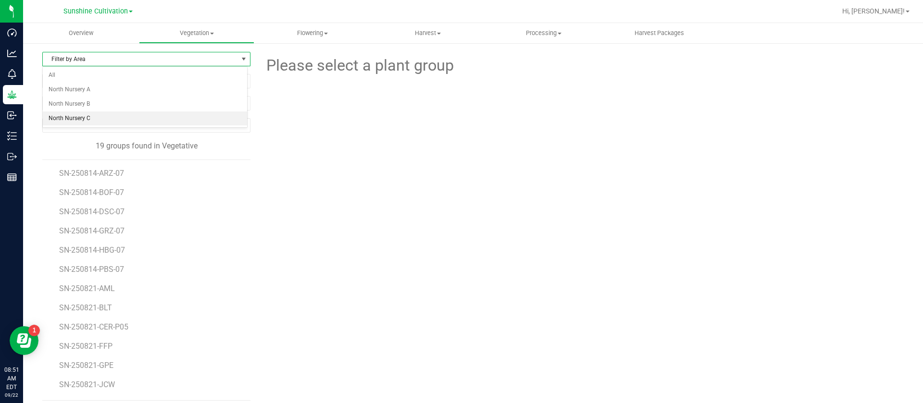
drag, startPoint x: 78, startPoint y: 117, endPoint x: 89, endPoint y: 121, distance: 11.2
click at [80, 117] on li "North Nursery C" at bounding box center [145, 118] width 204 height 14
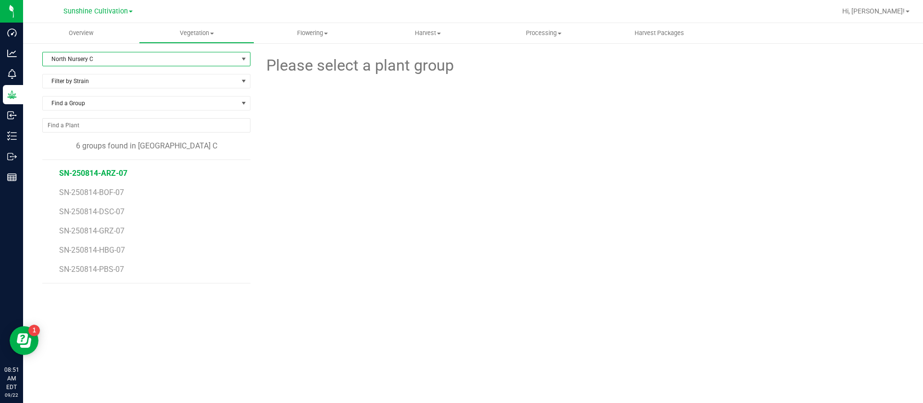
click at [118, 173] on span "SN-250814-ARZ-07" at bounding box center [93, 173] width 68 height 9
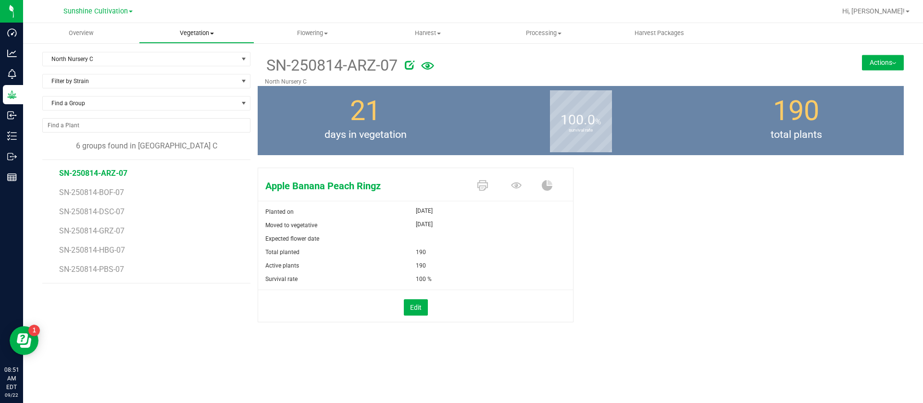
click at [198, 31] on span "Vegetation" at bounding box center [196, 33] width 115 height 9
click at [184, 66] on span "Veg plants" at bounding box center [168, 69] width 59 height 8
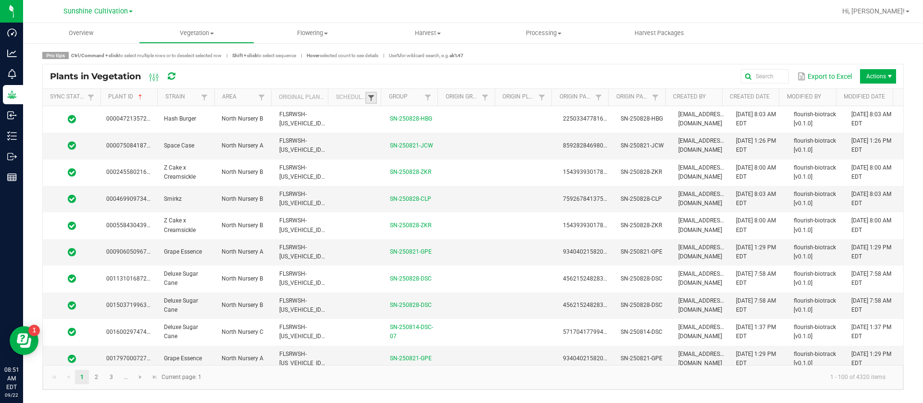
click at [372, 96] on span at bounding box center [371, 98] width 8 height 8
click at [409, 136] on li "Scheduled" at bounding box center [417, 138] width 93 height 12
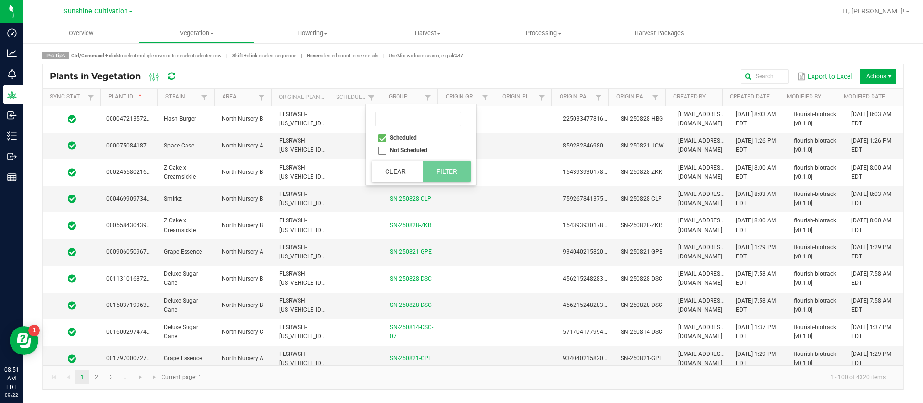
checkbox input "true"
click at [452, 165] on button "Filter" at bounding box center [446, 171] width 48 height 21
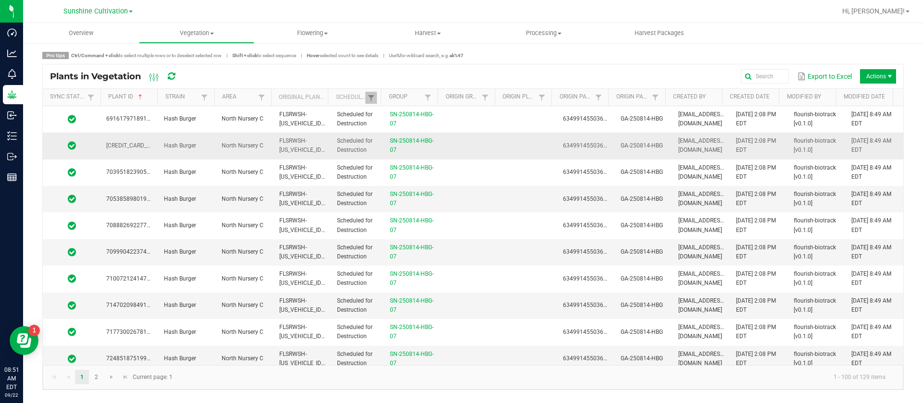
drag, startPoint x: 496, startPoint y: 125, endPoint x: 492, endPoint y: 133, distance: 8.6
click at [499, 124] on td at bounding box center [528, 119] width 58 height 26
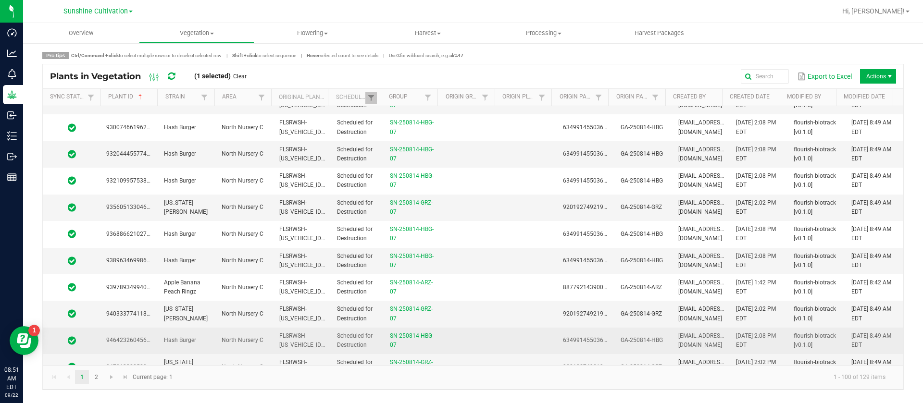
scroll to position [2403, 0]
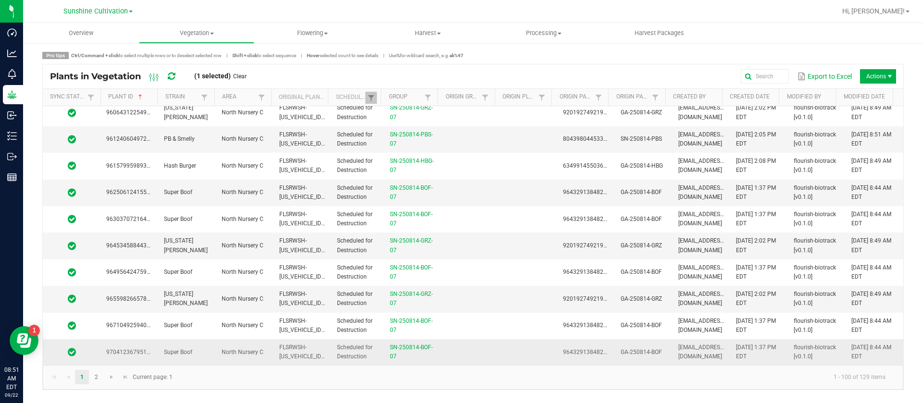
click at [499, 342] on td at bounding box center [528, 352] width 58 height 26
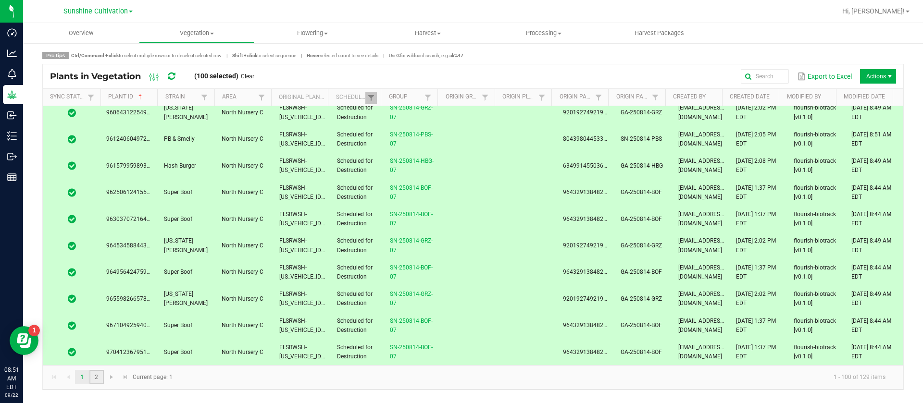
click at [94, 381] on link "2" at bounding box center [96, 377] width 14 height 14
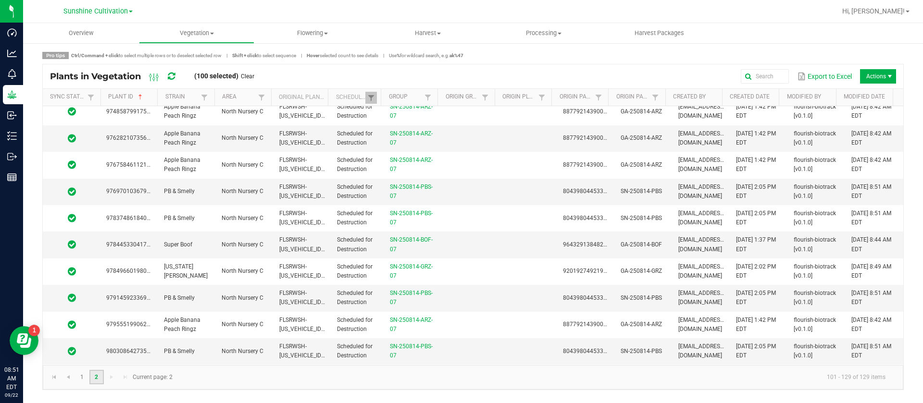
scroll to position [513, 0]
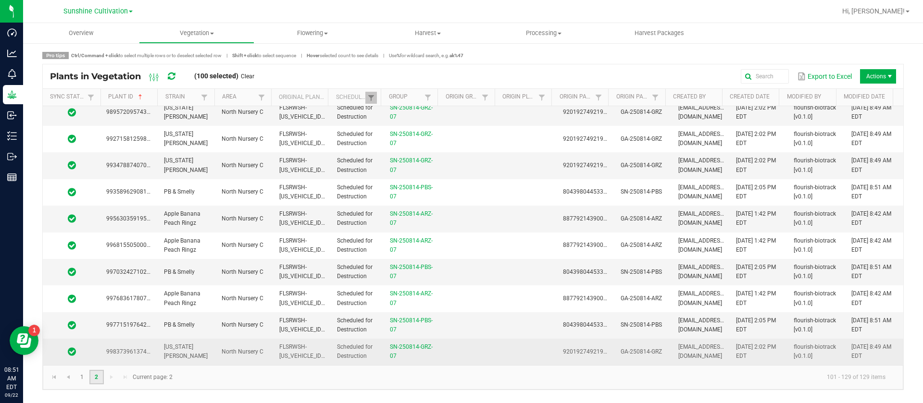
click at [499, 352] on td at bounding box center [528, 352] width 58 height 26
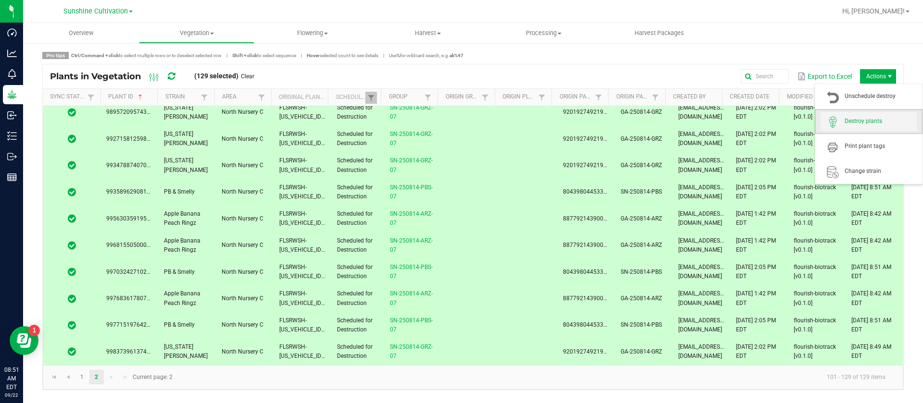
click at [883, 115] on span "Destroy plants" at bounding box center [868, 121] width 96 height 19
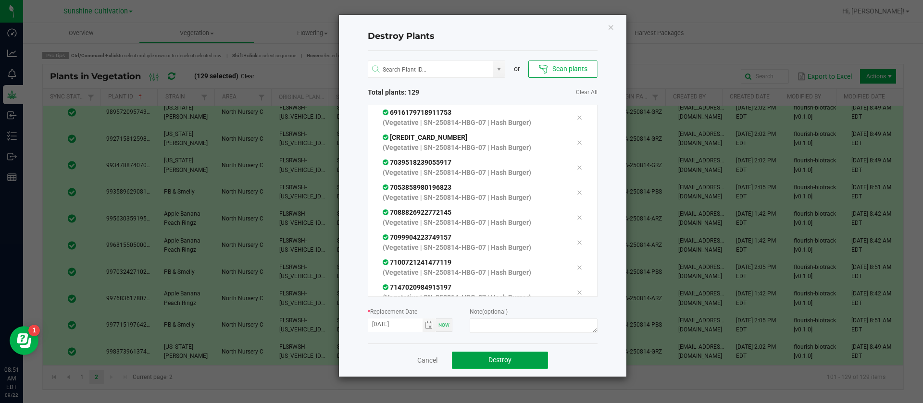
click at [494, 352] on button "Destroy" at bounding box center [500, 360] width 96 height 17
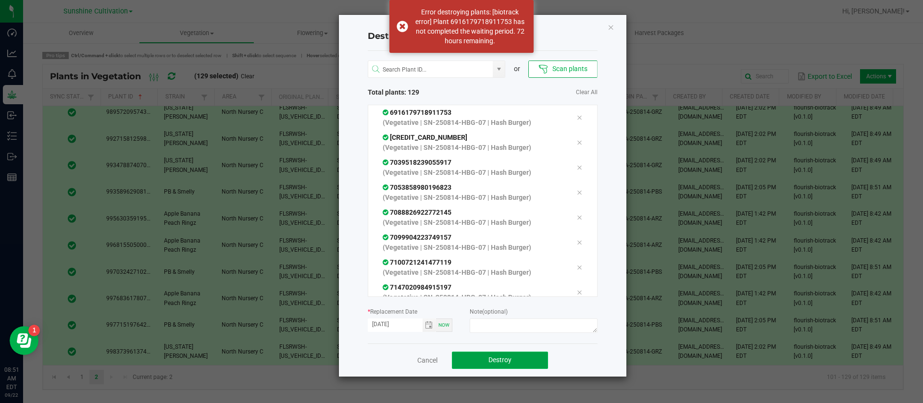
click at [496, 361] on span "Destroy" at bounding box center [499, 360] width 23 height 8
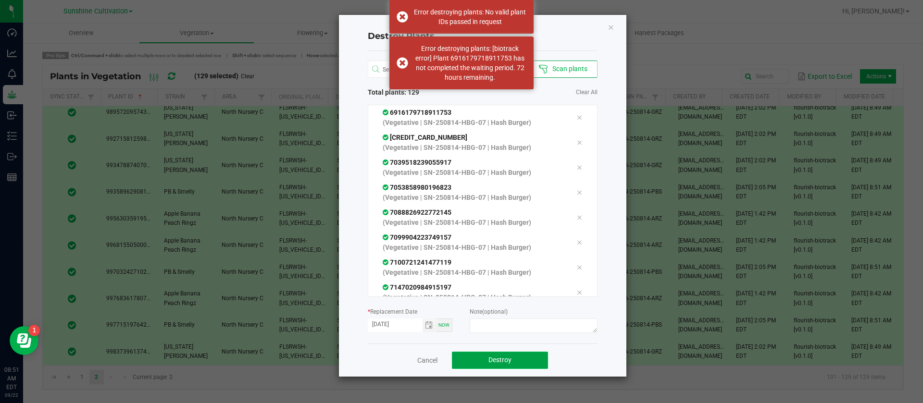
click at [496, 361] on span "Destroy" at bounding box center [499, 360] width 23 height 8
click at [608, 24] on icon "Close" at bounding box center [610, 27] width 7 height 12
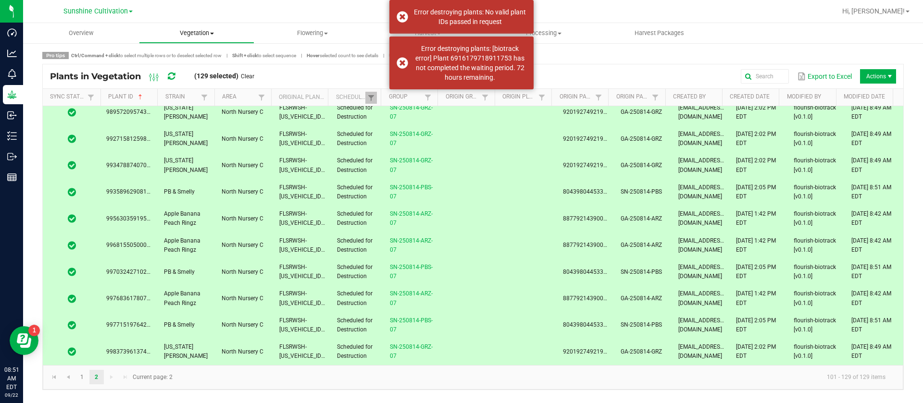
click at [205, 36] on span "Vegetation" at bounding box center [196, 33] width 115 height 9
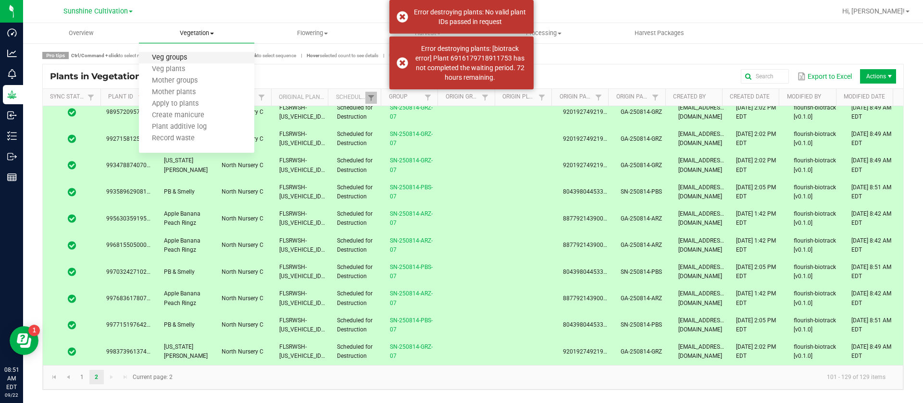
click at [186, 62] on span "Veg groups" at bounding box center [169, 58] width 61 height 8
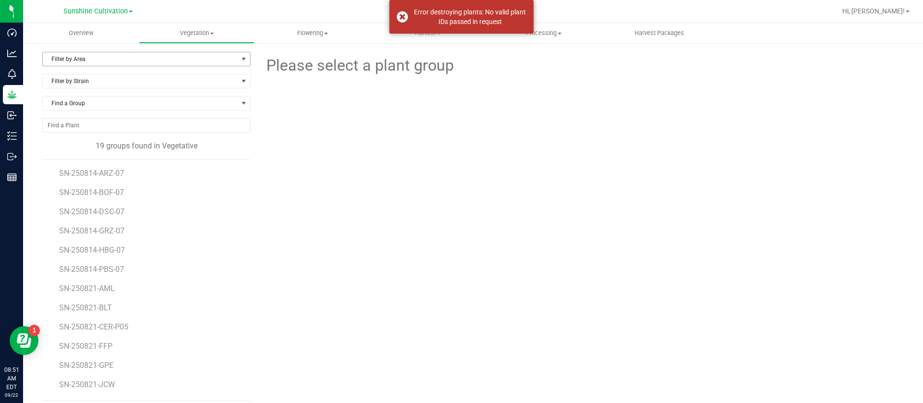
click at [72, 59] on span "Filter by Area" at bounding box center [140, 58] width 195 height 13
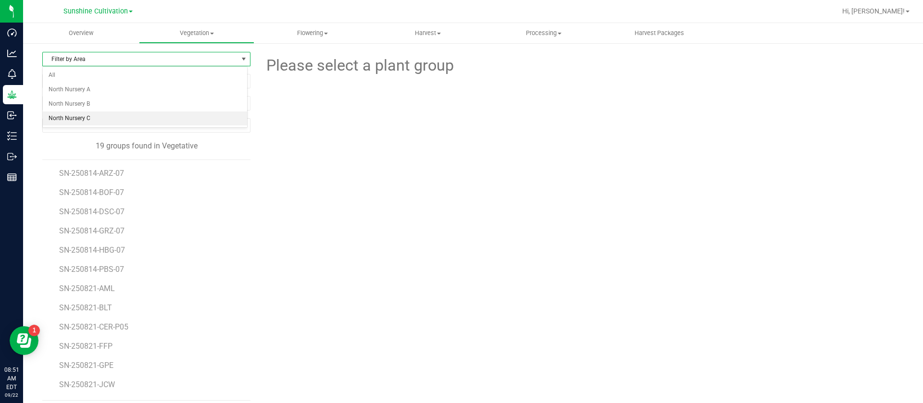
click at [89, 117] on li "North Nursery C" at bounding box center [145, 118] width 204 height 14
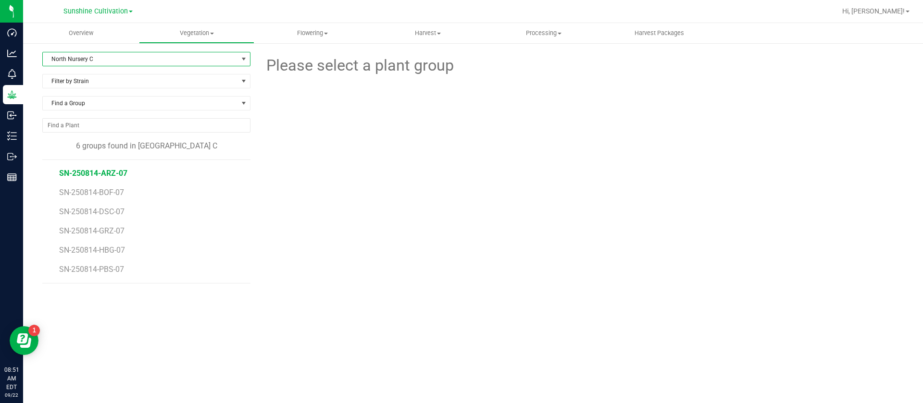
click at [116, 172] on span "SN-250814-ARZ-07" at bounding box center [93, 173] width 68 height 9
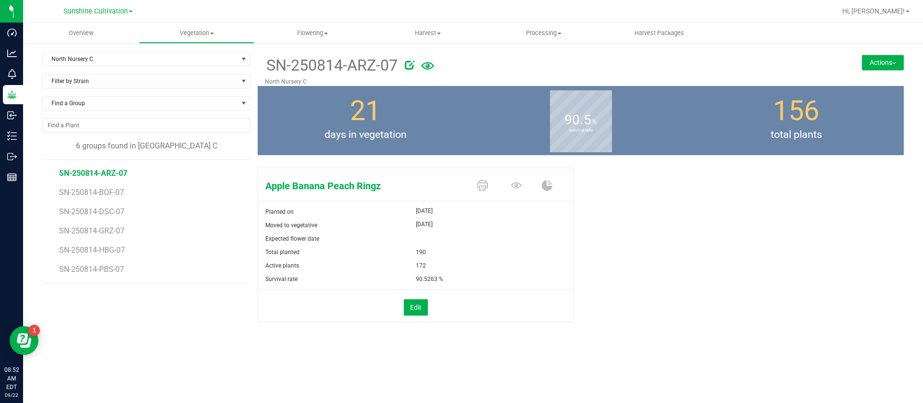
click at [881, 62] on button "Actions" at bounding box center [883, 62] width 42 height 15
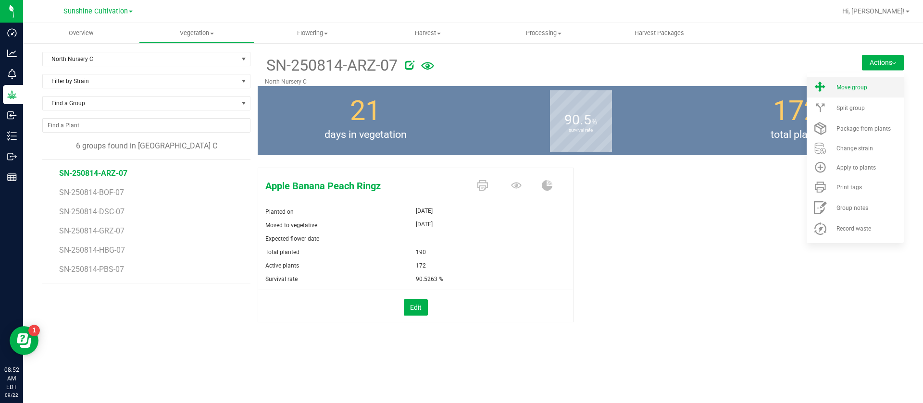
click at [866, 96] on li "Move group" at bounding box center [854, 87] width 97 height 21
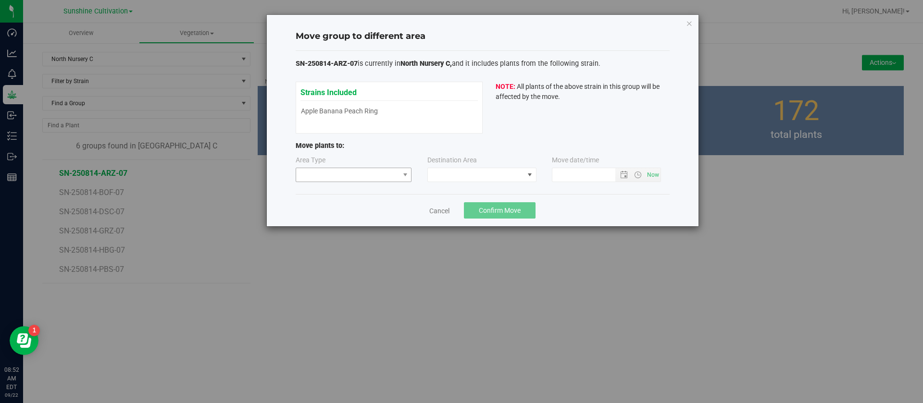
type input "[DATE] 8:52 AM"
click at [346, 176] on span at bounding box center [347, 174] width 103 height 13
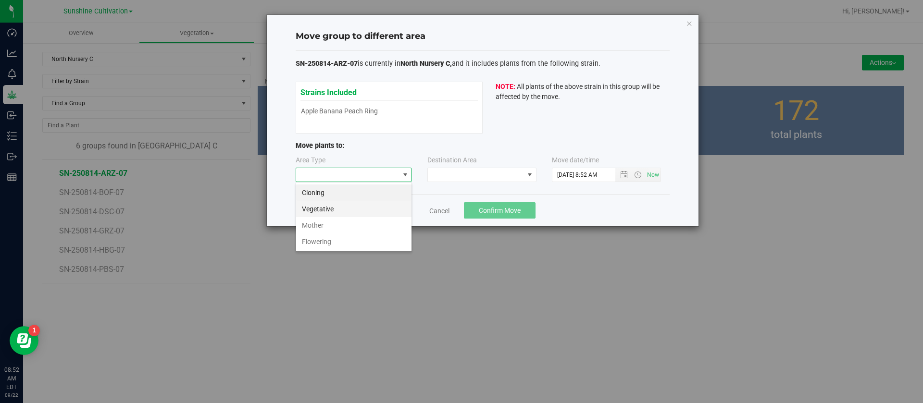
scroll to position [14, 116]
click at [323, 243] on li "Flowering" at bounding box center [353, 242] width 115 height 16
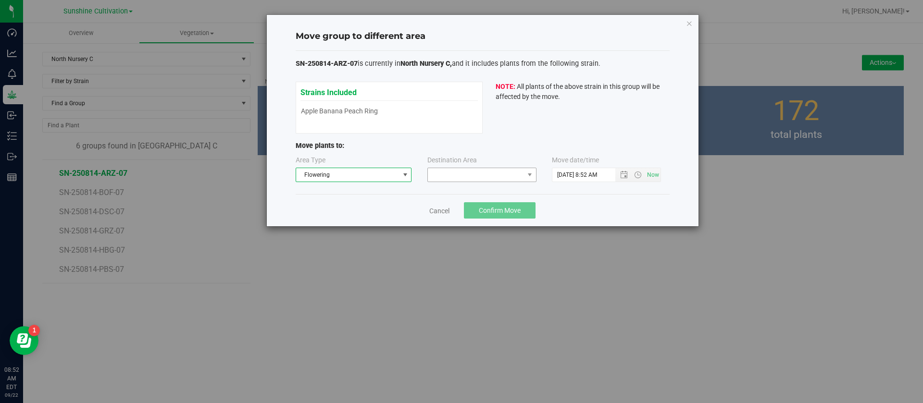
click at [447, 173] on div "Destination Area" at bounding box center [482, 168] width 110 height 27
click at [447, 176] on span at bounding box center [476, 174] width 96 height 13
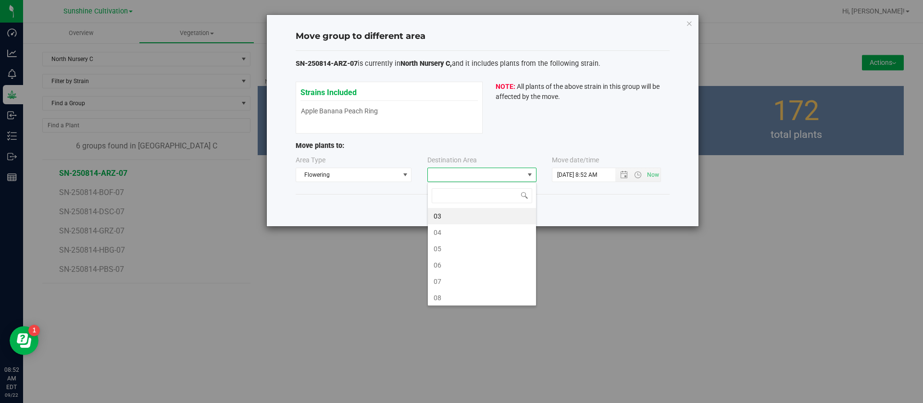
scroll to position [14, 109]
type input "7"
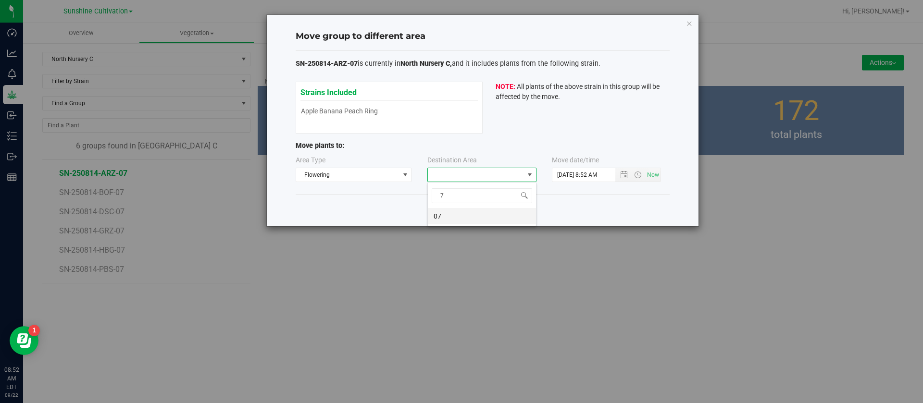
click at [451, 214] on li "07" at bounding box center [482, 216] width 108 height 16
click at [570, 172] on input "[DATE] 8:52 AM" at bounding box center [591, 174] width 79 height 13
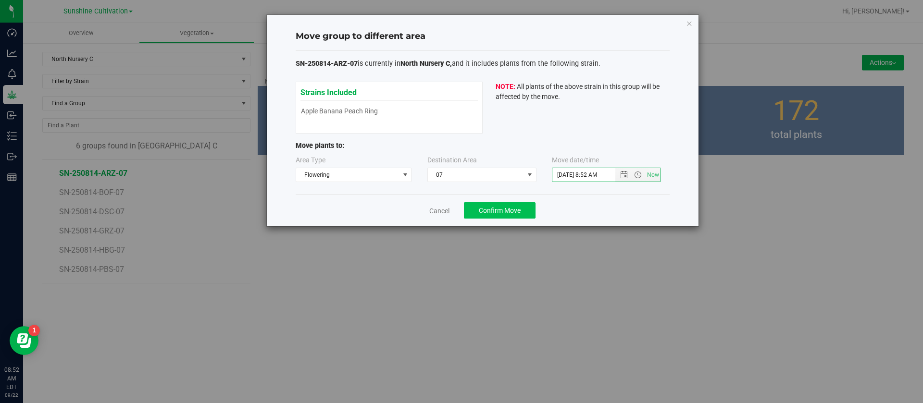
type input "[DATE] 8:52 AM"
click at [501, 207] on span "Confirm Move" at bounding box center [500, 211] width 42 height 8
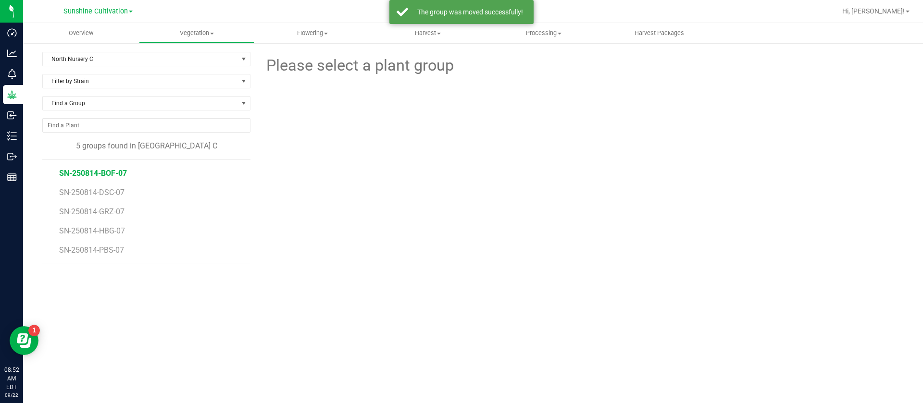
click at [119, 170] on span "SN-250814-BOF-07" at bounding box center [93, 173] width 68 height 9
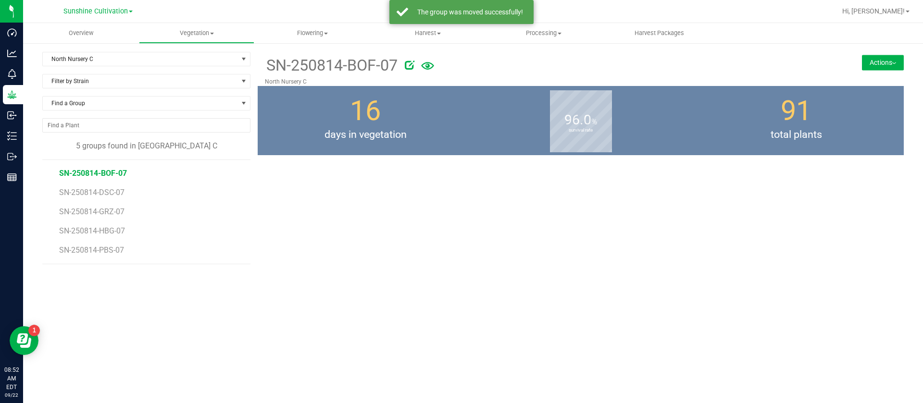
click at [886, 63] on button "Actions" at bounding box center [883, 62] width 42 height 15
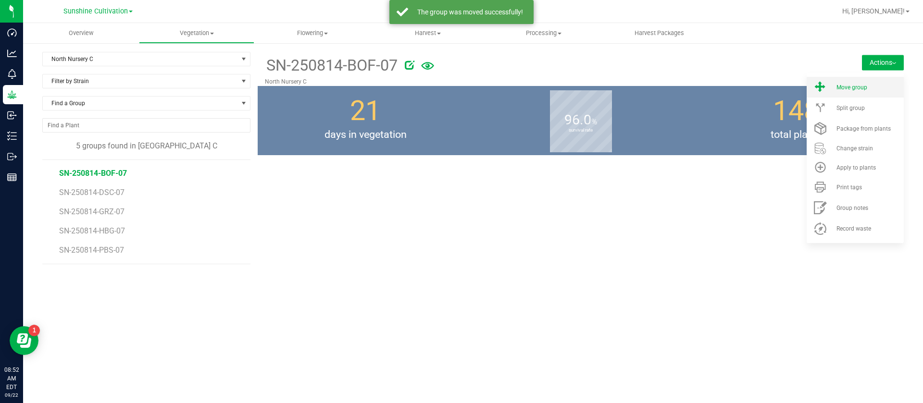
click at [859, 79] on li "Move group" at bounding box center [854, 87] width 97 height 21
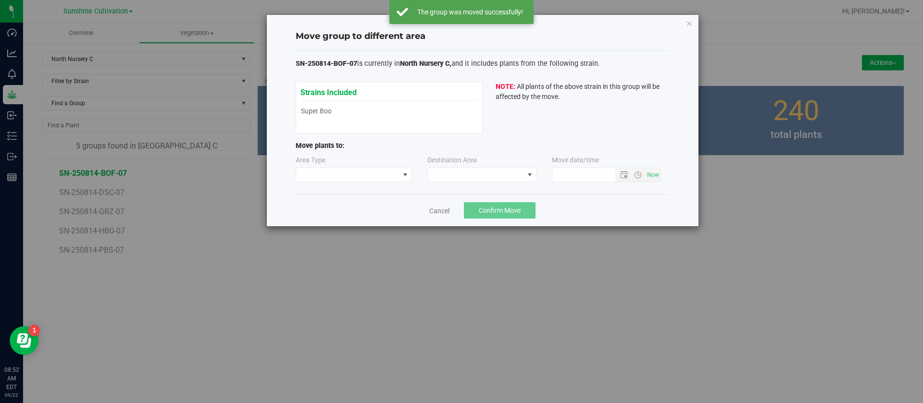
type input "[DATE] 8:52 AM"
click at [339, 173] on span at bounding box center [347, 174] width 103 height 13
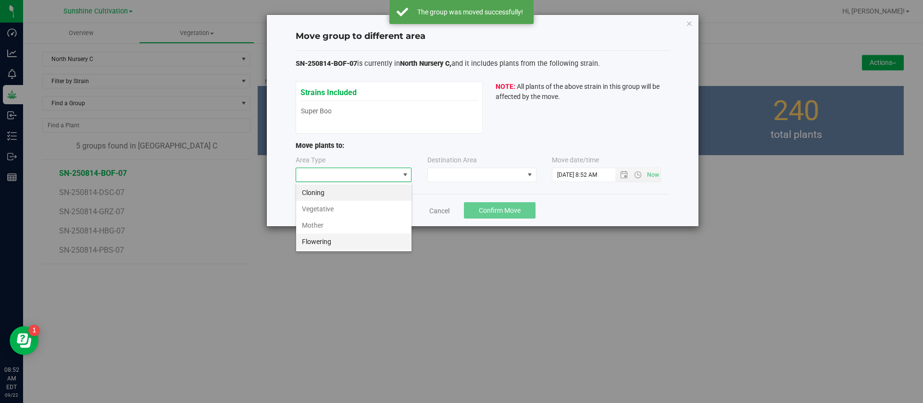
scroll to position [14, 116]
click at [325, 247] on li "Flowering" at bounding box center [353, 242] width 115 height 16
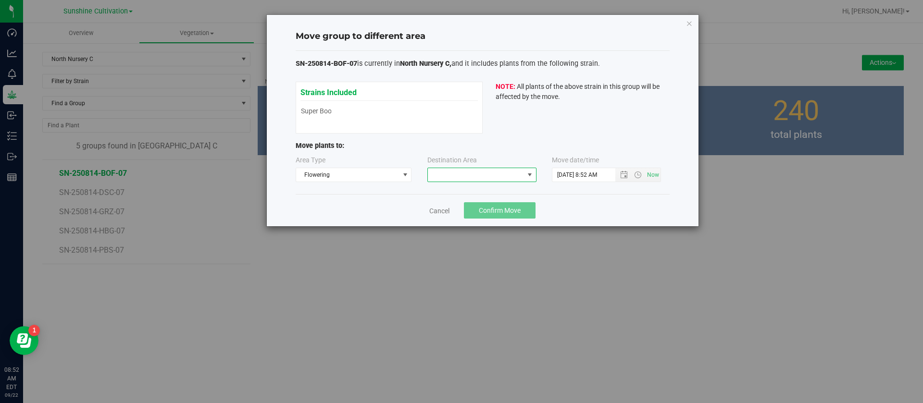
click at [468, 170] on span at bounding box center [476, 174] width 96 height 13
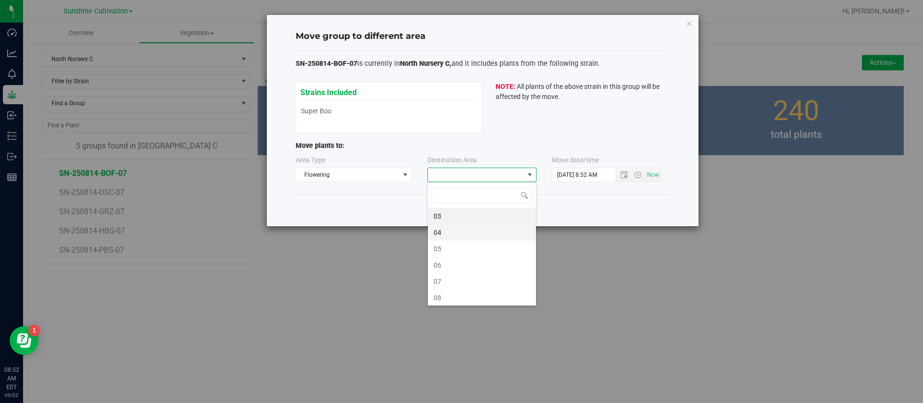
scroll to position [14, 109]
type input "7"
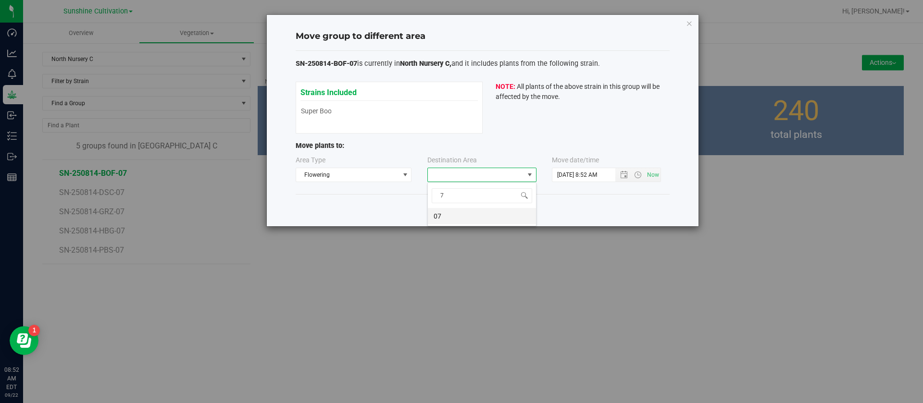
click at [446, 214] on li "07" at bounding box center [482, 216] width 108 height 16
click at [569, 171] on input "[DATE] 8:52 AM" at bounding box center [591, 174] width 79 height 13
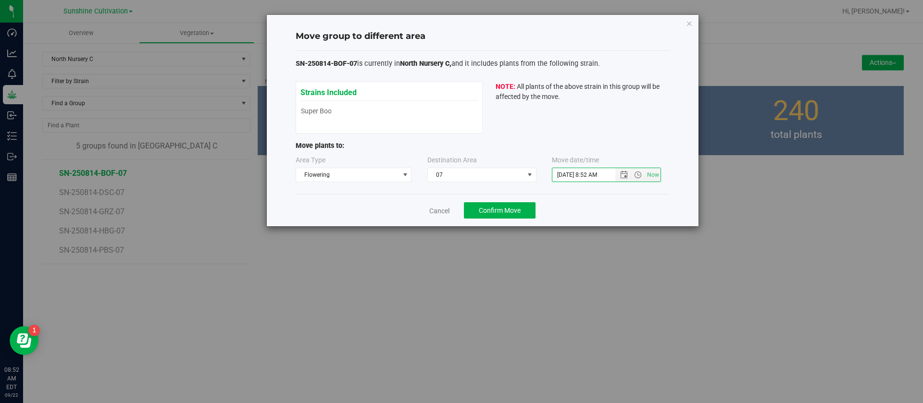
type input "[DATE] 8:52 AM"
click at [533, 107] on div "Strains Included Super Boof Super Boof NOTE: All plants of the above strain in …" at bounding box center [483, 108] width 374 height 52
click at [504, 217] on button "Confirm Move" at bounding box center [500, 210] width 72 height 16
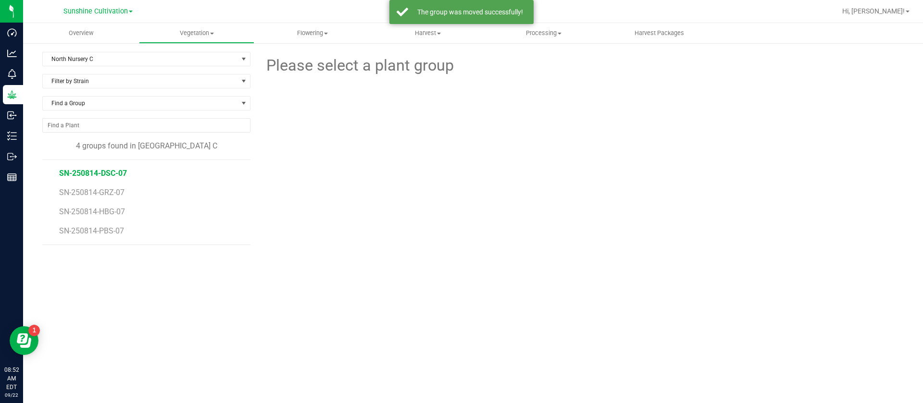
click at [116, 174] on span "SN-250814-DSC-07" at bounding box center [93, 173] width 68 height 9
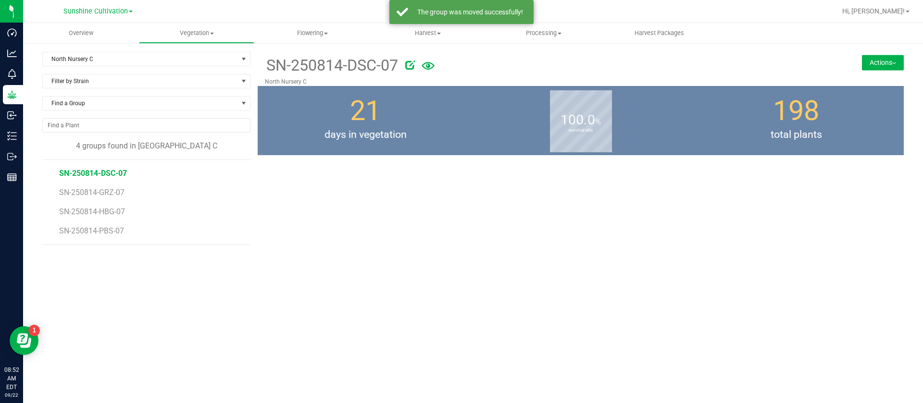
click at [886, 56] on button "Actions" at bounding box center [883, 62] width 42 height 15
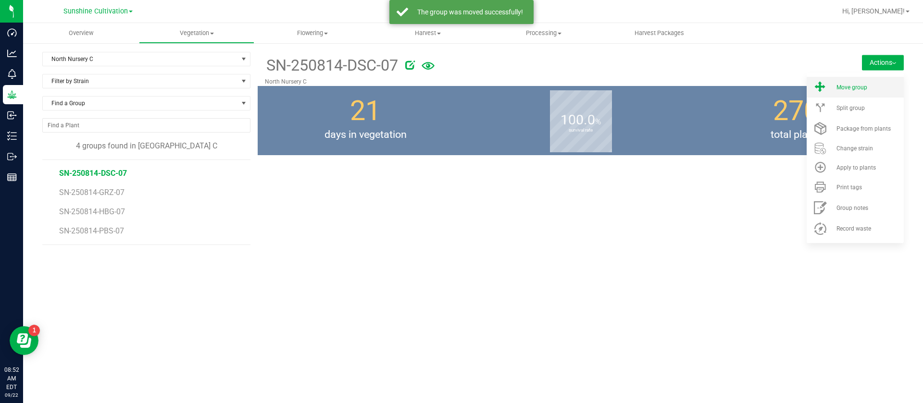
click at [834, 89] on li "Move group" at bounding box center [854, 87] width 97 height 21
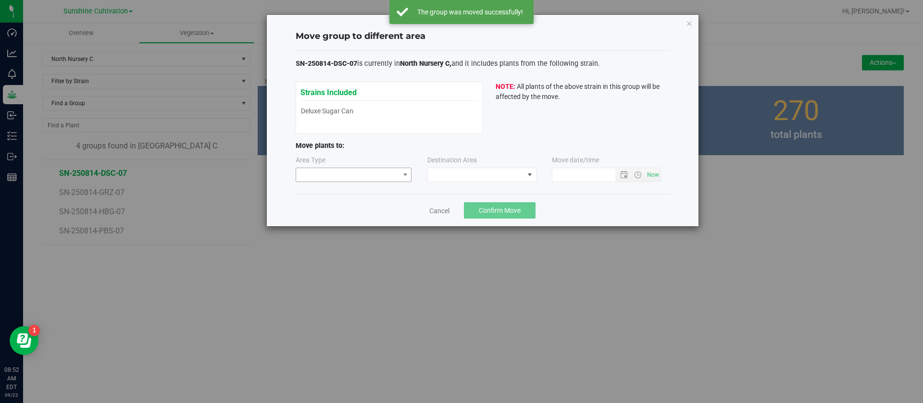
type input "[DATE] 8:52 AM"
click at [350, 173] on span at bounding box center [347, 174] width 103 height 13
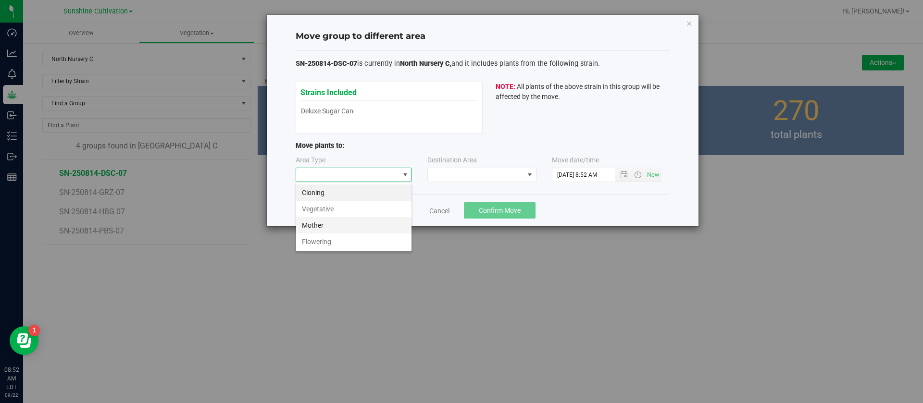
scroll to position [14, 116]
click at [334, 244] on li "Flowering" at bounding box center [353, 242] width 115 height 16
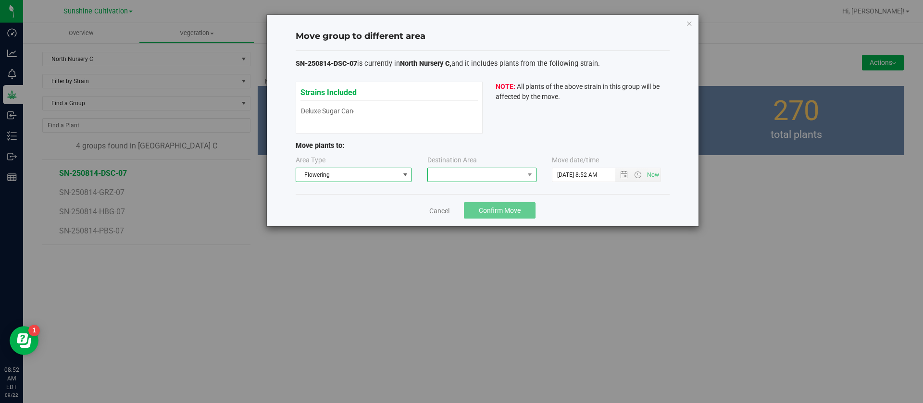
click at [467, 169] on span at bounding box center [476, 174] width 96 height 13
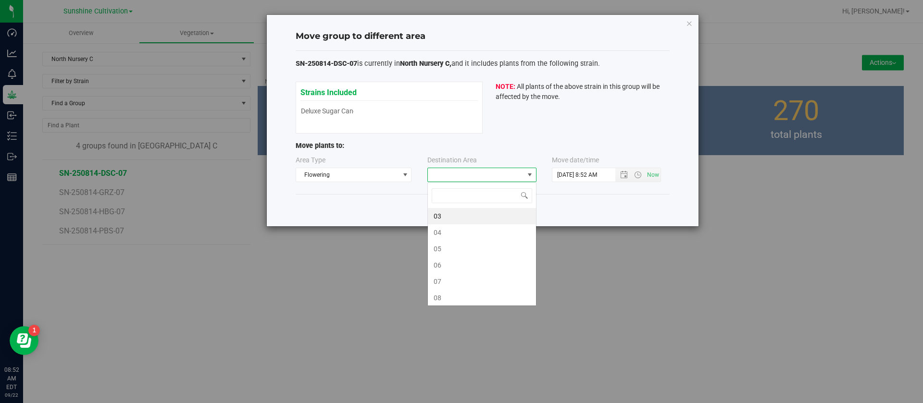
scroll to position [14, 109]
type input "7"
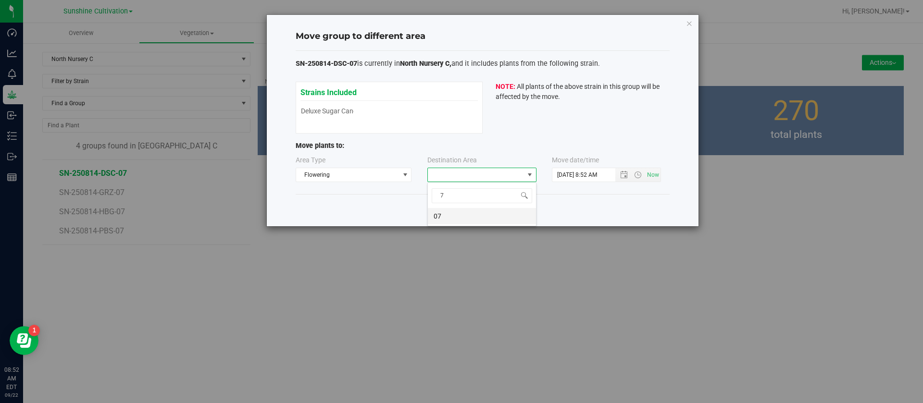
click at [459, 215] on li "07" at bounding box center [482, 216] width 108 height 16
click at [569, 172] on input "[DATE] 8:52 AM" at bounding box center [591, 174] width 79 height 13
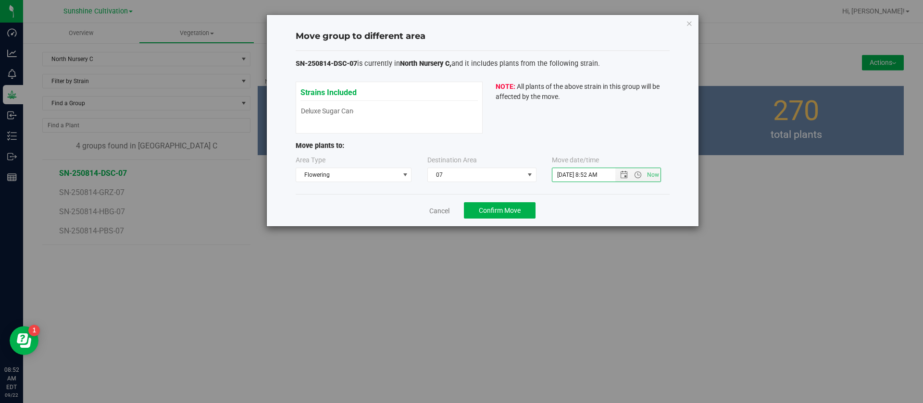
type input "[DATE] 8:52 AM"
click at [581, 210] on div "Cancel Confirm Move" at bounding box center [483, 210] width 374 height 32
click at [509, 203] on button "Confirm Move" at bounding box center [500, 210] width 72 height 16
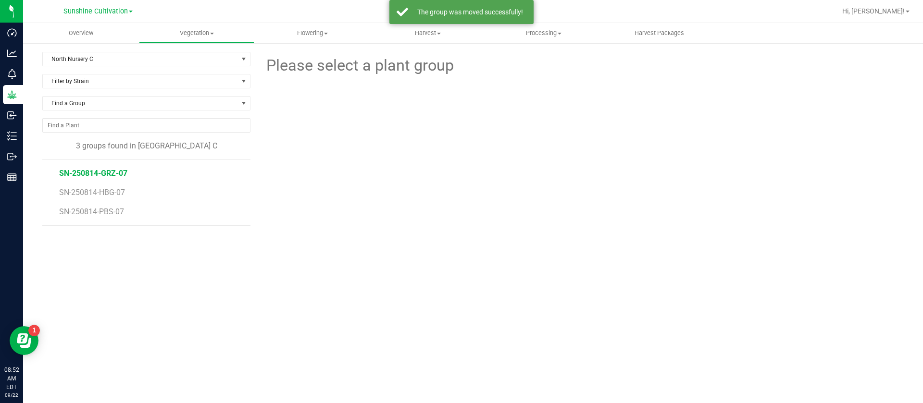
drag, startPoint x: 102, startPoint y: 178, endPoint x: 106, endPoint y: 173, distance: 6.3
click at [103, 178] on li "SN-250814-GRZ-07" at bounding box center [151, 169] width 185 height 19
click at [107, 172] on span "SN-250814-GRZ-07" at bounding box center [93, 173] width 68 height 9
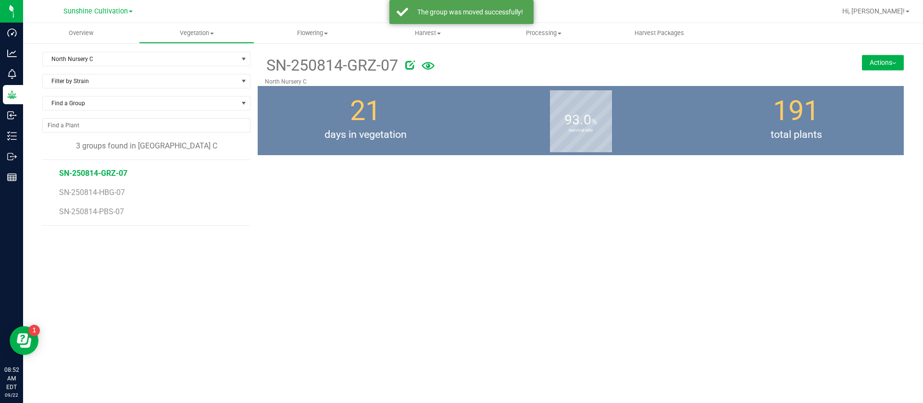
click at [886, 54] on div "SN-250814-GRZ-07 North Nursery C Actions Move group Split group" at bounding box center [581, 69] width 646 height 34
click at [883, 60] on button "Actions" at bounding box center [883, 62] width 42 height 15
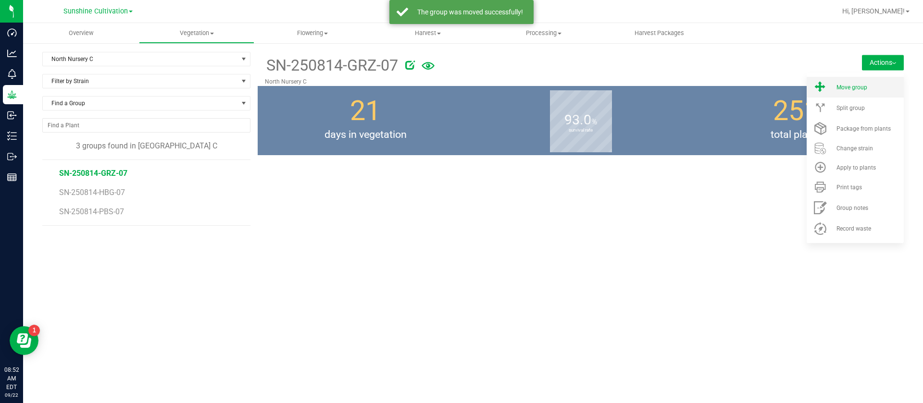
click at [850, 86] on span "Move group" at bounding box center [851, 87] width 31 height 7
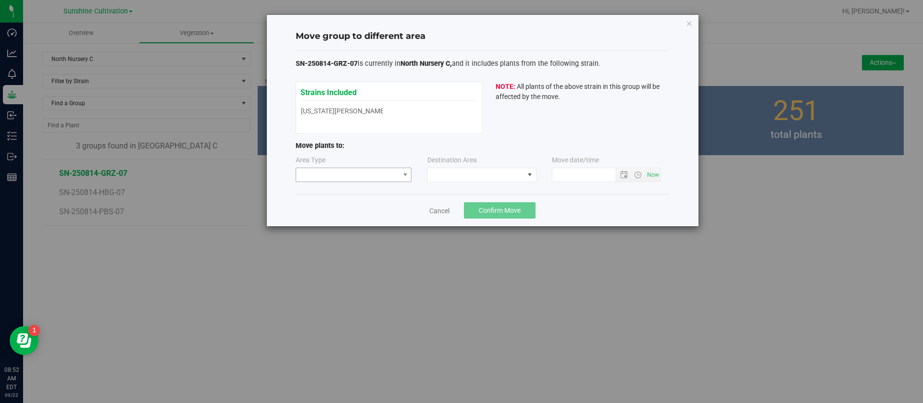
type input "[DATE] 8:52 AM"
click at [343, 172] on span at bounding box center [347, 174] width 103 height 13
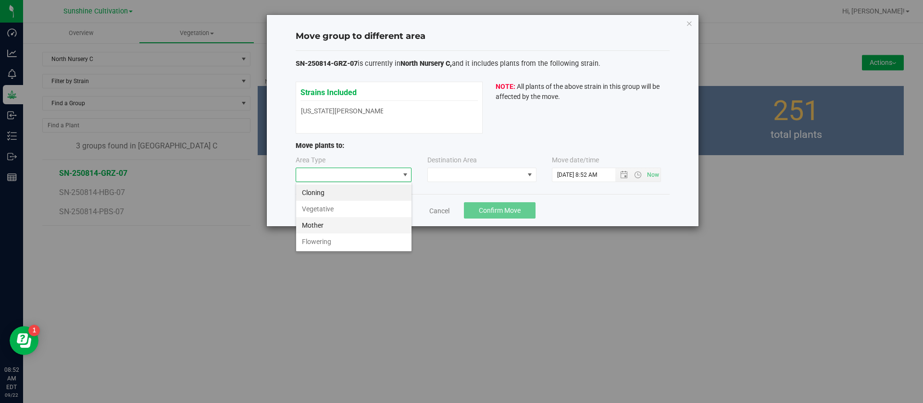
scroll to position [14, 116]
click at [324, 246] on li "Flowering" at bounding box center [353, 242] width 115 height 16
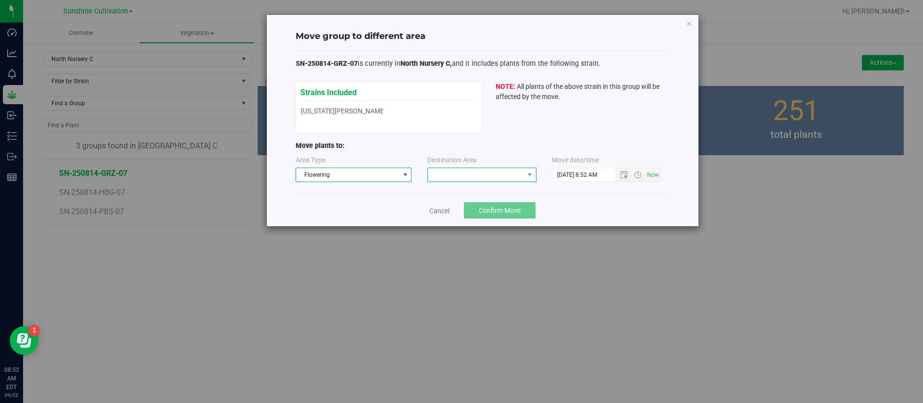
click at [479, 174] on span at bounding box center [476, 174] width 96 height 13
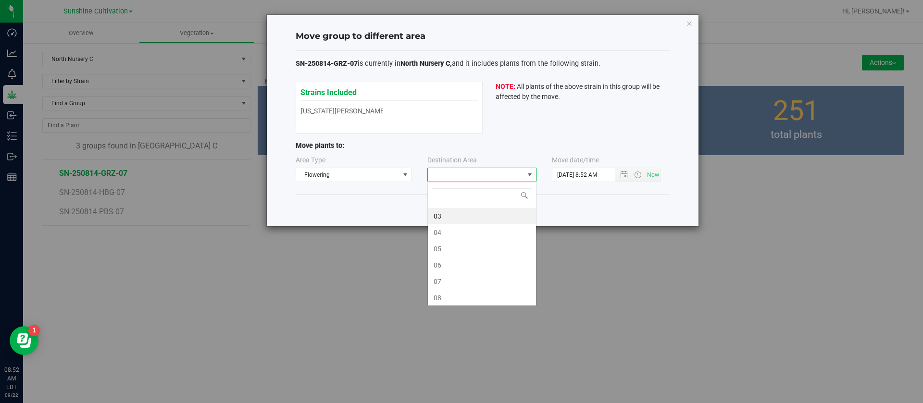
scroll to position [14, 109]
type input "7"
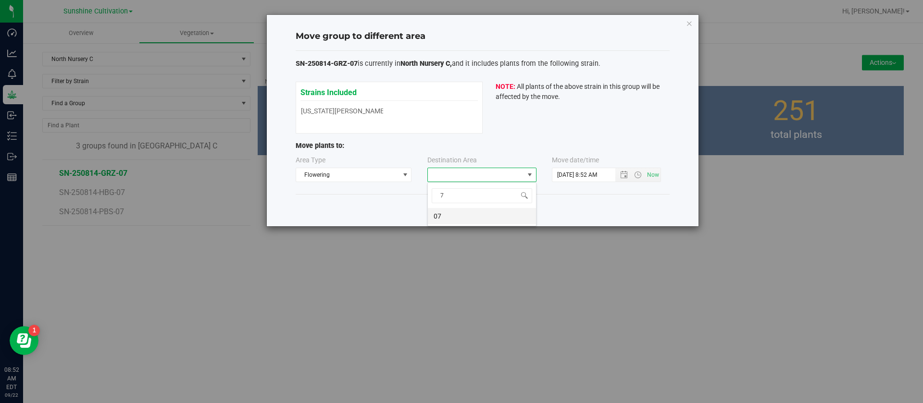
click at [451, 217] on li "07" at bounding box center [482, 216] width 108 height 16
click at [569, 172] on input "[DATE] 8:52 AM" at bounding box center [591, 174] width 79 height 13
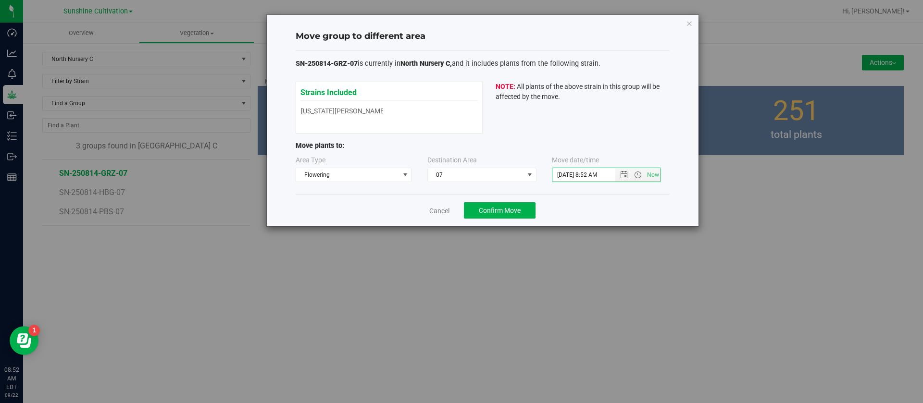
type input "[DATE] 8:52 AM"
drag, startPoint x: 630, startPoint y: 99, endPoint x: 606, endPoint y: 128, distance: 37.3
click at [630, 98] on p "NOTE: All plants of the above strain in this group will be affected by the move." at bounding box center [578, 92] width 167 height 20
click at [499, 210] on span "Confirm Move" at bounding box center [500, 211] width 42 height 8
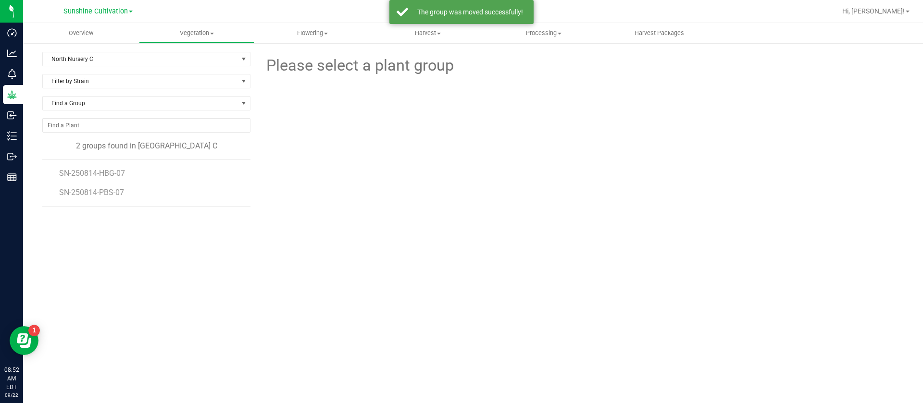
click at [104, 175] on span "SN-250814-HBG-07" at bounding box center [92, 173] width 66 height 9
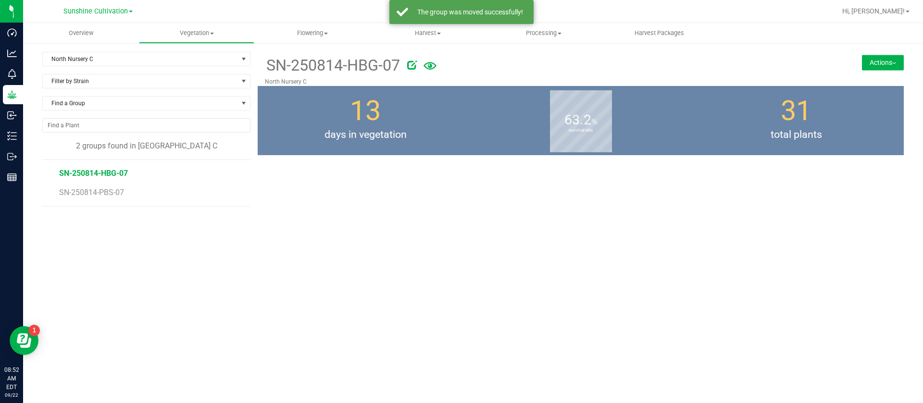
click at [867, 63] on button "Actions" at bounding box center [883, 62] width 42 height 15
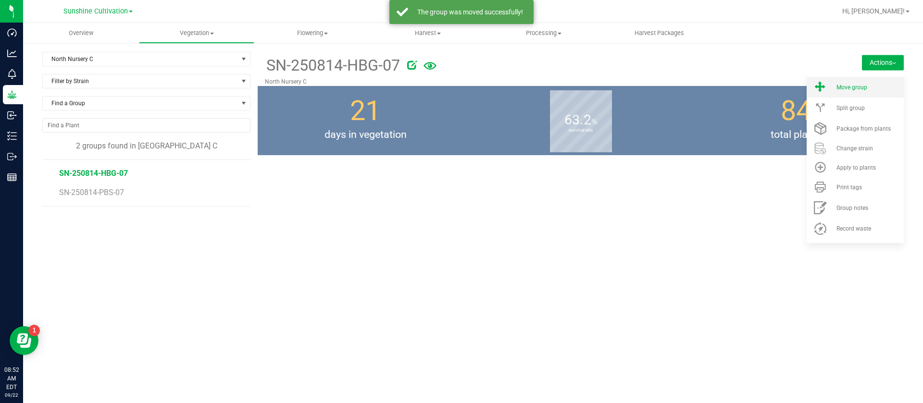
click at [863, 82] on li "Move group" at bounding box center [854, 87] width 97 height 21
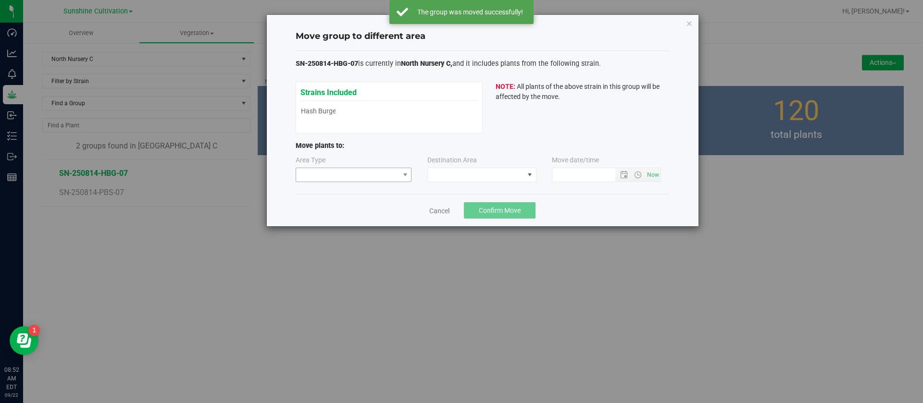
type input "[DATE] 8:52 AM"
click at [334, 175] on span at bounding box center [347, 174] width 103 height 13
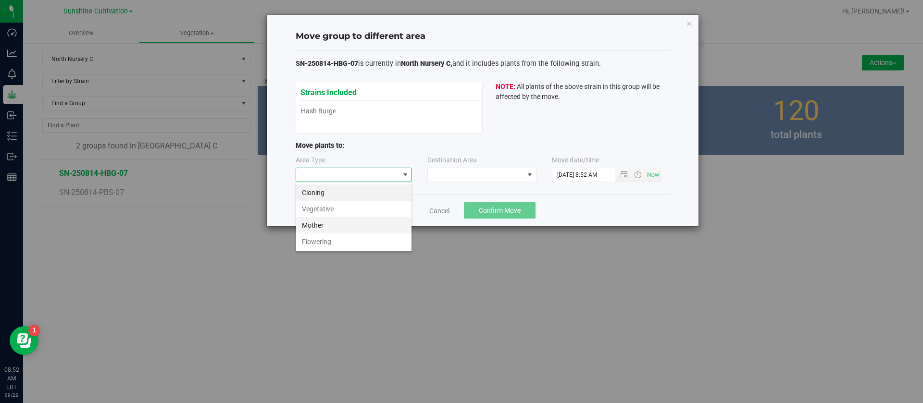
scroll to position [14, 116]
click at [329, 241] on li "Flowering" at bounding box center [353, 242] width 115 height 16
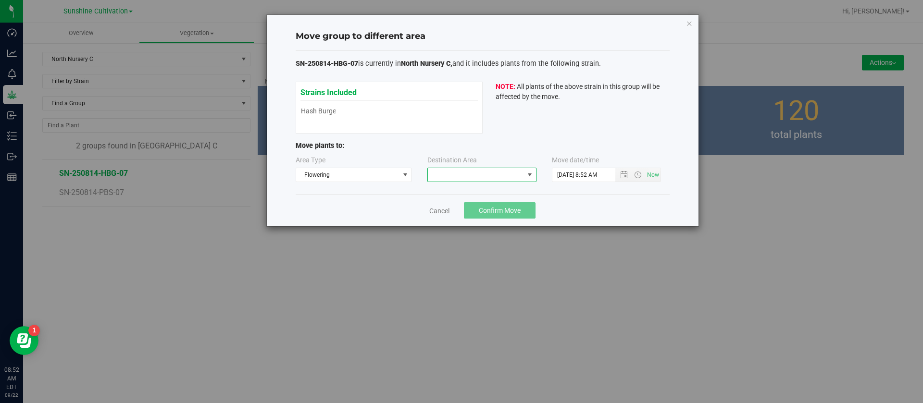
click at [470, 170] on span at bounding box center [476, 174] width 96 height 13
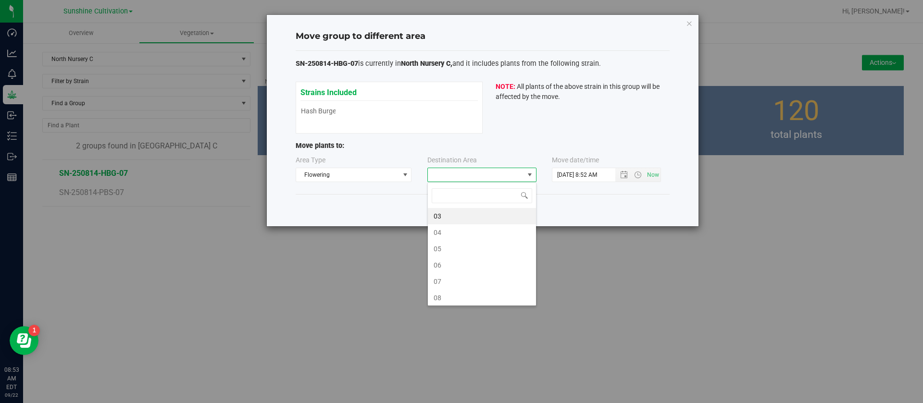
scroll to position [14, 109]
type input "7"
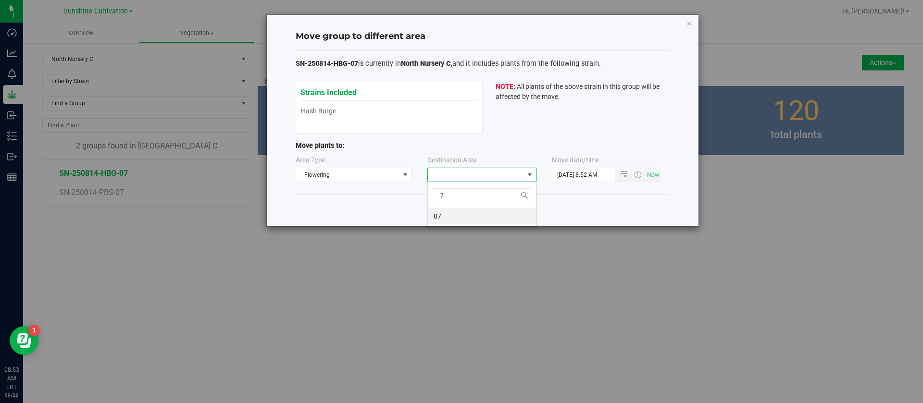
drag, startPoint x: 454, startPoint y: 214, endPoint x: 518, endPoint y: 198, distance: 65.9
click at [455, 214] on li "07" at bounding box center [482, 216] width 108 height 16
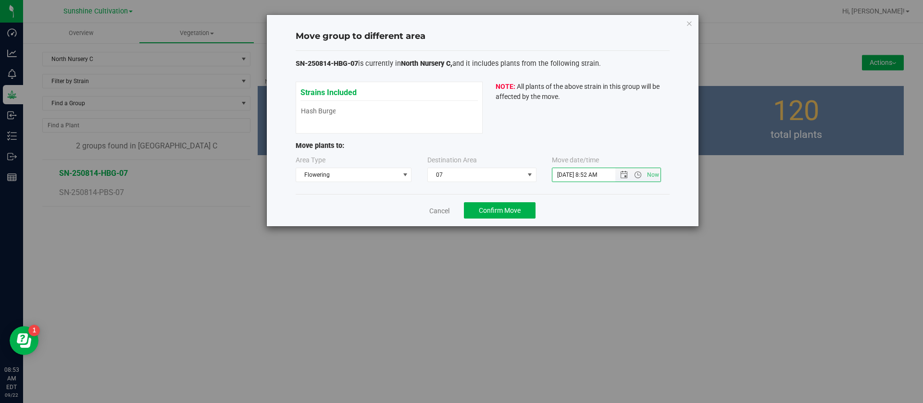
click at [569, 173] on input "[DATE] 8:52 AM" at bounding box center [591, 174] width 79 height 13
type input "[DATE] 8:52 AM"
click at [587, 96] on p "NOTE: All plants of the above strain in this group will be affected by the move." at bounding box center [578, 92] width 167 height 20
click at [492, 217] on button "Confirm Move" at bounding box center [500, 210] width 72 height 16
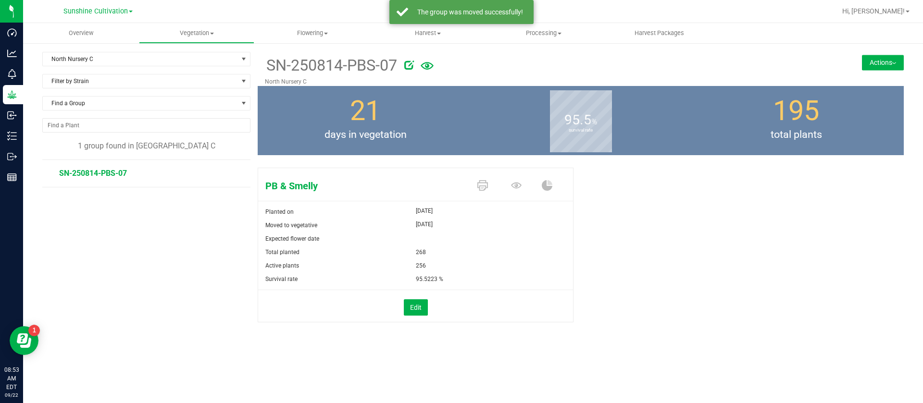
click at [893, 63] on img at bounding box center [894, 63] width 4 height 2
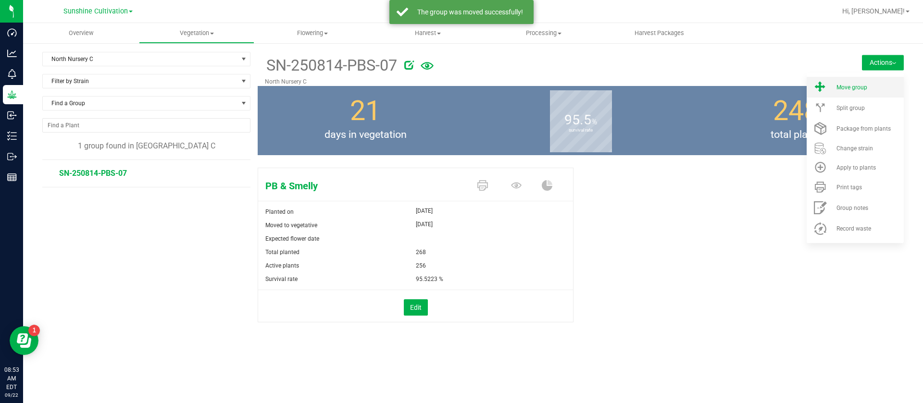
click at [825, 96] on li "Move group" at bounding box center [854, 87] width 97 height 21
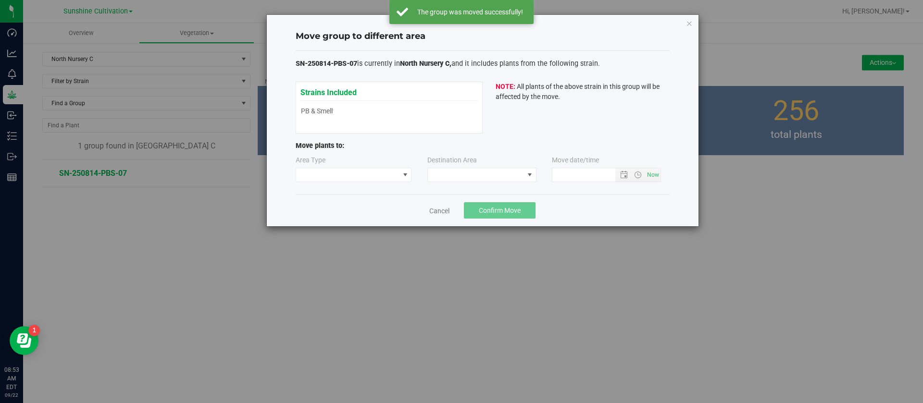
type input "[DATE] 8:53 AM"
click at [354, 179] on span at bounding box center [347, 174] width 103 height 13
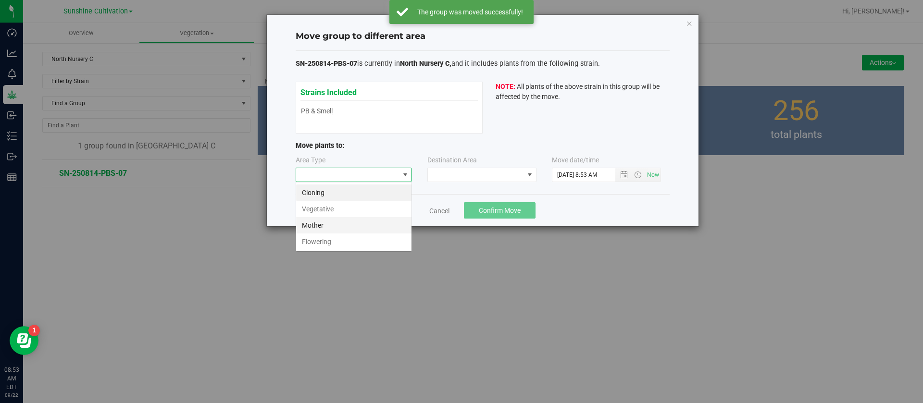
scroll to position [14, 116]
click at [345, 239] on li "Flowering" at bounding box center [353, 242] width 115 height 16
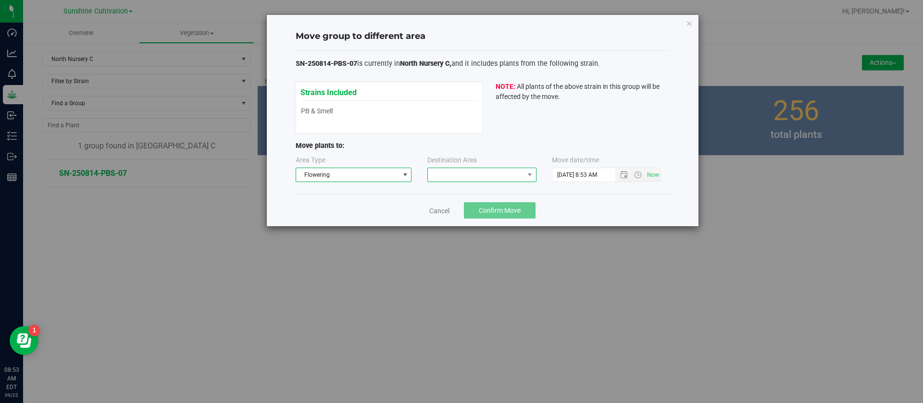
click at [475, 177] on span at bounding box center [476, 174] width 96 height 13
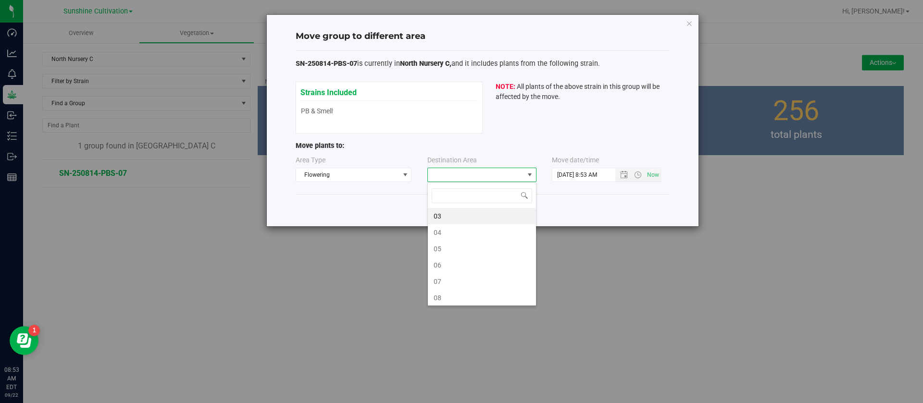
scroll to position [14, 109]
type input "7"
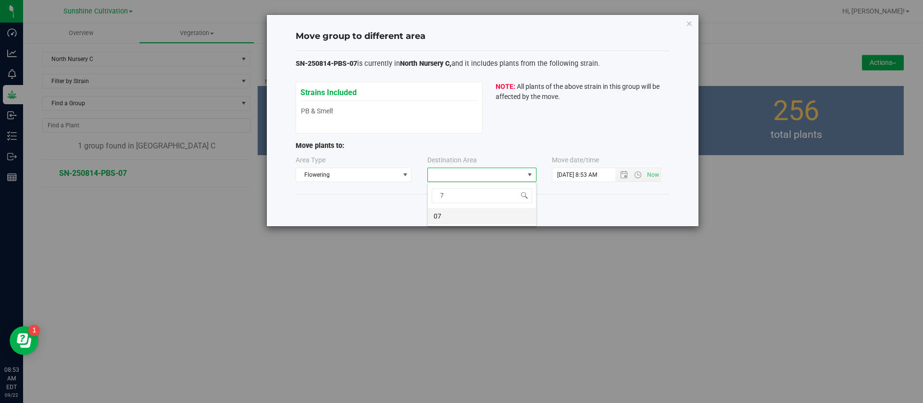
click at [450, 209] on li "07" at bounding box center [482, 216] width 108 height 16
click at [569, 171] on input "[DATE] 8:53 AM" at bounding box center [591, 174] width 79 height 13
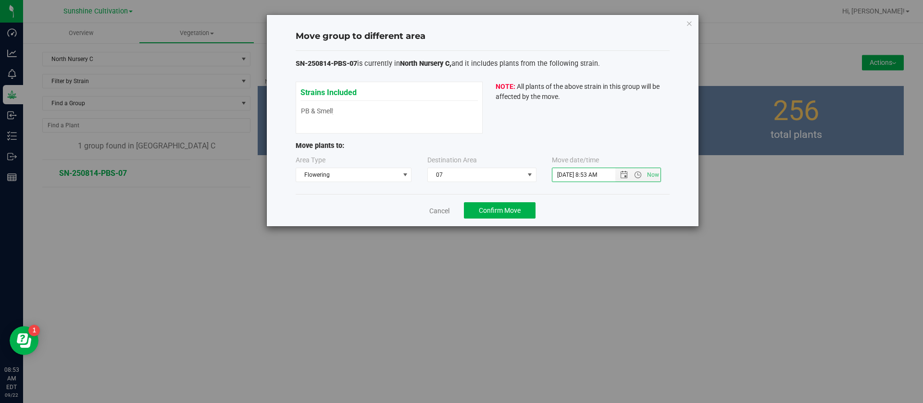
type input "[DATE] 8:53 AM"
click at [569, 224] on div "Cancel Confirm Move" at bounding box center [483, 210] width 374 height 32
click at [498, 214] on span "Confirm Move" at bounding box center [500, 211] width 42 height 8
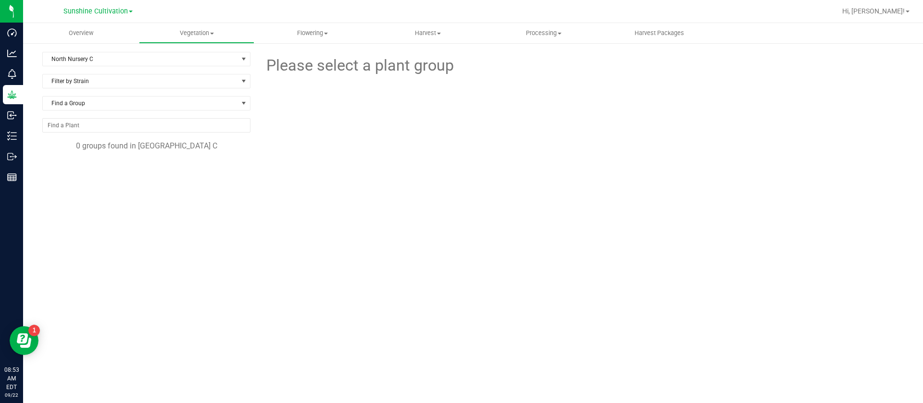
click at [537, 180] on div at bounding box center [581, 130] width 330 height 106
click at [575, 149] on div at bounding box center [581, 130] width 330 height 106
click at [418, 158] on div at bounding box center [581, 130] width 330 height 106
